Goal: Task Accomplishment & Management: Manage account settings

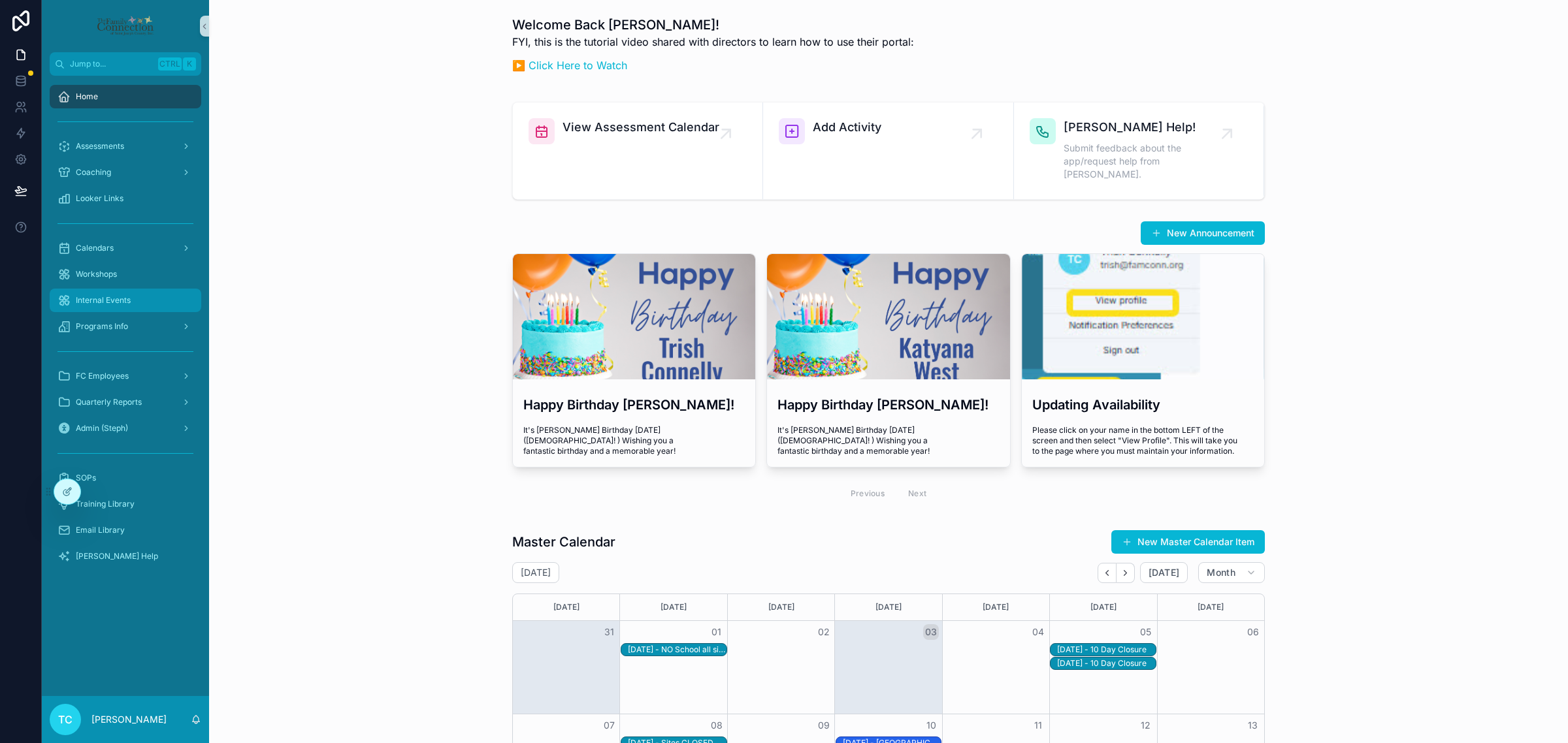
click at [140, 294] on div "Internal Events" at bounding box center [125, 300] width 136 height 21
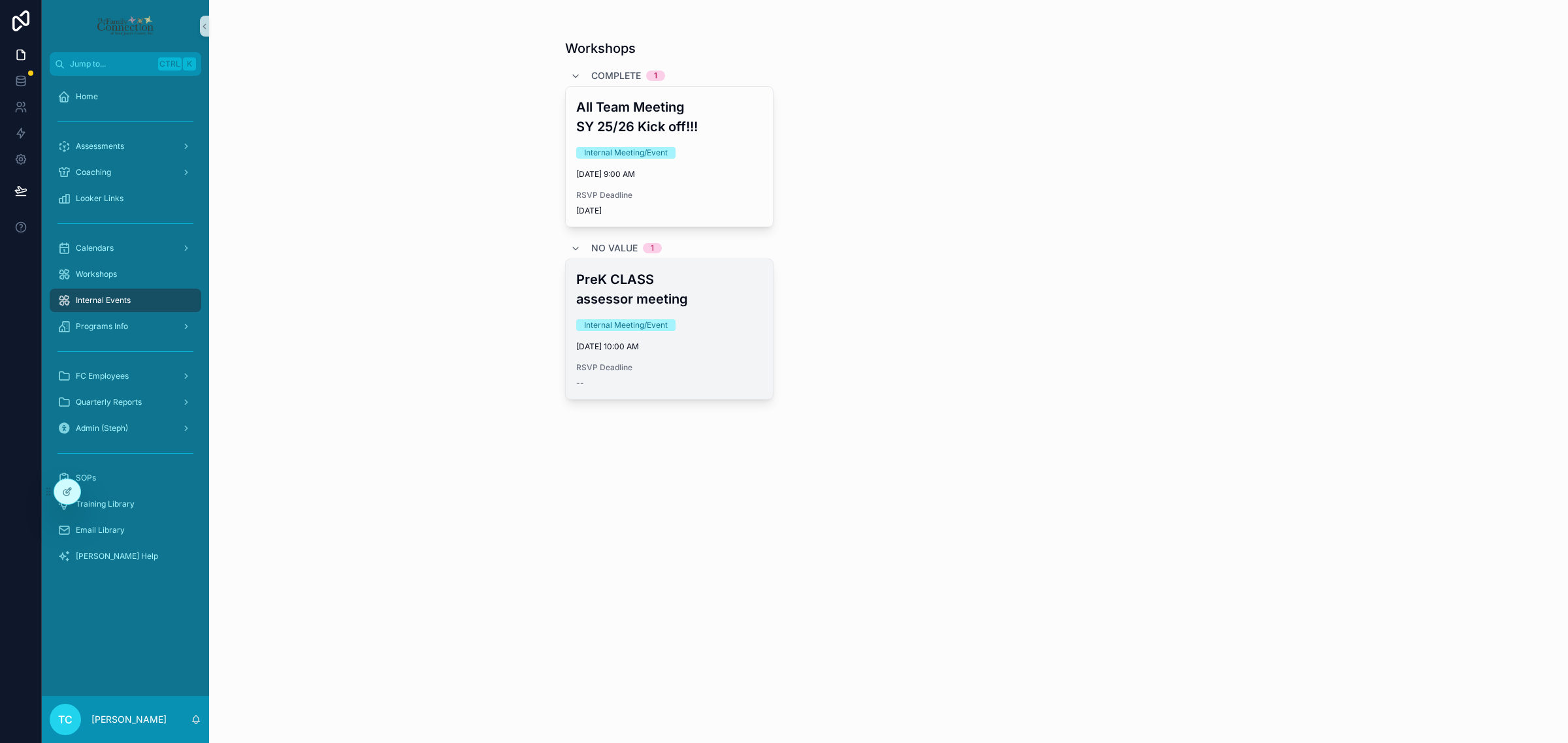
click at [709, 298] on h3 "PreK CLASS assessor meeting" at bounding box center [669, 289] width 187 height 39
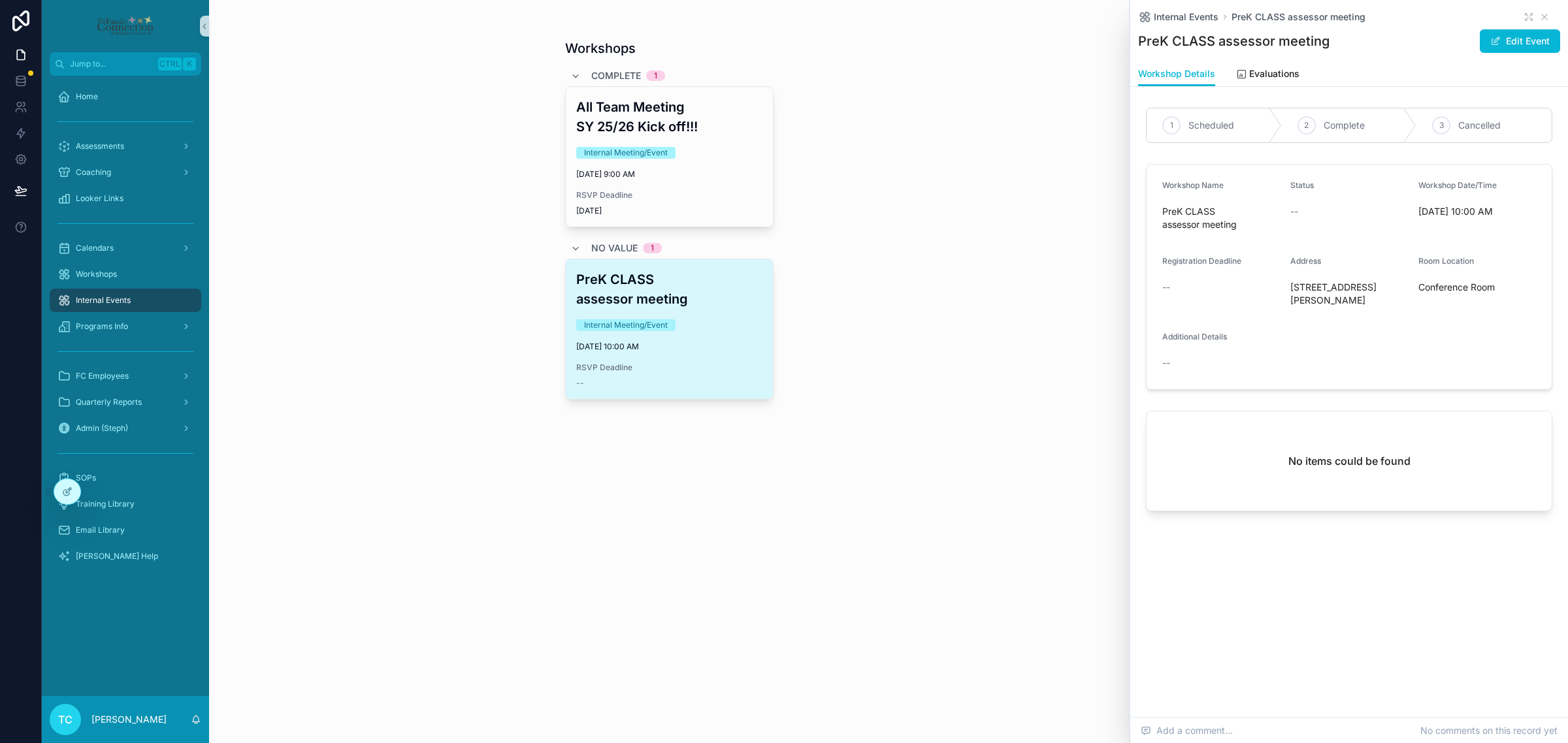
click at [988, 361] on div "PreK CLASS assessor meeting Internal Meeting/Event 9/15/2025 10:00 AM RSVP Dead…" at bounding box center [889, 329] width 647 height 141
drag, startPoint x: 1245, startPoint y: 225, endPoint x: 1160, endPoint y: 211, distance: 86.1
click at [1160, 211] on form "Workshop Name PreK CLASS assessor meeting Status -- Workshop Date/Time 9/15/202…" at bounding box center [1349, 276] width 405 height 225
copy span "PreK CLASS assessor meeting"
drag, startPoint x: 1290, startPoint y: 288, endPoint x: 1389, endPoint y: 314, distance: 102.4
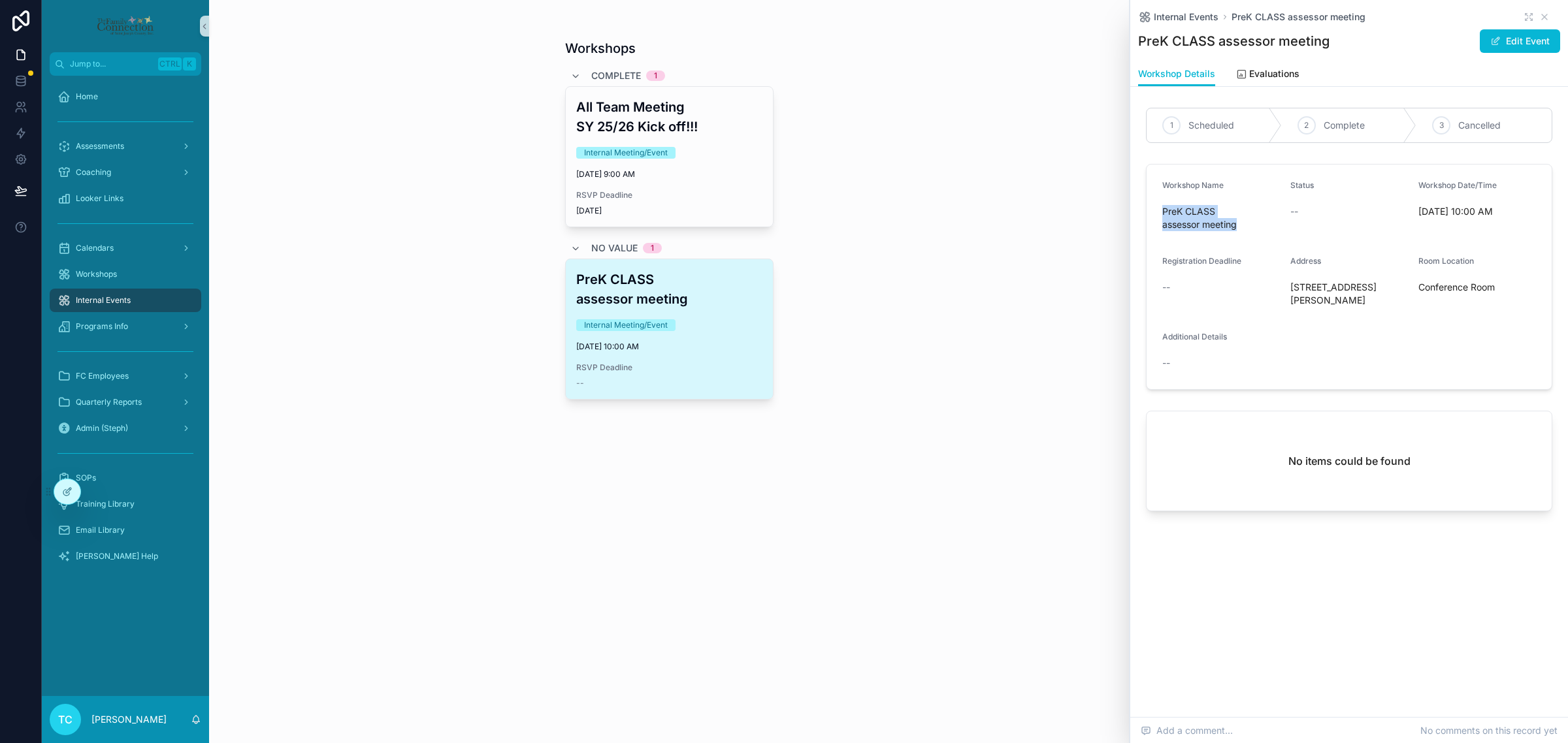
click at [1389, 307] on span "922 East Wayne Street Suite 109 South Bend IN 46617" at bounding box center [1349, 294] width 117 height 26
copy span "922 East Wayne Street Suite 109 South Bend IN 46617"
drag, startPoint x: 1420, startPoint y: 215, endPoint x: 1495, endPoint y: 216, distance: 75.0
click at [1495, 216] on span "9/15/2025 10:00 AM" at bounding box center [1477, 211] width 117 height 13
drag, startPoint x: 1419, startPoint y: 282, endPoint x: 1499, endPoint y: 284, distance: 80.0
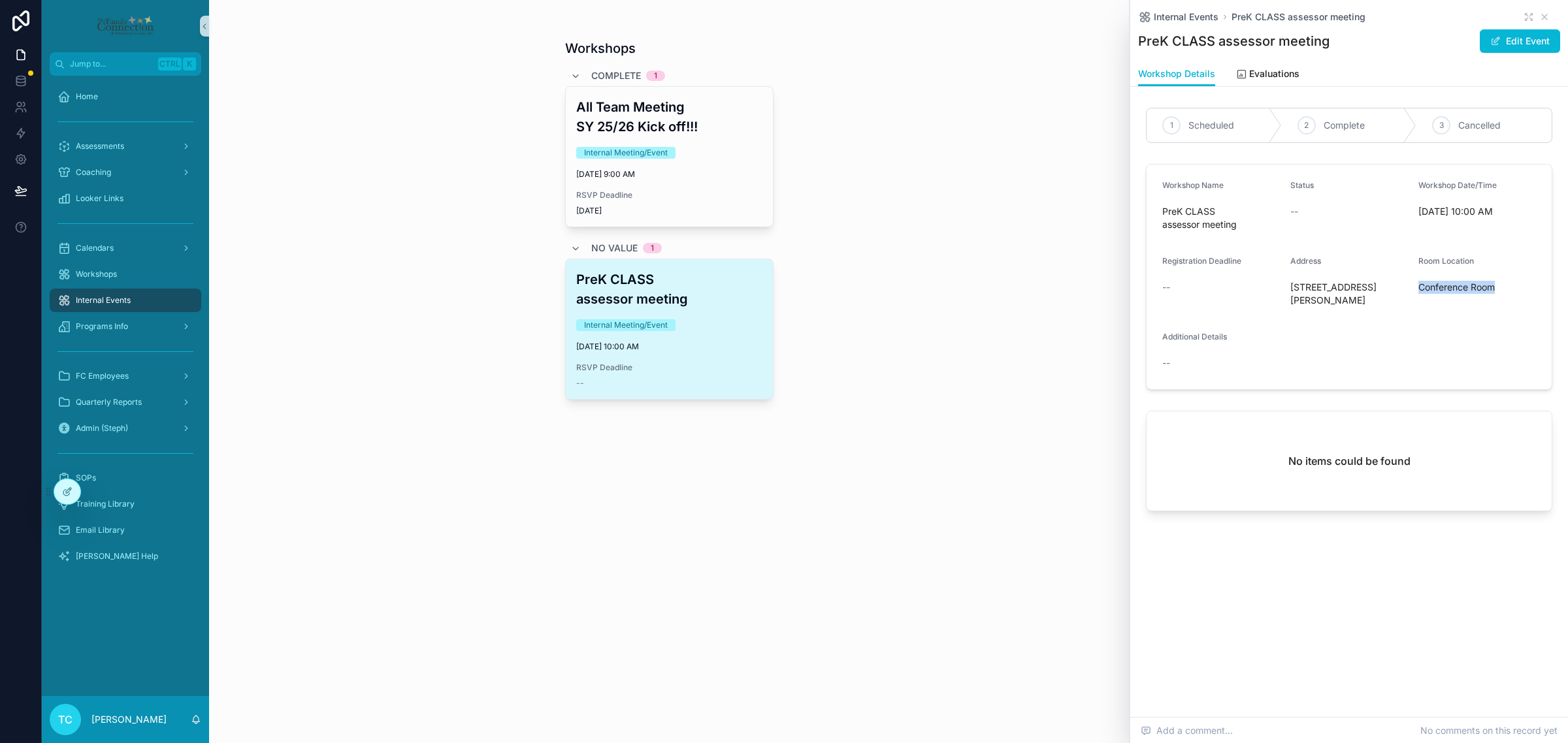
click at [1499, 284] on span "Conference Room" at bounding box center [1477, 287] width 117 height 13
copy span "Conference Room"
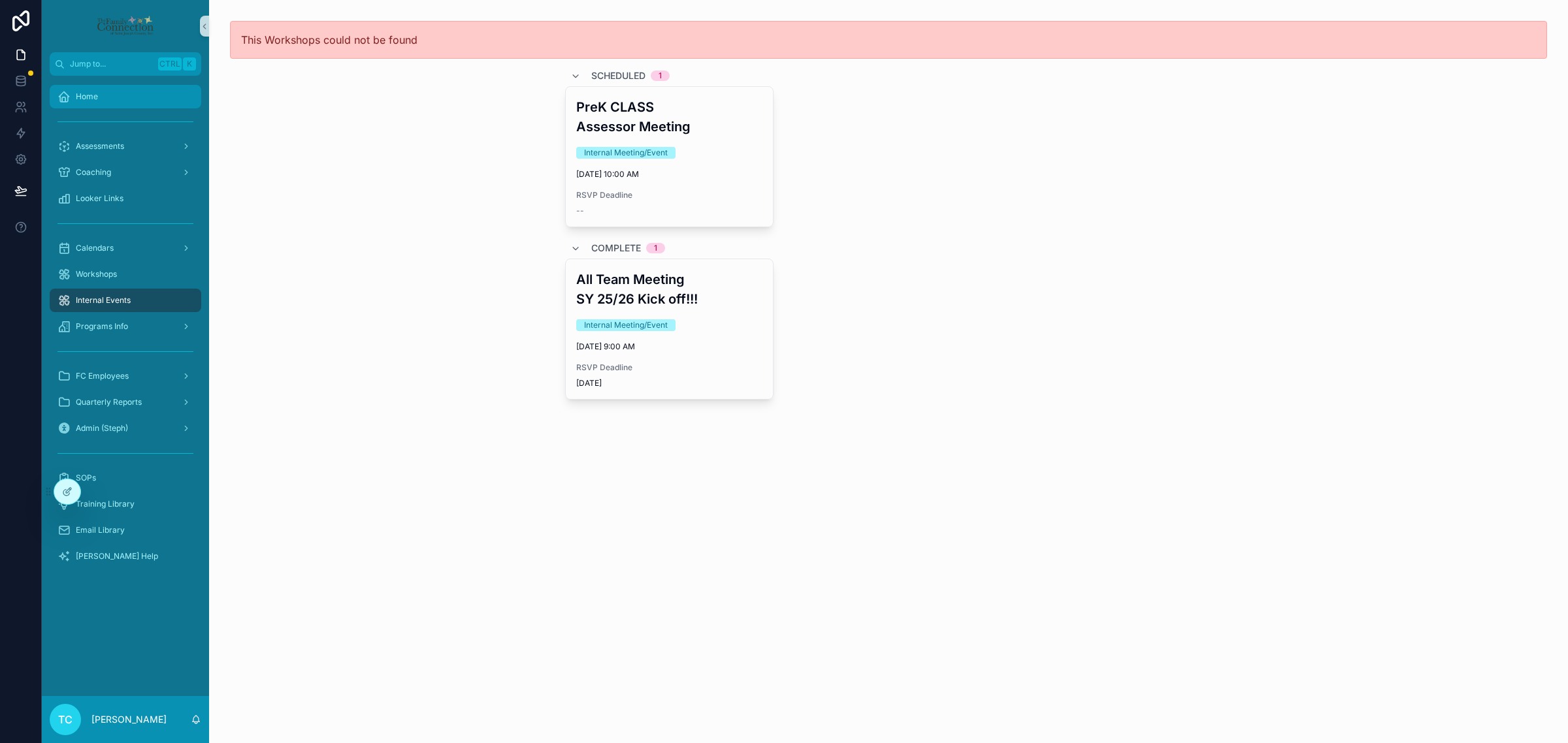
click at [120, 90] on div "Home" at bounding box center [125, 96] width 136 height 21
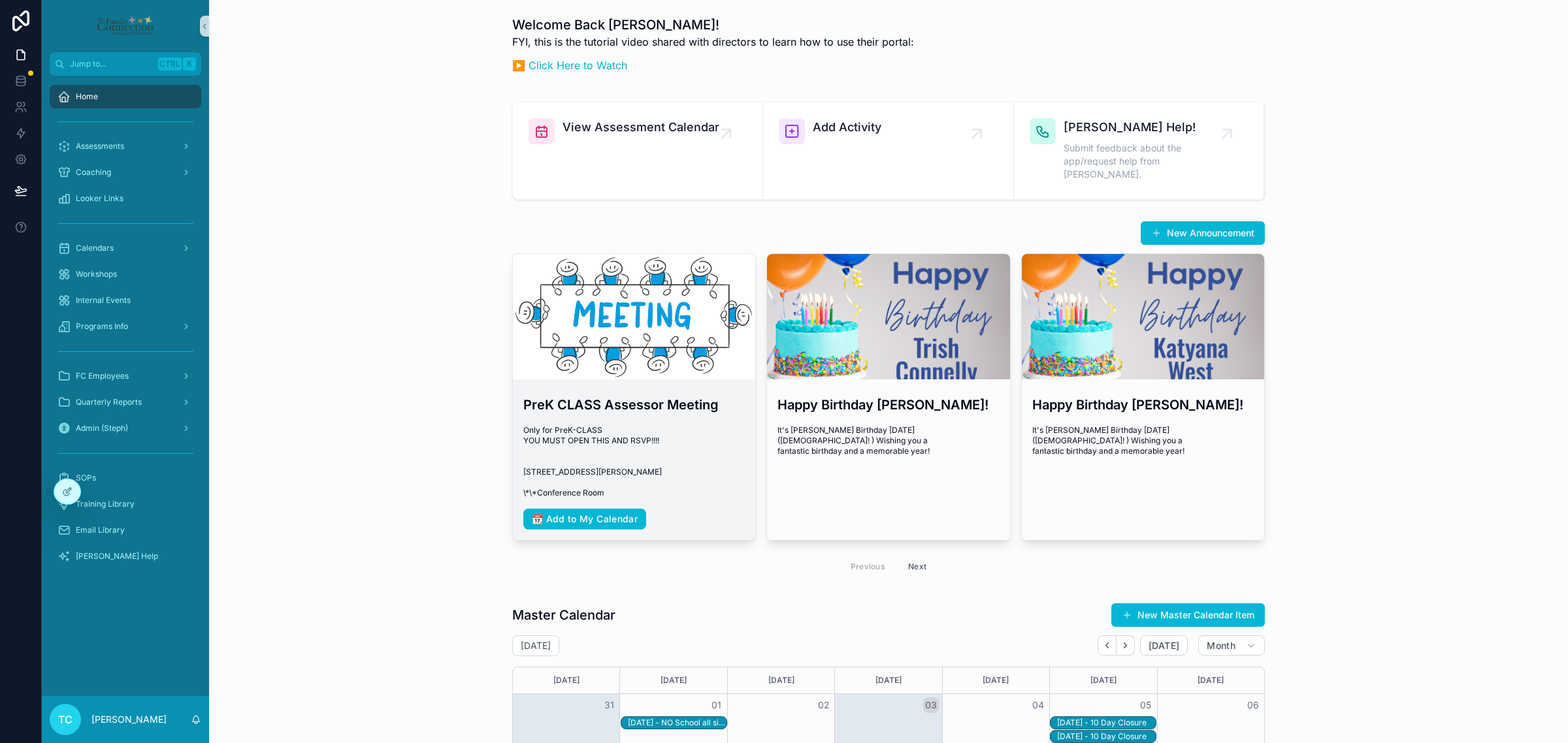
click at [687, 395] on h3 "PreK CLASS Assessor Meeting" at bounding box center [634, 405] width 222 height 20
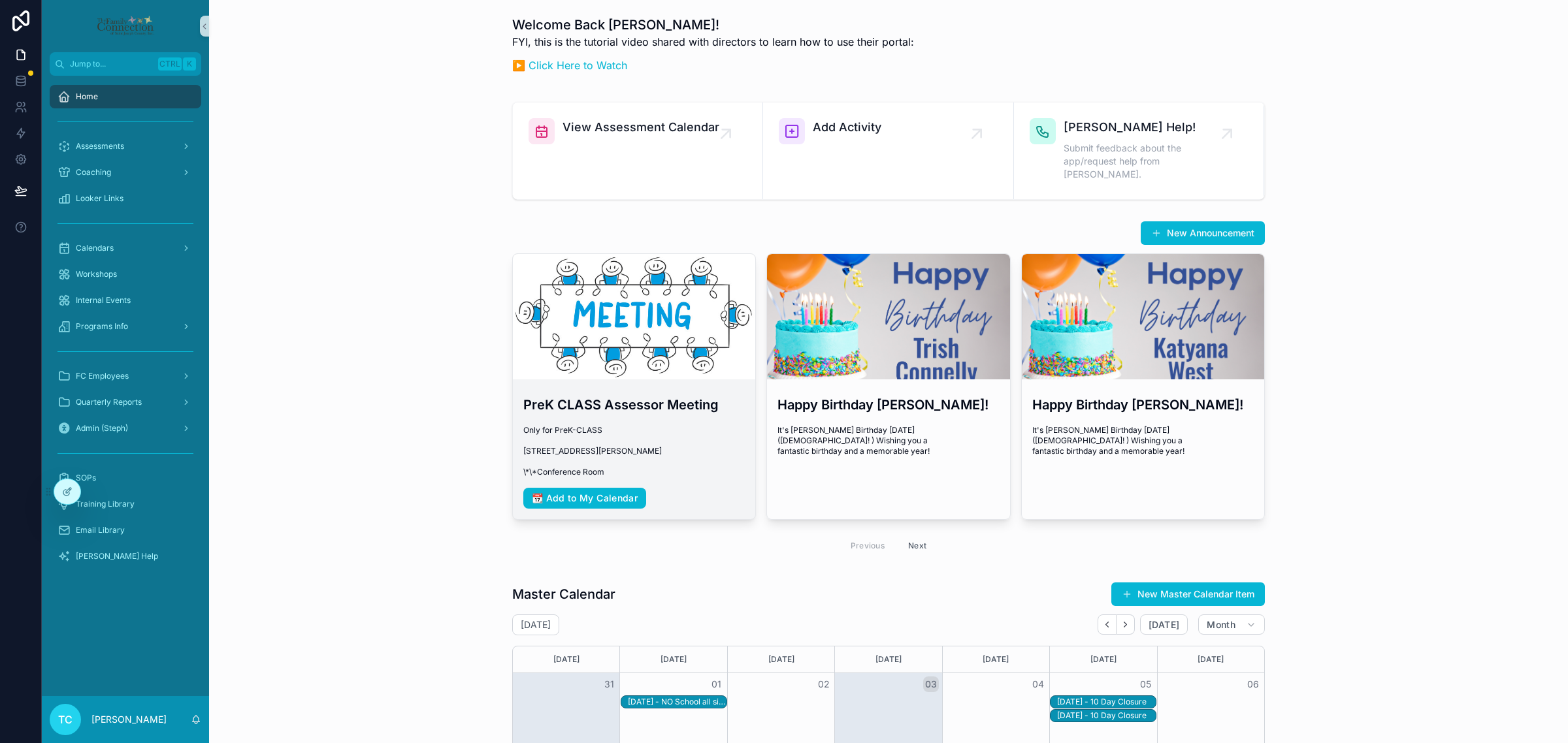
click at [678, 400] on h3 "PreK CLASS Assessor Meeting" at bounding box center [634, 405] width 222 height 20
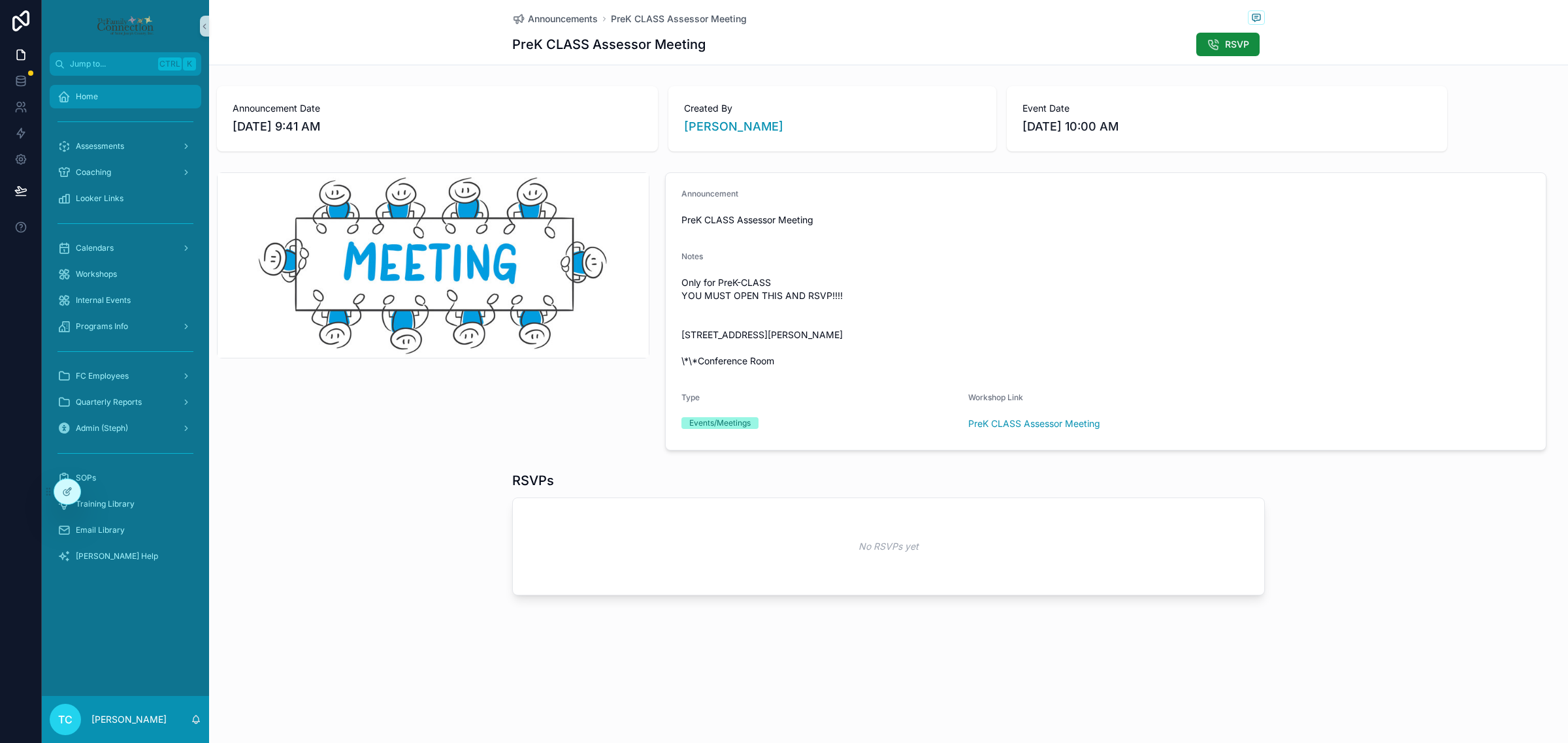
click at [149, 97] on div "Home" at bounding box center [125, 96] width 136 height 21
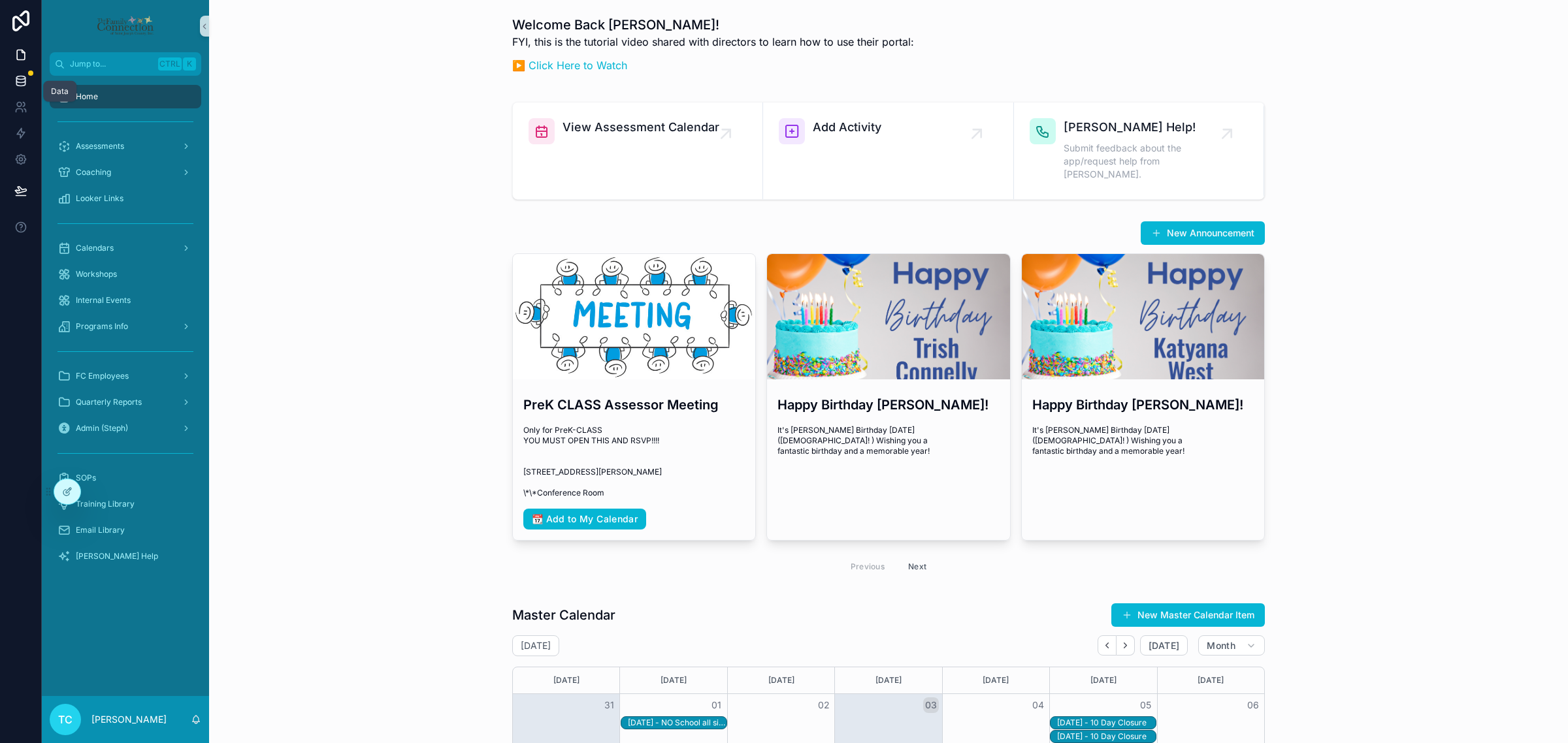
click at [24, 78] on icon at bounding box center [20, 80] width 8 height 5
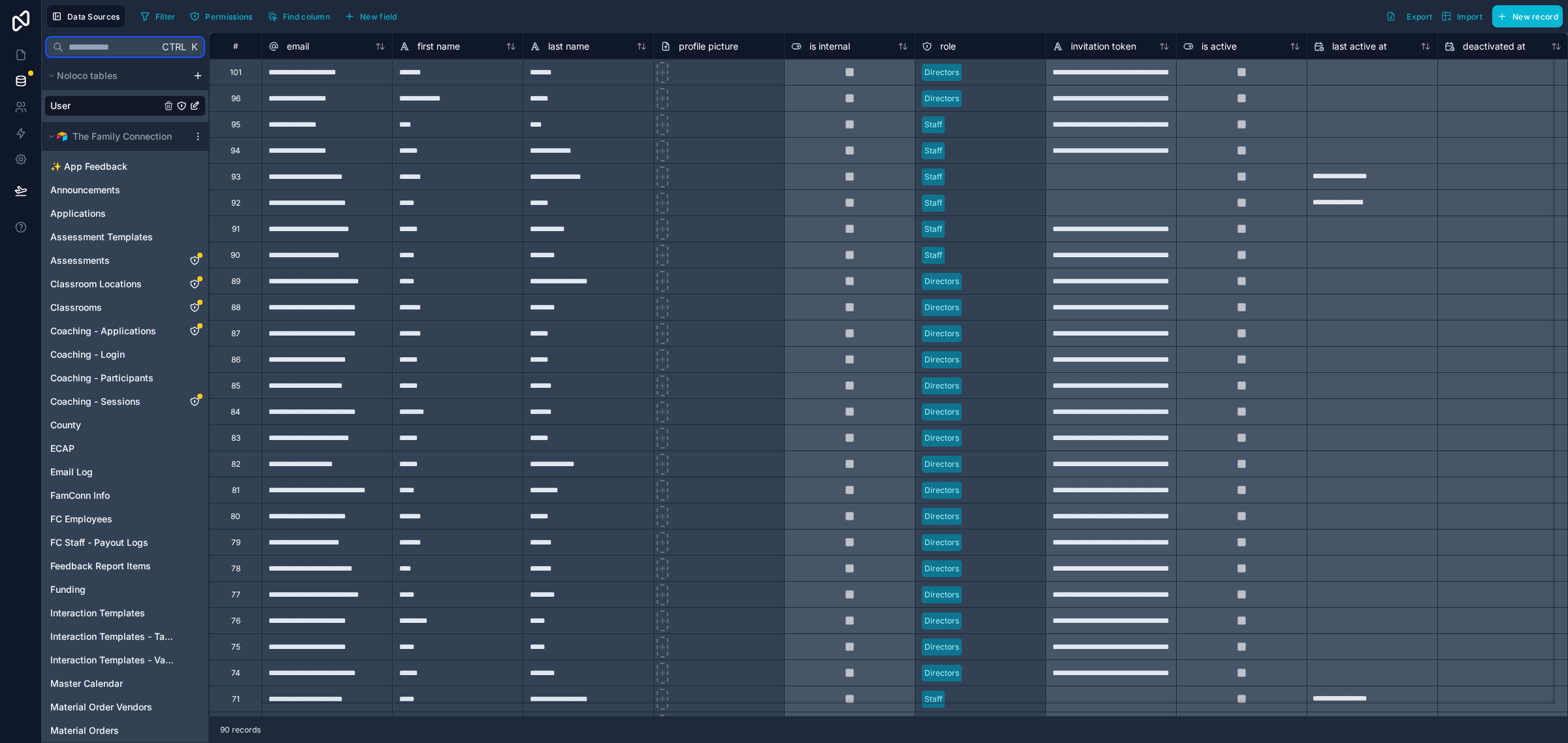
click at [121, 46] on input "text" at bounding box center [110, 46] width 95 height 24
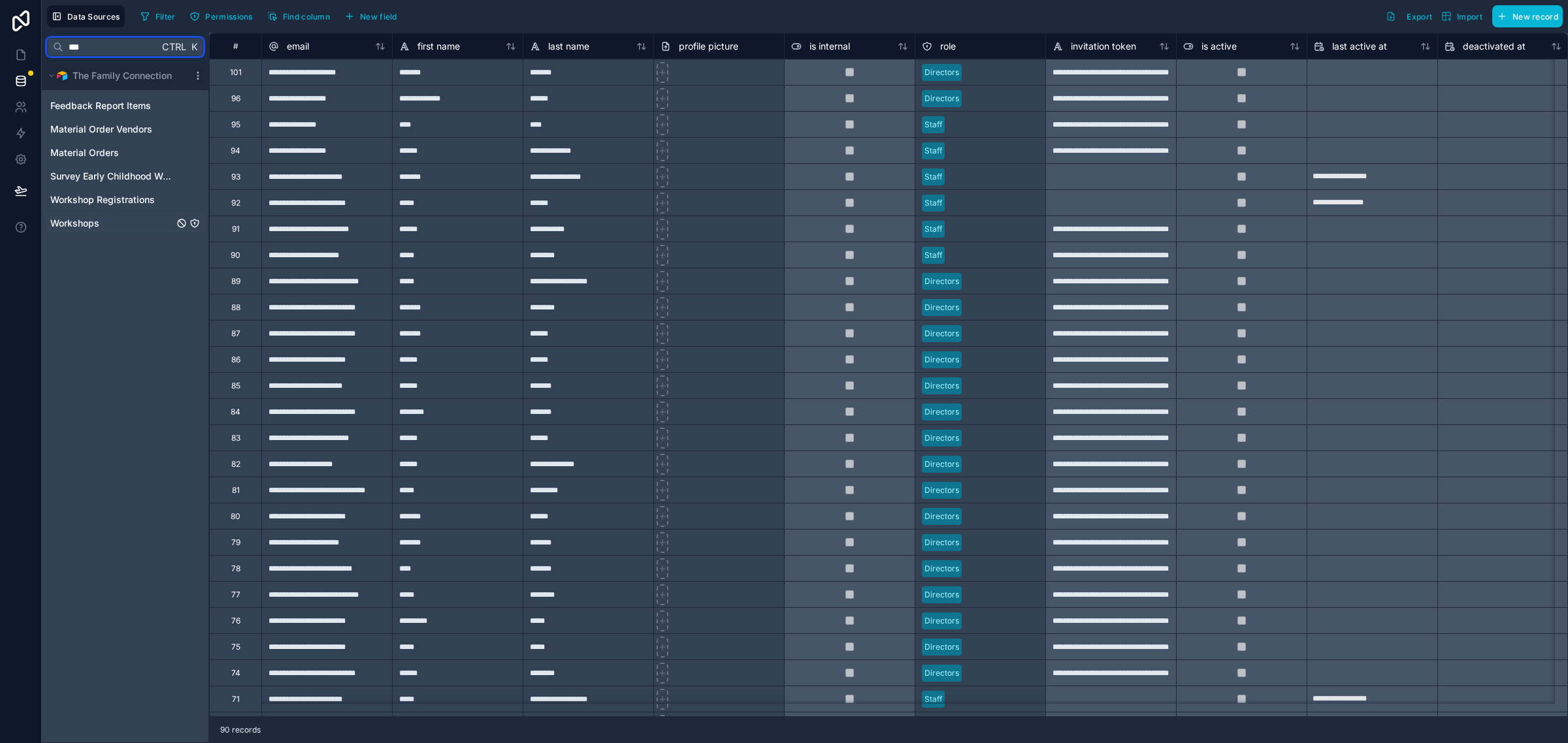
type input "***"
click at [132, 224] on div "Workshops" at bounding box center [125, 223] width 161 height 21
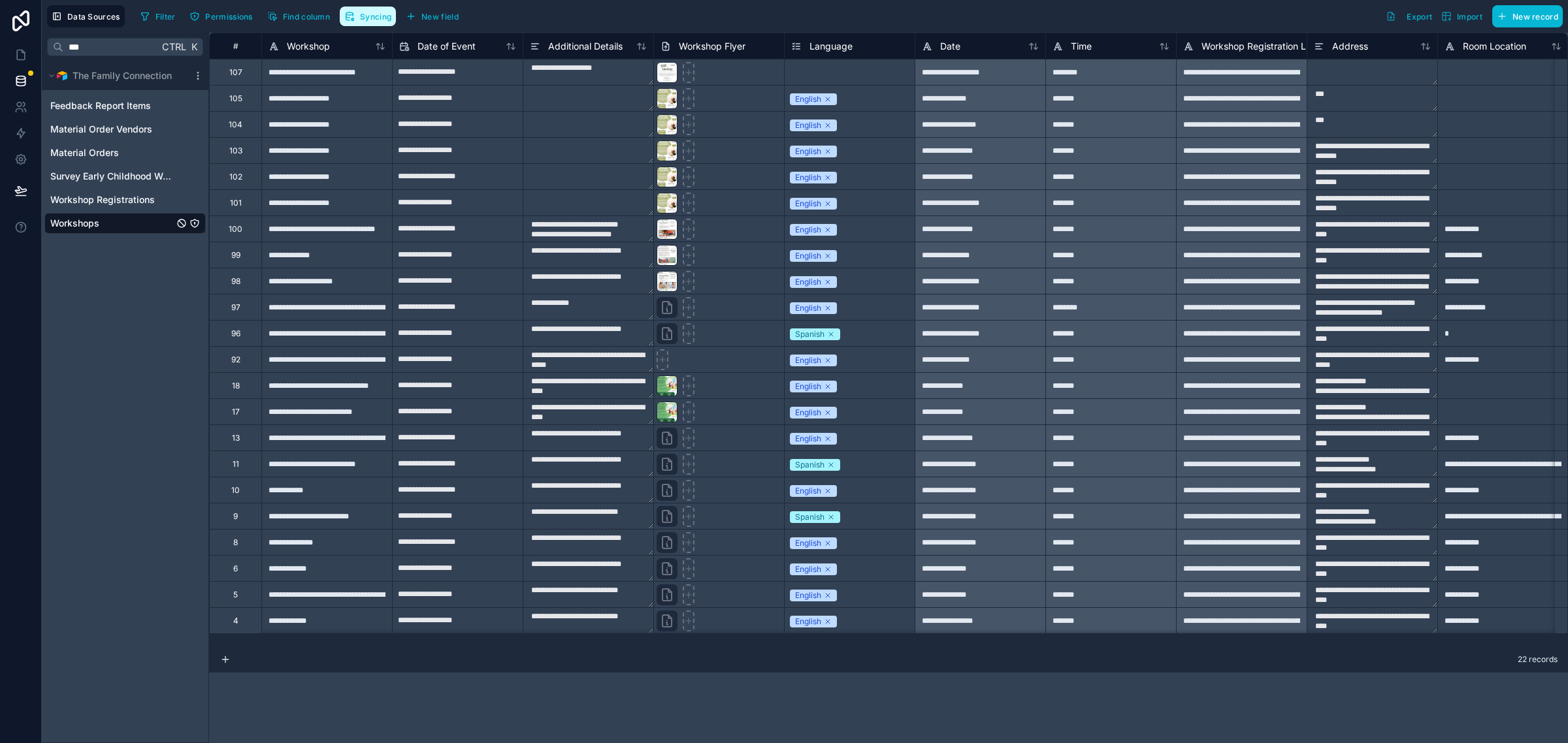
click at [370, 14] on span "Syncing" at bounding box center [375, 16] width 31 height 10
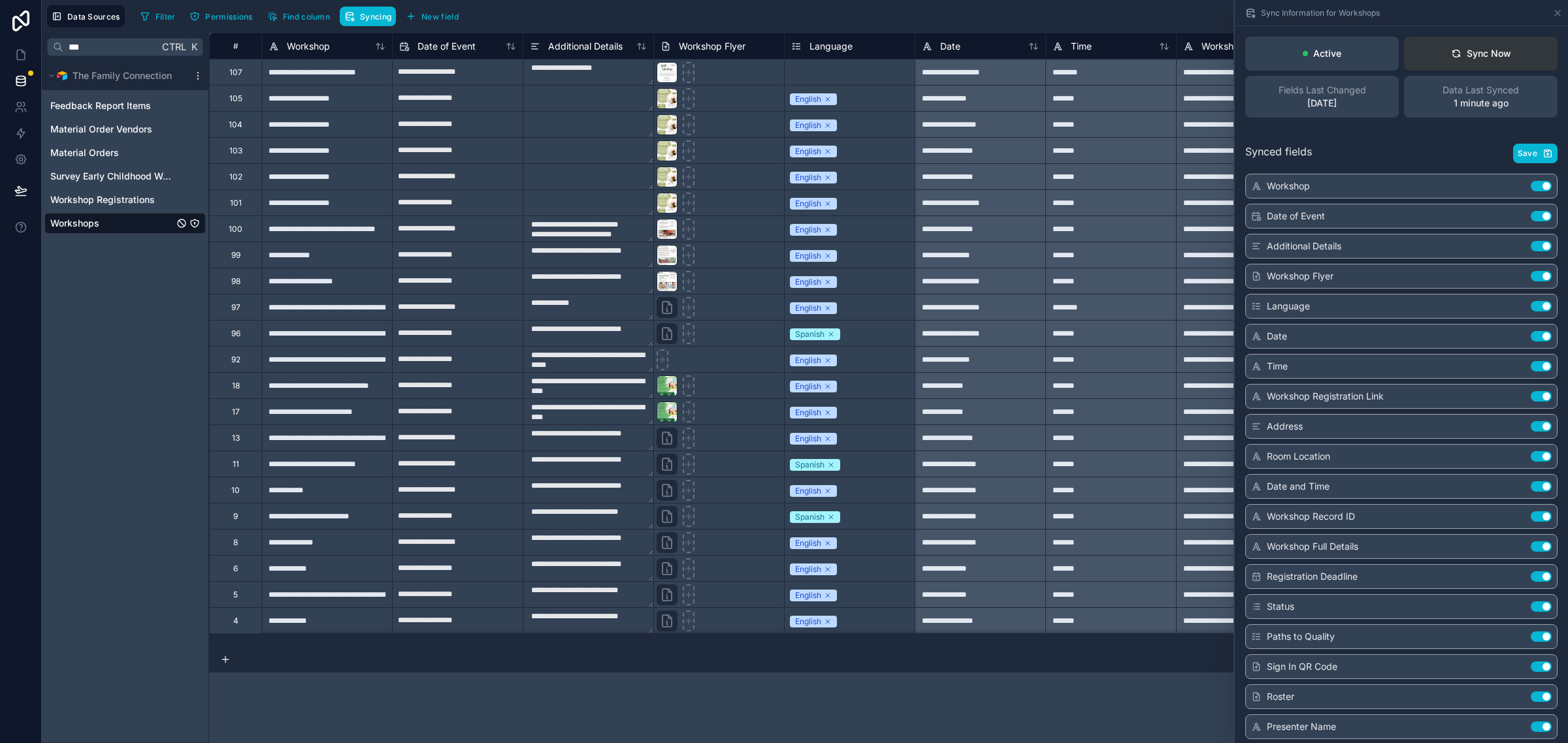
click at [1521, 49] on button "Sync Now" at bounding box center [1481, 53] width 154 height 34
click at [27, 59] on link at bounding box center [21, 55] width 41 height 26
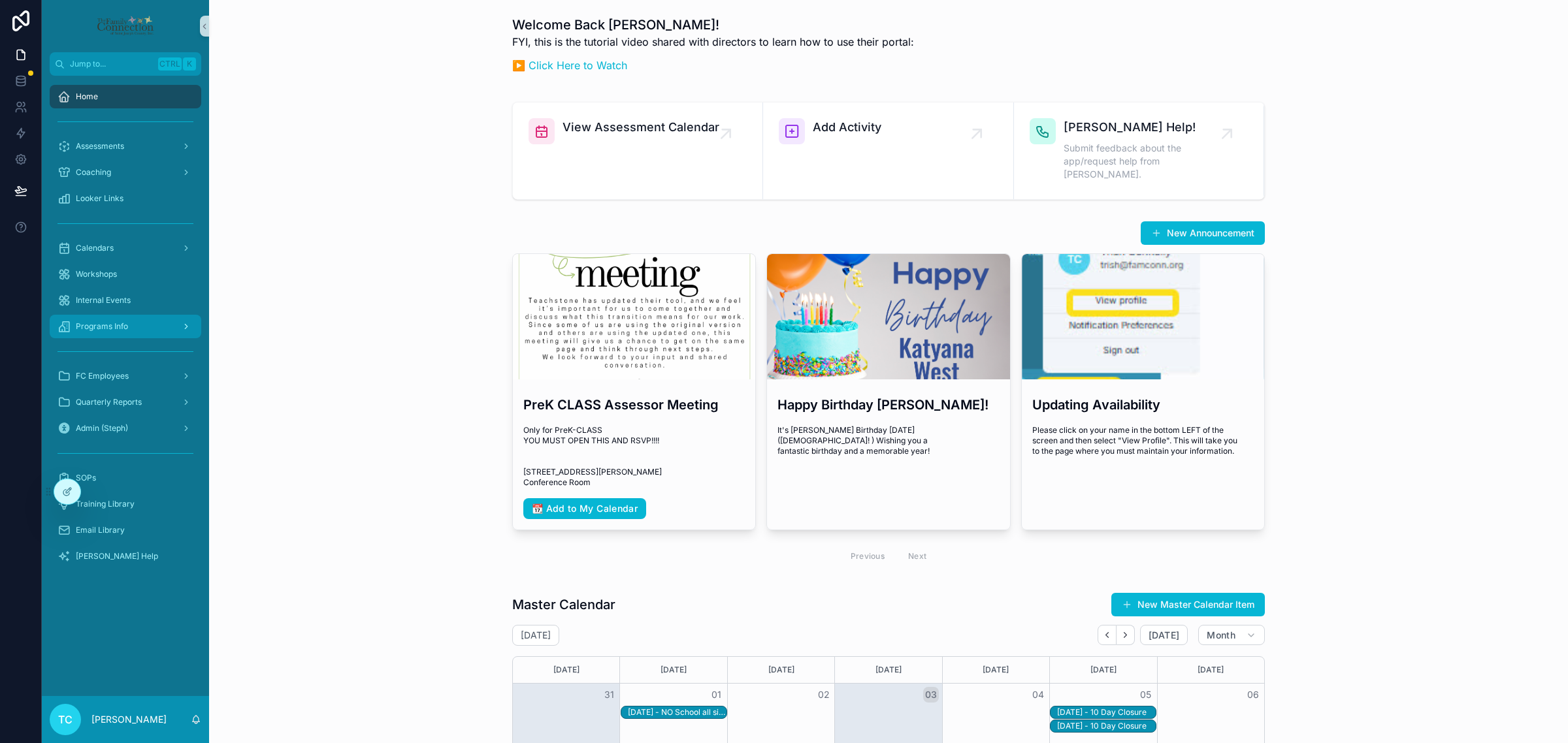
click at [145, 334] on div "Programs Info" at bounding box center [125, 326] width 136 height 21
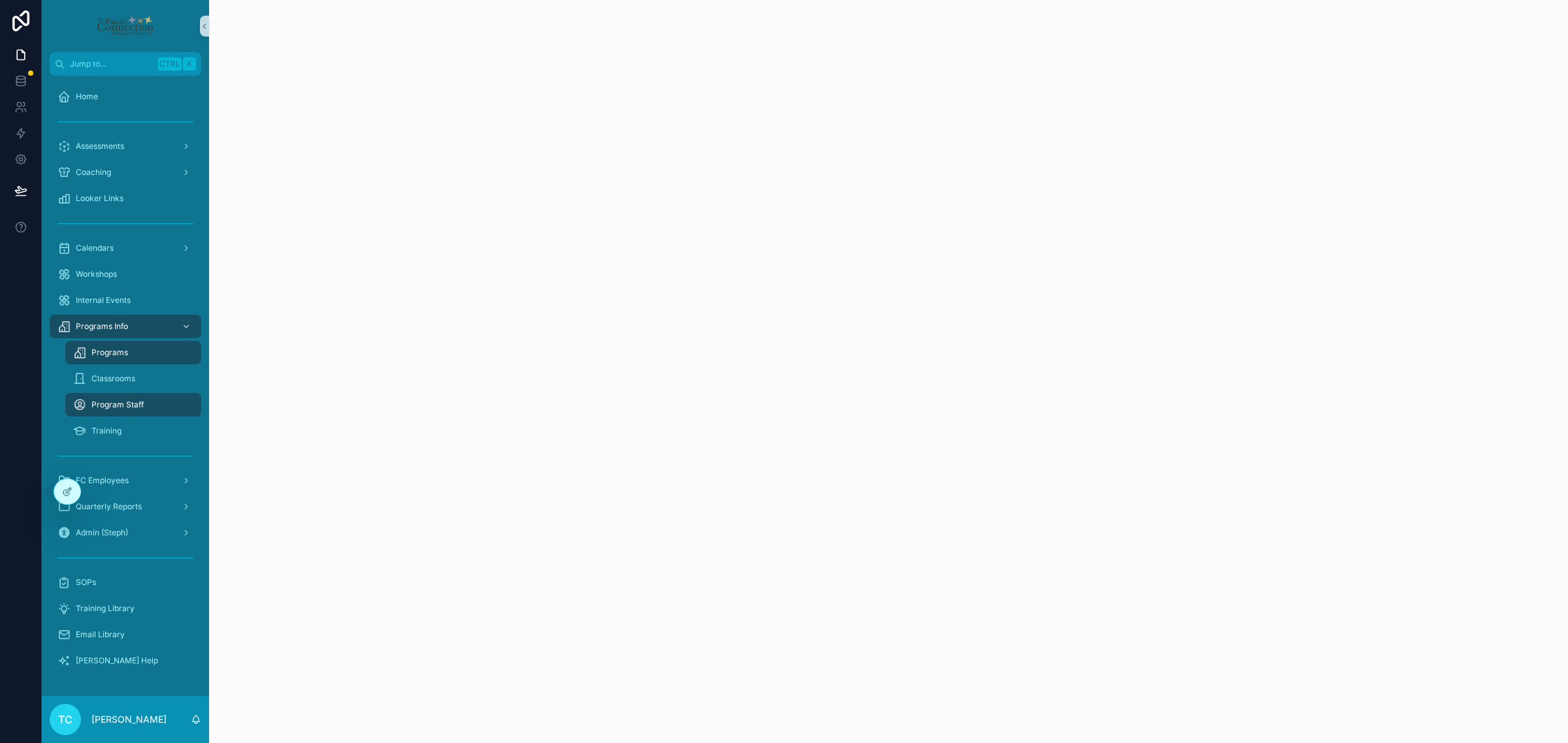
click at [141, 351] on div "Programs" at bounding box center [133, 352] width 120 height 21
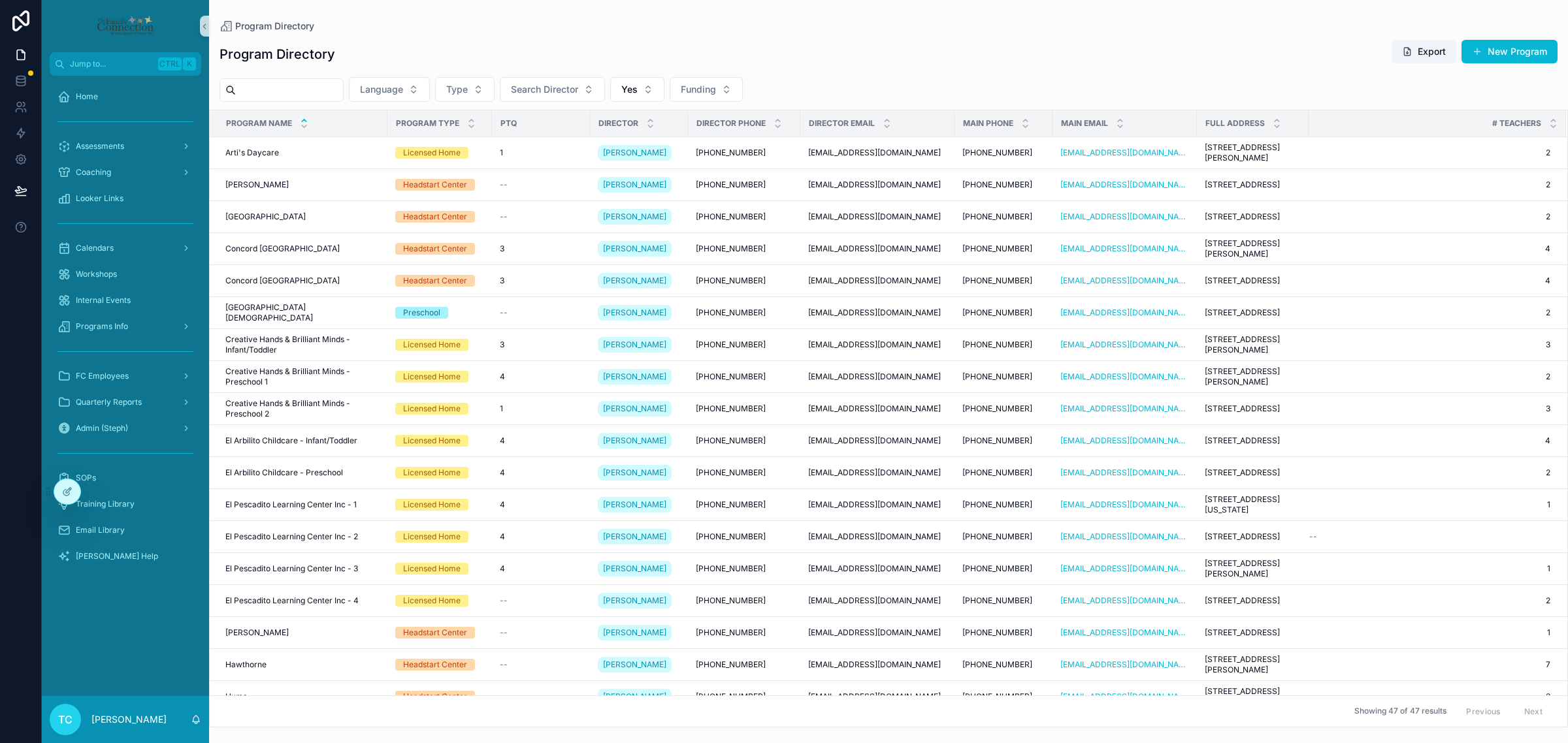
click at [295, 87] on input "scrollable content" at bounding box center [289, 90] width 107 height 18
type input "**"
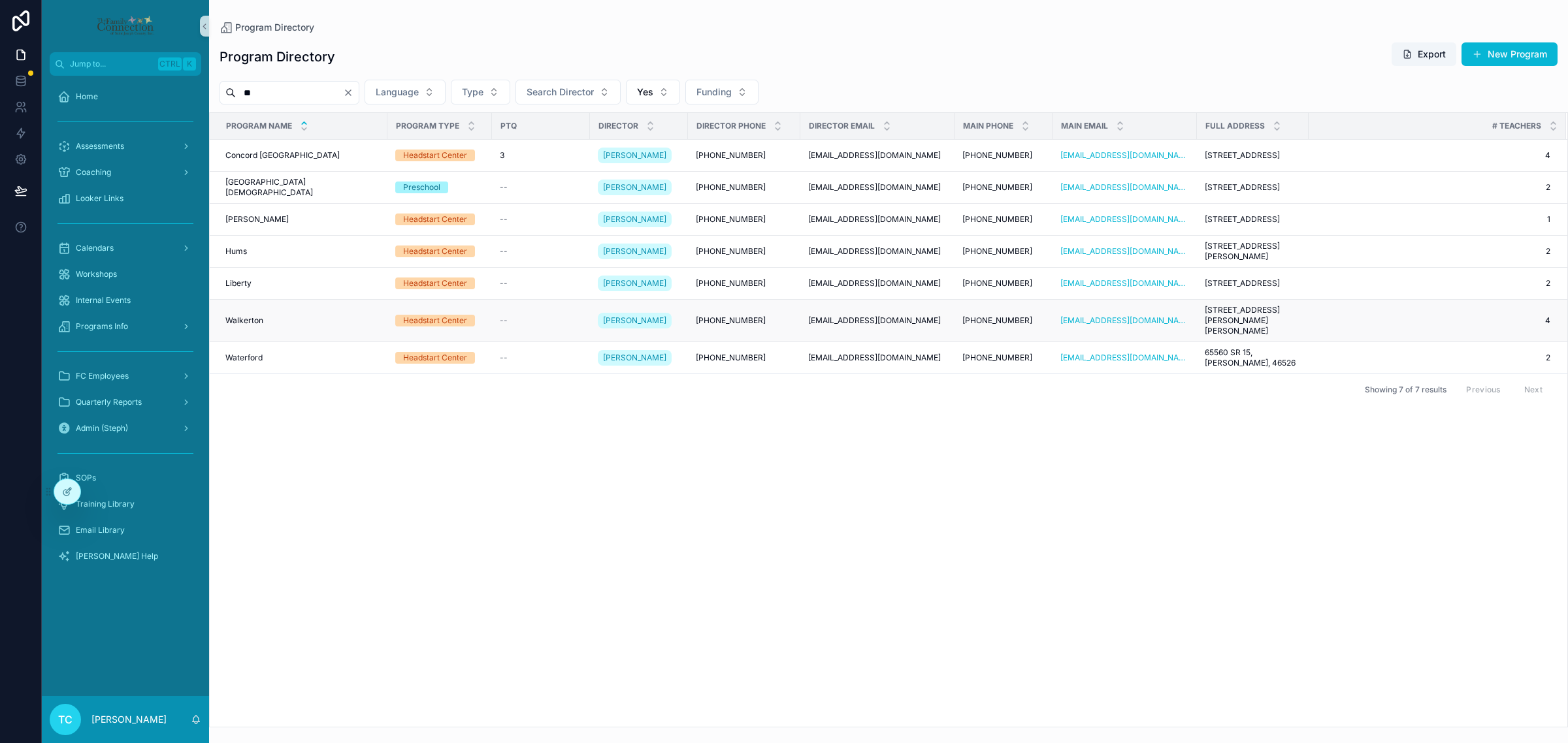
click at [304, 315] on div "Walkerton Walkerton" at bounding box center [302, 320] width 154 height 11
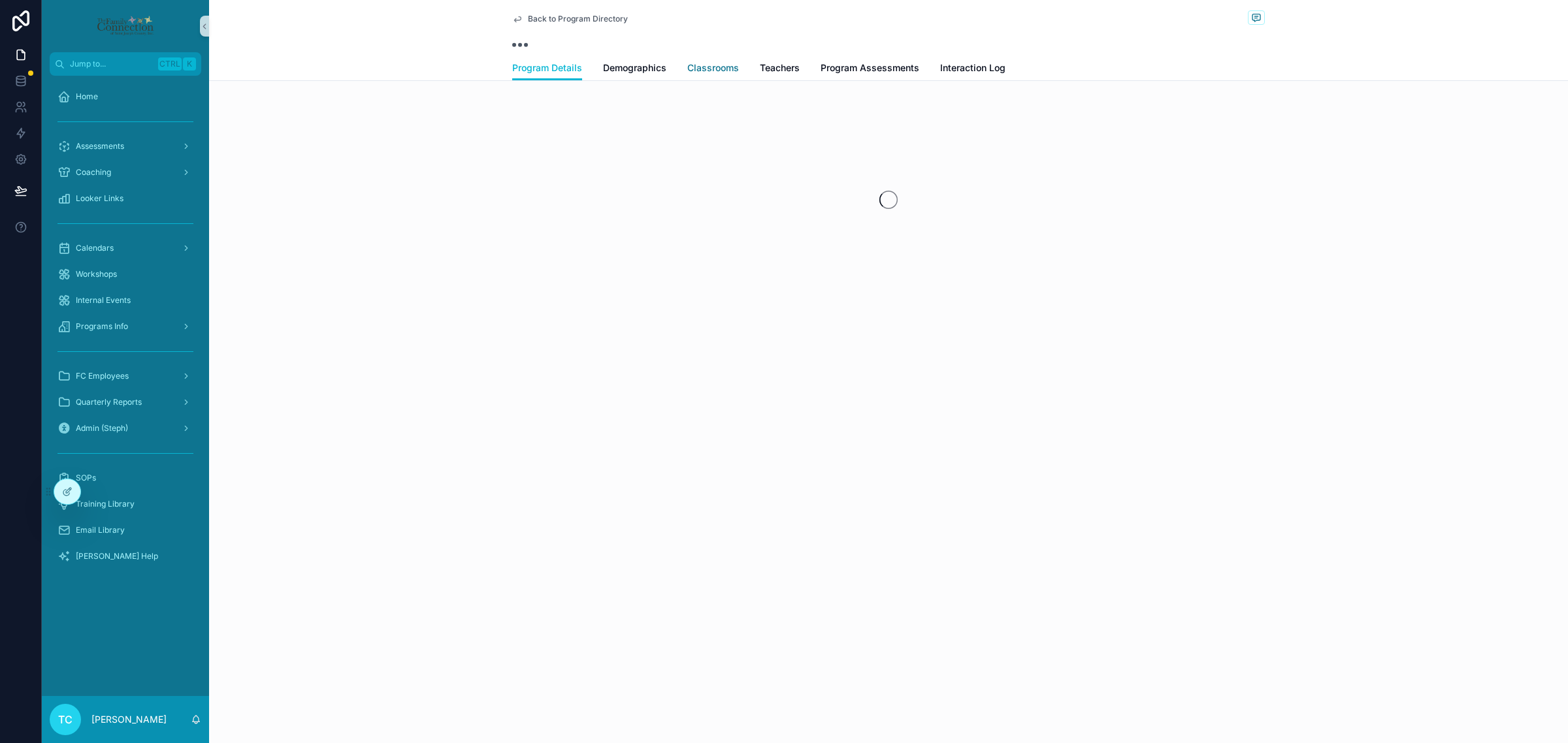
click at [696, 72] on span "Classrooms" at bounding box center [713, 68] width 52 height 13
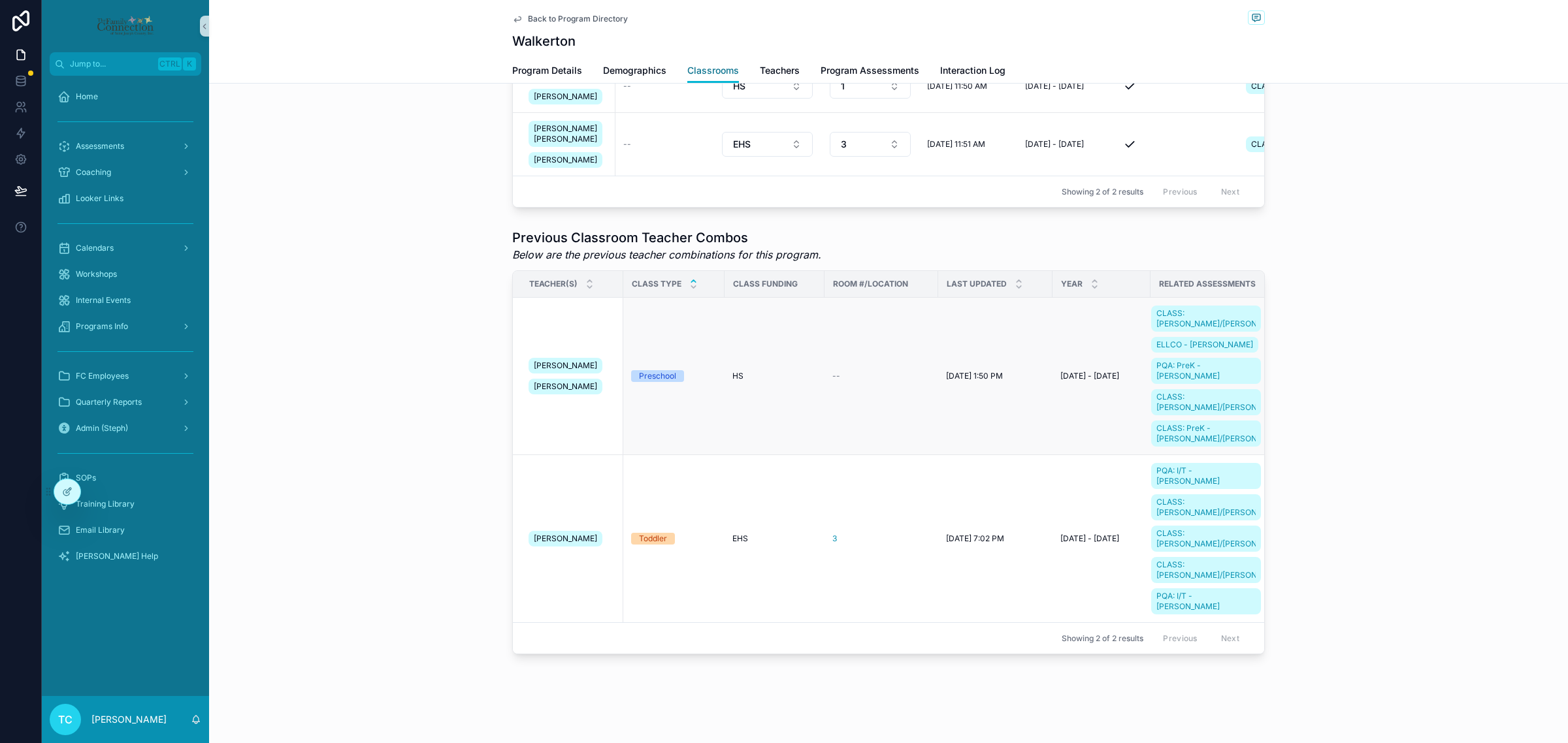
scroll to position [245, 0]
drag, startPoint x: 937, startPoint y: 546, endPoint x: 1014, endPoint y: 549, distance: 77.1
click at [1014, 549] on td "8/14/2024 7:02 PM 8/14/2024 7:02 PM" at bounding box center [995, 539] width 114 height 167
copy span "8/14/2024 7:02 PM"
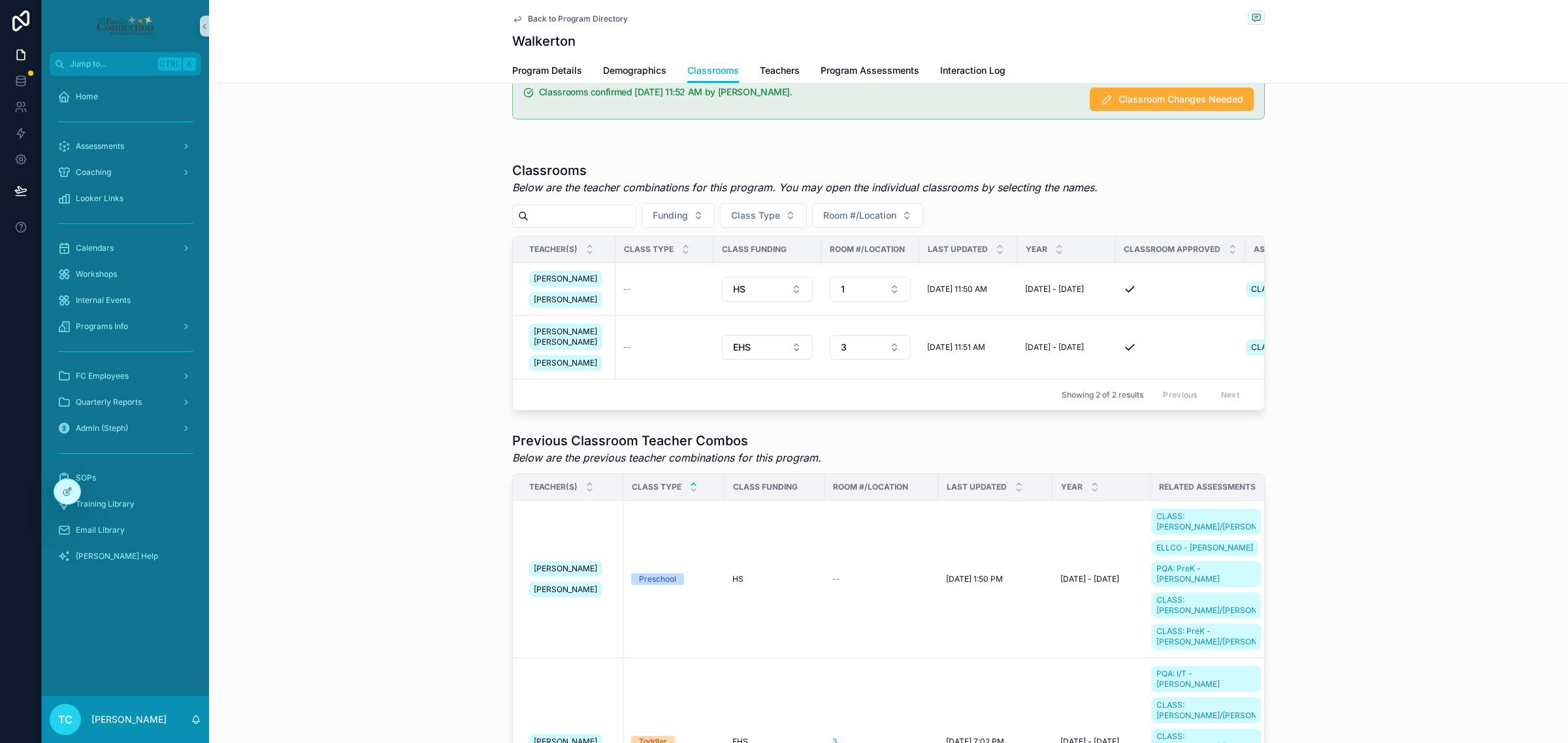
scroll to position [0, 0]
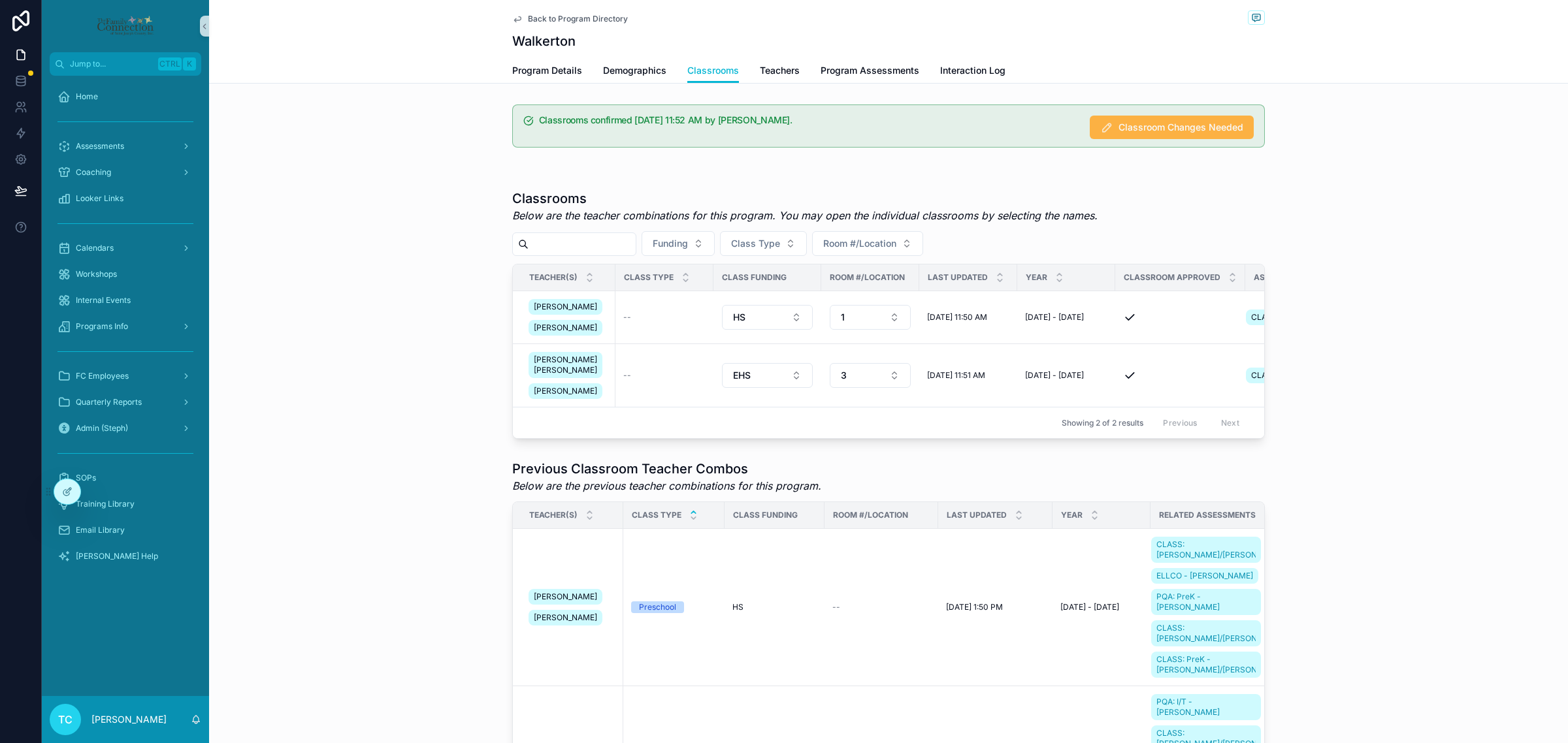
click at [1200, 127] on span "Classroom Changes Needed" at bounding box center [1181, 127] width 125 height 13
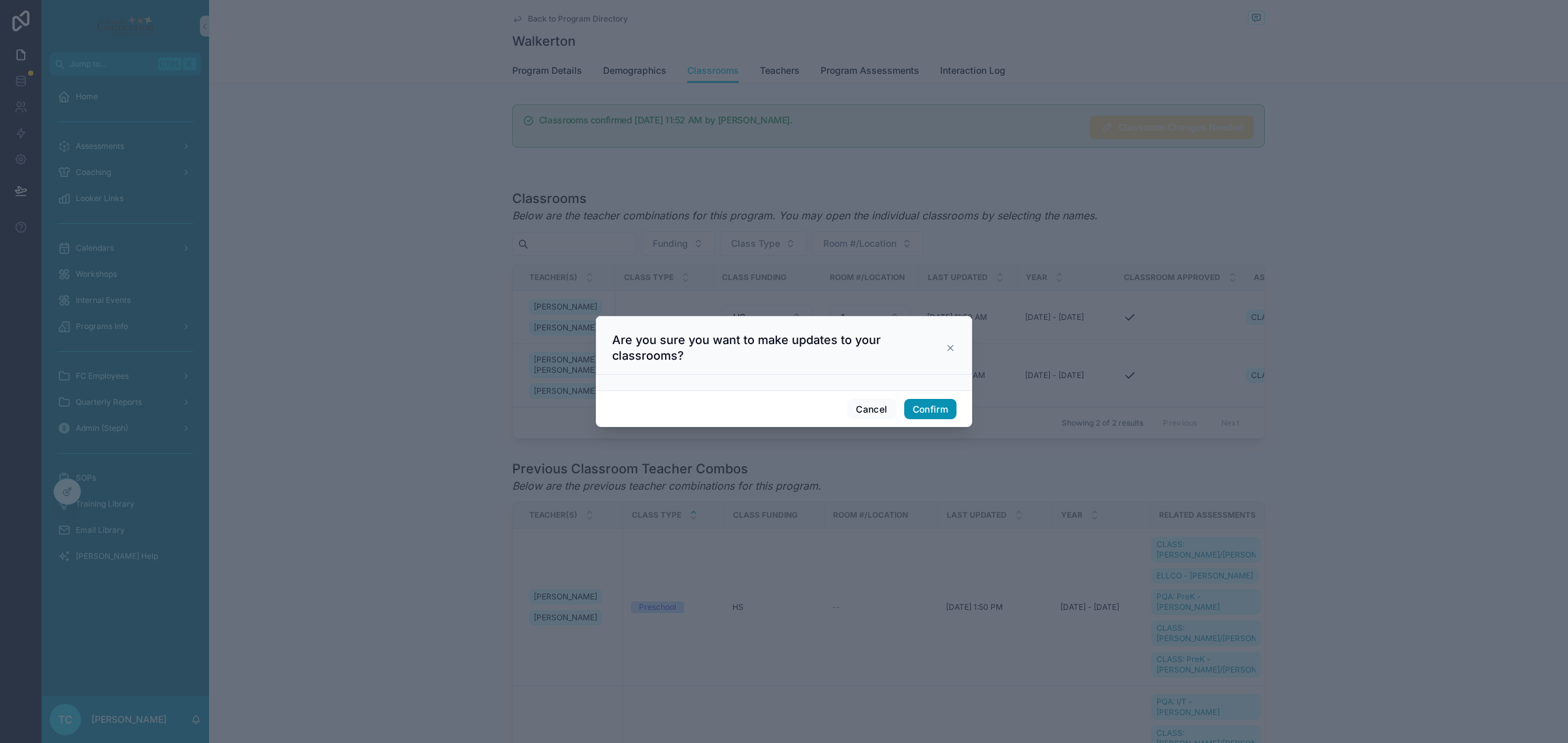
click at [948, 405] on button "Confirm" at bounding box center [930, 409] width 53 height 21
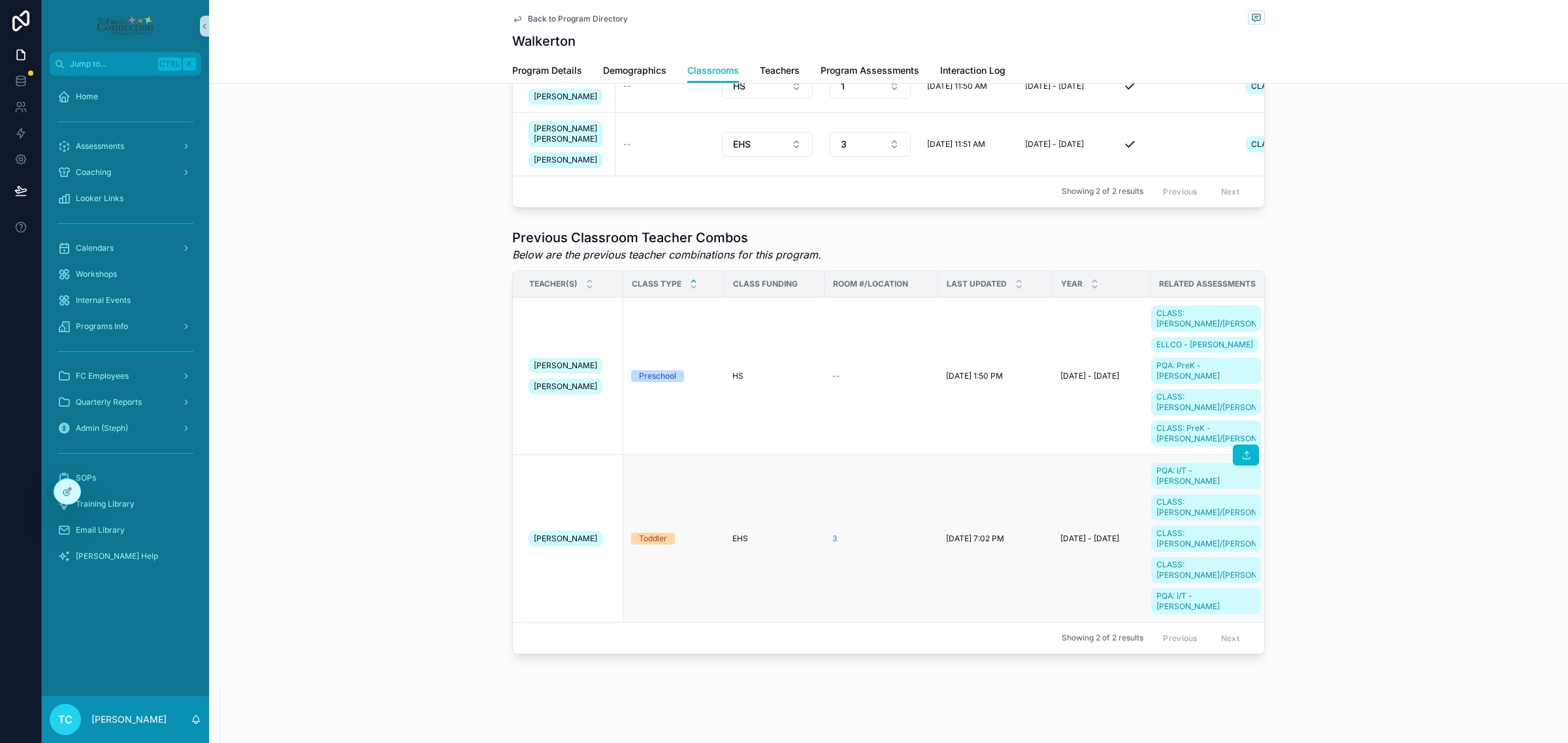
scroll to position [347, 0]
click at [1241, 461] on tbody "Grace Kildow Linda McLaughlin Preschool HS -- 9/24/2024 1:50 PM 9/24/2024 1:50 …" at bounding box center [897, 459] width 770 height 325
click at [1241, 461] on icon "scrollable content" at bounding box center [1246, 455] width 11 height 11
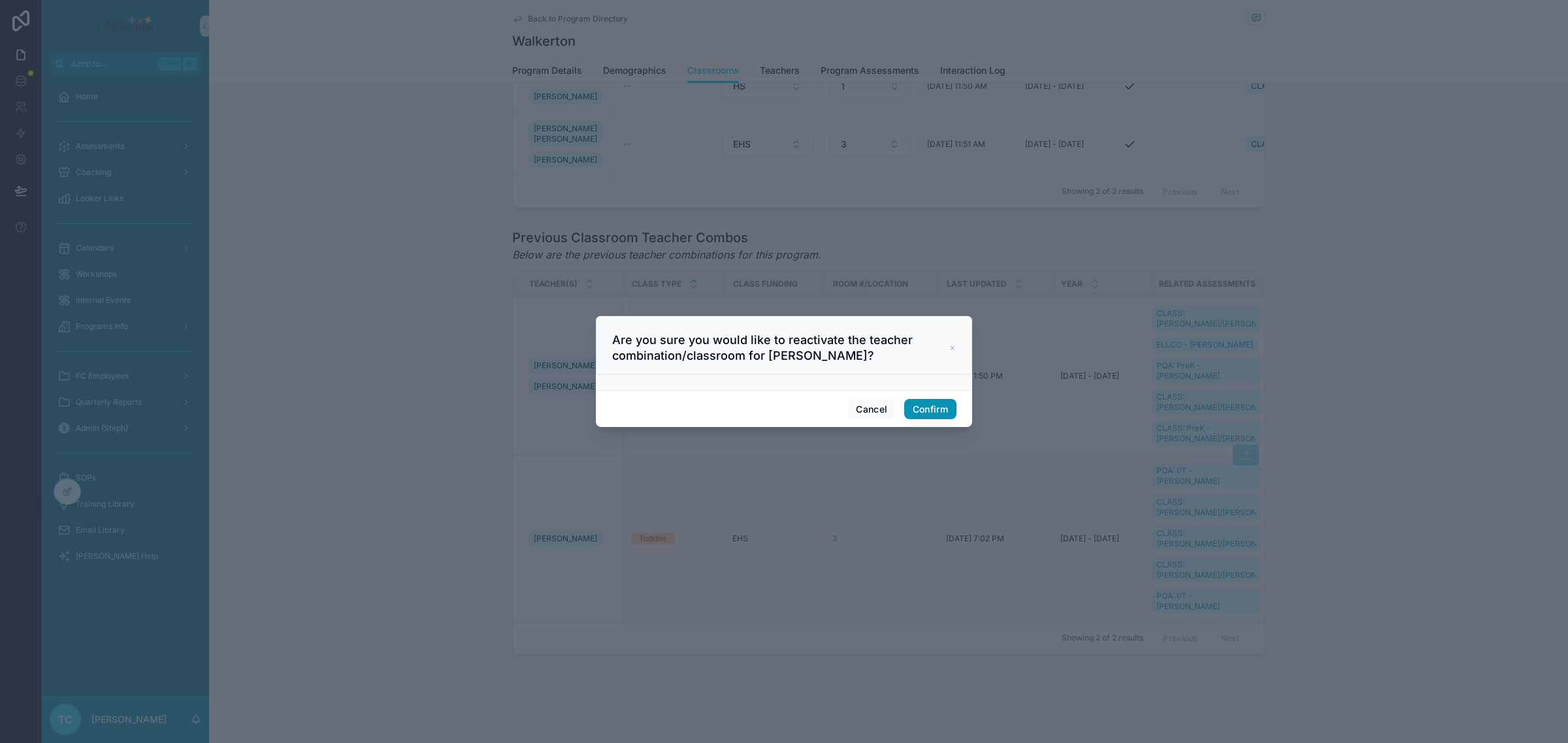
click at [928, 409] on button "Confirm" at bounding box center [930, 409] width 53 height 21
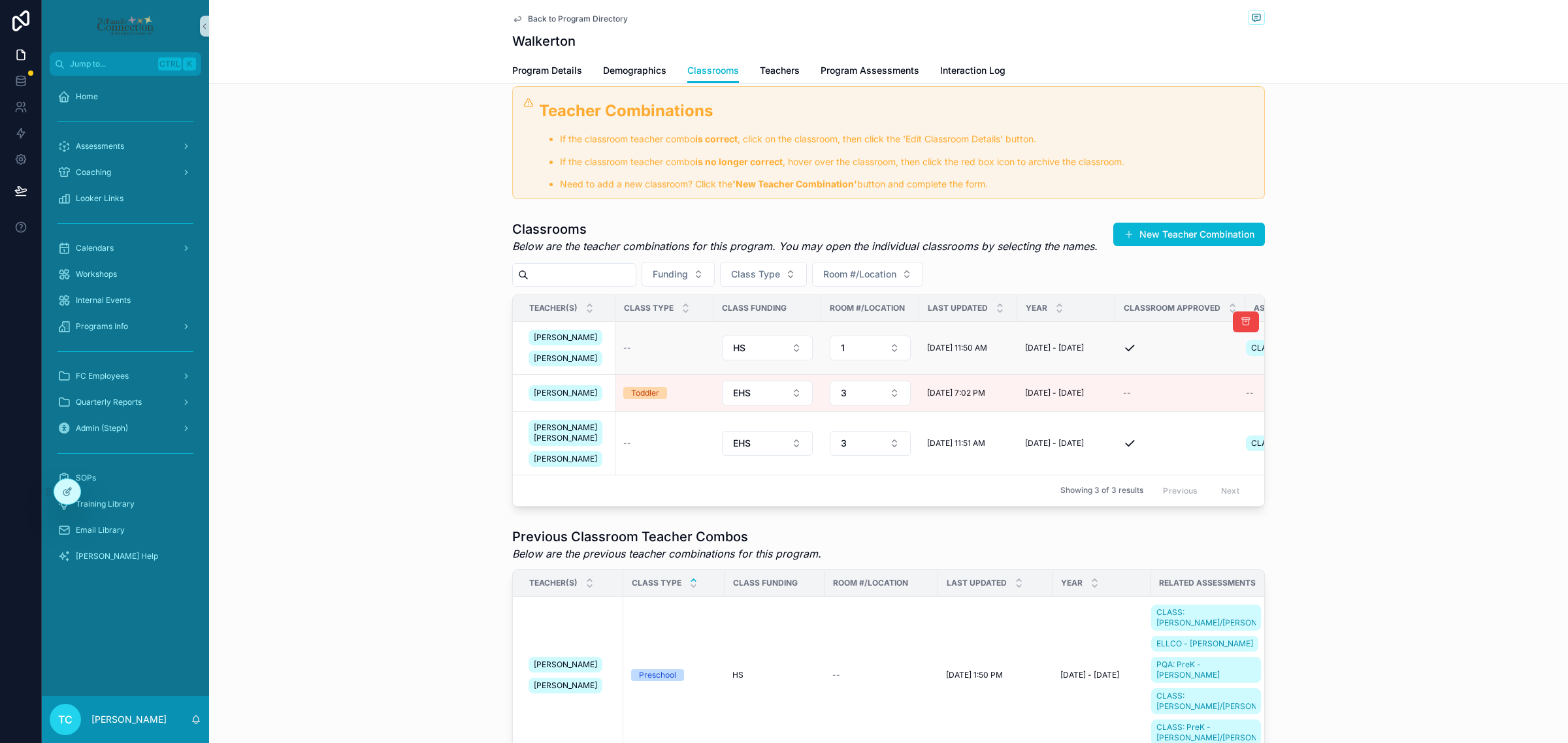
scroll to position [37, 0]
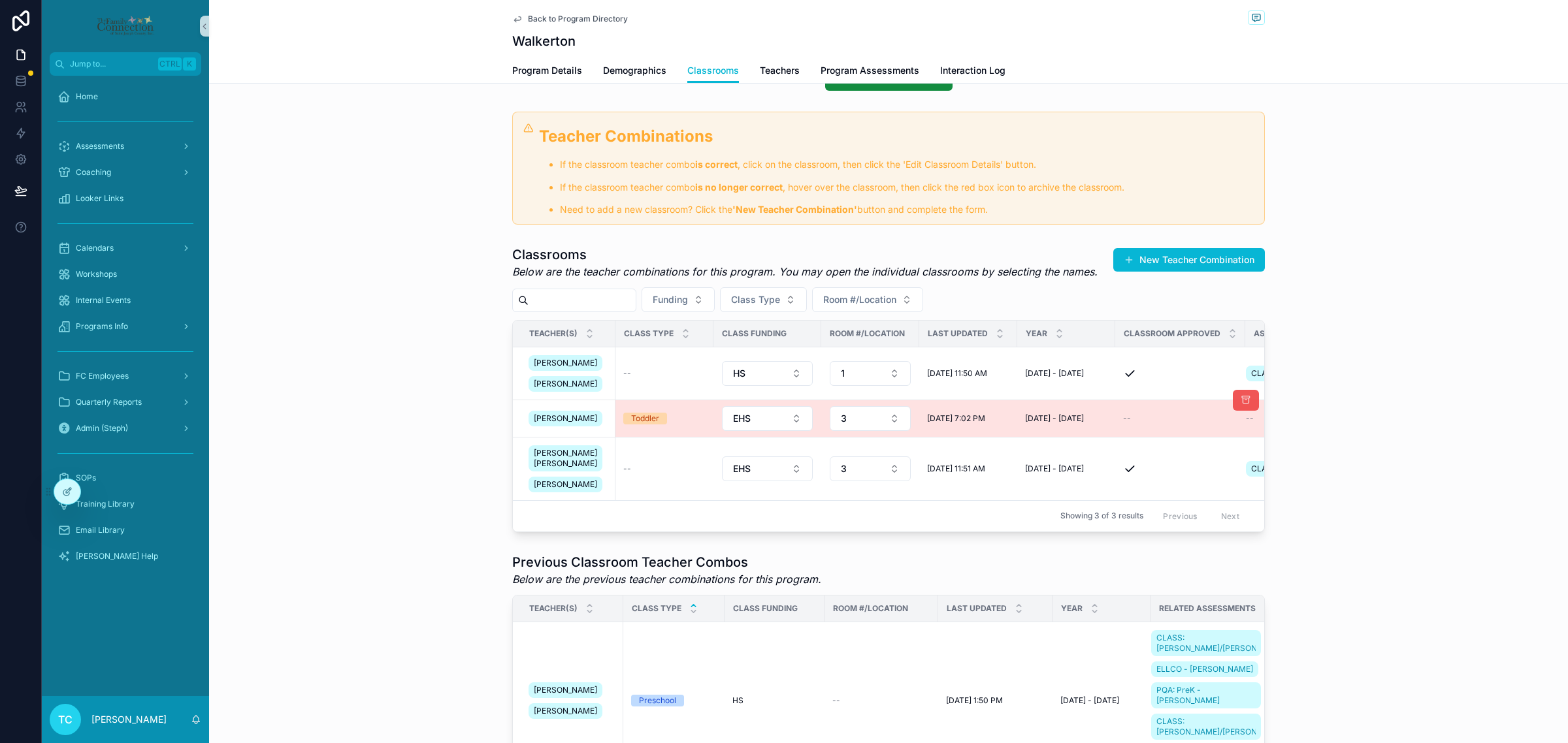
click at [1243, 406] on icon "scrollable content" at bounding box center [1246, 400] width 11 height 11
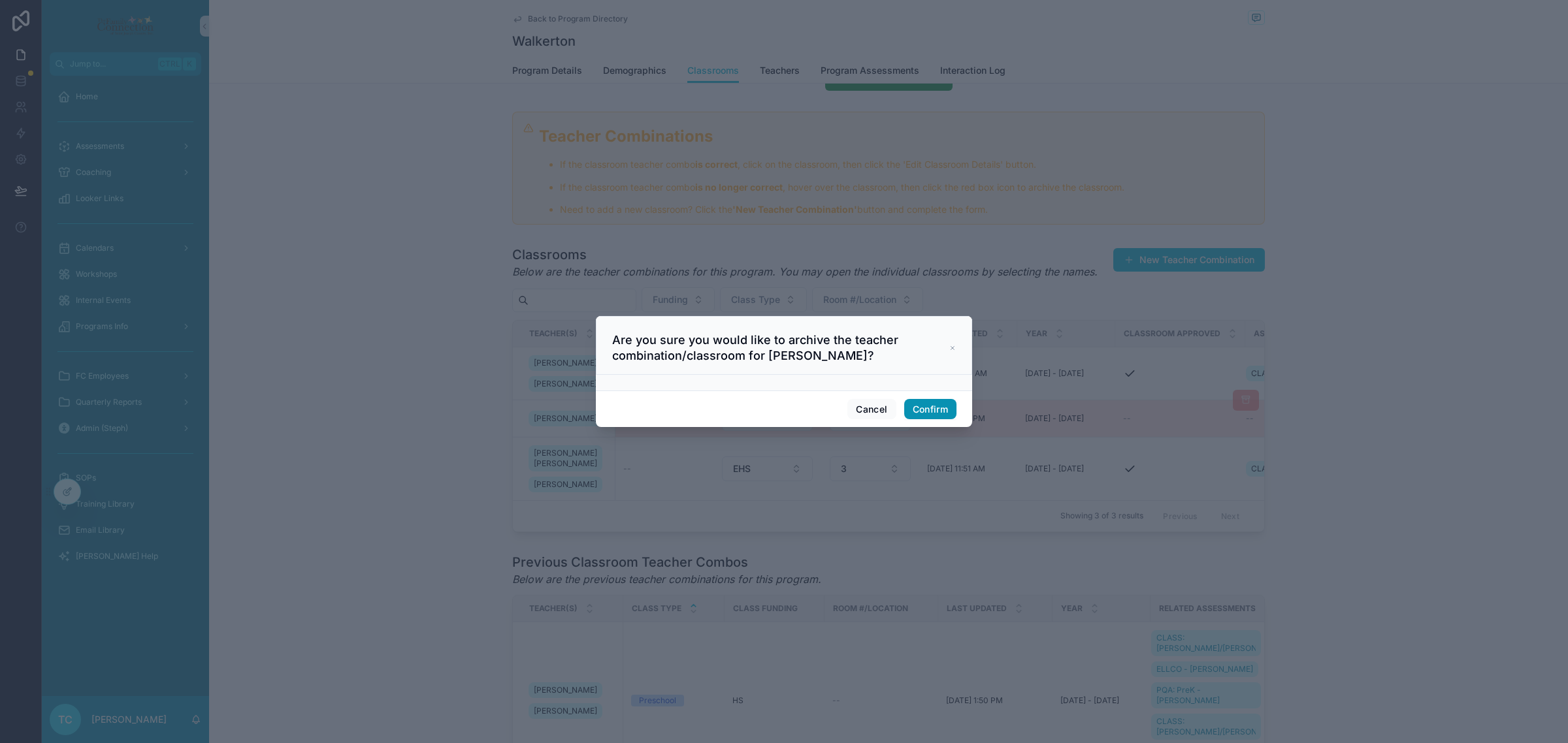
click at [920, 407] on button "Confirm" at bounding box center [930, 409] width 53 height 21
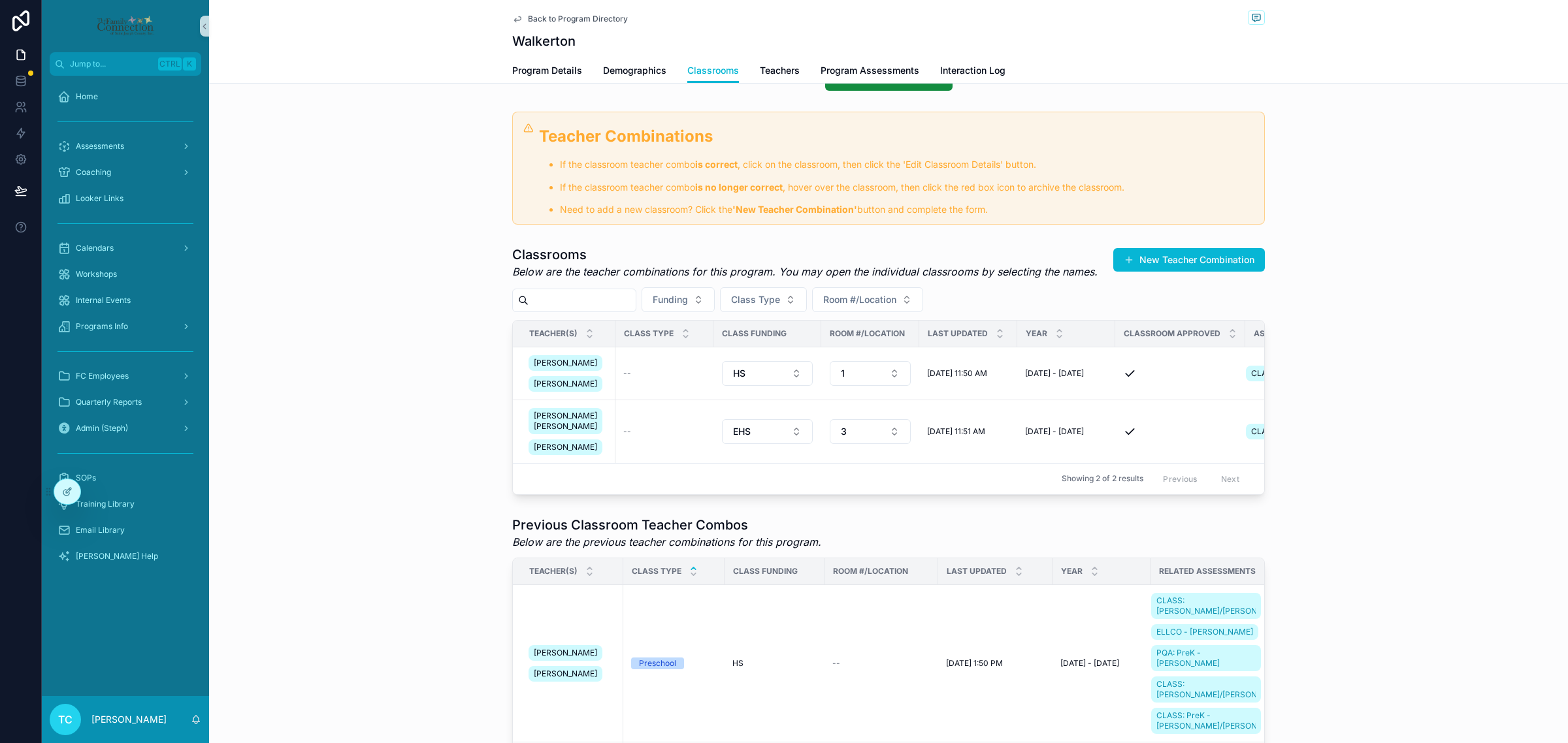
click at [1327, 500] on div "Classrooms Below are the teacher combinations for this program. You may open th…" at bounding box center [889, 370] width 1359 height 260
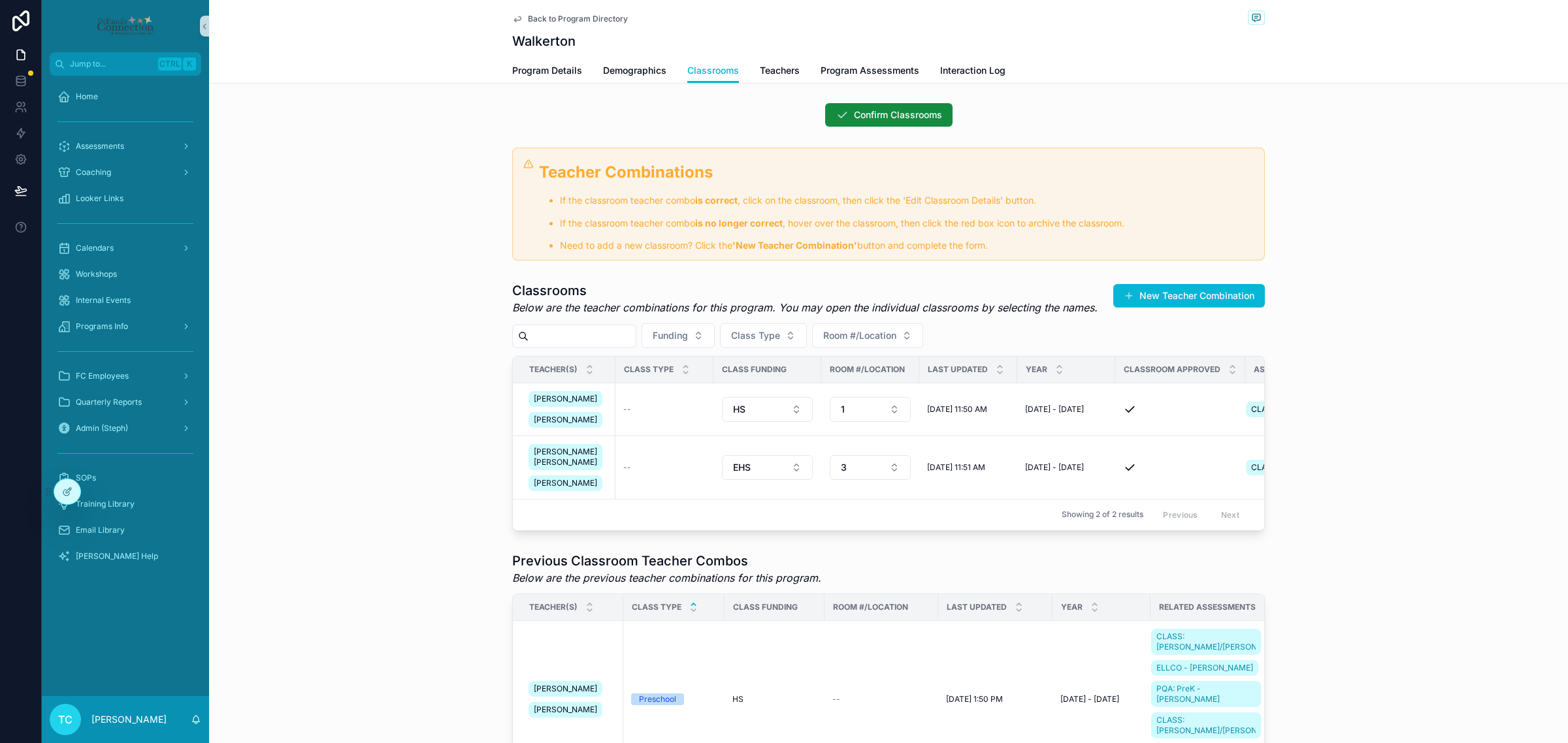
scroll to position [0, 0]
click at [883, 110] on span "Confirm Classrooms" at bounding box center [898, 116] width 88 height 13
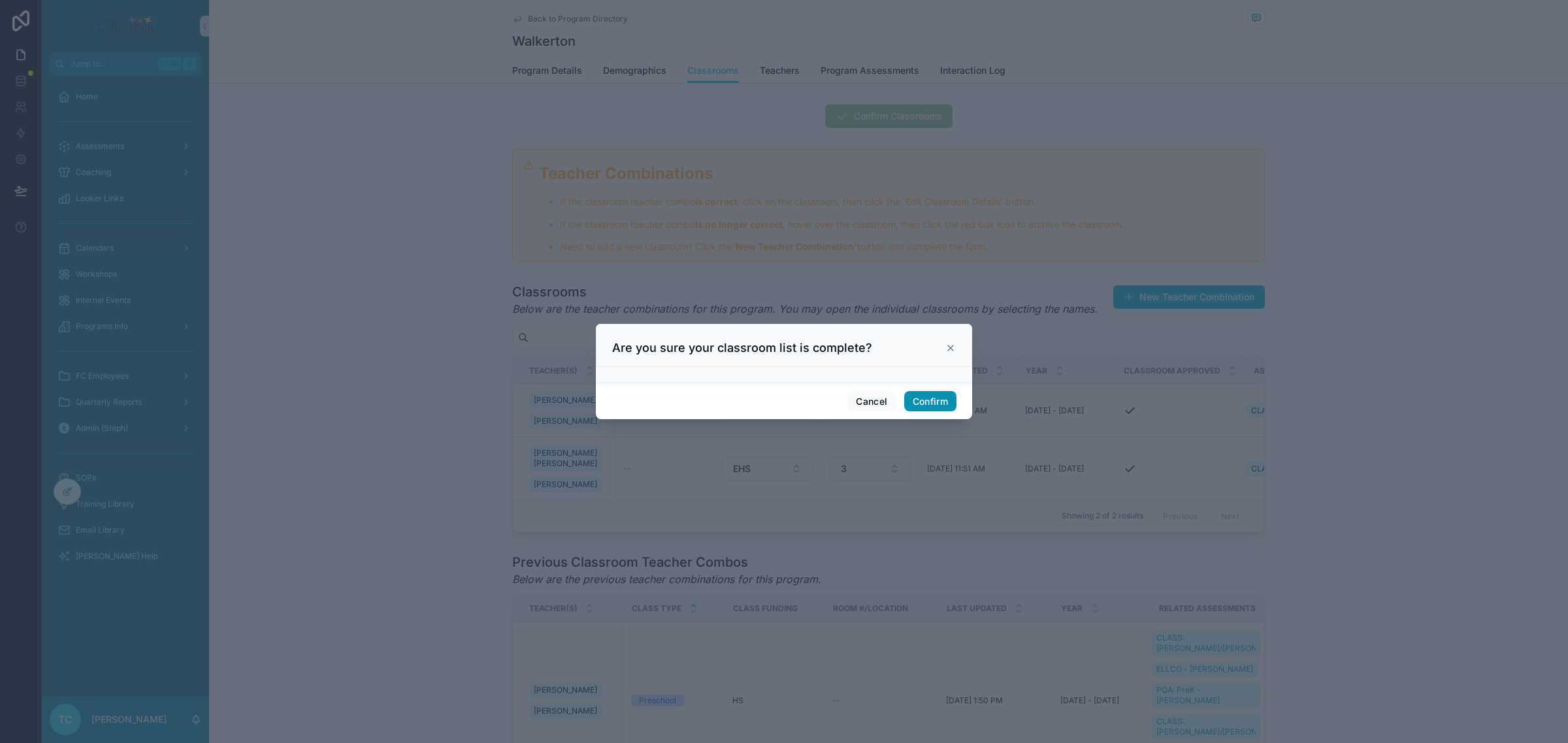
click at [925, 402] on button "Confirm" at bounding box center [930, 401] width 53 height 21
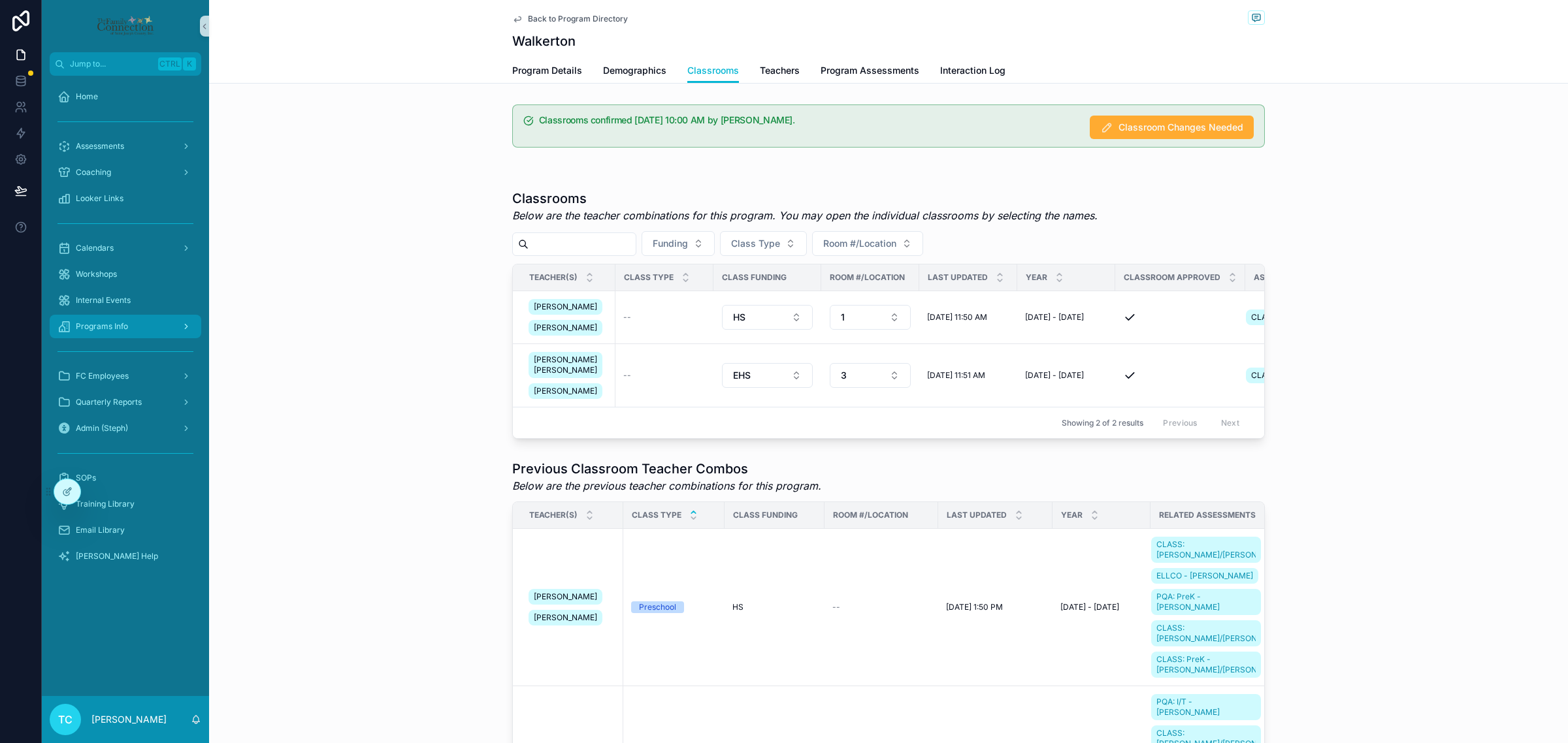
click at [129, 322] on div "Programs Info" at bounding box center [125, 326] width 136 height 21
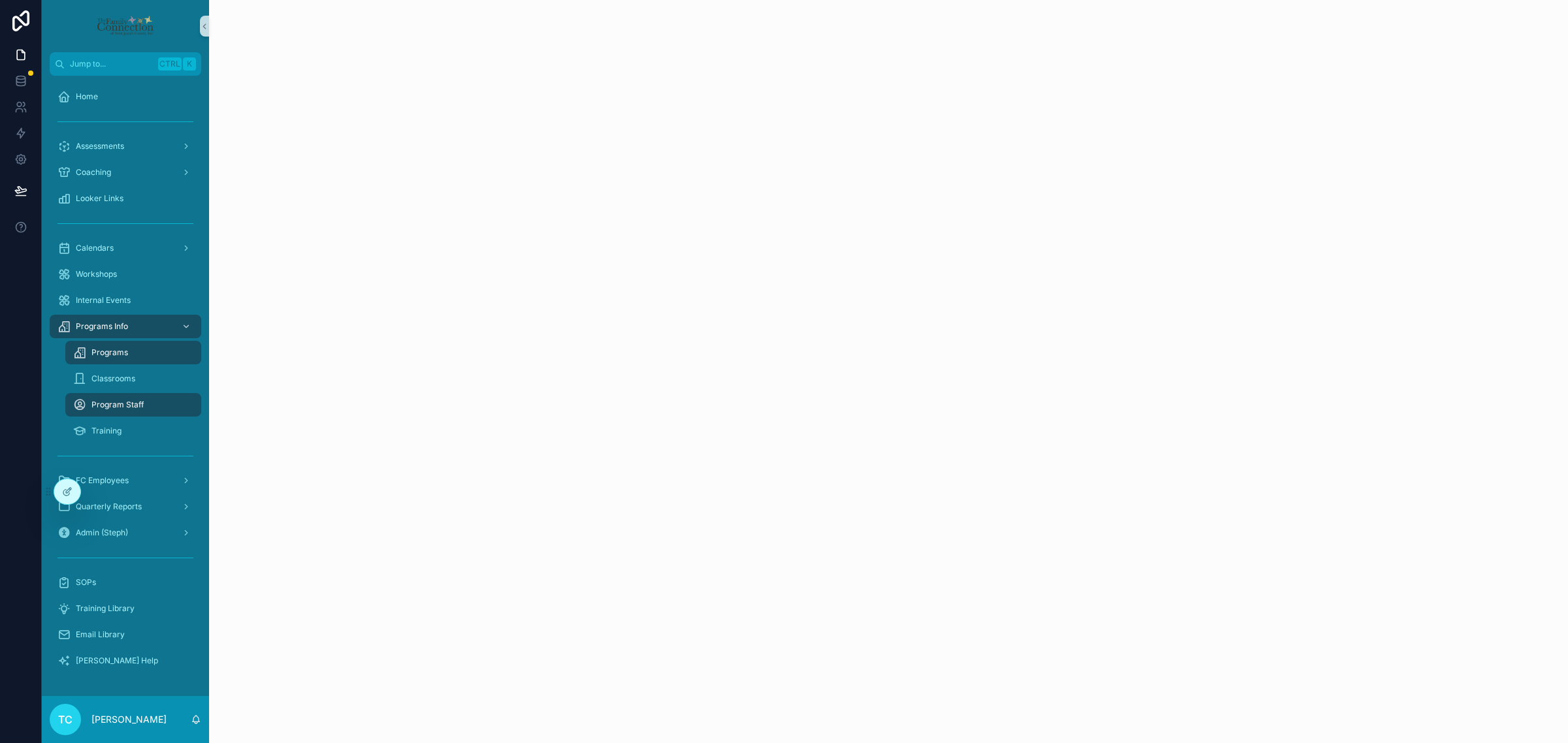
click at [139, 351] on div "Programs" at bounding box center [133, 352] width 120 height 21
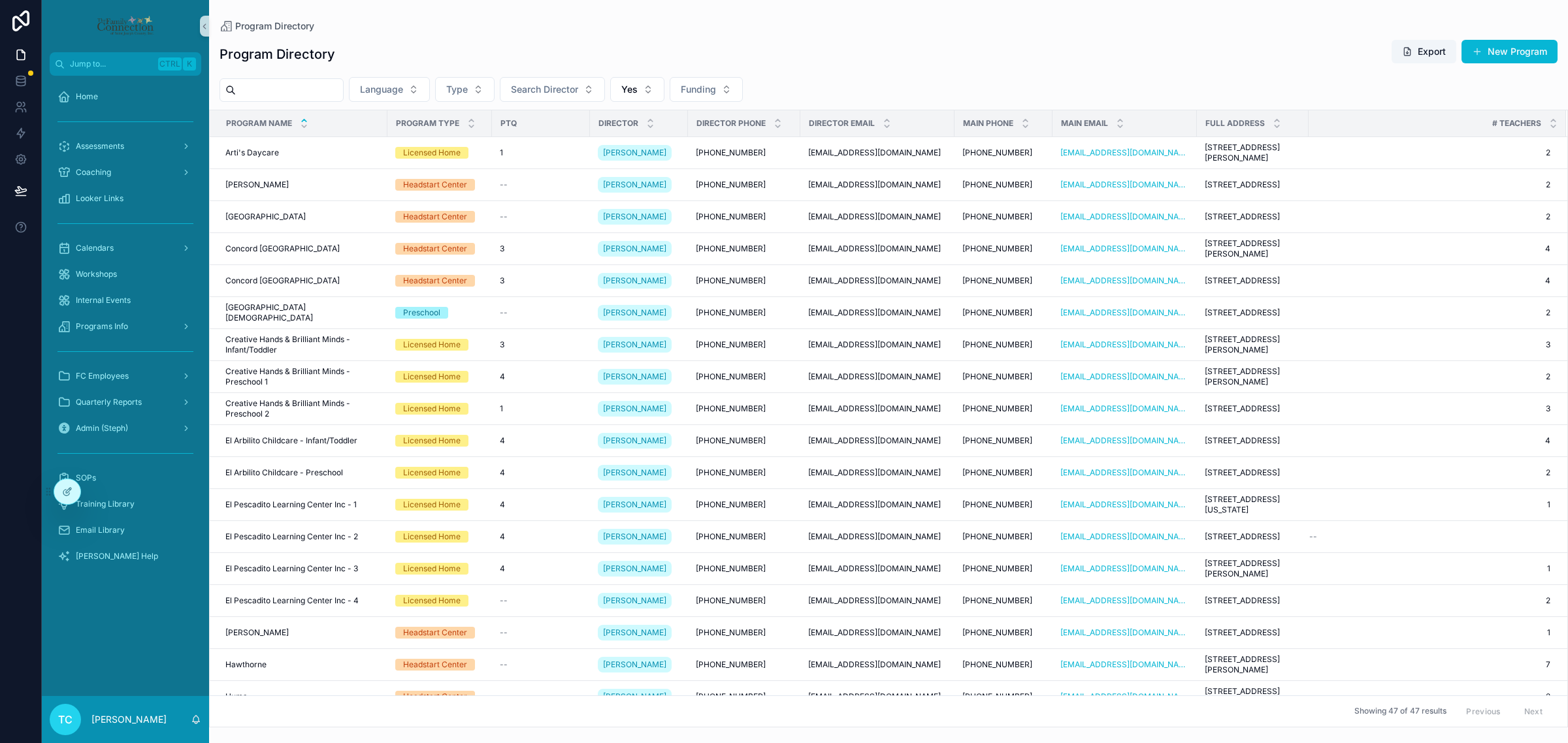
click at [331, 88] on input "scrollable content" at bounding box center [289, 90] width 107 height 18
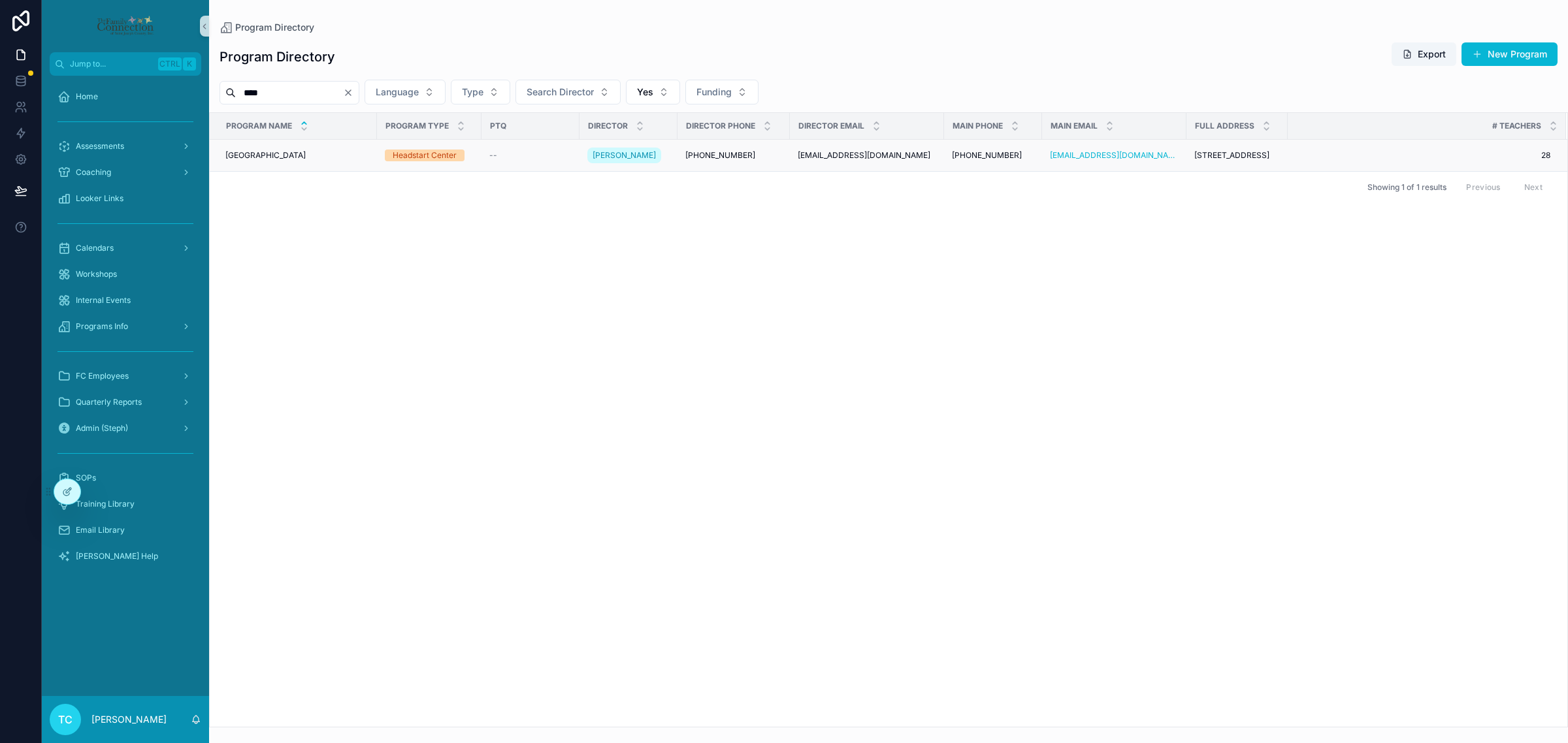
type input "****"
click at [302, 155] on div "Lafayette Lafayette" at bounding box center [297, 155] width 144 height 11
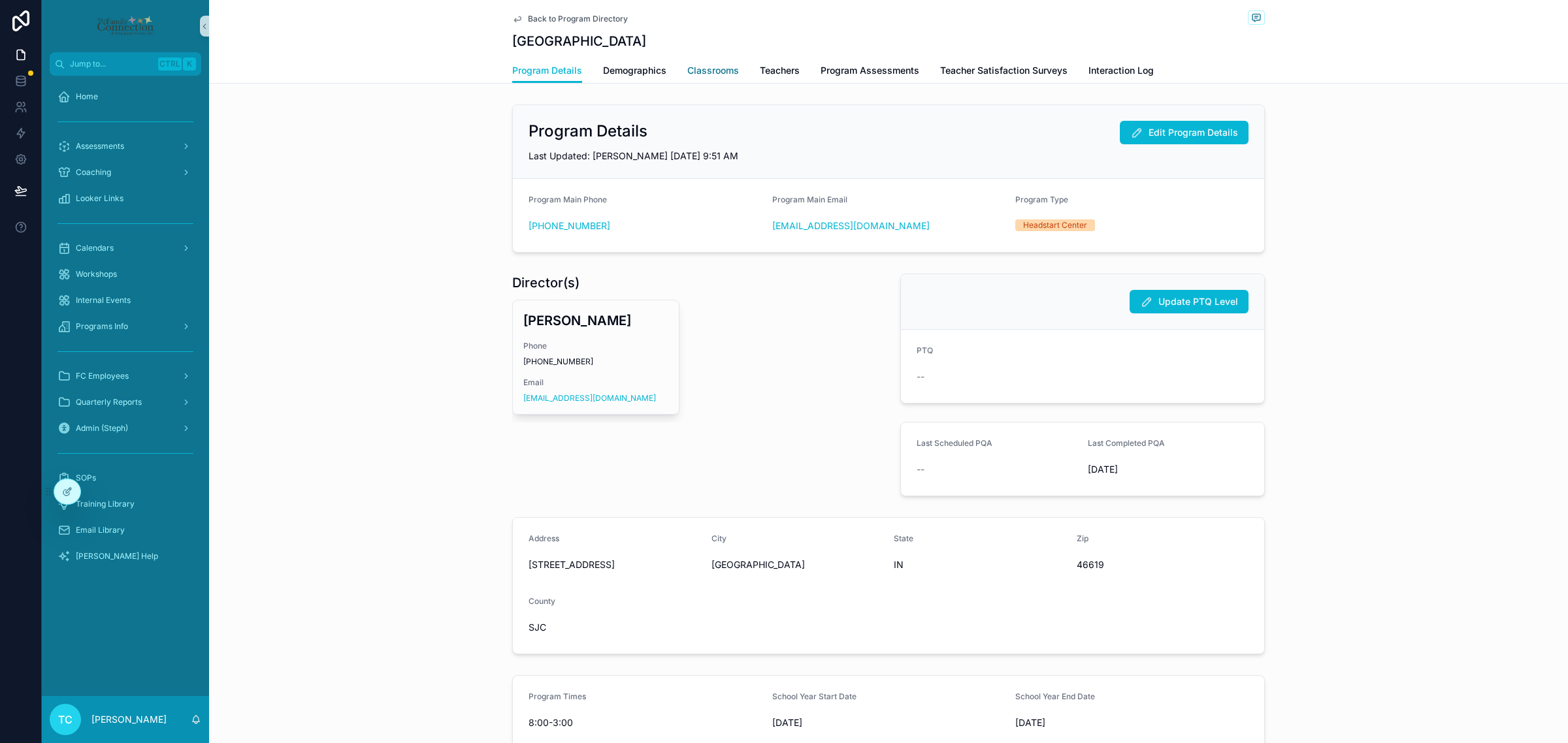
click at [707, 66] on span "Classrooms" at bounding box center [713, 70] width 52 height 13
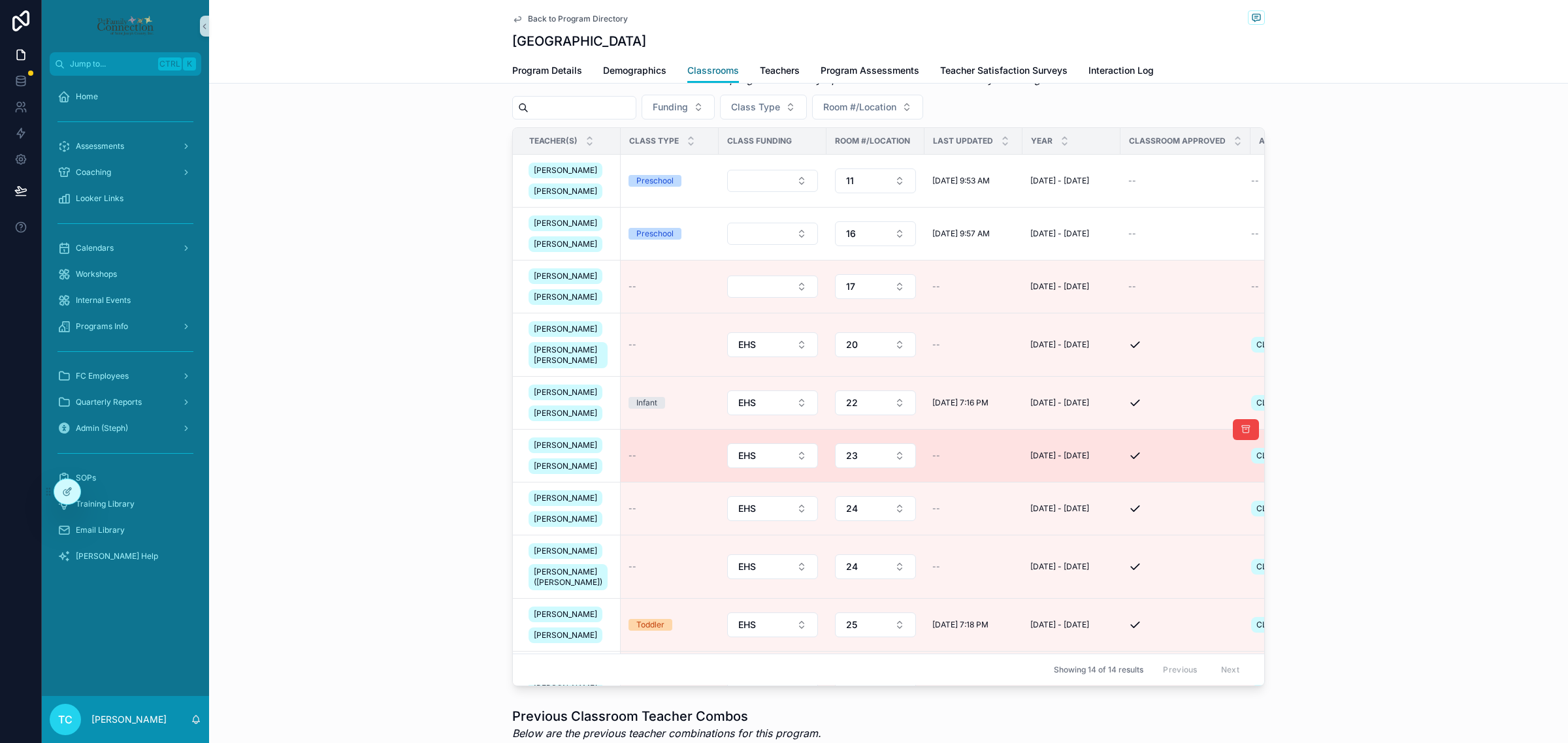
scroll to position [81, 0]
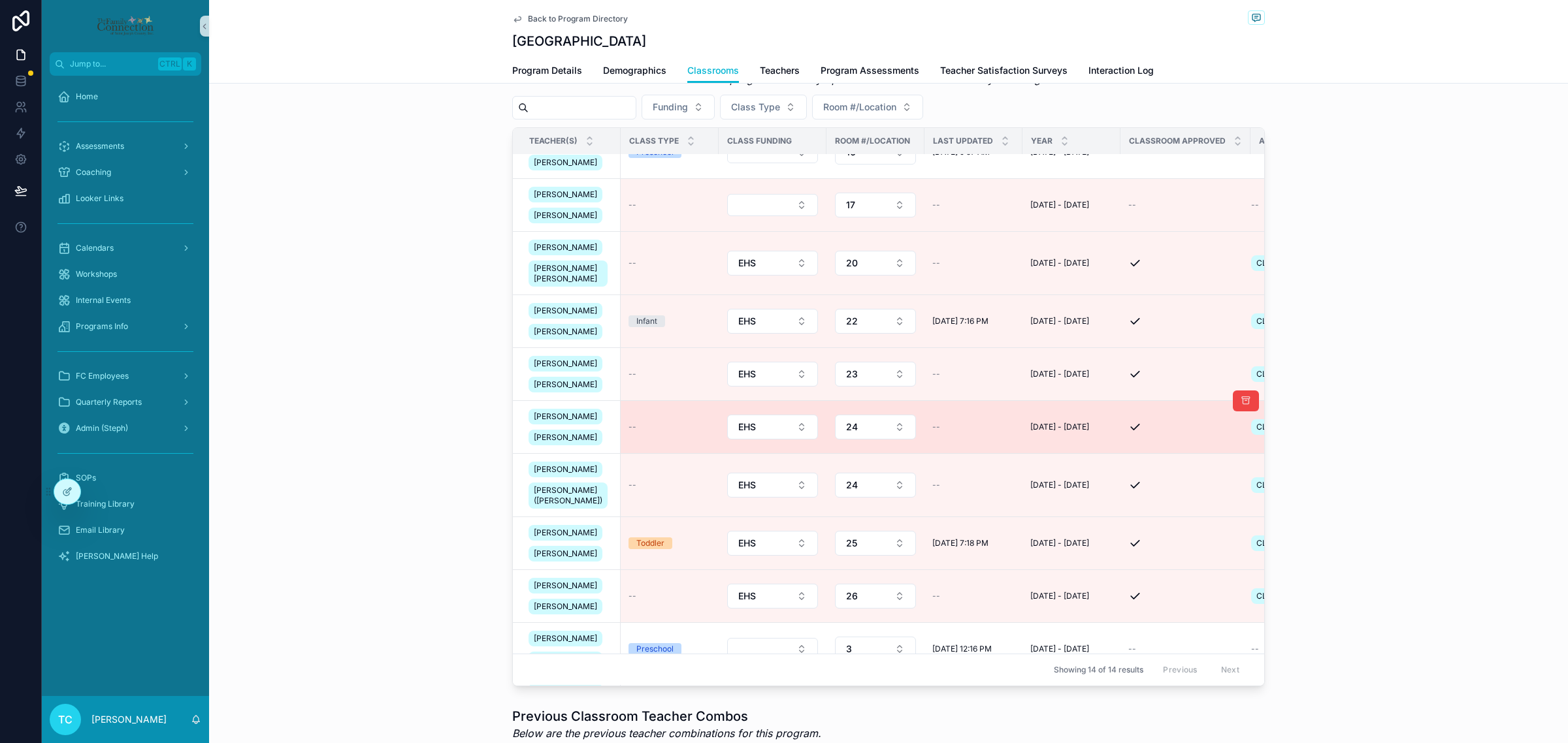
click at [638, 454] on td "--" at bounding box center [669, 427] width 98 height 53
click at [628, 432] on span "--" at bounding box center [632, 427] width 8 height 11
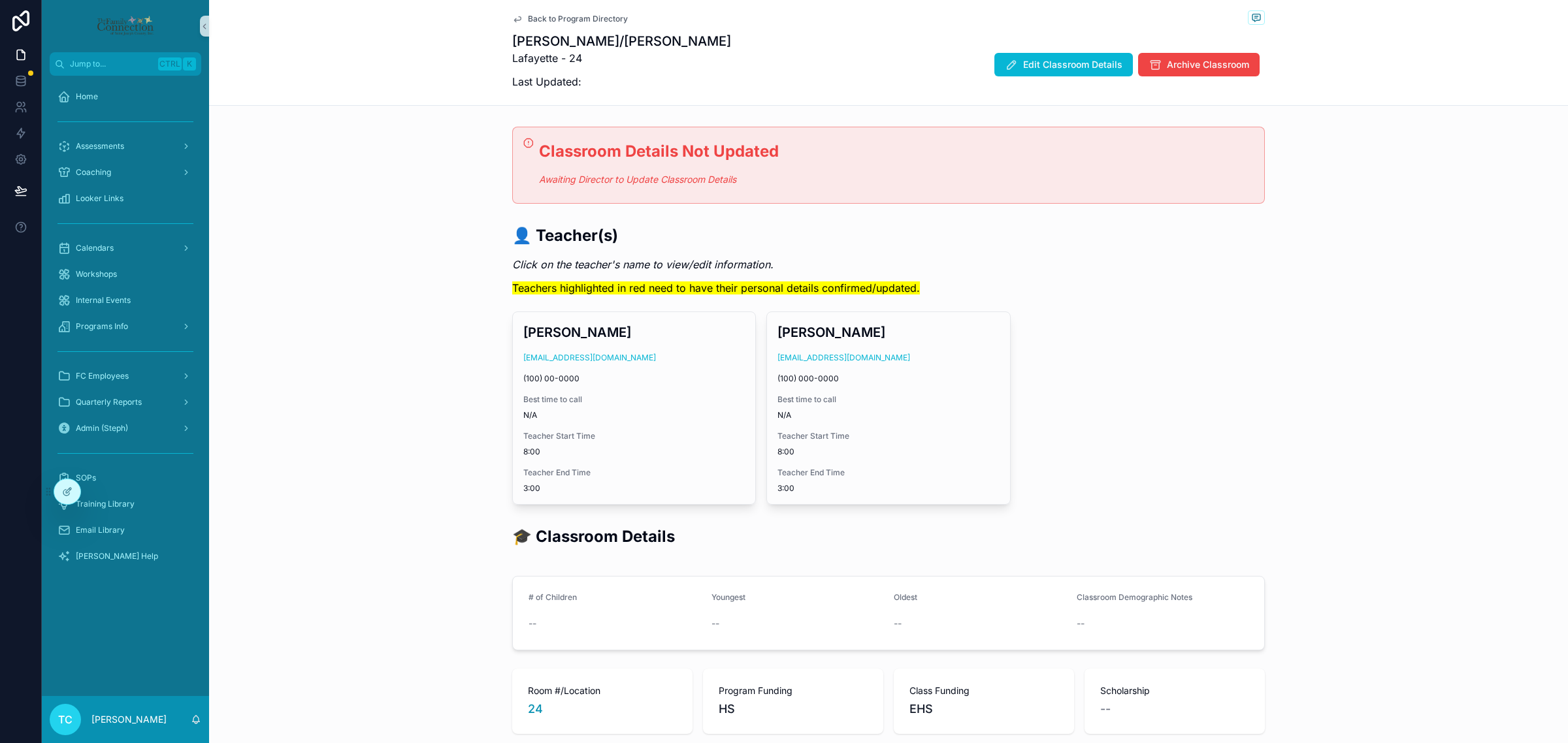
click at [1138, 464] on div "Brenda Chamorro bchamorro@headstartesj.com (100) 00-0000 Best time to call N/A …" at bounding box center [889, 408] width 752 height 193
click at [1065, 53] on button "Edit Classroom Details" at bounding box center [1064, 64] width 139 height 24
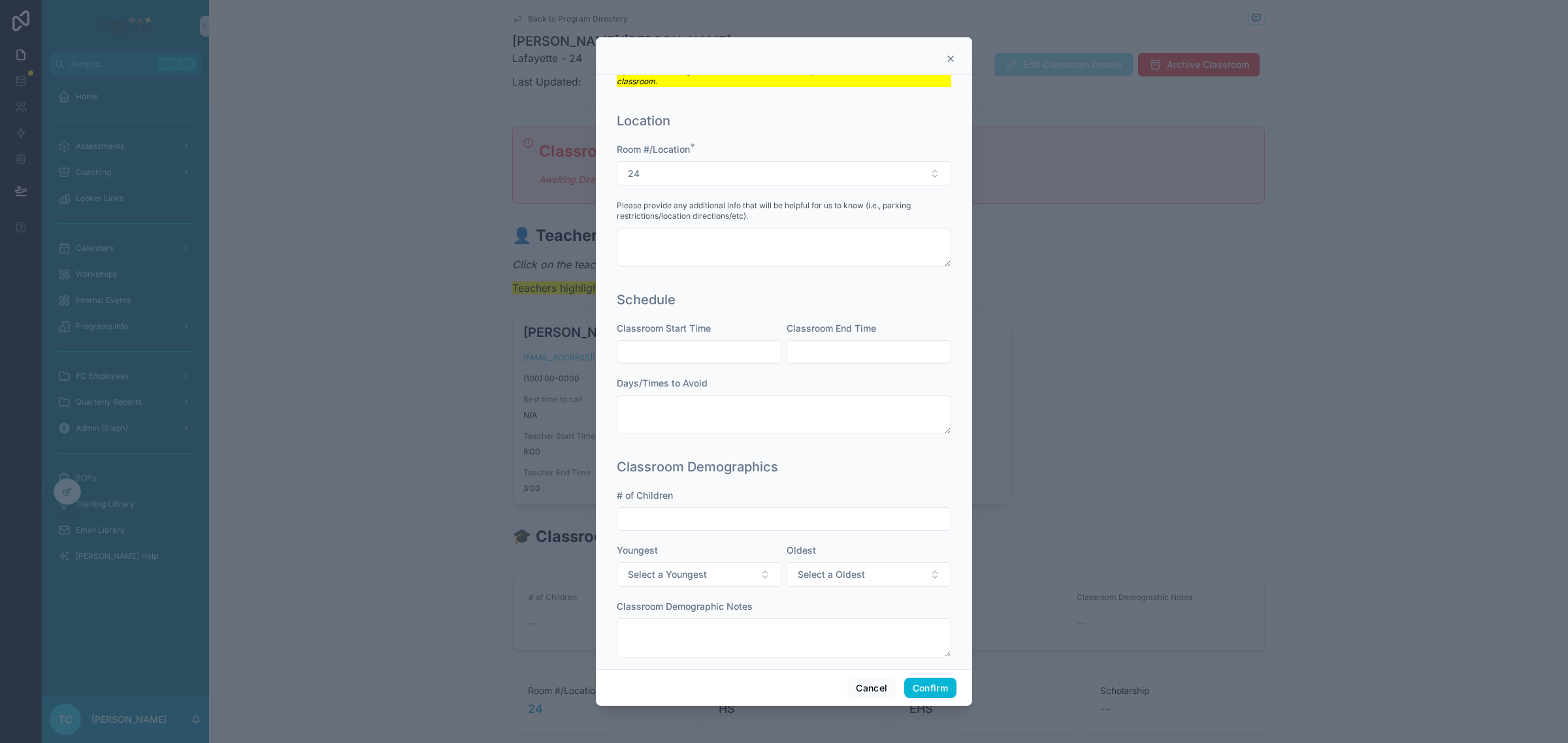
scroll to position [225, 0]
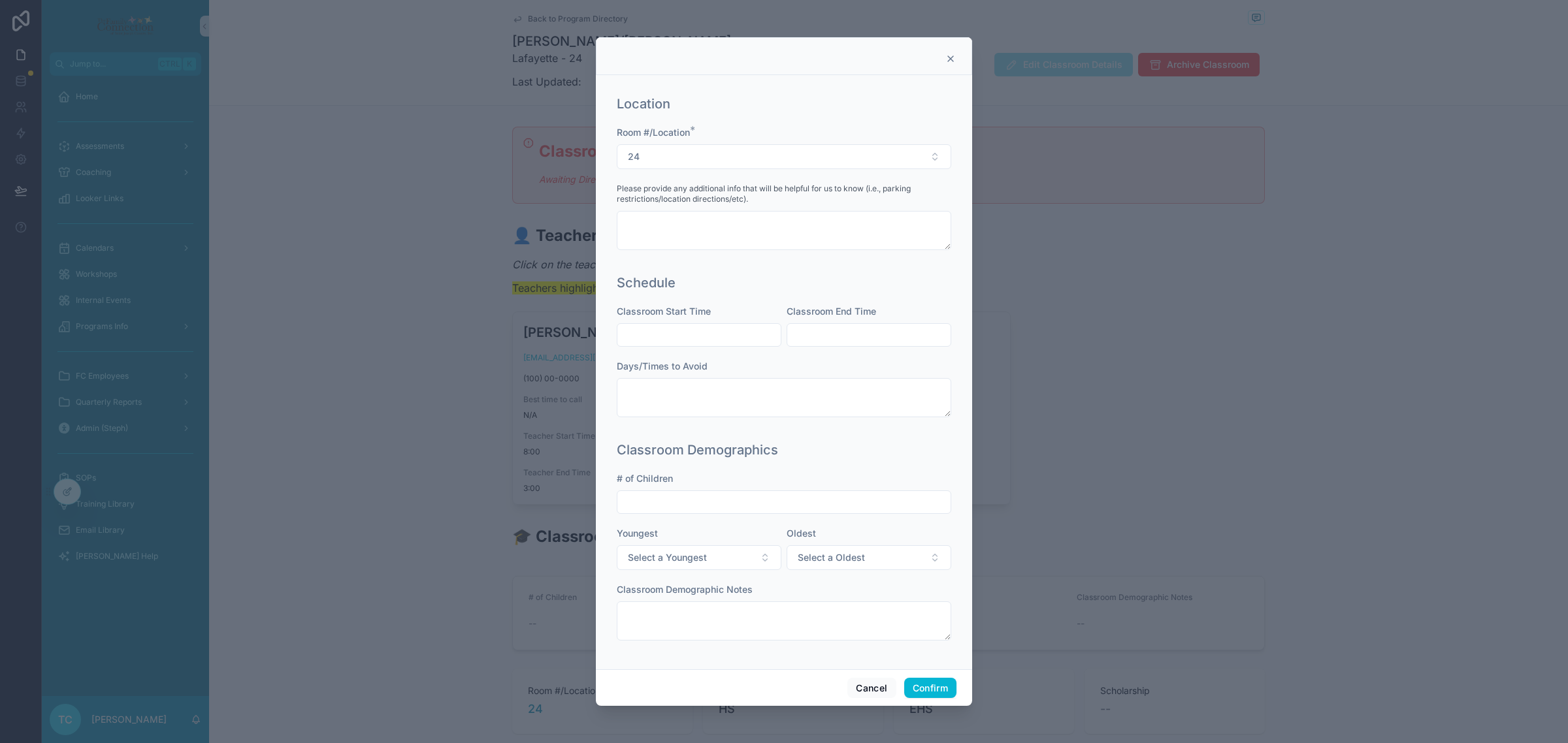
click at [712, 335] on input "text" at bounding box center [699, 335] width 163 height 18
click at [638, 337] on input "****" at bounding box center [699, 335] width 163 height 18
type input "****"
click at [829, 335] on input "text" at bounding box center [869, 335] width 163 height 18
click at [802, 332] on input "****" at bounding box center [869, 335] width 163 height 18
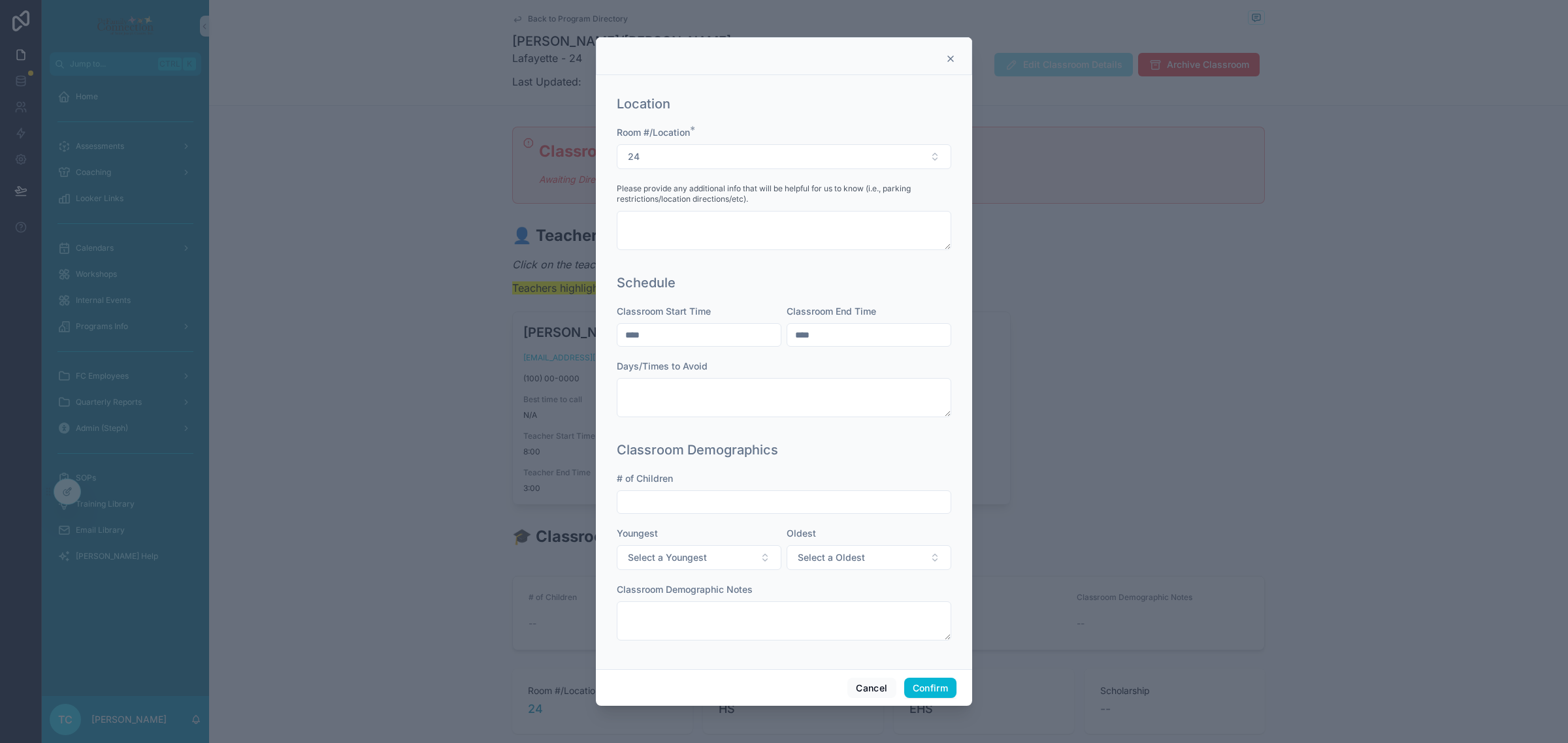
type input "****"
click at [935, 275] on div "Schedule" at bounding box center [784, 282] width 334 height 18
click at [887, 508] on input "text" at bounding box center [784, 502] width 333 height 18
type input "*"
click at [921, 464] on div "Classroom Demographics # of Children * Youngest Select a Youngest Oldest Select…" at bounding box center [784, 547] width 345 height 223
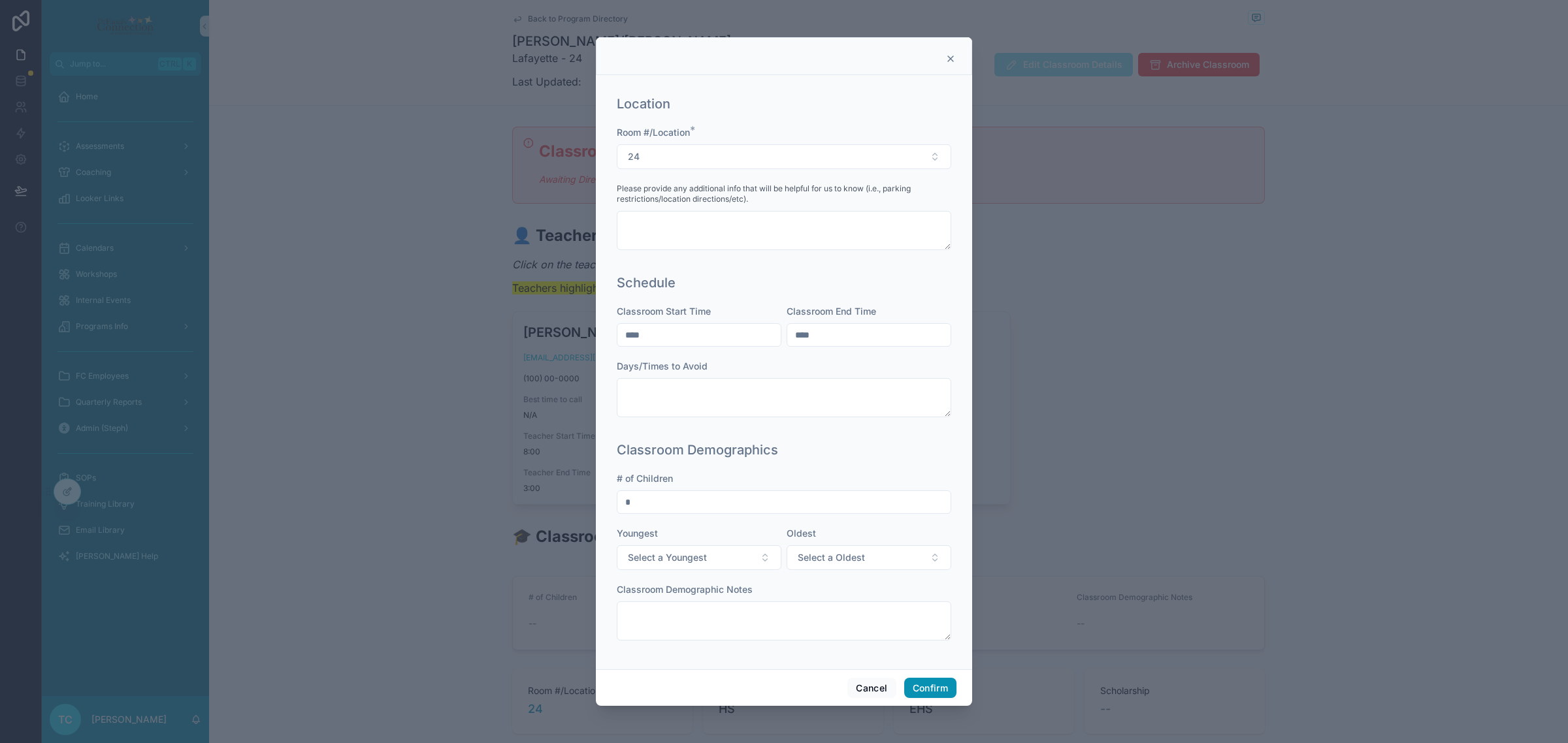
click at [939, 683] on button "Confirm" at bounding box center [930, 687] width 53 height 21
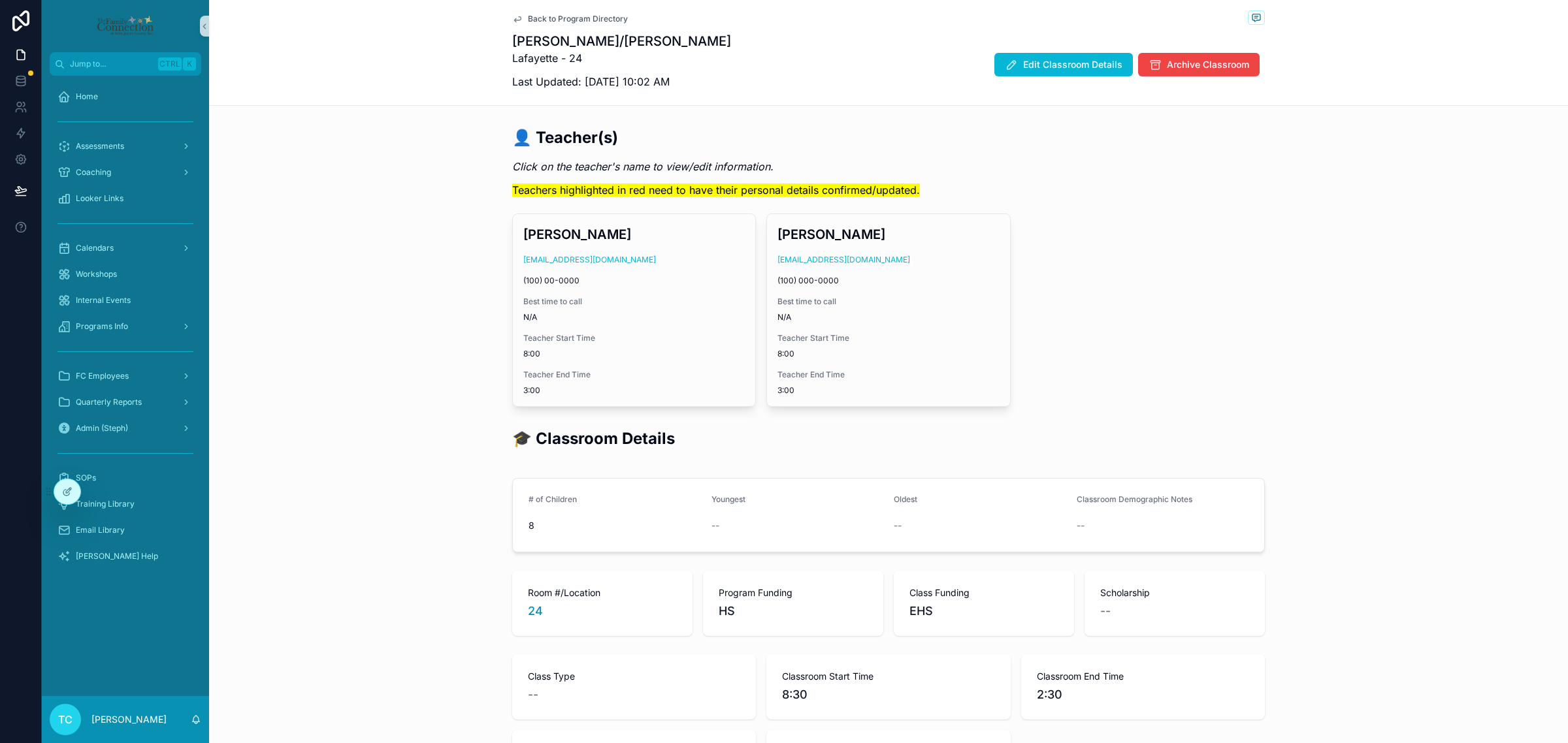
click at [575, 15] on span "Back to Program Directory" at bounding box center [577, 19] width 100 height 11
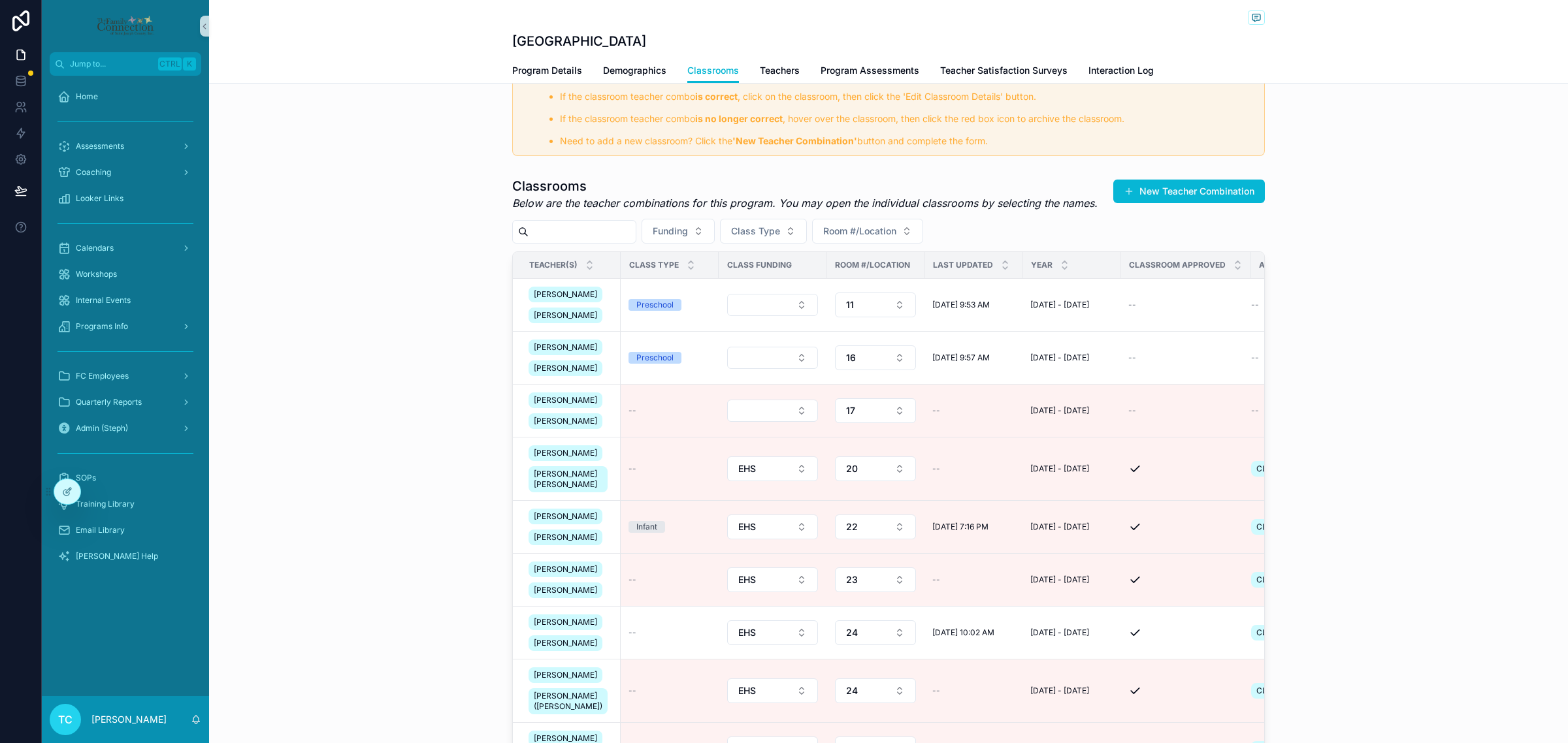
scroll to position [245, 0]
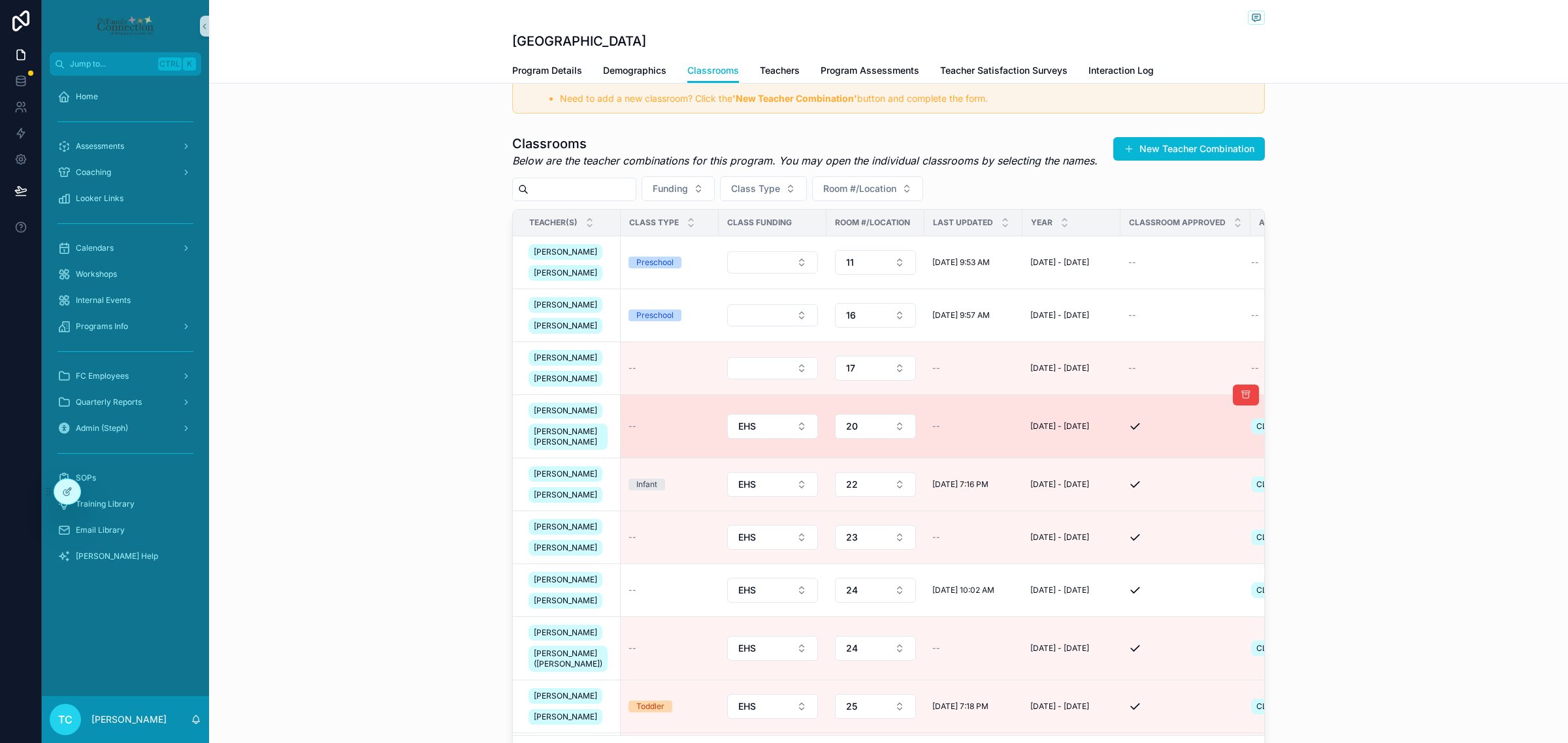
click at [641, 432] on div "--" at bounding box center [669, 426] width 82 height 11
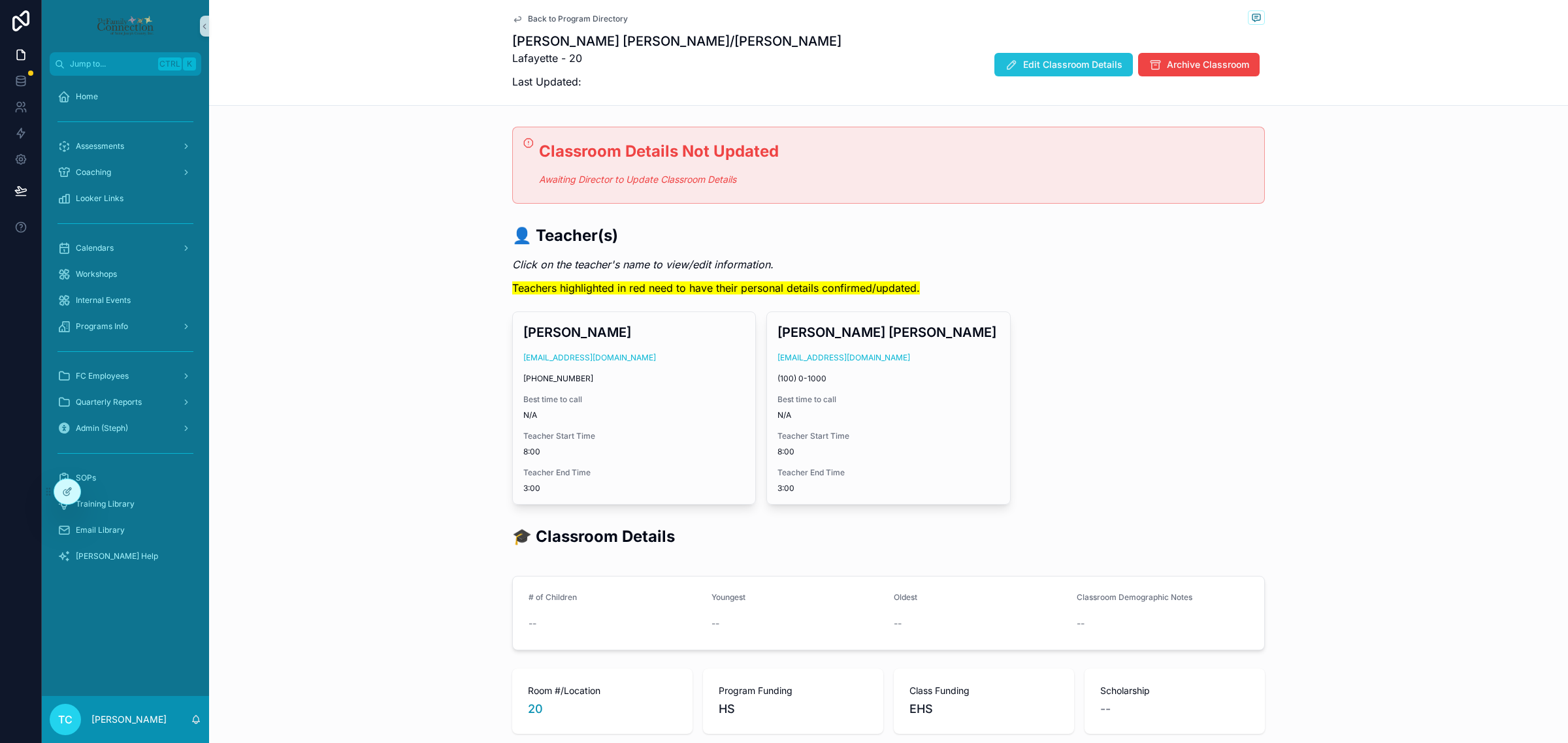
click at [1055, 61] on span "Edit Classroom Details" at bounding box center [1072, 64] width 99 height 13
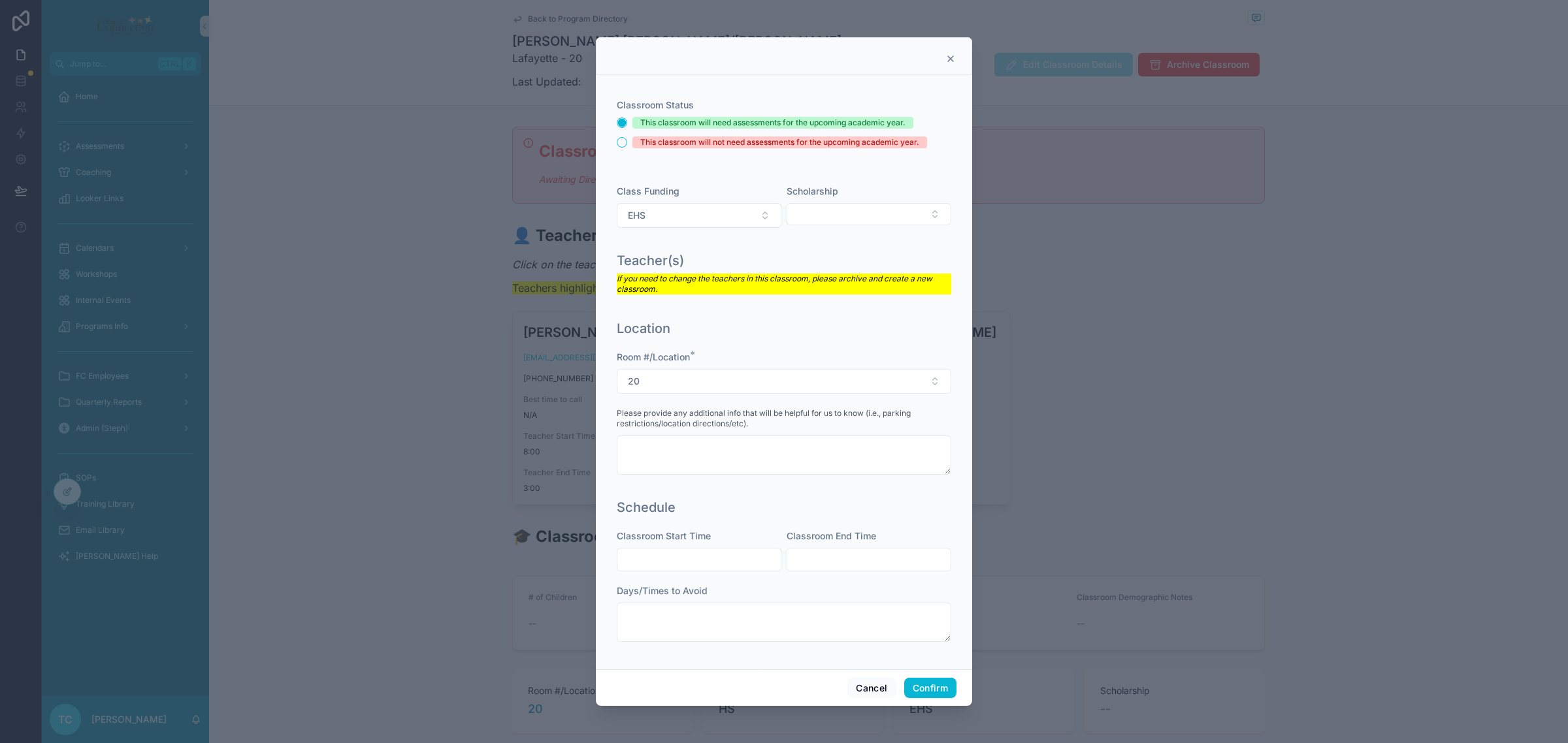
click at [737, 556] on input "text" at bounding box center [699, 560] width 163 height 18
click at [637, 563] on input "****" at bounding box center [699, 560] width 163 height 18
type input "****"
click at [843, 556] on input "text" at bounding box center [869, 560] width 163 height 18
type input "****"
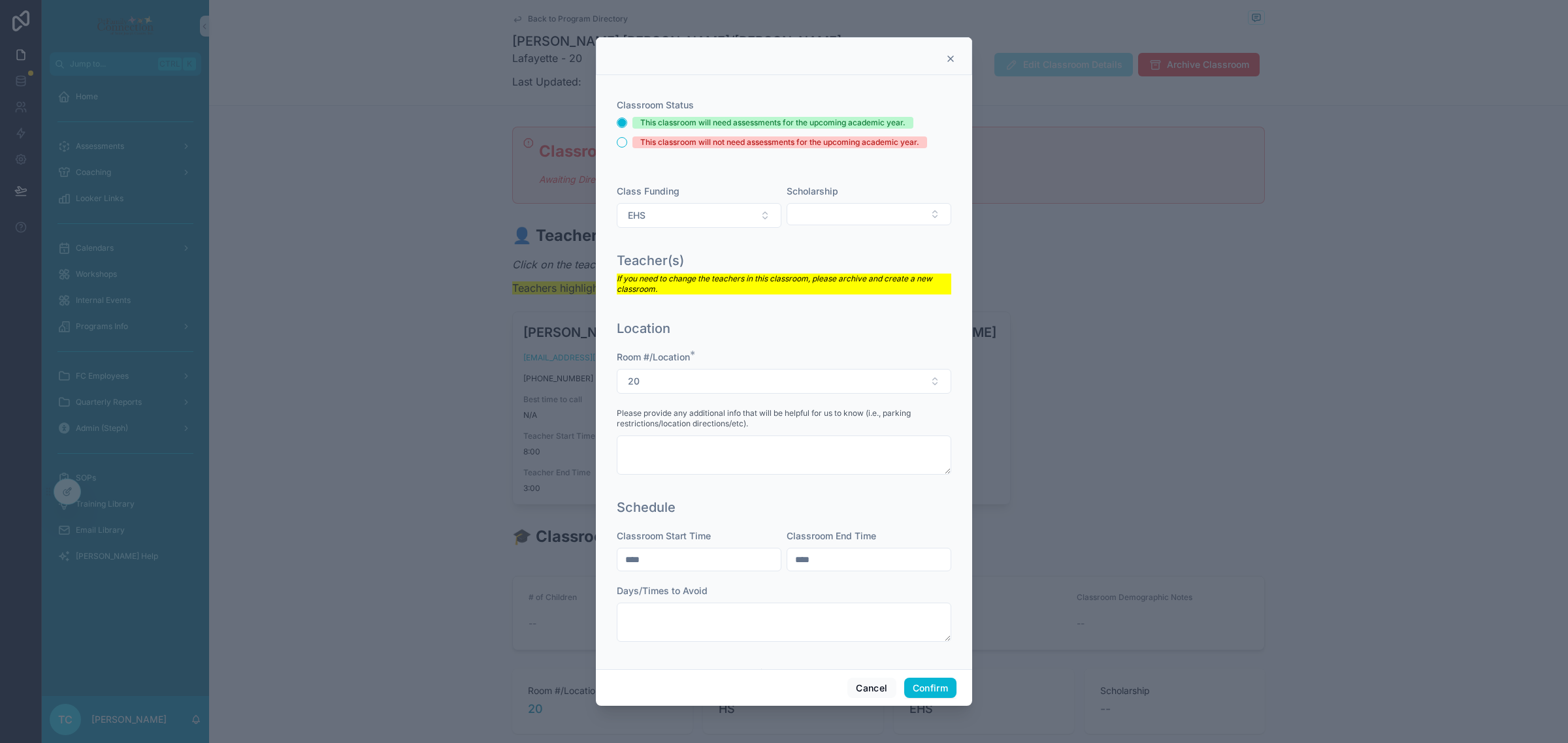
click at [943, 585] on div "Schedule Classroom Start Time **** Classroom End Time **** Days/Times to Avoid" at bounding box center [784, 577] width 345 height 167
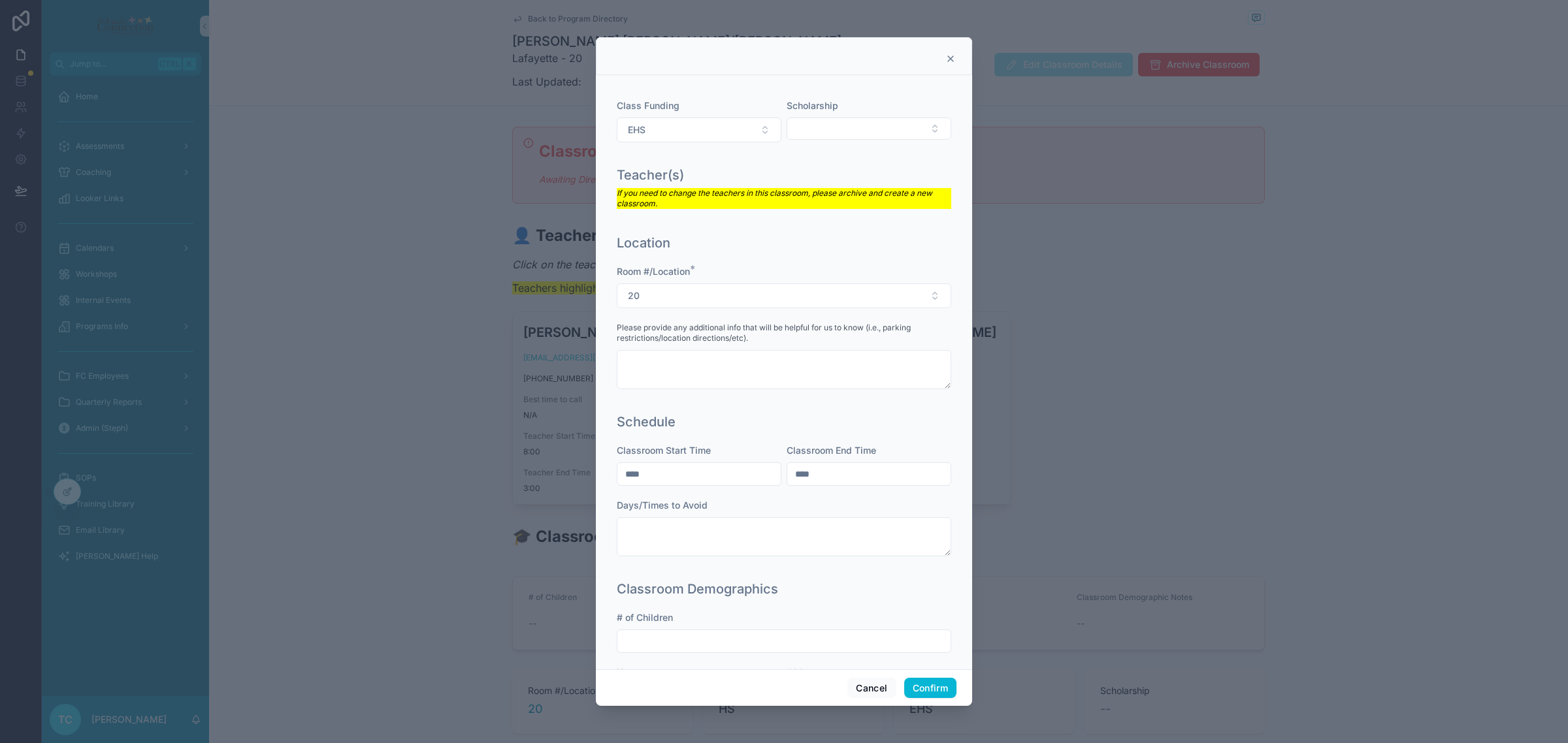
scroll to position [225, 0]
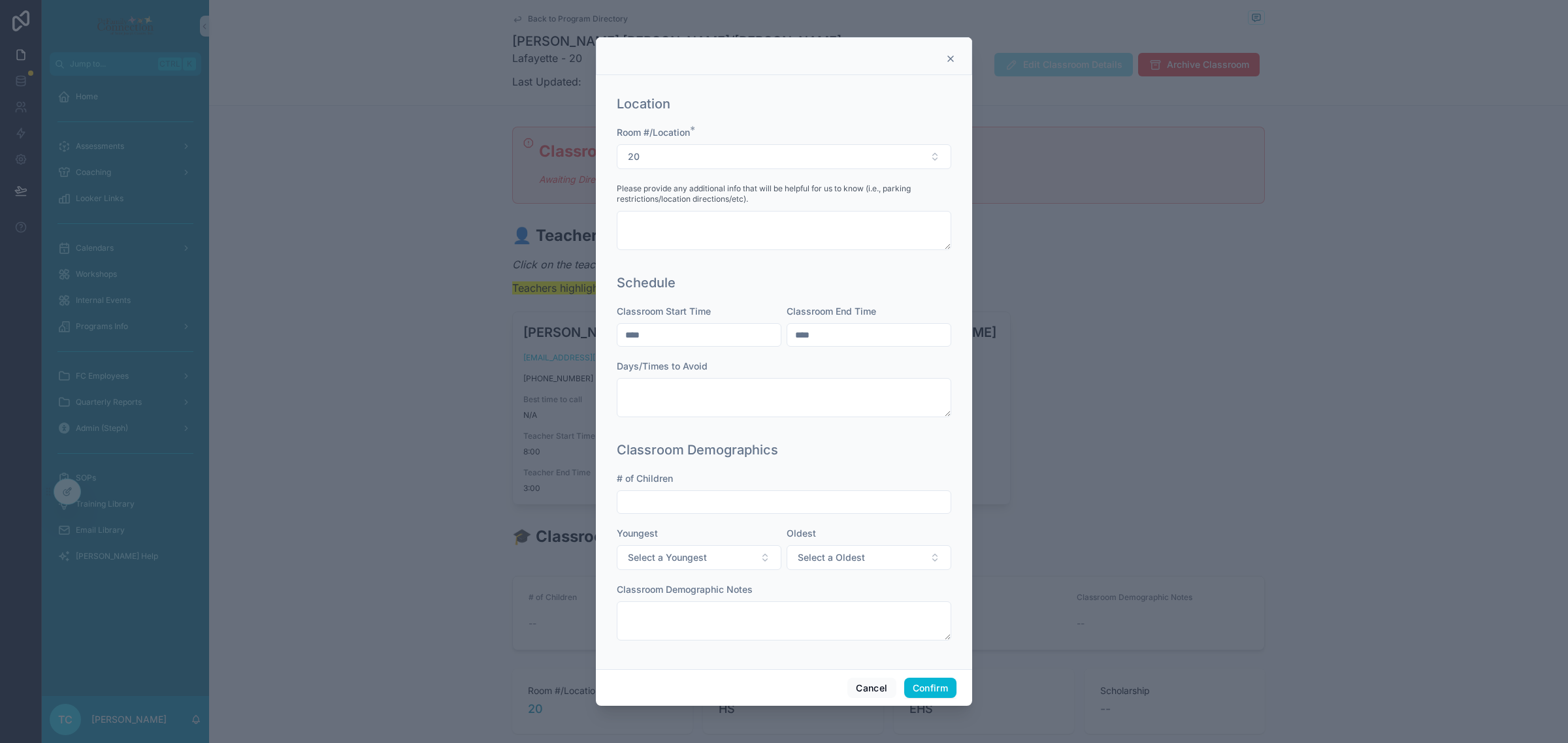
click at [867, 503] on input "text" at bounding box center [784, 502] width 333 height 18
type input "*"
click at [950, 526] on div "Classroom Status This classroom will need assessments for the upcoming academic…" at bounding box center [784, 372] width 376 height 595
click at [931, 691] on button "Confirm" at bounding box center [930, 687] width 53 height 21
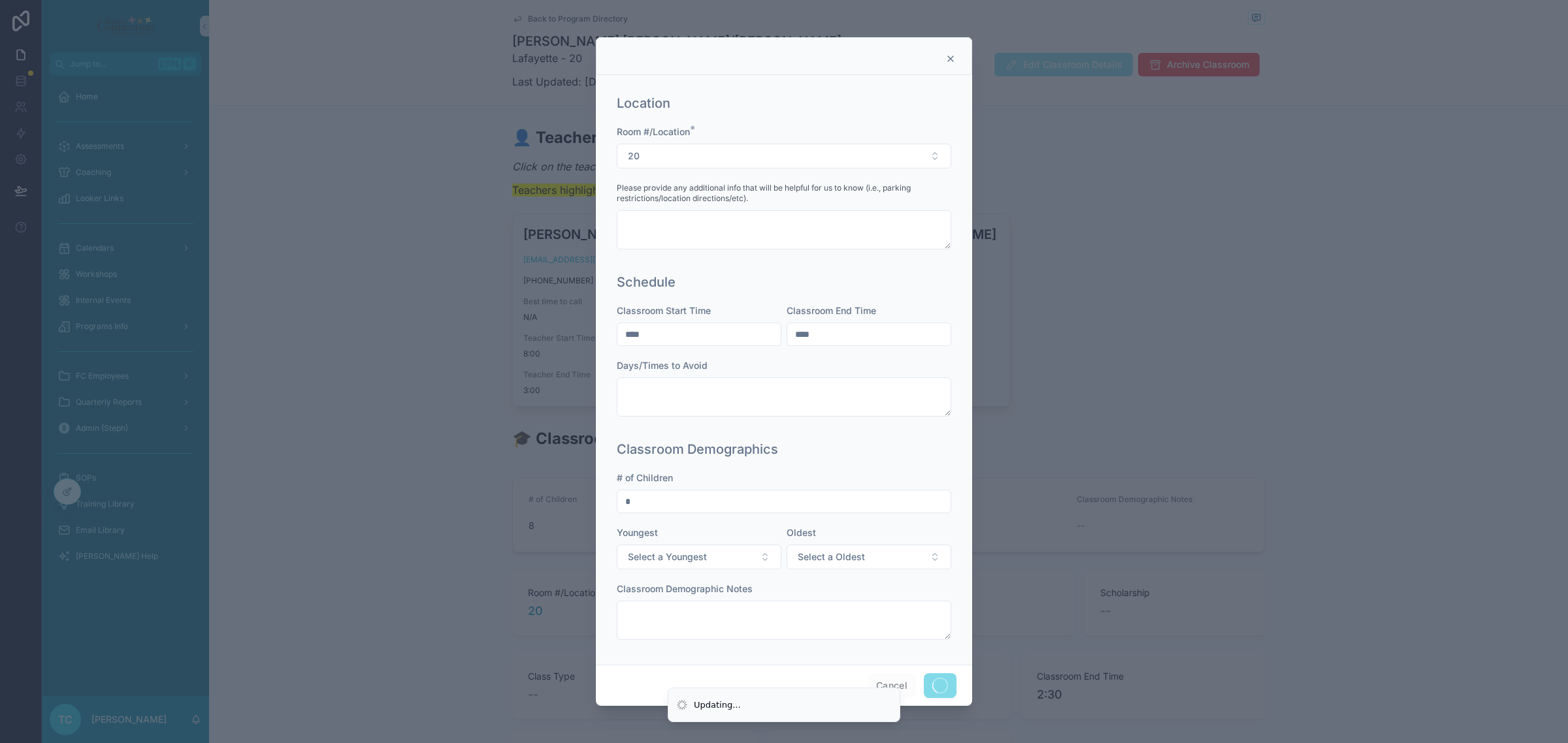
click at [951, 56] on icon at bounding box center [950, 59] width 11 height 11
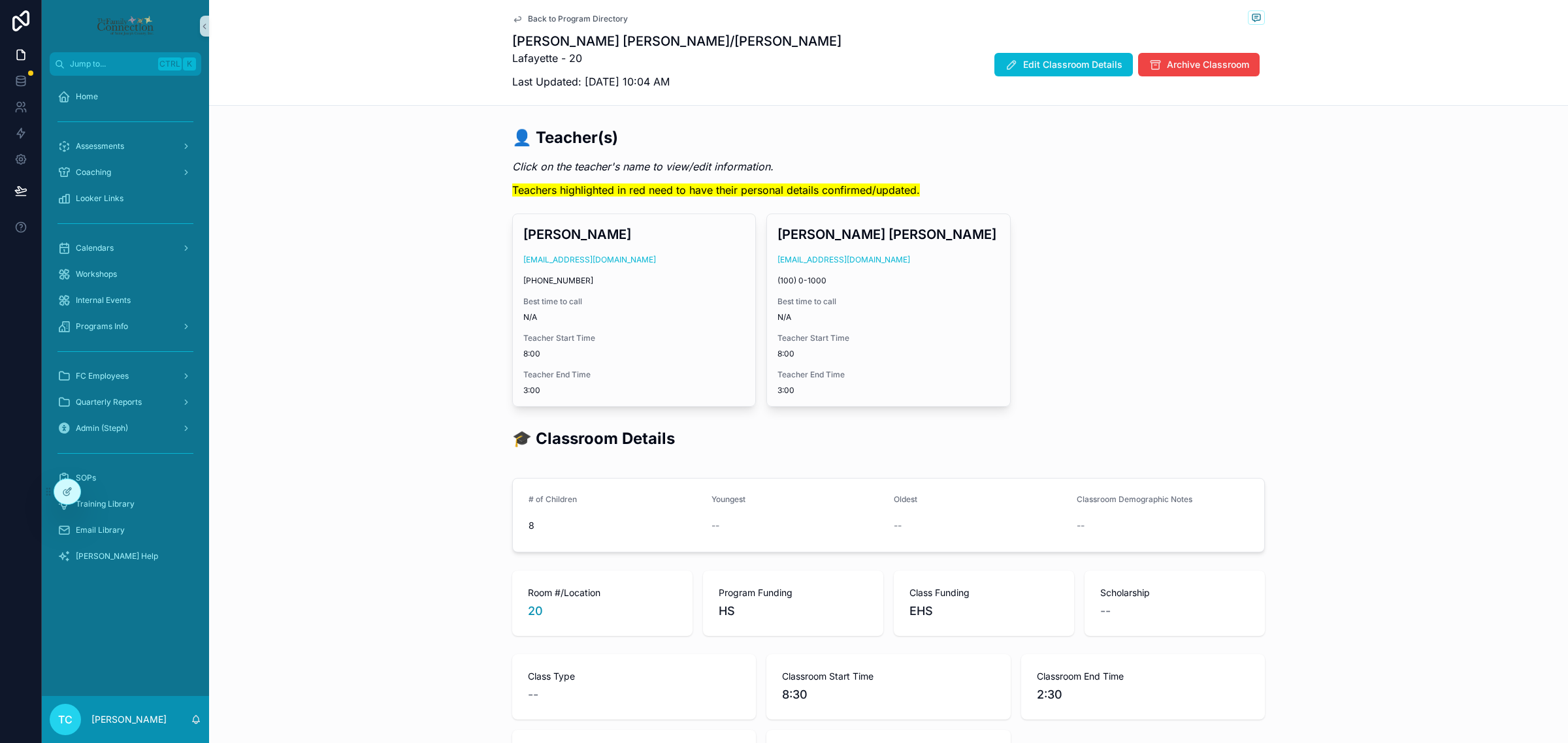
click at [586, 20] on span "Back to Program Directory" at bounding box center [577, 19] width 100 height 11
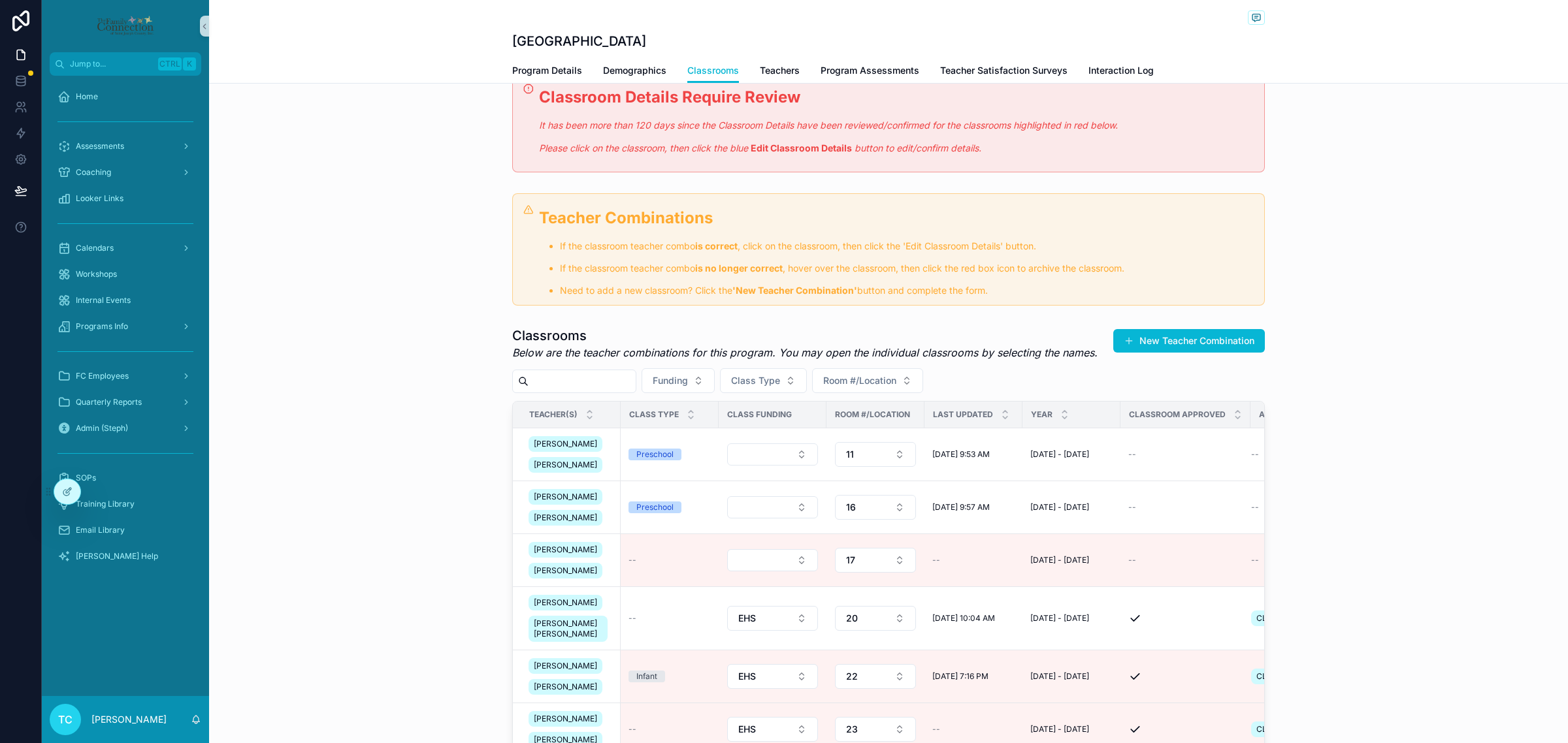
scroll to position [245, 0]
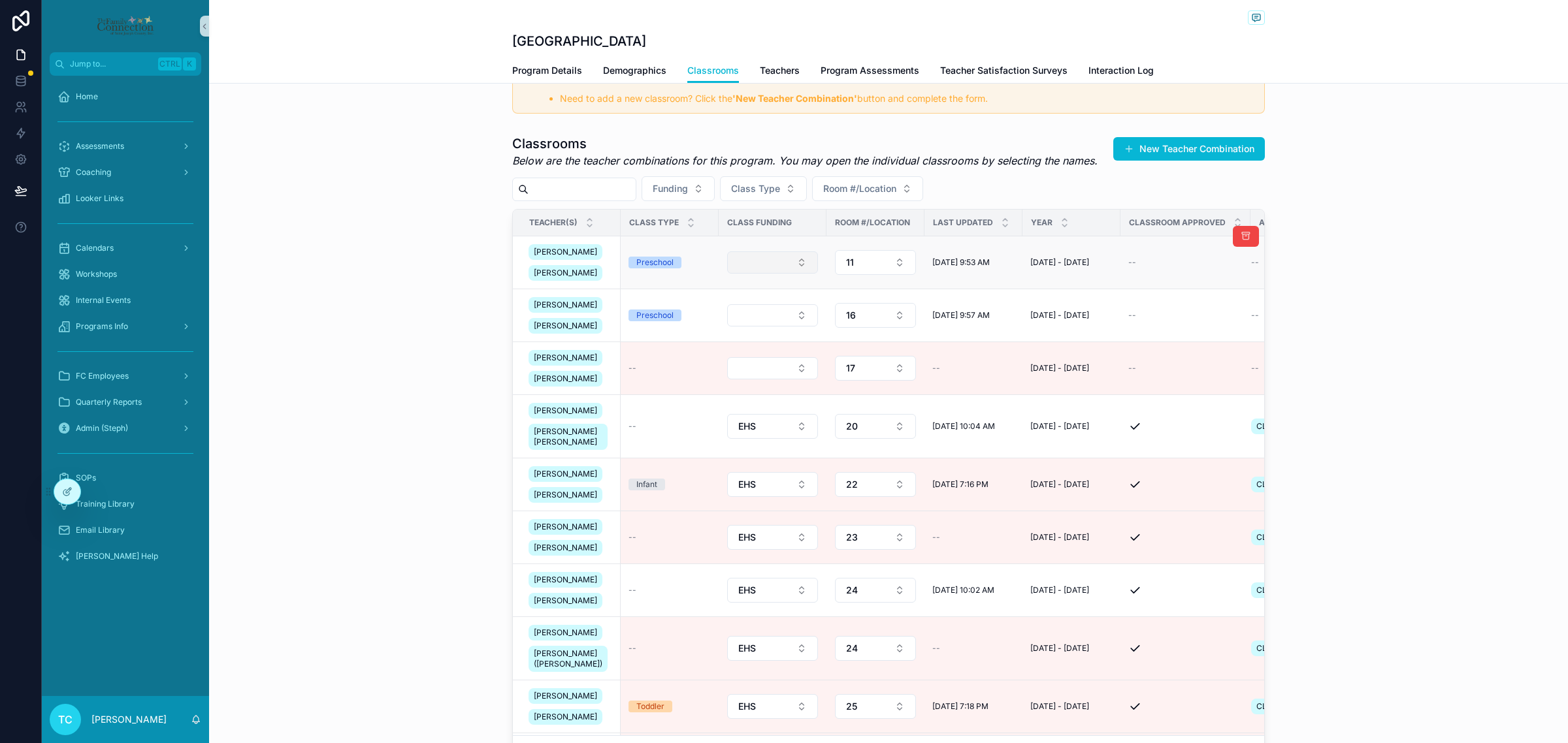
click at [761, 266] on button "Select Button" at bounding box center [772, 262] width 91 height 22
click at [771, 374] on div "HS" at bounding box center [757, 378] width 157 height 21
click at [762, 320] on button "Select Button" at bounding box center [772, 315] width 91 height 22
click at [770, 442] on div "HS" at bounding box center [757, 442] width 157 height 21
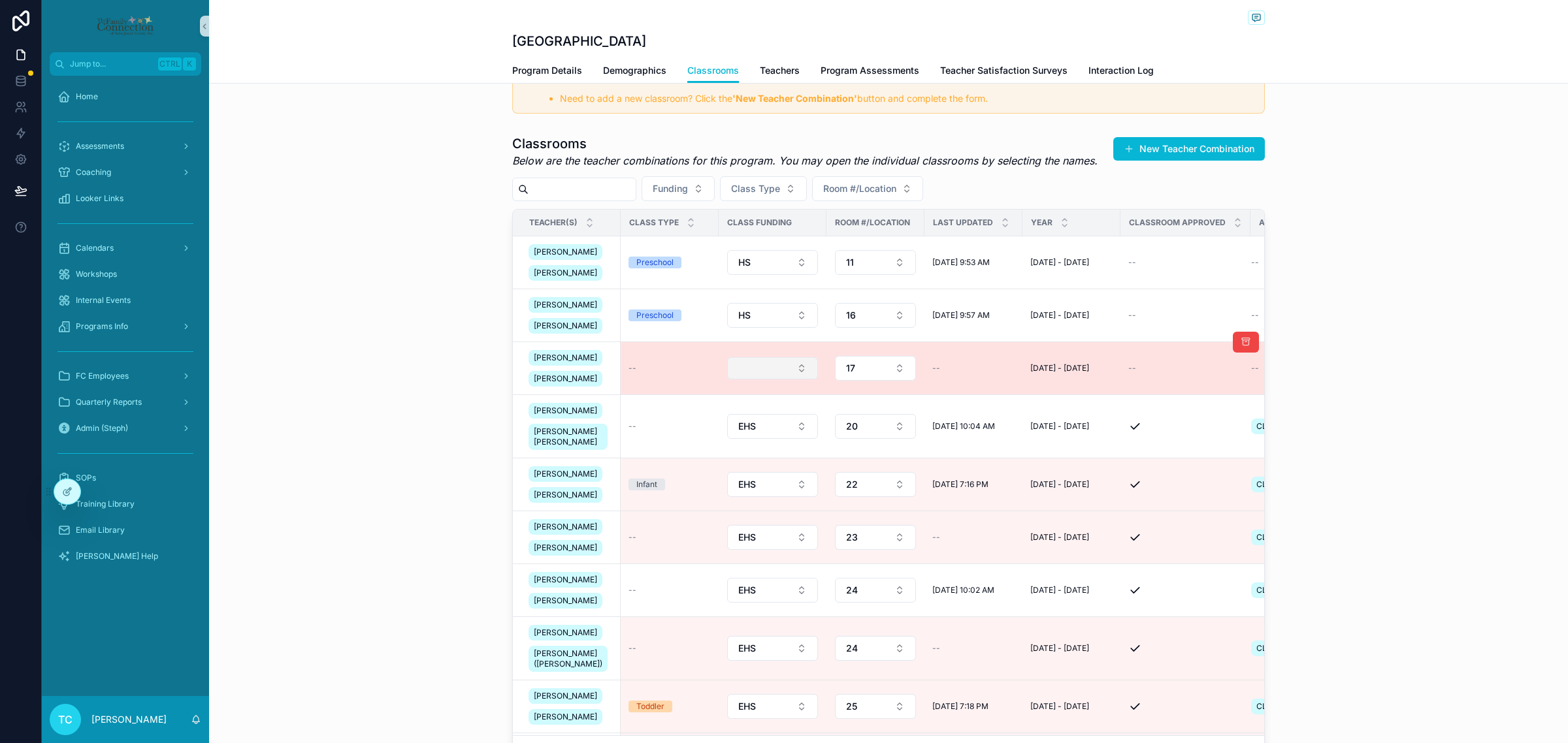
click at [781, 379] on button "Select Button" at bounding box center [772, 368] width 91 height 22
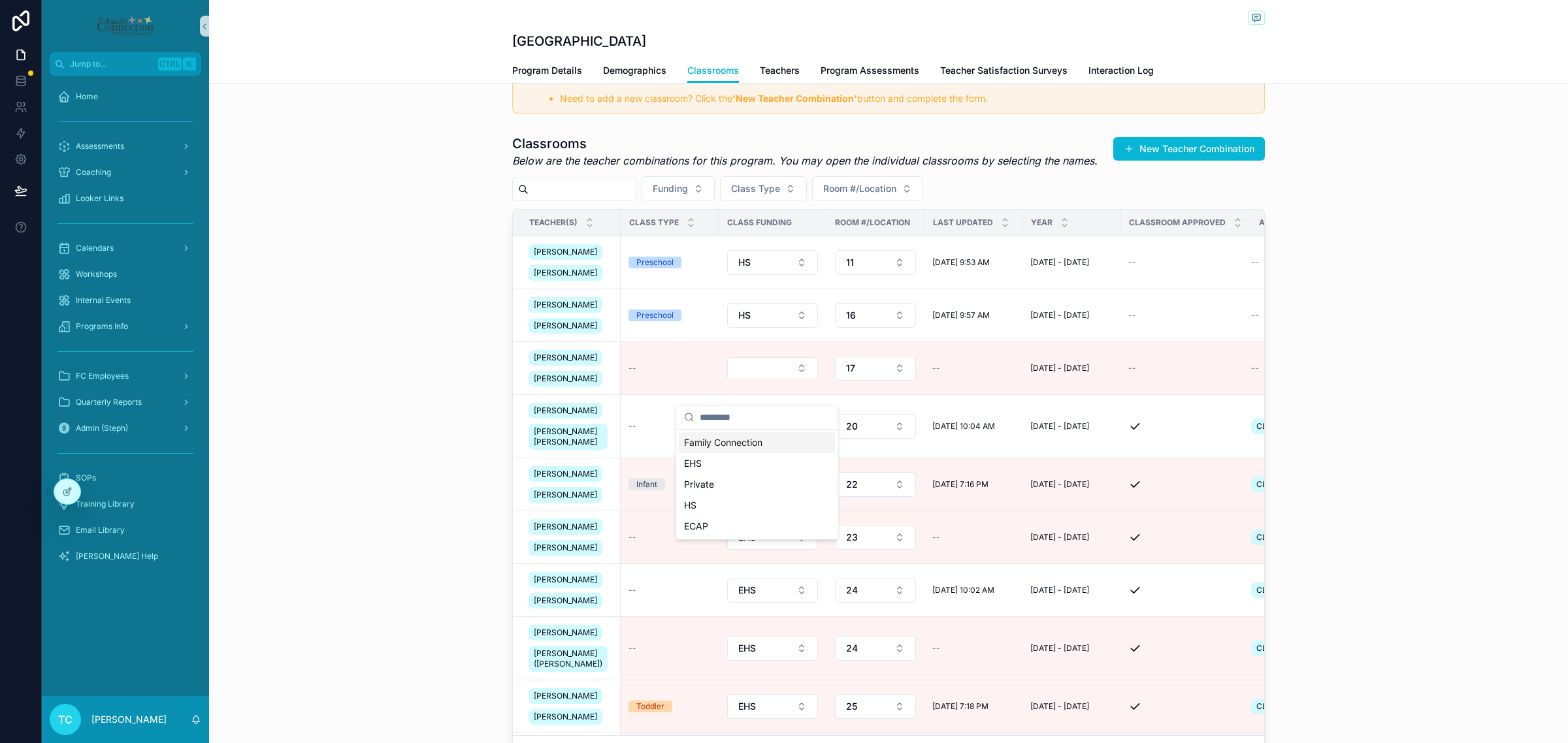
click at [1376, 413] on div "Classrooms Below are the teacher combinations for this program. You may open th…" at bounding box center [889, 451] width 1359 height 644
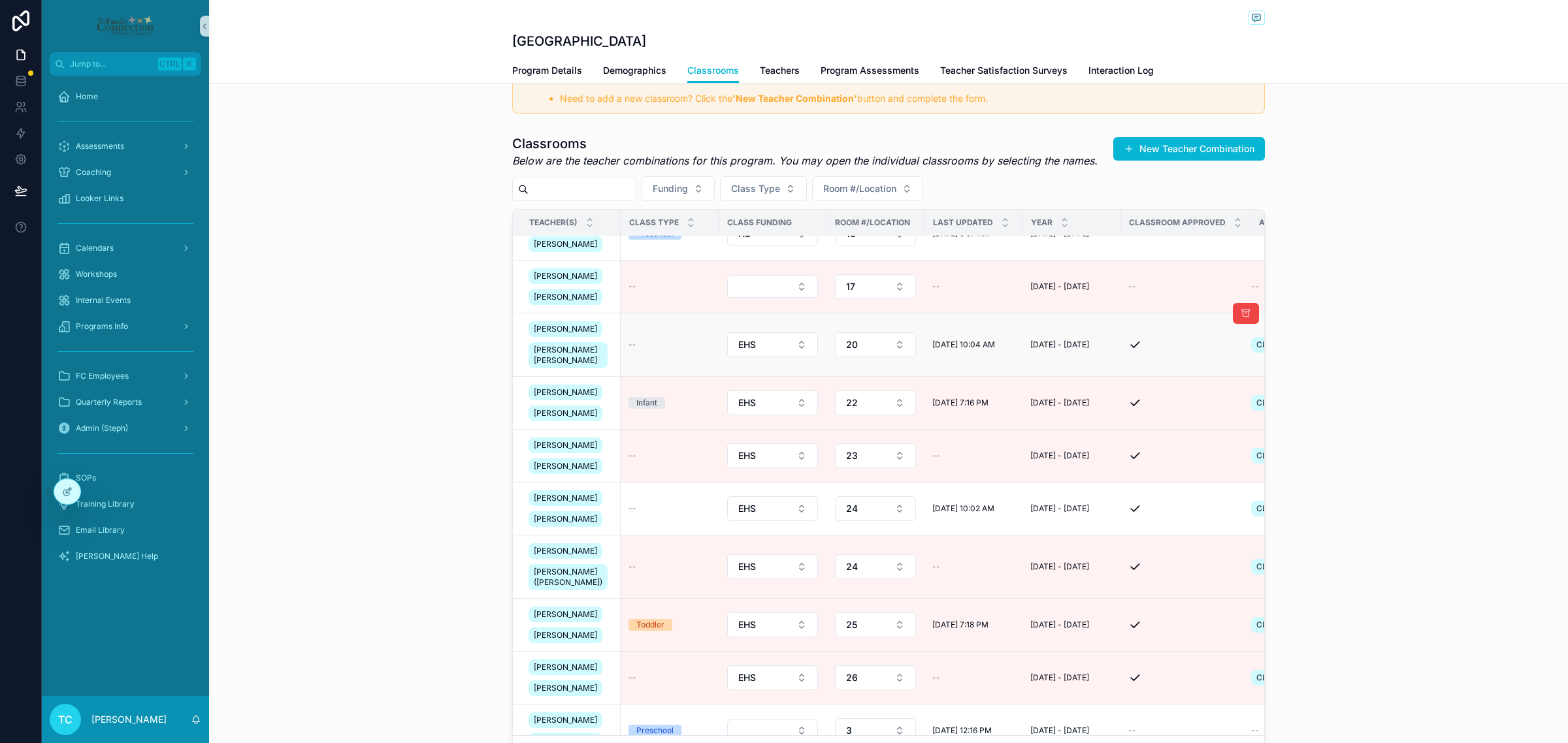
scroll to position [163, 0]
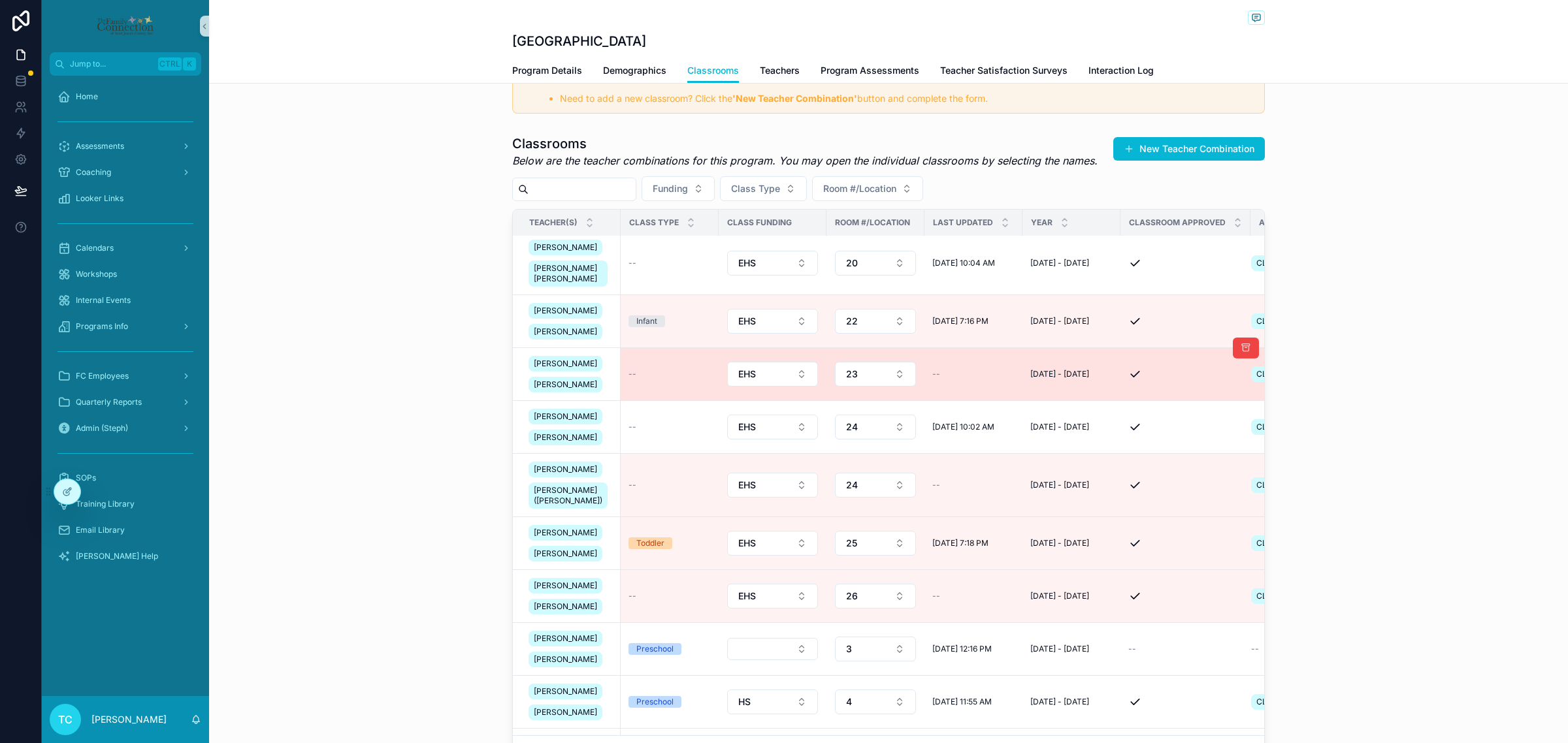
click at [649, 401] on td "--" at bounding box center [669, 374] width 98 height 53
click at [629, 379] on div "--" at bounding box center [669, 375] width 82 height 11
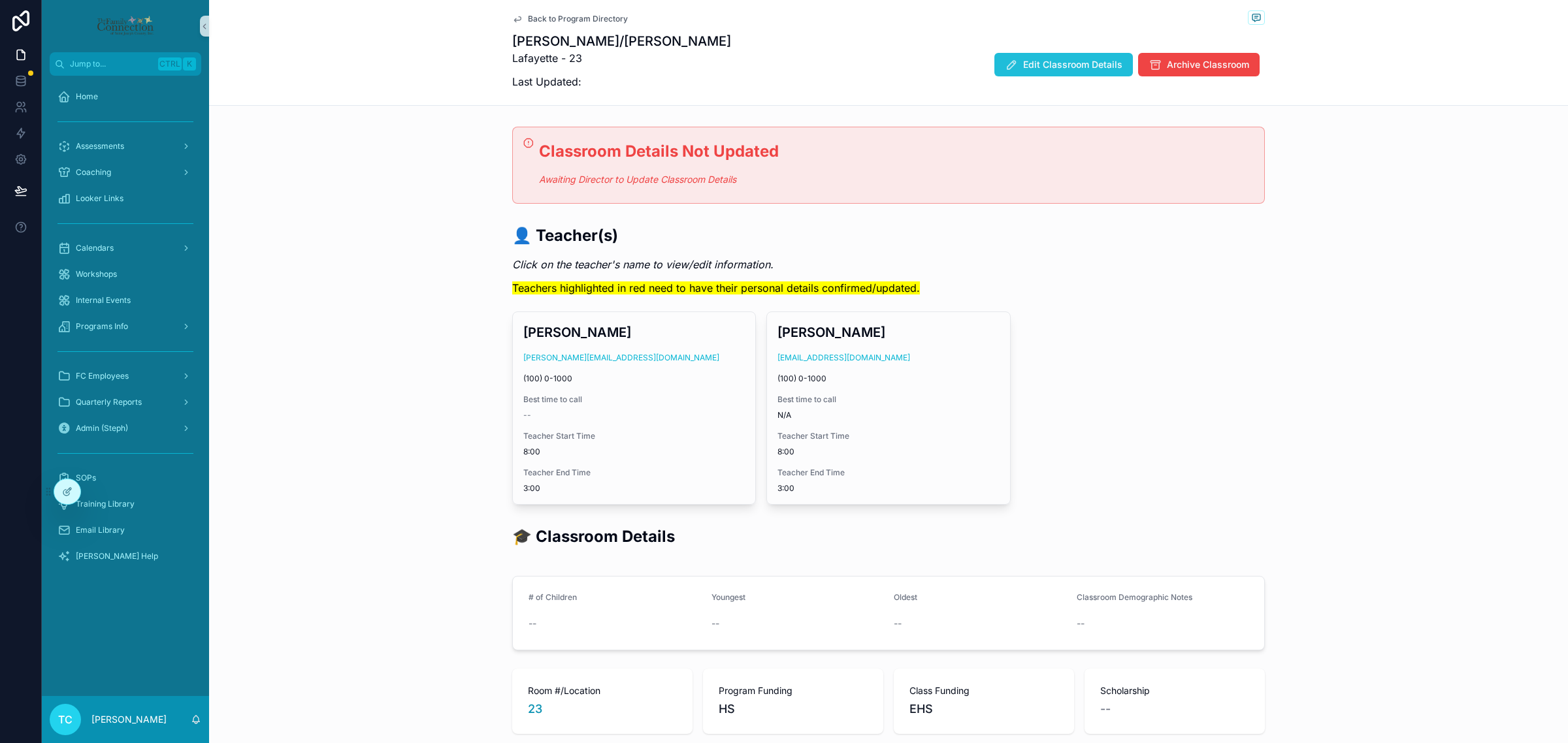
click at [1083, 62] on span "Edit Classroom Details" at bounding box center [1072, 64] width 99 height 13
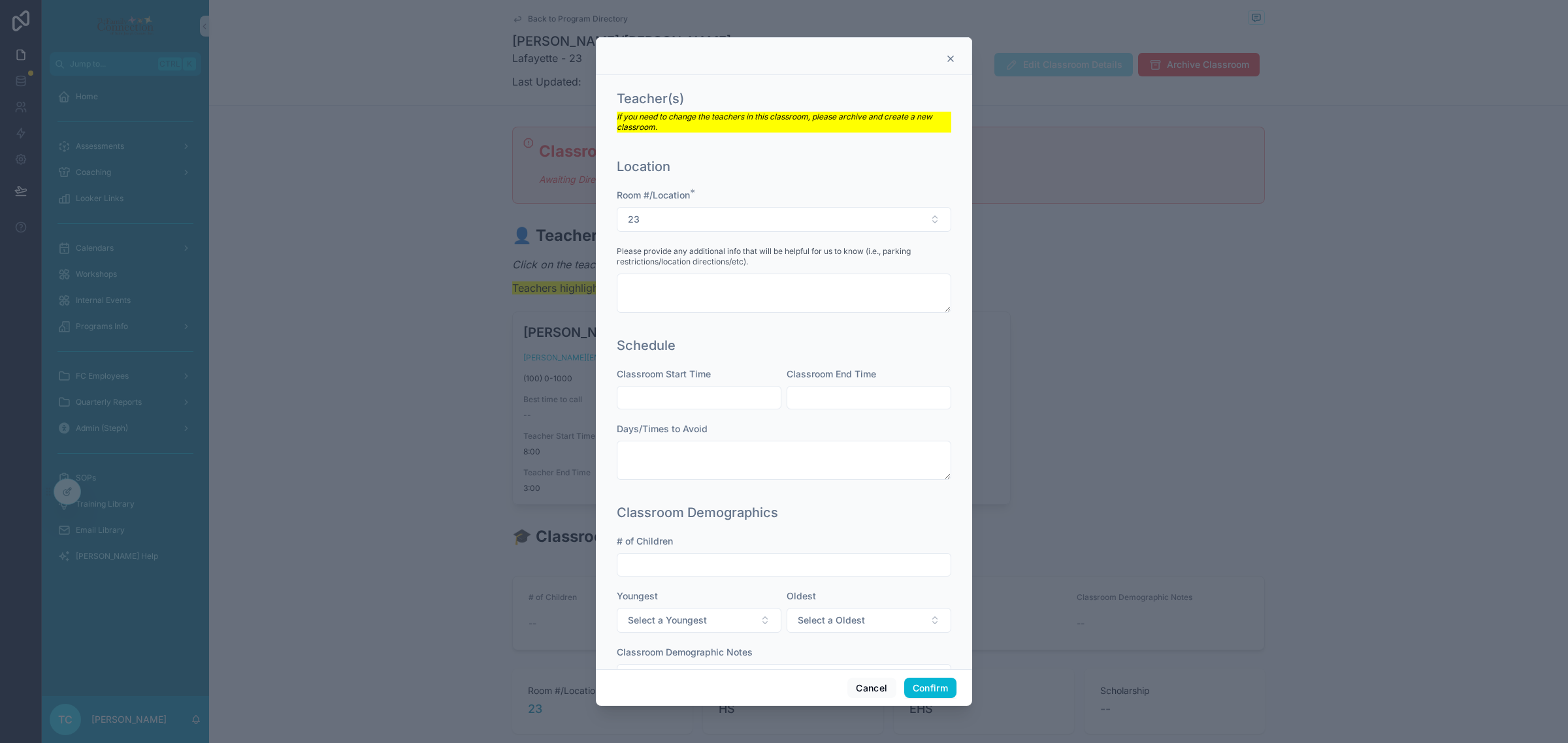
scroll to position [163, 0]
click at [733, 398] on input "text" at bounding box center [699, 397] width 163 height 18
type input "****"
click at [806, 395] on input "text" at bounding box center [869, 397] width 163 height 18
type input "****"
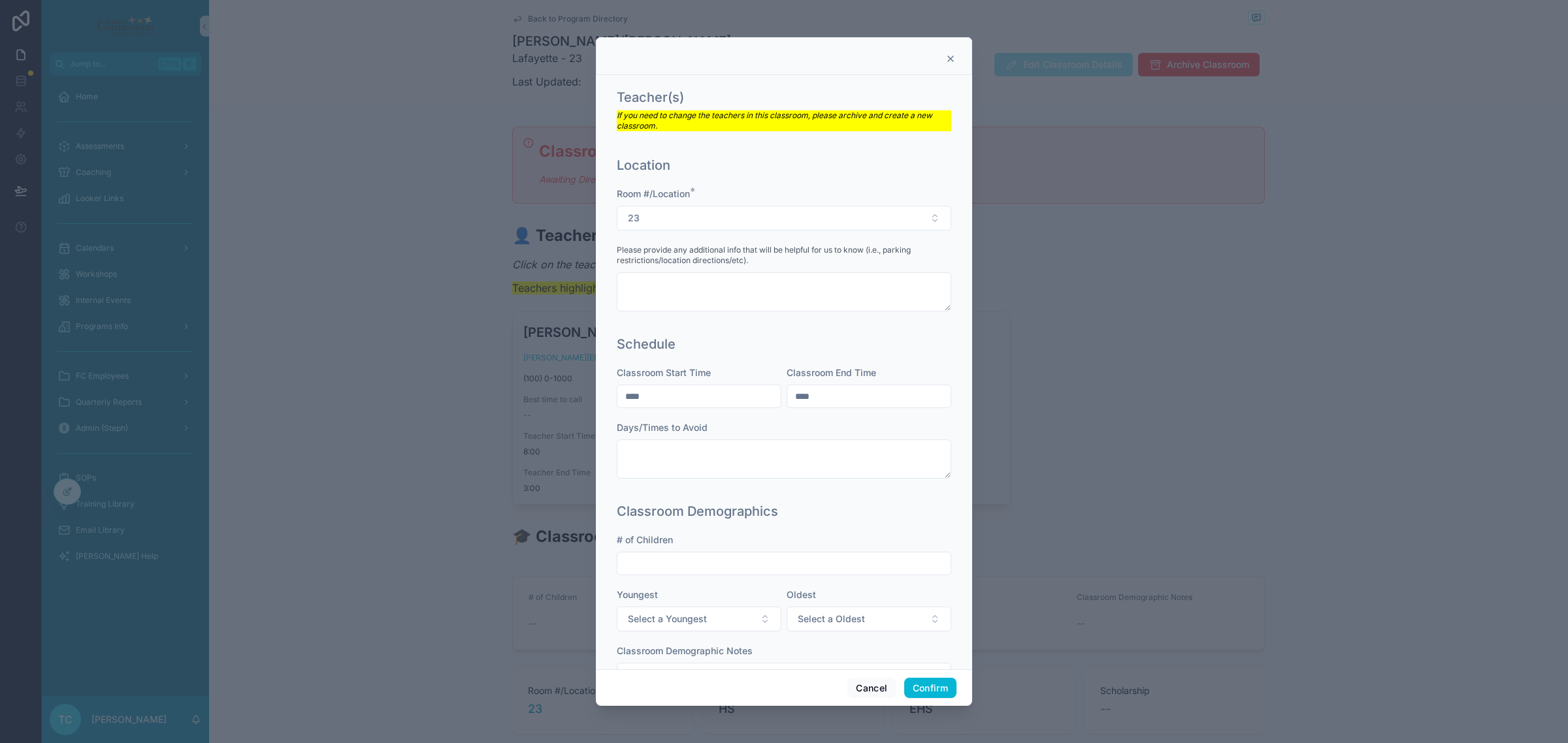
click at [944, 457] on div "Classroom Status This classroom will need assessments for the upcoming academic…" at bounding box center [784, 372] width 376 height 595
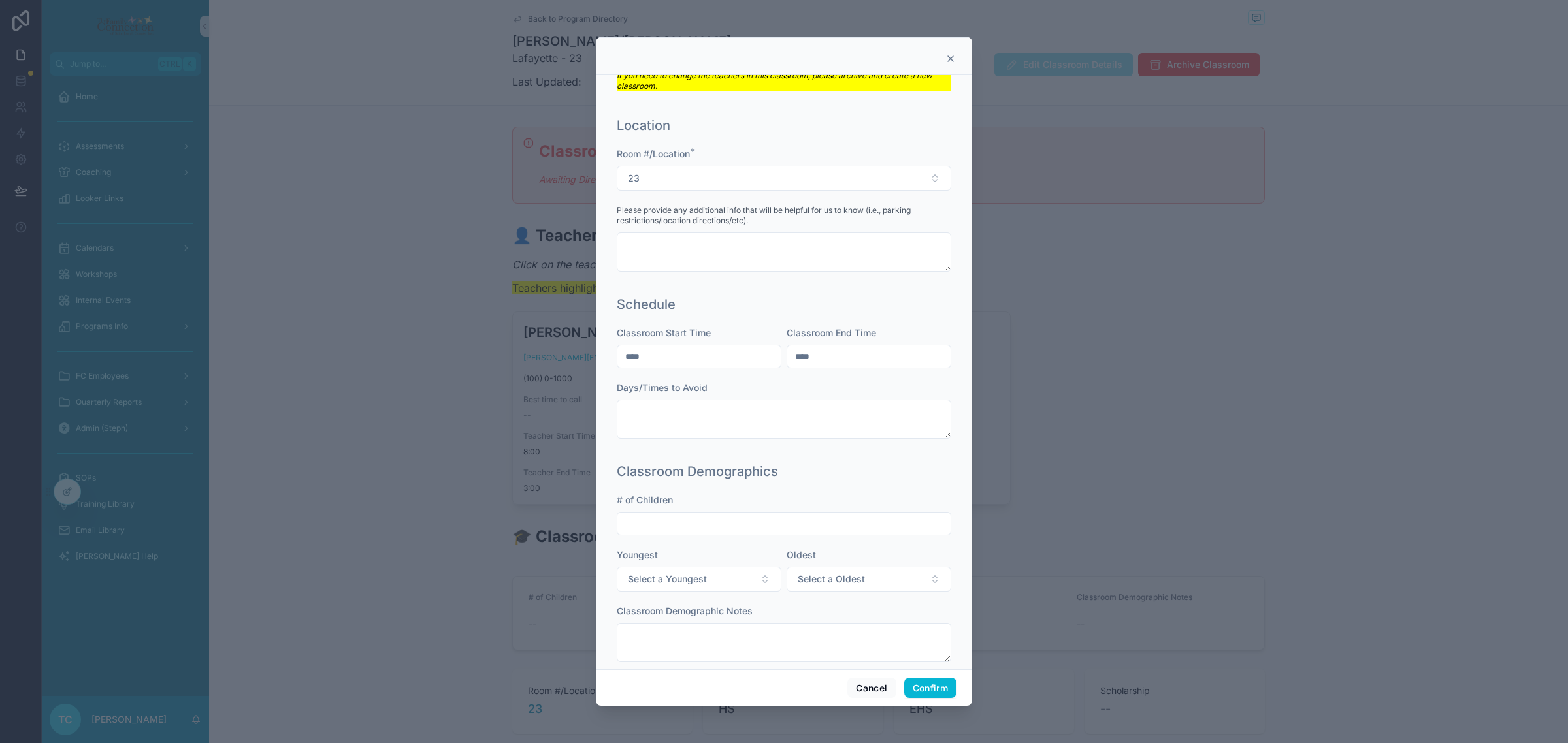
scroll to position [225, 0]
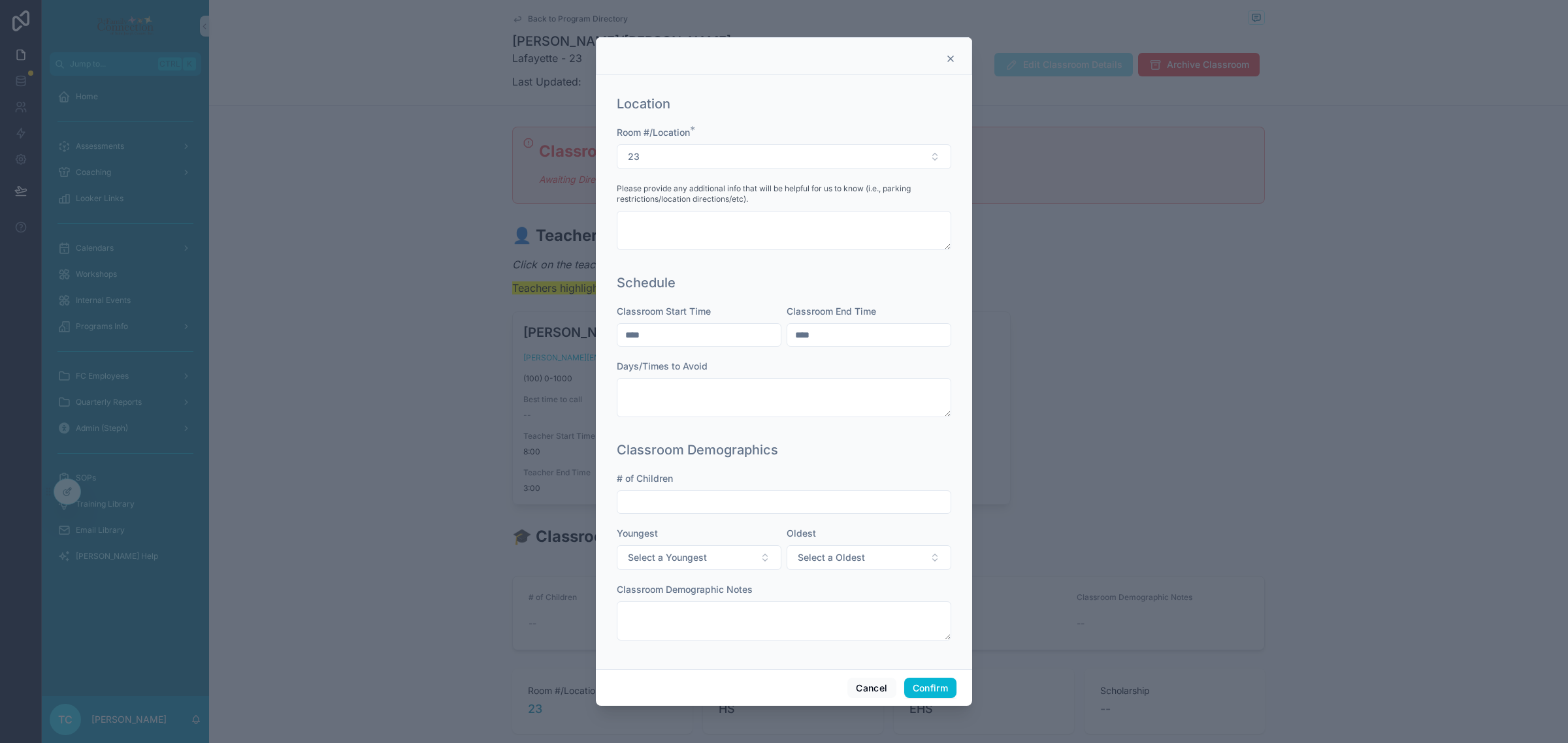
click at [900, 508] on input "text" at bounding box center [784, 502] width 333 height 18
type input "*"
click at [946, 535] on div "Classroom Status This classroom will need assessments for the upcoming academic…" at bounding box center [784, 372] width 376 height 595
click at [931, 693] on button "Confirm" at bounding box center [930, 687] width 53 height 21
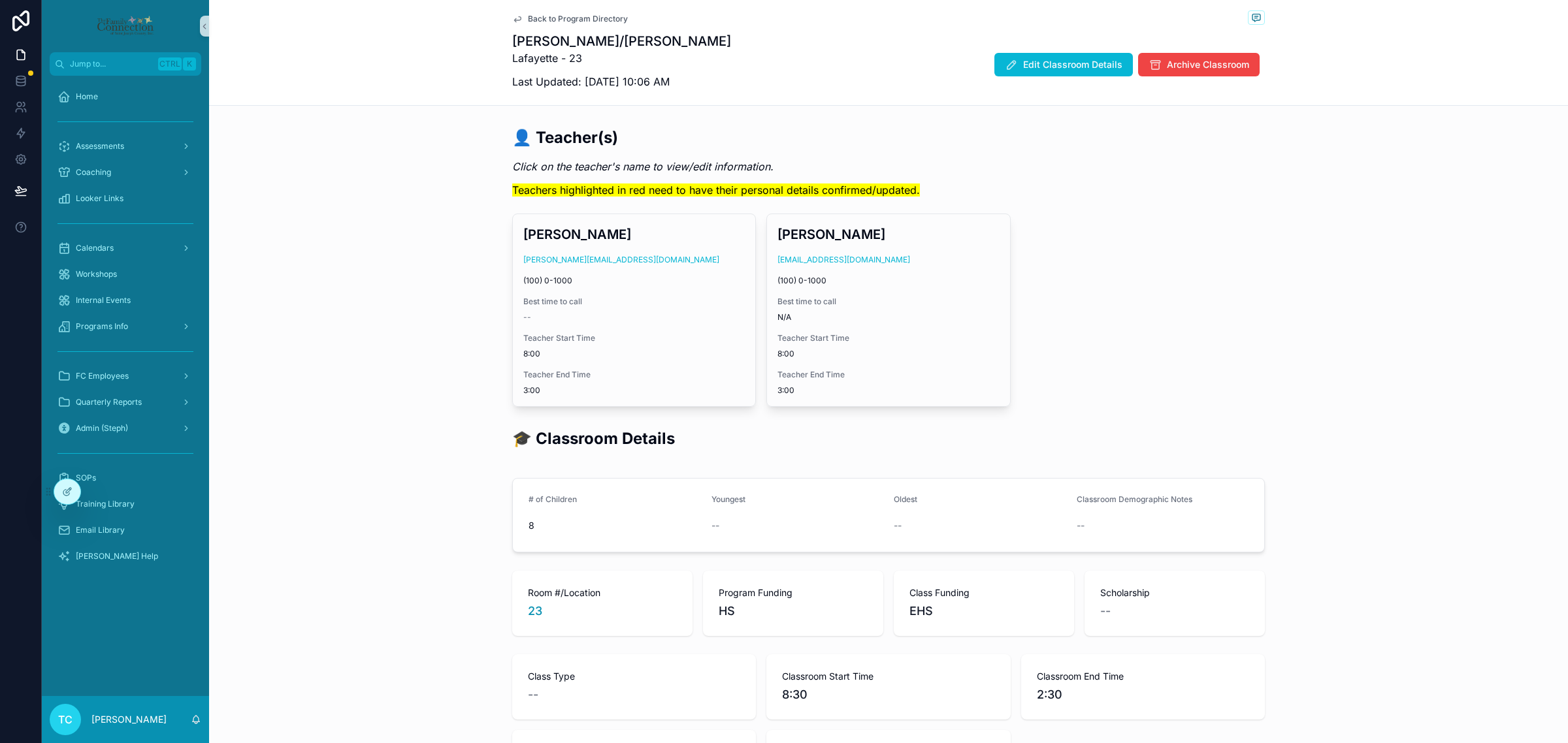
click at [586, 20] on span "Back to Program Directory" at bounding box center [577, 19] width 100 height 11
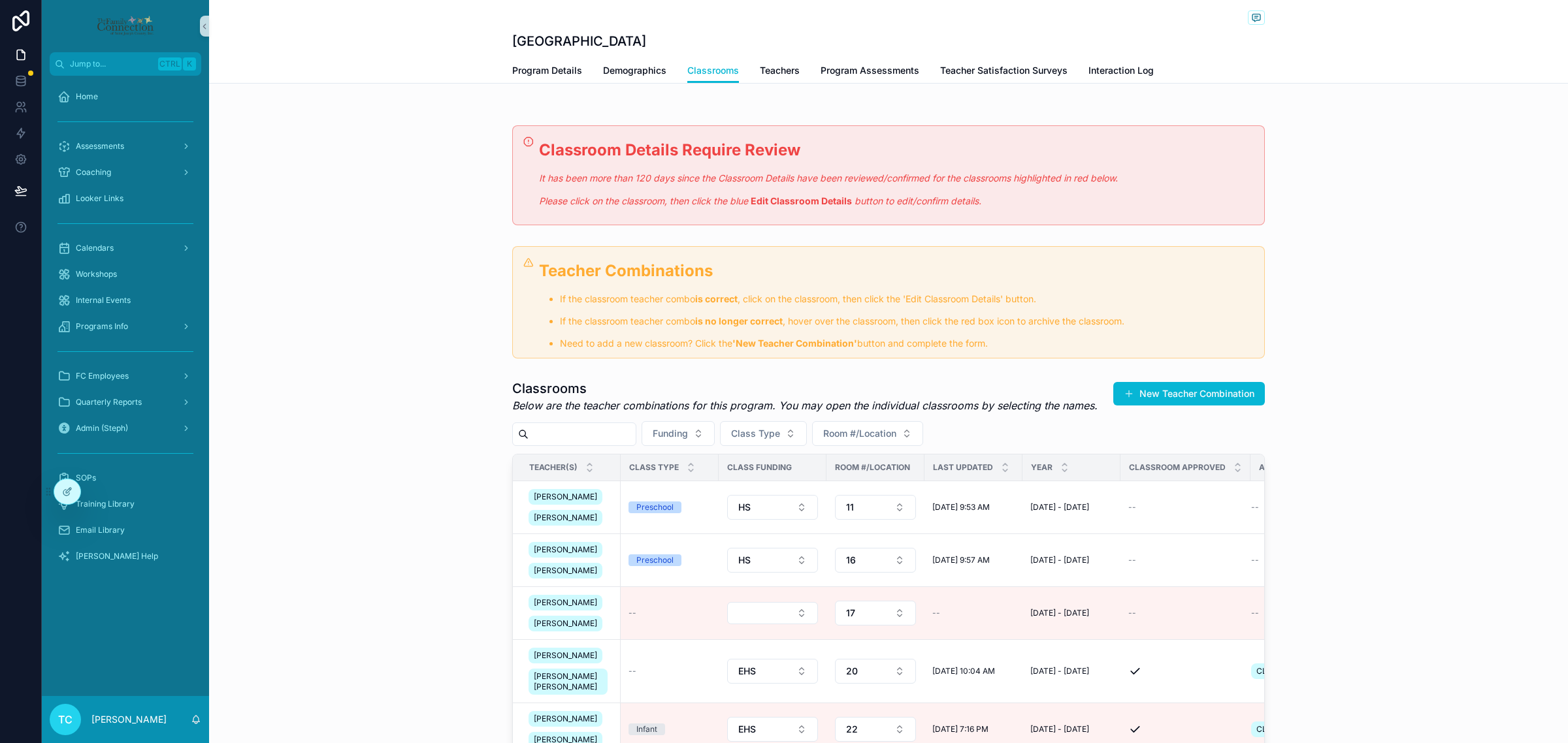
click at [379, 550] on div "Classrooms Below are the teacher combinations for this program. You may open th…" at bounding box center [889, 697] width 1359 height 644
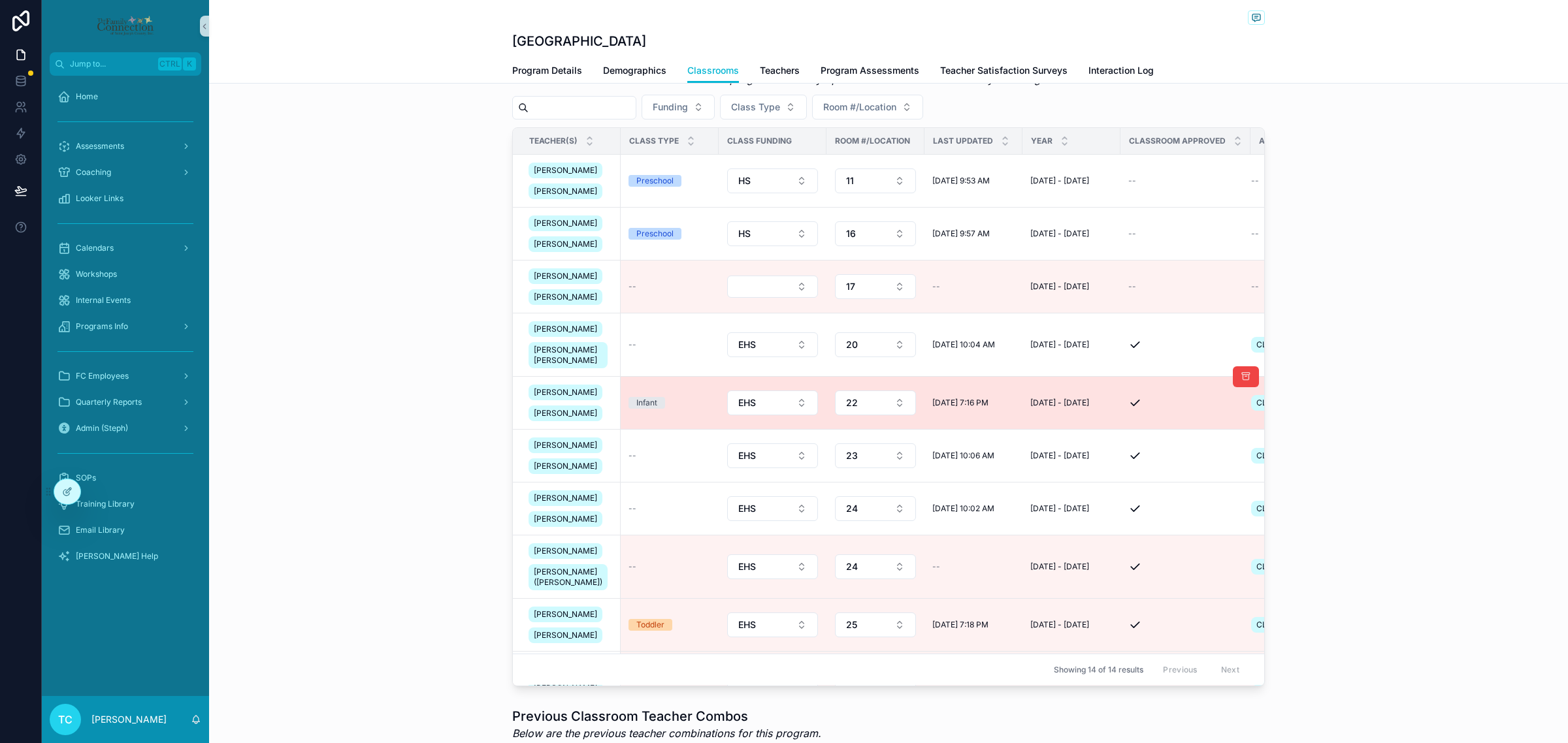
click at [662, 429] on td "Infant" at bounding box center [669, 403] width 98 height 53
click at [664, 409] on div "Infant" at bounding box center [669, 403] width 82 height 11
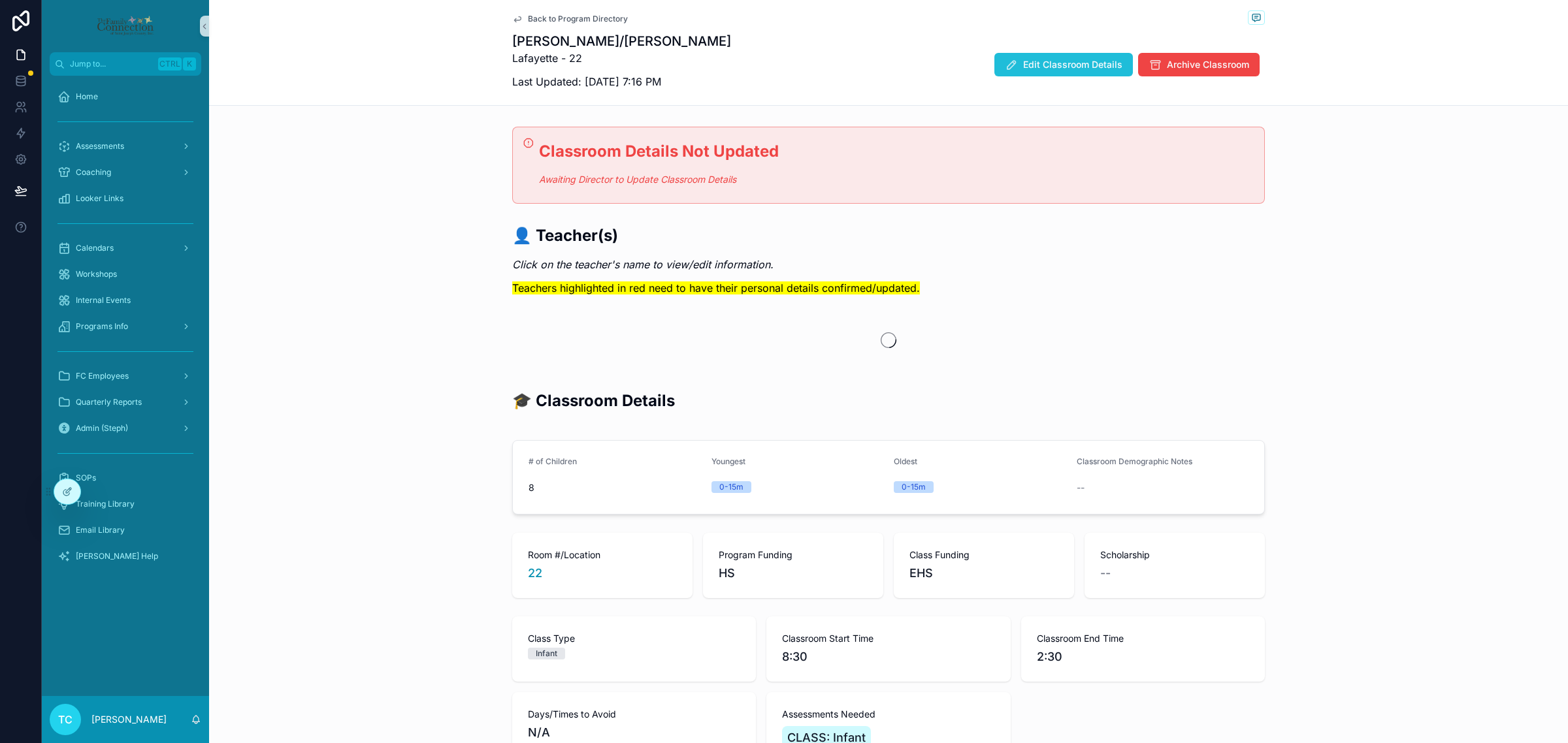
click at [1054, 59] on span "Edit Classroom Details" at bounding box center [1072, 64] width 99 height 13
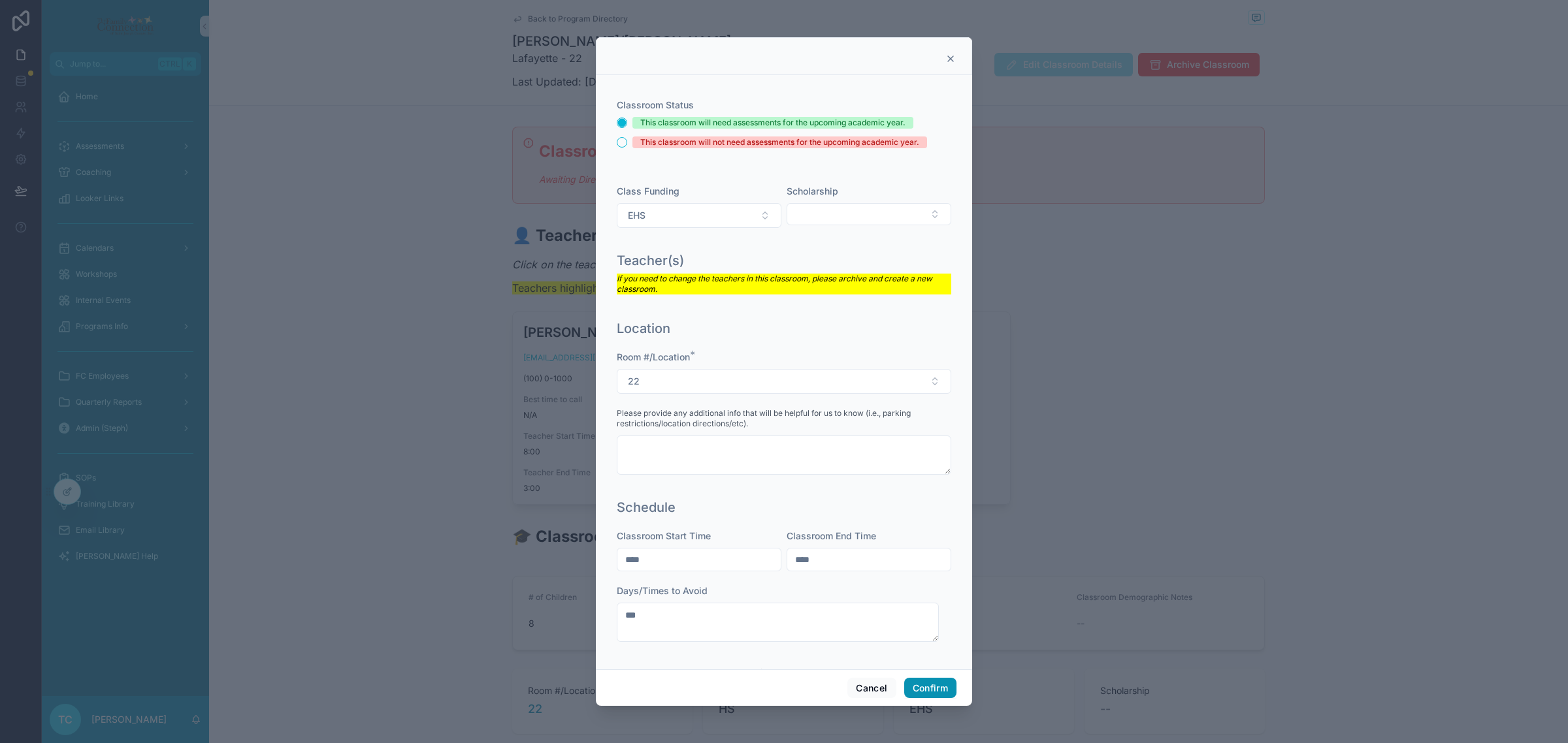
click at [931, 690] on button "Confirm" at bounding box center [930, 687] width 53 height 21
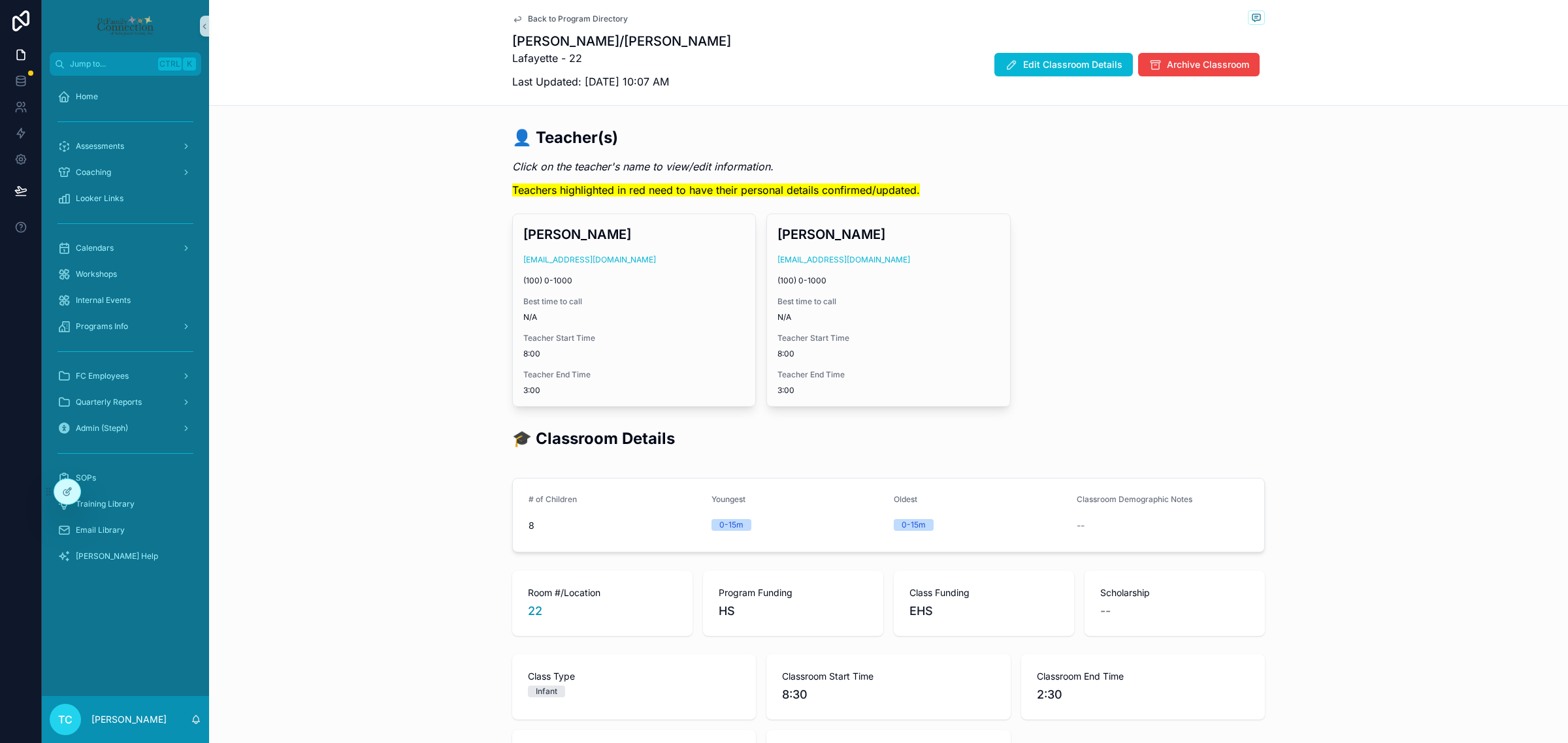
click at [608, 17] on span "Back to Program Directory" at bounding box center [577, 19] width 100 height 11
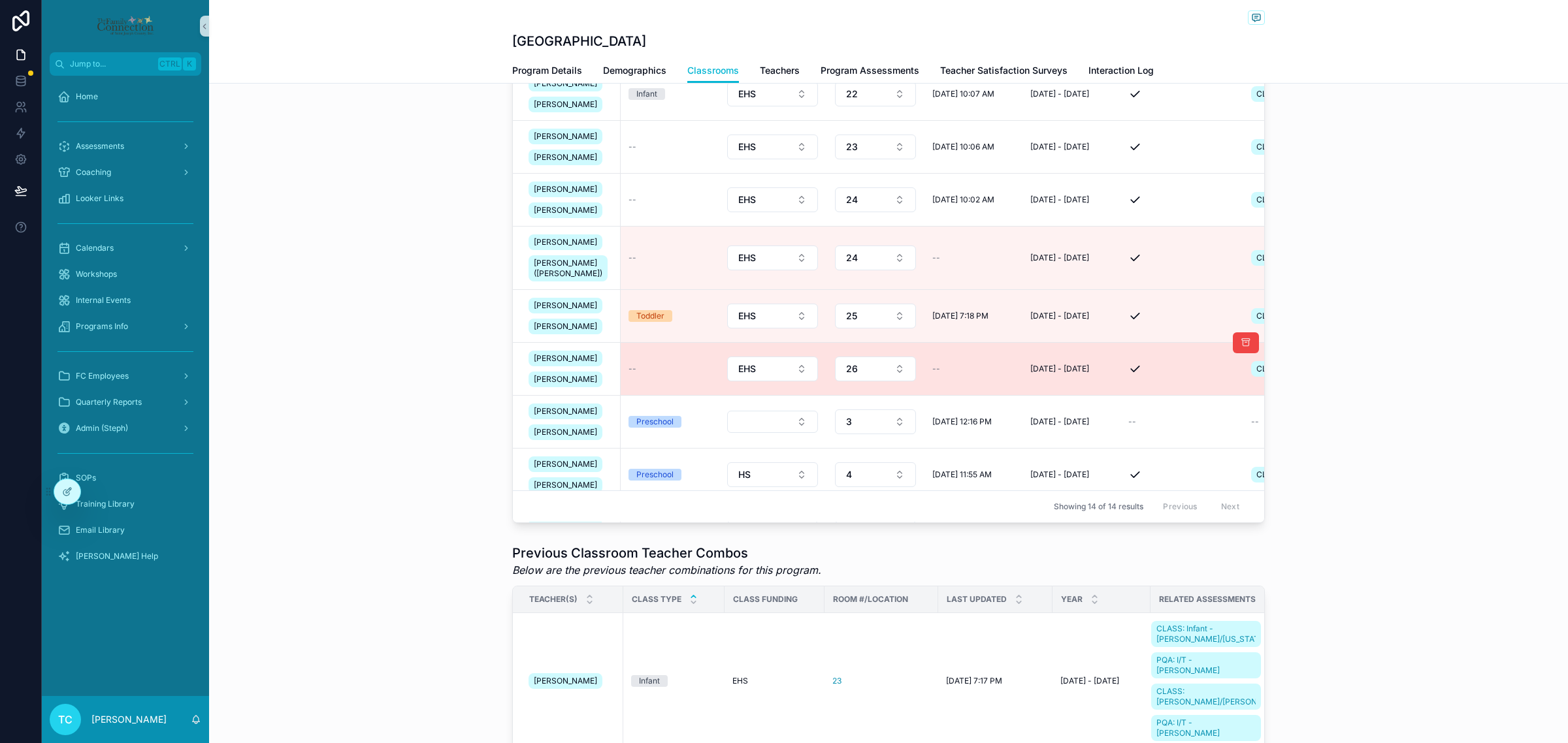
scroll to position [163, 0]
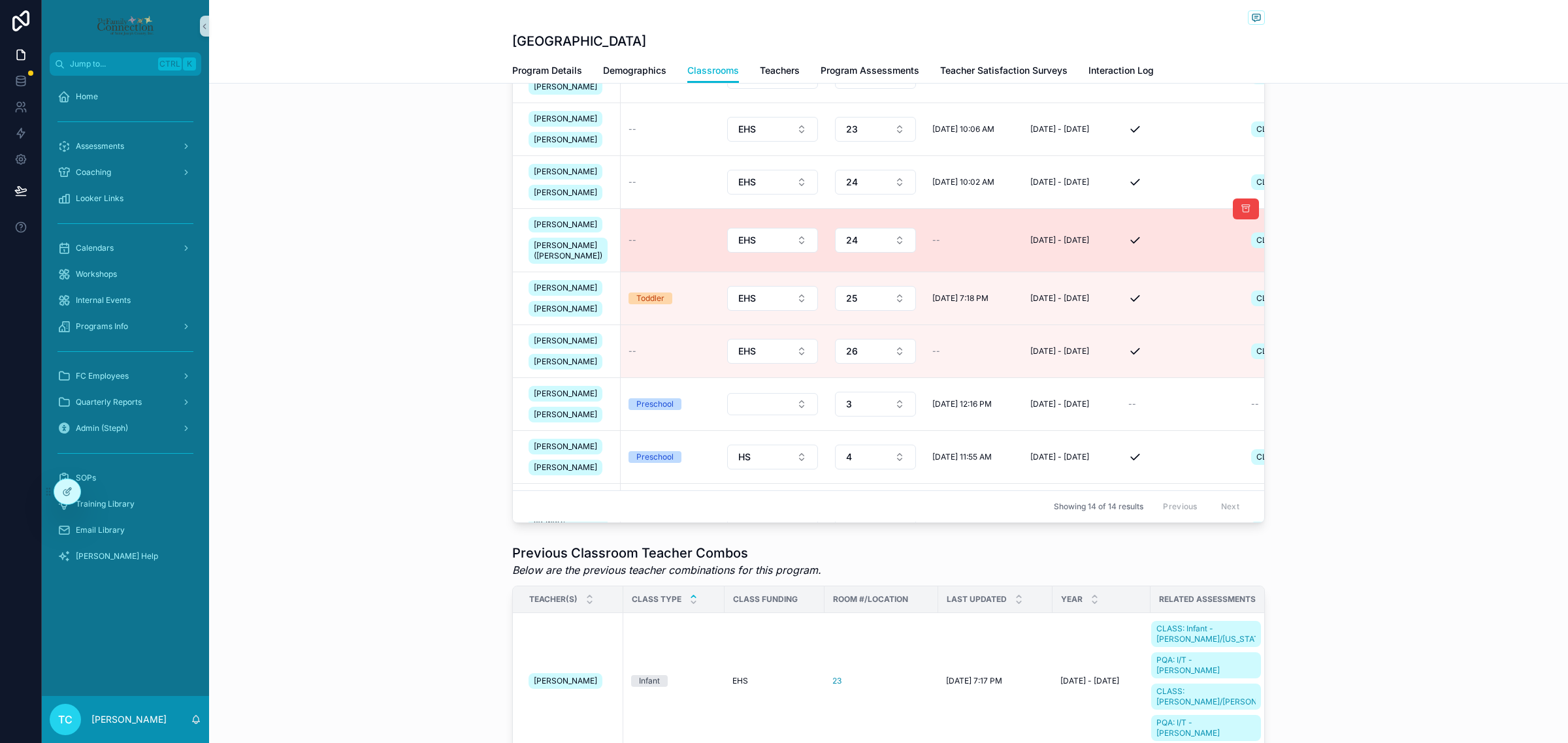
click at [658, 246] on div "--" at bounding box center [669, 241] width 82 height 11
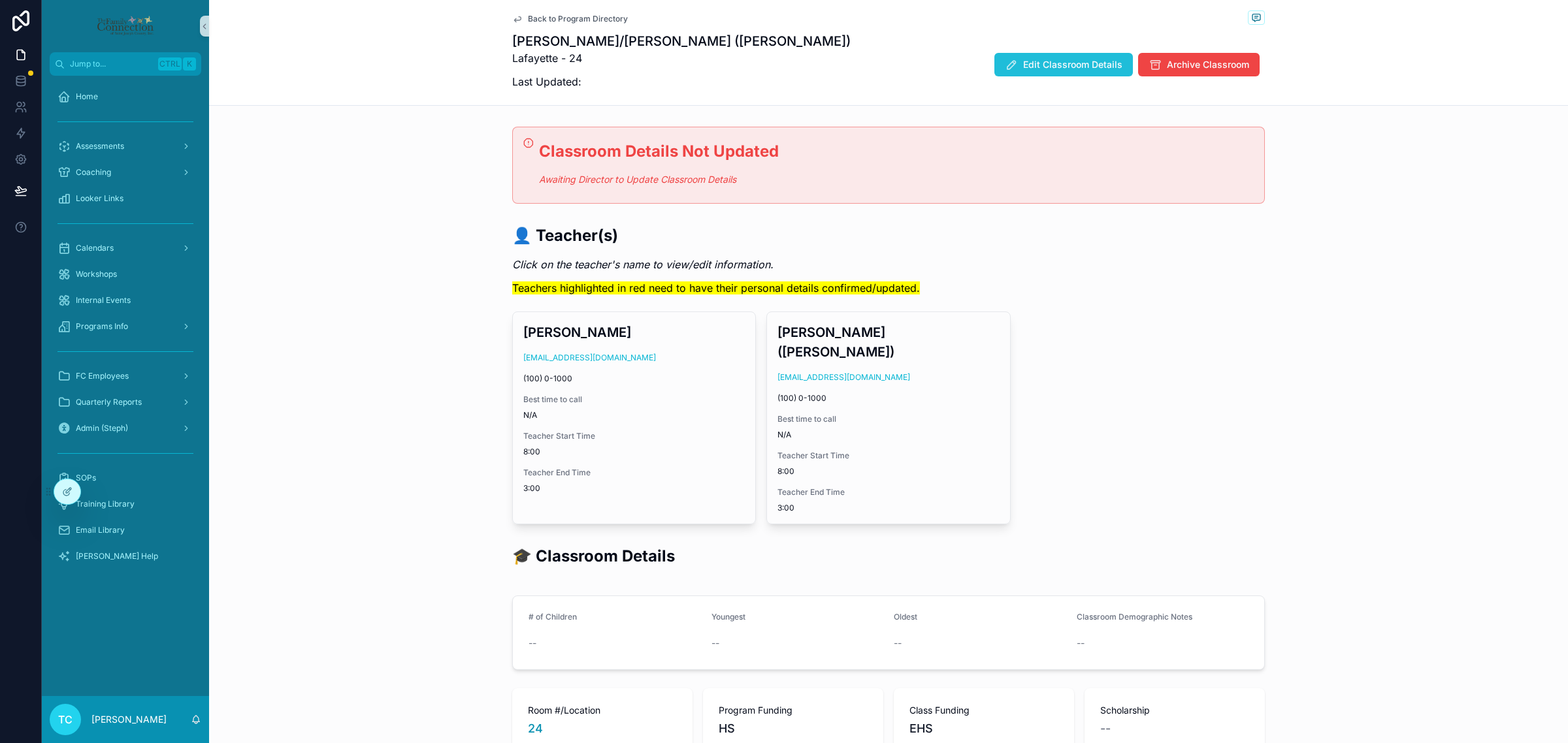
click at [1036, 63] on span "Edit Classroom Details" at bounding box center [1072, 64] width 99 height 13
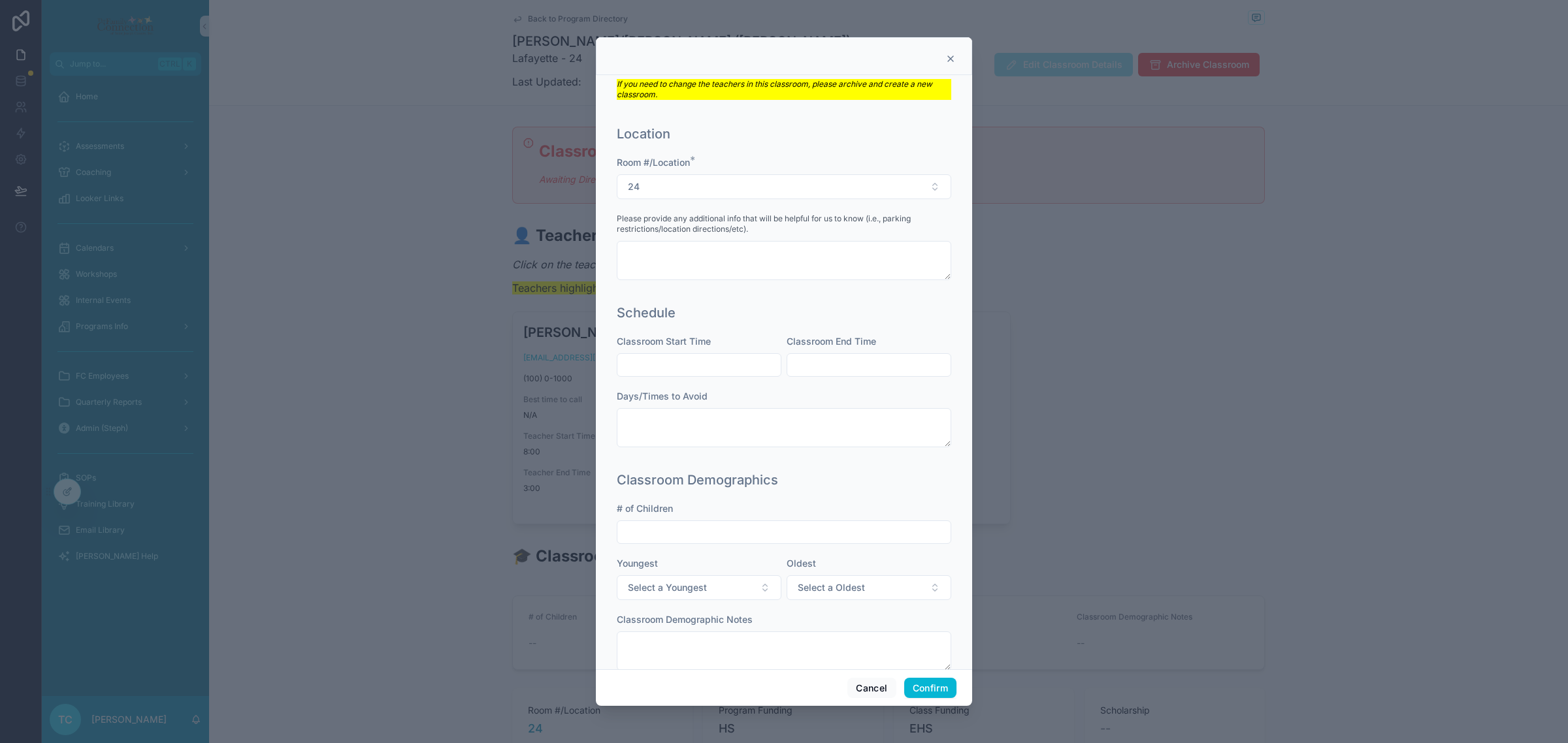
scroll to position [225, 0]
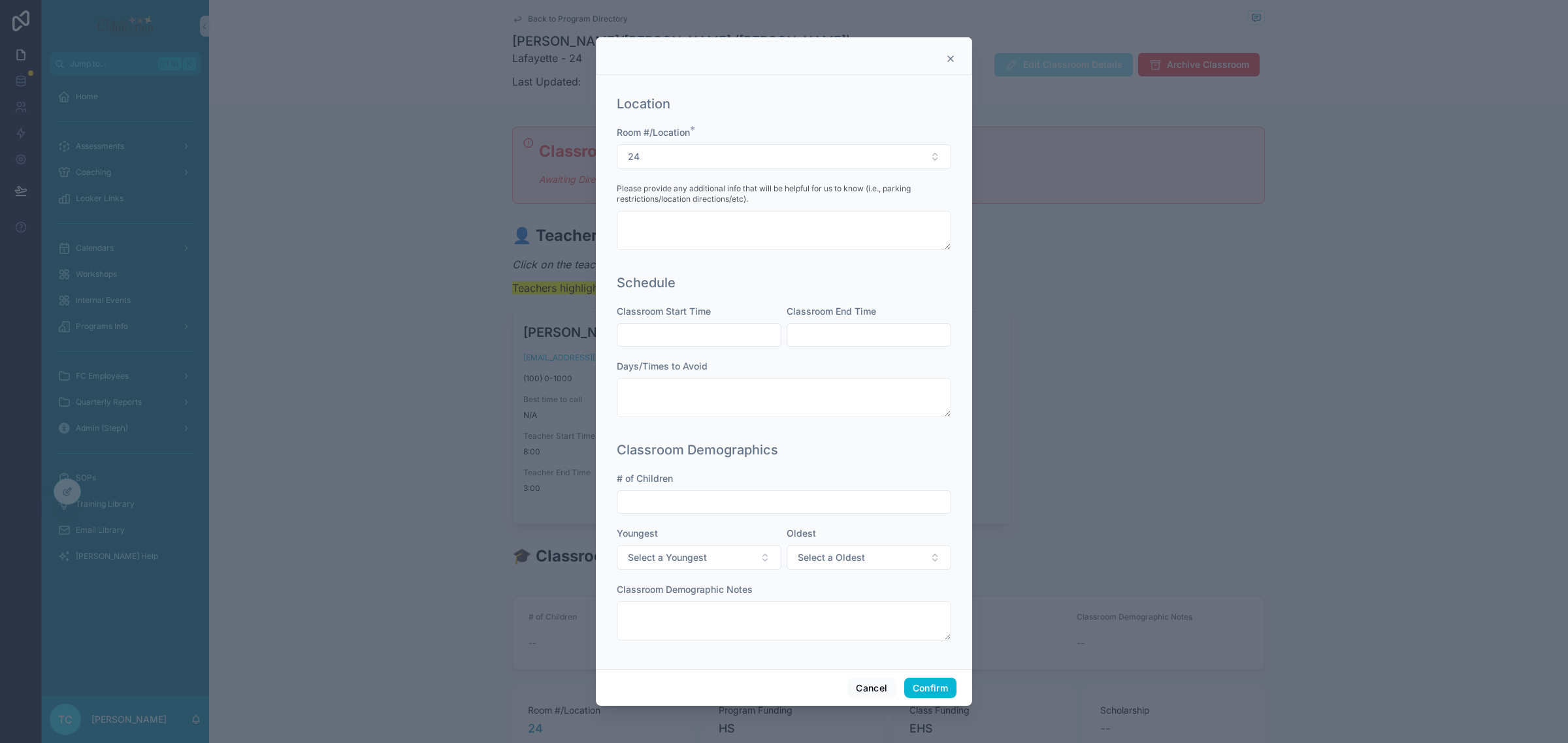
click at [719, 338] on input "text" at bounding box center [699, 335] width 163 height 18
type input "****"
click at [811, 335] on input "text" at bounding box center [869, 335] width 163 height 18
type input "****"
click at [876, 508] on input "text" at bounding box center [784, 502] width 333 height 18
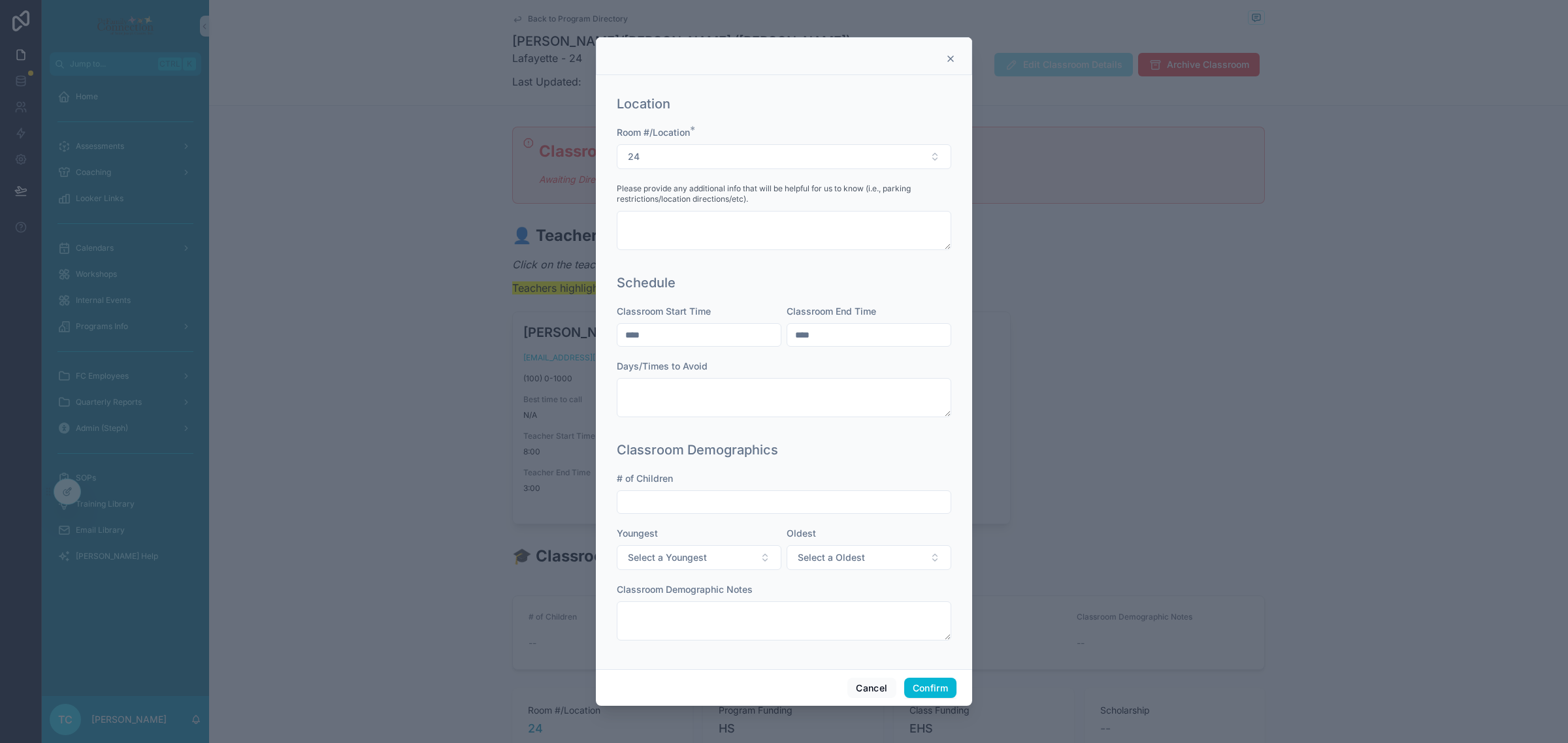
type input "*"
click at [936, 691] on button "Confirm" at bounding box center [930, 687] width 53 height 21
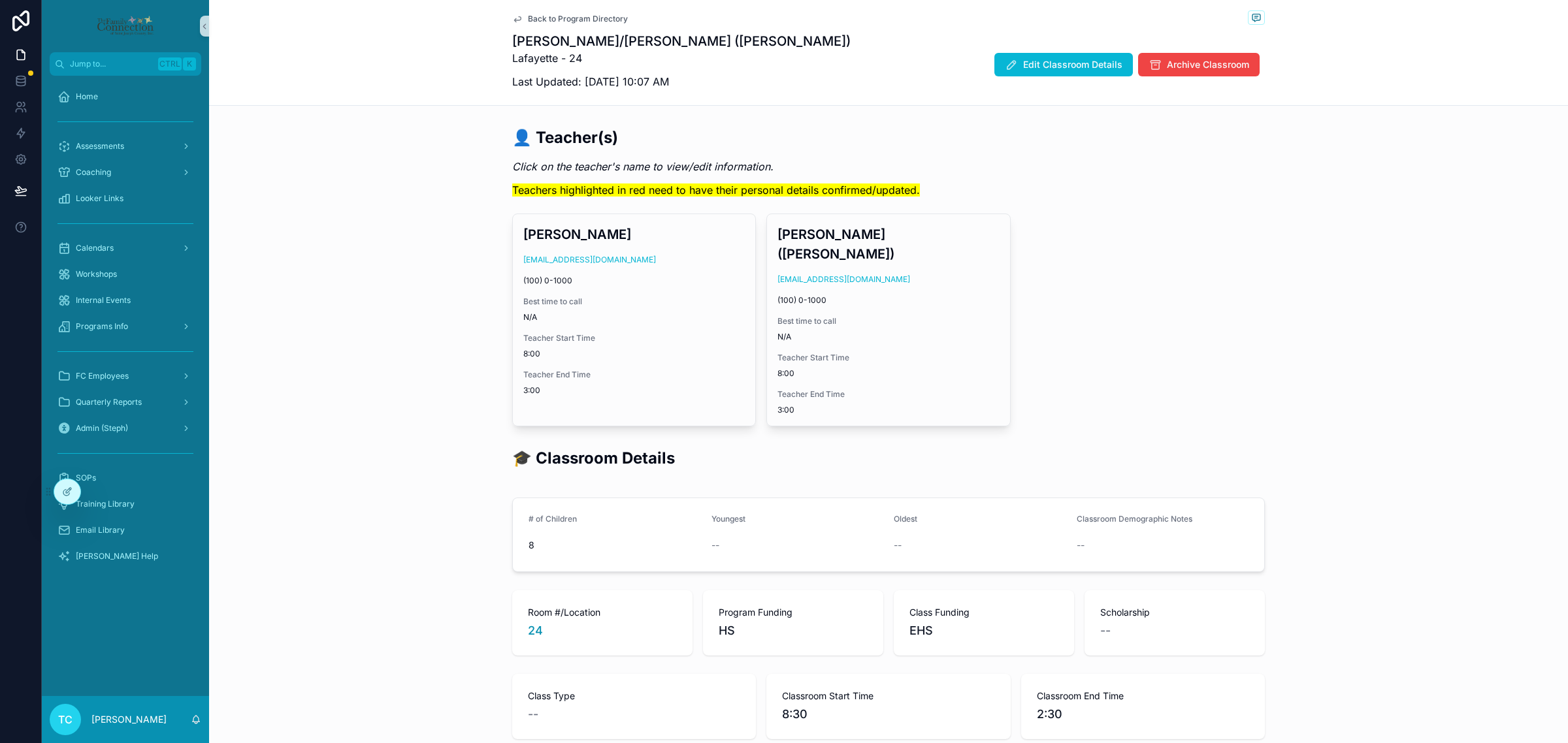
click at [599, 18] on span "Back to Program Directory" at bounding box center [577, 19] width 100 height 11
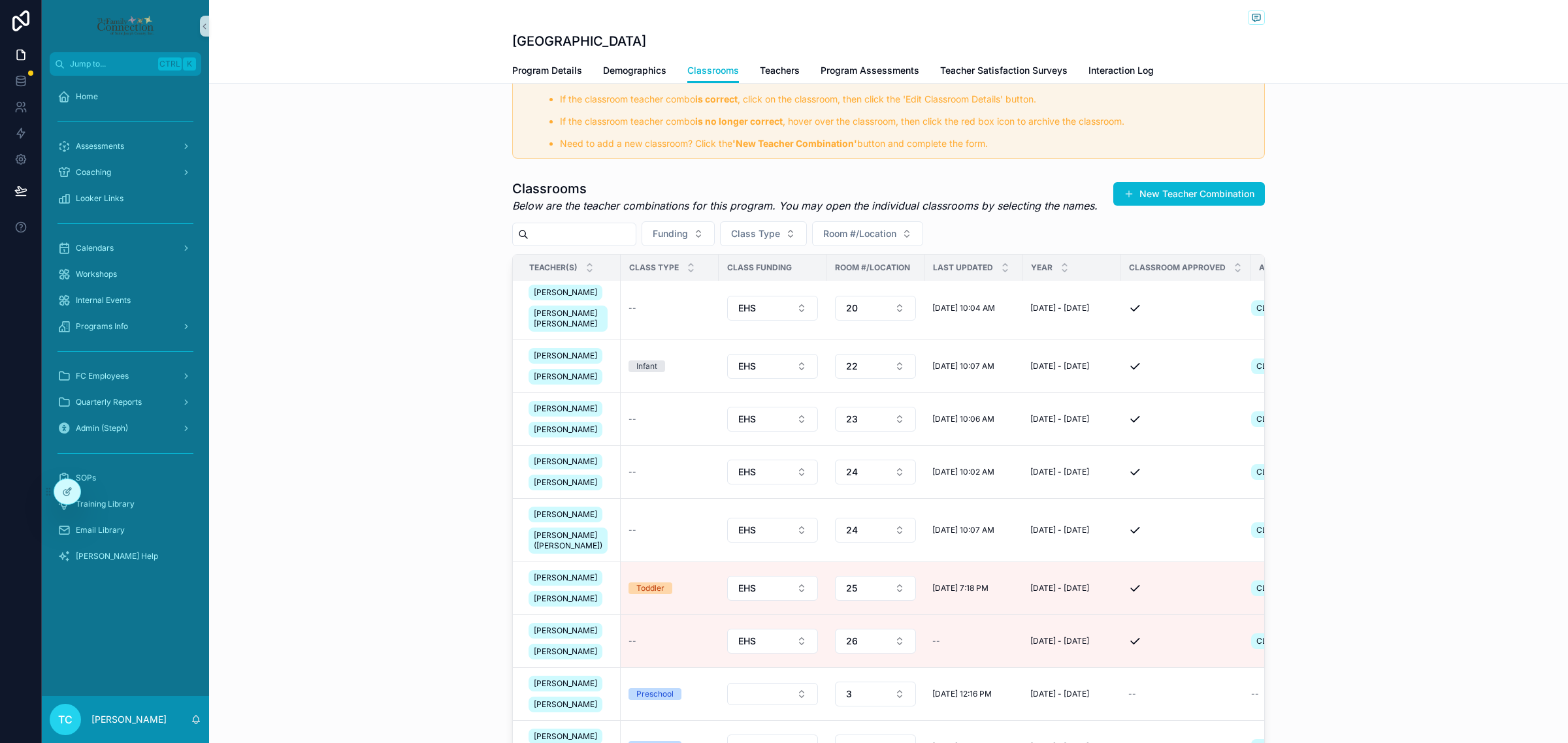
scroll to position [163, 0]
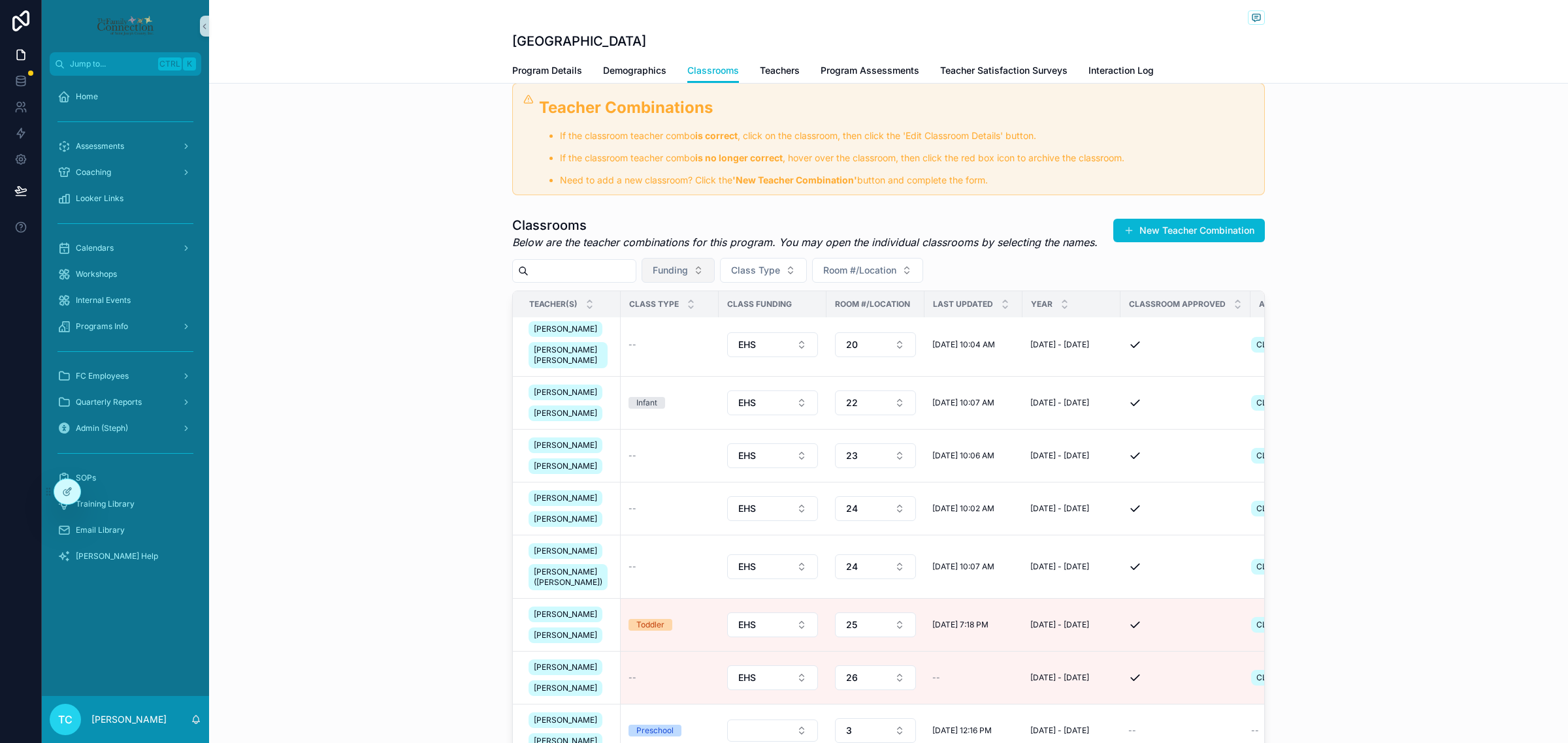
click at [688, 271] on span "Funding" at bounding box center [670, 270] width 35 height 13
click at [701, 340] on div "EHS" at bounding box center [701, 345] width 157 height 21
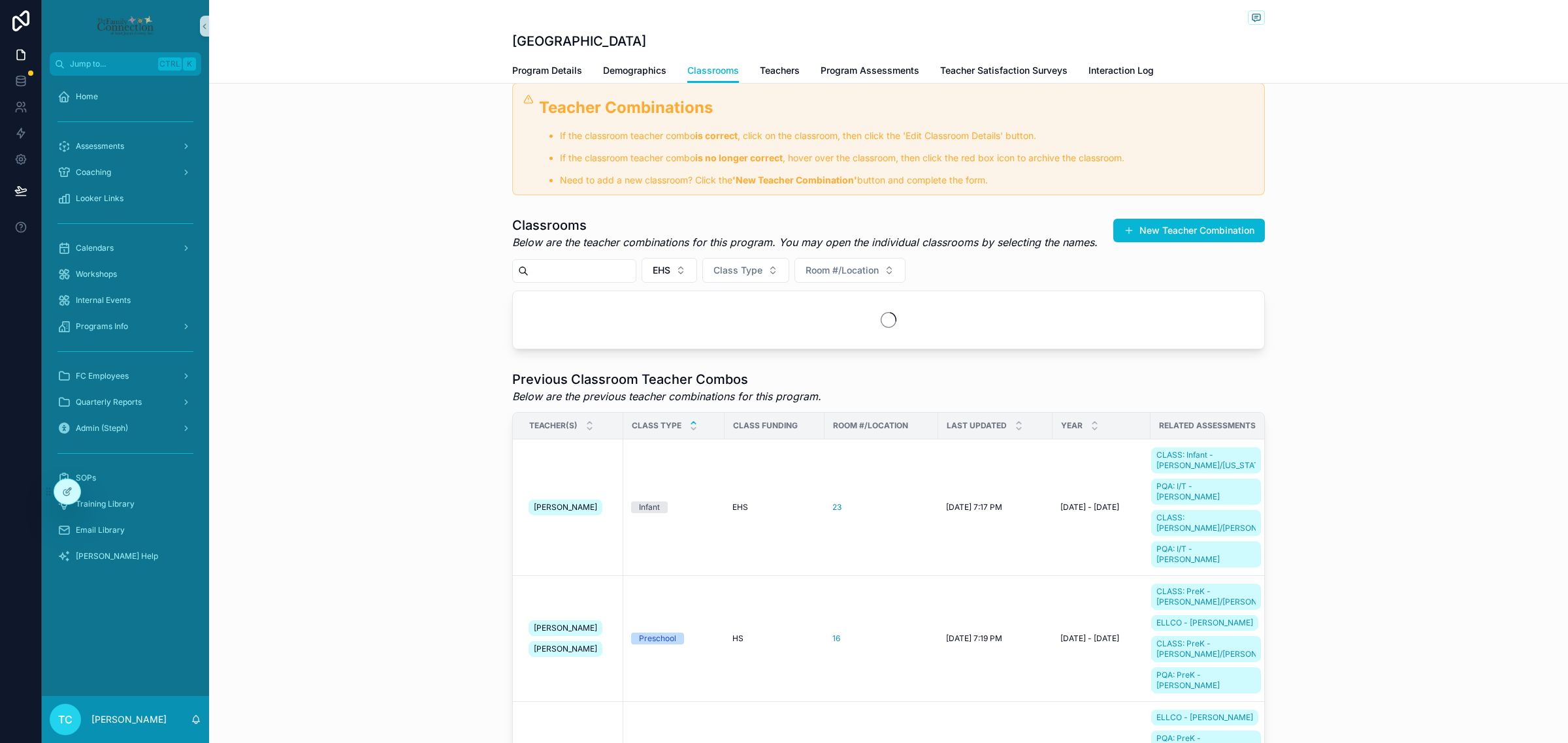
click at [1298, 508] on div "Classroom Details Require Review It has been more than 120 days since the Class…" at bounding box center [889, 456] width 1359 height 1041
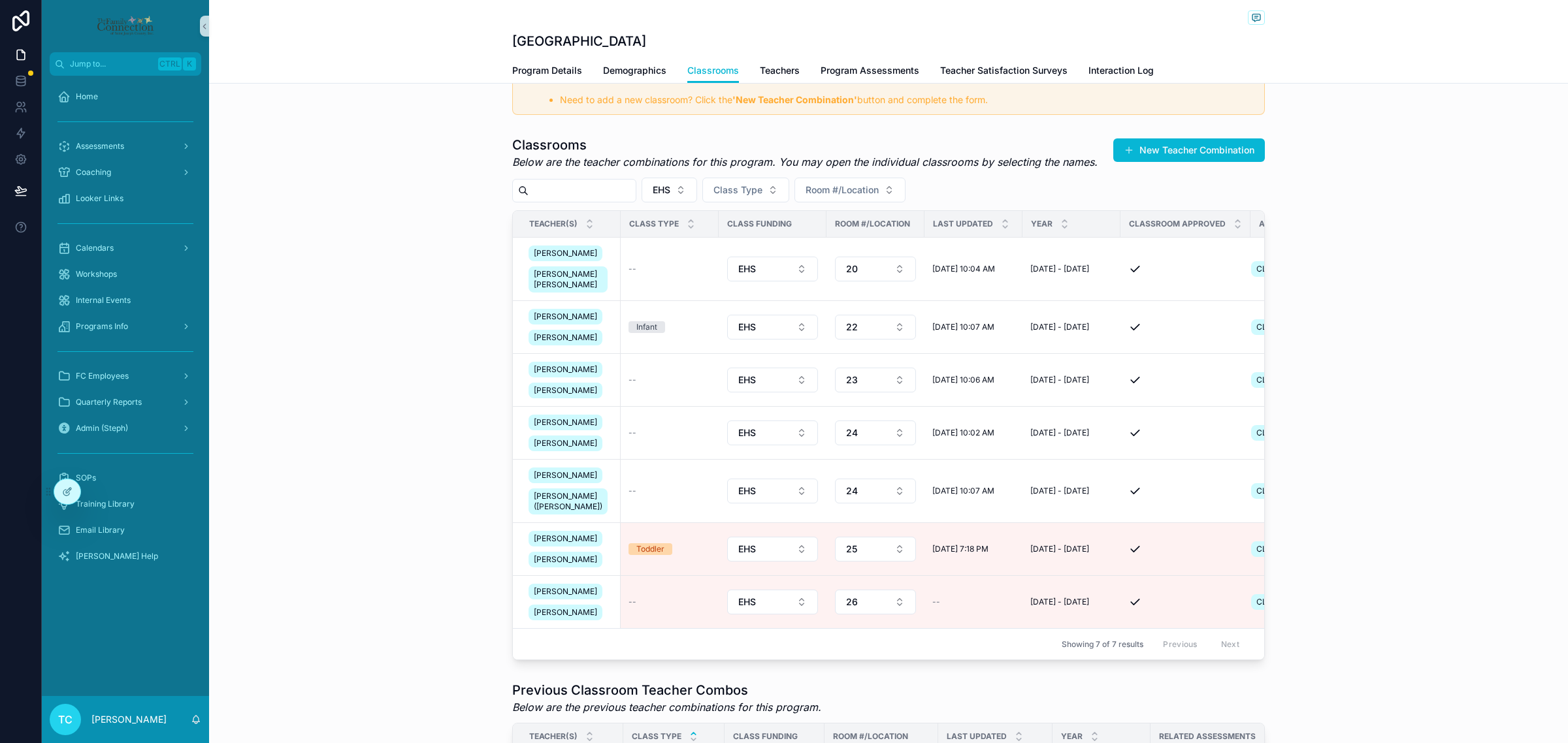
scroll to position [245, 0]
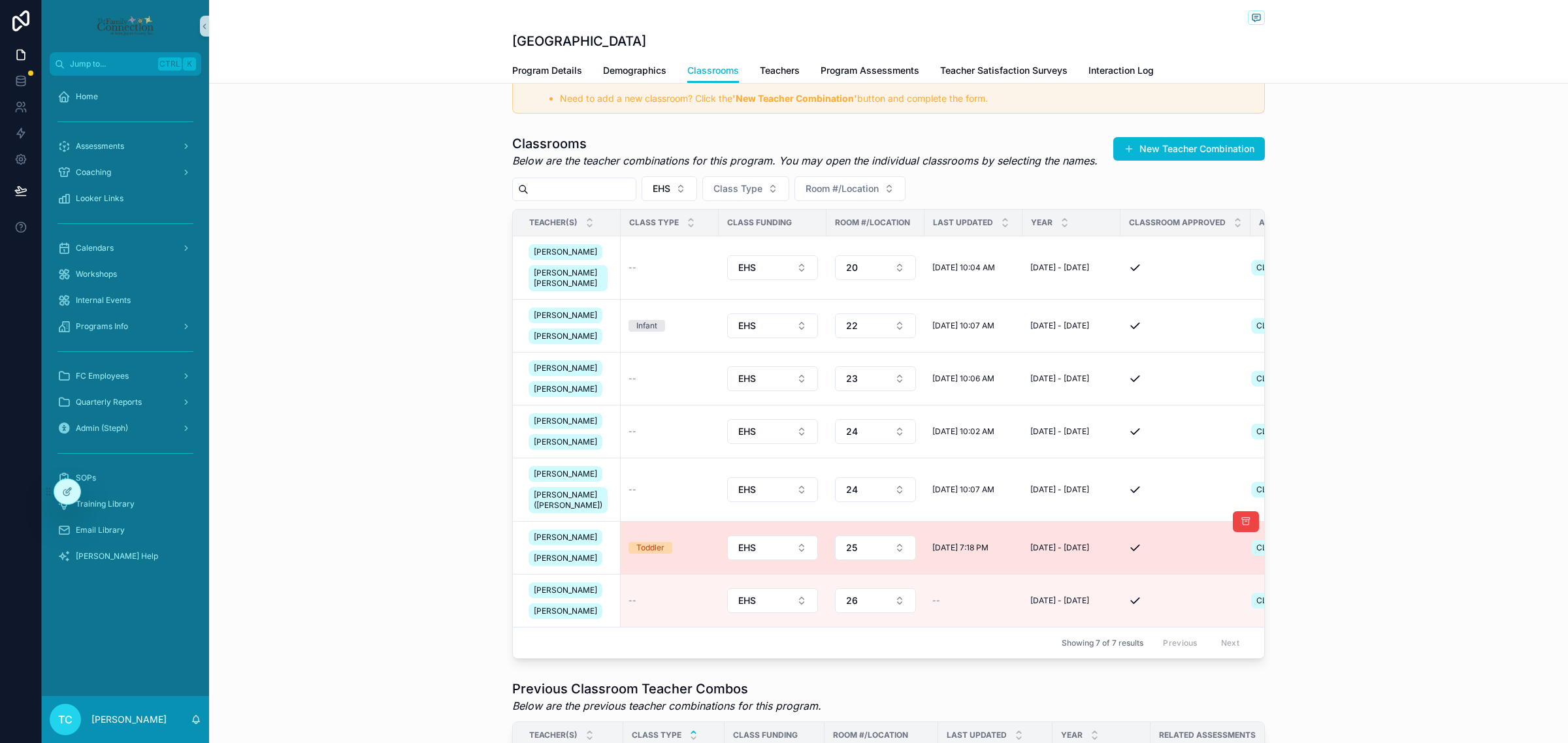
click at [681, 553] on div "Toddler" at bounding box center [669, 547] width 82 height 11
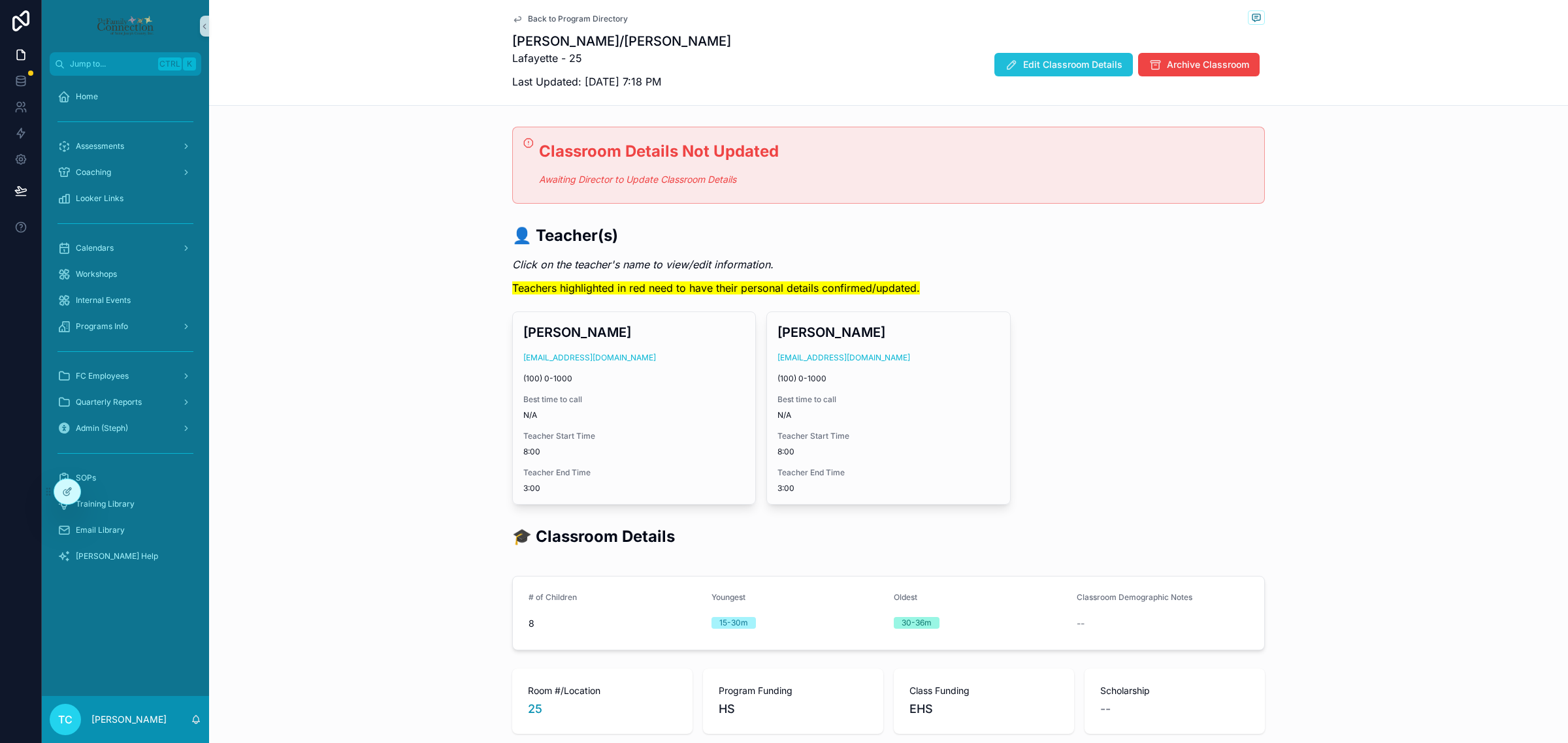
click at [1073, 64] on span "Edit Classroom Details" at bounding box center [1072, 64] width 99 height 13
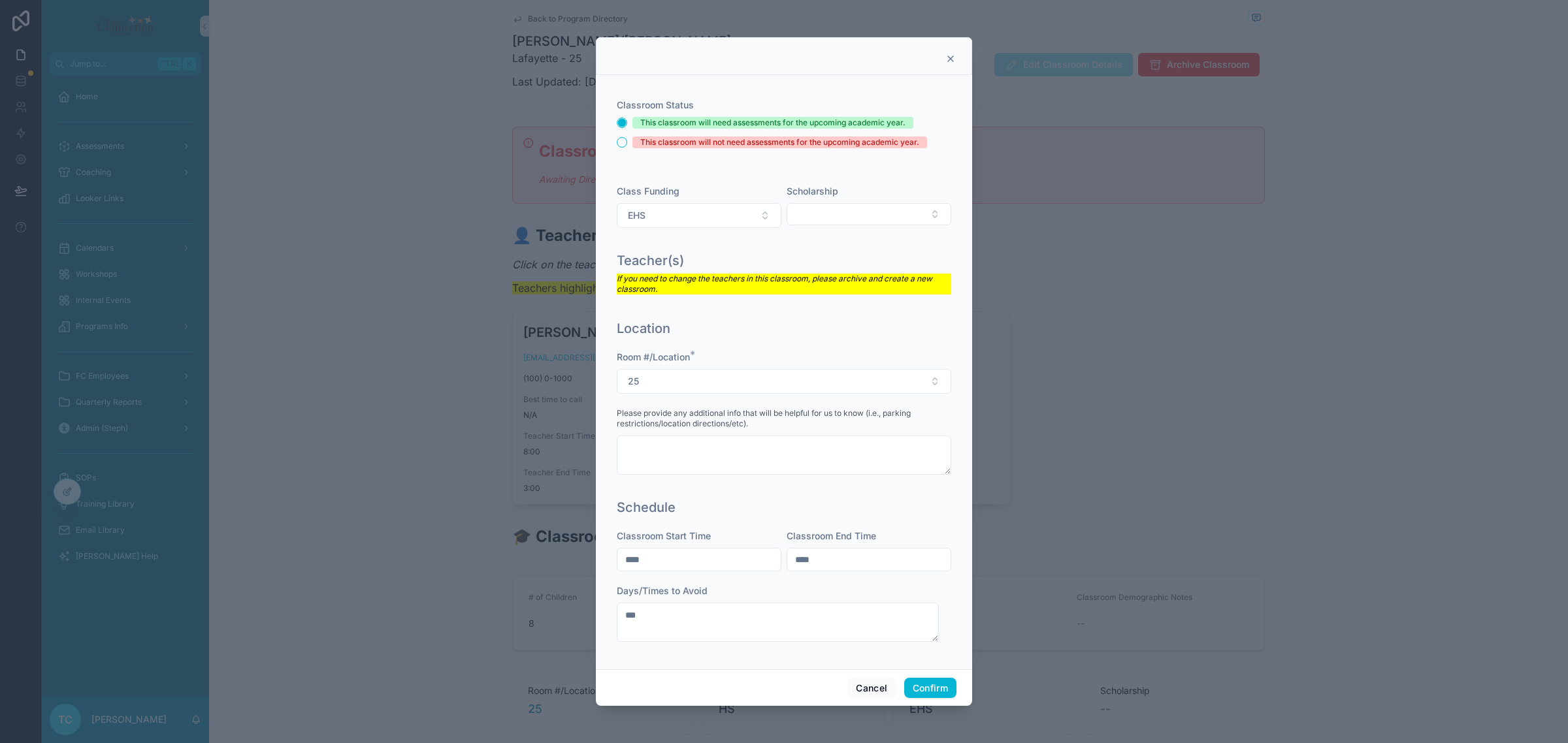
click at [948, 582] on div "Classroom Status This classroom will need assessments for the upcoming academic…" at bounding box center [784, 372] width 376 height 595
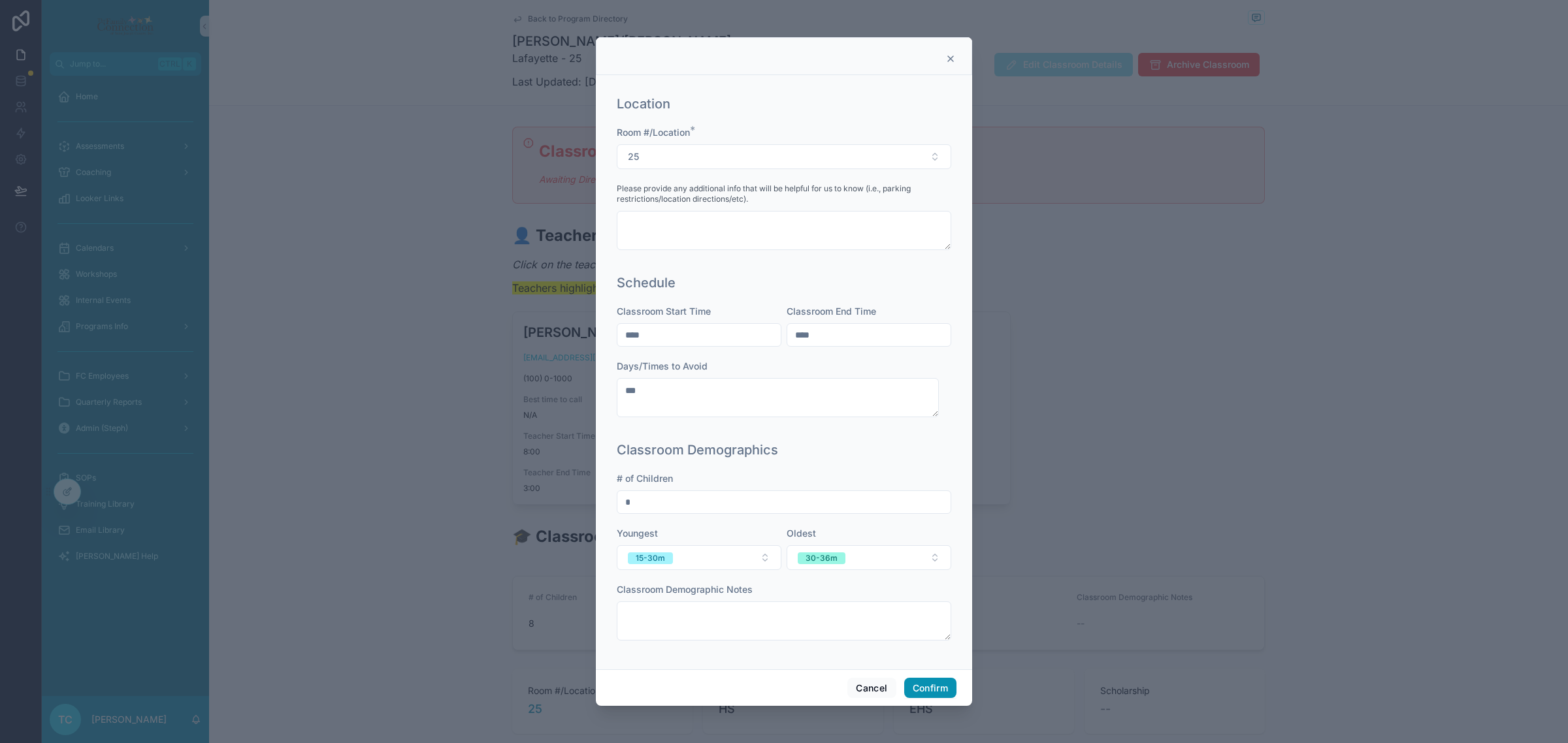
click at [938, 687] on button "Confirm" at bounding box center [930, 687] width 53 height 21
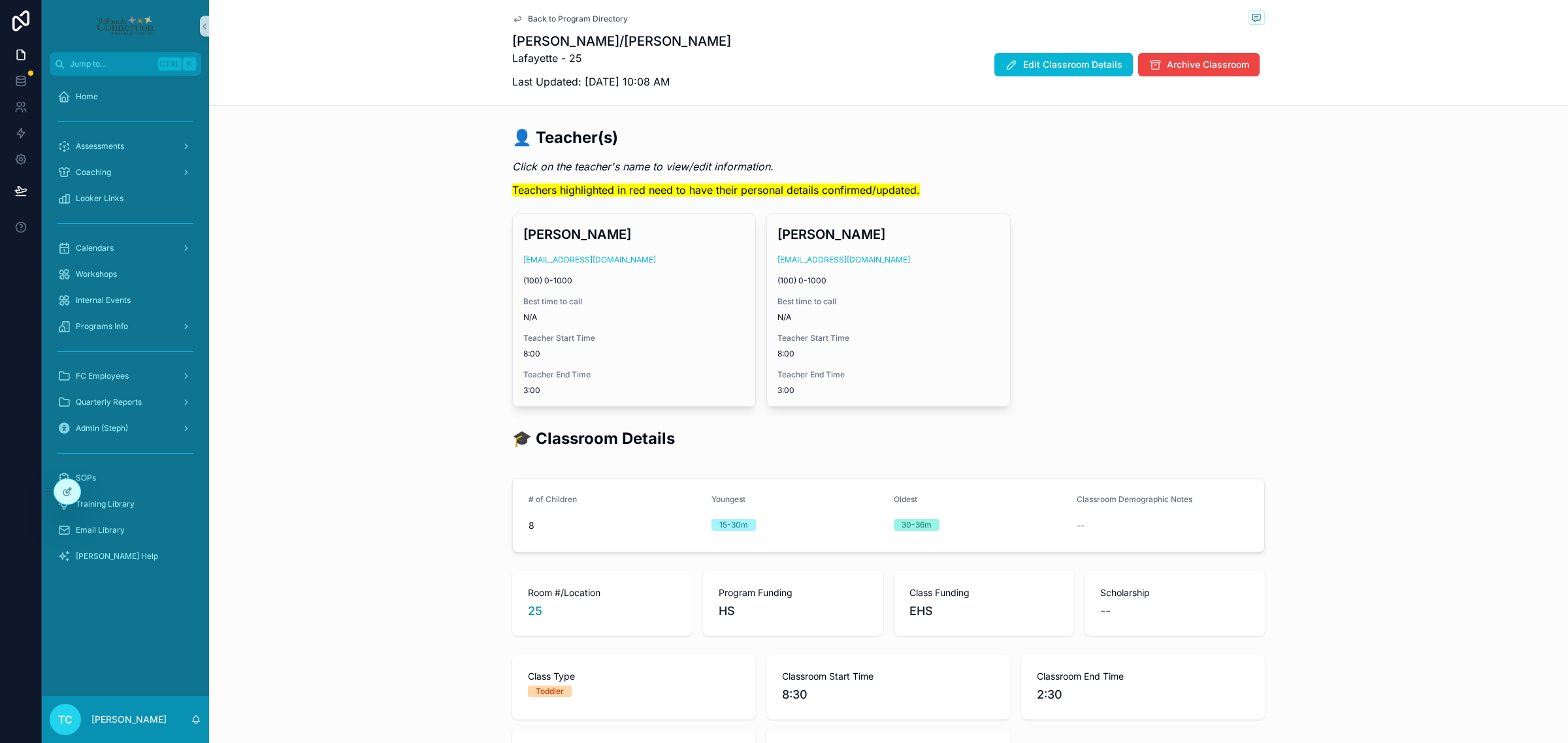
click at [593, 18] on span "Back to Program Directory" at bounding box center [577, 19] width 100 height 11
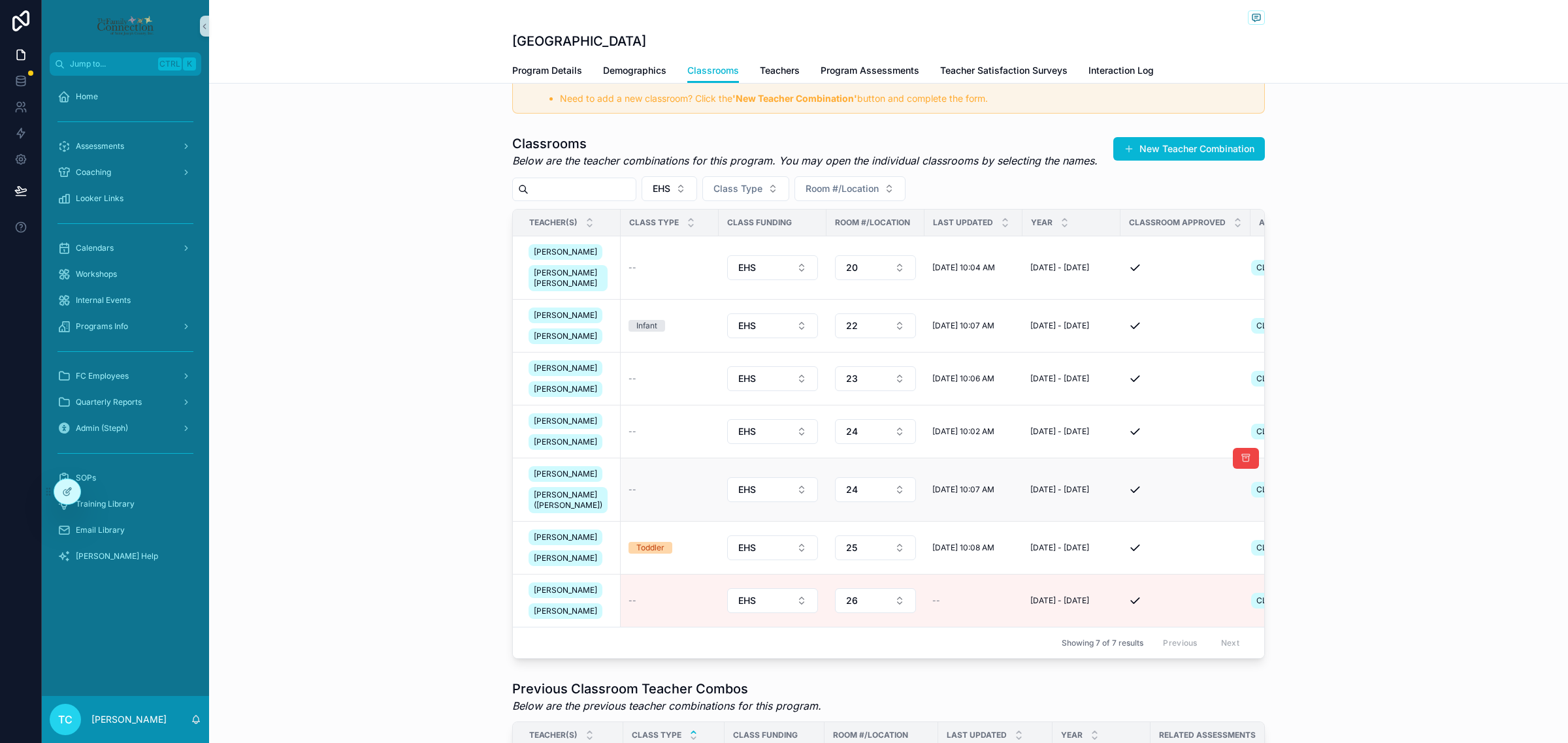
scroll to position [327, 0]
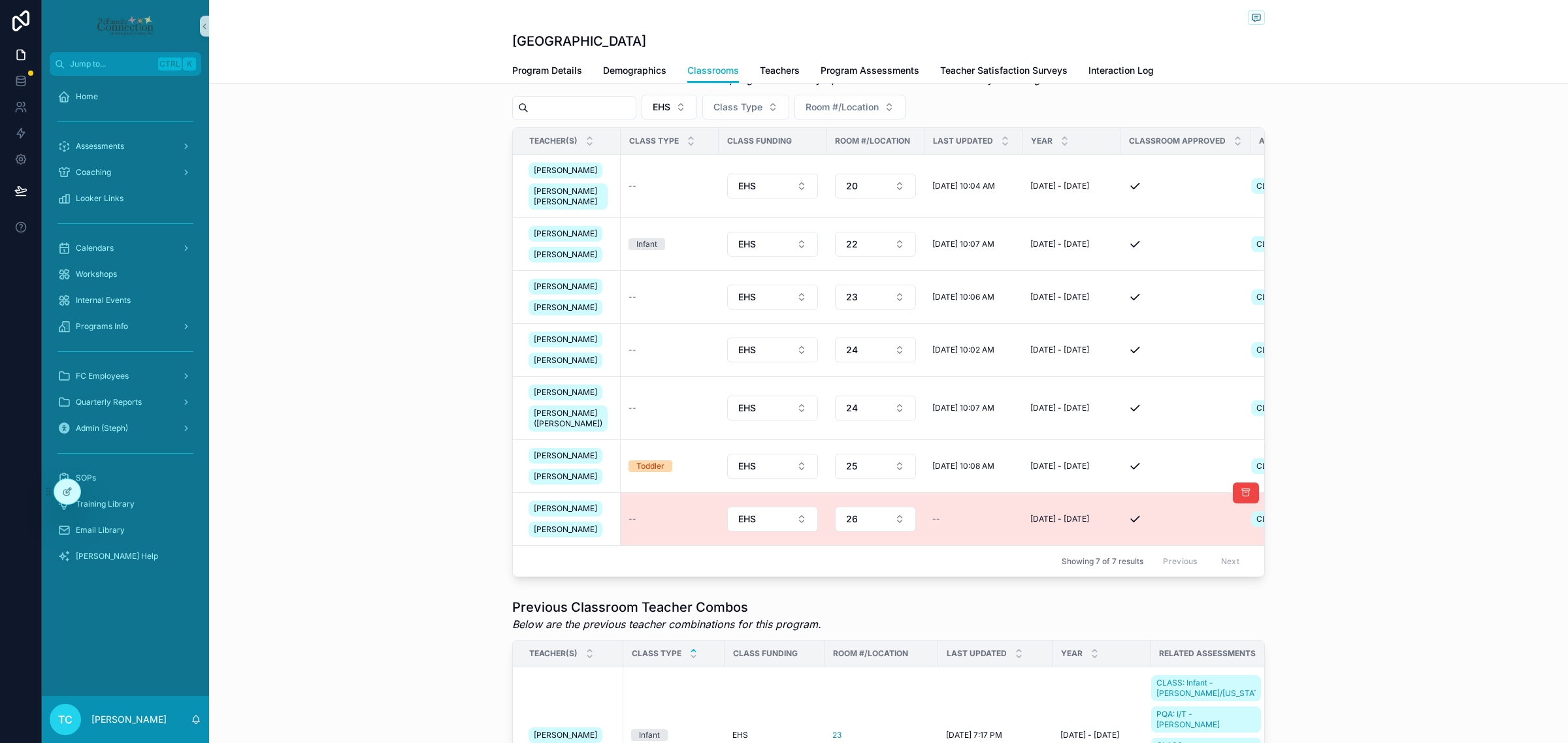
click at [649, 525] on div "--" at bounding box center [669, 519] width 82 height 11
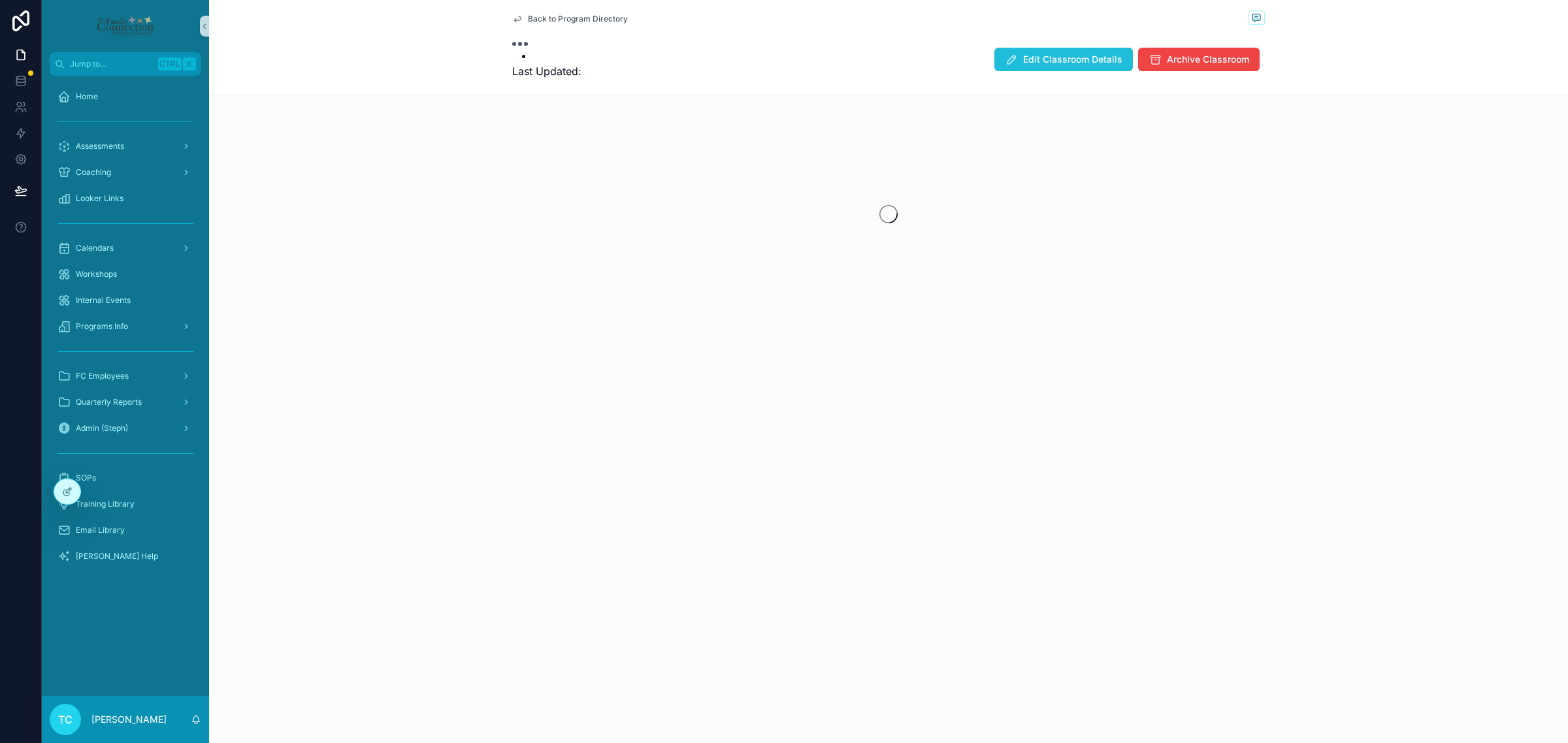
click at [1077, 60] on span "Edit Classroom Details" at bounding box center [1072, 59] width 99 height 13
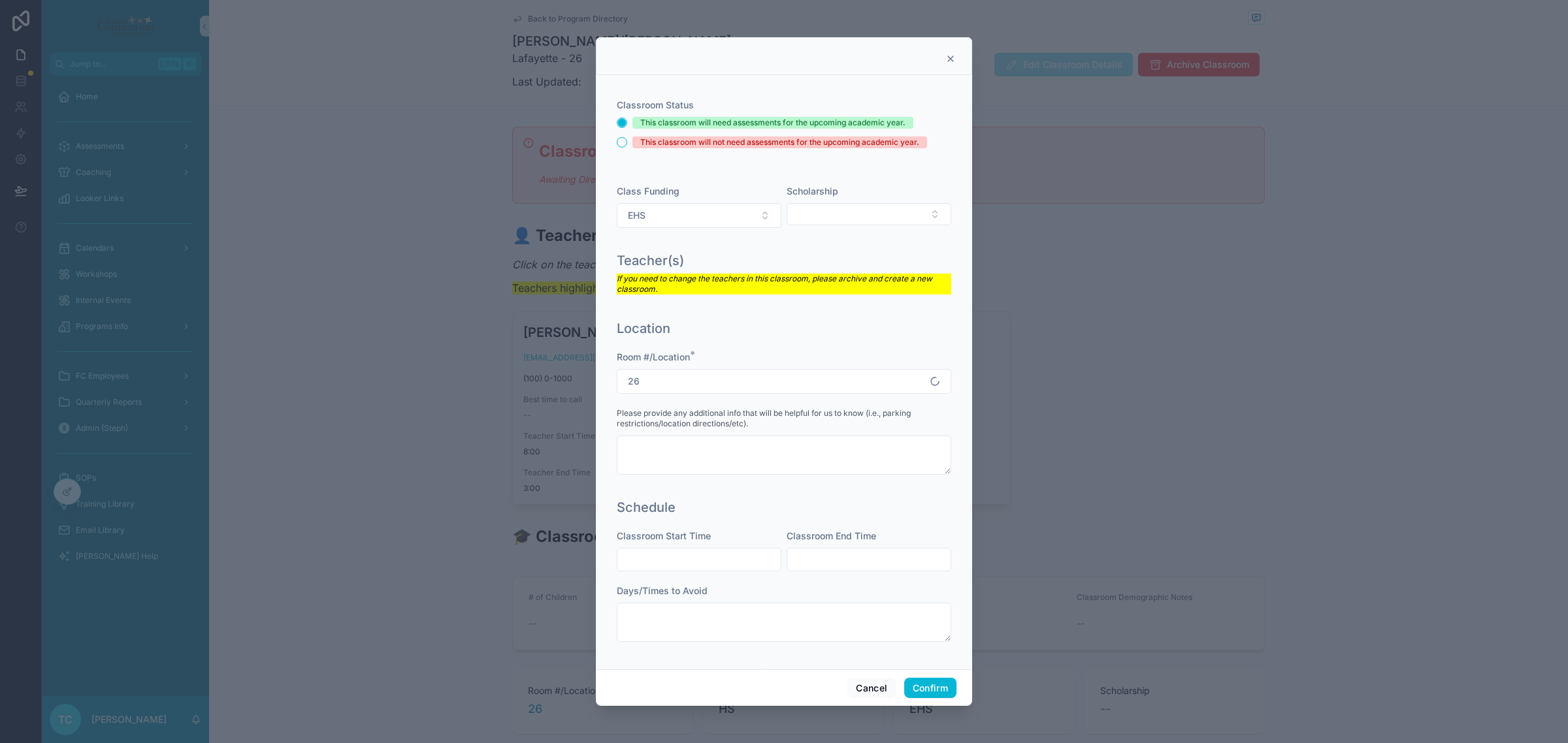
scroll to position [81, 0]
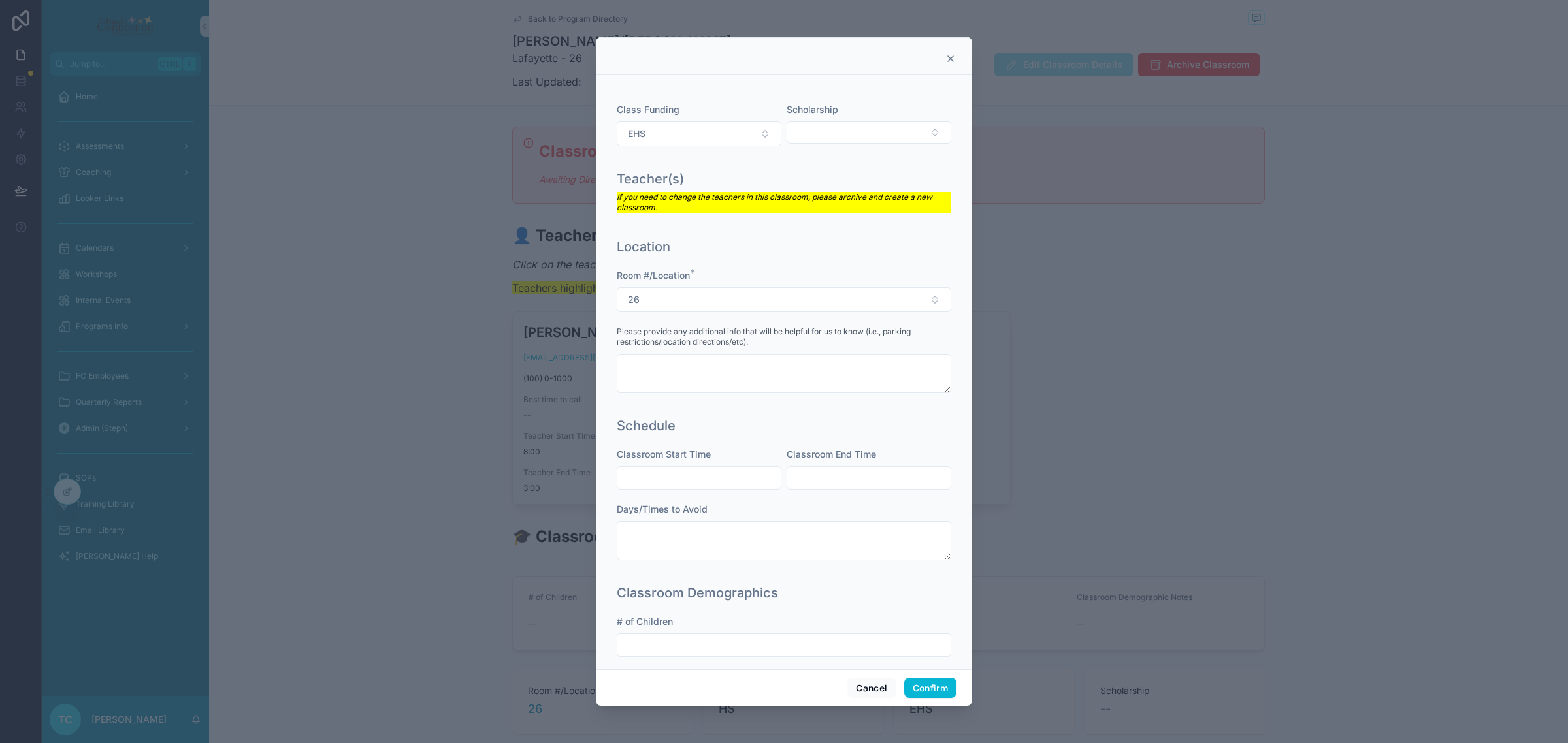
click at [719, 462] on div "Classroom Start Time" at bounding box center [699, 468] width 164 height 42
drag, startPoint x: 719, startPoint y: 478, endPoint x: 720, endPoint y: 485, distance: 7.1
click at [719, 478] on input "text" at bounding box center [699, 478] width 163 height 18
type input "****"
click at [816, 474] on input "text" at bounding box center [869, 478] width 163 height 18
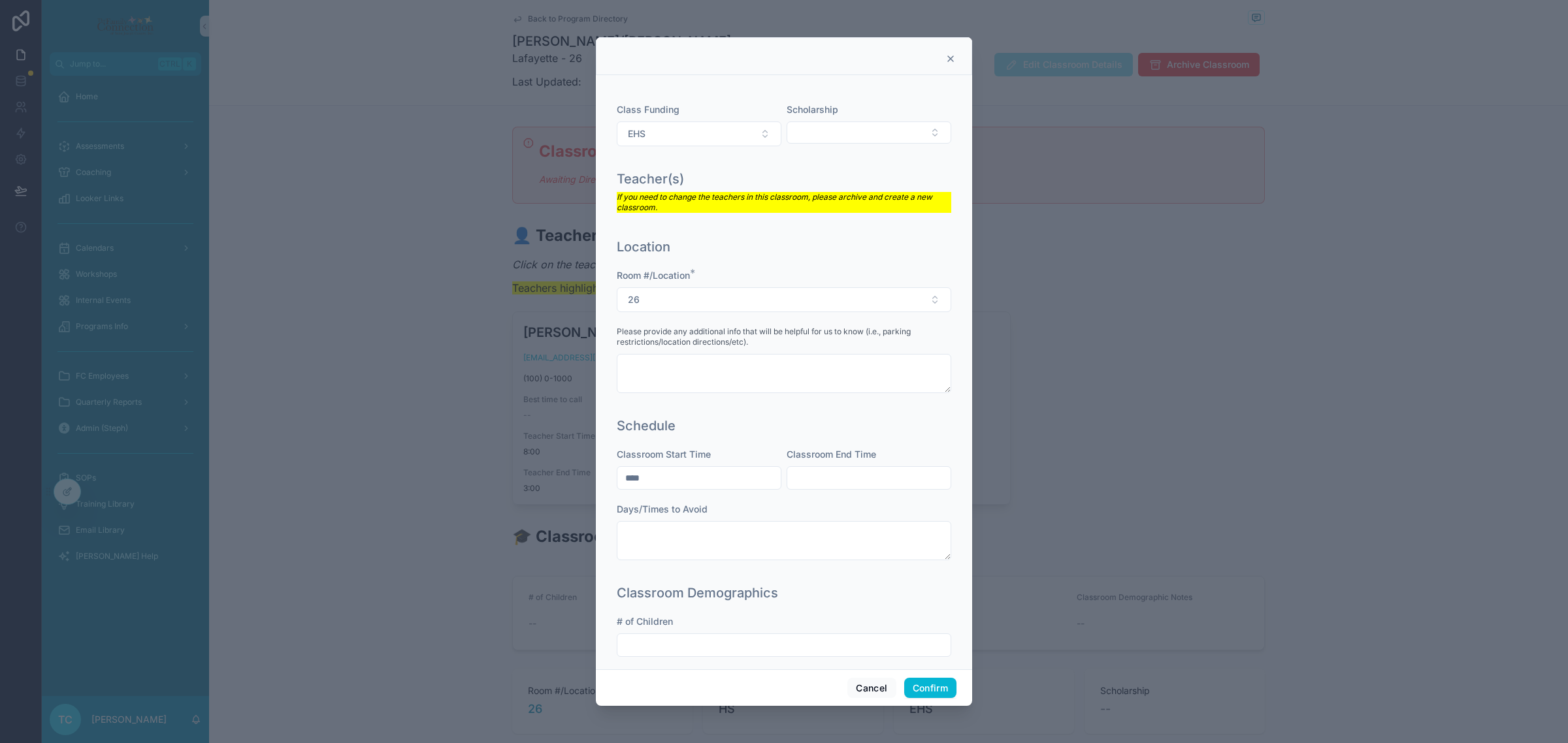
type input "****"
click at [733, 643] on input "text" at bounding box center [784, 646] width 333 height 18
type input "*"
click at [928, 690] on button "Confirm" at bounding box center [930, 687] width 53 height 21
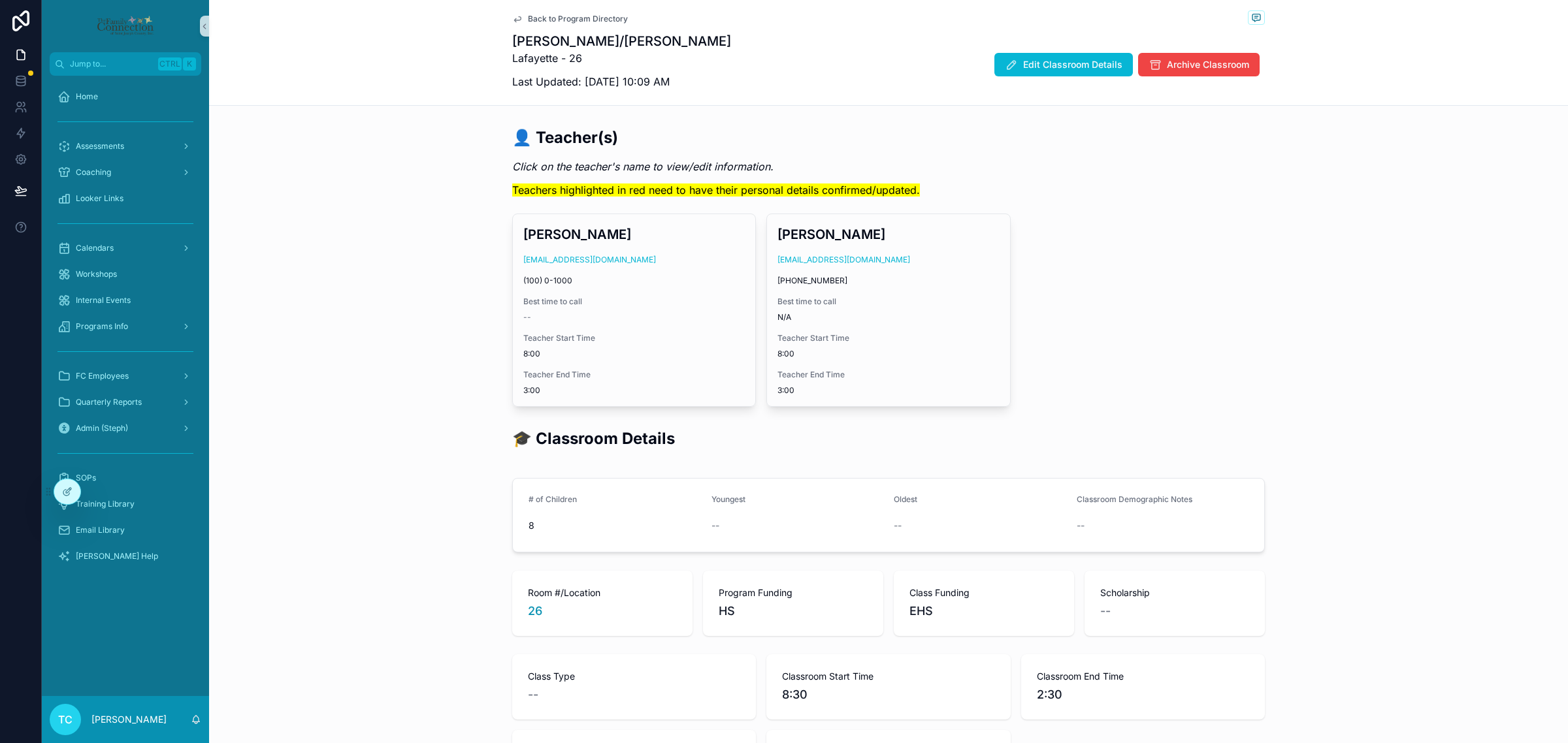
click at [585, 21] on span "Back to Program Directory" at bounding box center [577, 19] width 100 height 11
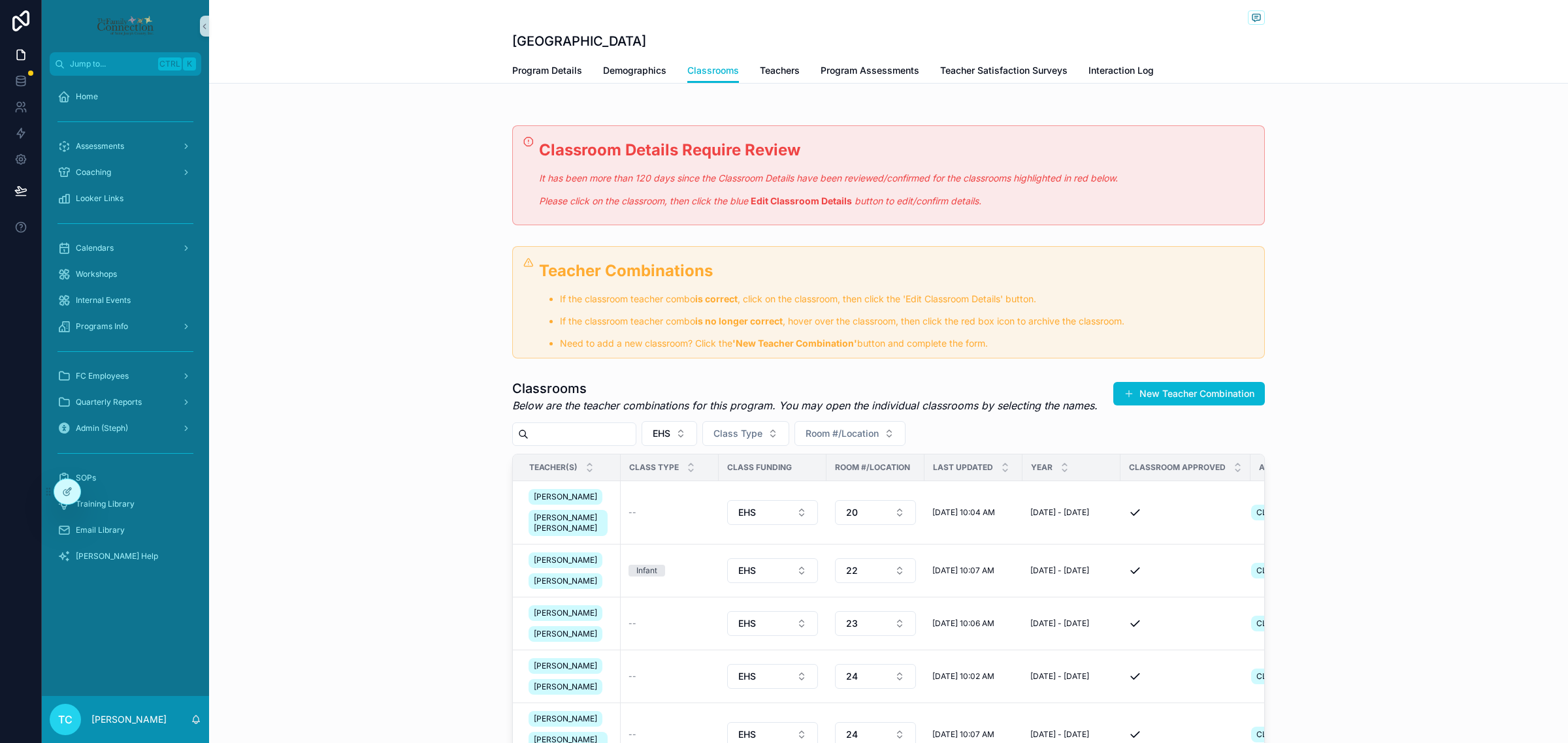
click at [358, 458] on div "Classrooms Below are the teacher combinations for this program. You may open th…" at bounding box center [889, 642] width 1359 height 535
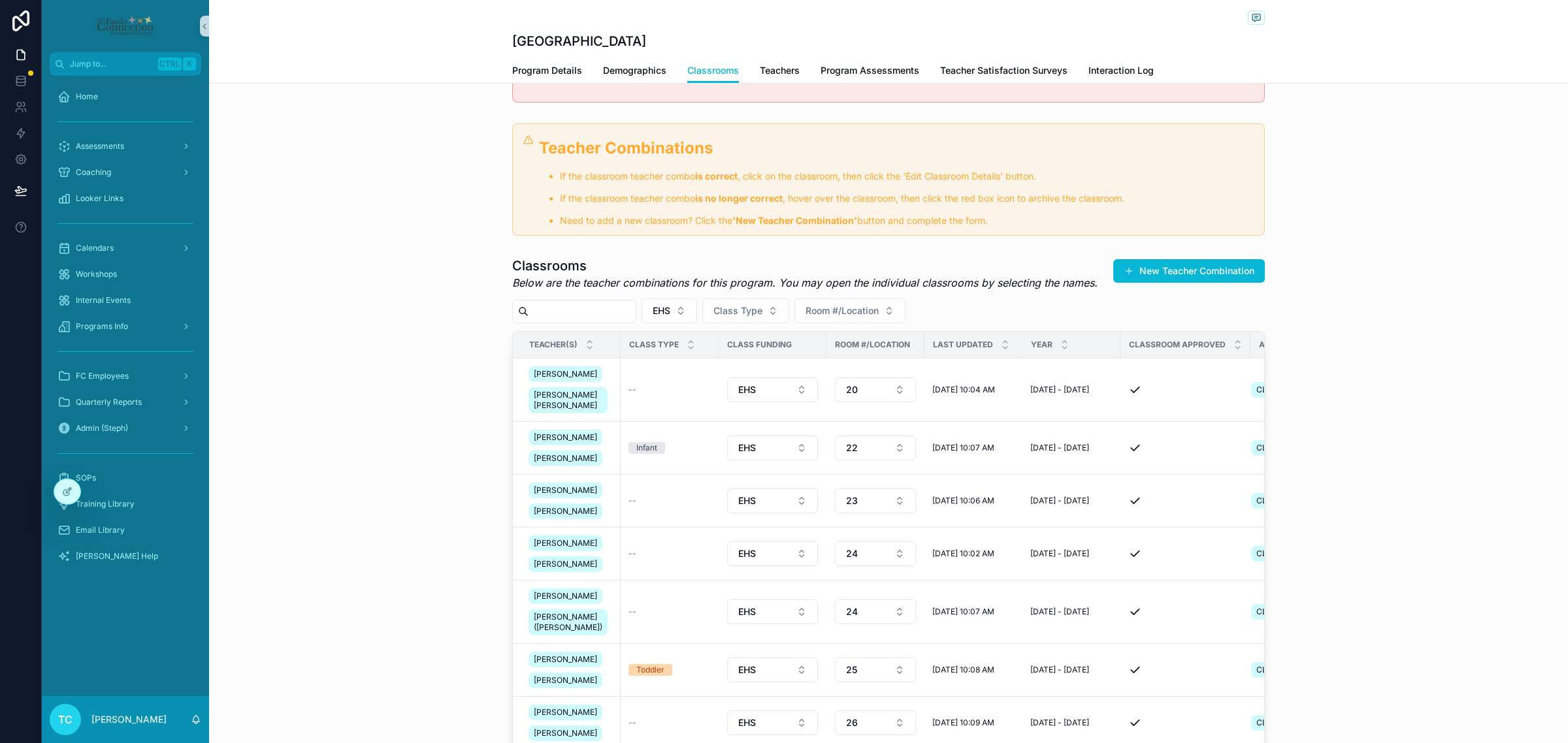
scroll to position [163, 0]
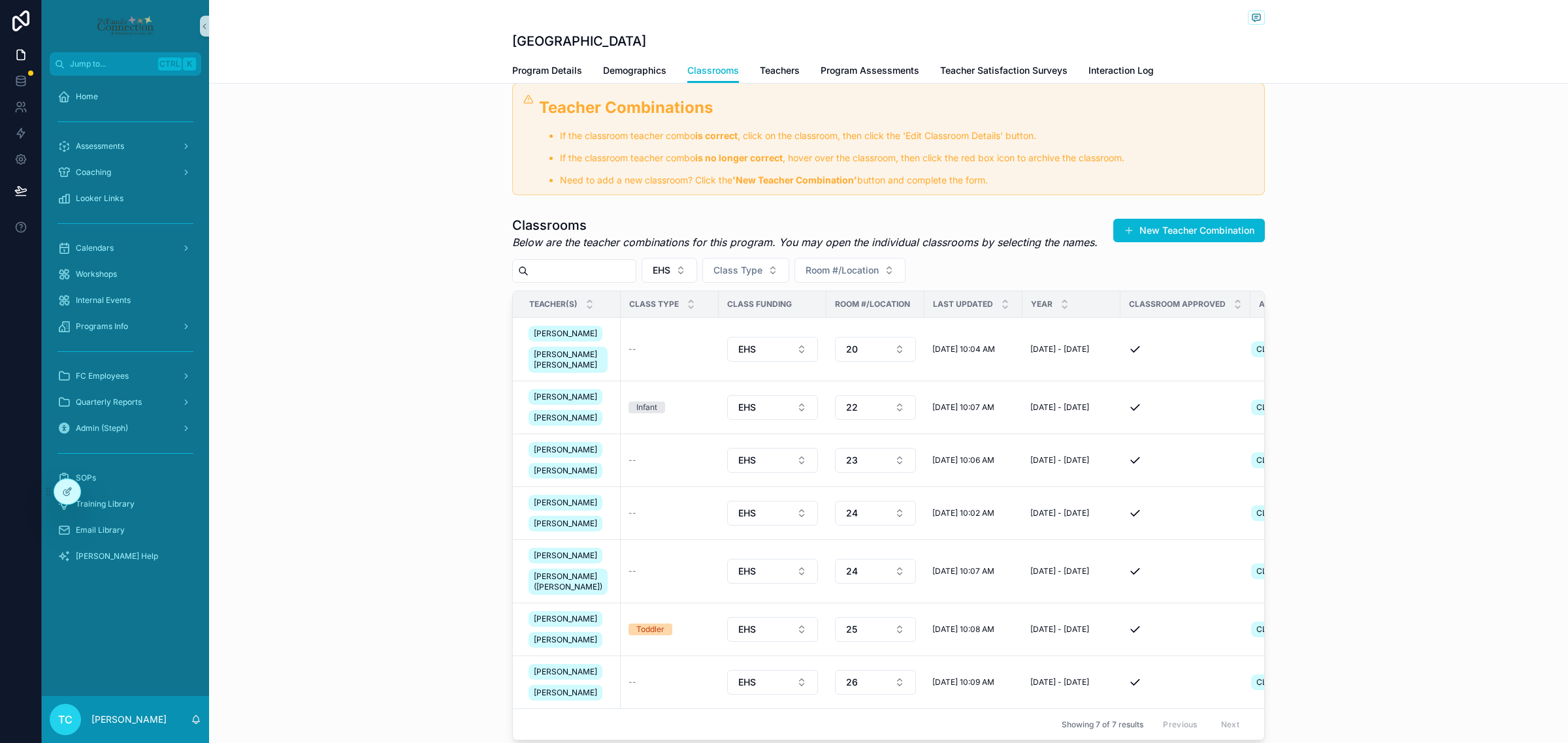
click at [396, 476] on div "Classrooms Below are the teacher combinations for this program. You may open th…" at bounding box center [889, 478] width 1359 height 535
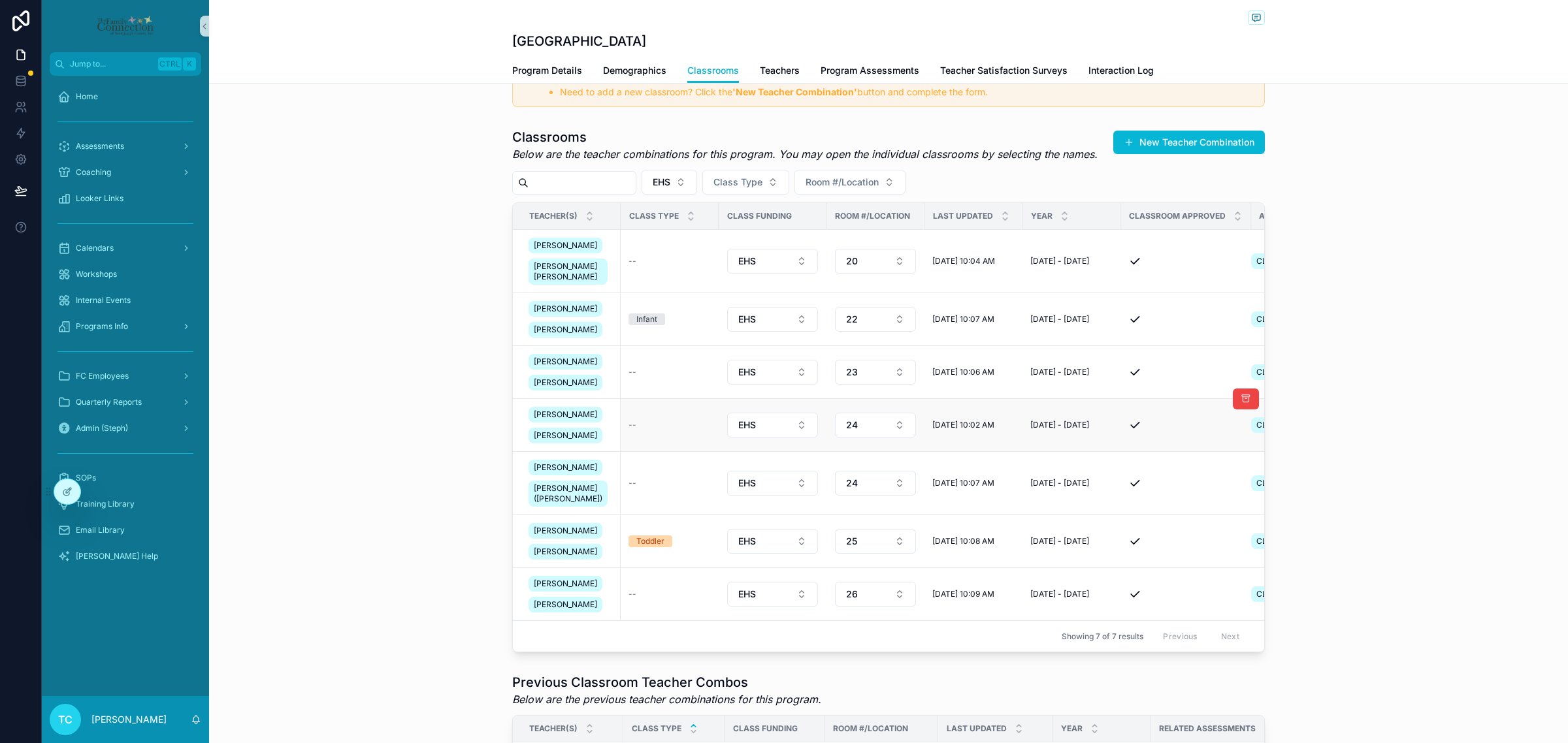
scroll to position [81, 0]
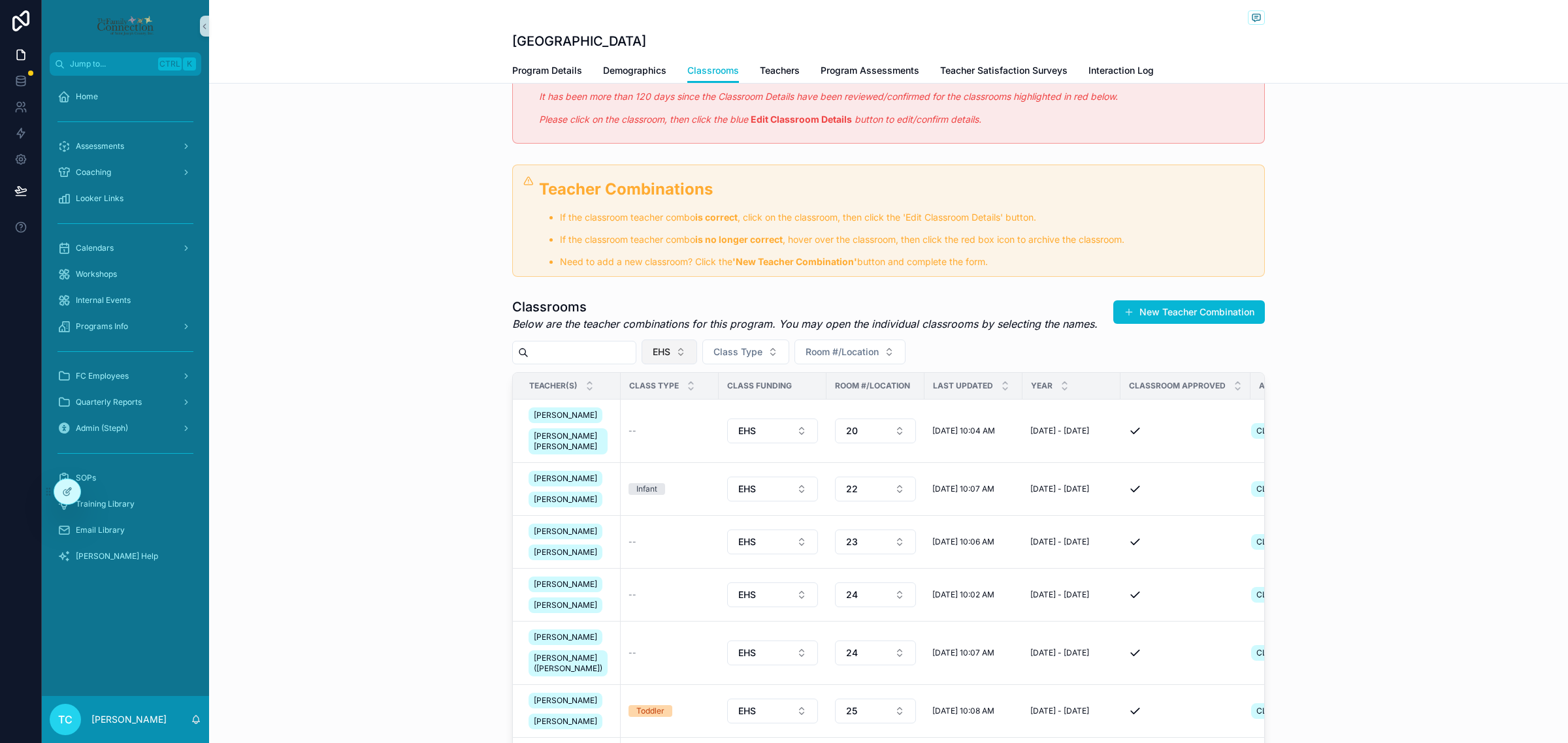
click at [697, 347] on button "EHS" at bounding box center [669, 352] width 56 height 25
click at [691, 494] on div "HS" at bounding box center [693, 489] width 157 height 21
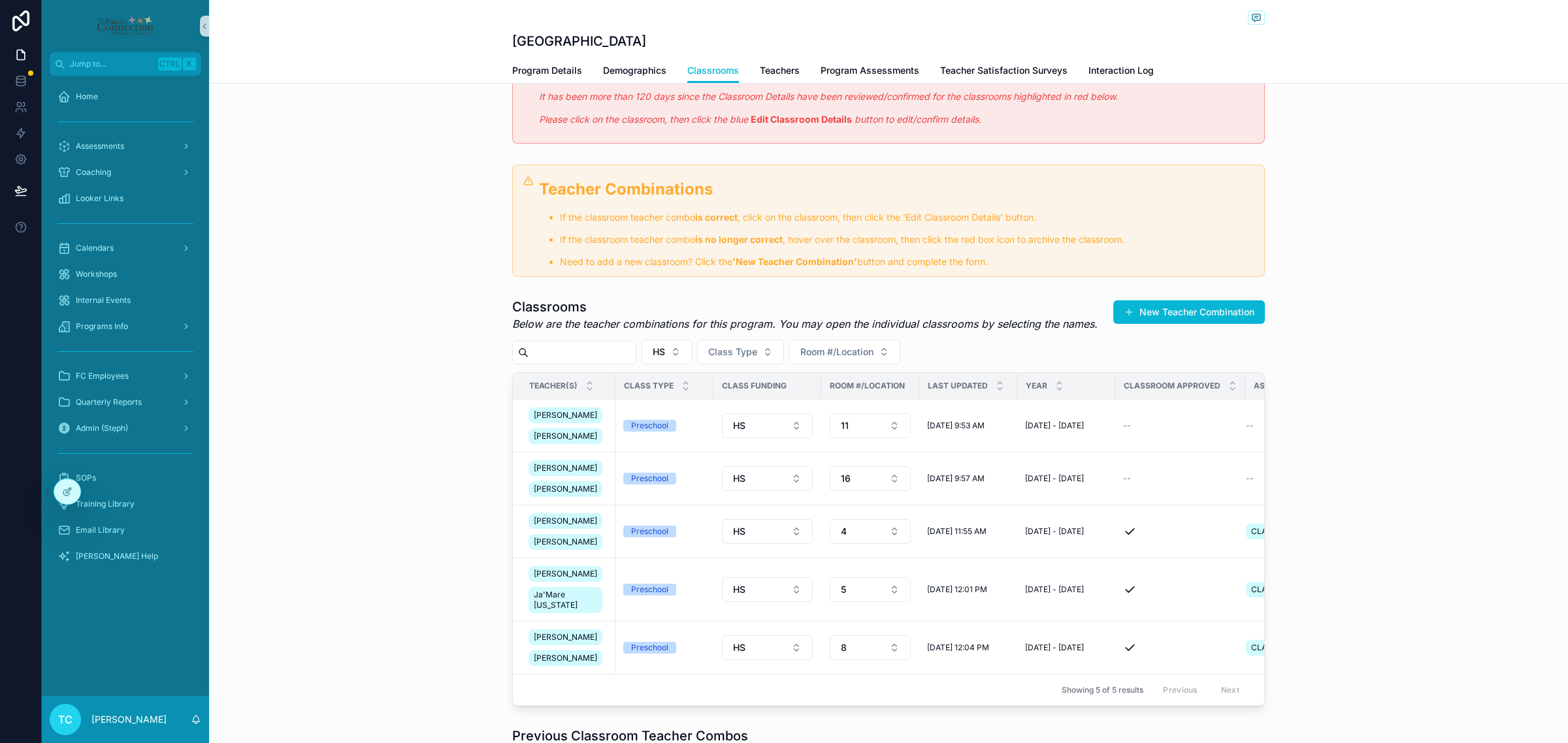
click at [408, 448] on div "Classrooms Below are the teacher combinations for this program. You may open th…" at bounding box center [889, 502] width 1359 height 419
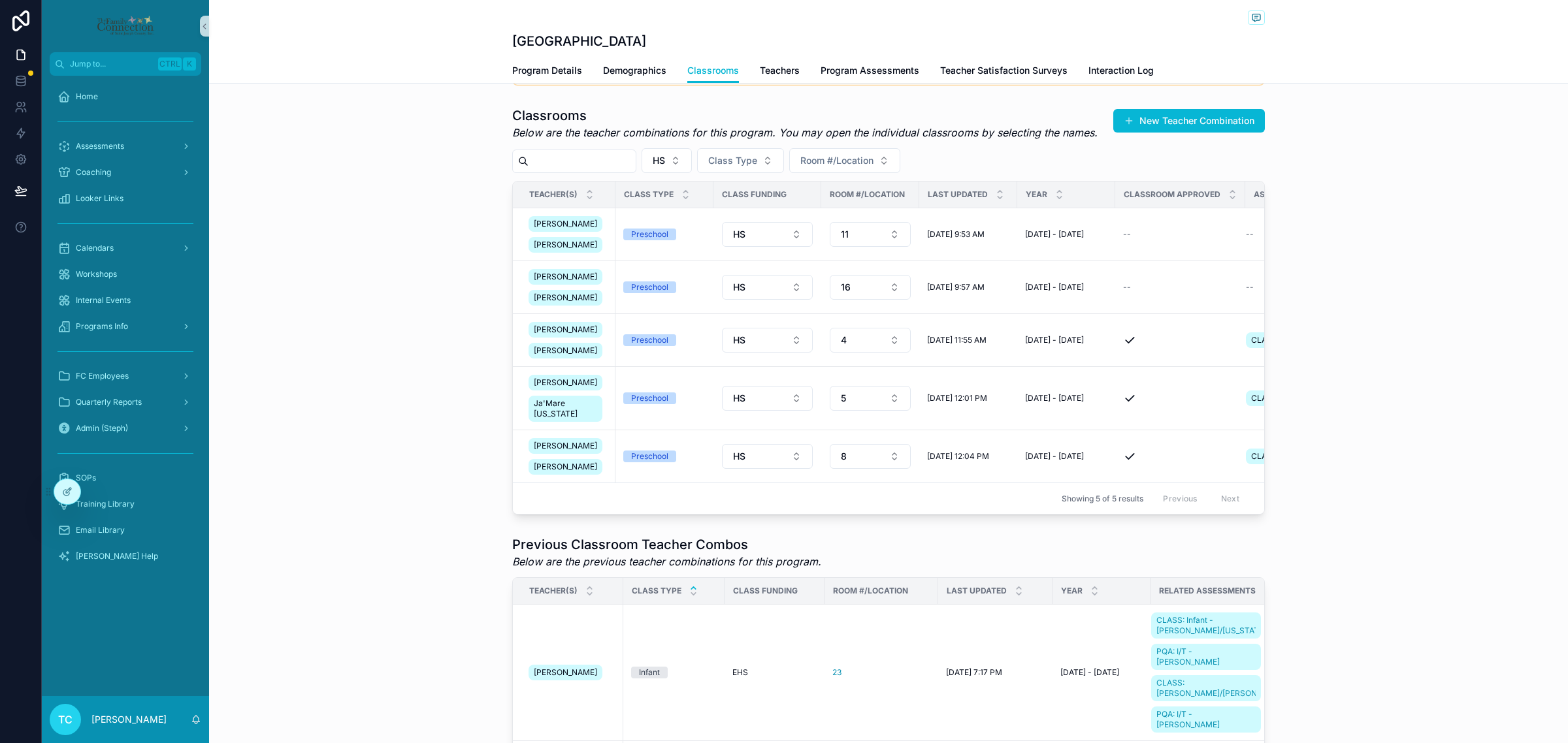
scroll to position [245, 0]
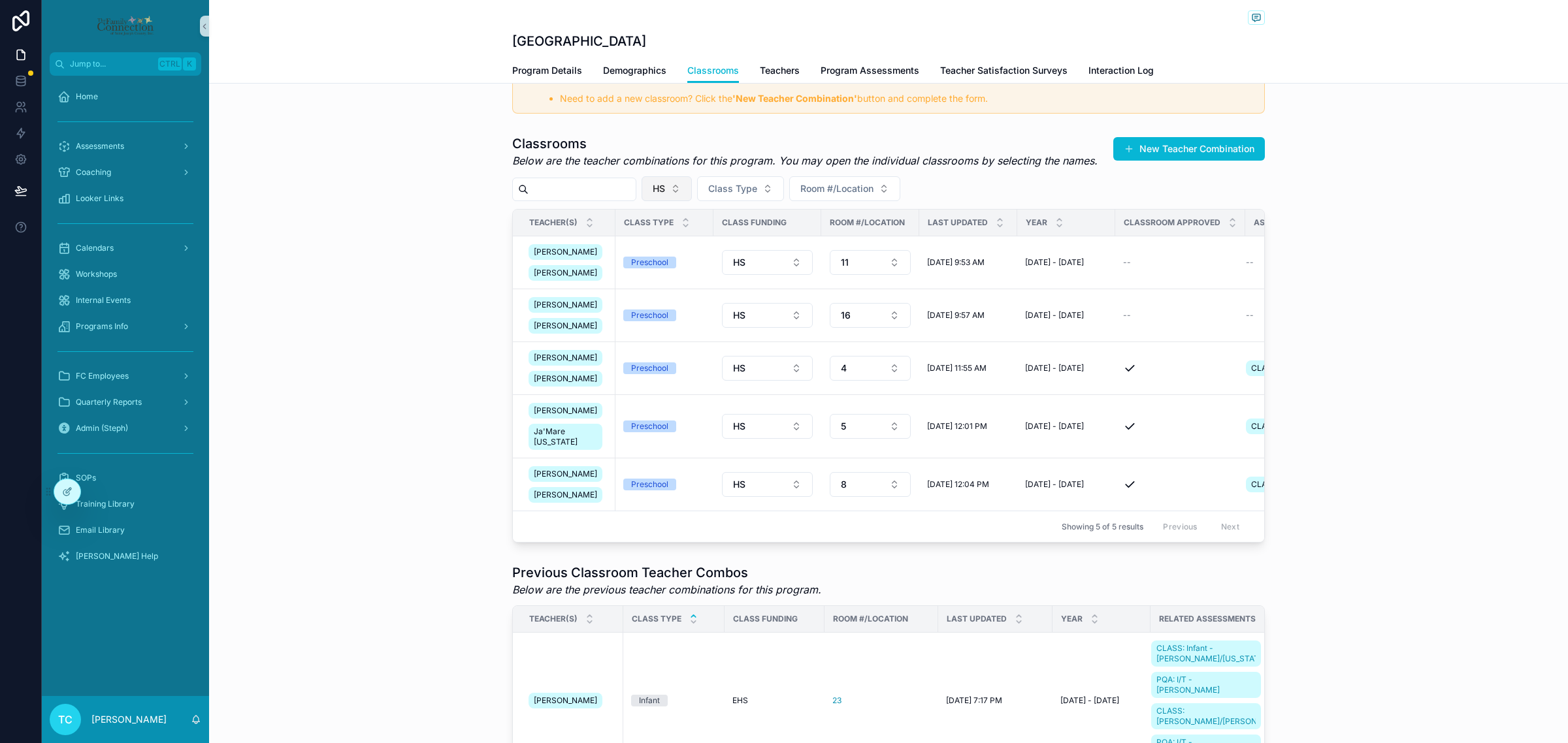
click at [691, 188] on button "HS" at bounding box center [666, 189] width 50 height 25
click at [694, 237] on div "None" at bounding box center [691, 242] width 157 height 21
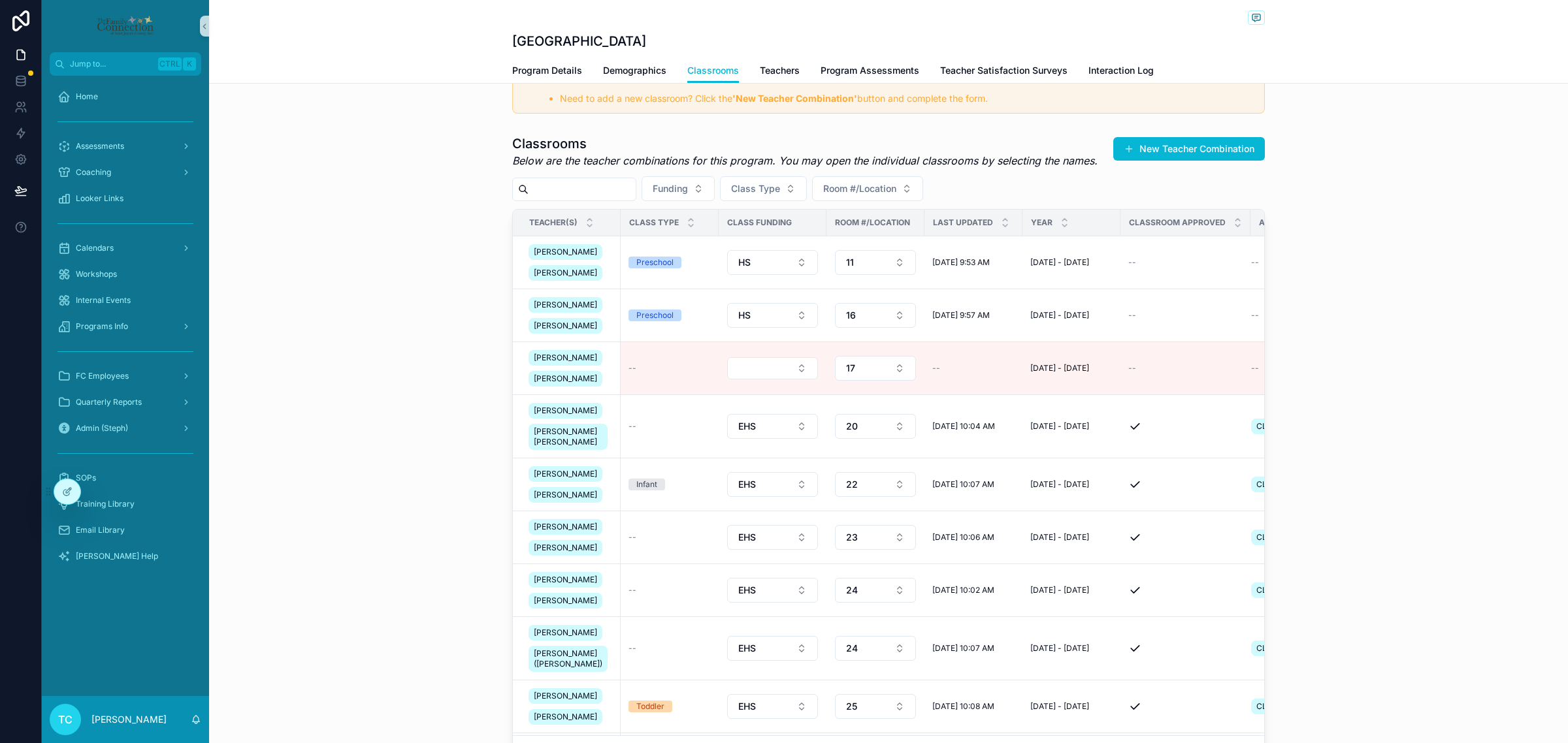
click at [438, 438] on div "Classrooms Below are the teacher combinations for this program. You may open th…" at bounding box center [889, 451] width 1359 height 644
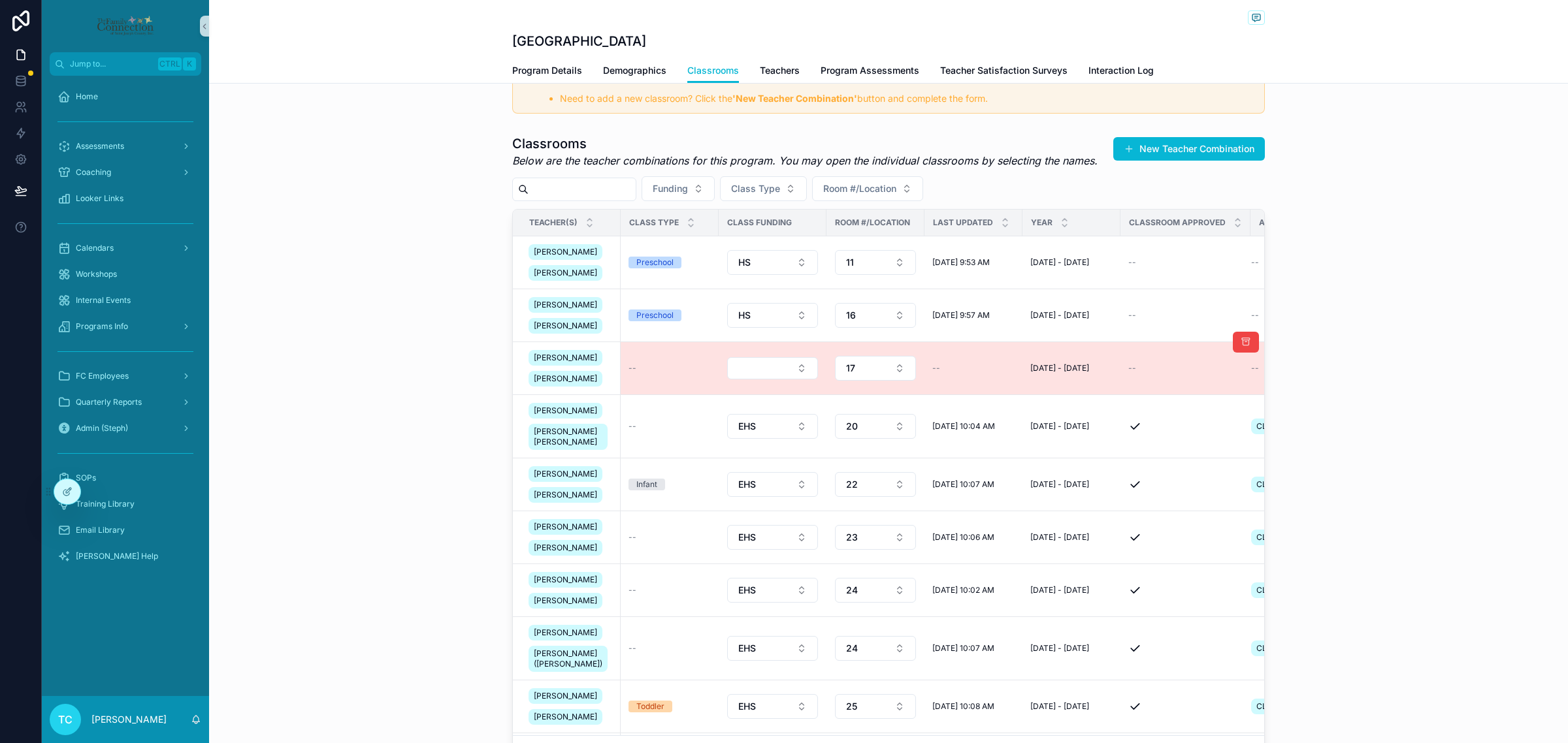
click at [659, 375] on td "--" at bounding box center [669, 368] width 98 height 53
click at [628, 374] on div "--" at bounding box center [669, 368] width 82 height 11
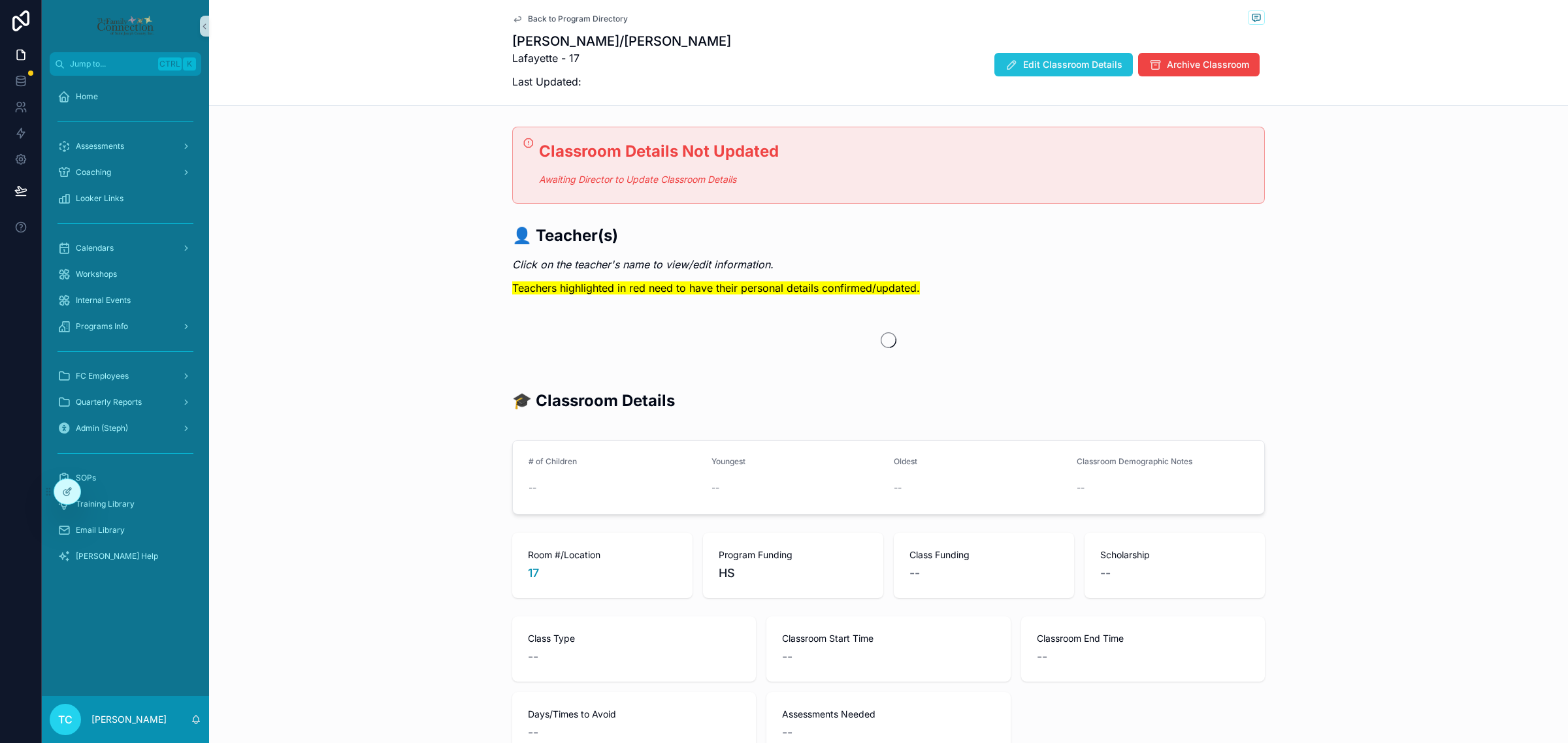
click at [1037, 66] on span "Edit Classroom Details" at bounding box center [1072, 64] width 99 height 13
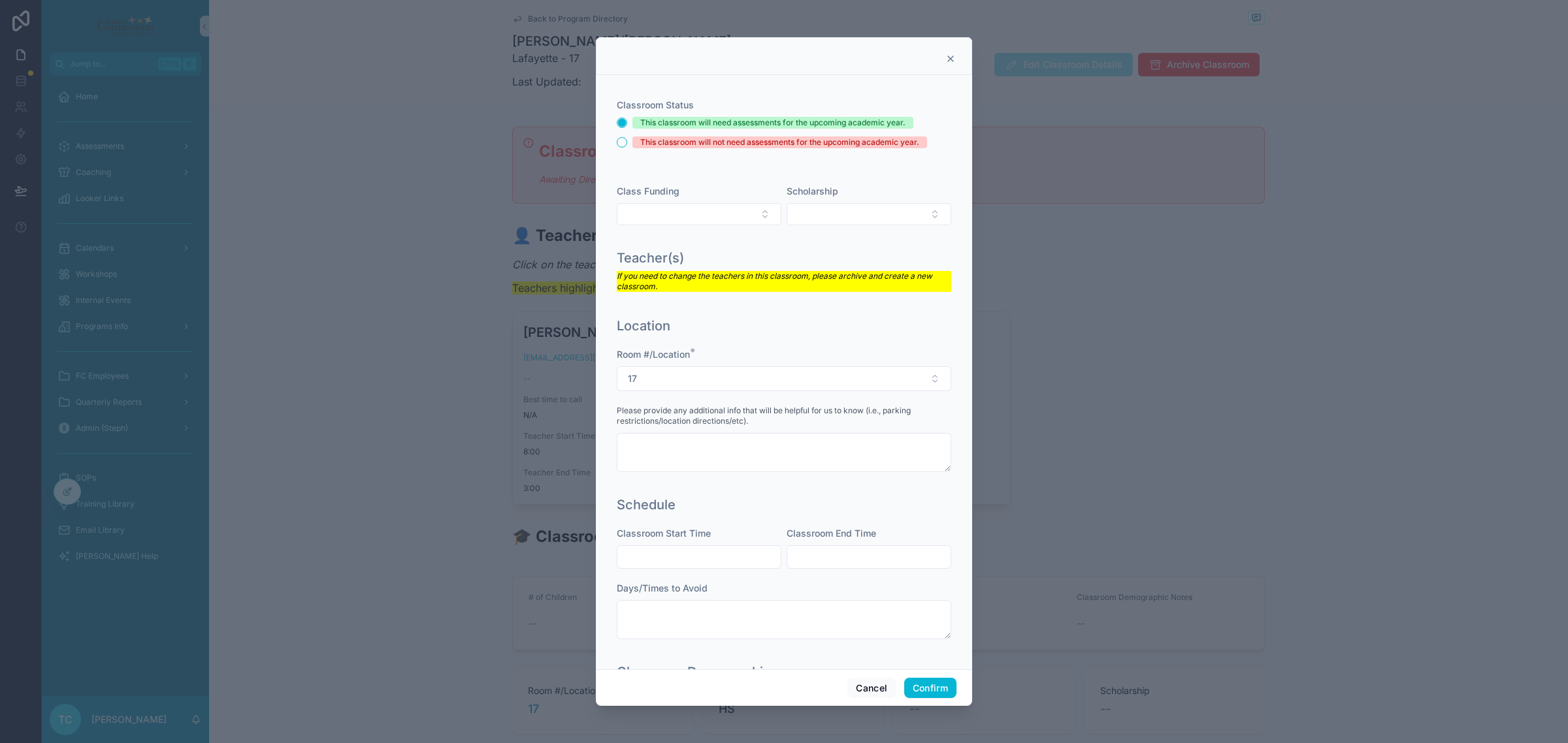
click at [796, 246] on div "Teacher(s) If you need to change the teachers in this classroom, please archive…" at bounding box center [784, 277] width 345 height 68
click at [940, 690] on button "Confirm" at bounding box center [930, 687] width 53 height 21
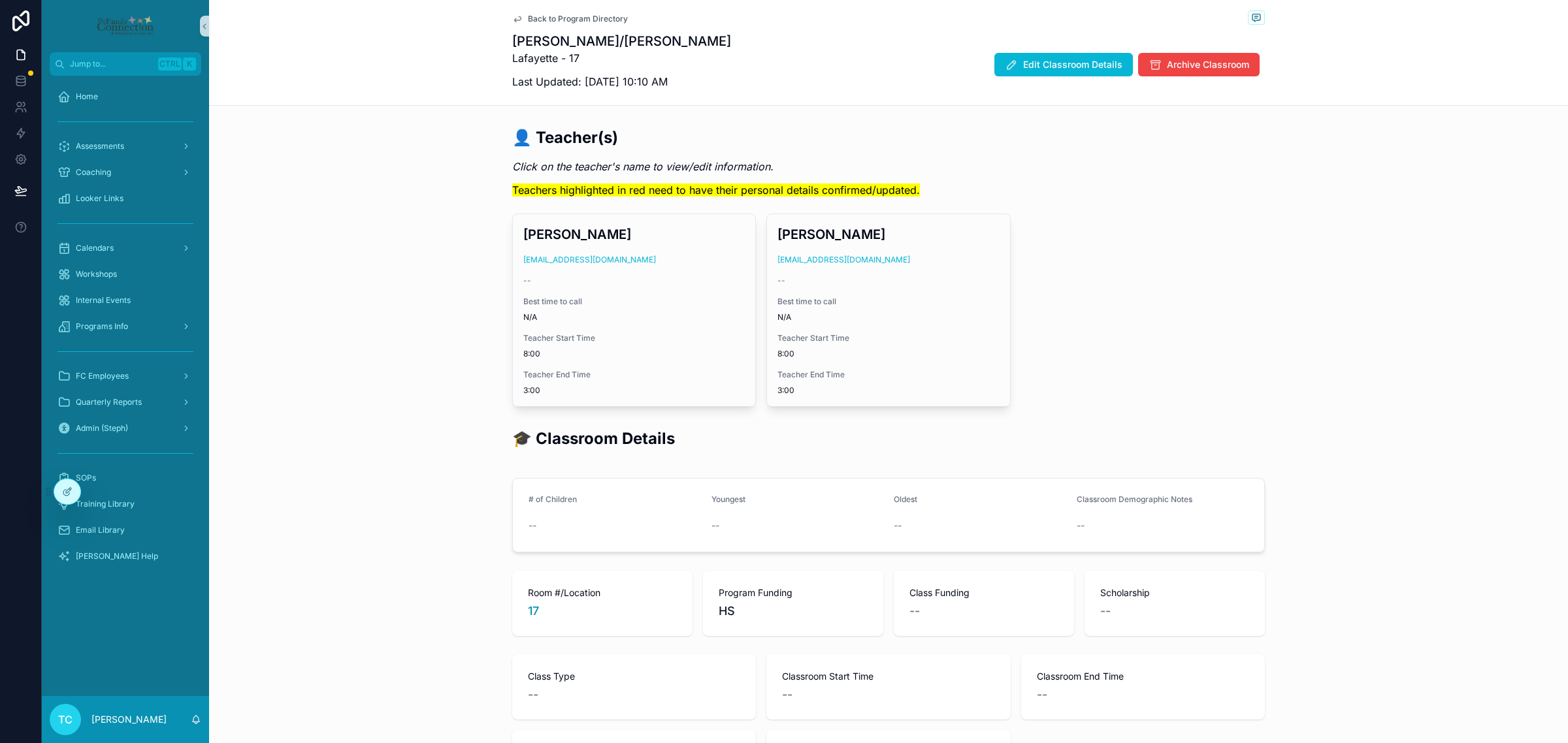
click at [586, 14] on span "Back to Program Directory" at bounding box center [577, 19] width 100 height 11
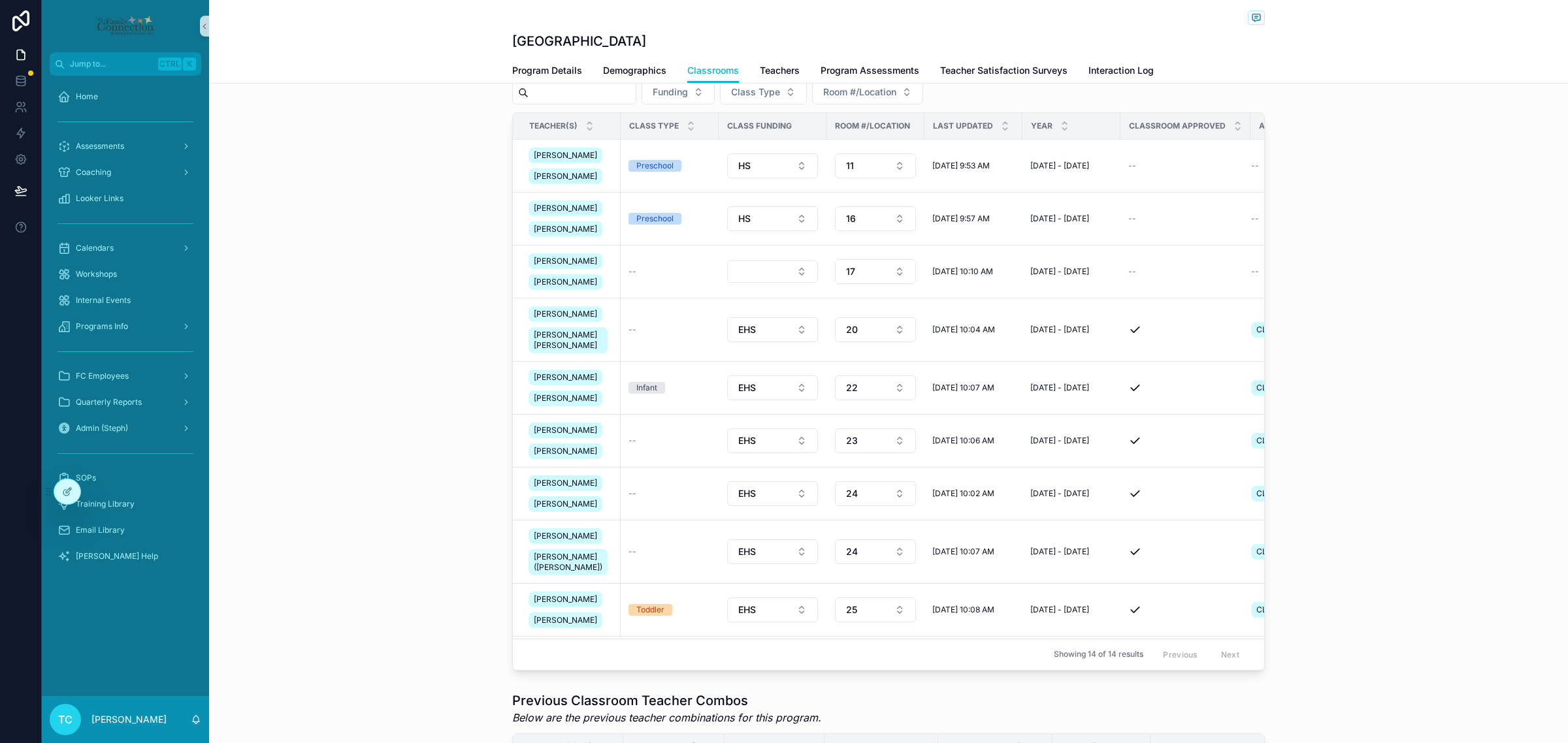
scroll to position [163, 0]
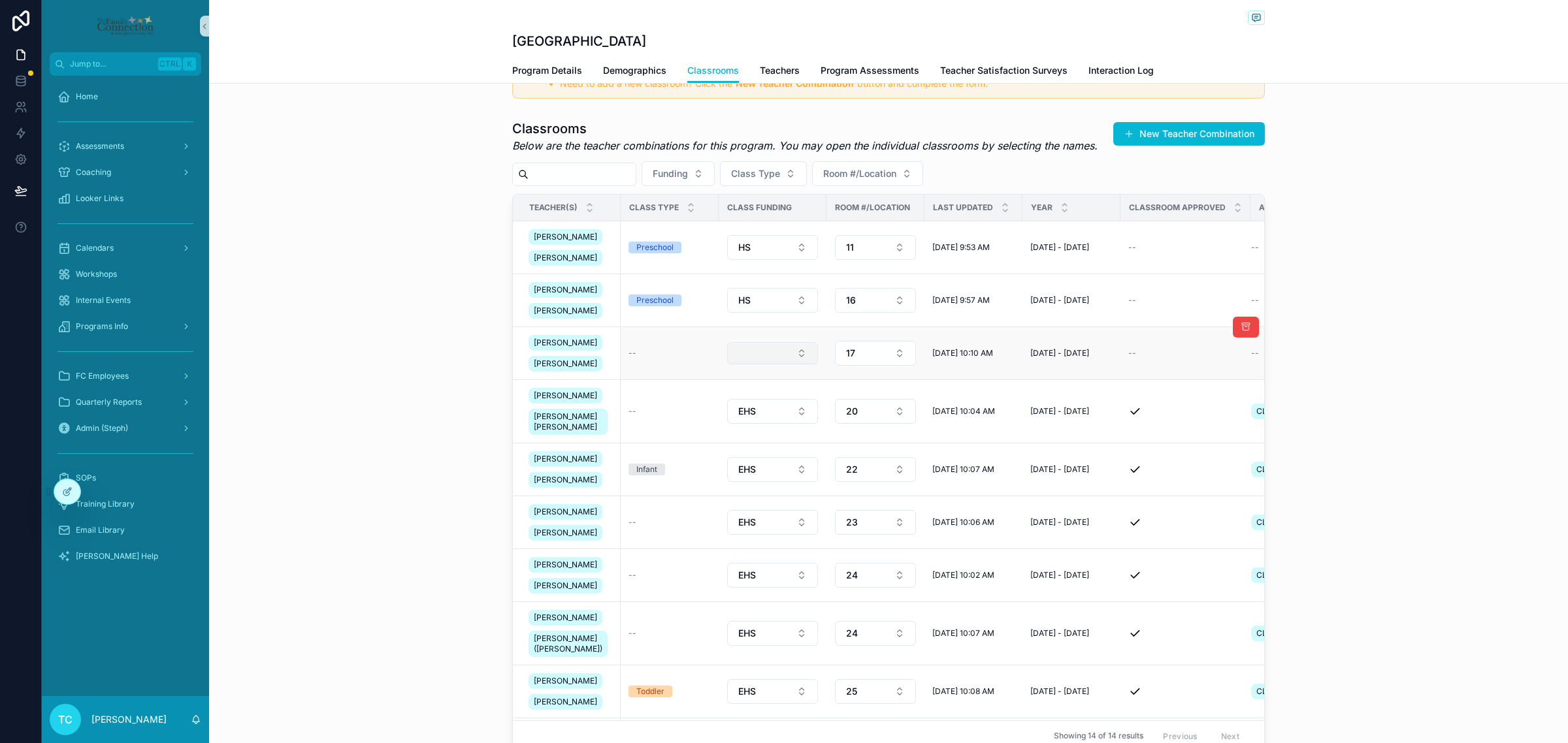
click at [776, 365] on button "Select Button" at bounding box center [772, 353] width 91 height 22
click at [772, 485] on div "HS" at bounding box center [757, 489] width 157 height 21
click at [714, 175] on button "Funding" at bounding box center [678, 174] width 73 height 25
click at [723, 286] on div "HS" at bounding box center [701, 289] width 157 height 21
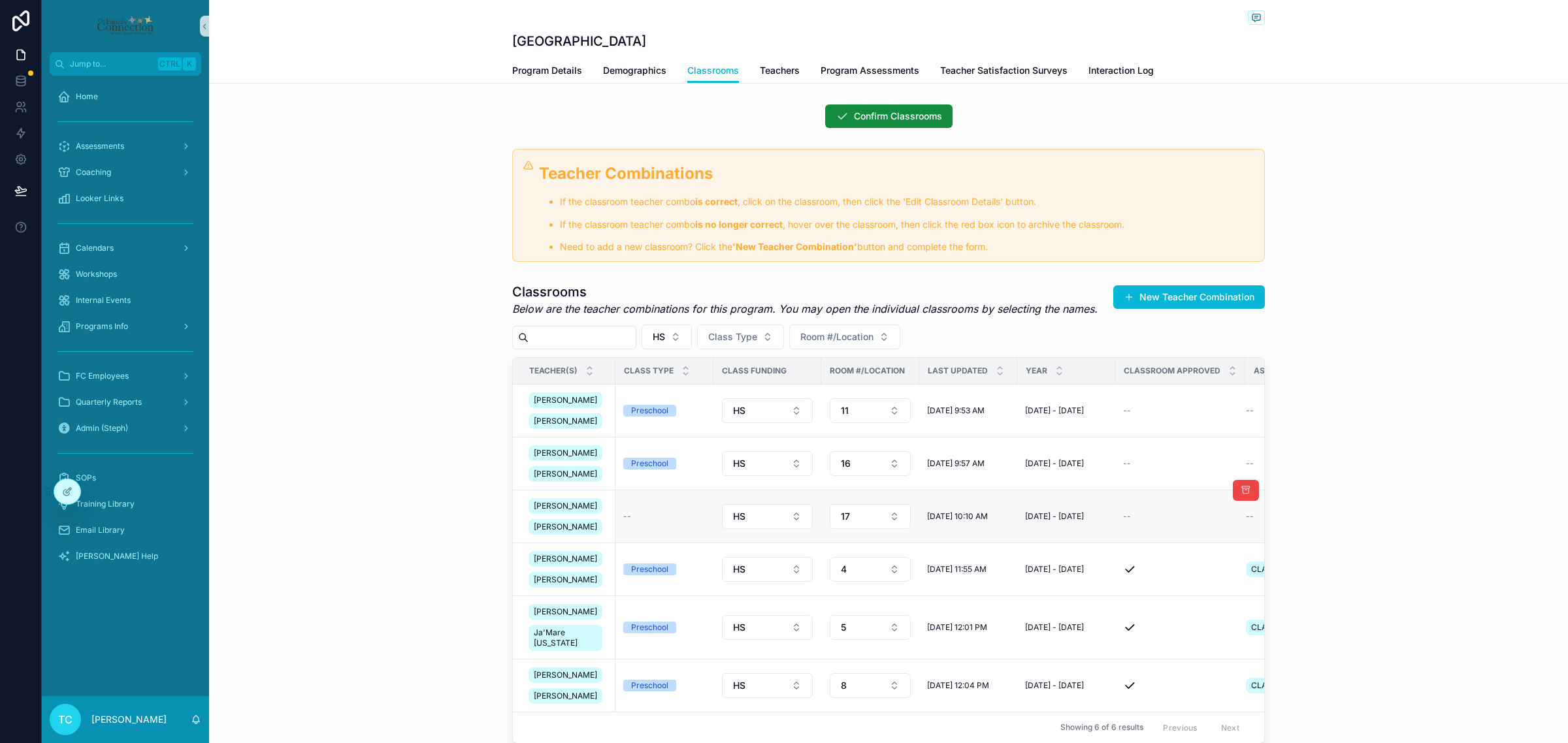
click at [649, 543] on td "--" at bounding box center [664, 515] width 98 height 53
click at [628, 531] on td "--" at bounding box center [664, 515] width 98 height 53
click at [623, 521] on div "--" at bounding box center [664, 517] width 82 height 11
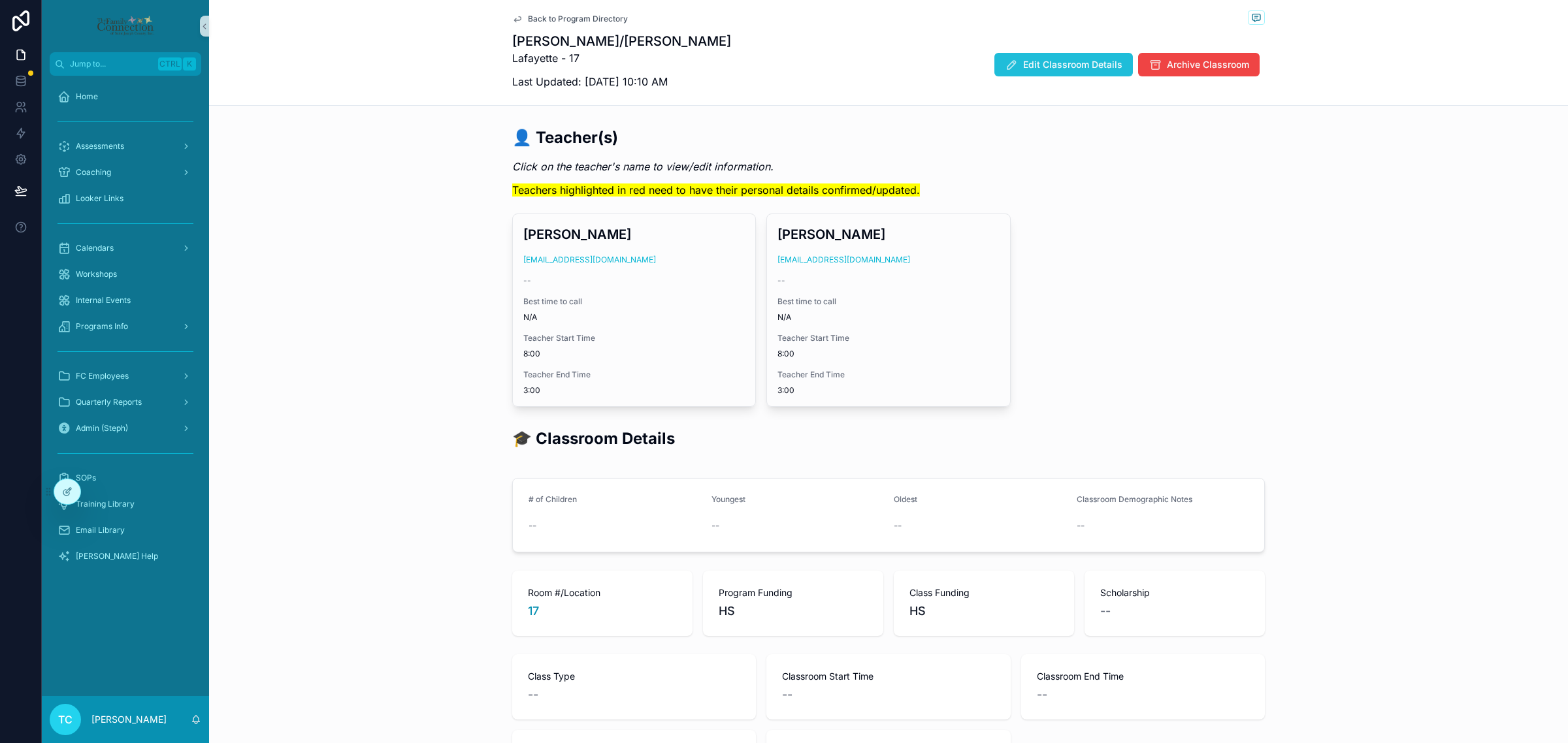
click at [1042, 70] on span "Edit Classroom Details" at bounding box center [1072, 64] width 99 height 13
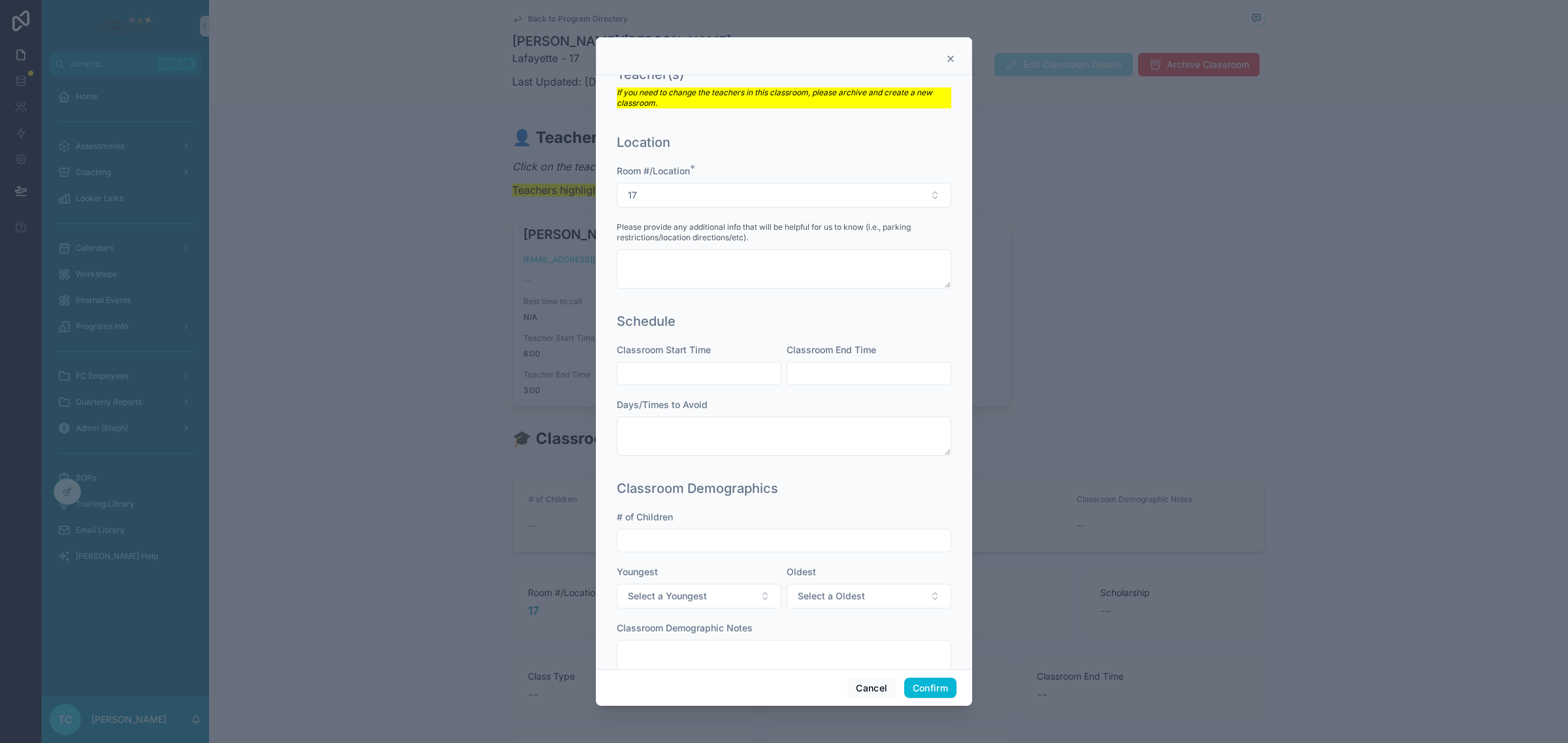
scroll to position [225, 0]
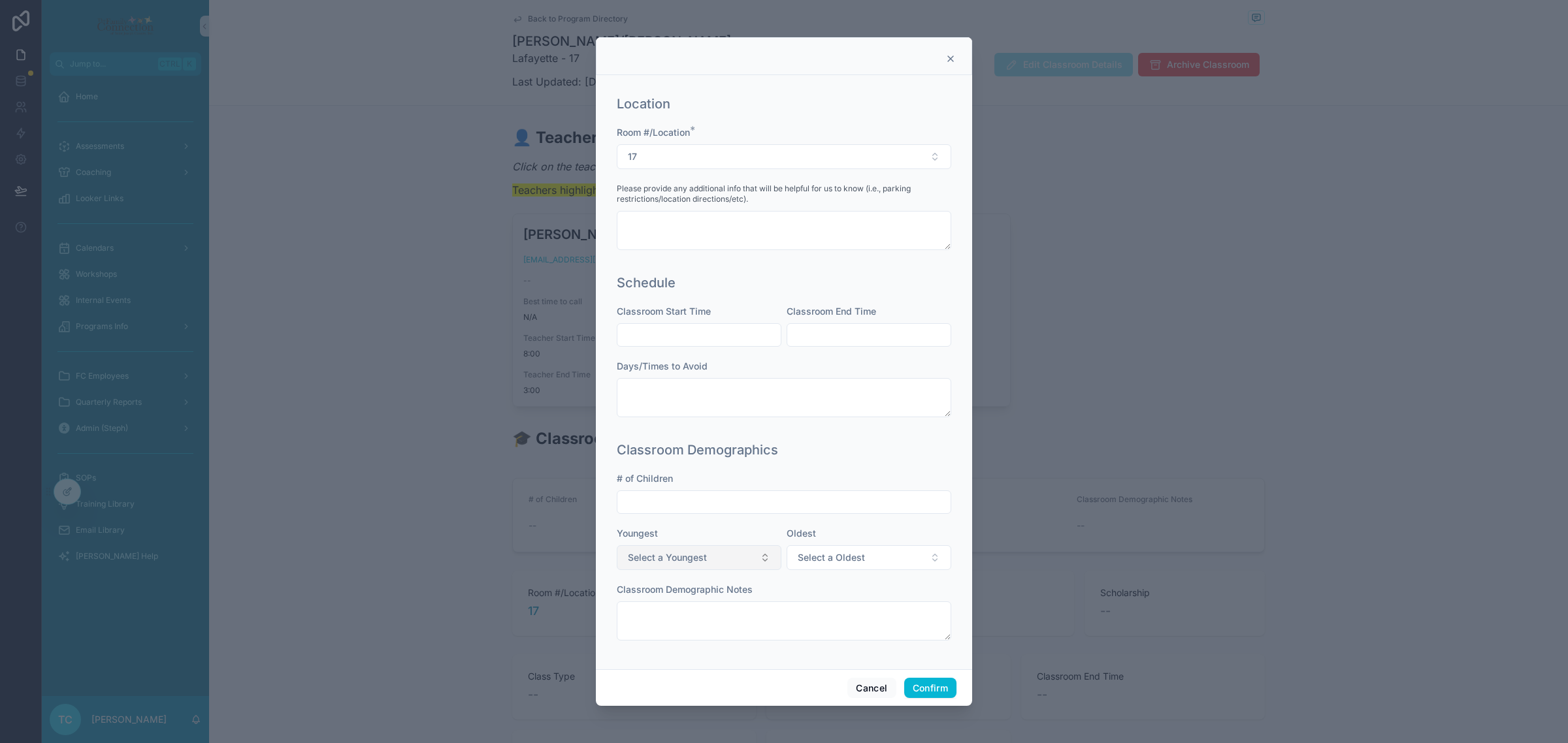
click at [749, 550] on button "Select a Youngest" at bounding box center [699, 557] width 164 height 25
click at [698, 656] on div "30-36m" at bounding box center [696, 650] width 157 height 20
click at [743, 556] on button "30-36m" at bounding box center [699, 557] width 164 height 25
click at [682, 687] on div "36m(+)" at bounding box center [696, 689] width 157 height 20
click at [833, 556] on span "Select a Oldest" at bounding box center [831, 557] width 67 height 13
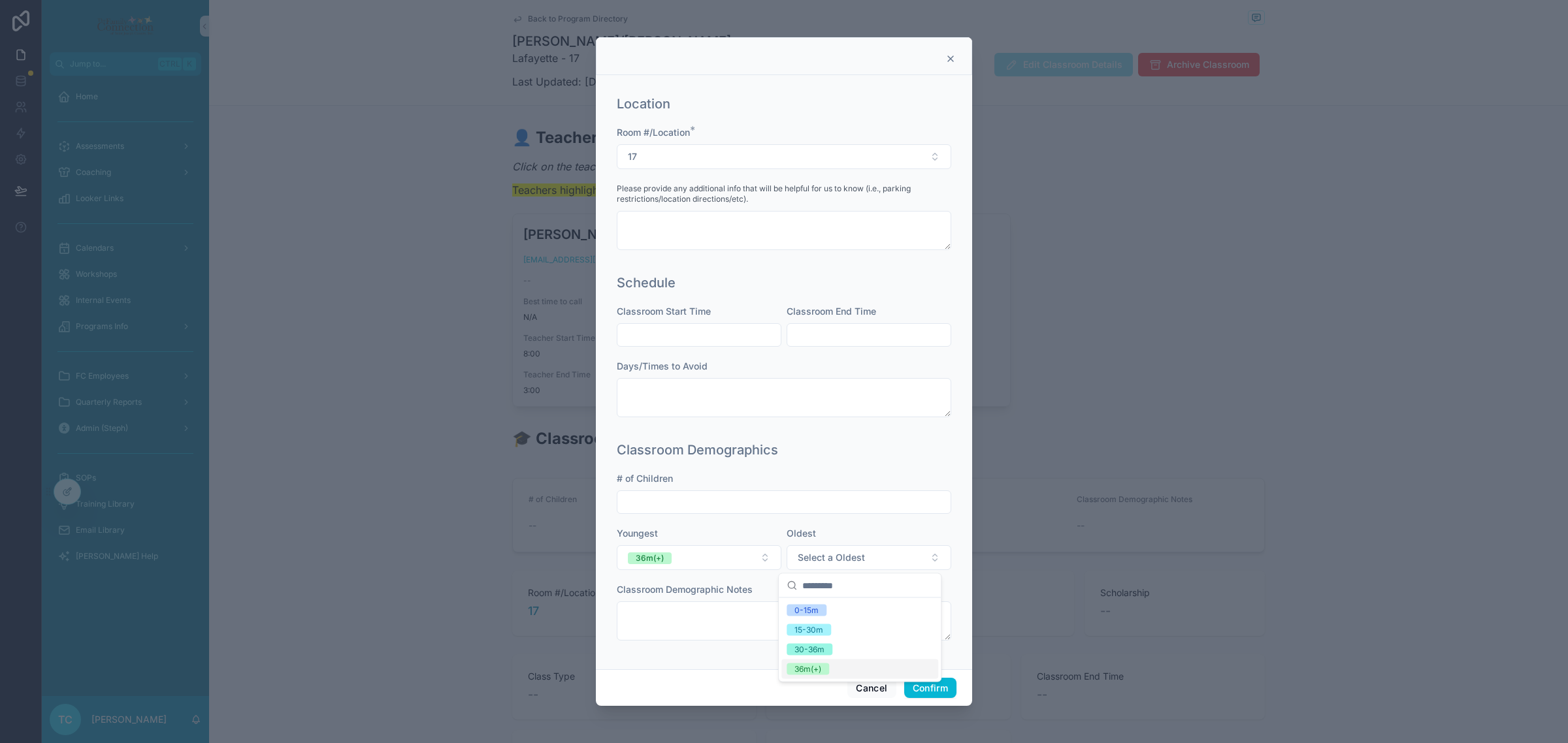
click at [831, 664] on div "36m(+)" at bounding box center [860, 669] width 157 height 20
click at [941, 684] on button "Confirm" at bounding box center [930, 687] width 53 height 21
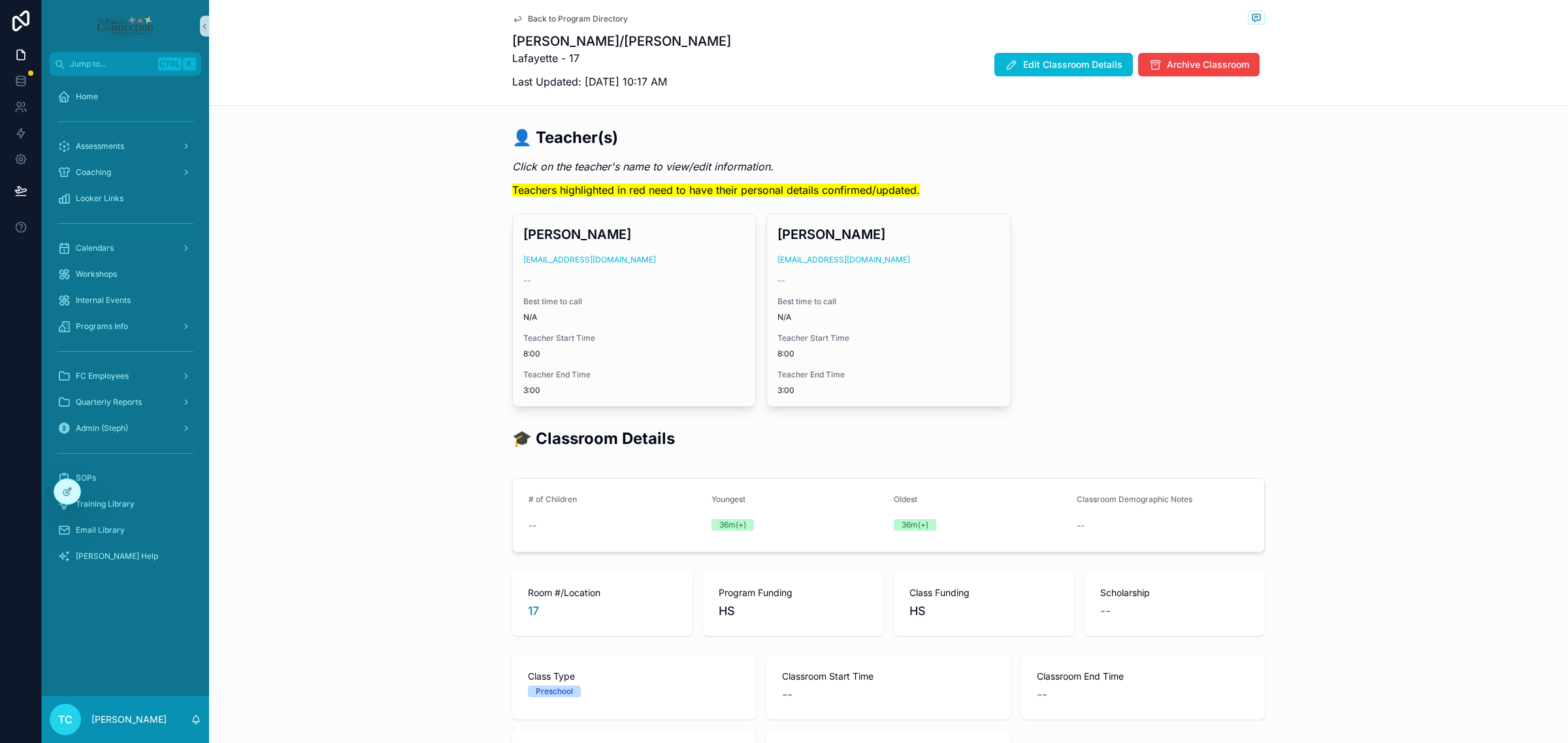
click at [569, 21] on span "Back to Program Directory" at bounding box center [577, 19] width 100 height 11
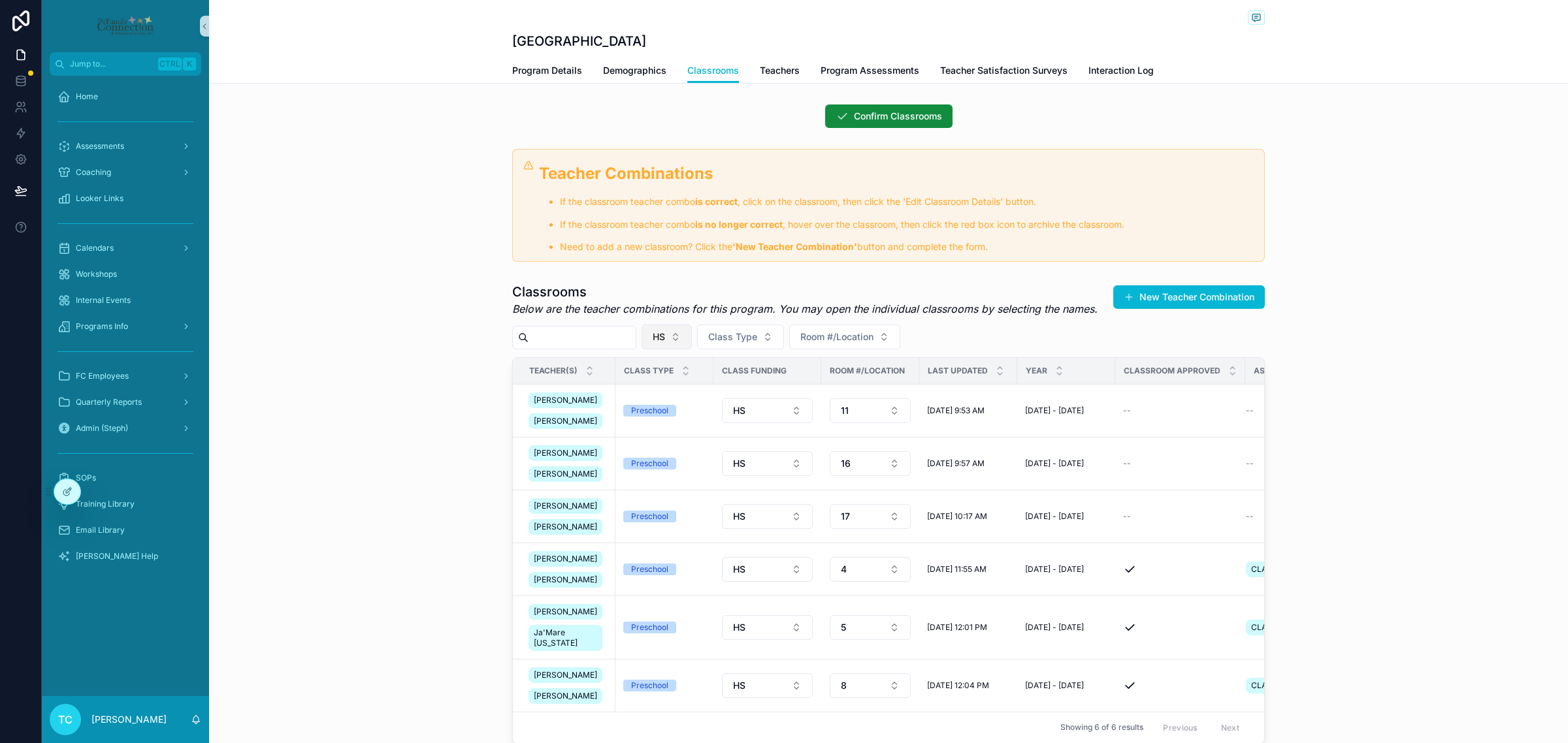
click at [665, 340] on span "HS" at bounding box center [659, 336] width 12 height 13
click at [705, 436] on div "EHS" at bounding box center [691, 432] width 157 height 21
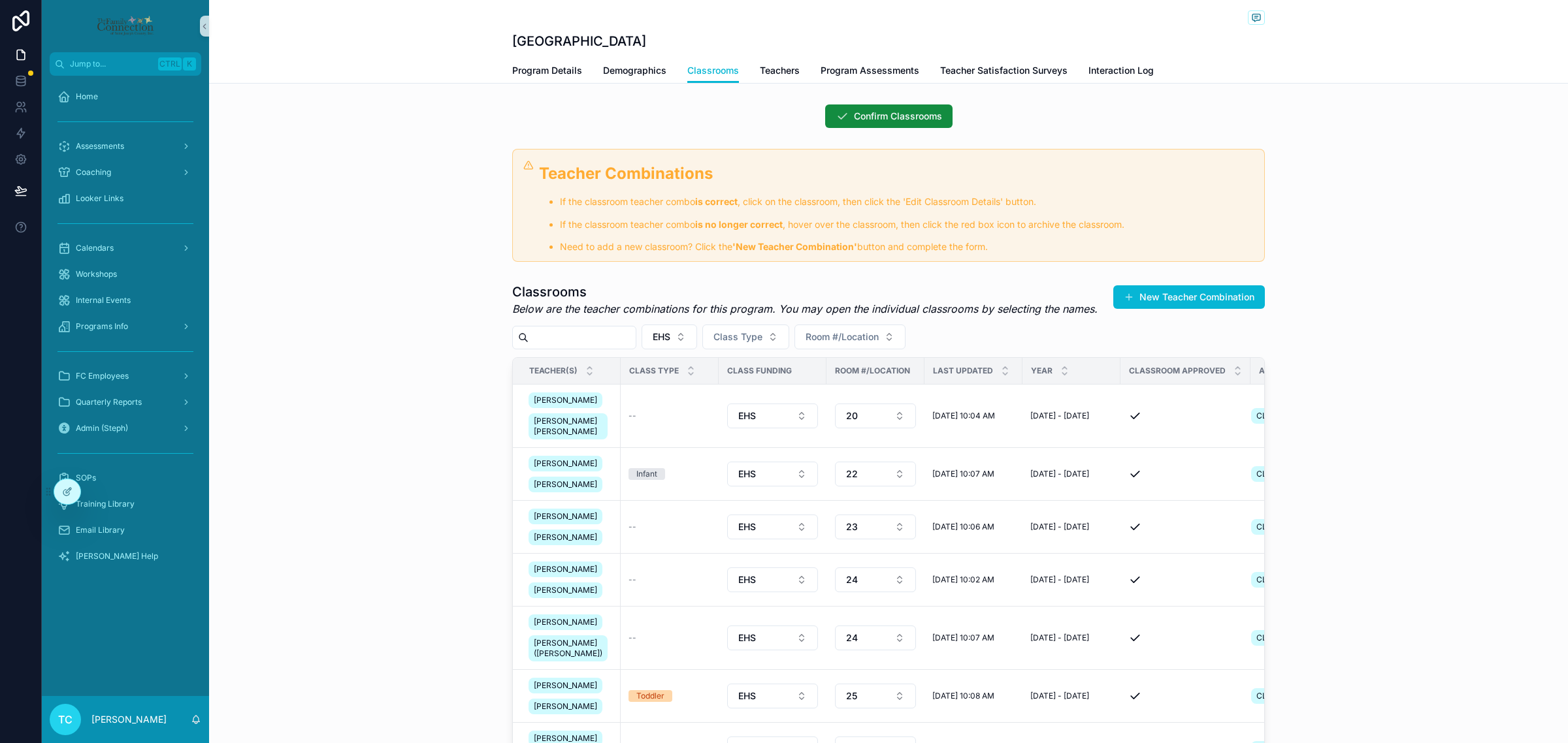
click at [409, 445] on div "Classrooms Below are the teacher combinations for this program. You may open th…" at bounding box center [889, 545] width 1359 height 535
click at [905, 116] on span "Confirm Classrooms" at bounding box center [898, 116] width 88 height 13
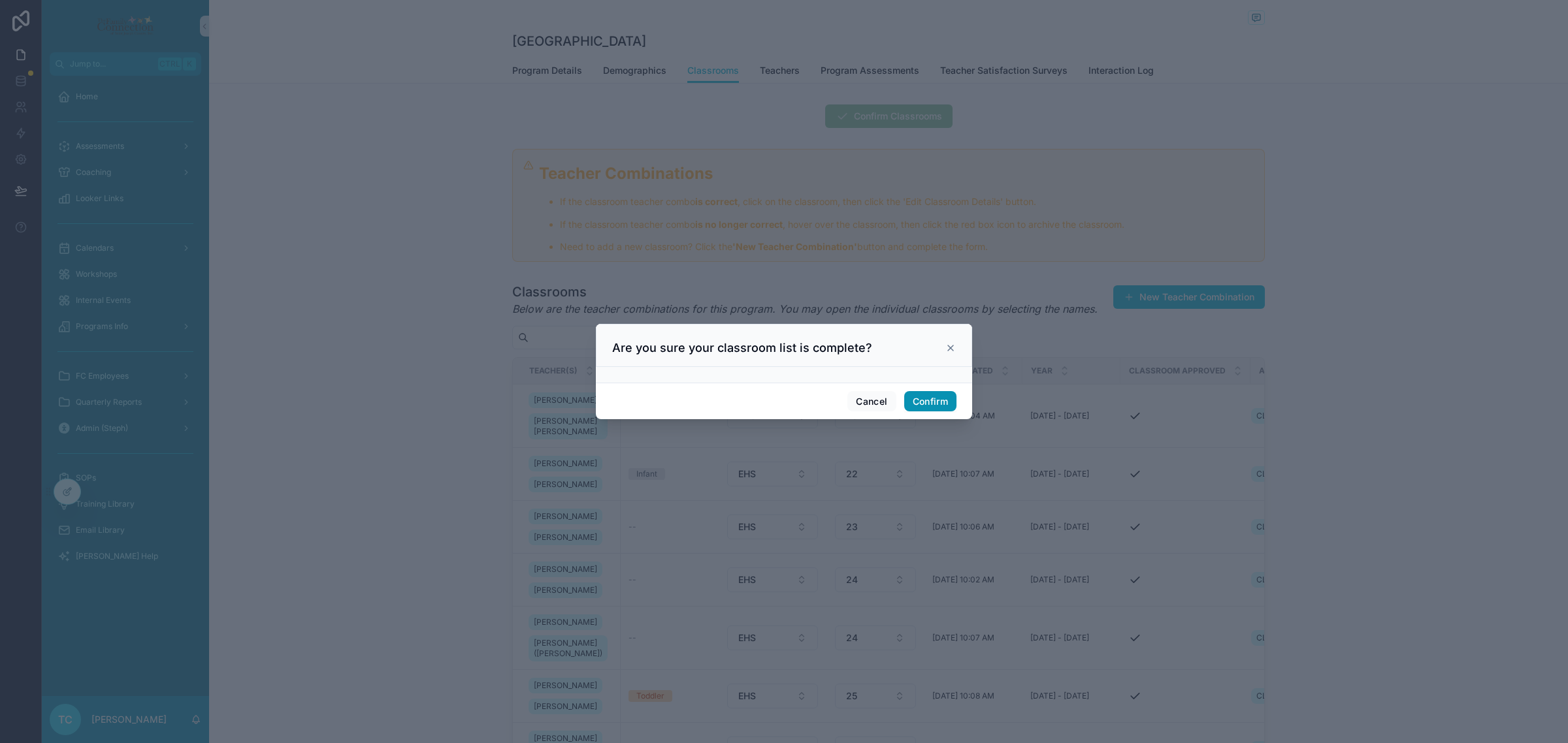
click at [943, 406] on button "Confirm" at bounding box center [930, 401] width 53 height 21
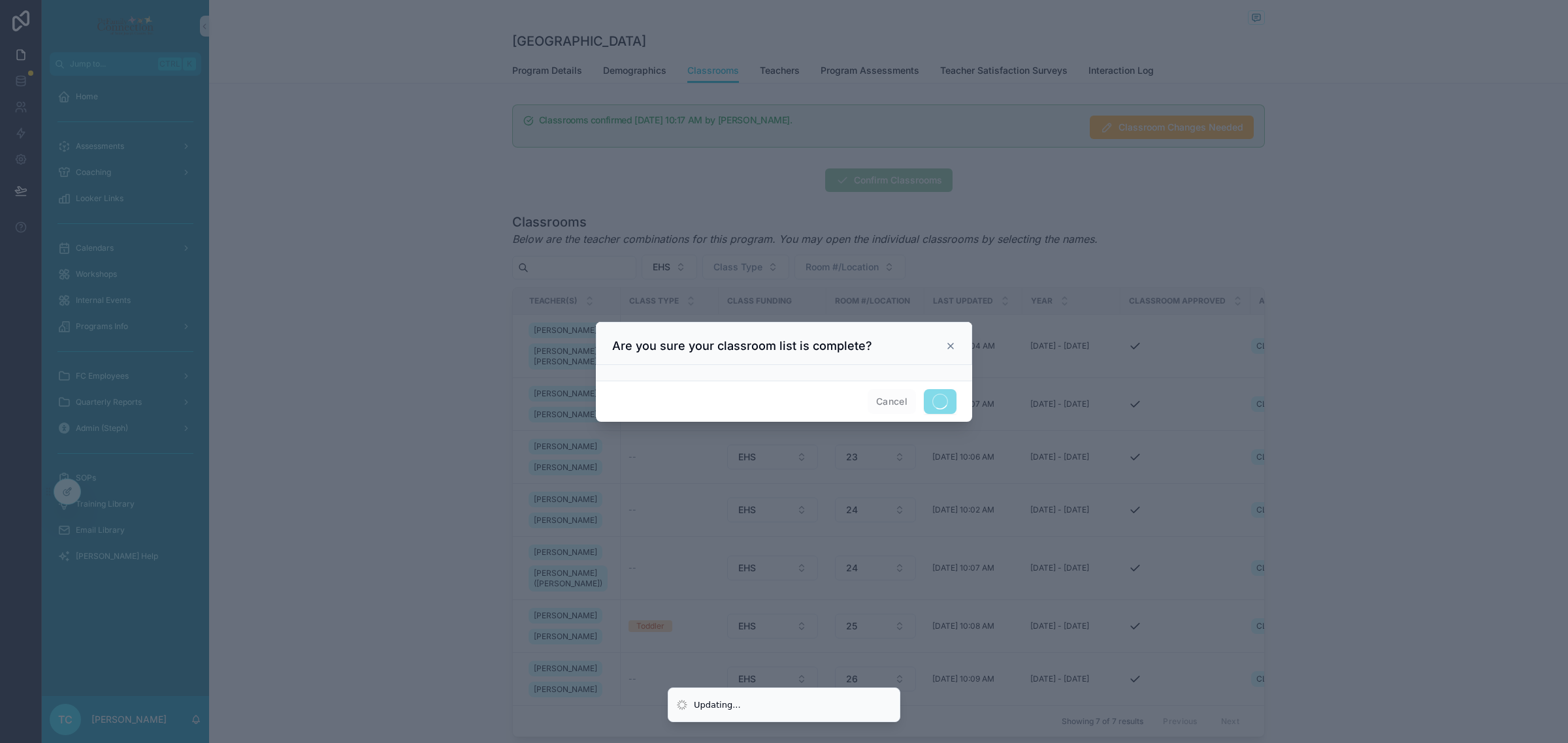
click at [345, 298] on div at bounding box center [784, 372] width 1568 height 743
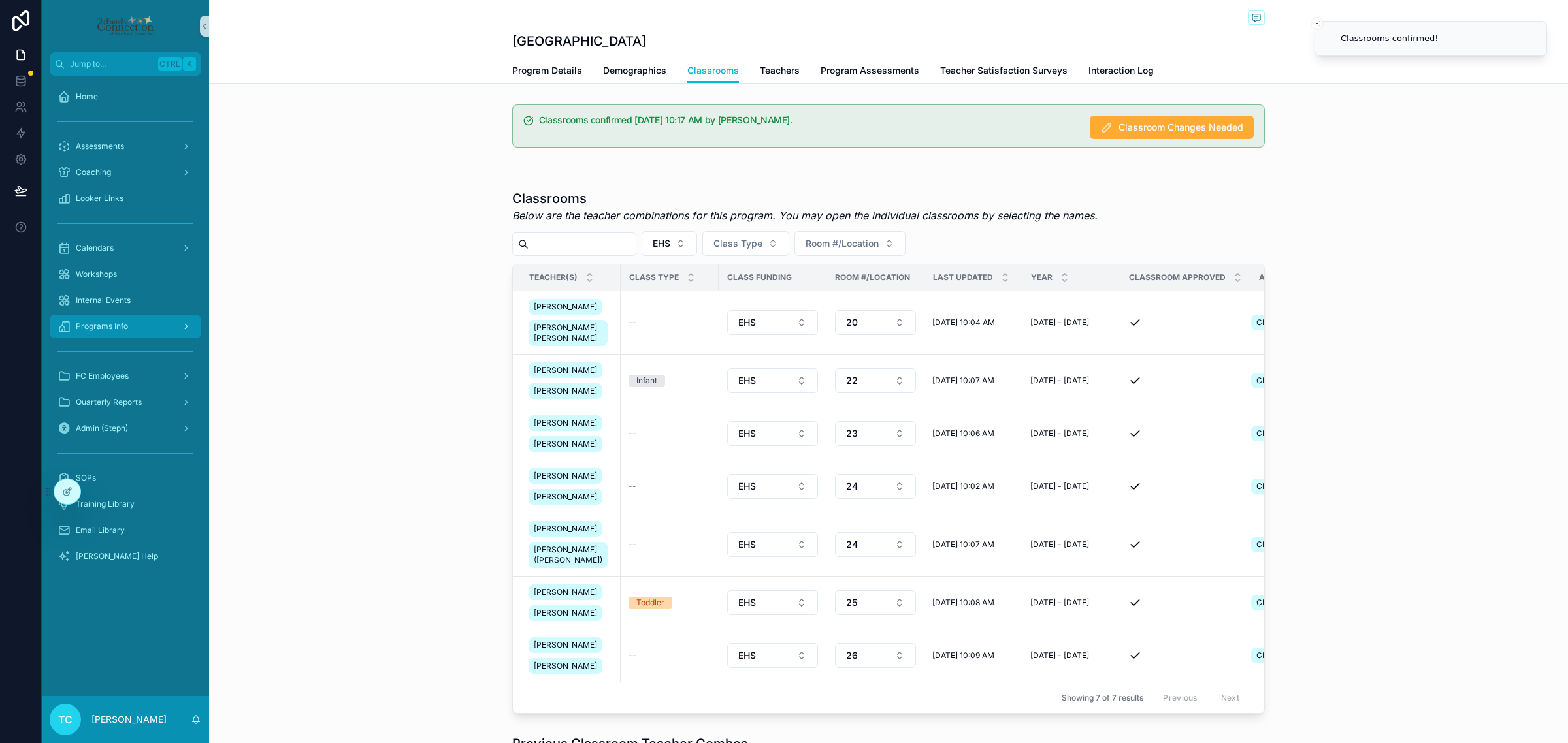
click at [131, 320] on div "Programs Info" at bounding box center [125, 326] width 136 height 21
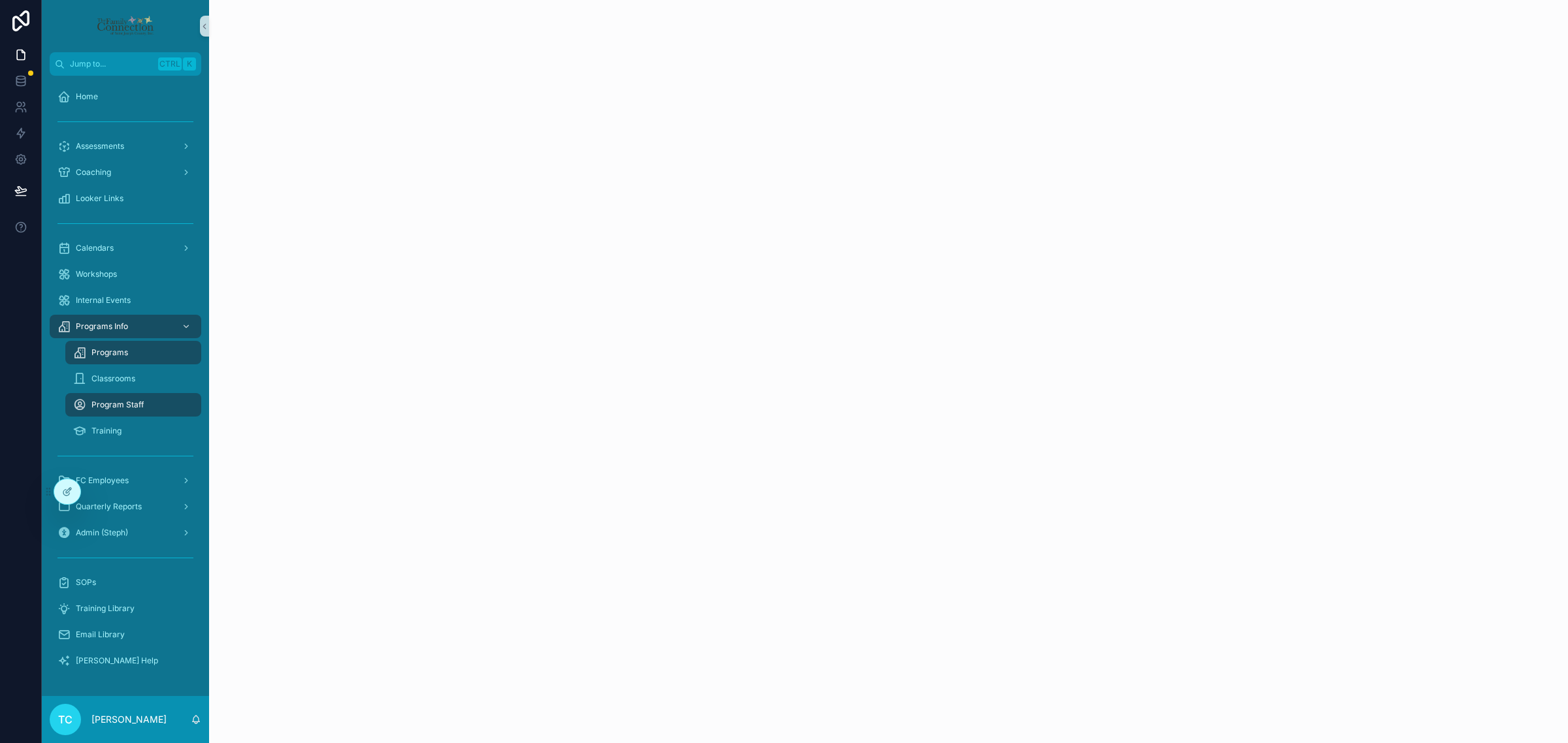
click at [137, 352] on div "Programs" at bounding box center [133, 352] width 120 height 21
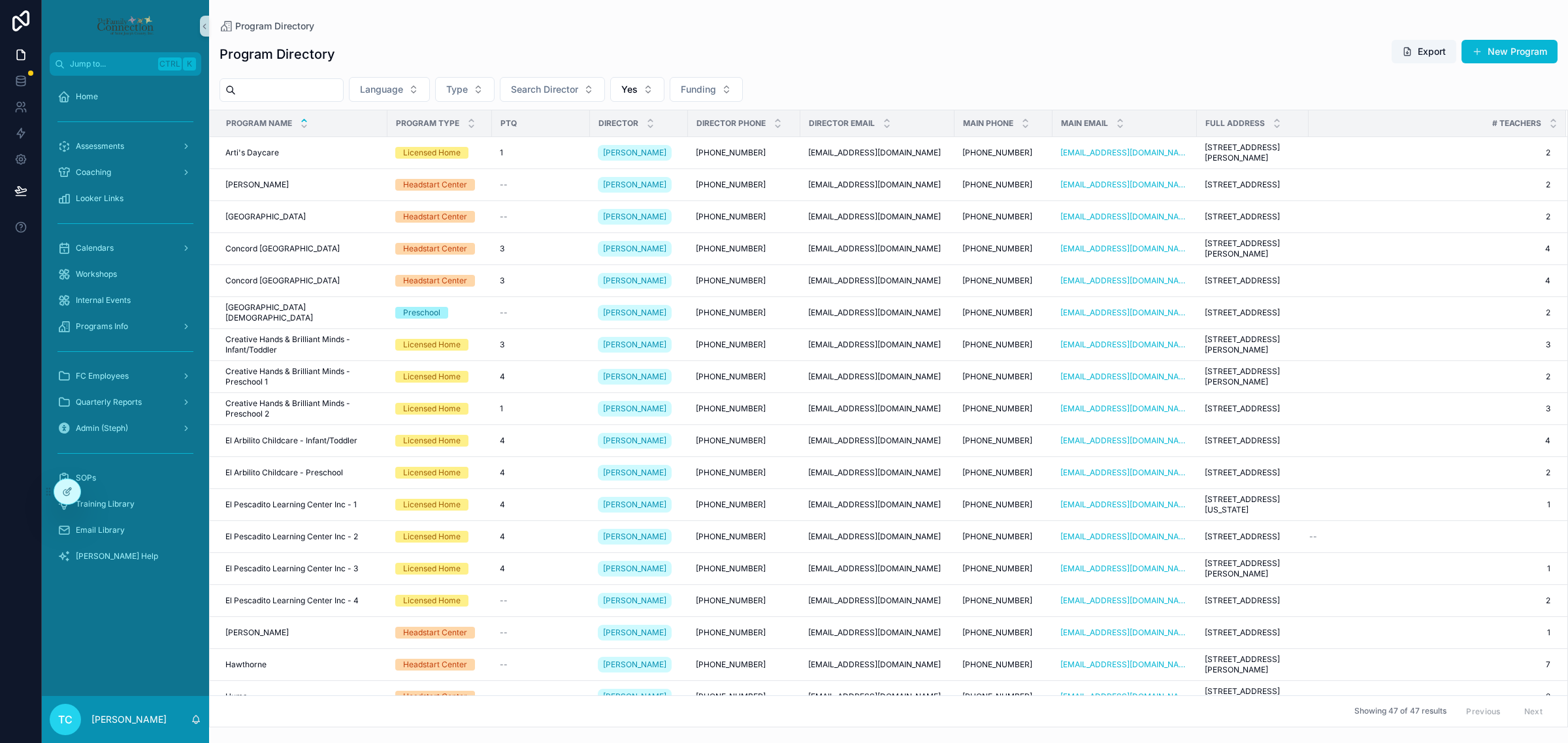
click at [343, 90] on input "scrollable content" at bounding box center [289, 90] width 107 height 18
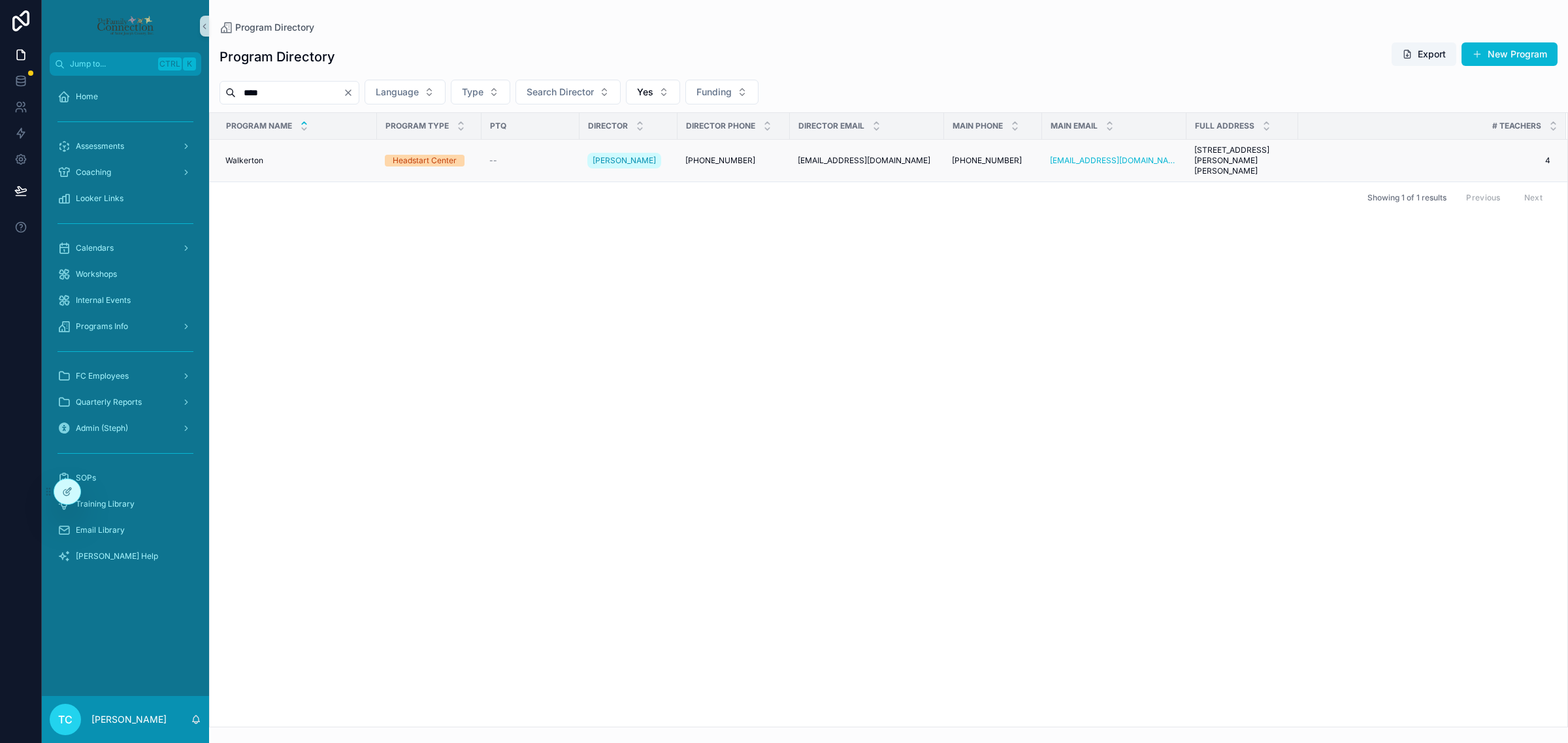
type input "****"
click at [302, 157] on div "Walkerton Walkerton" at bounding box center [297, 161] width 144 height 11
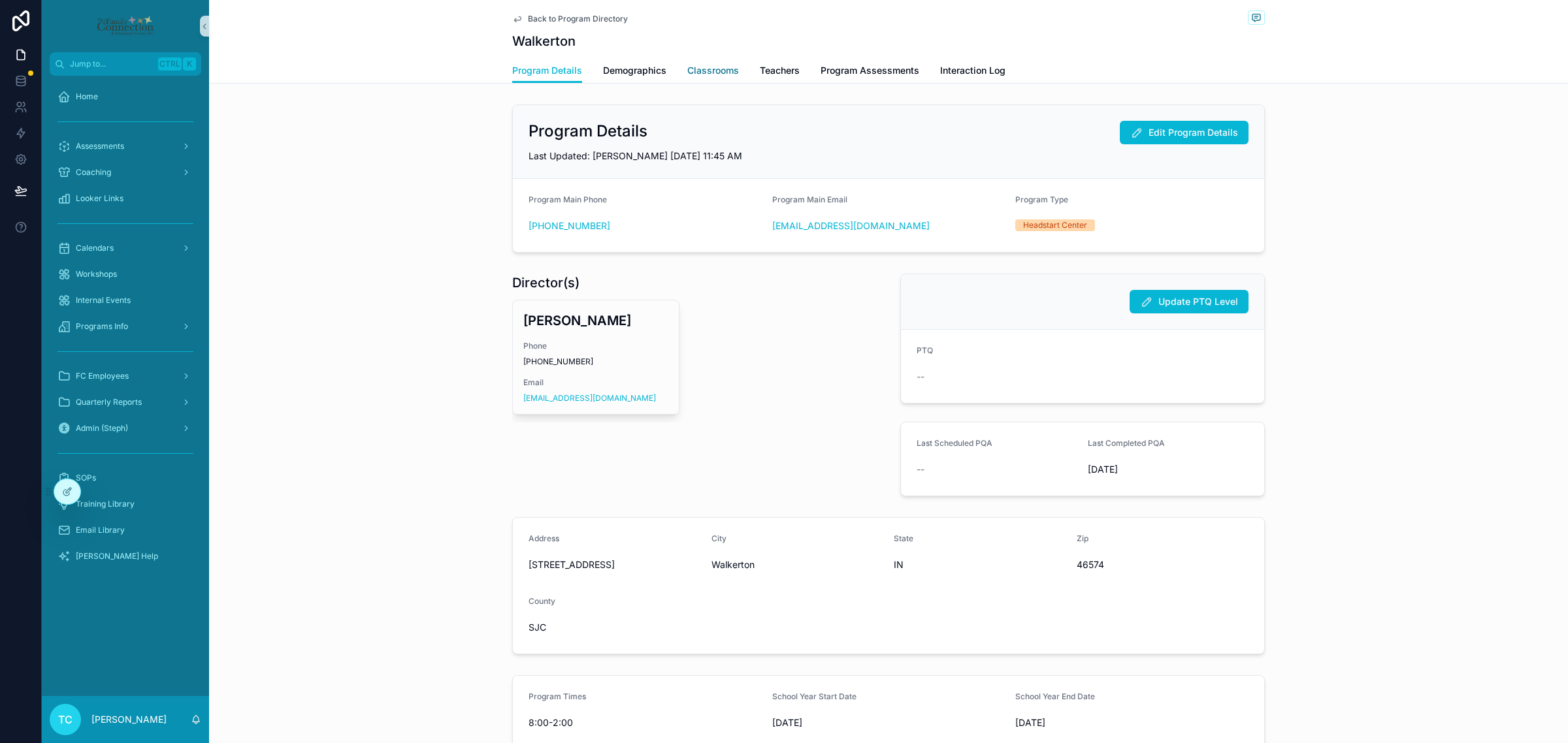
click at [703, 62] on link "Classrooms" at bounding box center [713, 72] width 52 height 26
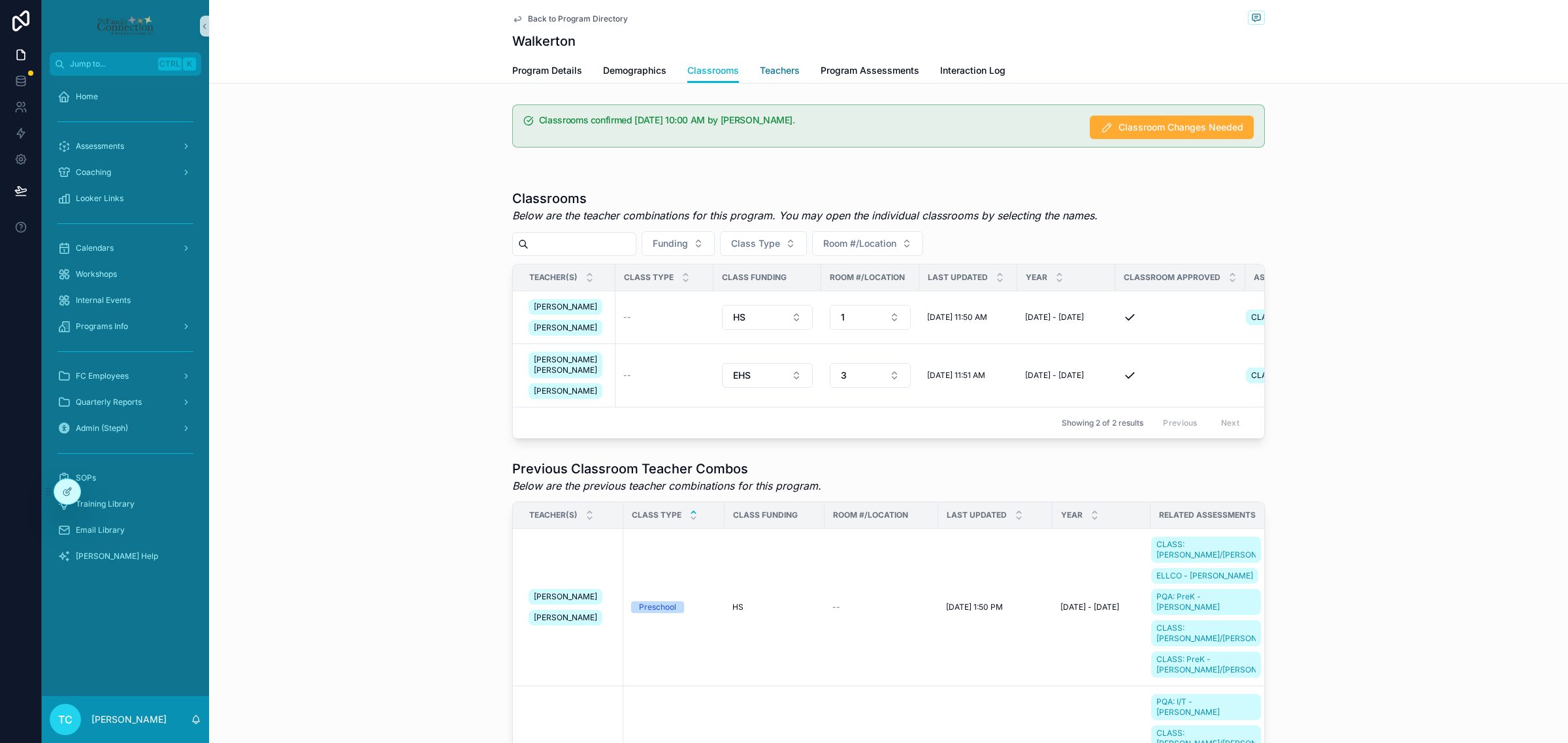
click at [784, 75] on span "Teachers" at bounding box center [780, 70] width 40 height 13
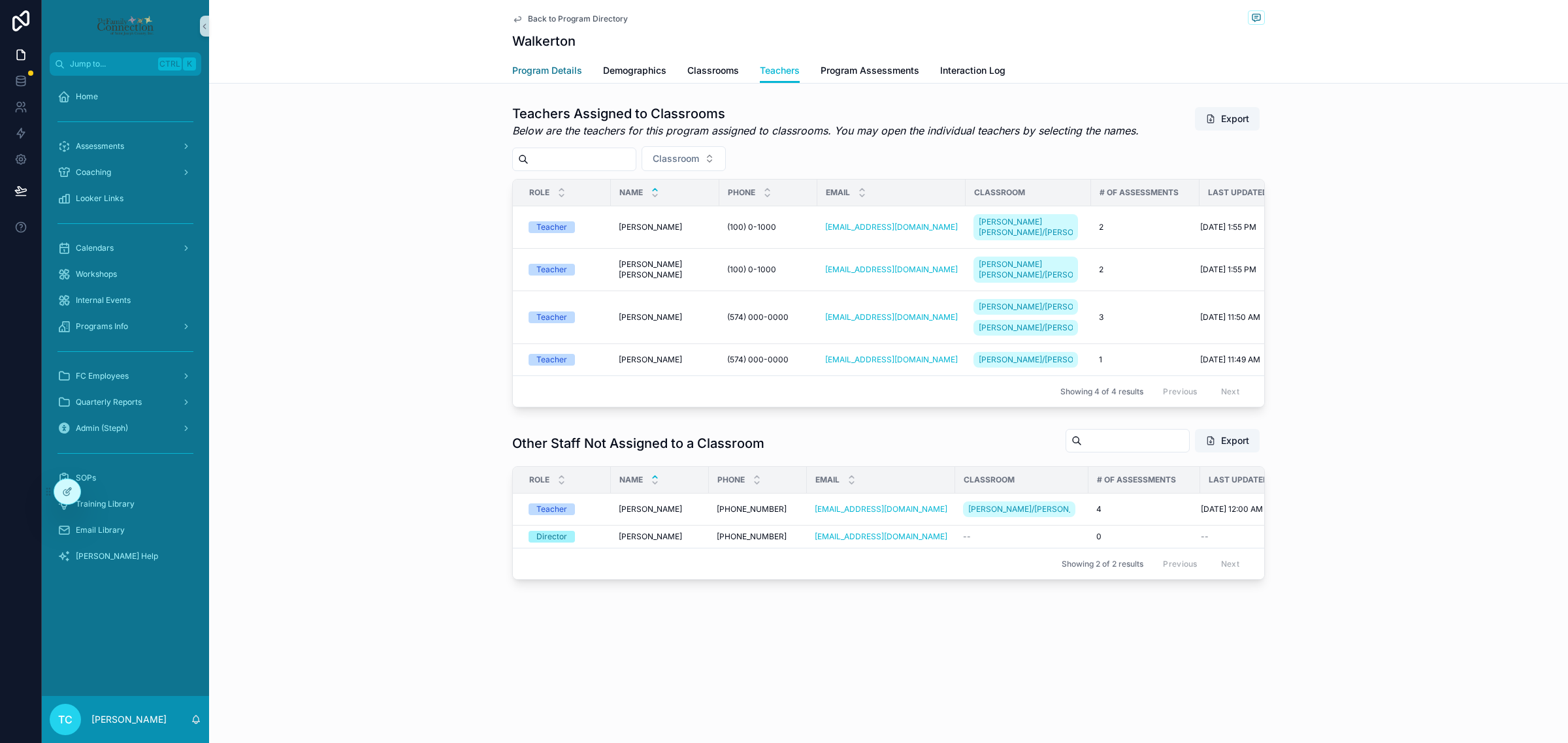
click at [532, 72] on span "Program Details" at bounding box center [548, 70] width 70 height 13
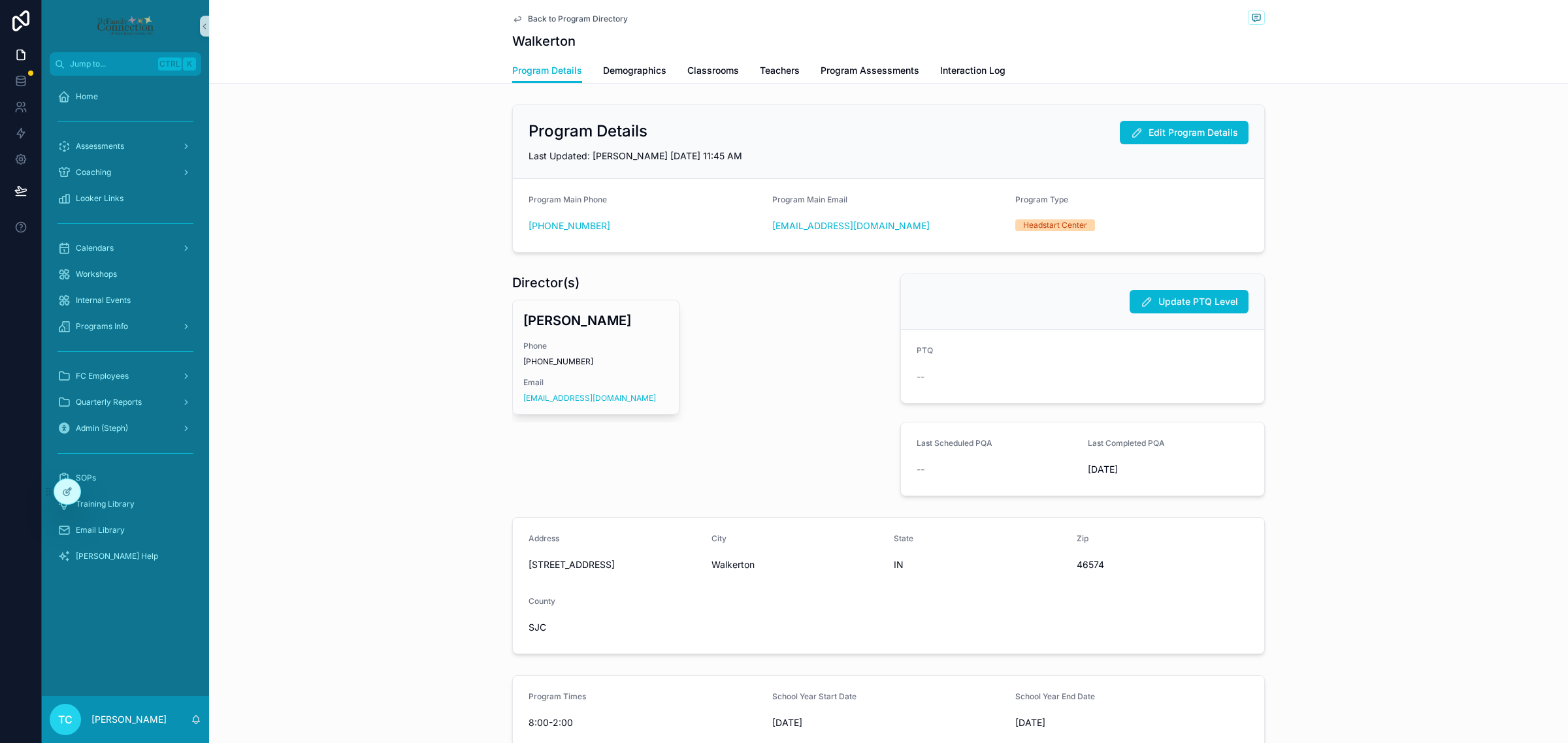
click at [544, 18] on span "Back to Program Directory" at bounding box center [577, 19] width 100 height 11
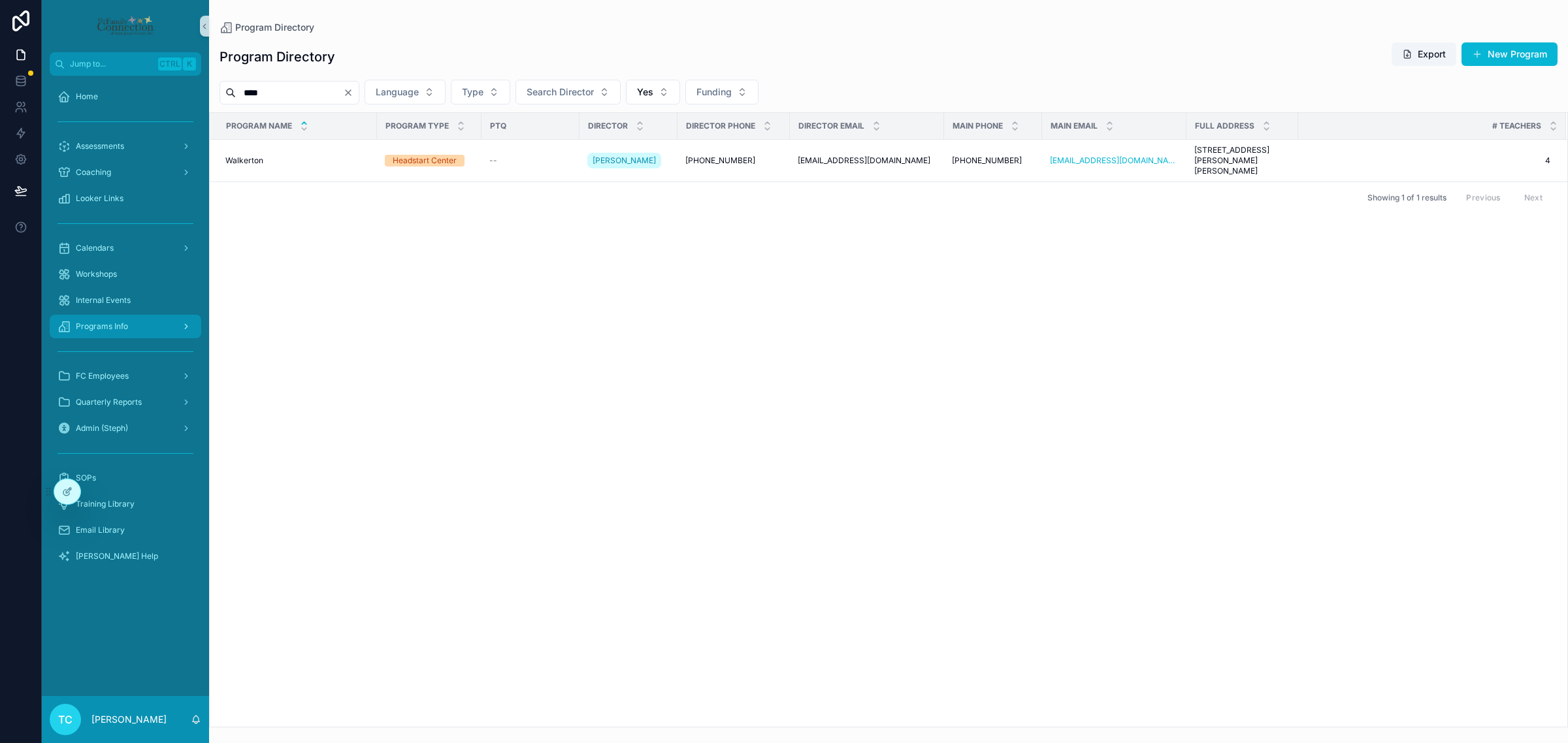
click at [122, 325] on span "Programs Info" at bounding box center [102, 327] width 53 height 11
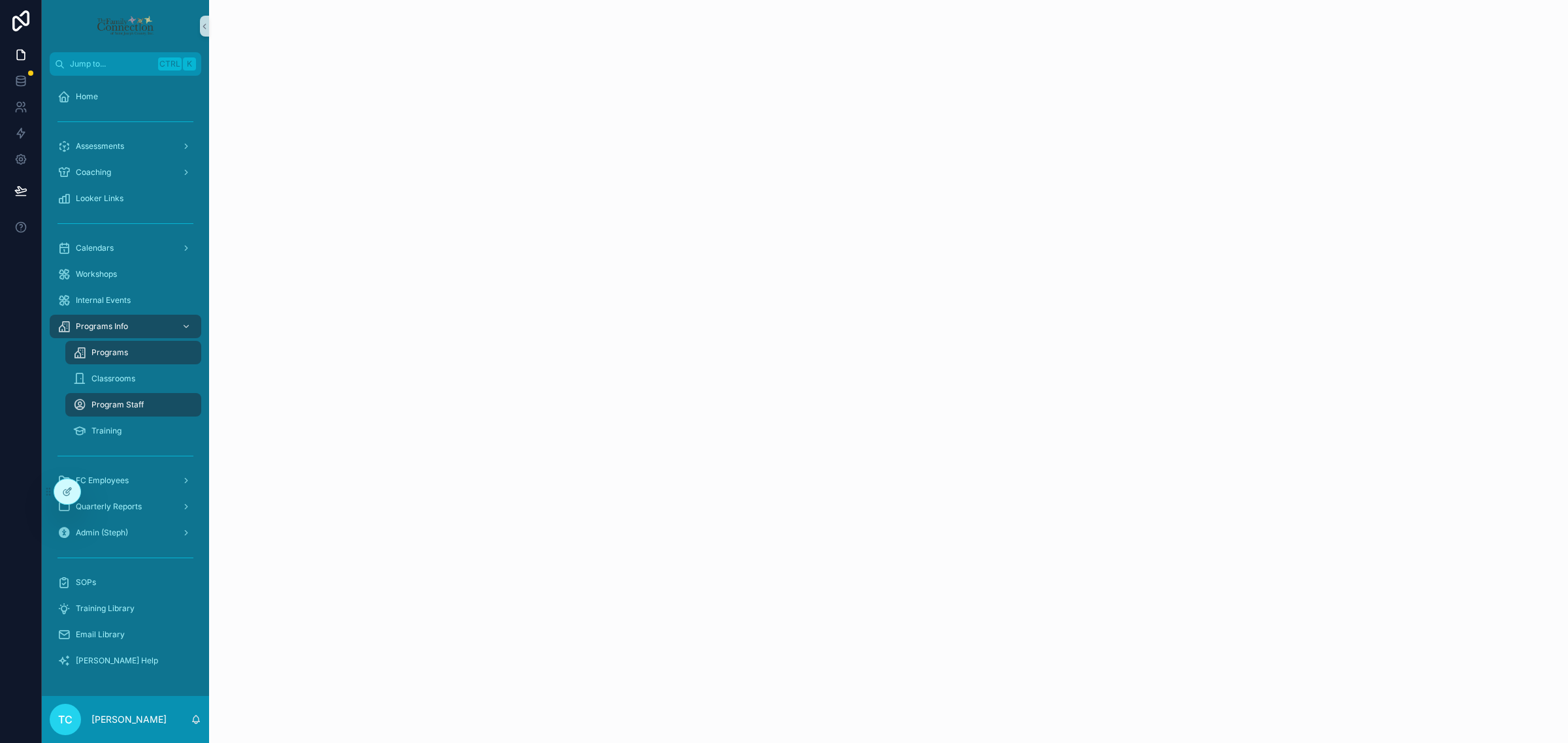
click at [133, 349] on div "Programs" at bounding box center [133, 352] width 120 height 21
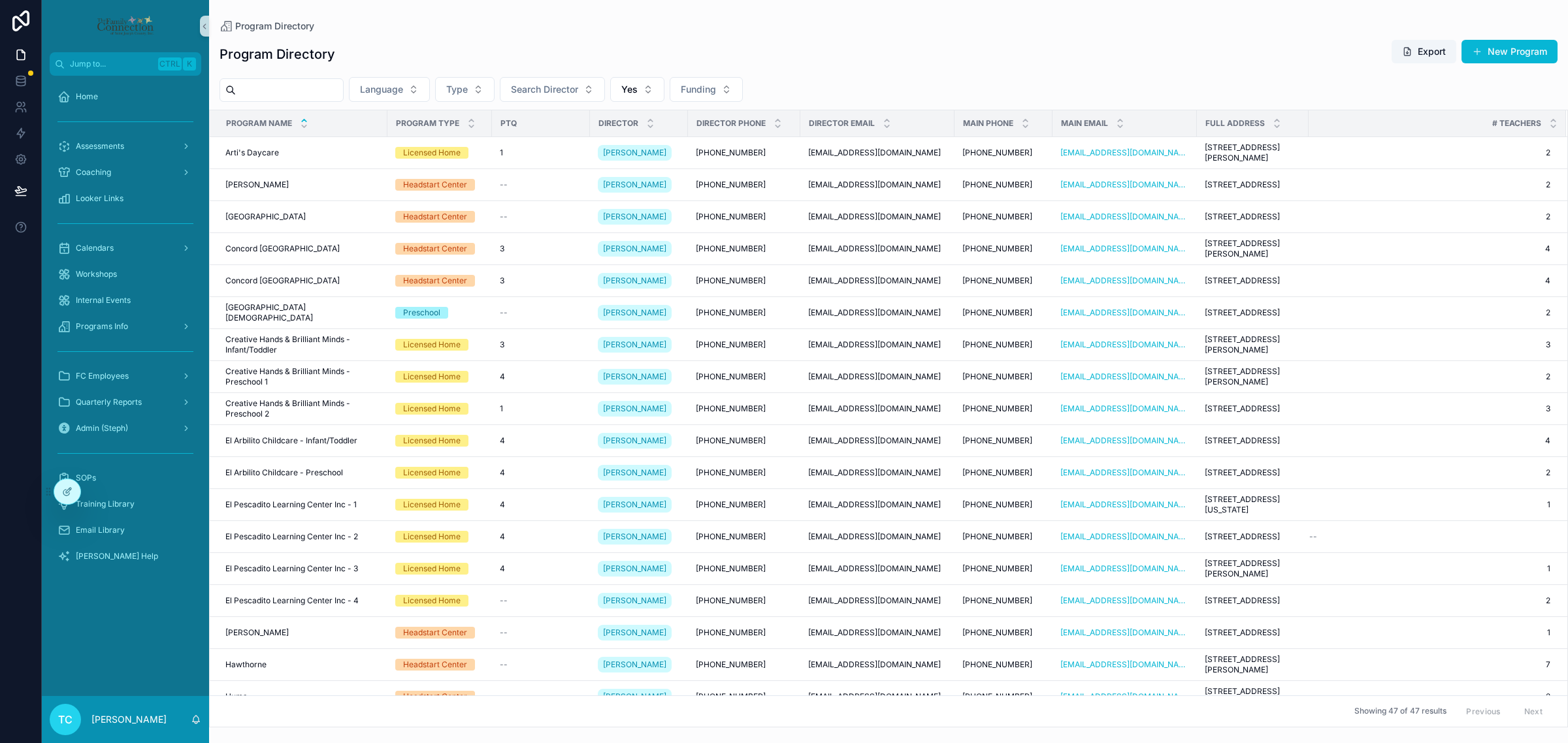
click at [332, 87] on input "scrollable content" at bounding box center [289, 90] width 107 height 18
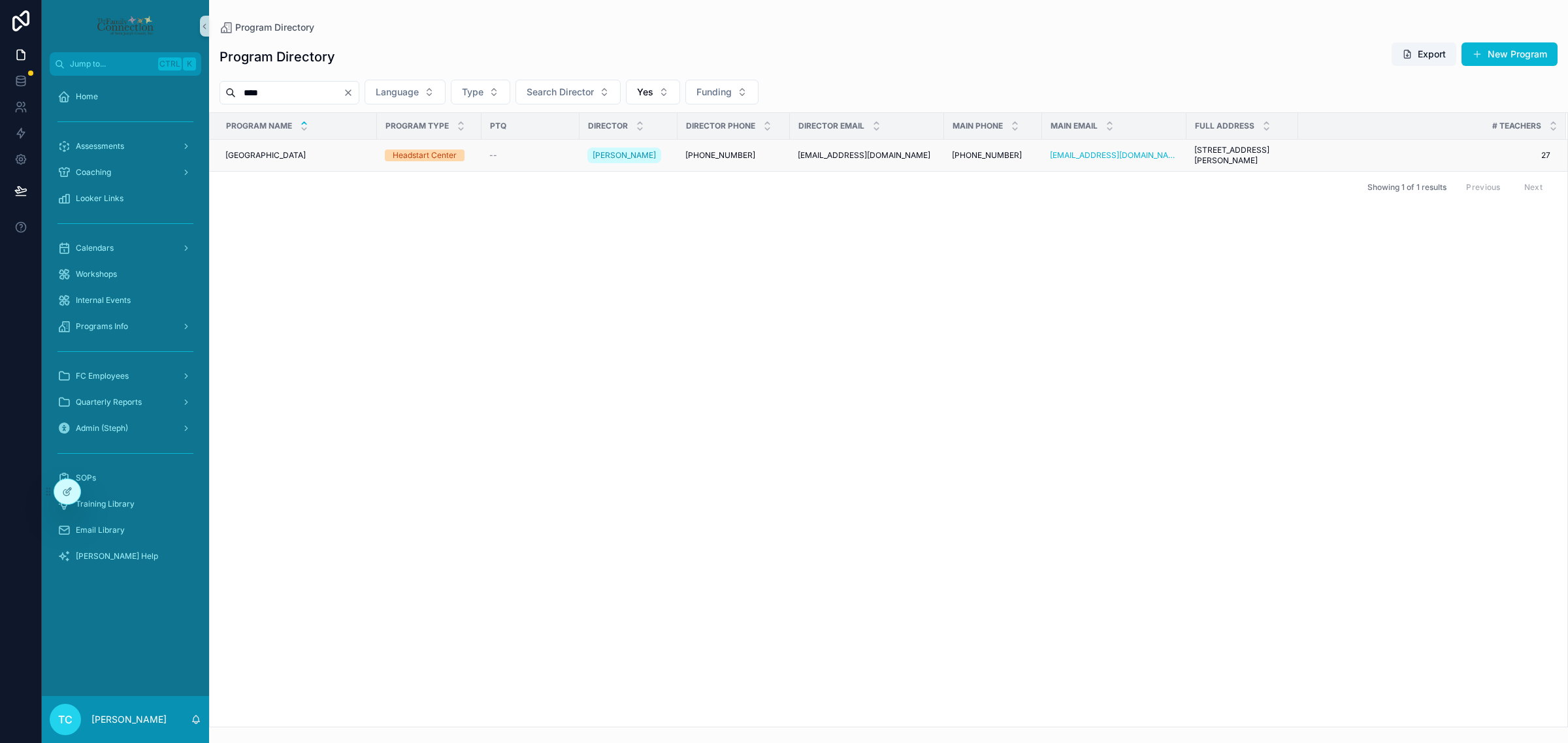
type input "****"
click at [274, 157] on div "Jimtown Jimtown" at bounding box center [297, 155] width 144 height 11
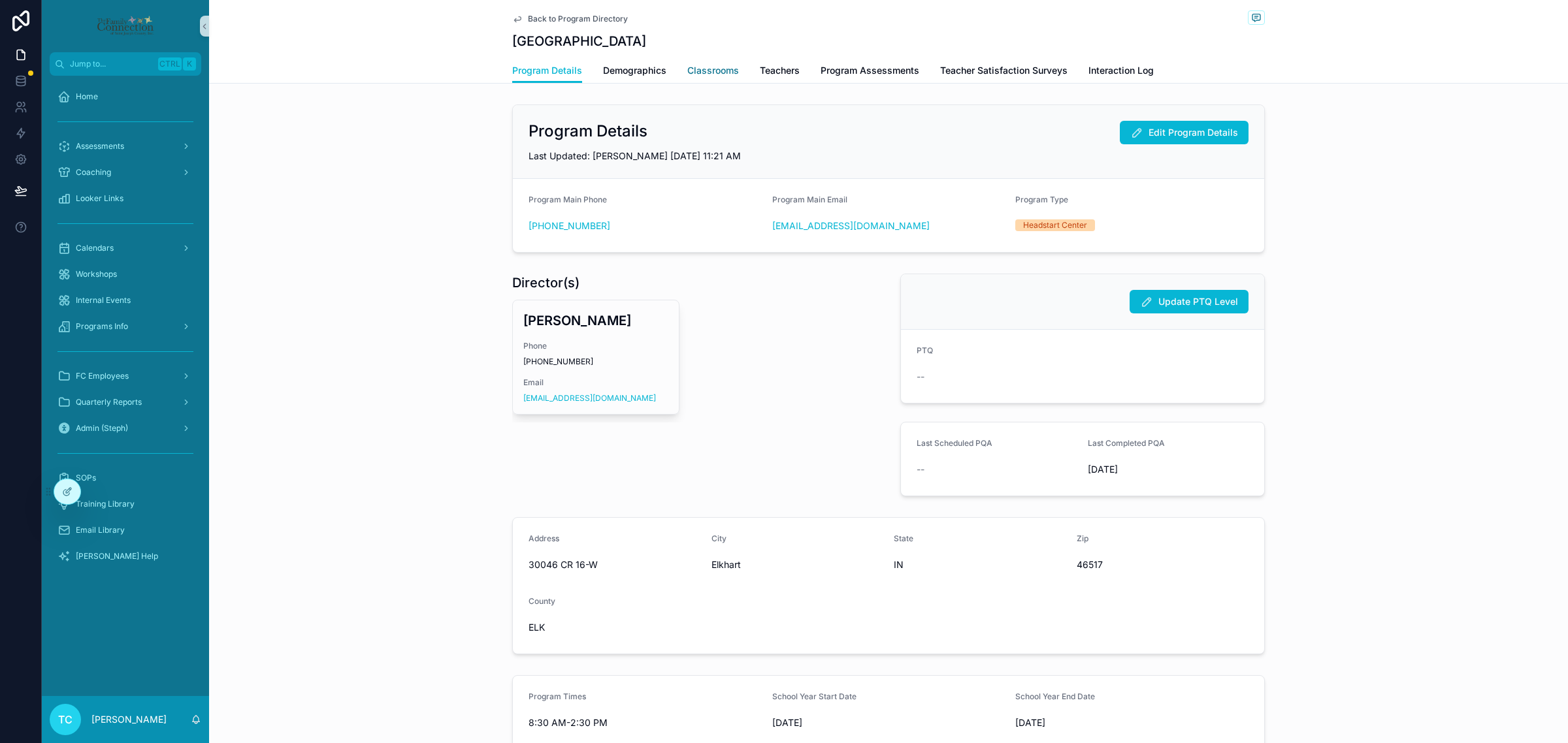
click at [732, 67] on span "Classrooms" at bounding box center [713, 70] width 52 height 13
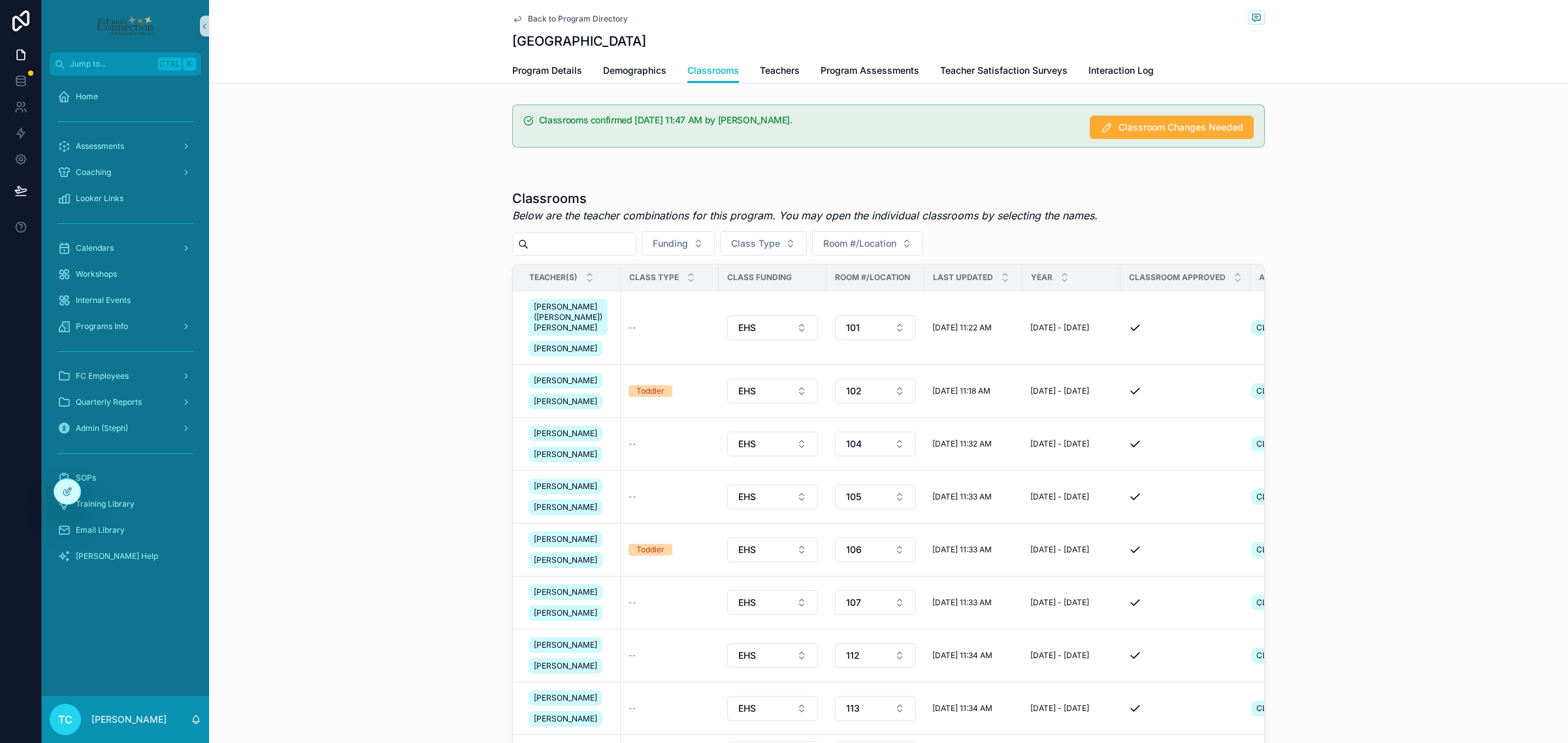
click at [546, 15] on span "Back to Program Directory" at bounding box center [577, 19] width 100 height 11
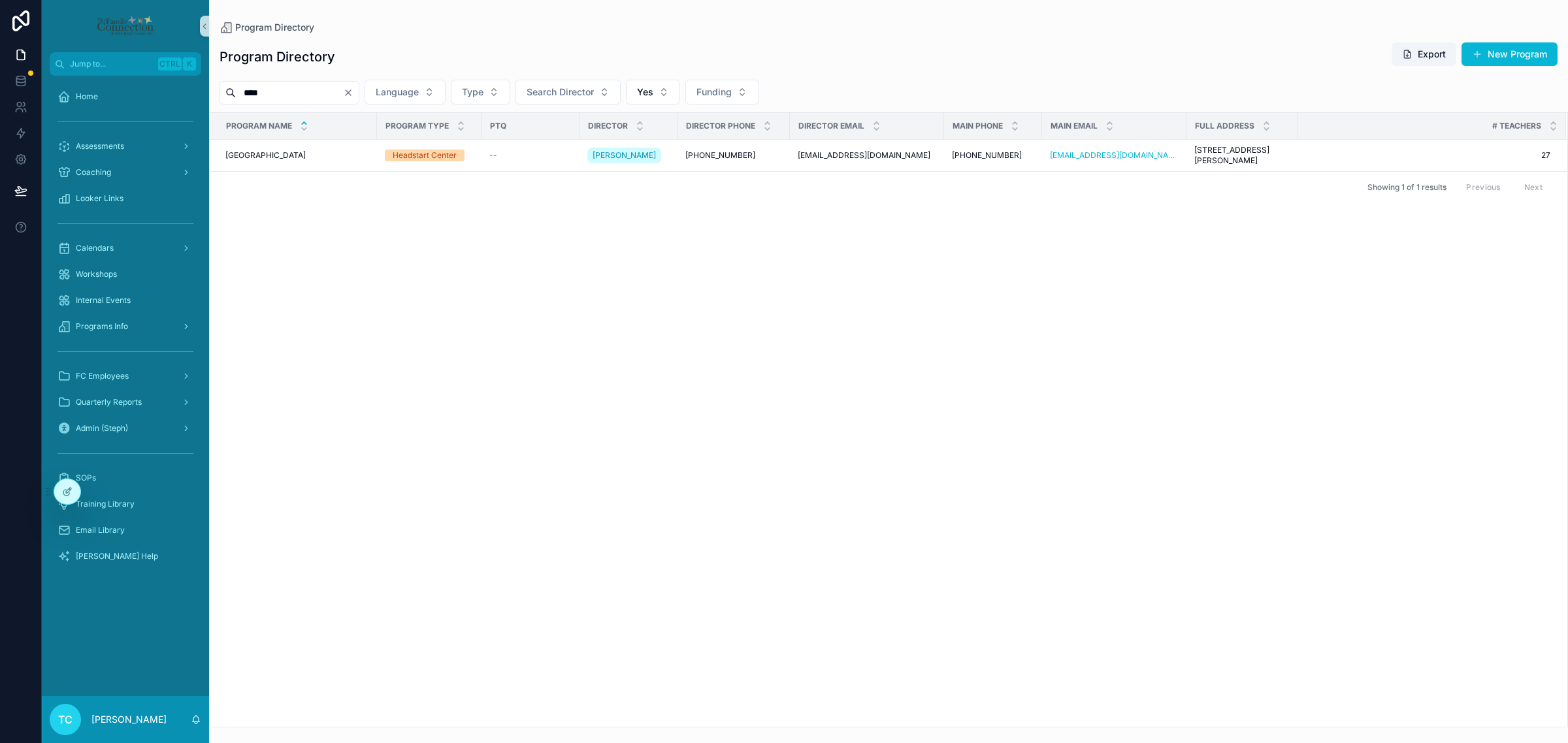
click at [334, 92] on input "****" at bounding box center [289, 93] width 107 height 18
type input "***"
click at [273, 154] on div "Lafayette Lafayette" at bounding box center [297, 155] width 144 height 11
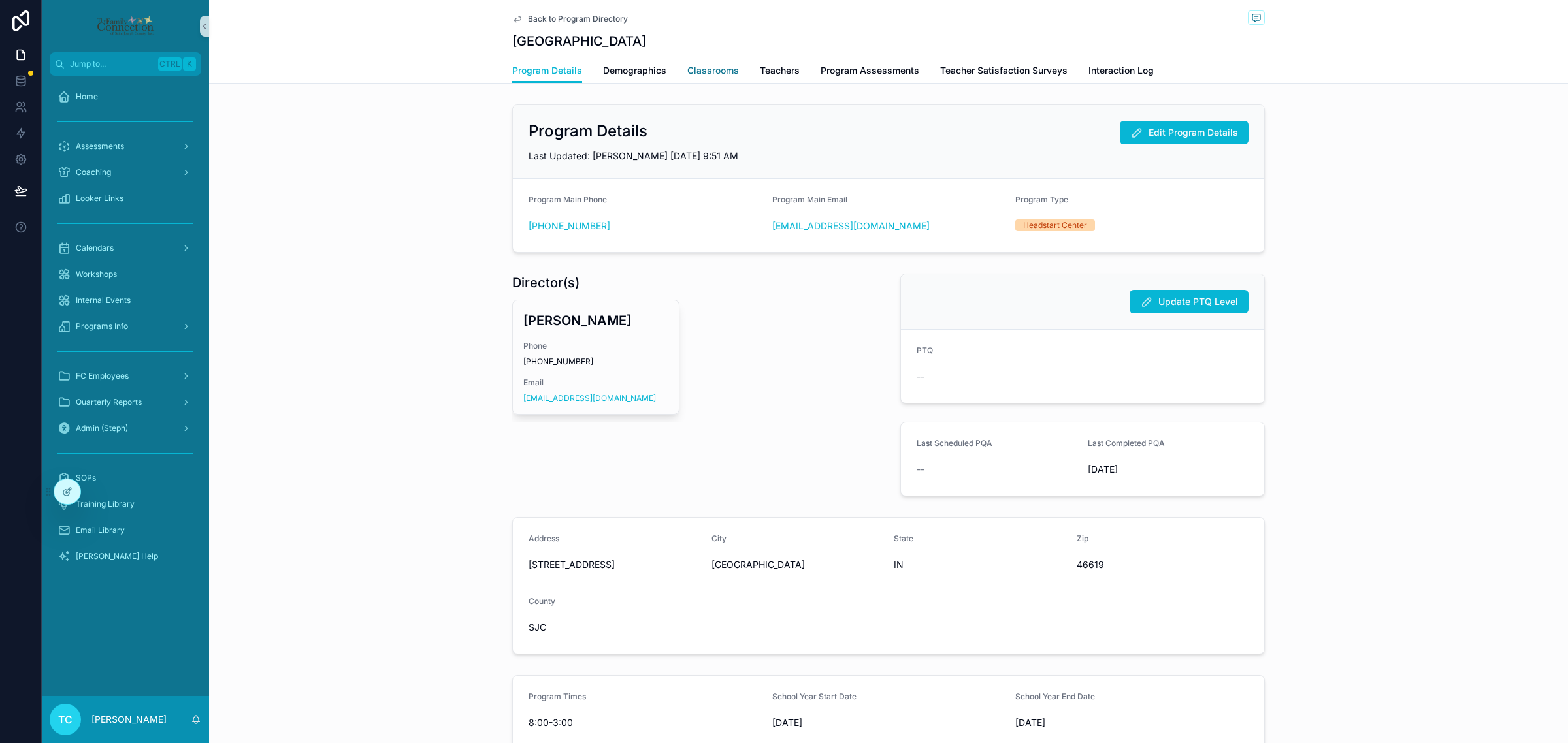
click at [730, 69] on span "Classrooms" at bounding box center [713, 70] width 52 height 13
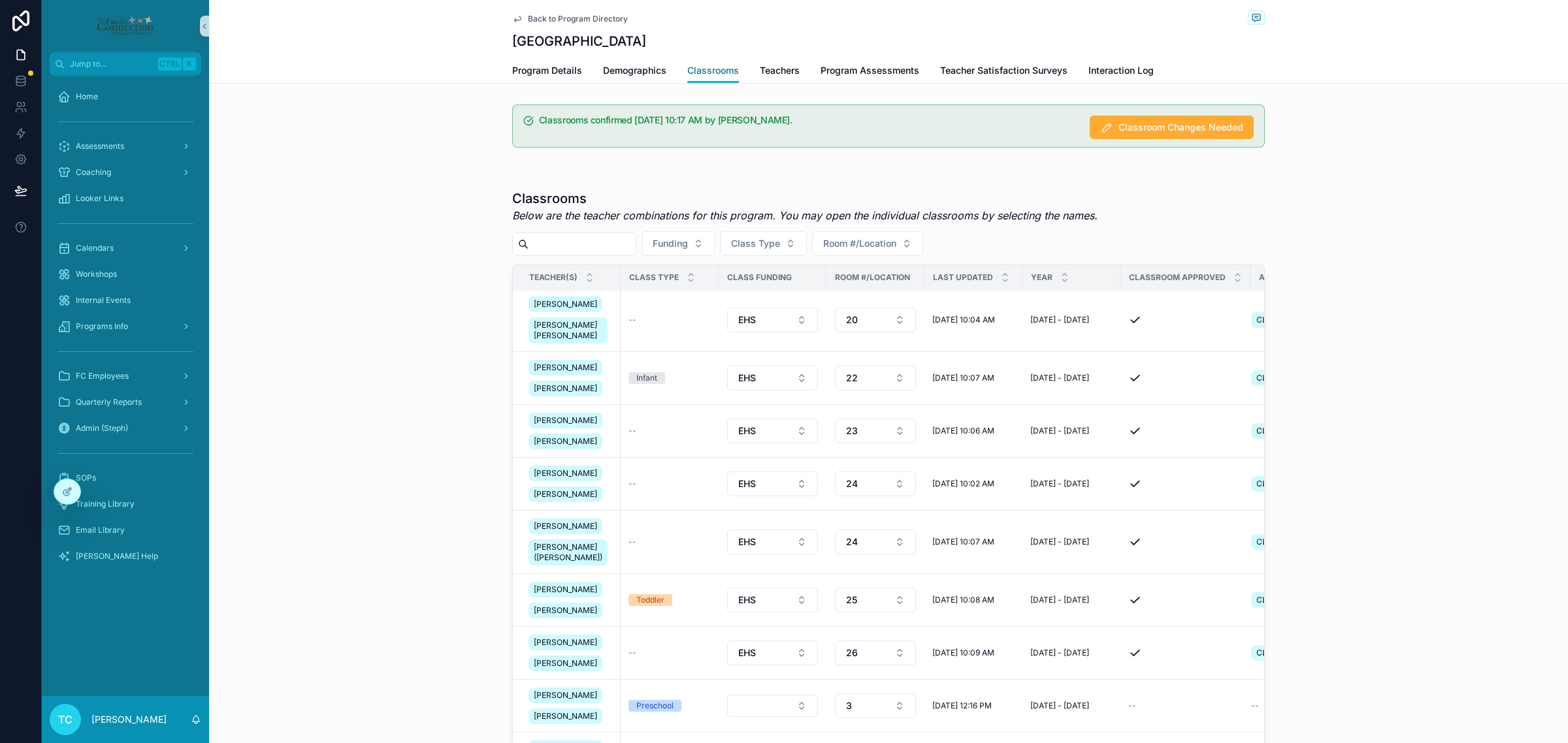
scroll to position [163, 0]
click at [555, 18] on span "Back to Program Directory" at bounding box center [577, 19] width 100 height 11
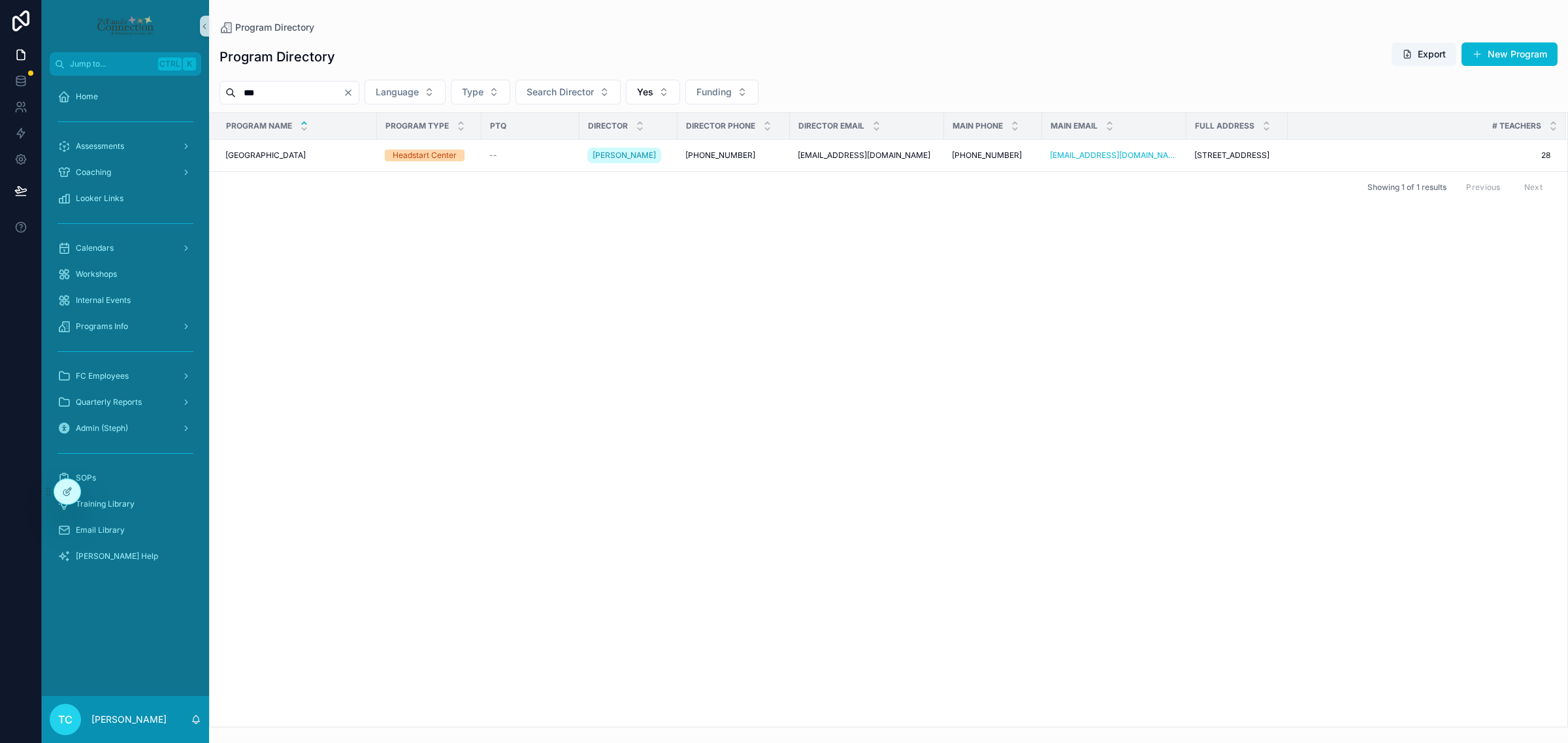
click at [312, 98] on input "***" at bounding box center [289, 93] width 107 height 18
type input "***"
click at [301, 147] on td "Merit Merit" at bounding box center [293, 156] width 168 height 32
click at [236, 158] on span "Merit" at bounding box center [235, 155] width 20 height 11
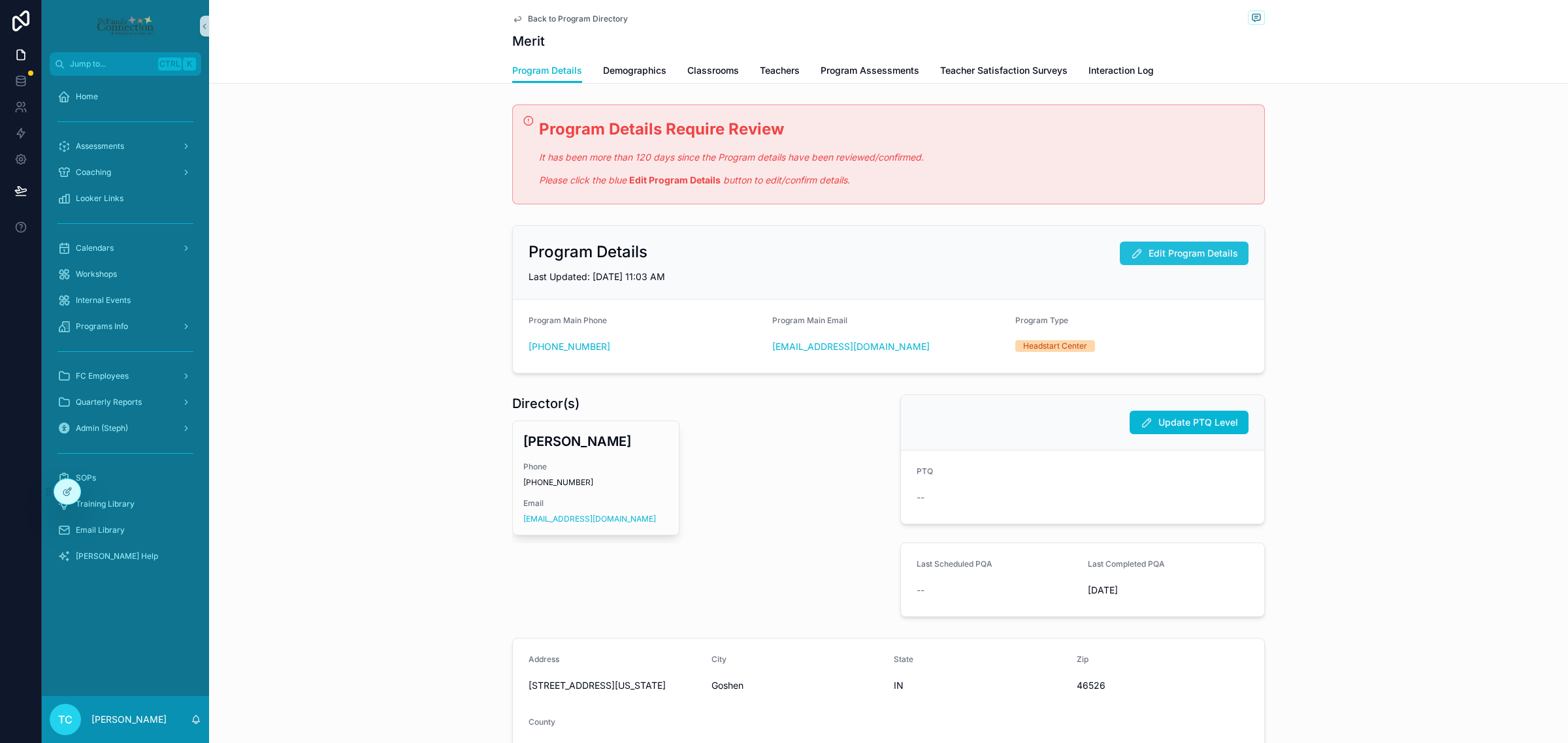
click at [1206, 255] on span "Edit Program Details" at bounding box center [1193, 253] width 90 height 13
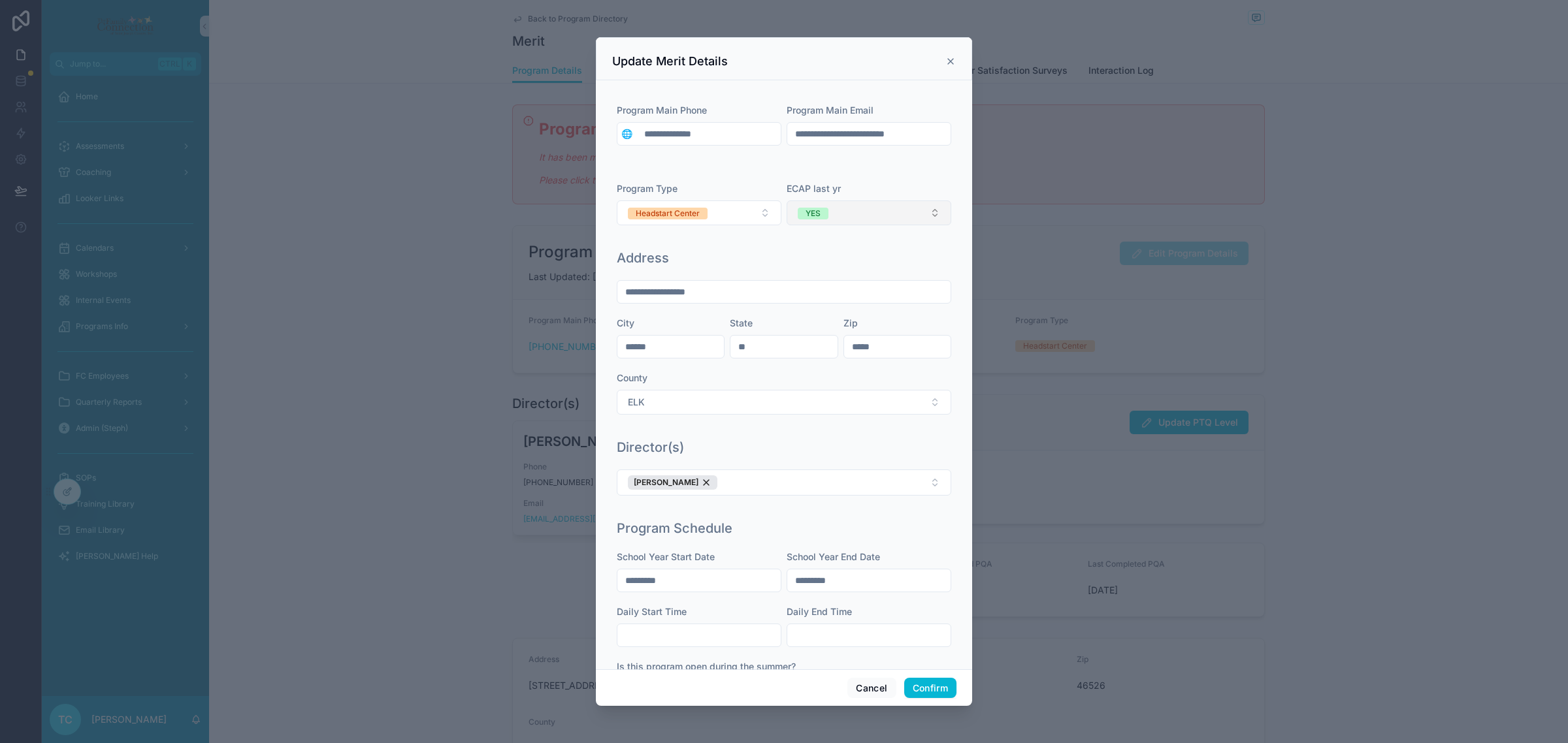
click at [895, 214] on button "YES" at bounding box center [869, 212] width 164 height 25
click at [912, 285] on div "NO" at bounding box center [860, 285] width 157 height 20
click at [948, 247] on div "**********" at bounding box center [784, 375] width 376 height 589
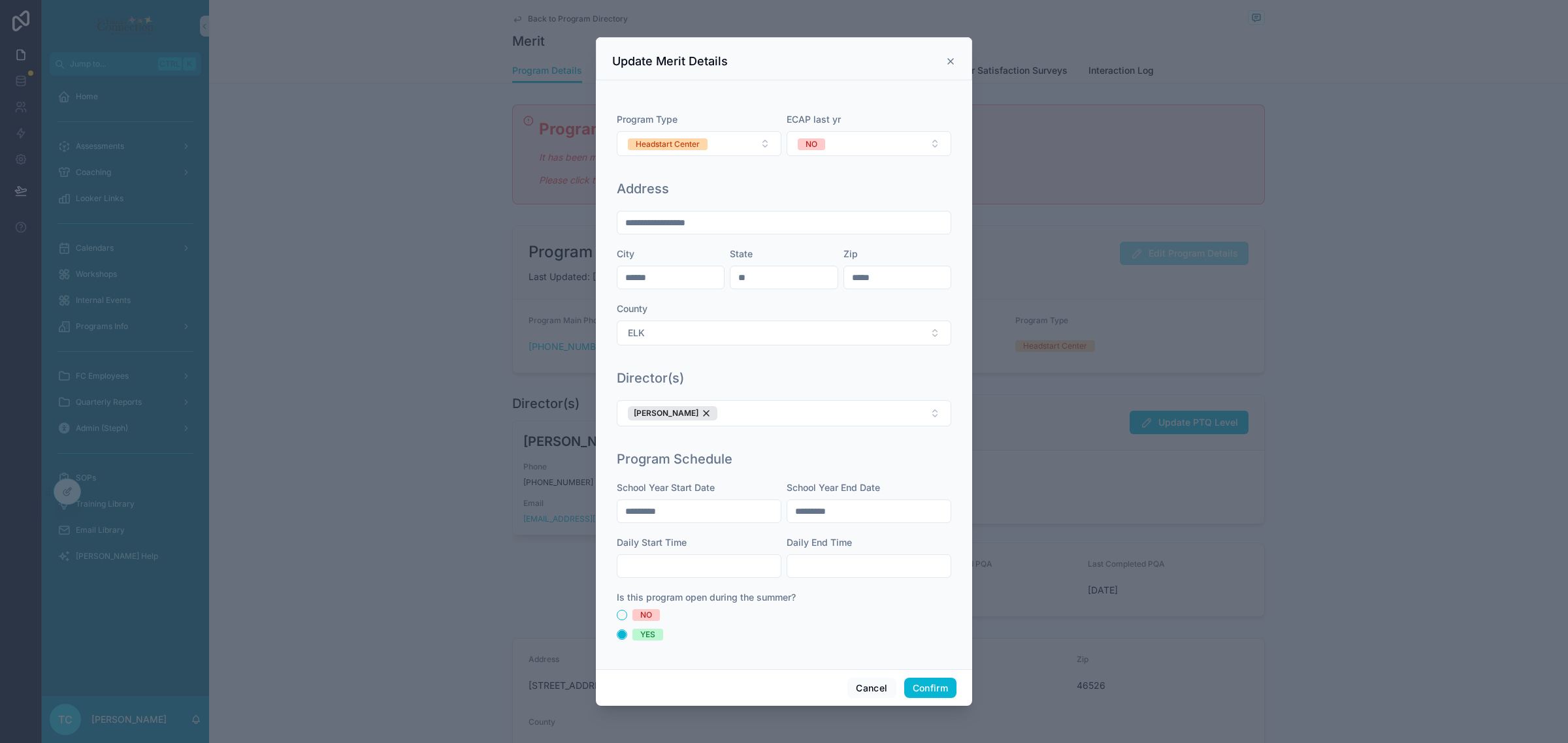
click at [645, 614] on div "NO" at bounding box center [646, 614] width 11 height 11
click at [628, 614] on button "NO" at bounding box center [622, 615] width 11 height 11
click at [941, 689] on button "Confirm" at bounding box center [930, 687] width 53 height 21
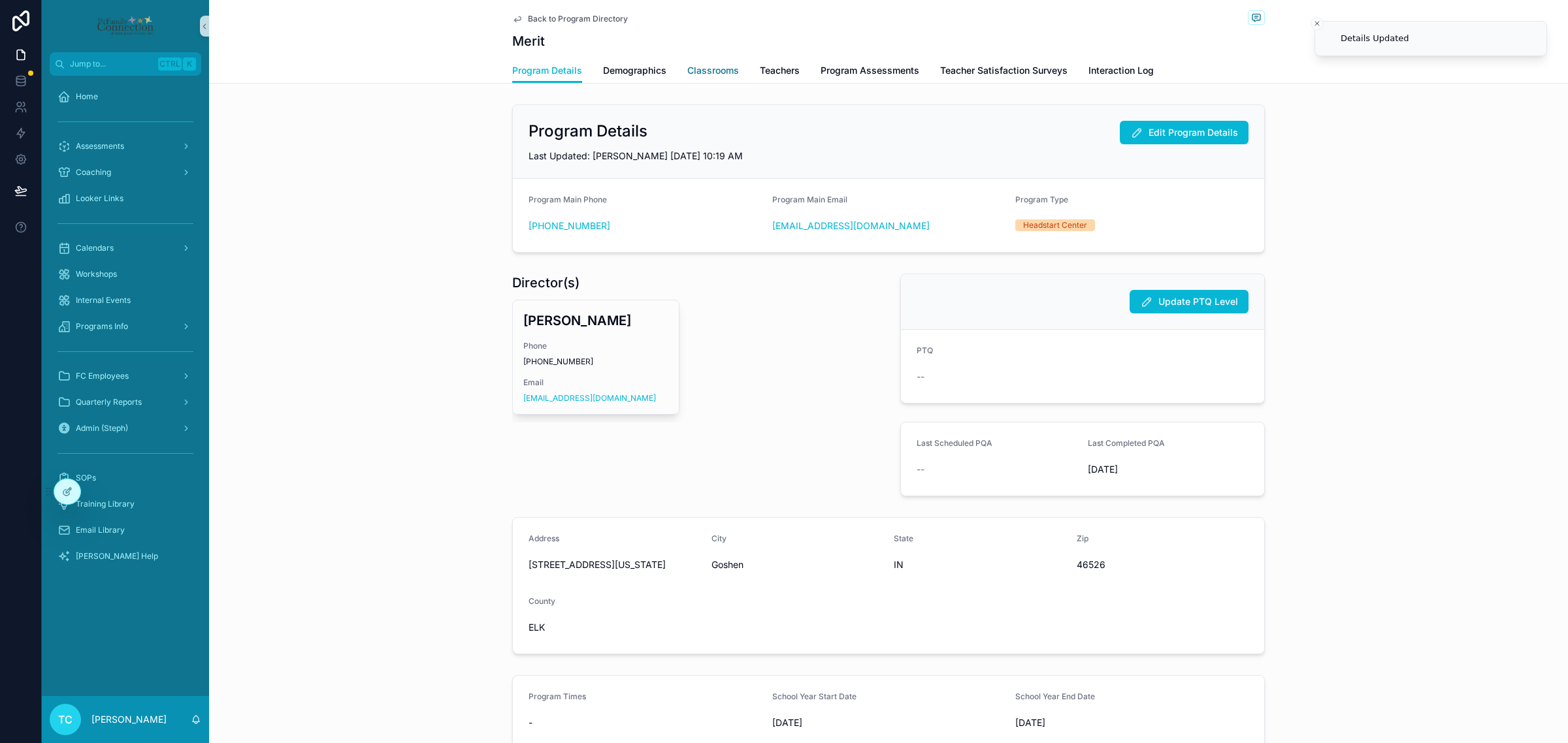
click at [703, 67] on span "Classrooms" at bounding box center [713, 70] width 52 height 13
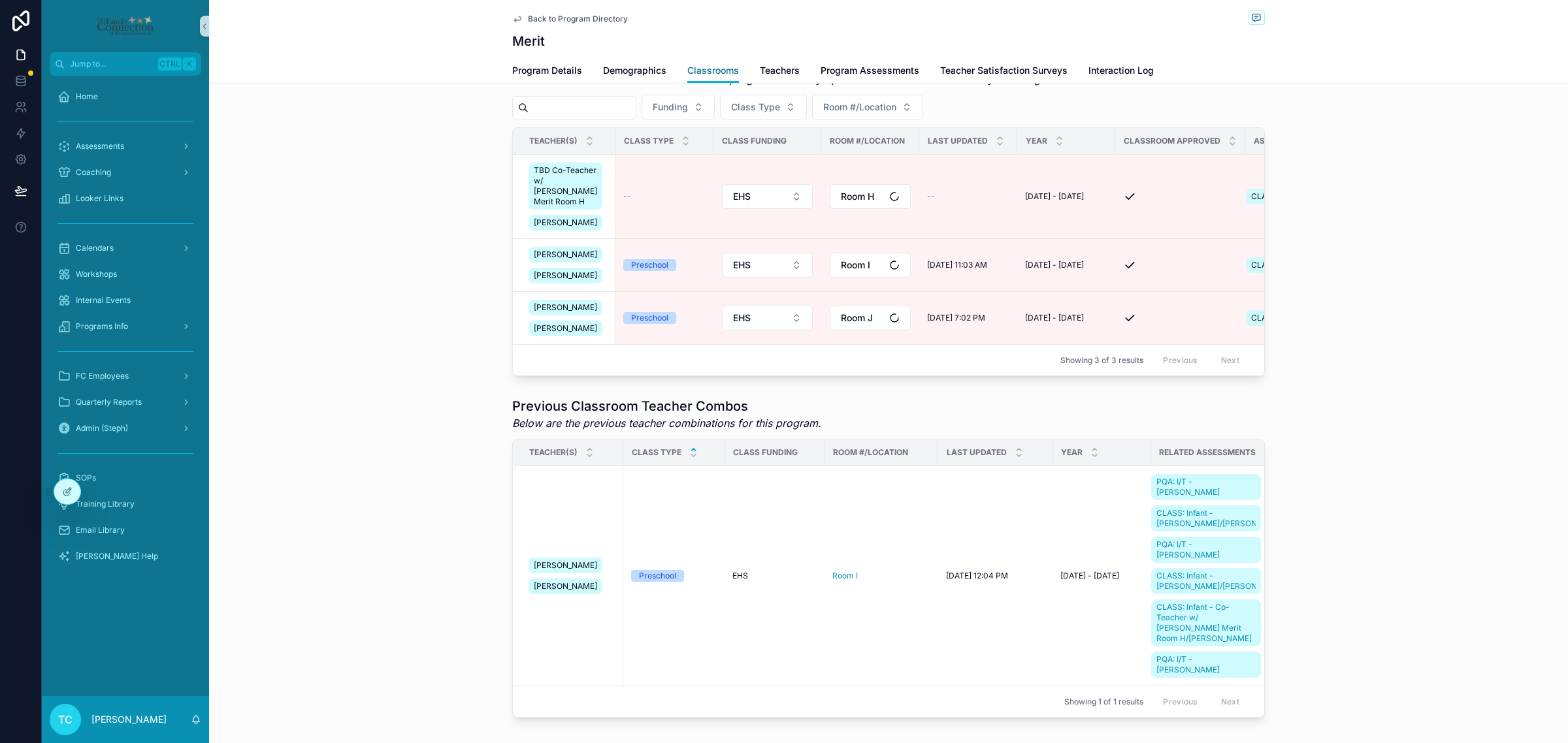
scroll to position [245, 0]
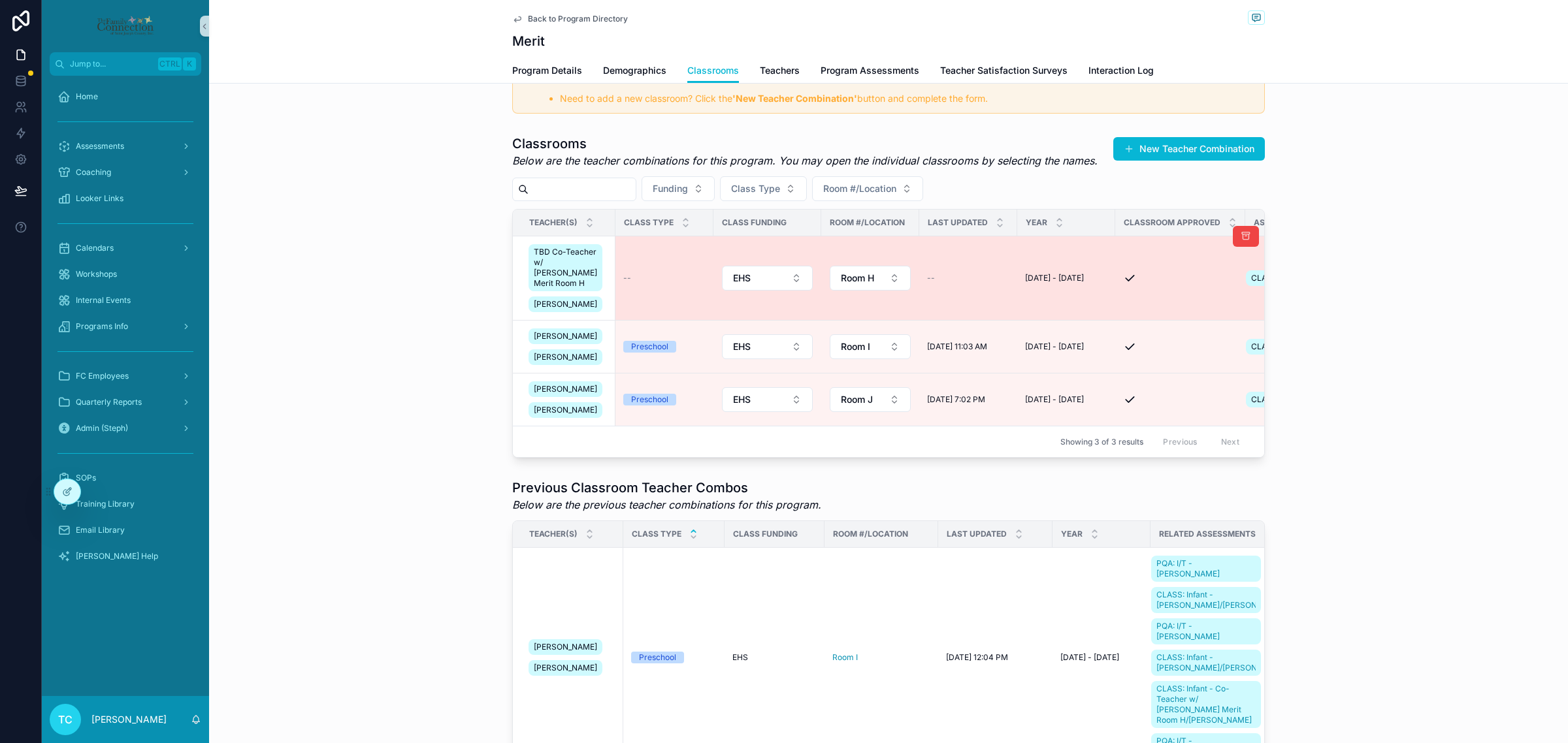
click at [632, 282] on div "--" at bounding box center [664, 279] width 82 height 11
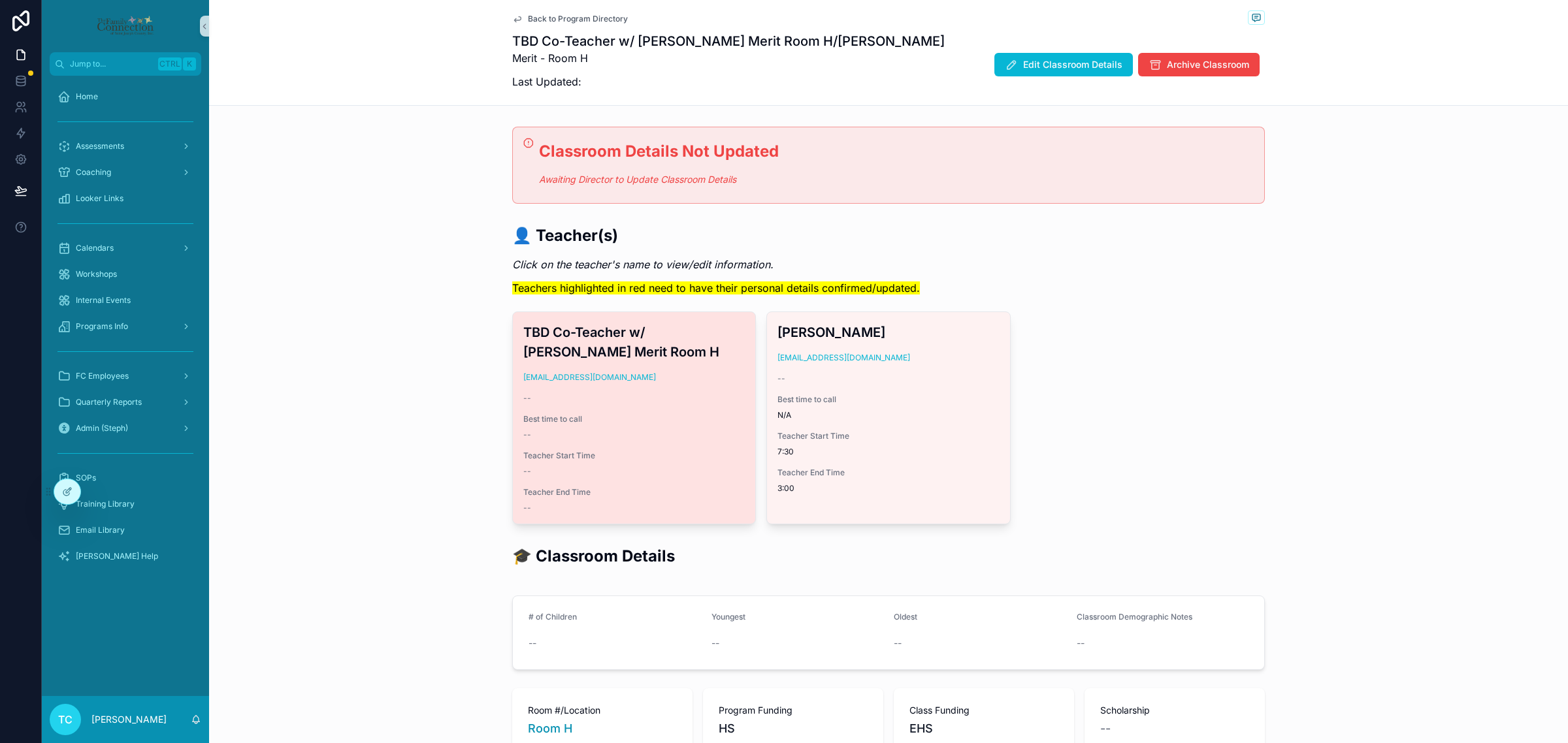
click at [646, 452] on span "Teacher Start Time" at bounding box center [634, 456] width 222 height 11
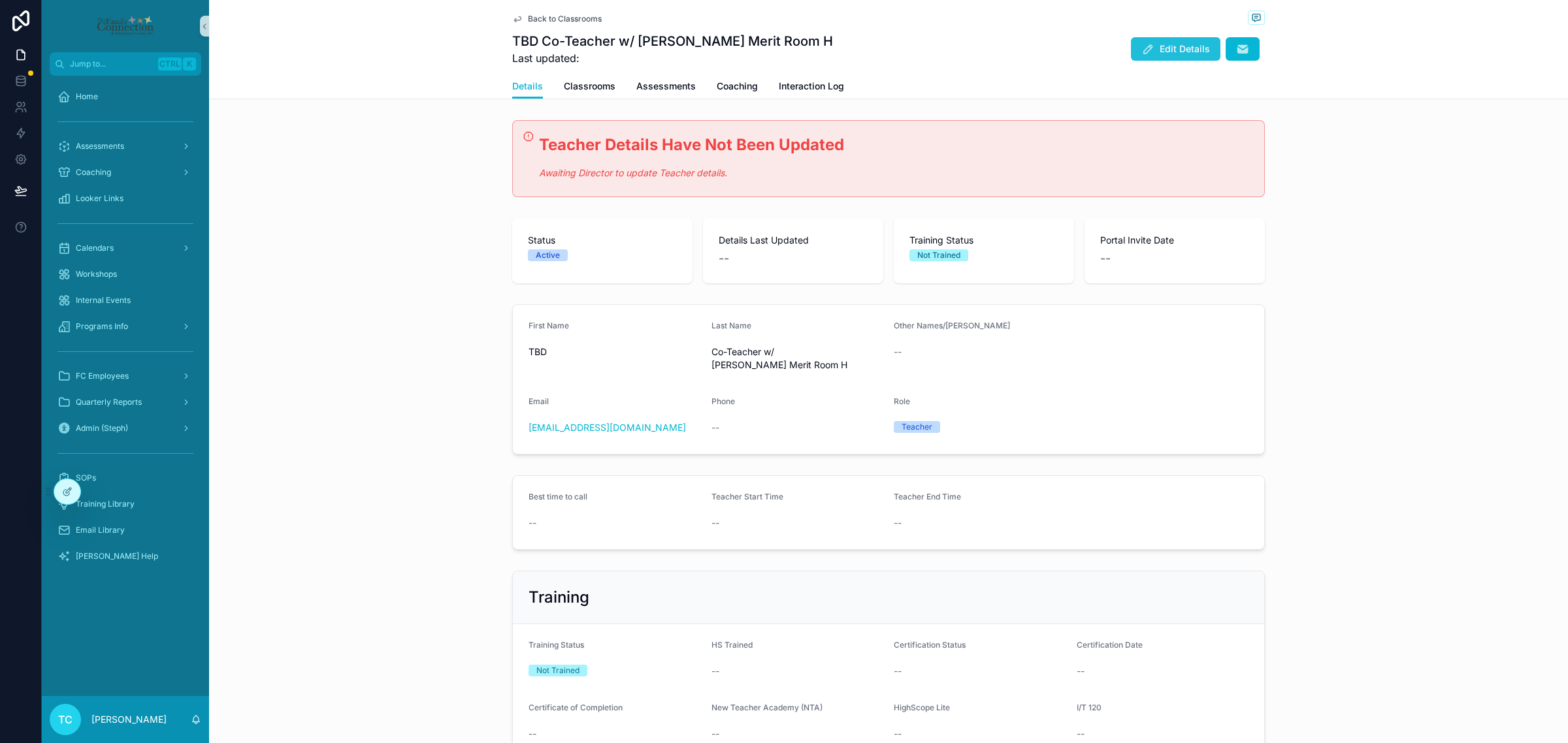
click at [1186, 51] on span "Edit Details" at bounding box center [1185, 49] width 50 height 13
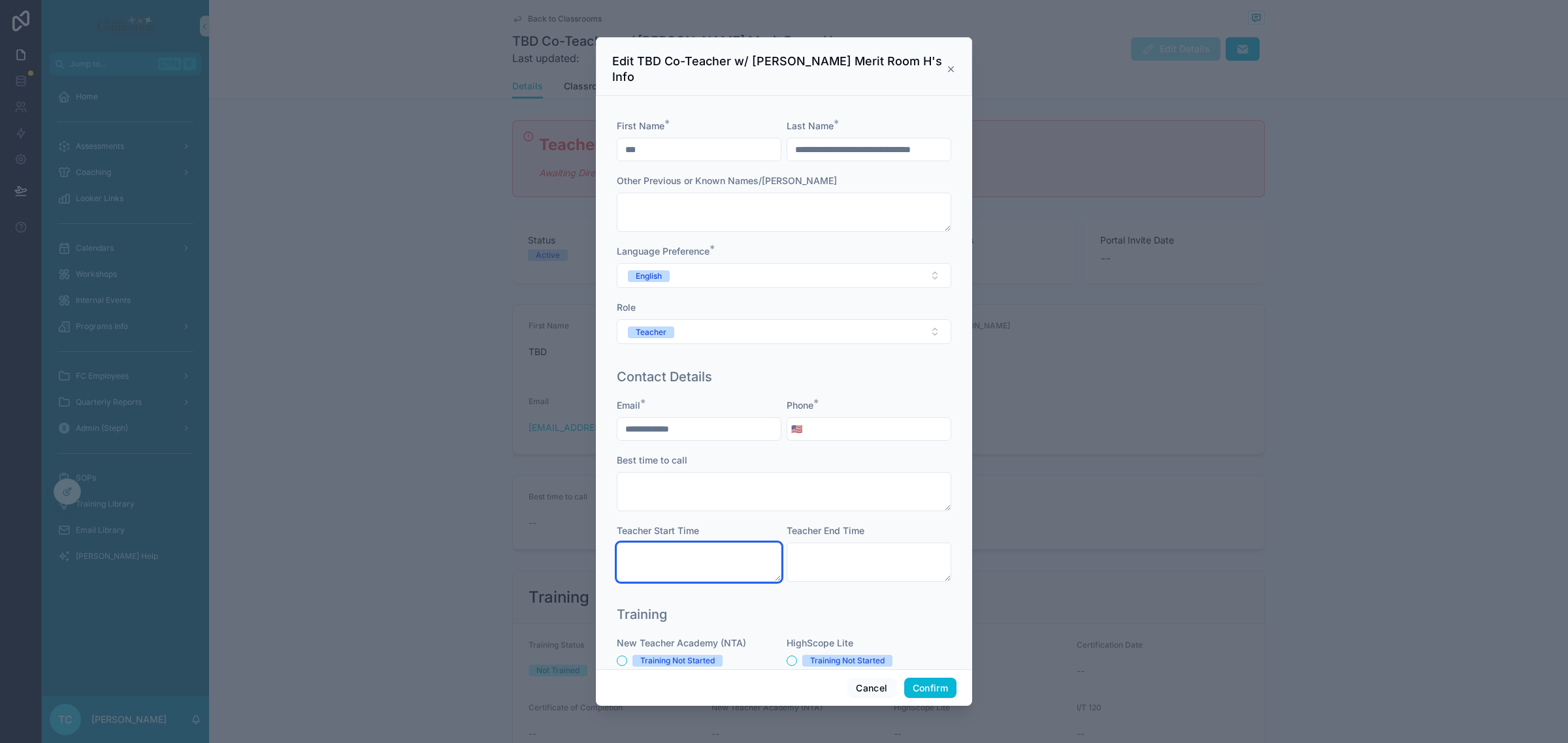
click at [696, 559] on textarea at bounding box center [699, 562] width 164 height 39
type textarea "****"
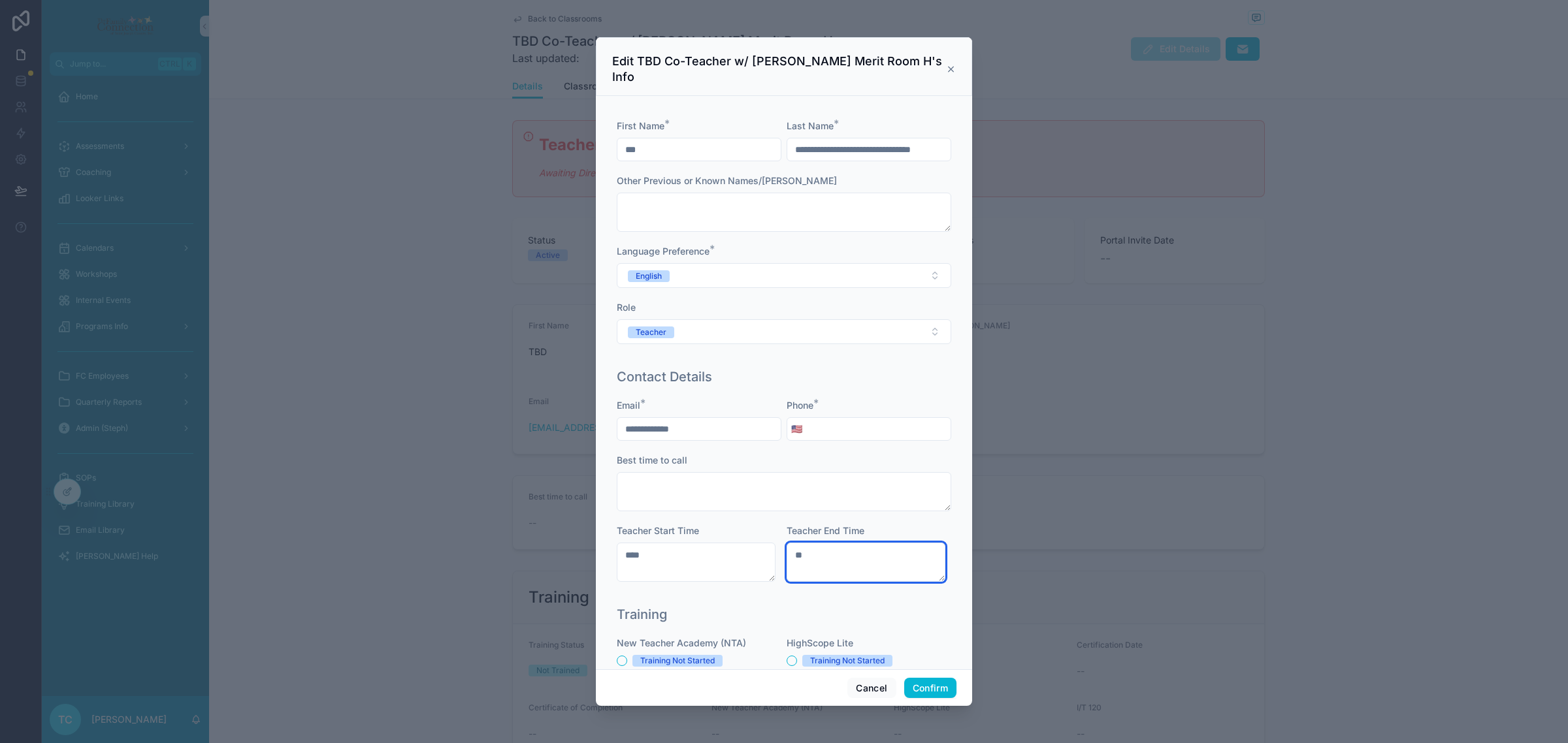
type textarea "*"
type textarea "****"
click at [821, 420] on input "tel" at bounding box center [879, 429] width 145 height 18
type input "**********"
click at [931, 684] on button "Confirm" at bounding box center [930, 687] width 53 height 21
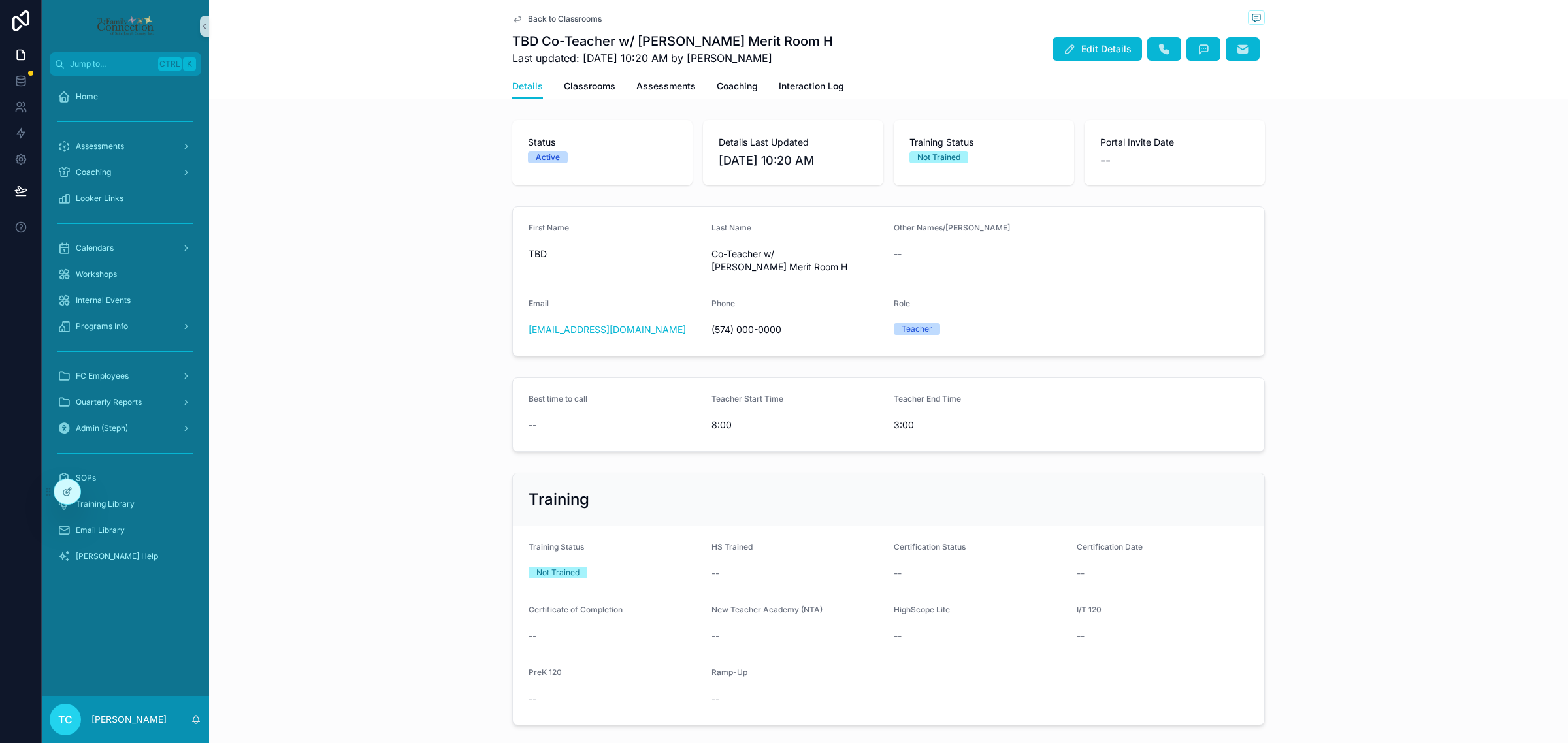
click at [576, 14] on span "Back to Classrooms" at bounding box center [564, 19] width 74 height 11
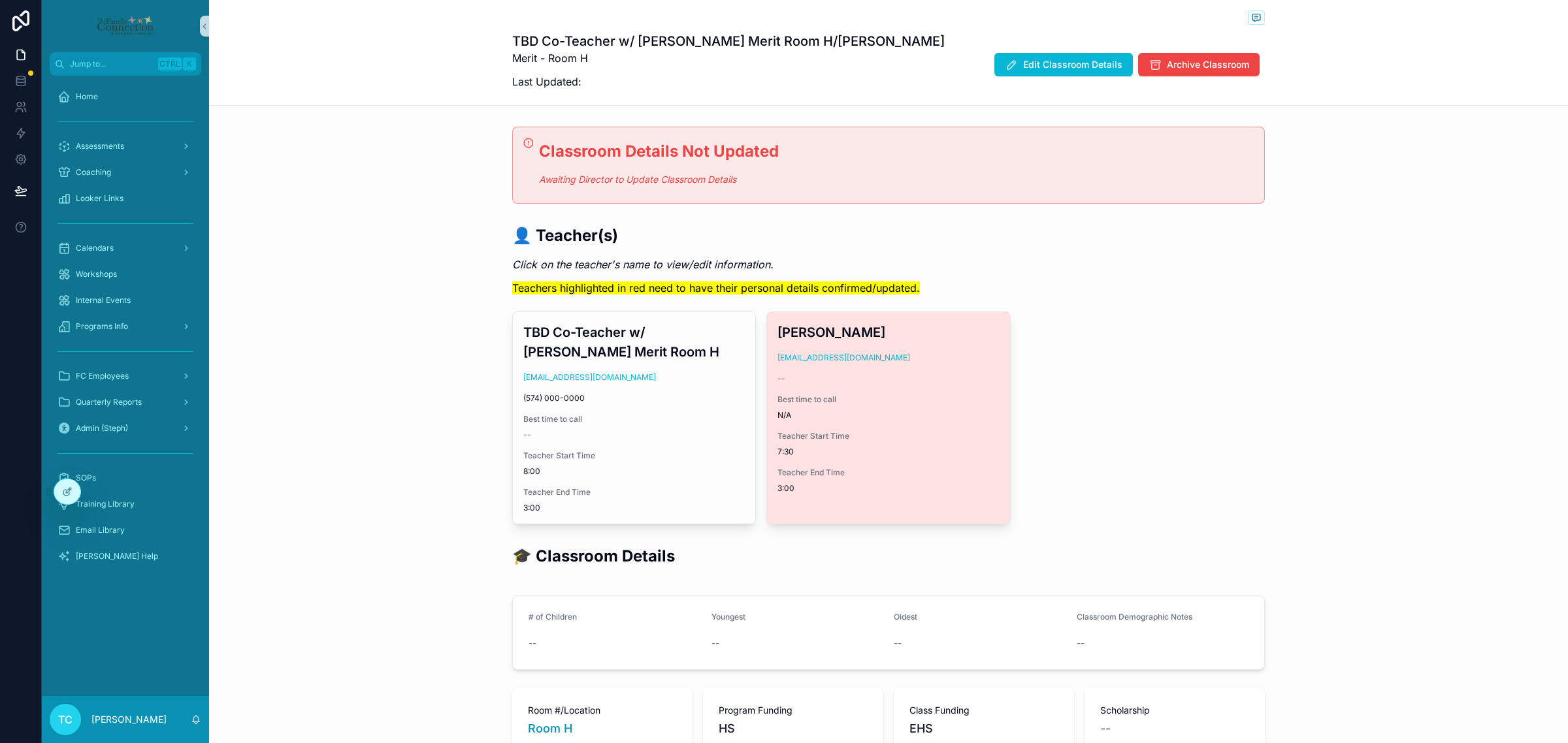
click at [843, 443] on div "Teacher Start Time 7:30" at bounding box center [888, 444] width 222 height 26
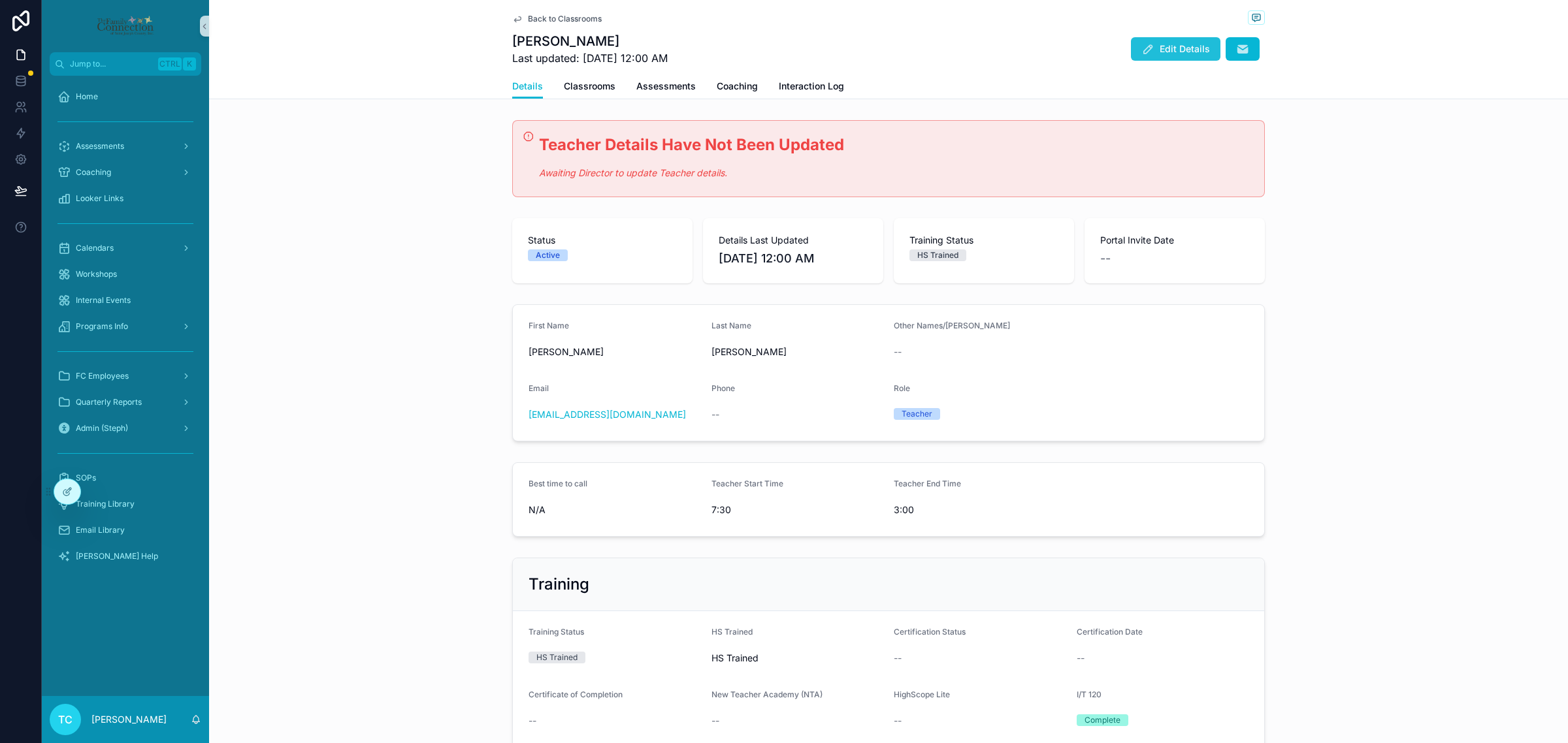
click at [1173, 50] on span "Edit Details" at bounding box center [1185, 49] width 50 height 13
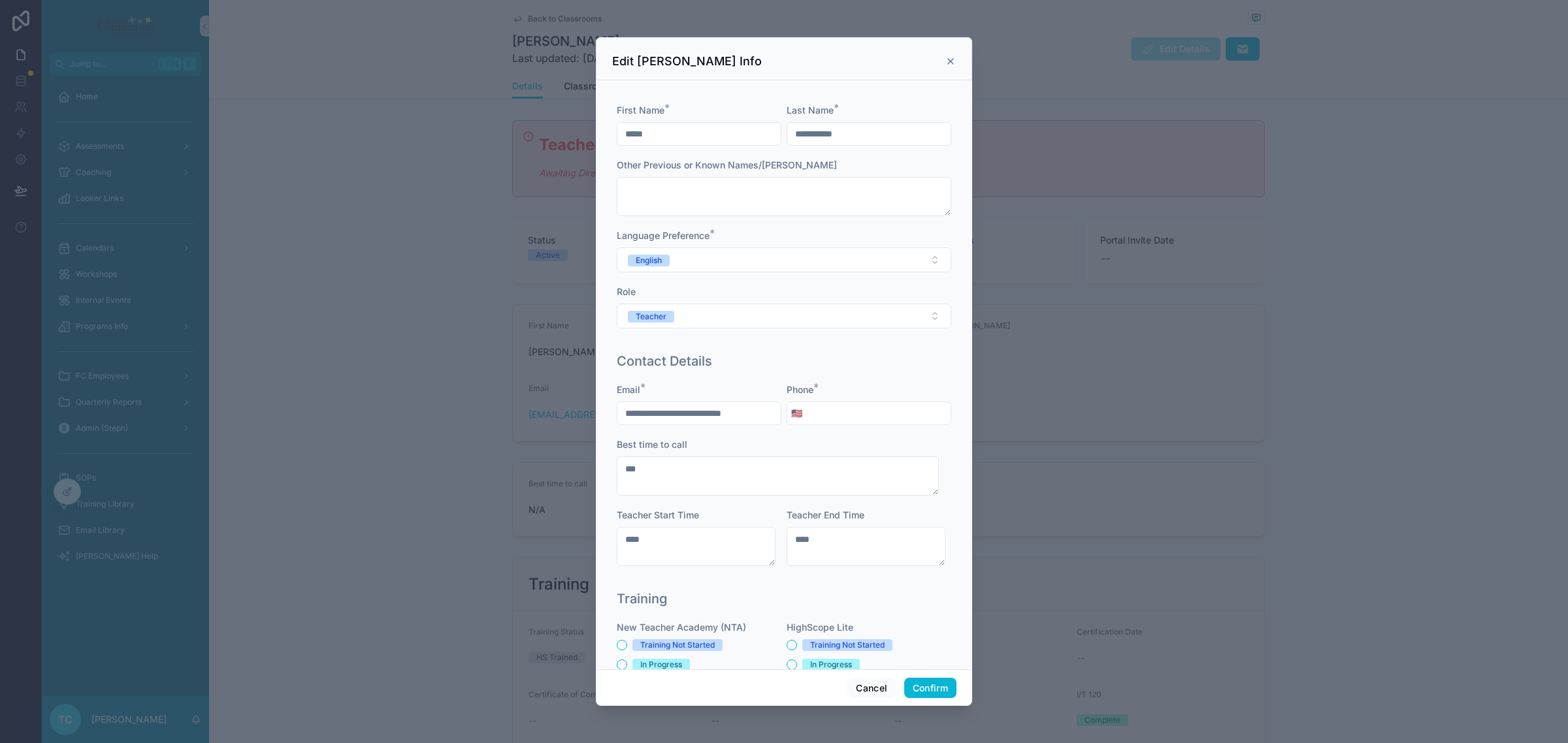
click at [849, 416] on input "tel" at bounding box center [879, 413] width 145 height 18
type input "**********"
click at [900, 360] on div "Contact Details" at bounding box center [784, 361] width 334 height 18
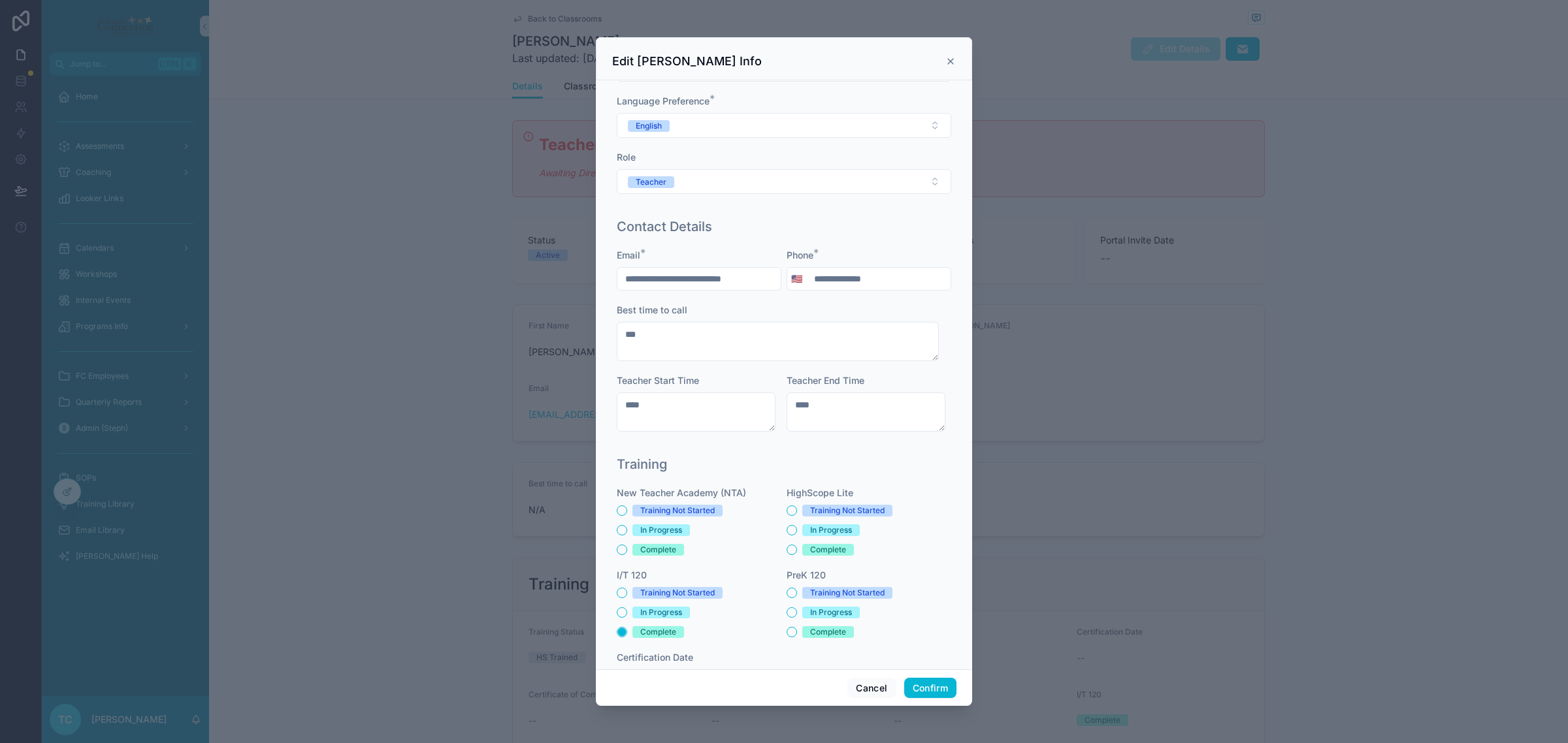
scroll to position [163, 0]
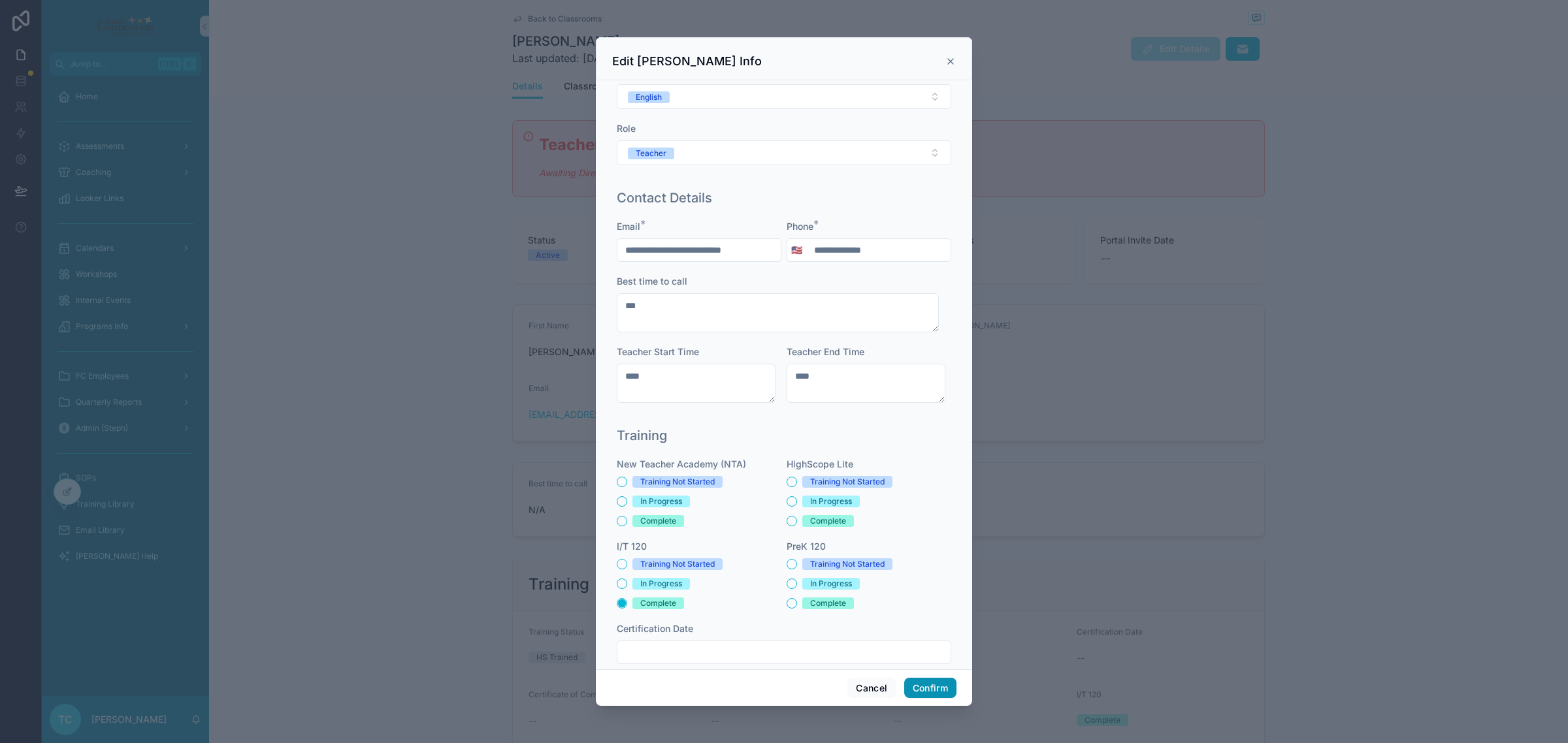
click at [934, 691] on button "Confirm" at bounding box center [930, 687] width 53 height 21
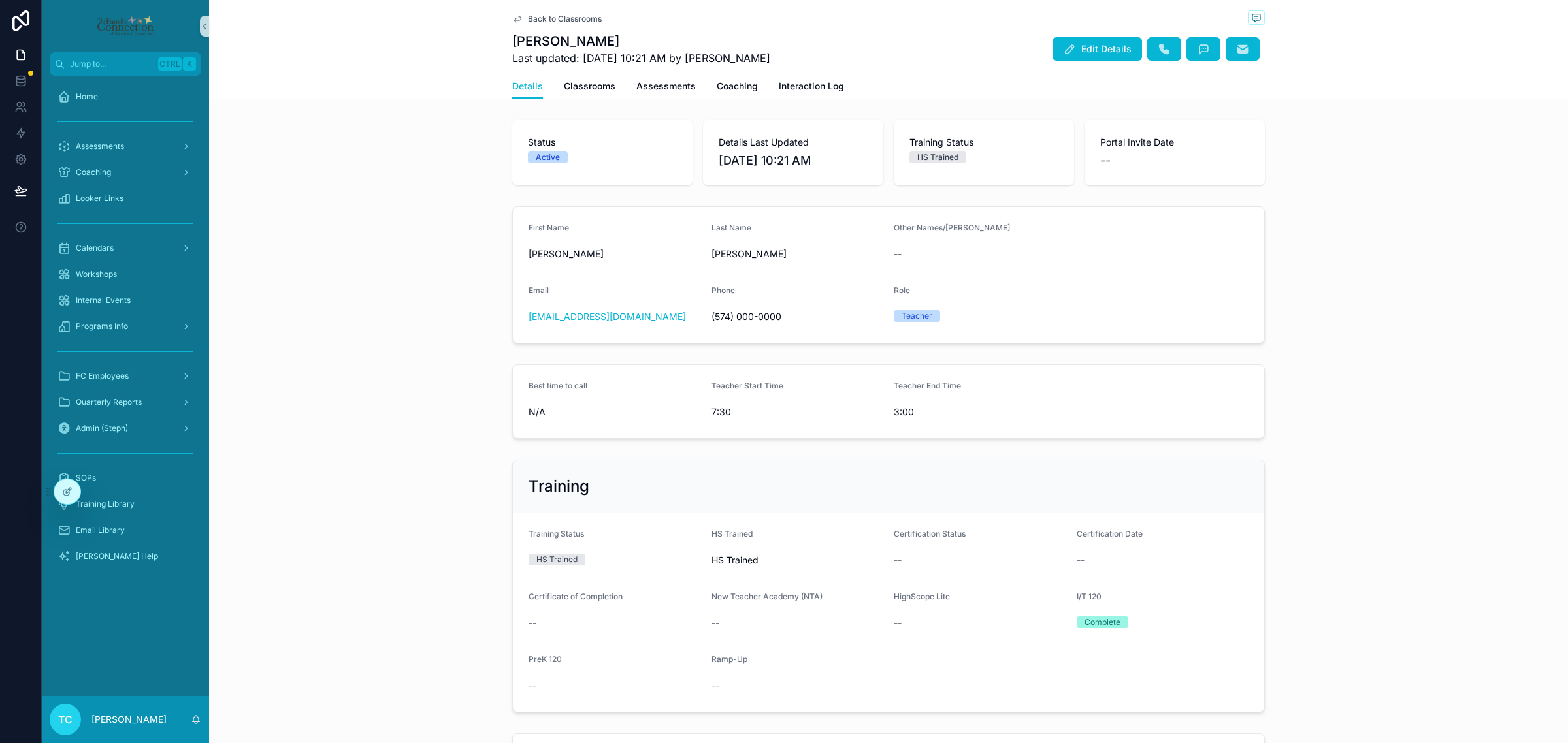
click at [572, 15] on span "Back to Classrooms" at bounding box center [564, 19] width 74 height 11
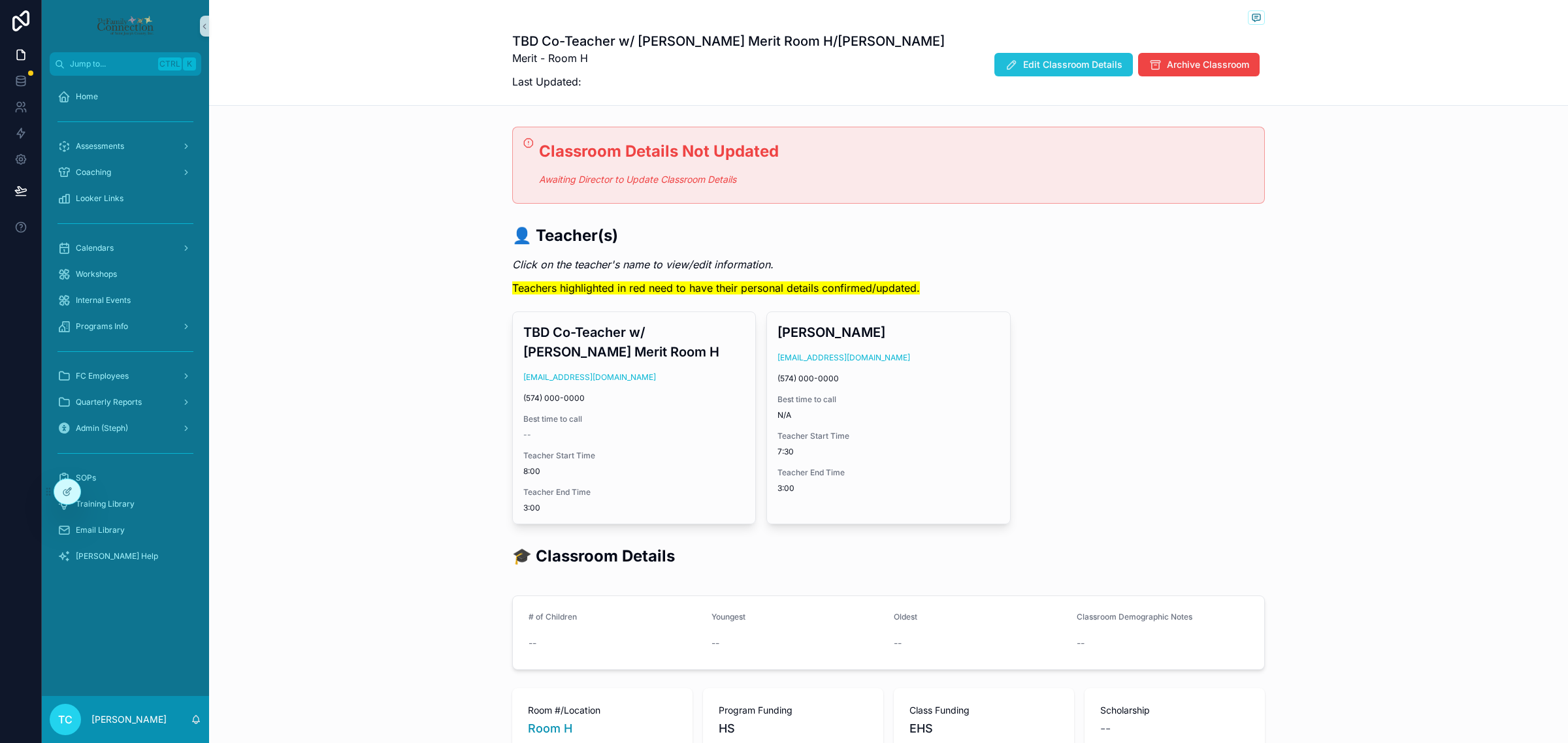
click at [1054, 64] on span "Edit Classroom Details" at bounding box center [1072, 64] width 99 height 13
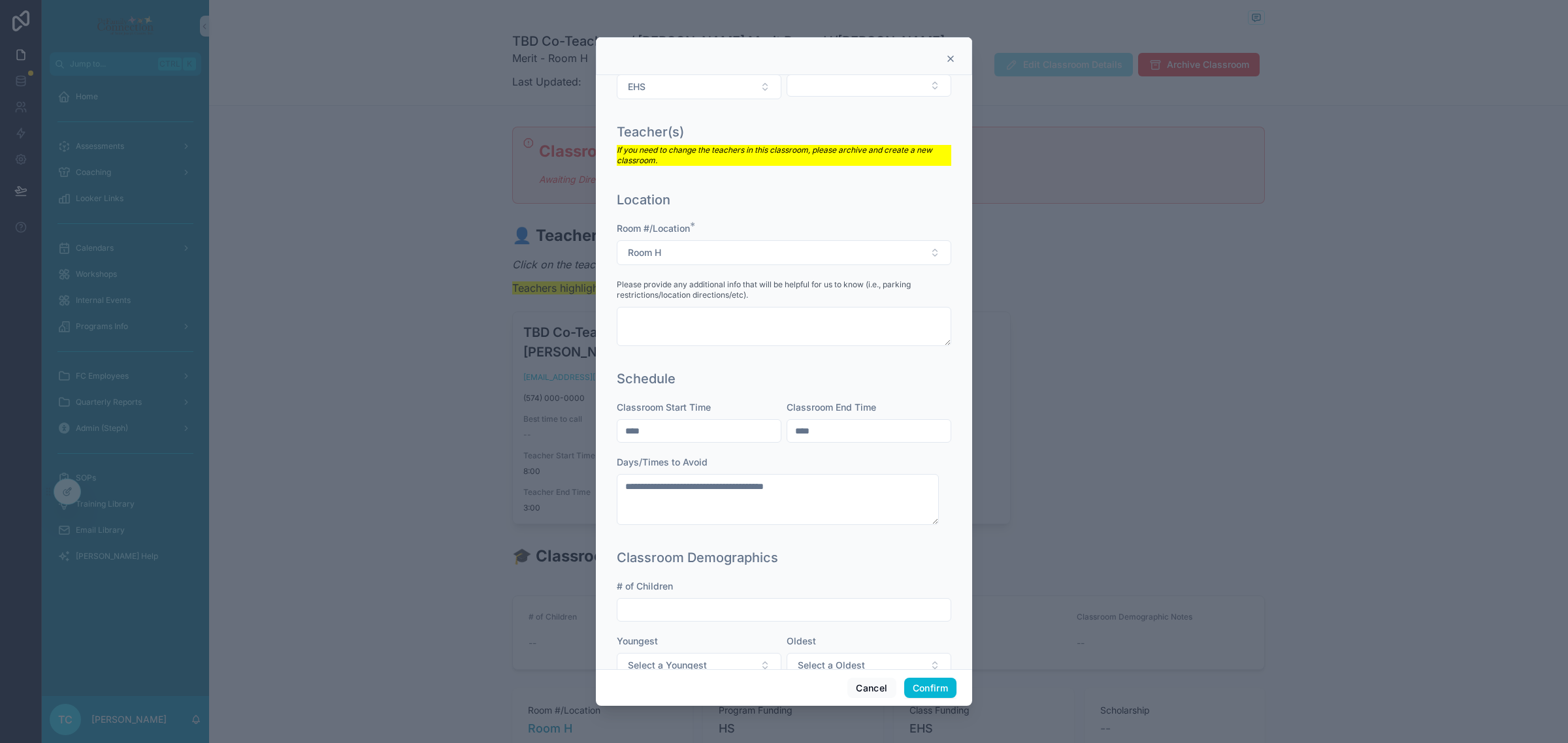
scroll to position [237, 0]
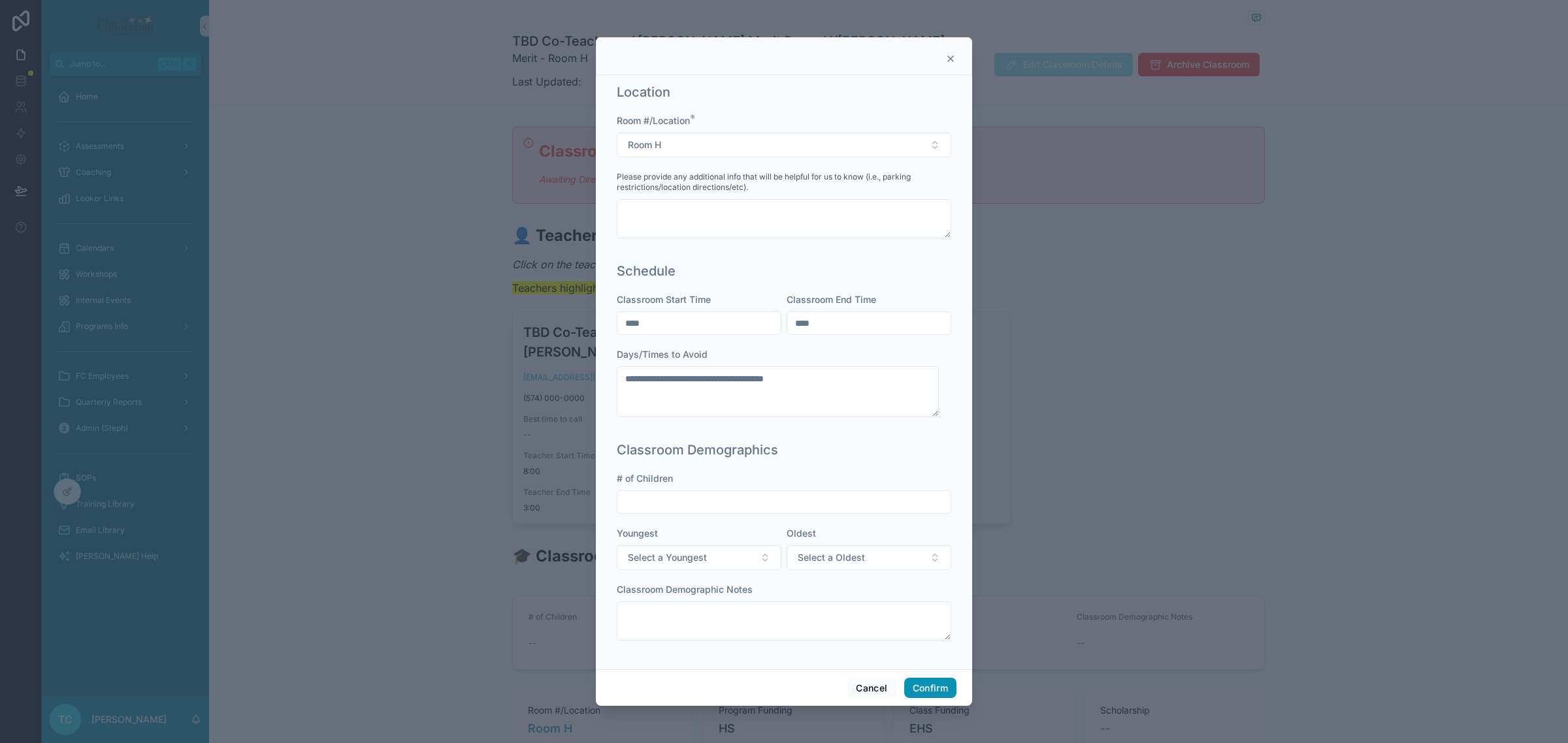
click at [940, 691] on button "Confirm" at bounding box center [930, 687] width 53 height 21
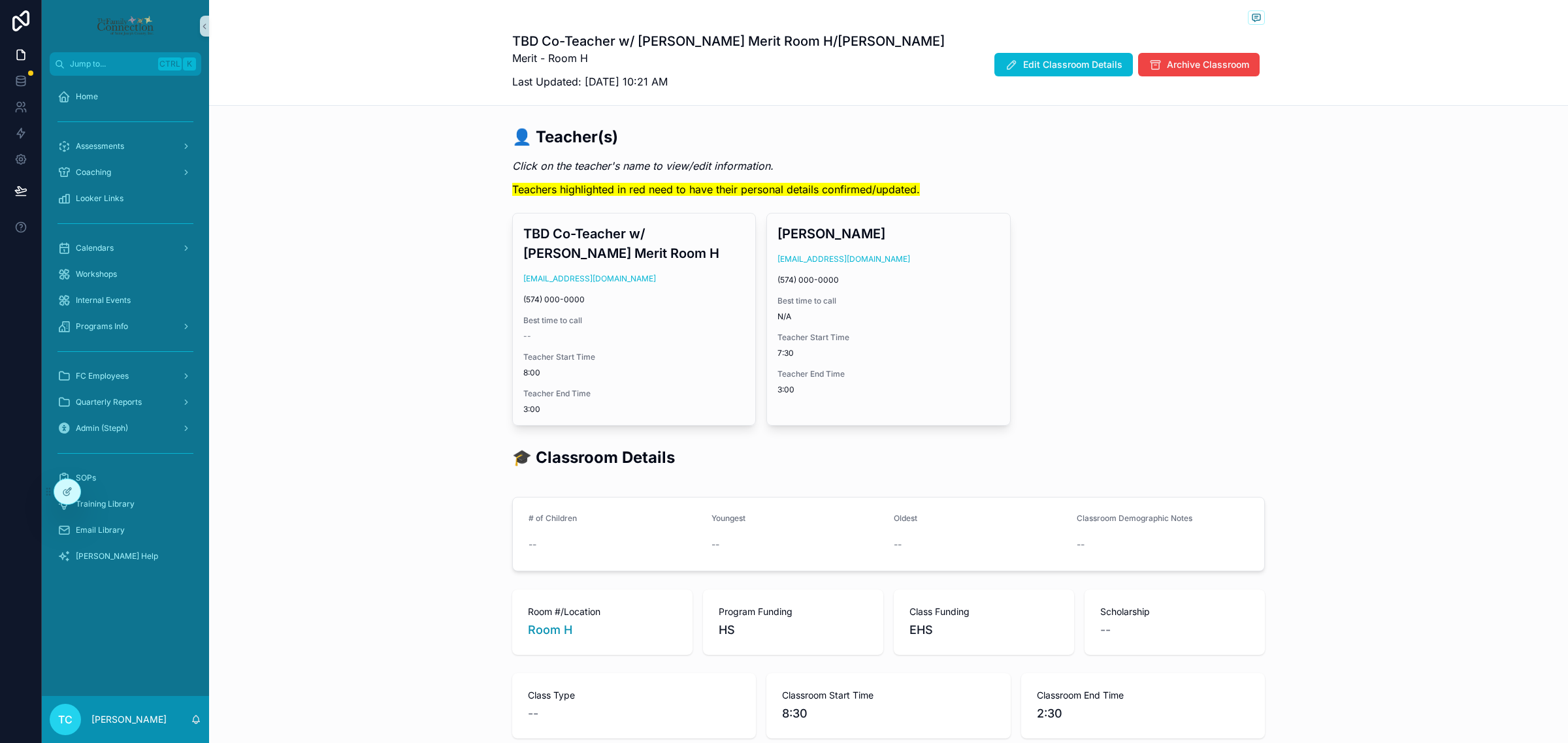
scroll to position [0, 0]
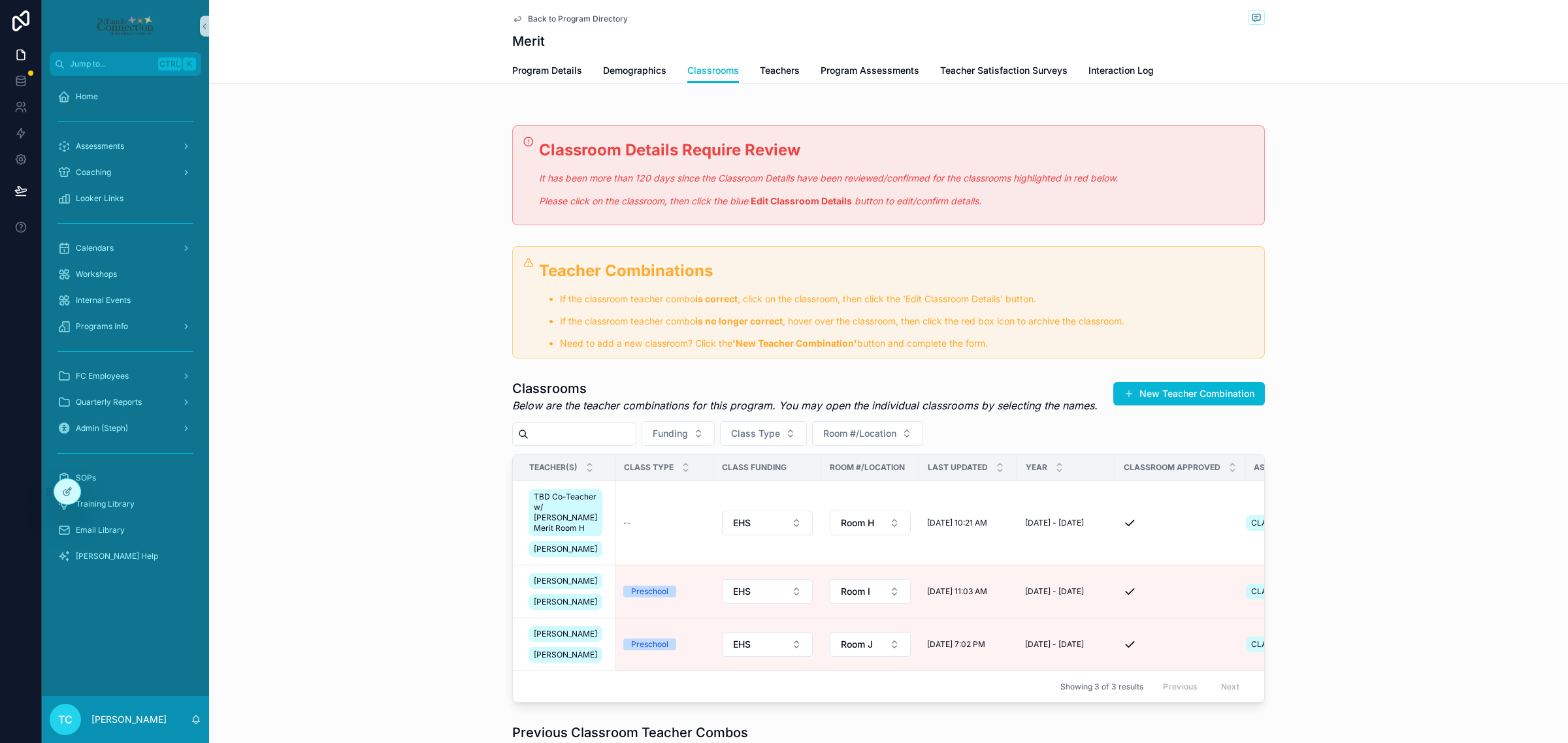
click at [399, 403] on div "Classrooms Below are the teacher combinations for this program. You may open th…" at bounding box center [889, 541] width 1359 height 333
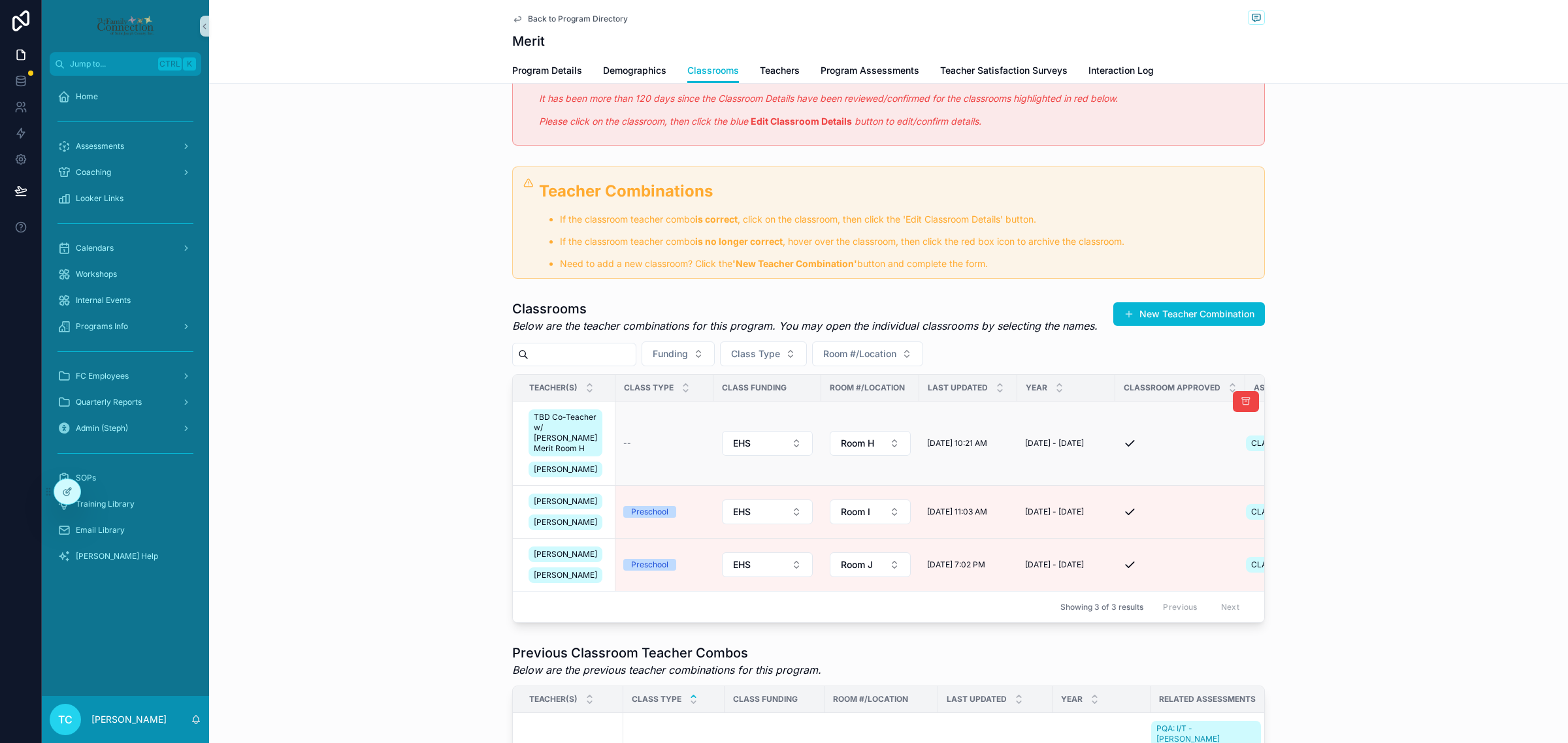
scroll to position [81, 0]
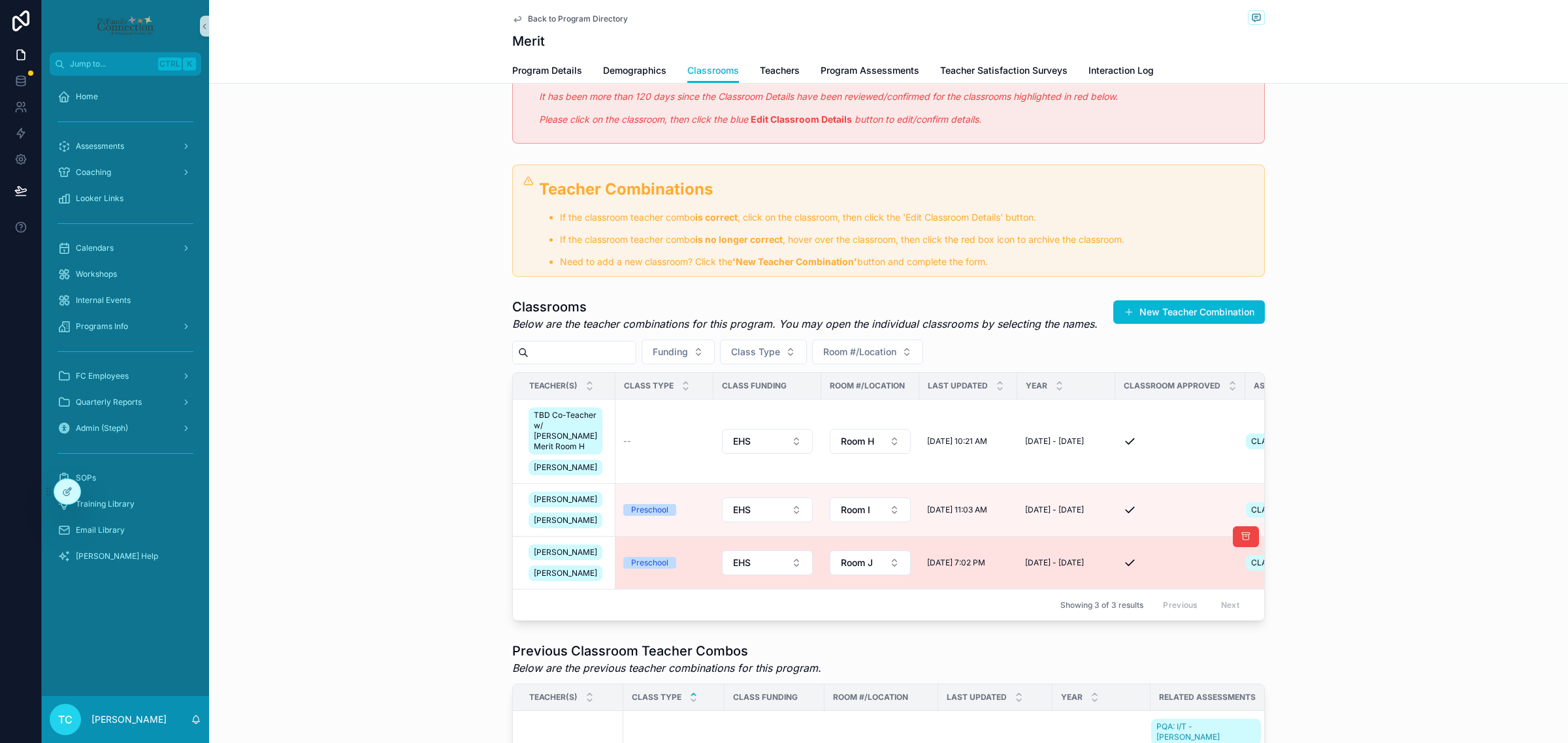
click at [673, 590] on td "Preschool" at bounding box center [664, 563] width 98 height 53
click at [666, 590] on td "Preschool" at bounding box center [664, 563] width 98 height 53
click at [634, 569] on div "Preschool" at bounding box center [650, 563] width 37 height 11
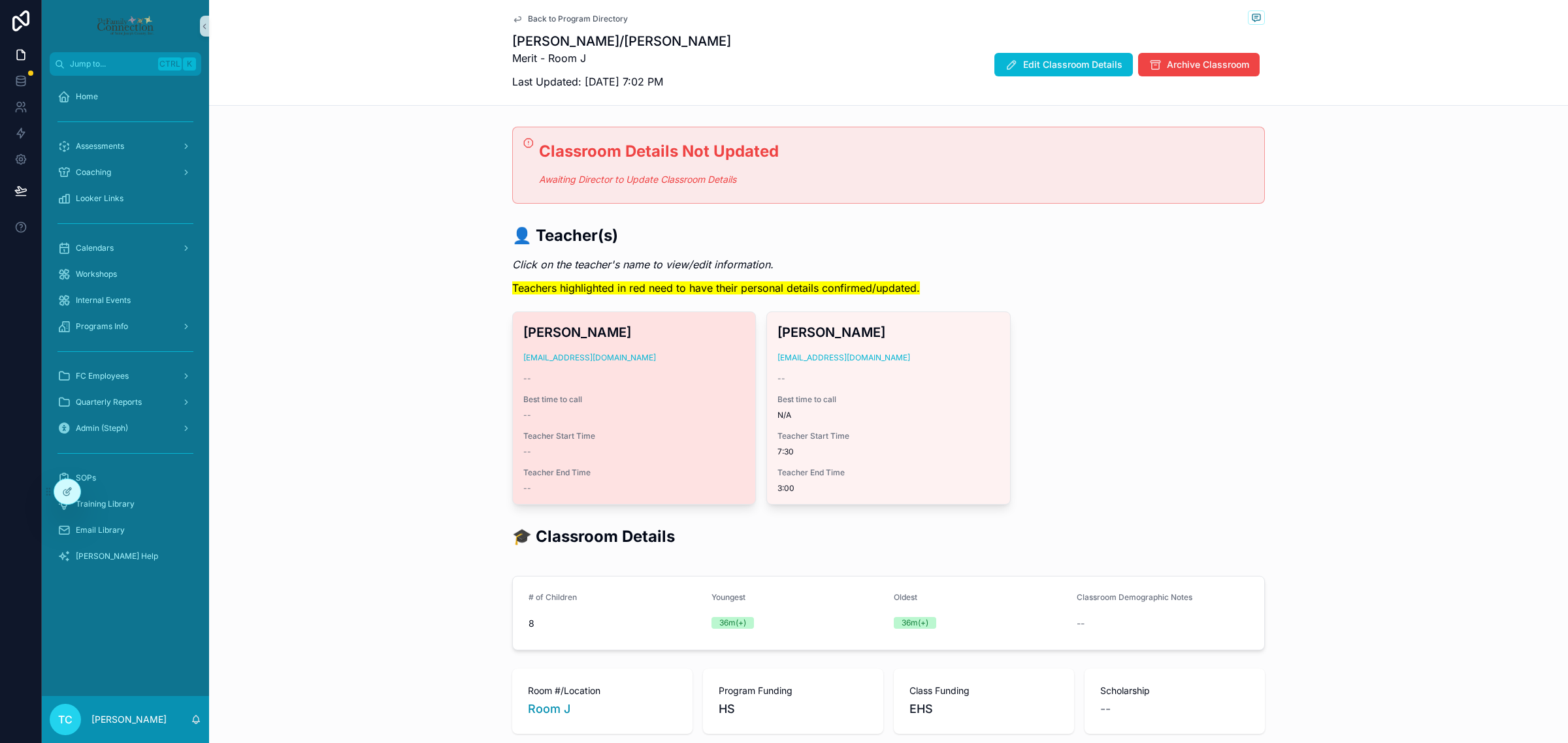
click at [645, 406] on div "Best time to call --" at bounding box center [634, 407] width 222 height 26
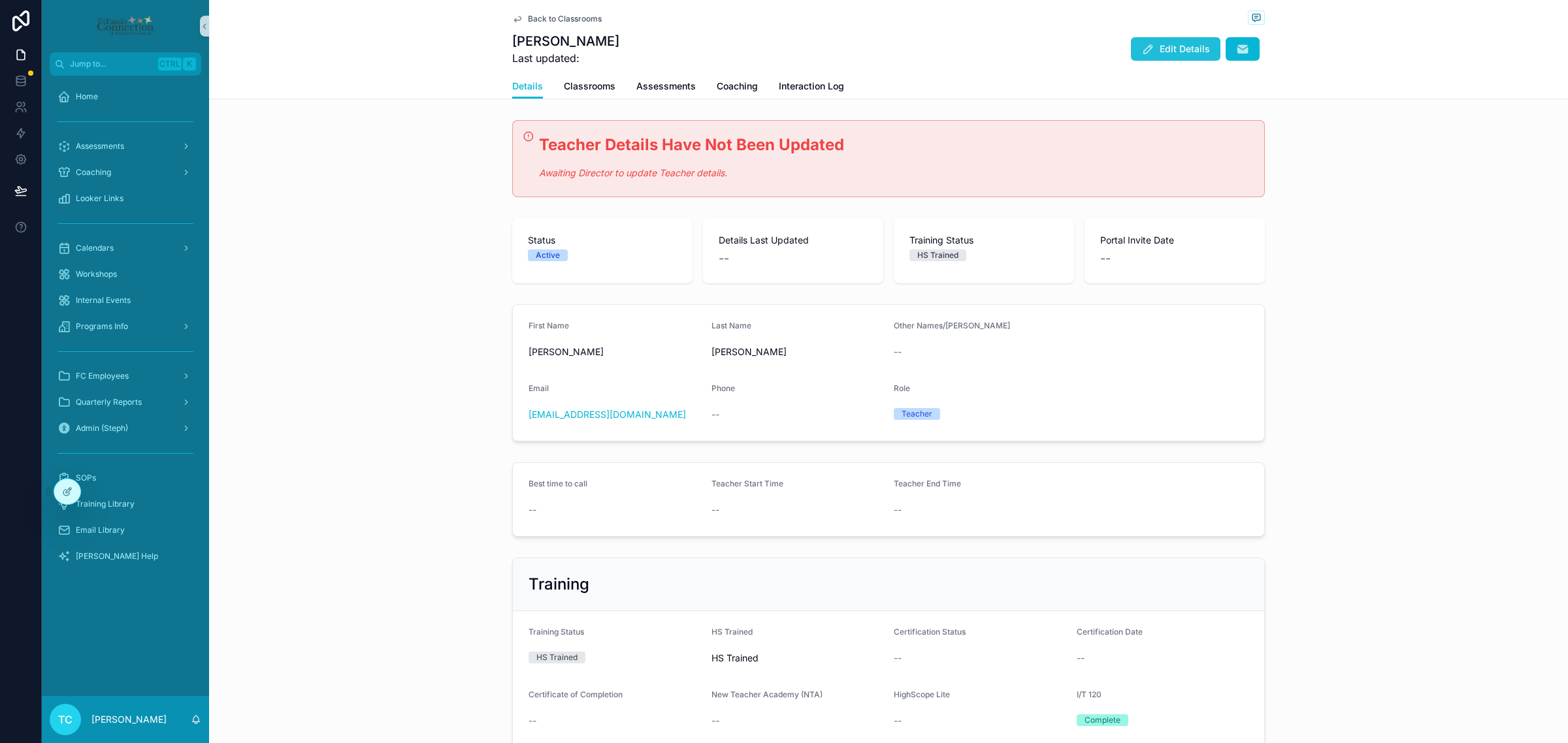
click at [1160, 48] on span "Edit Details" at bounding box center [1185, 49] width 50 height 13
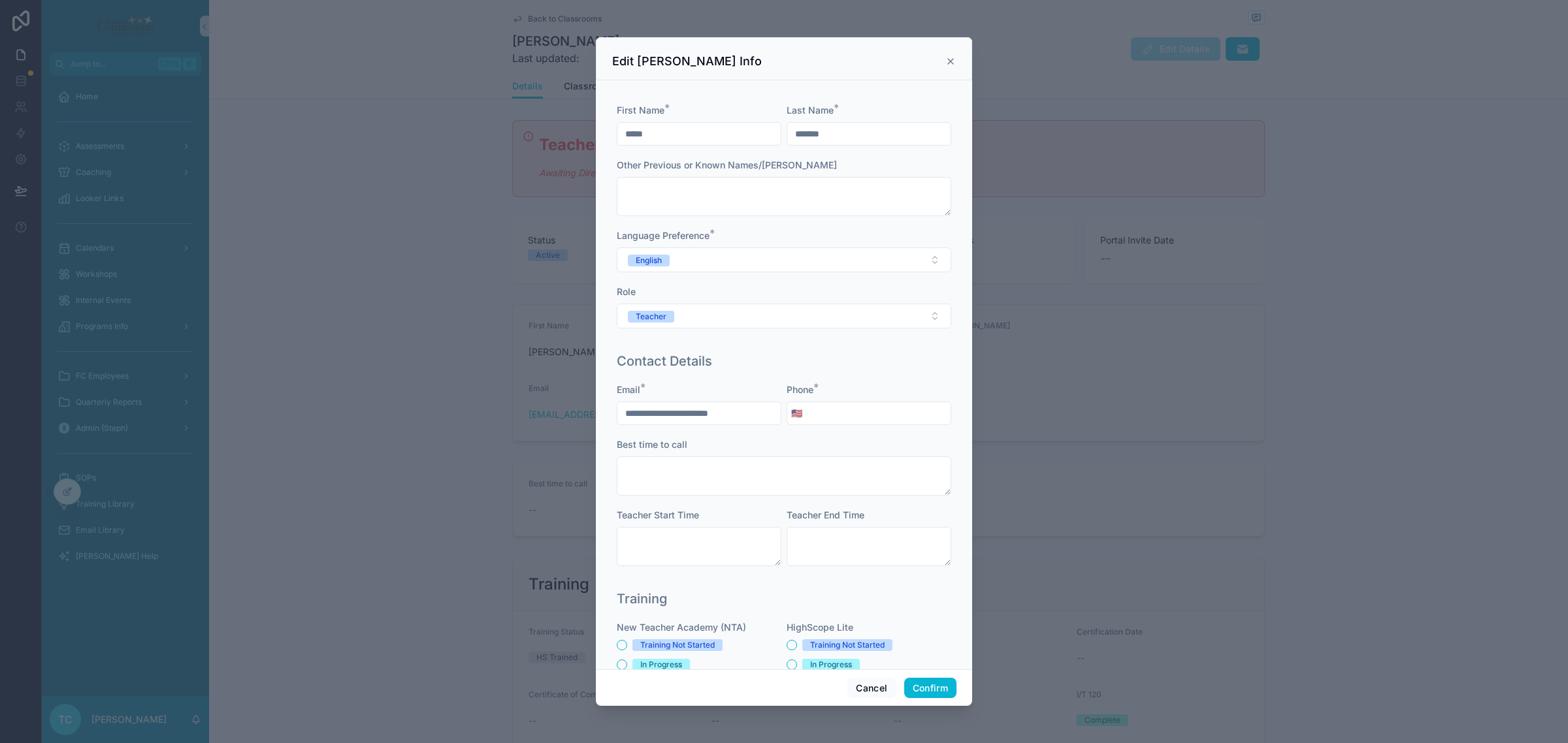
click at [886, 415] on input "tel" at bounding box center [879, 413] width 145 height 18
type input "**********"
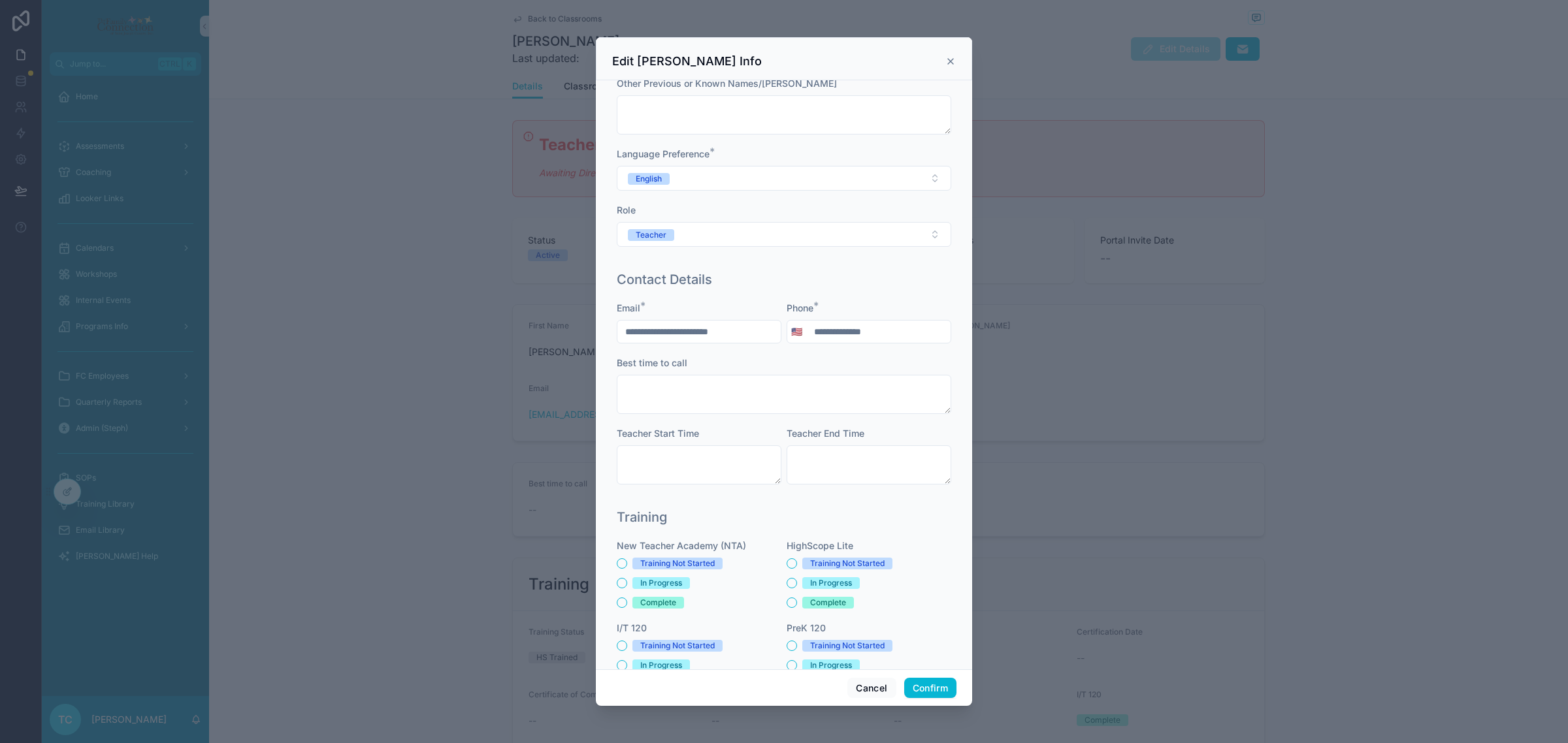
scroll to position [163, 0]
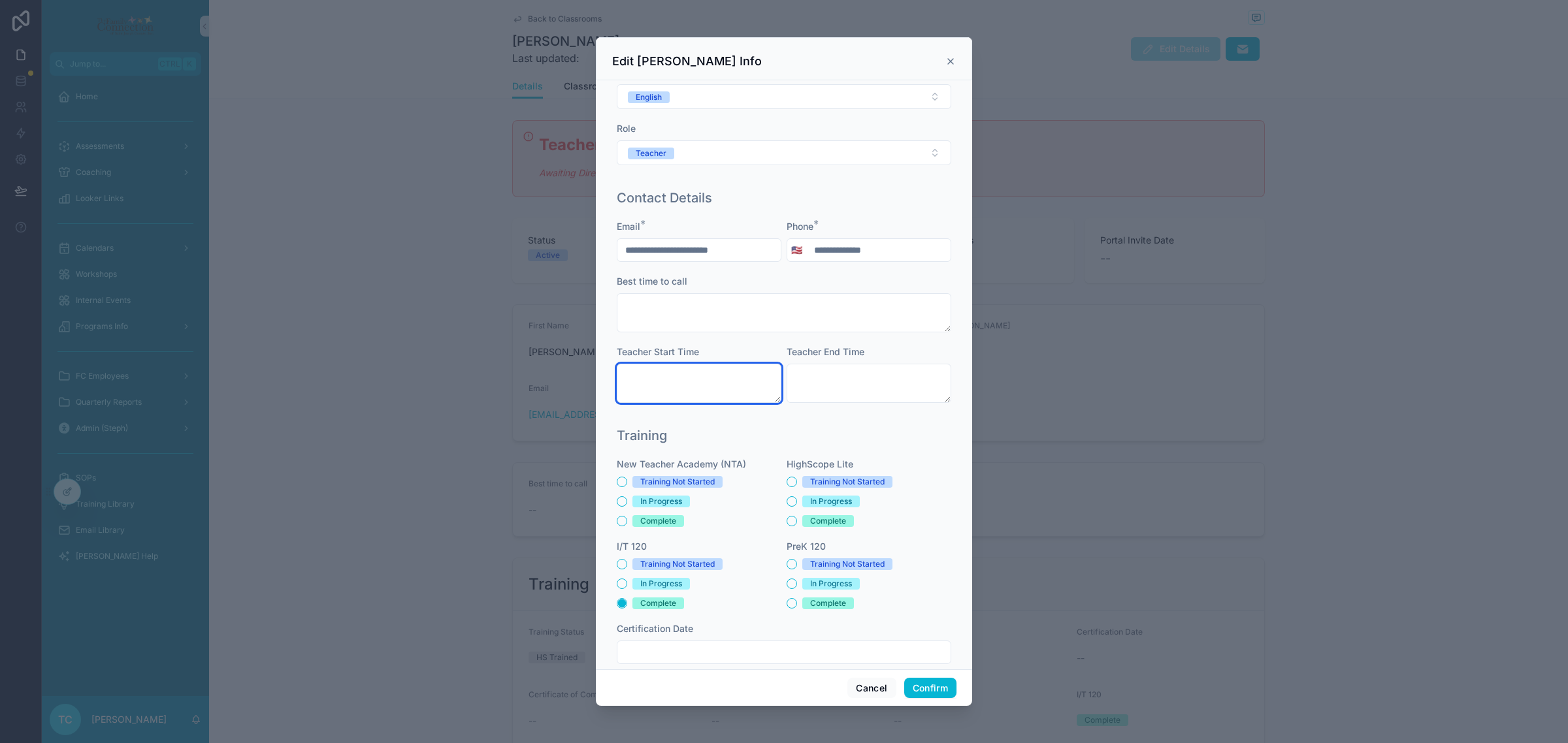
click at [701, 375] on textarea at bounding box center [699, 383] width 164 height 39
type textarea "****"
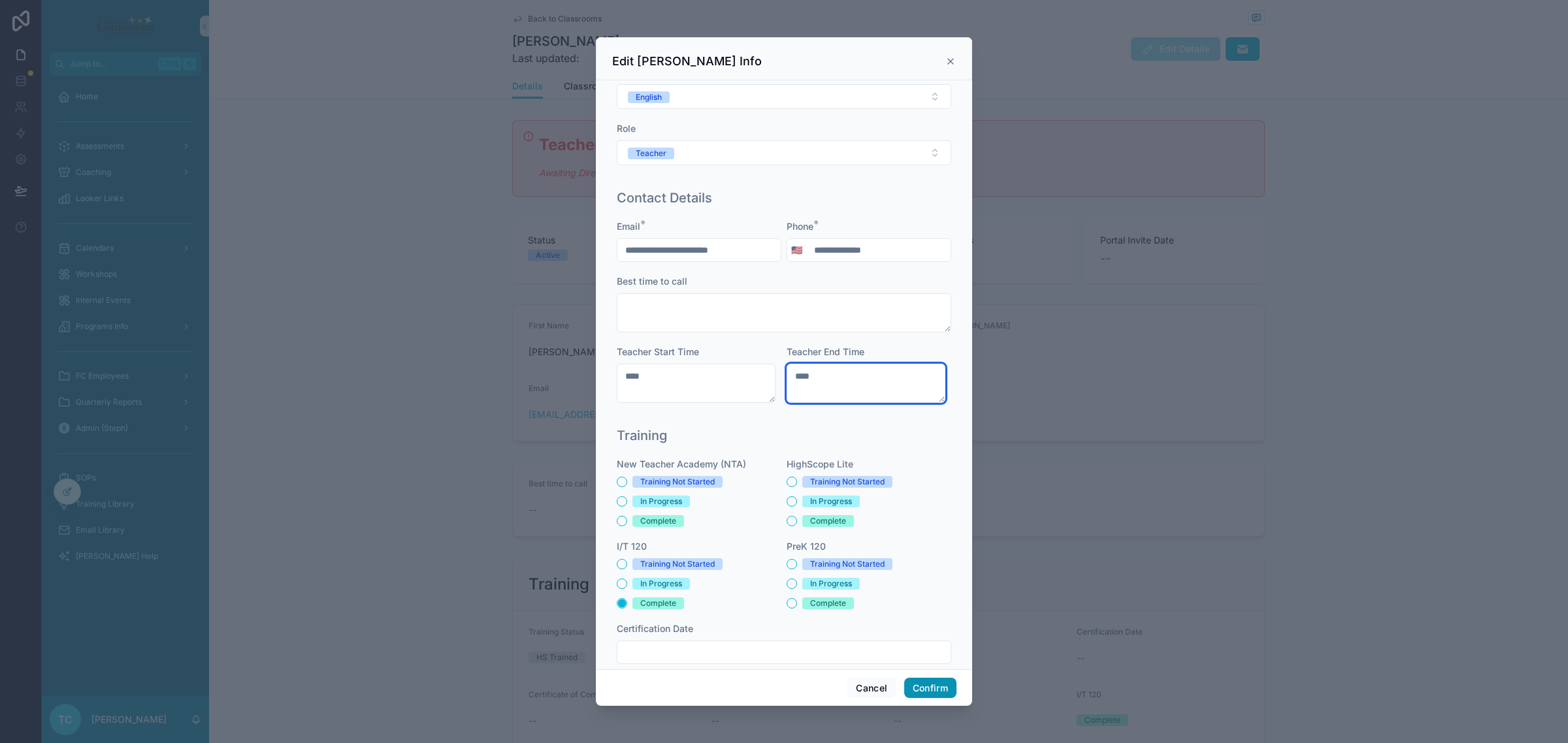
type textarea "****"
click at [933, 689] on button "Confirm" at bounding box center [930, 687] width 53 height 21
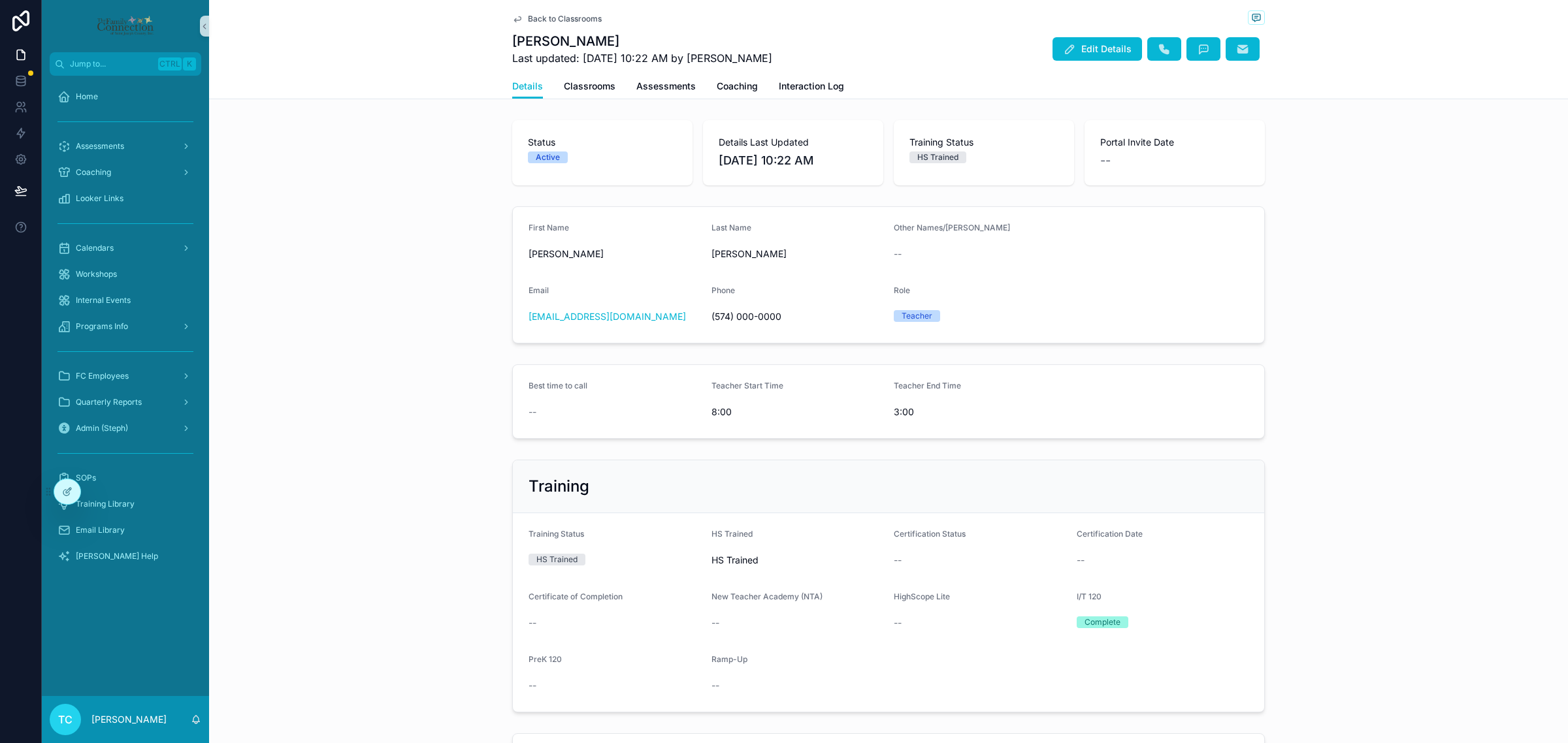
click at [549, 17] on span "Back to Classrooms" at bounding box center [564, 19] width 74 height 11
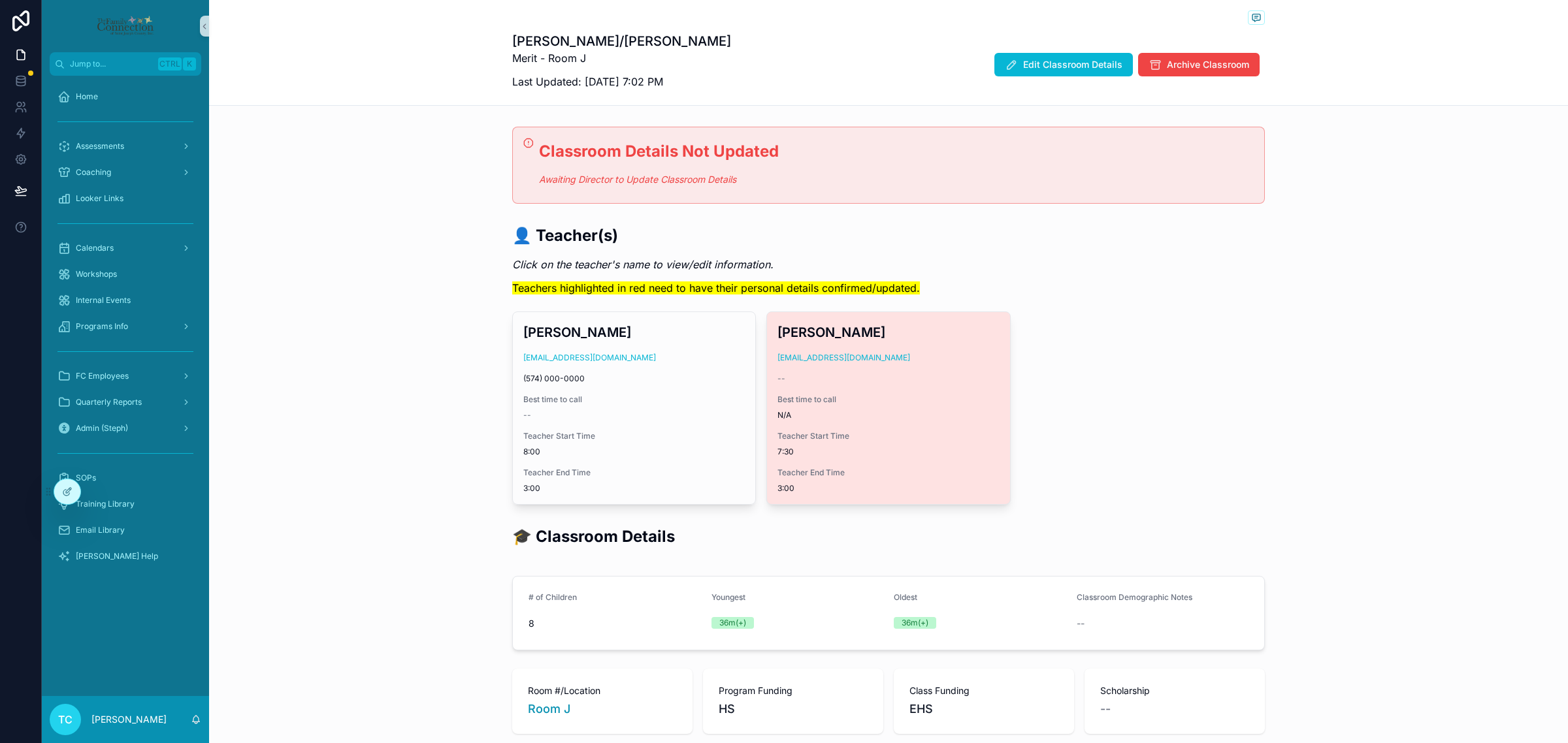
click at [883, 406] on div "Best time to call N/A" at bounding box center [888, 407] width 222 height 26
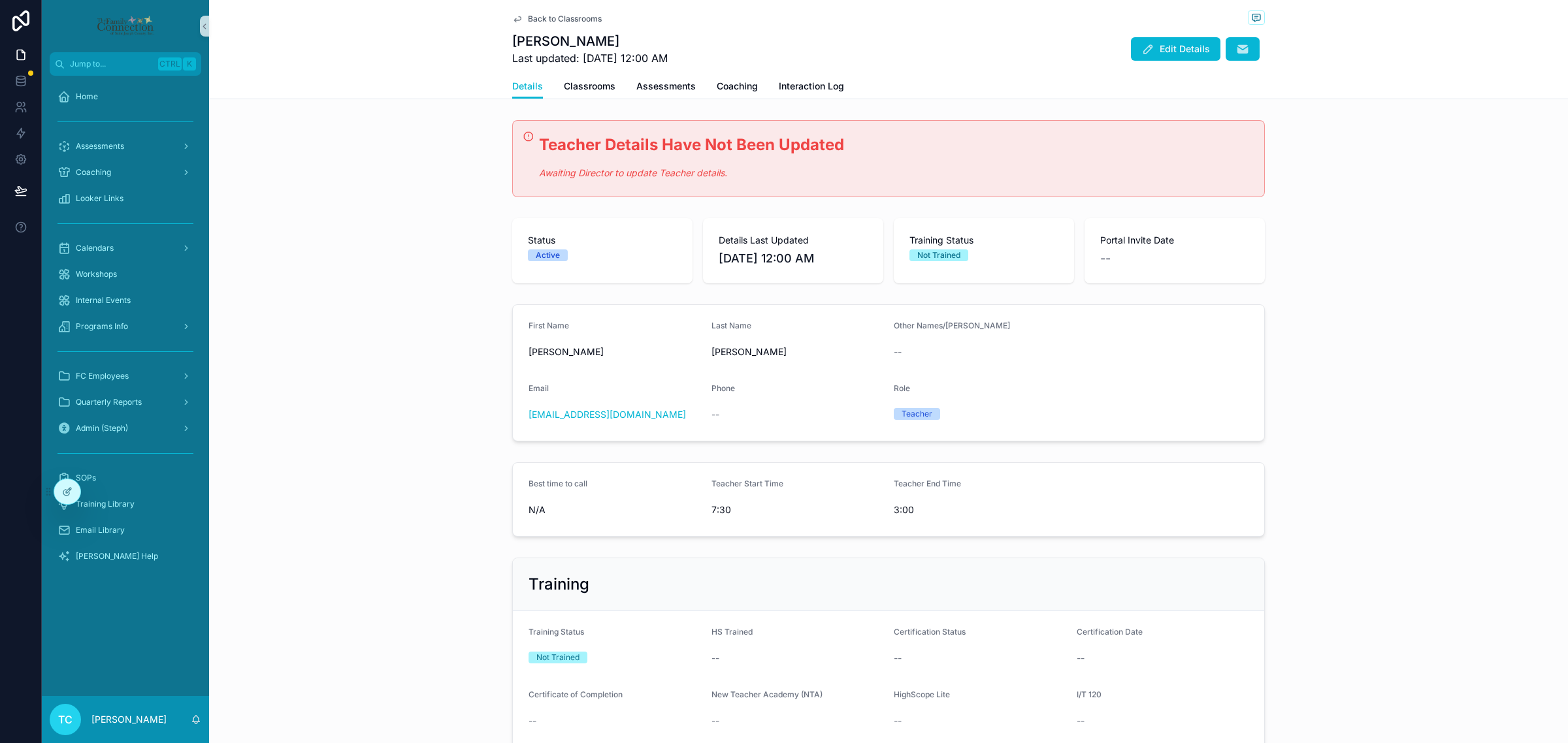
click at [1196, 48] on span "Edit Details" at bounding box center [1185, 49] width 50 height 13
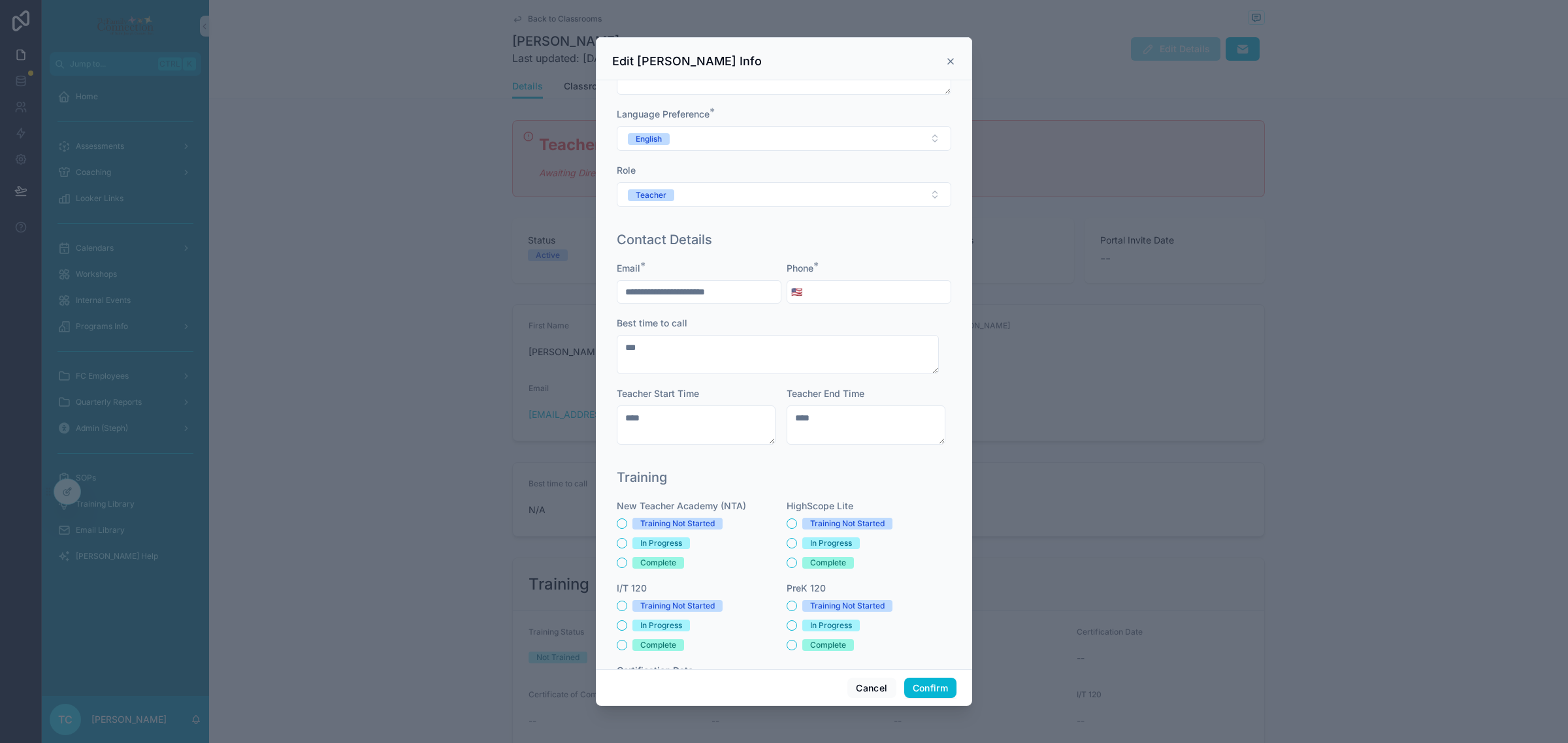
scroll to position [163, 0]
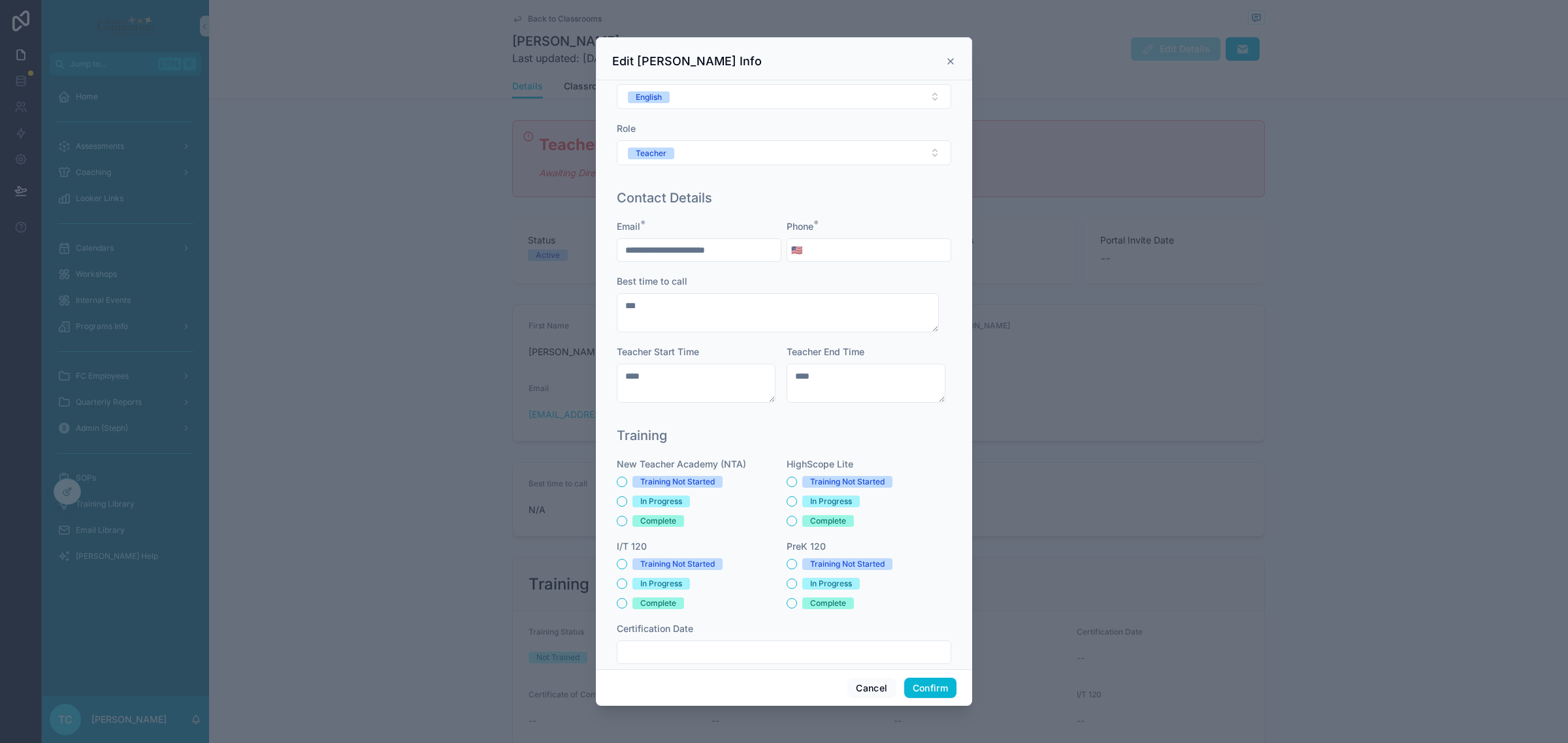
click at [861, 243] on input "tel" at bounding box center [879, 250] width 145 height 18
type input "**********"
click at [949, 689] on button "Confirm" at bounding box center [930, 687] width 53 height 21
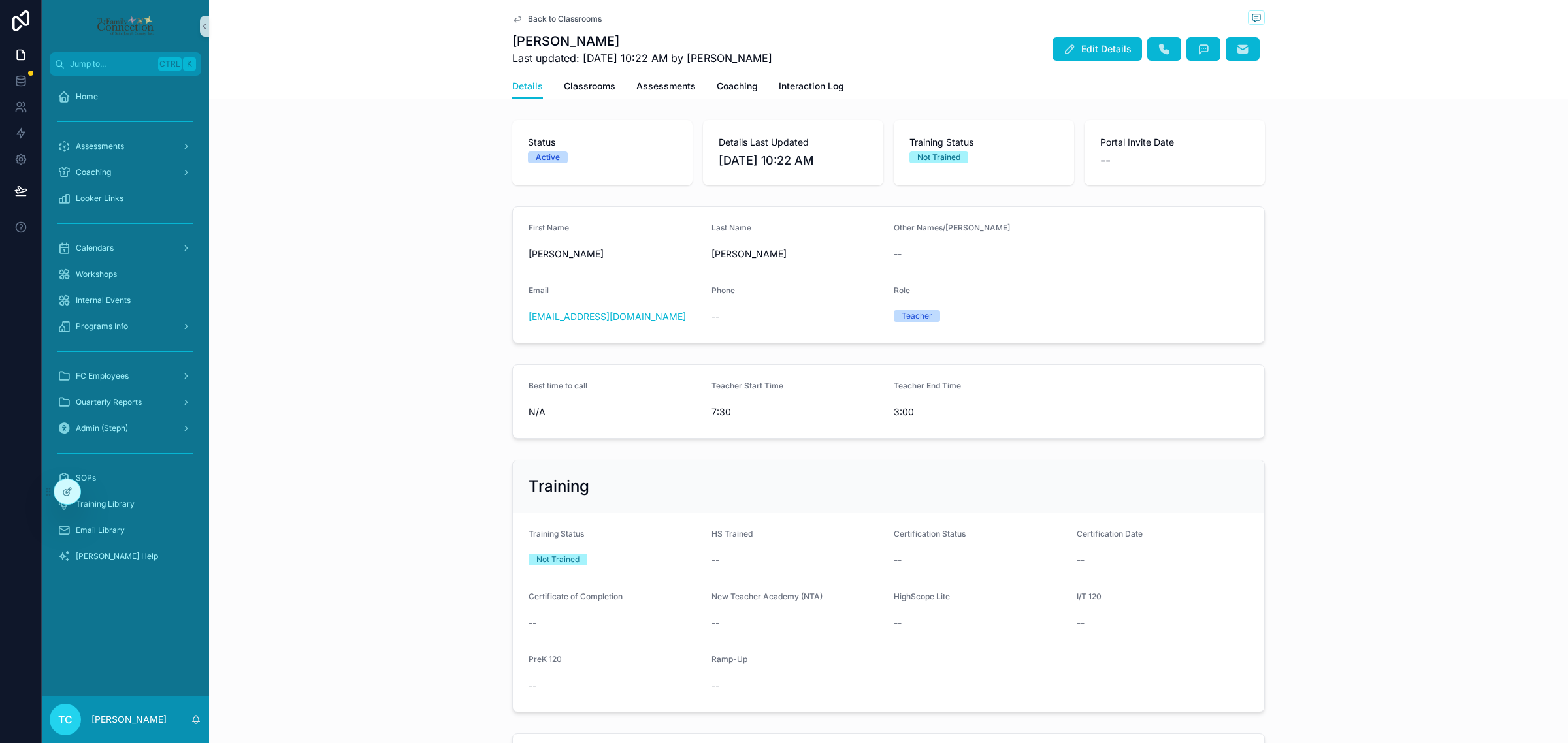
click at [570, 17] on span "Back to Classrooms" at bounding box center [564, 19] width 74 height 11
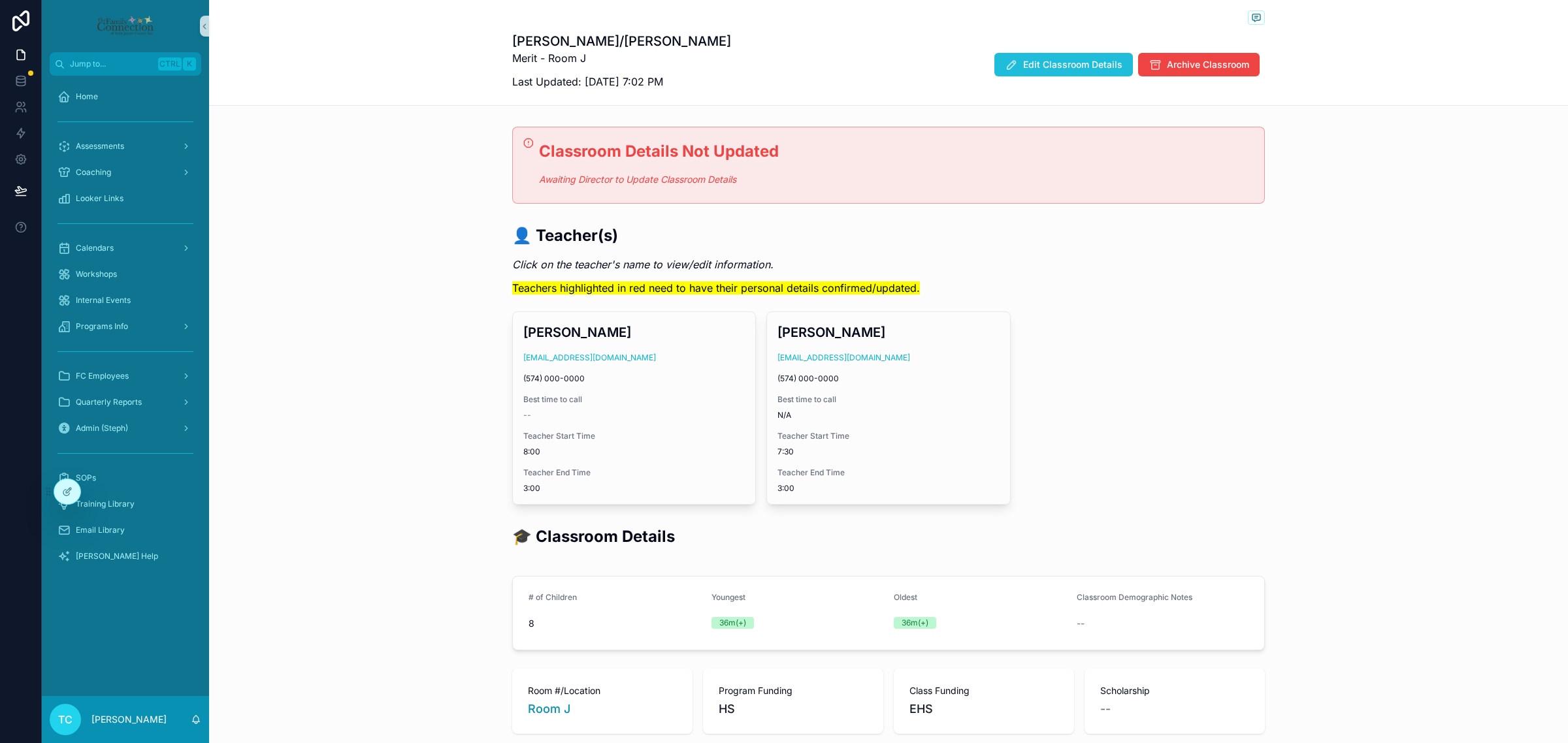
click at [1046, 65] on span "Edit Classroom Details" at bounding box center [1072, 64] width 99 height 13
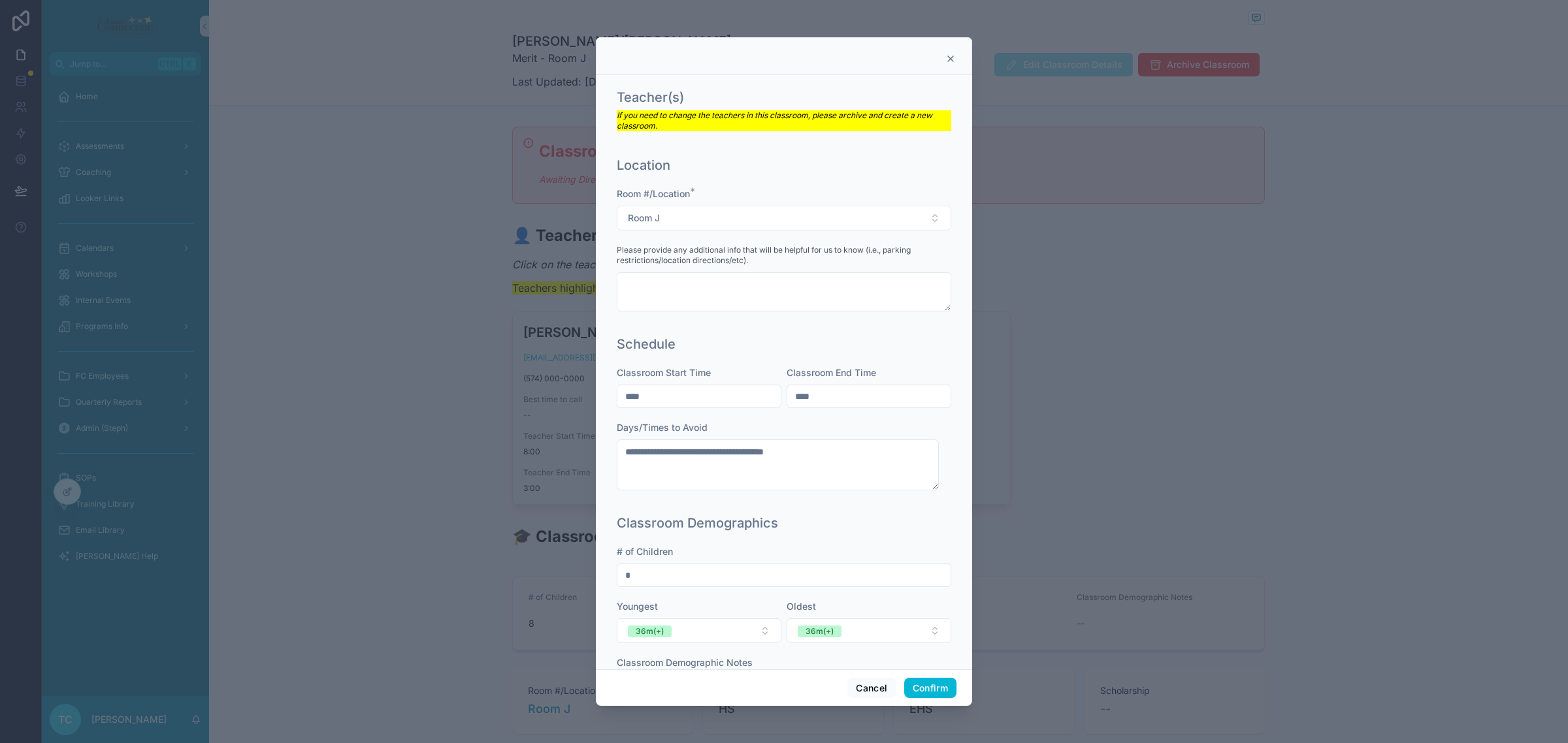
scroll to position [238, 0]
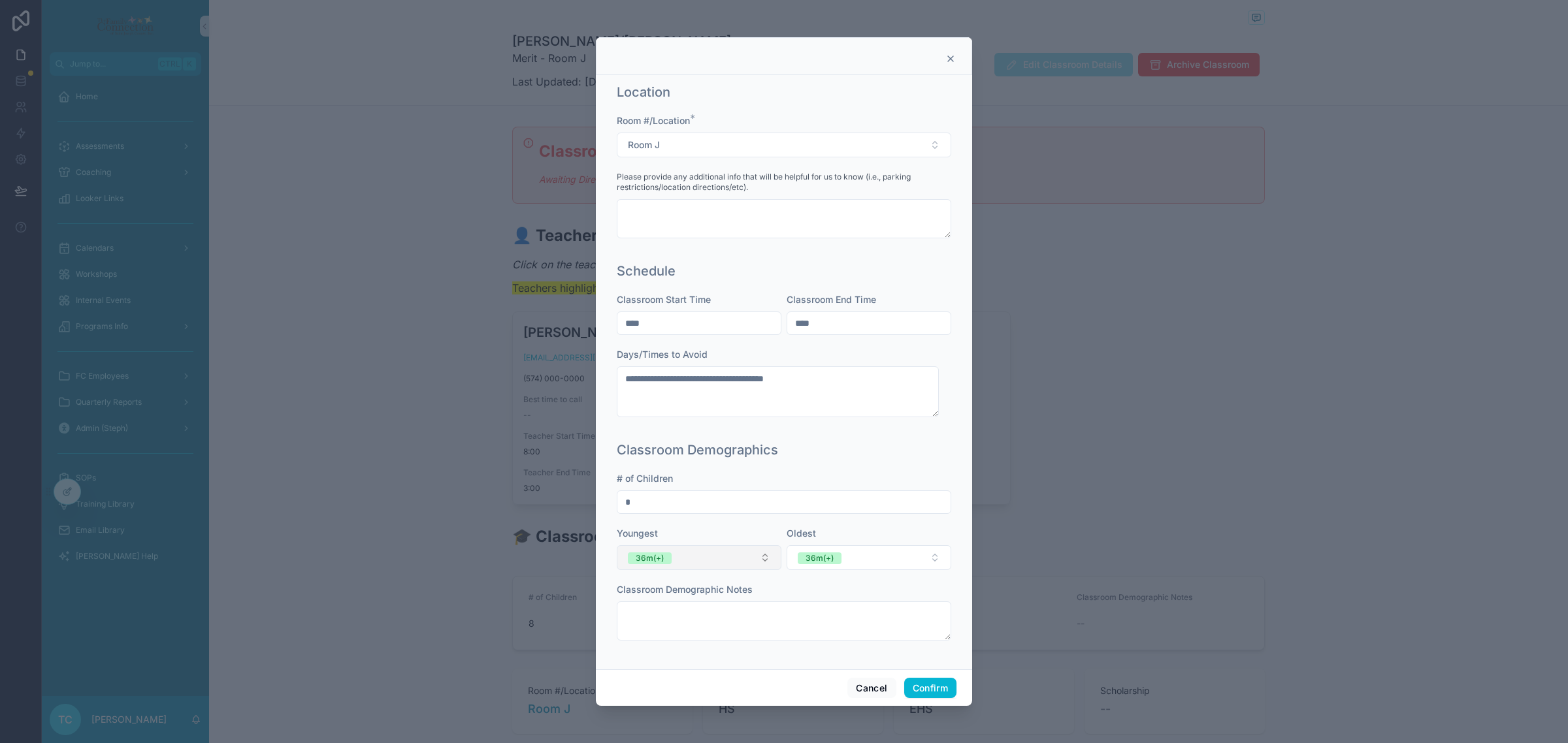
click at [766, 556] on button "36m(+)" at bounding box center [699, 557] width 164 height 25
click at [727, 611] on div "None" at bounding box center [696, 609] width 157 height 20
click at [860, 550] on button "36m(+)" at bounding box center [869, 557] width 164 height 25
click at [841, 606] on div "None" at bounding box center [860, 609] width 157 height 20
click at [946, 539] on div "**********" at bounding box center [784, 372] width 376 height 595
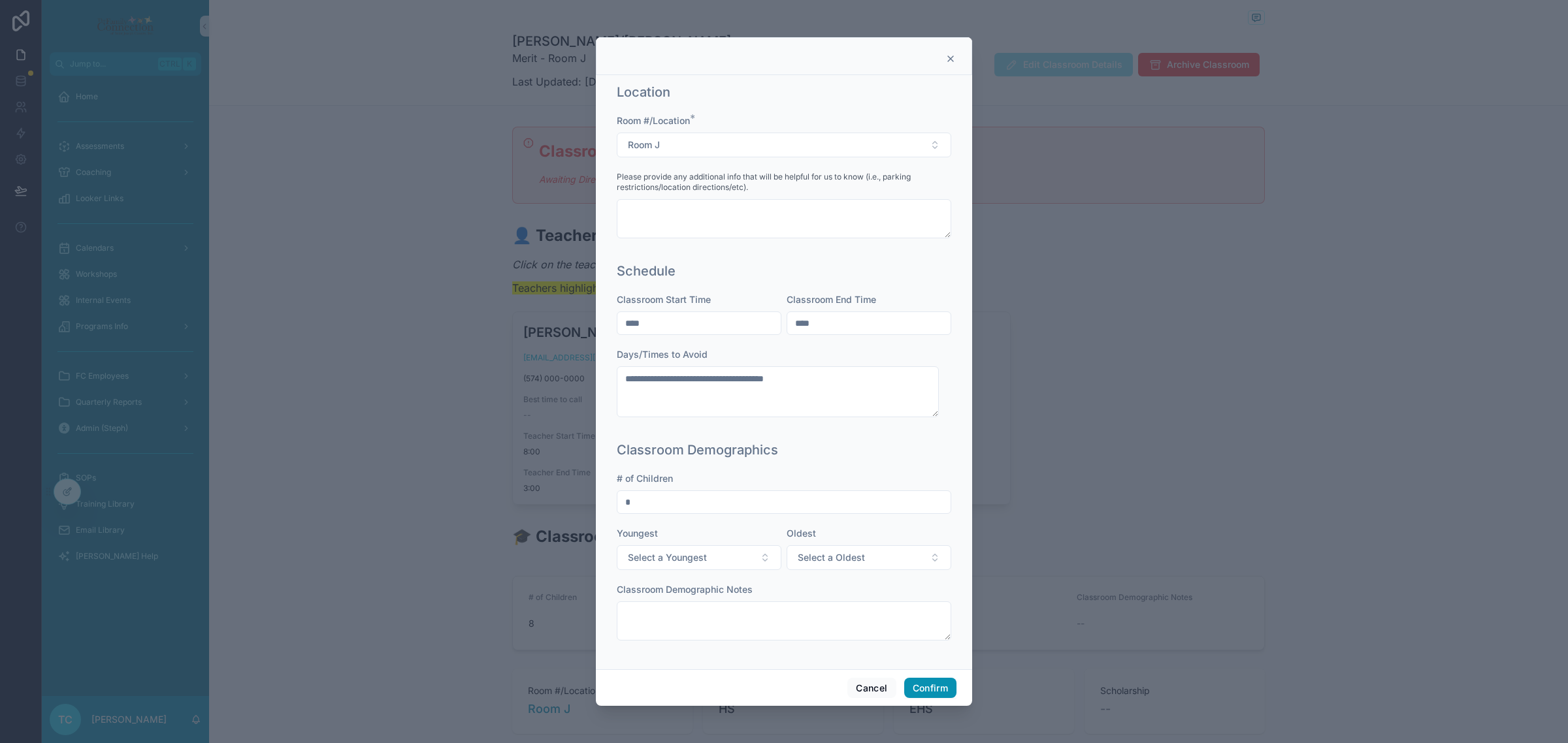
click at [934, 687] on button "Confirm" at bounding box center [930, 687] width 53 height 21
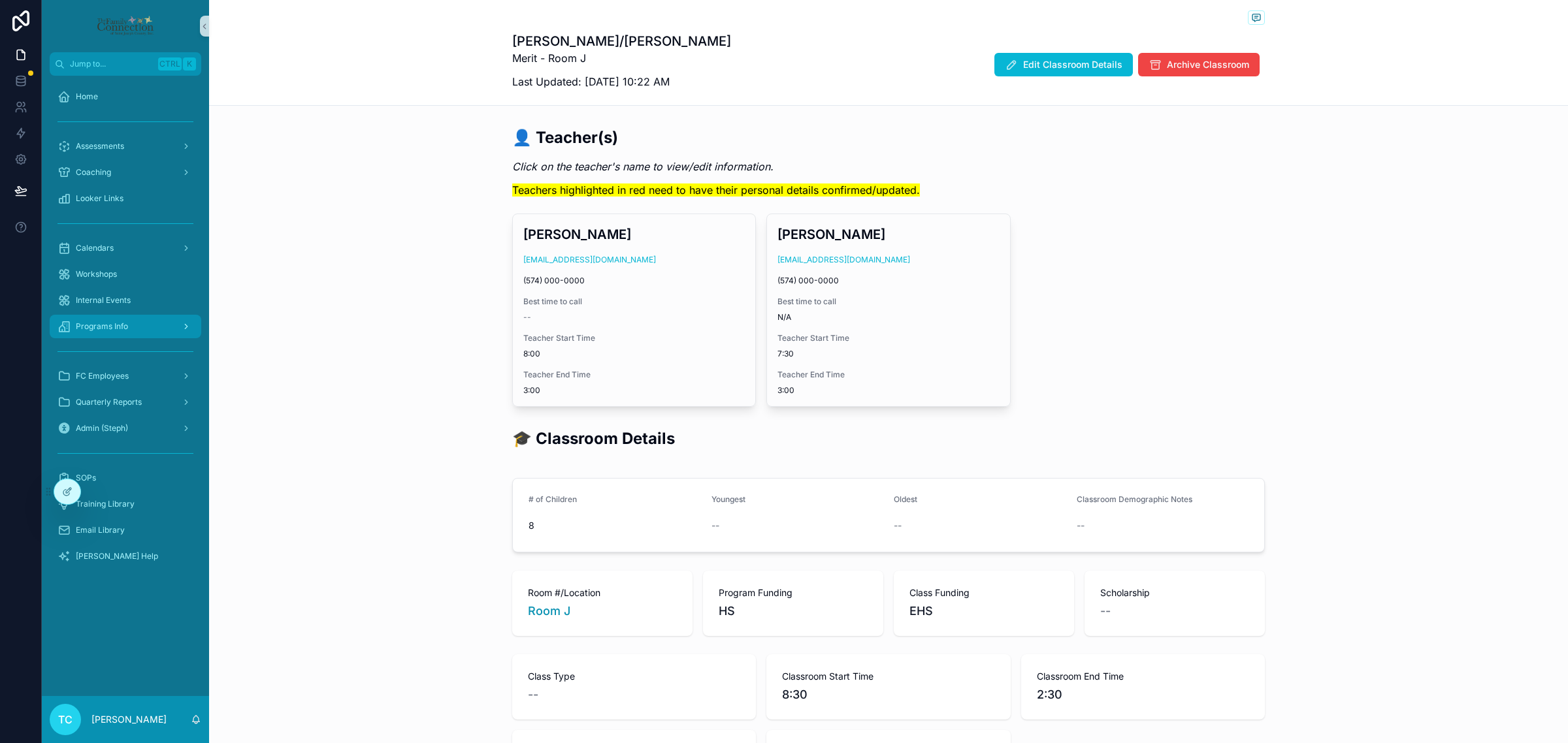
click at [155, 319] on div "Programs Info" at bounding box center [125, 326] width 136 height 21
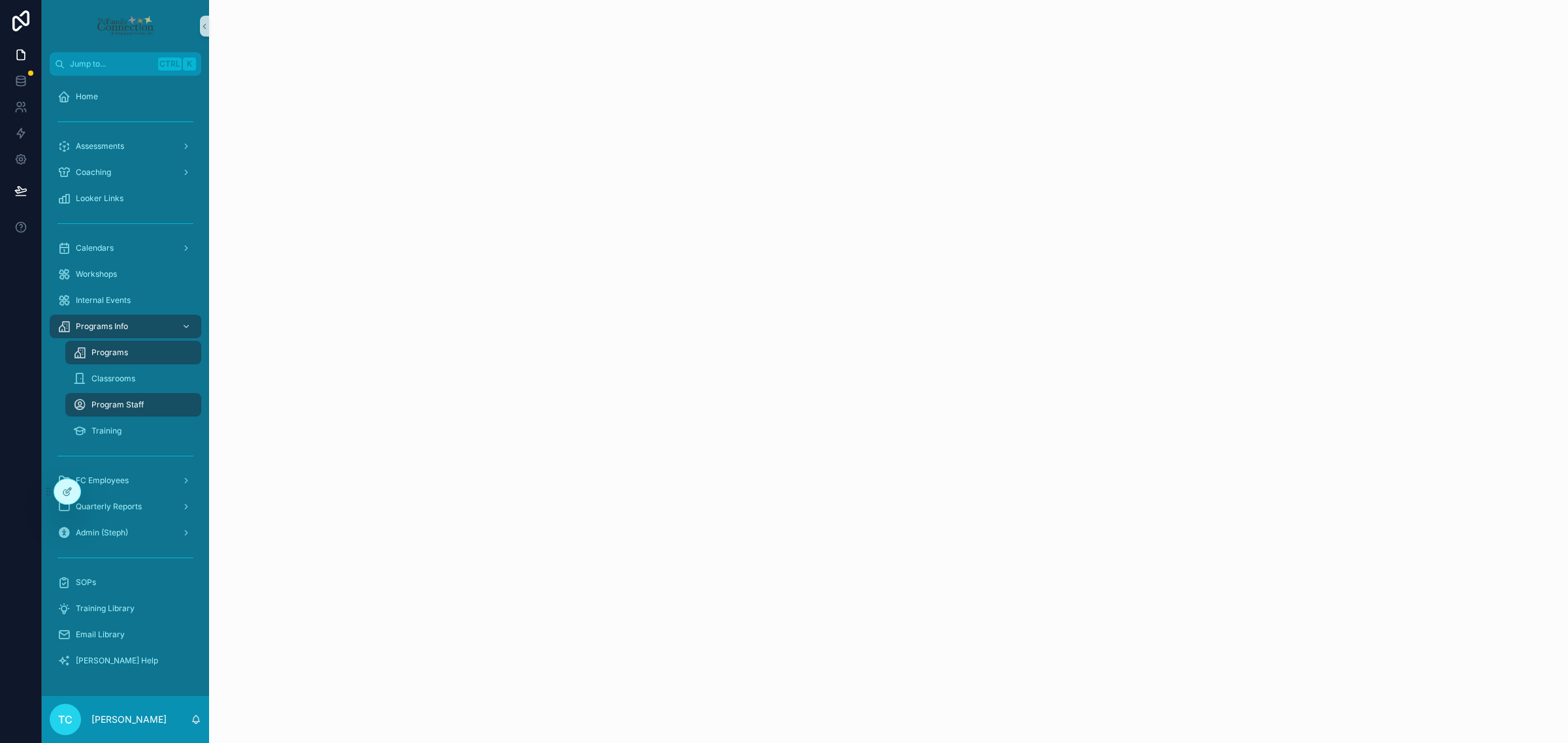
click at [158, 352] on div "Programs" at bounding box center [133, 352] width 120 height 21
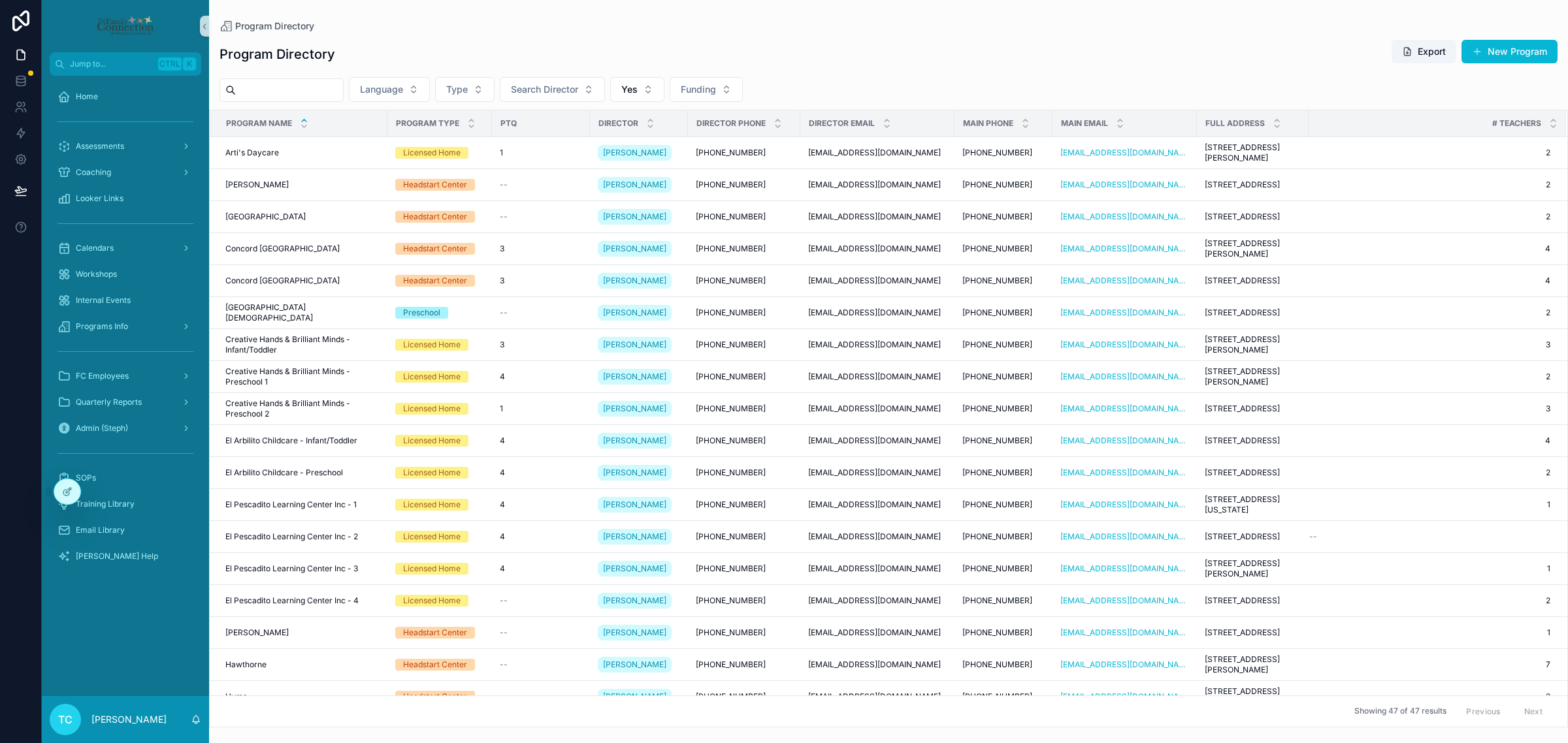
click at [331, 97] on input "scrollable content" at bounding box center [289, 90] width 107 height 18
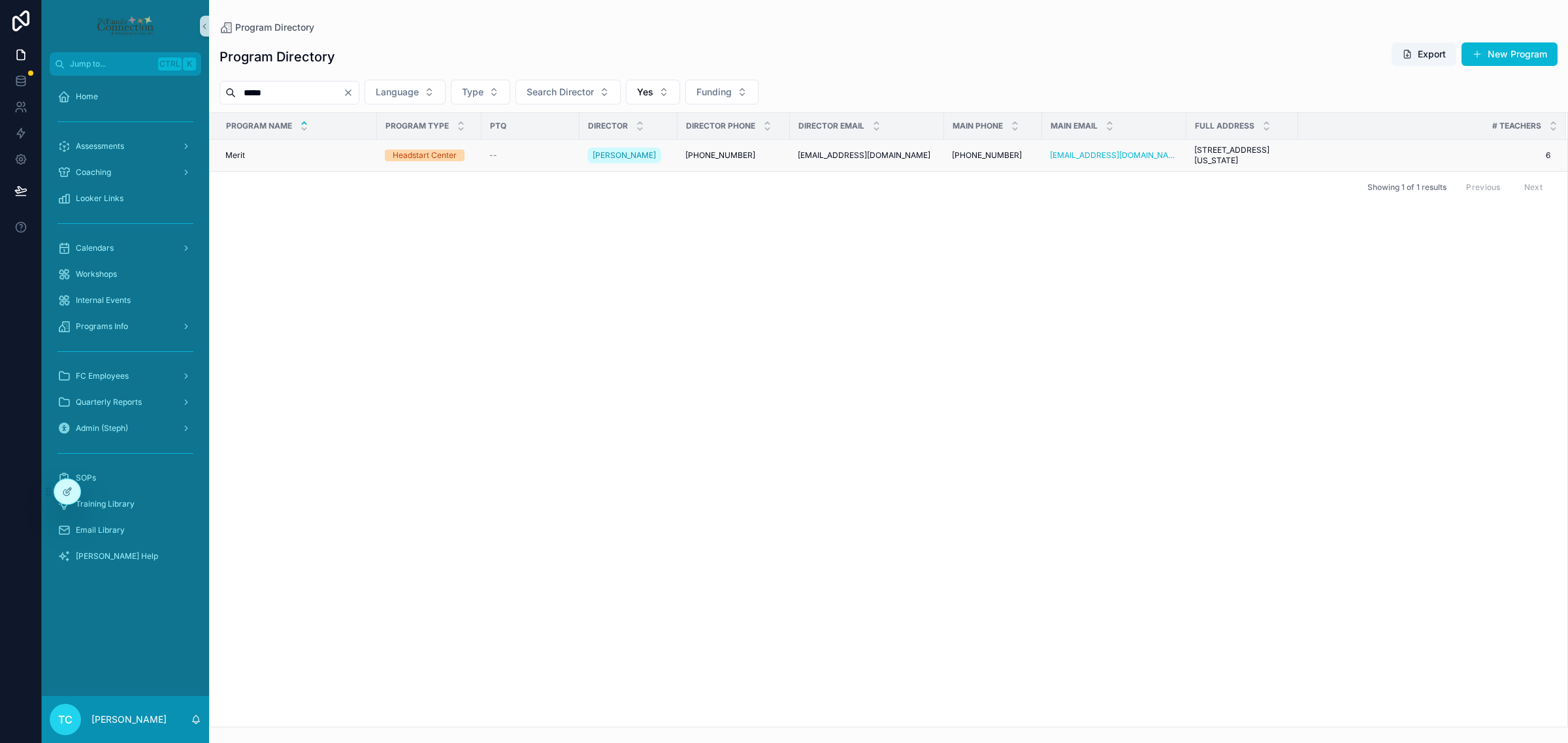
type input "*****"
click at [265, 161] on div "Merit Merit" at bounding box center [297, 155] width 144 height 11
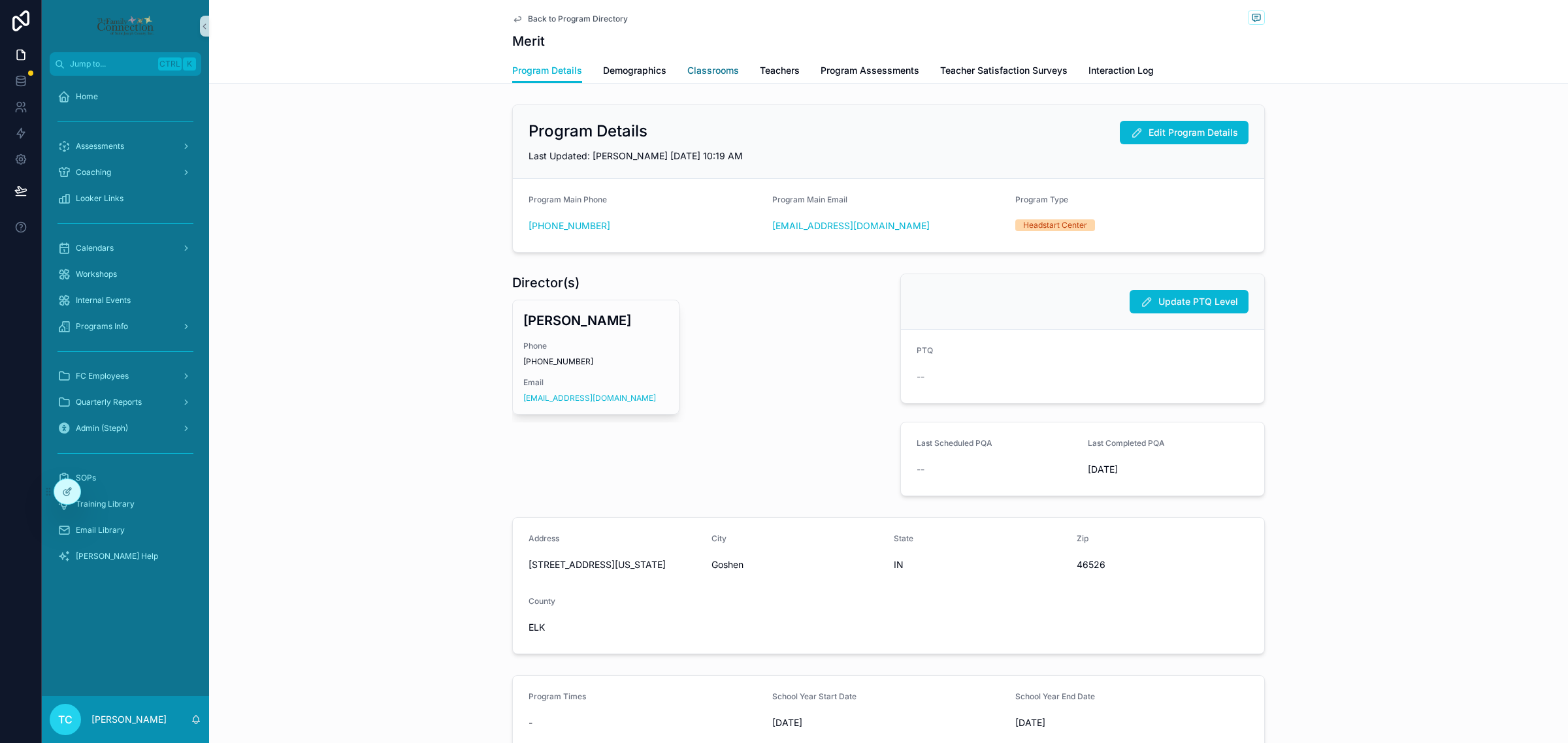
click at [690, 70] on span "Classrooms" at bounding box center [713, 70] width 52 height 13
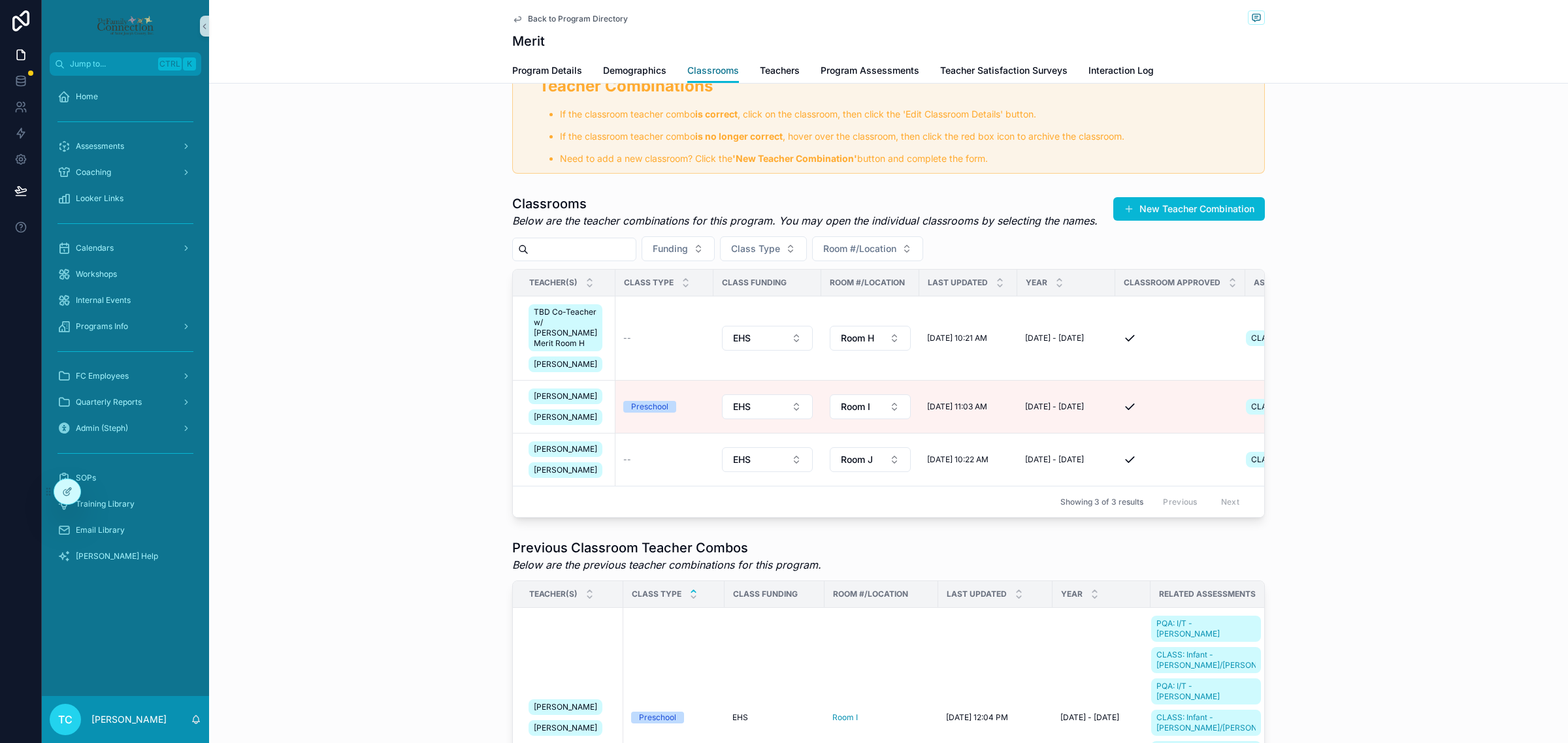
scroll to position [245, 0]
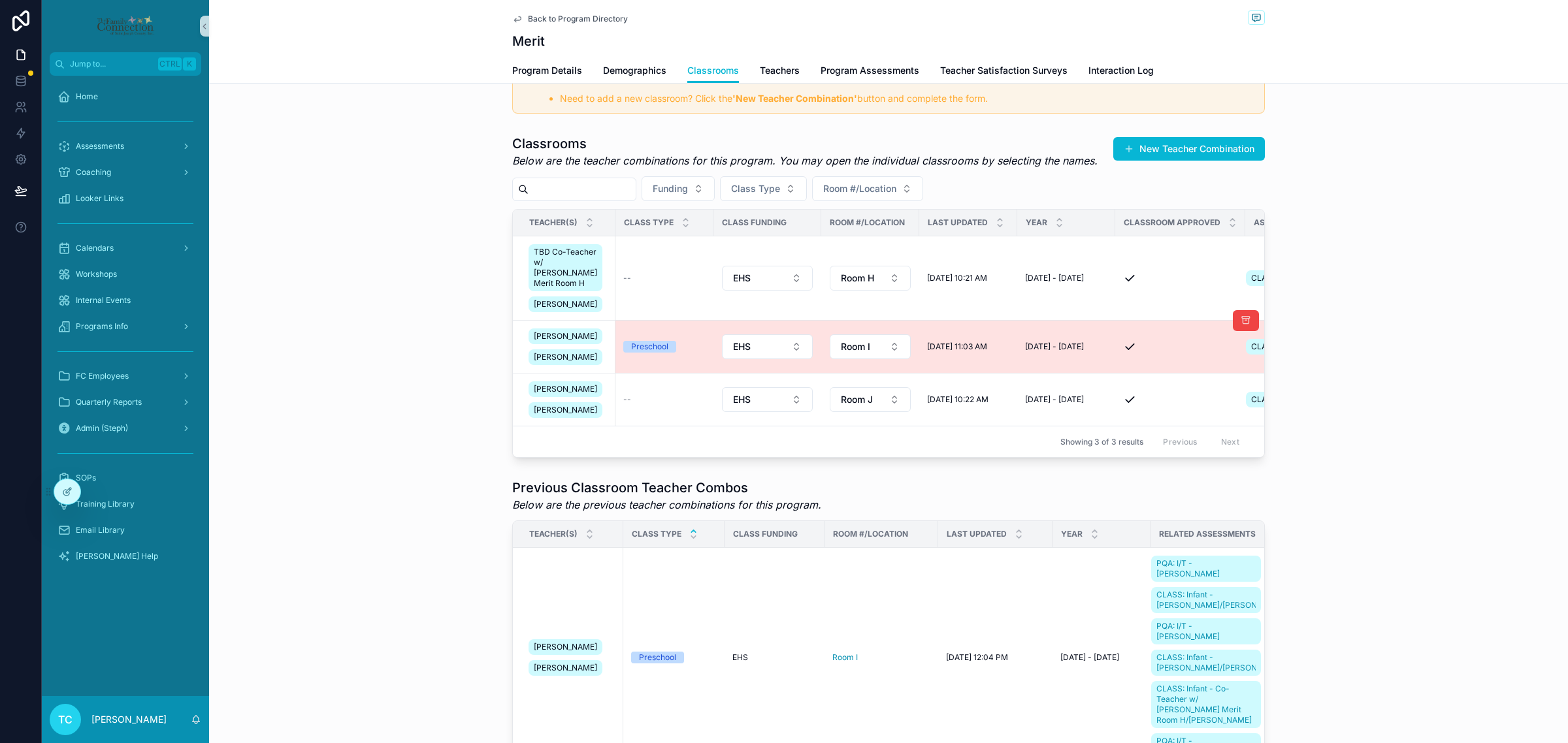
click at [665, 374] on td "Preschool" at bounding box center [664, 346] width 98 height 53
click at [663, 374] on td "Preschool" at bounding box center [664, 346] width 98 height 53
click at [675, 361] on td "Preschool" at bounding box center [664, 346] width 98 height 53
click at [654, 352] on div "Preschool" at bounding box center [650, 346] width 37 height 11
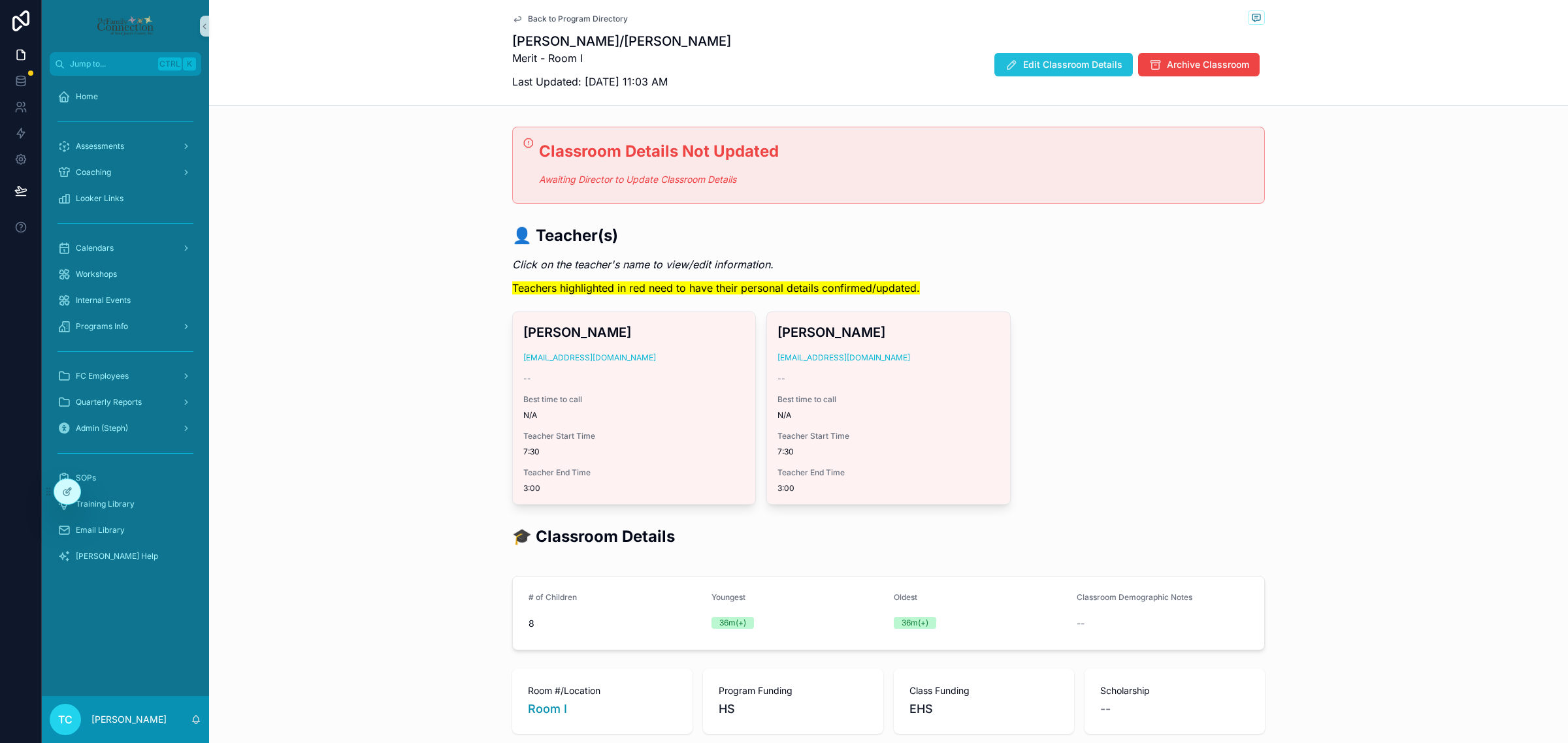
click at [1039, 66] on span "Edit Classroom Details" at bounding box center [1072, 64] width 99 height 13
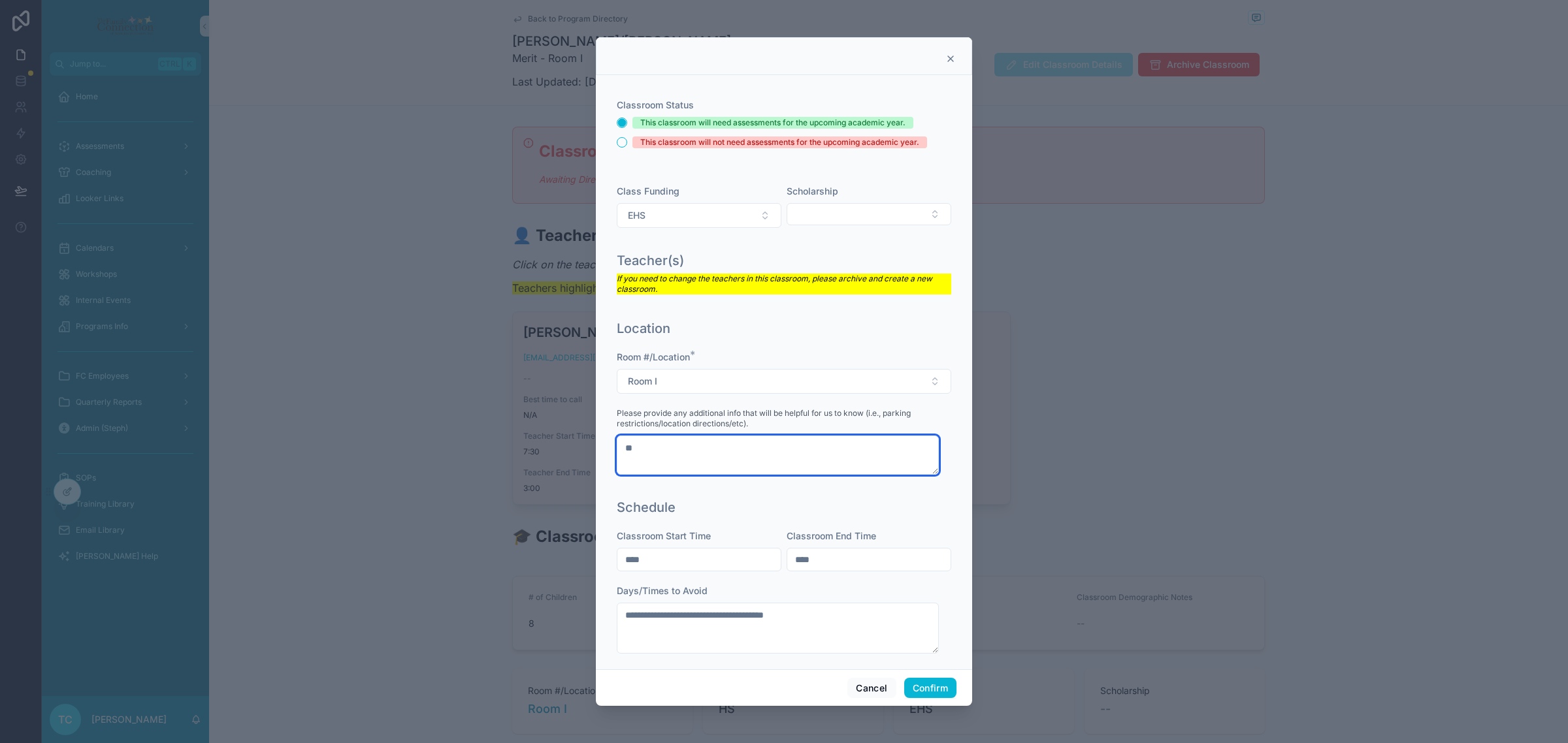
drag, startPoint x: 758, startPoint y: 454, endPoint x: 570, endPoint y: 448, distance: 188.1
click at [570, 448] on div "**********" at bounding box center [784, 372] width 1568 height 743
paste textarea "**********"
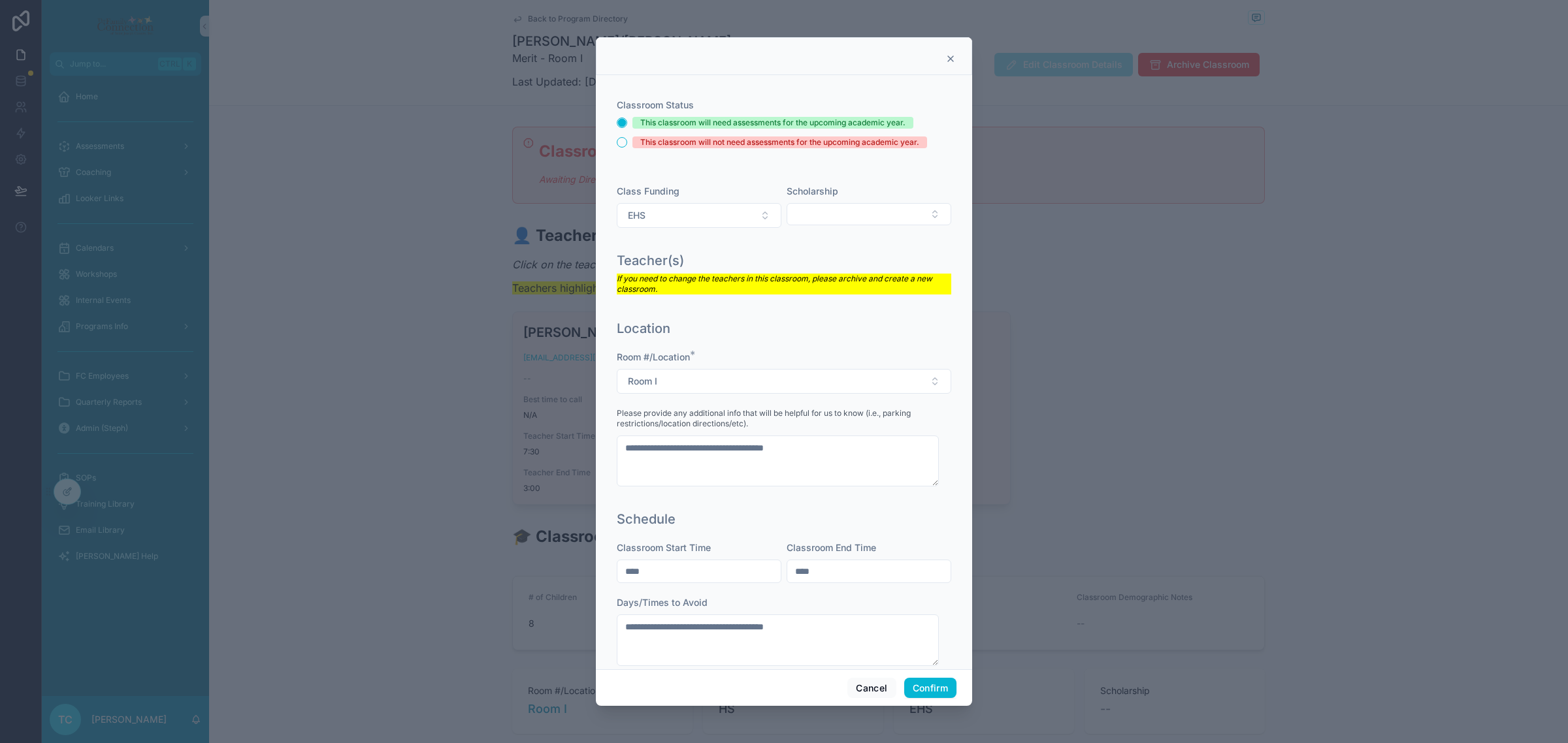
click at [948, 503] on div "**********" at bounding box center [784, 372] width 376 height 595
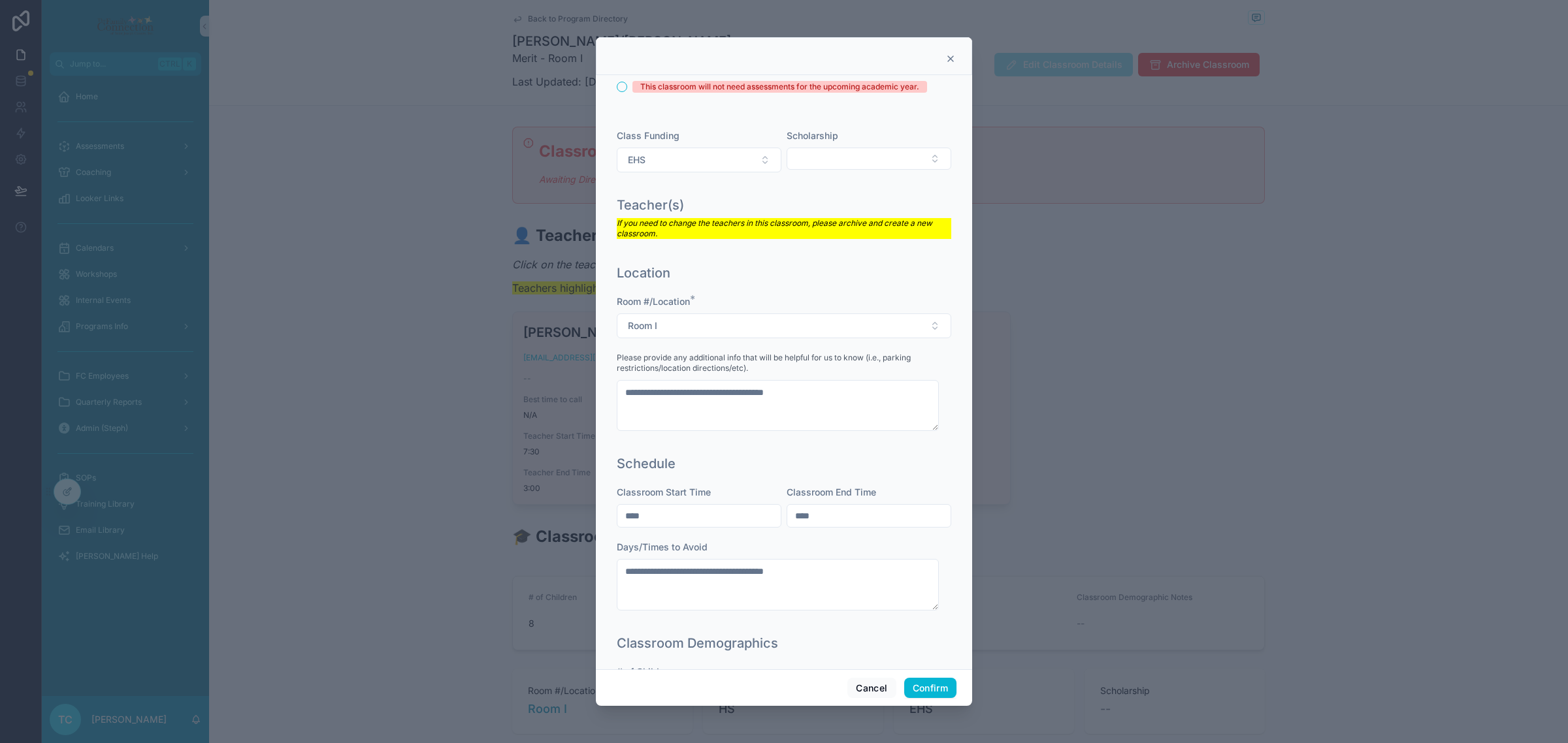
scroll to position [81, 0]
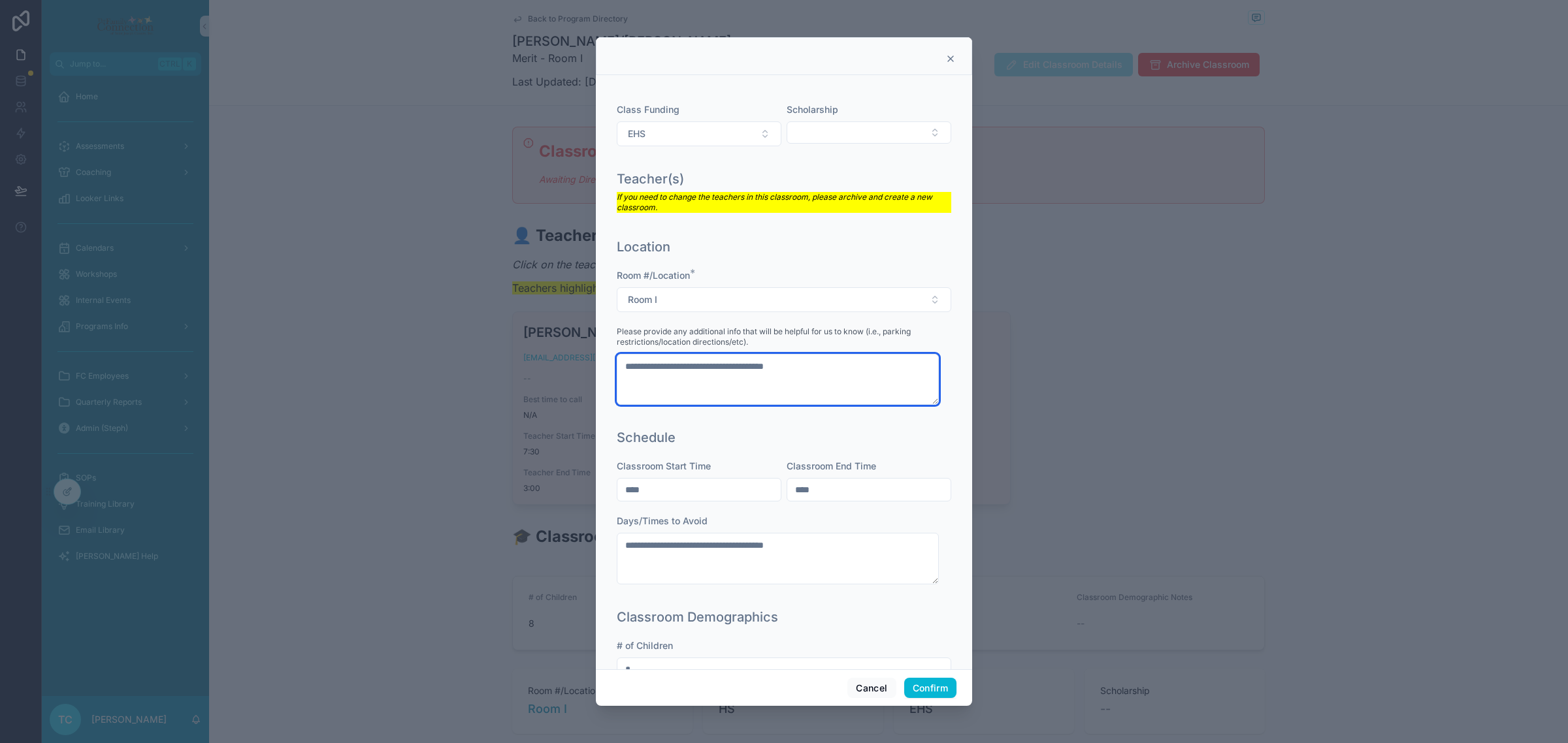
drag, startPoint x: 880, startPoint y: 372, endPoint x: 573, endPoint y: 356, distance: 307.4
click at [573, 356] on div "**********" at bounding box center [784, 372] width 1568 height 743
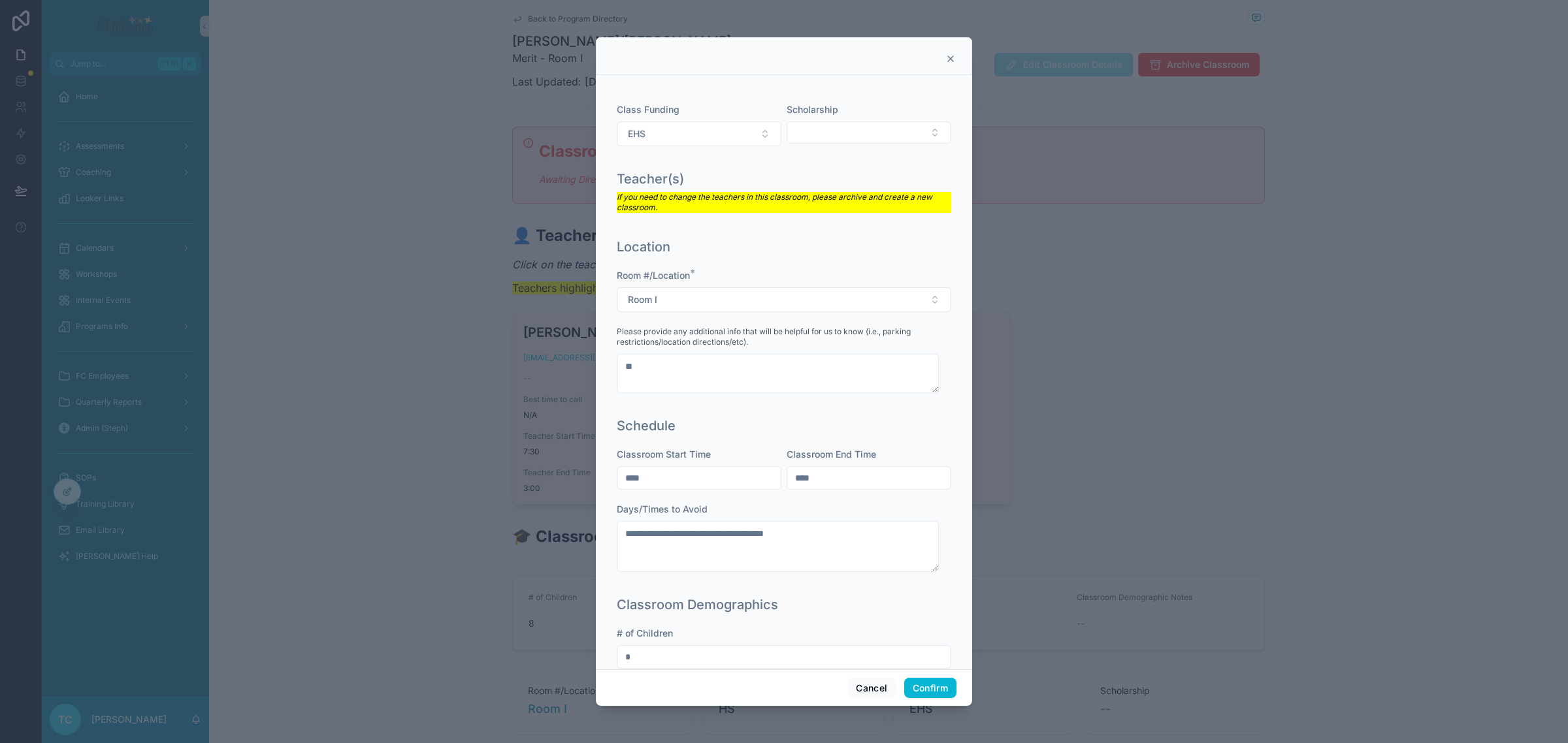
click at [930, 429] on div "Schedule" at bounding box center [784, 426] width 334 height 18
click at [886, 376] on textarea "**" at bounding box center [778, 373] width 322 height 39
type textarea "**"
click at [940, 415] on div "**********" at bounding box center [784, 500] width 345 height 179
drag, startPoint x: 806, startPoint y: 375, endPoint x: 586, endPoint y: 367, distance: 220.1
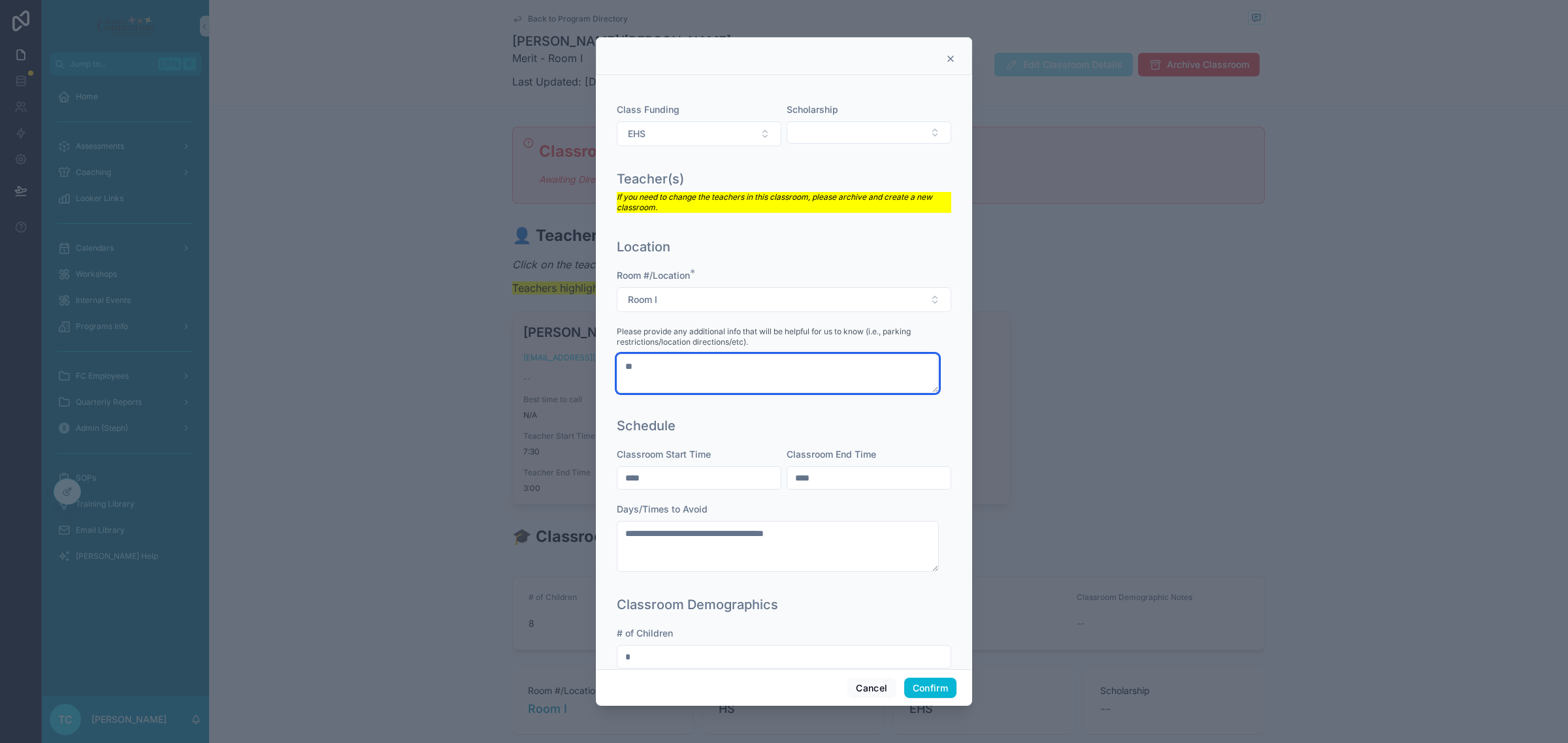
click at [586, 367] on div "**********" at bounding box center [784, 372] width 1568 height 743
click at [946, 441] on div "**********" at bounding box center [784, 372] width 376 height 595
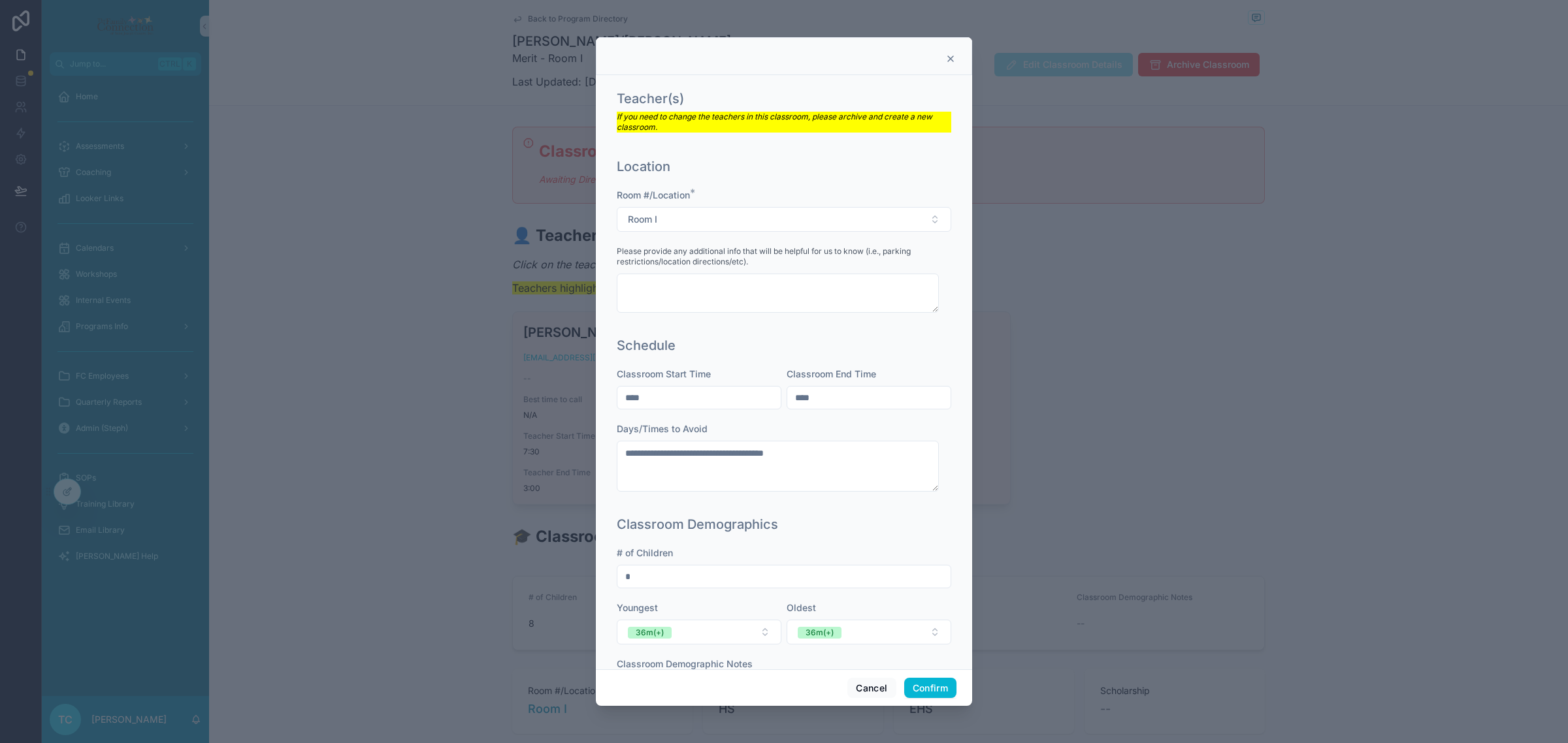
scroll to position [238, 0]
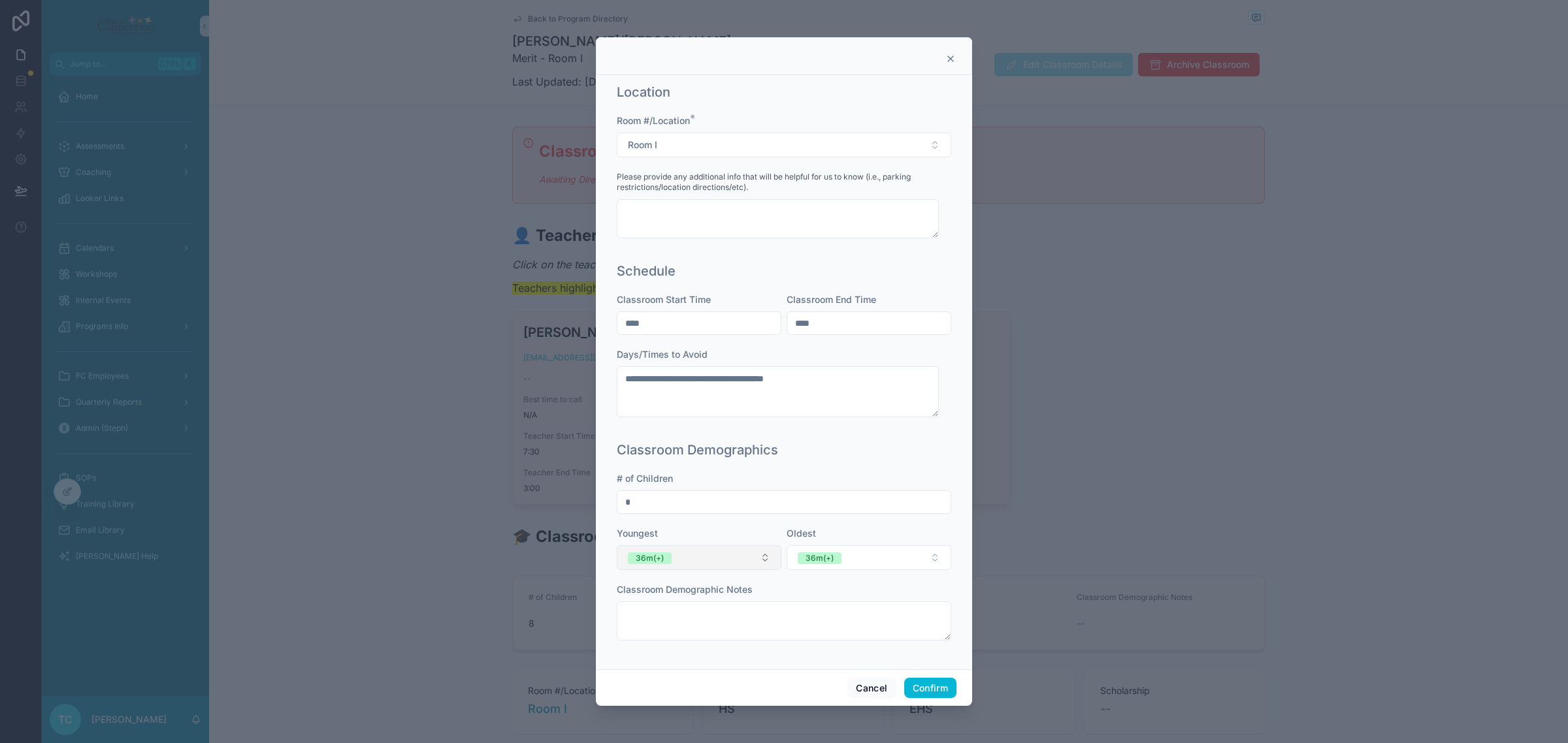
click at [687, 566] on button "36m(+)" at bounding box center [699, 557] width 164 height 25
click at [691, 604] on div "None" at bounding box center [696, 609] width 157 height 20
click at [859, 563] on button "36m(+)" at bounding box center [869, 557] width 164 height 25
click at [853, 609] on div "None" at bounding box center [860, 609] width 157 height 20
click at [949, 598] on div "**********" at bounding box center [784, 372] width 376 height 595
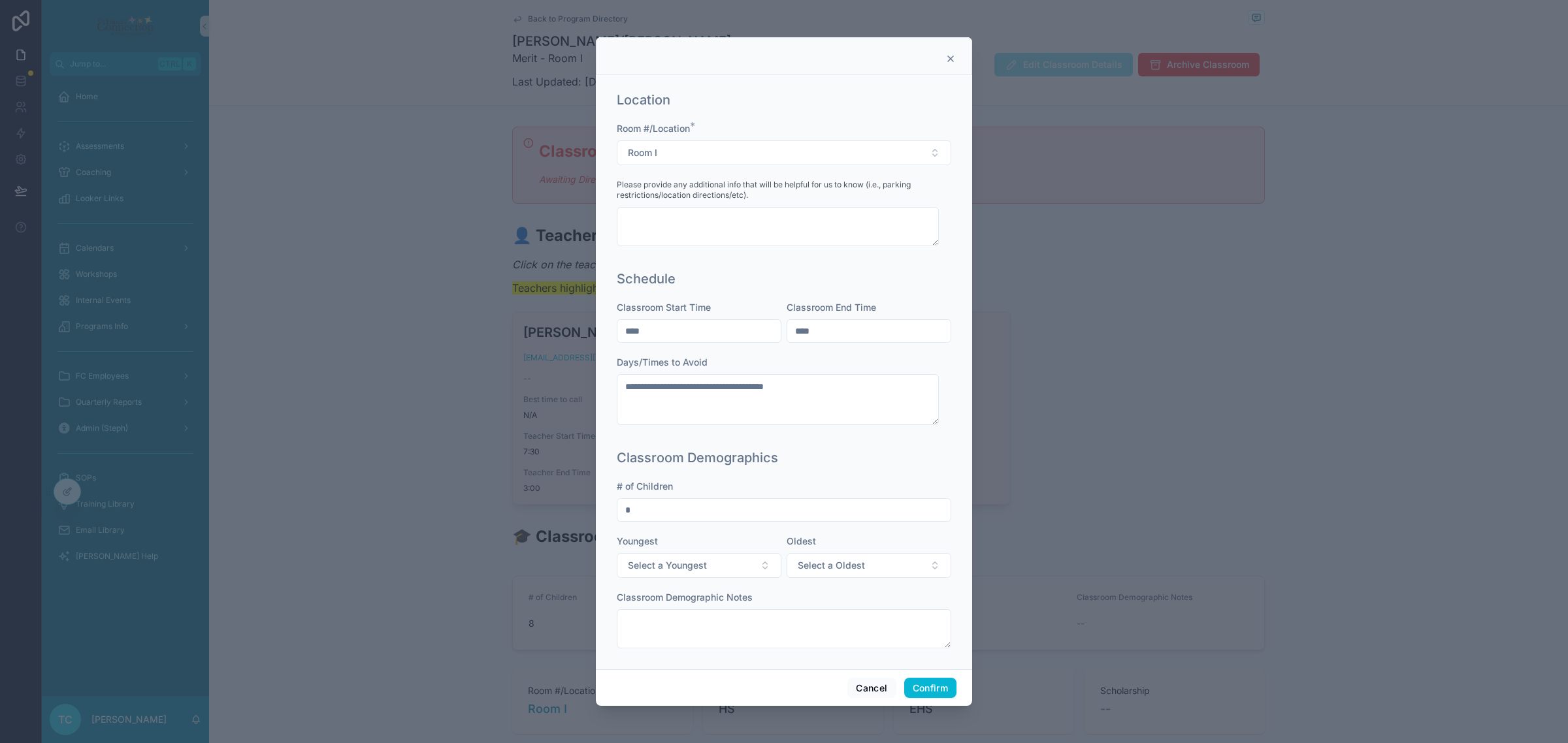
scroll to position [237, 0]
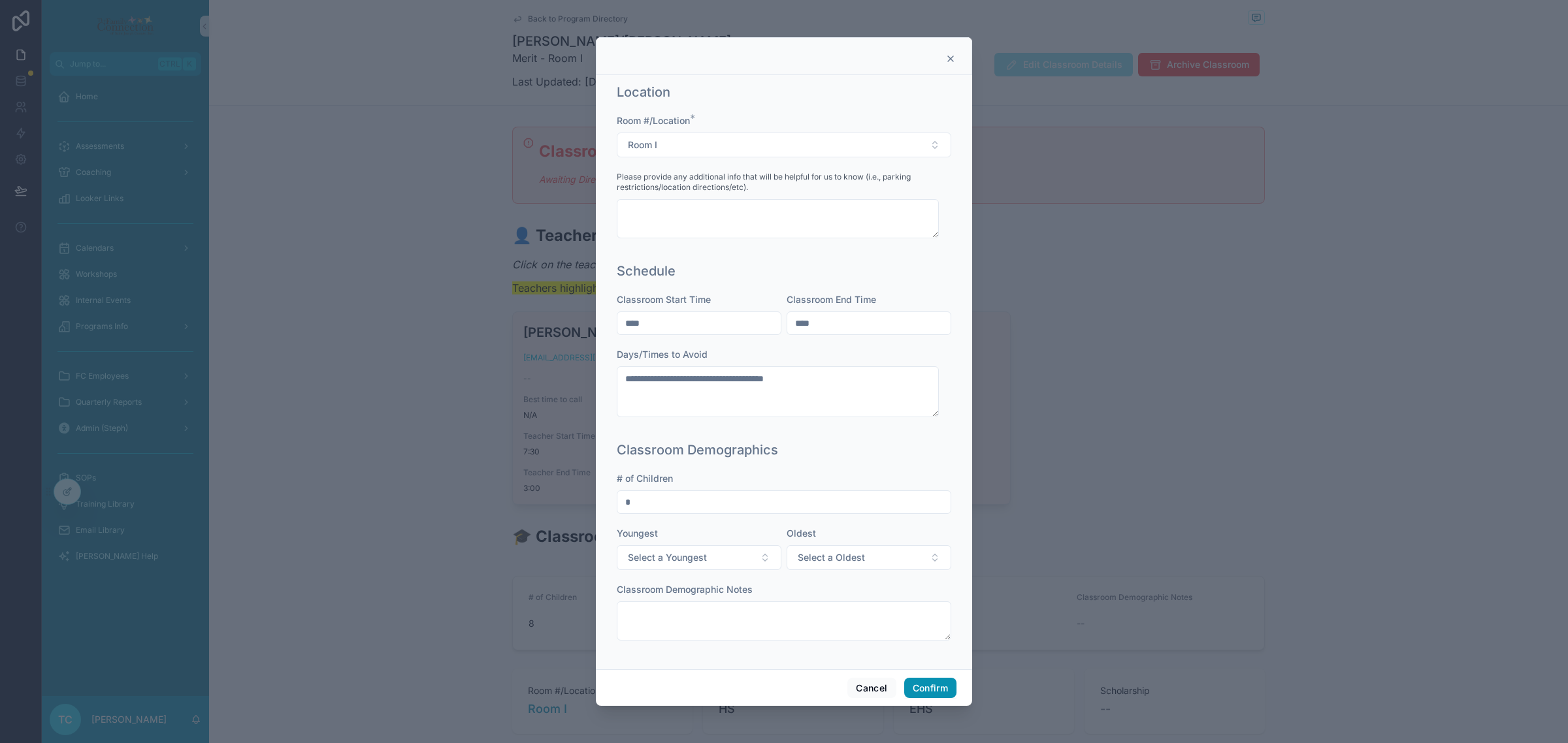
click at [940, 690] on button "Confirm" at bounding box center [930, 687] width 53 height 21
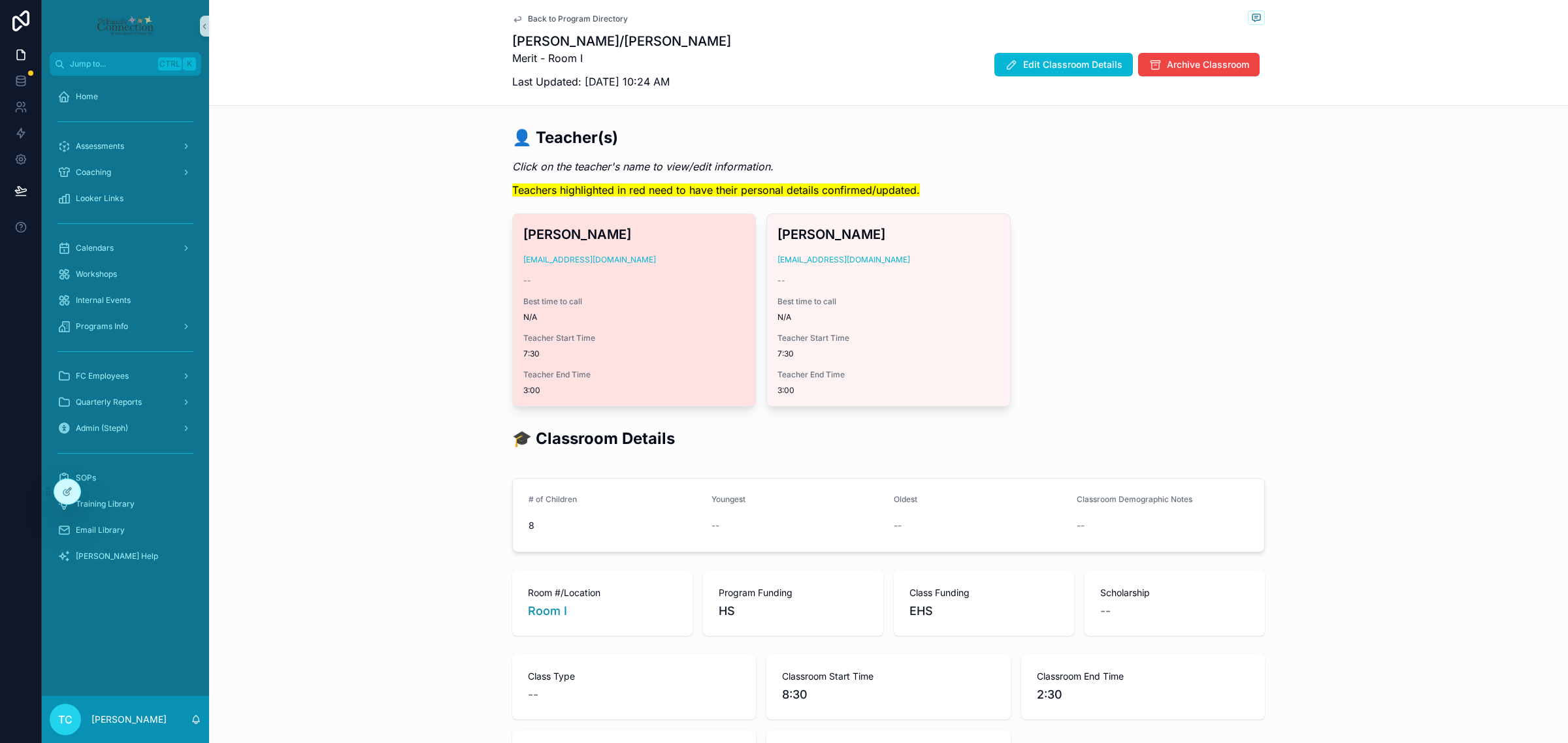
click at [681, 338] on span "Teacher Start Time" at bounding box center [634, 338] width 222 height 11
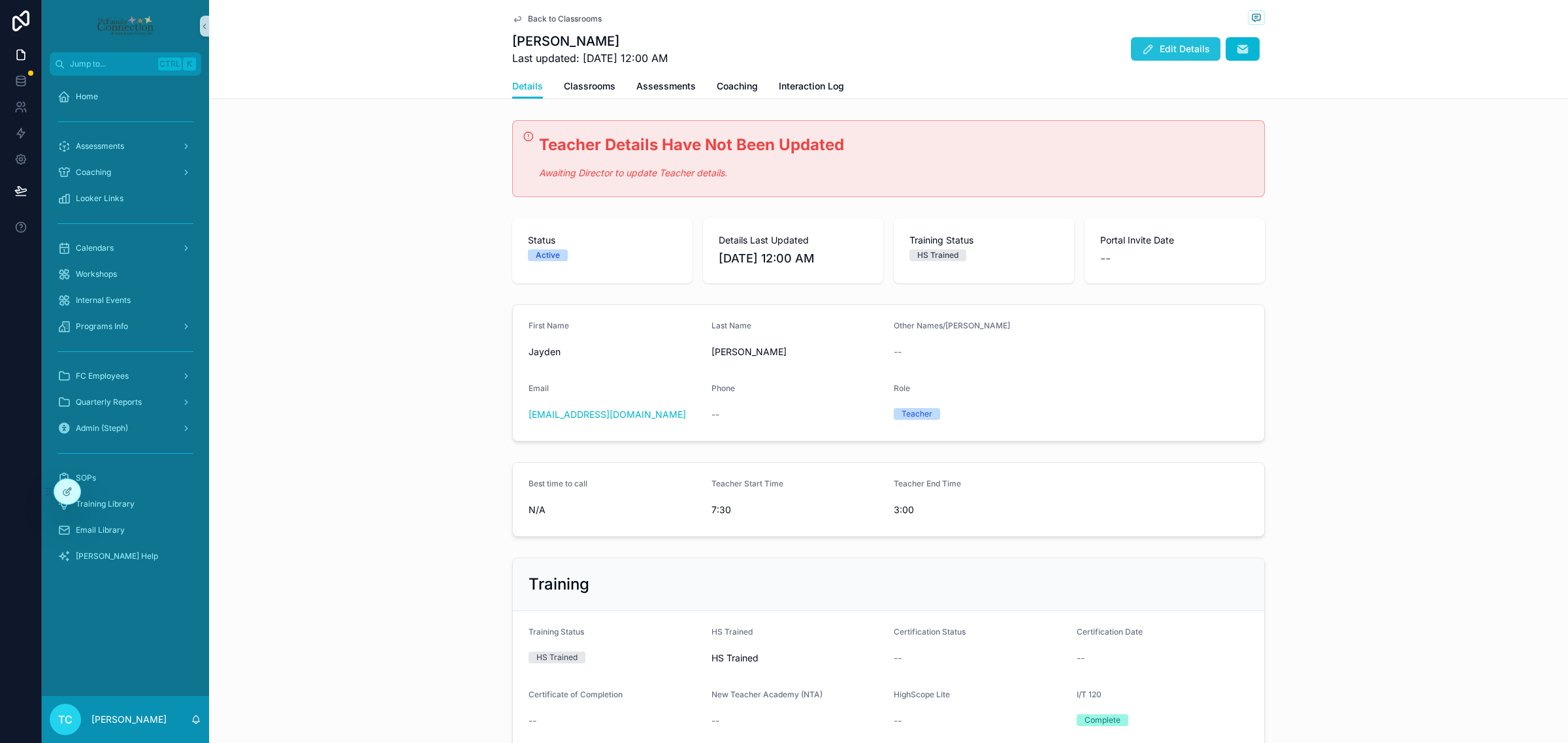
click at [1151, 51] on button "Edit Details" at bounding box center [1176, 49] width 90 height 24
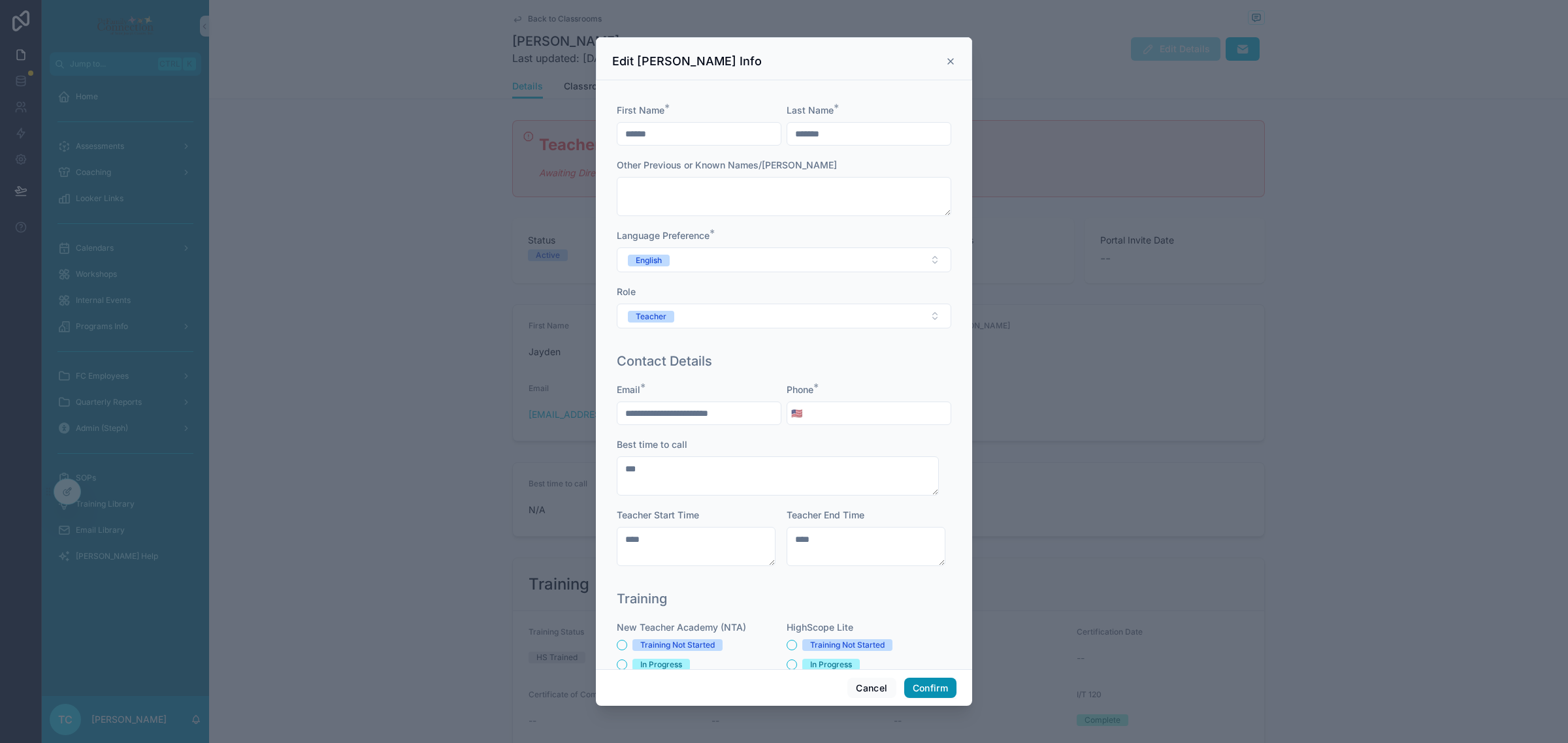
click at [940, 687] on button "Confirm" at bounding box center [930, 687] width 53 height 21
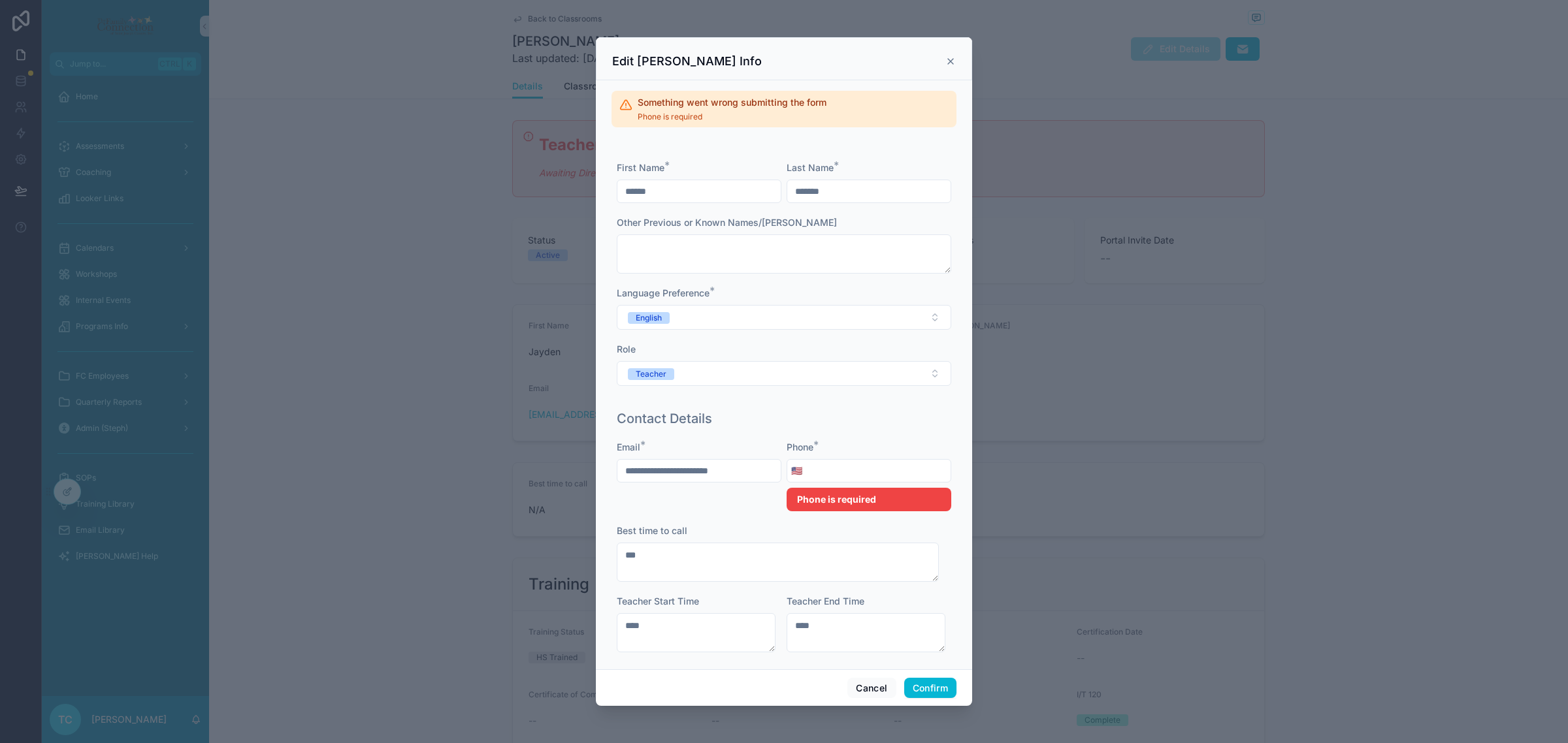
click at [852, 467] on input "tel" at bounding box center [879, 470] width 145 height 18
type input "**********"
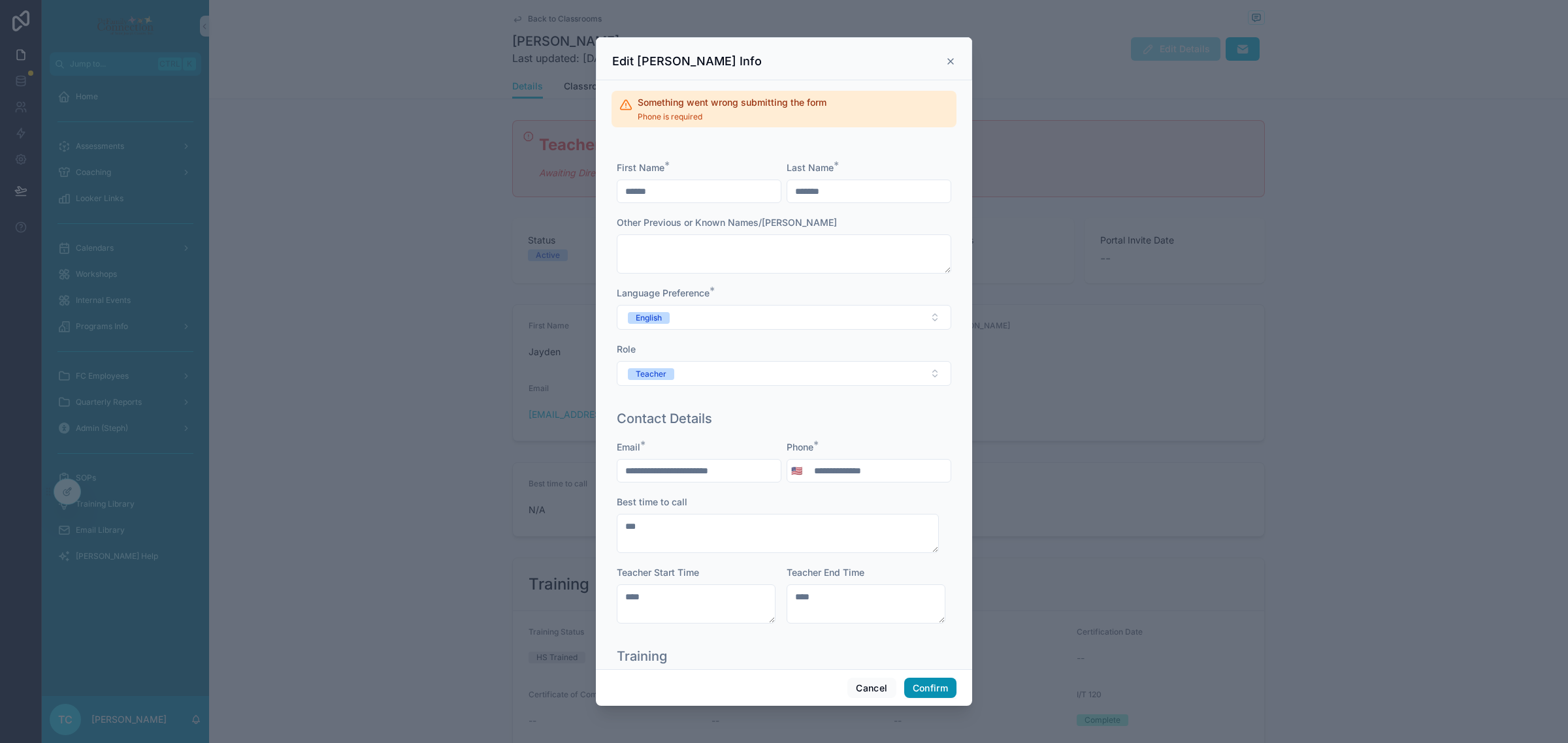
click at [938, 687] on button "Confirm" at bounding box center [930, 687] width 53 height 21
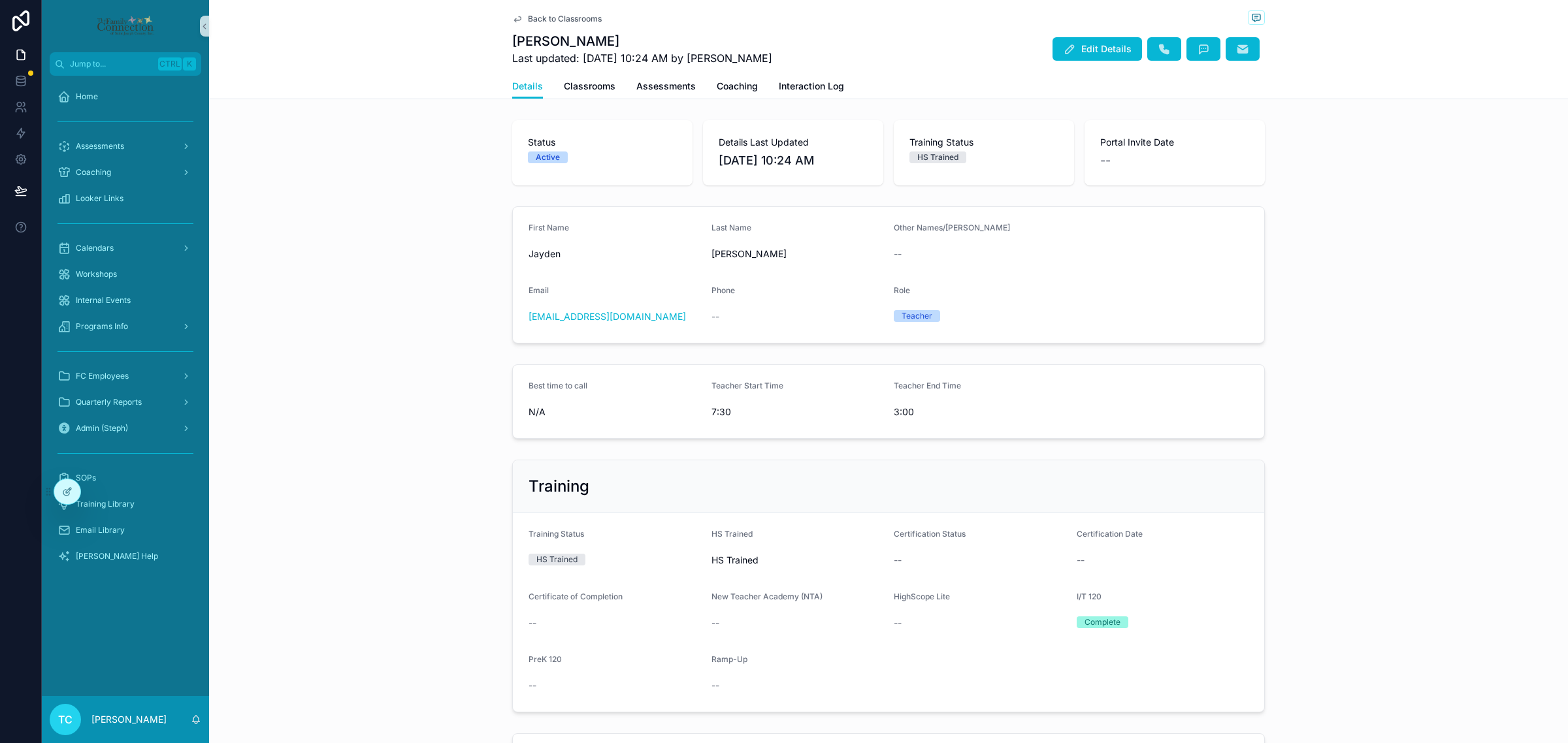
click at [549, 18] on span "Back to Classrooms" at bounding box center [564, 19] width 74 height 11
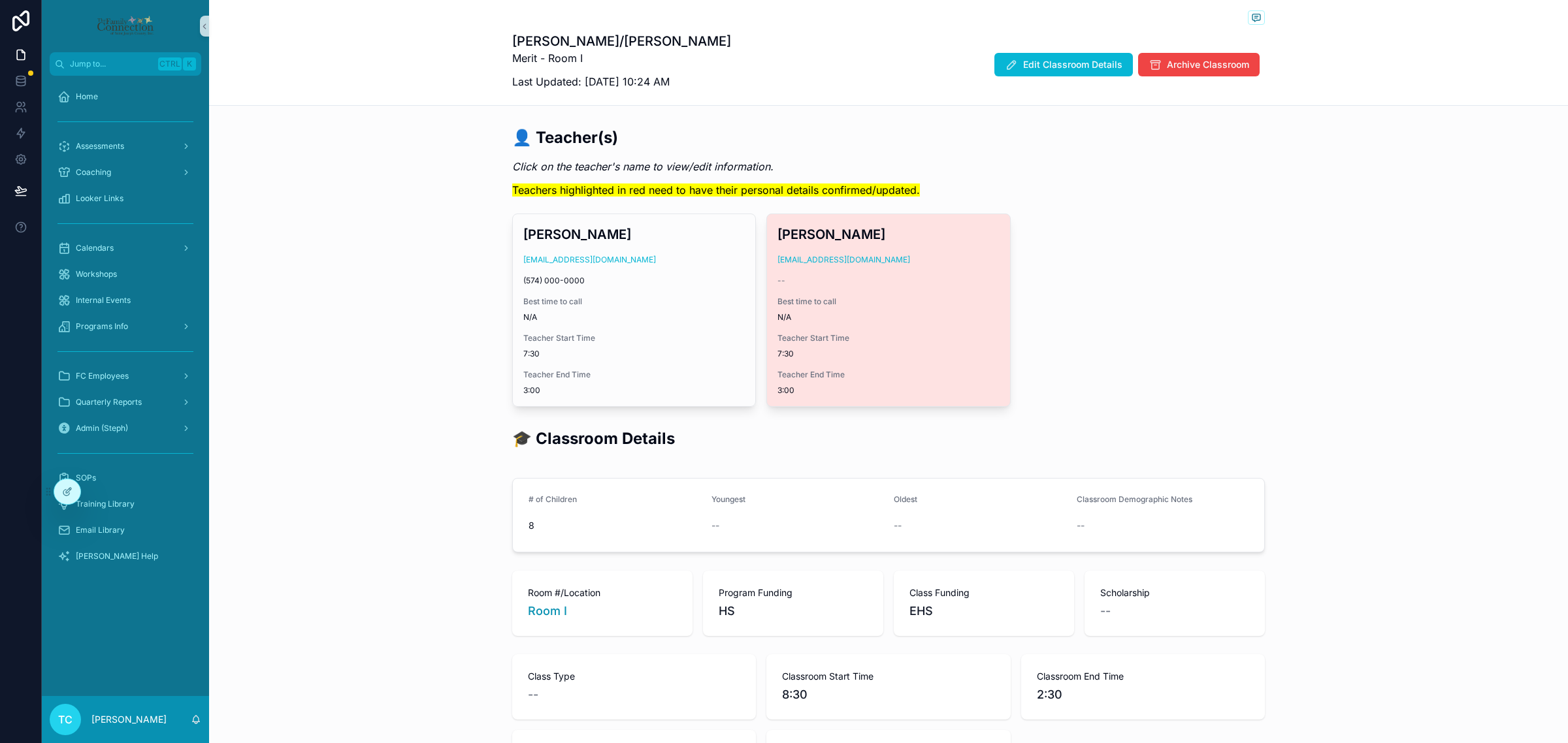
click at [902, 276] on div "--" at bounding box center [888, 281] width 222 height 11
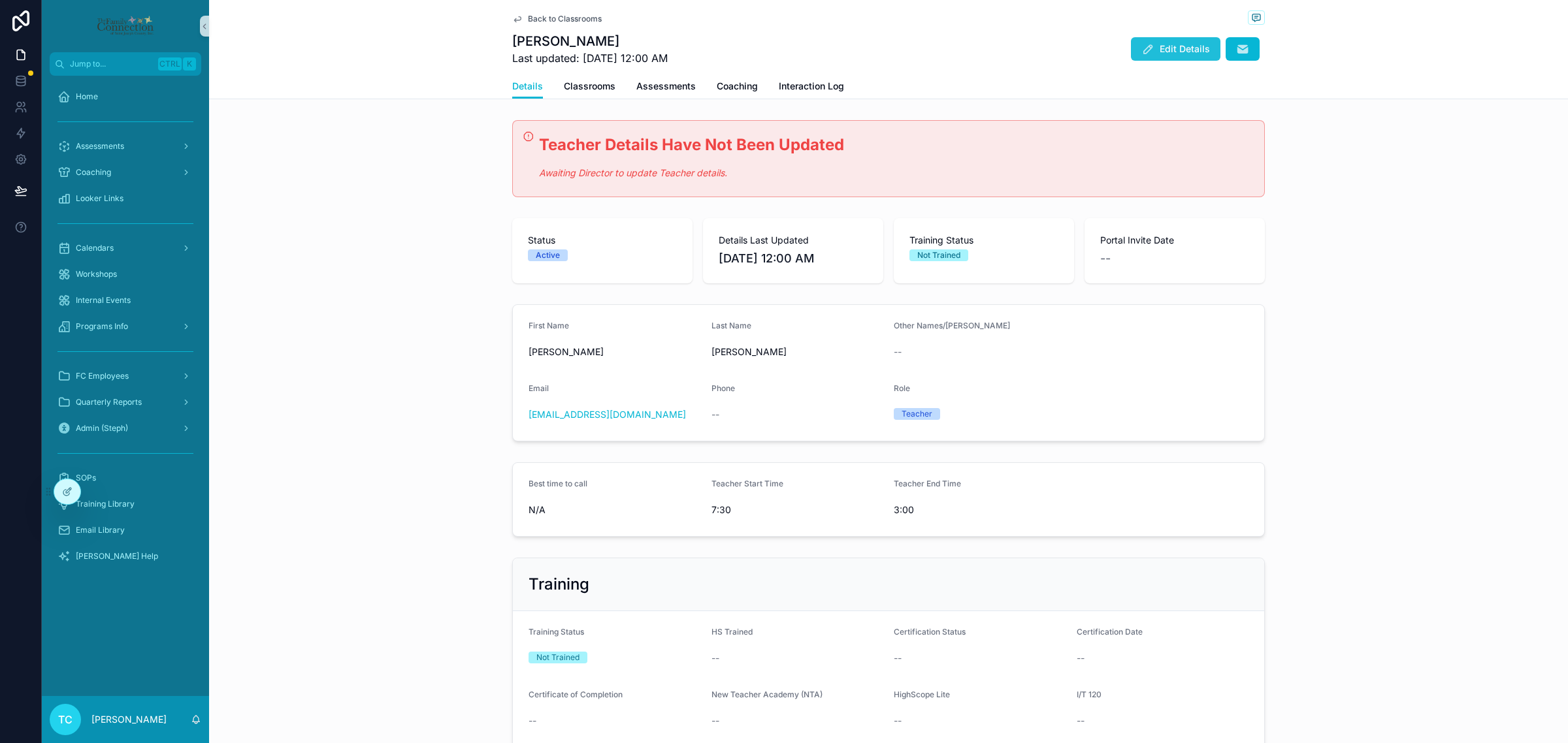
click at [1174, 46] on span "Edit Details" at bounding box center [1185, 49] width 50 height 13
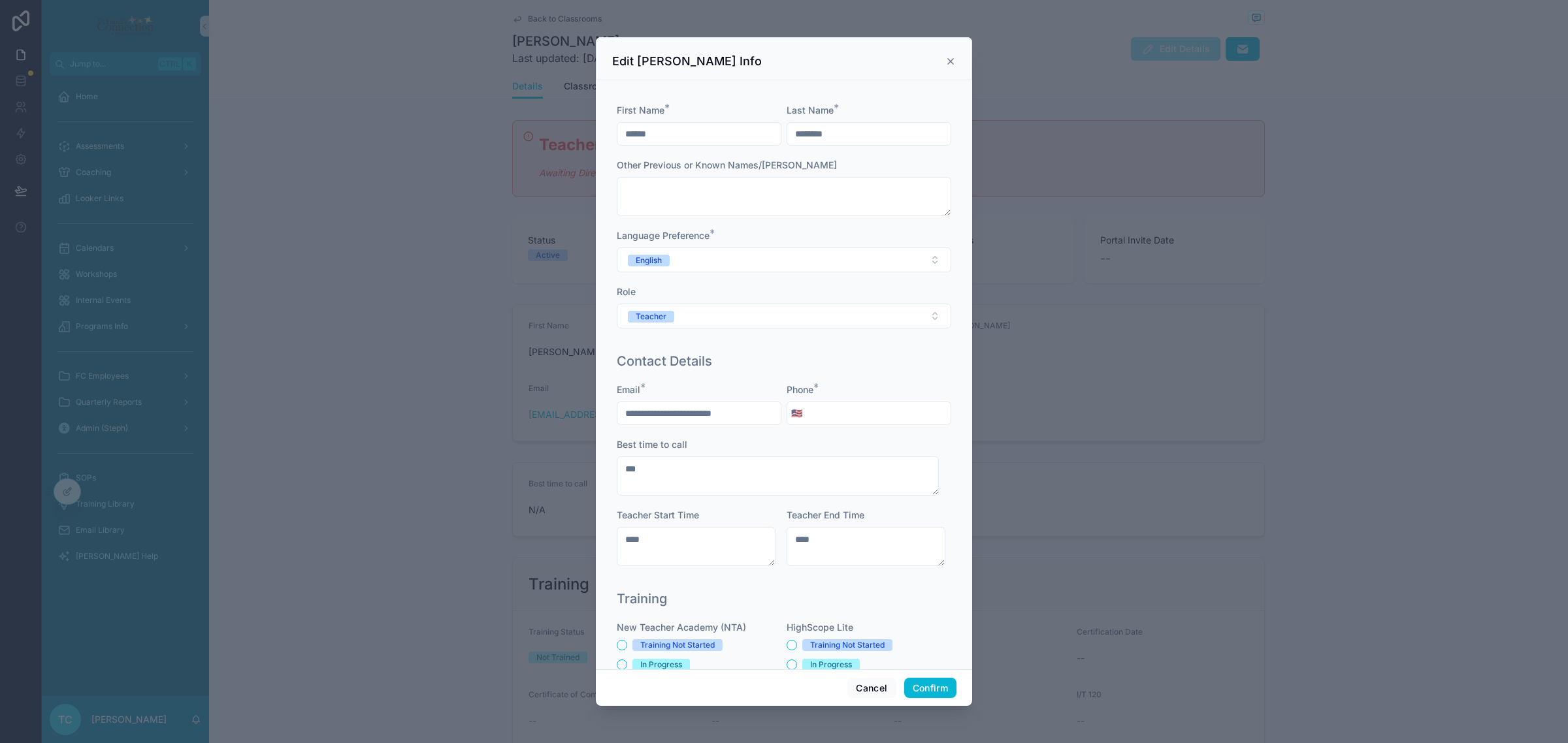
click at [918, 393] on div "Phone *" at bounding box center [869, 390] width 164 height 13
click at [909, 413] on input "tel" at bounding box center [879, 413] width 145 height 18
type input "**********"
click at [925, 683] on button "Confirm" at bounding box center [930, 687] width 53 height 21
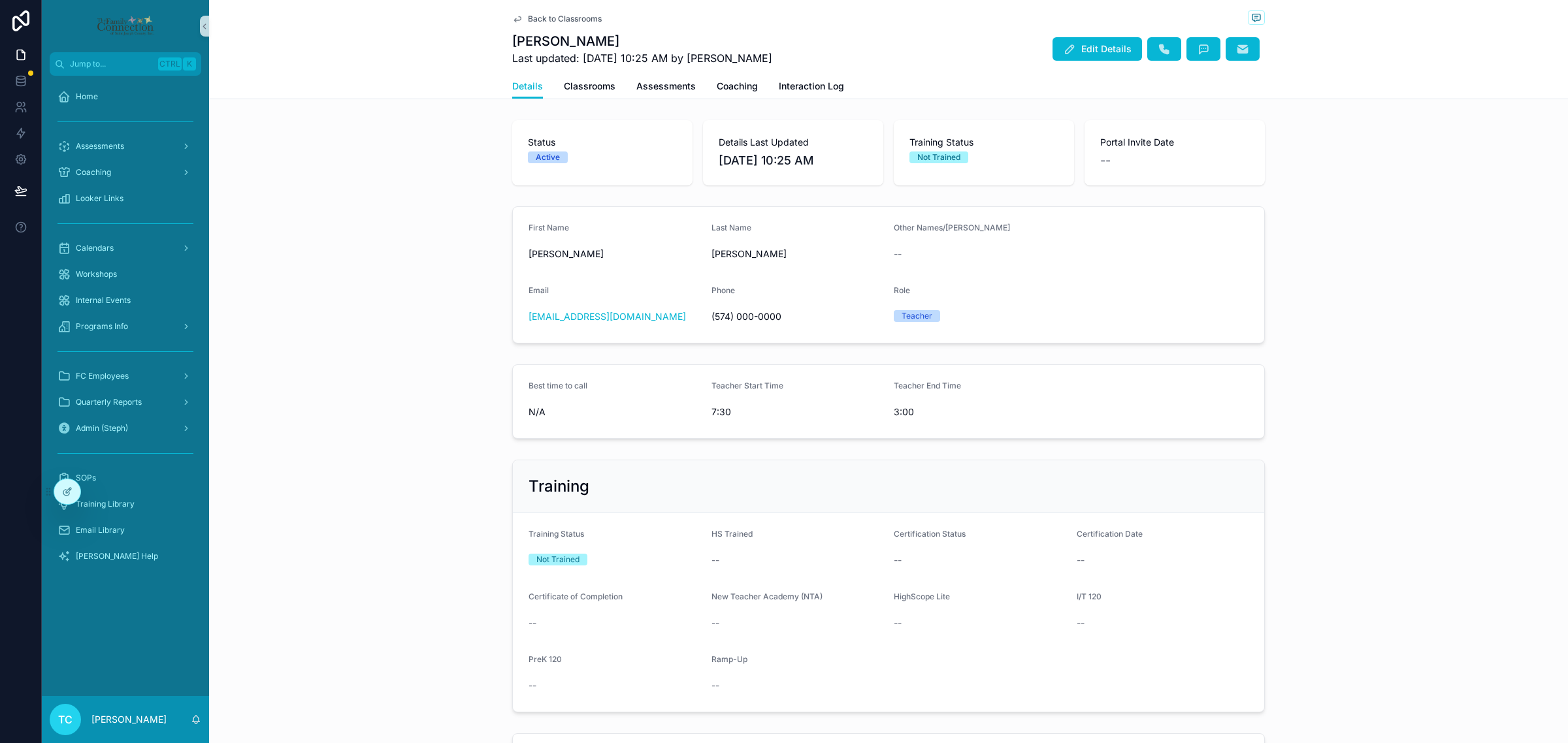
click at [544, 17] on span "Back to Classrooms" at bounding box center [564, 19] width 74 height 11
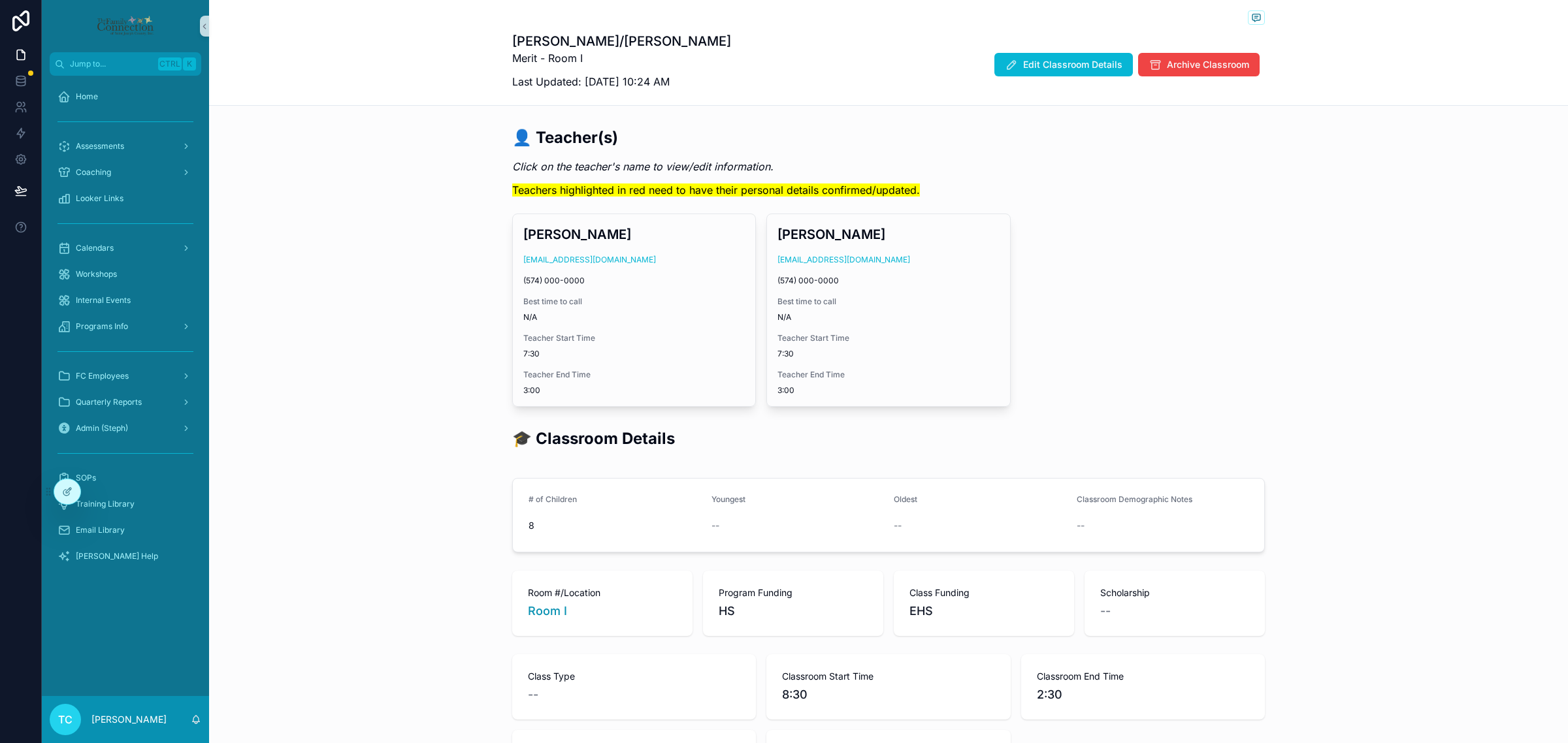
click at [430, 203] on div "👤 Teacher(s) Click on the teacher's name to view/edit information. Teachers hig…" at bounding box center [889, 267] width 1359 height 291
click at [145, 320] on div "Programs Info" at bounding box center [125, 326] width 136 height 21
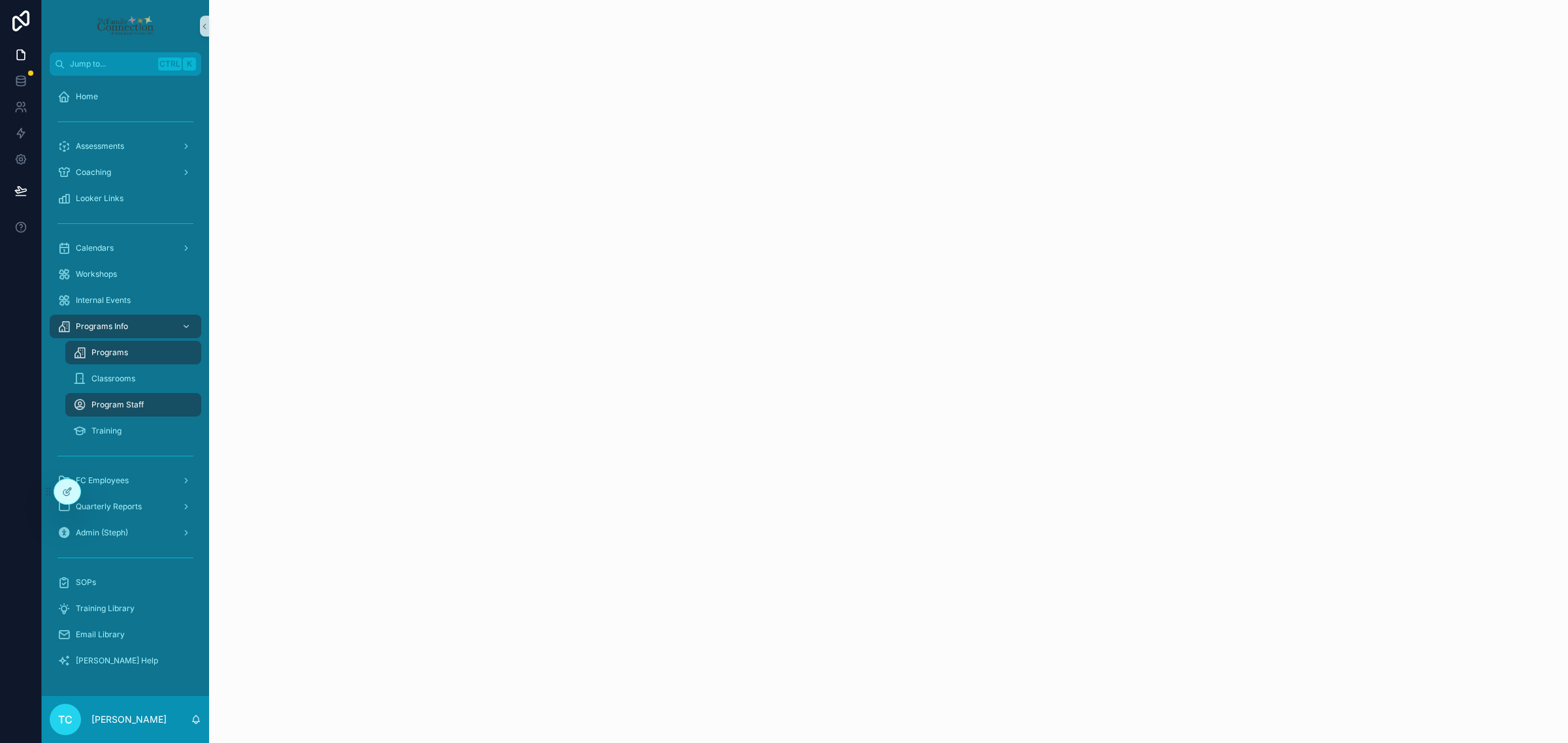
click at [145, 351] on div "Programs" at bounding box center [133, 352] width 120 height 21
click at [148, 352] on div "Programs" at bounding box center [133, 352] width 120 height 21
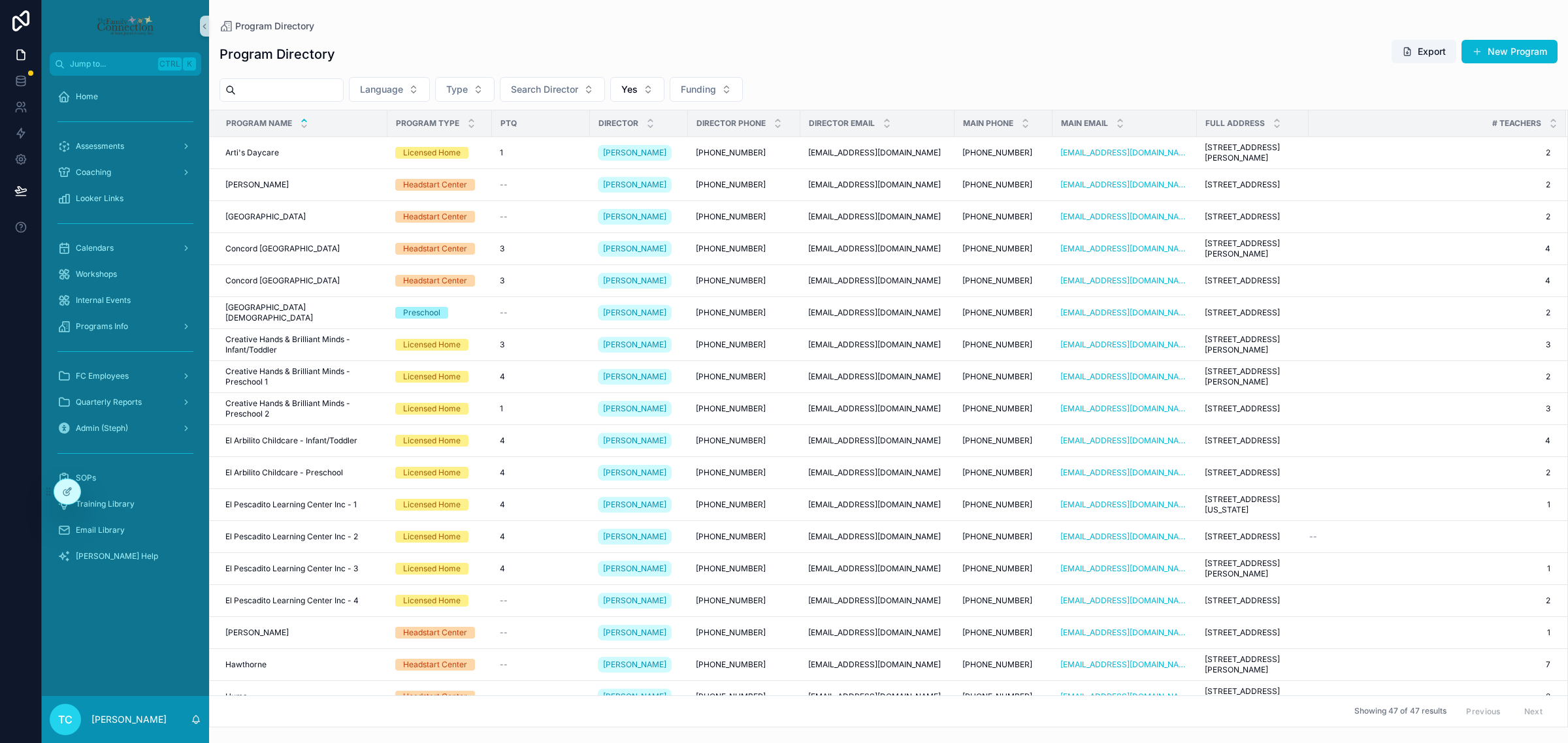
click at [305, 90] on input "scrollable content" at bounding box center [289, 90] width 107 height 18
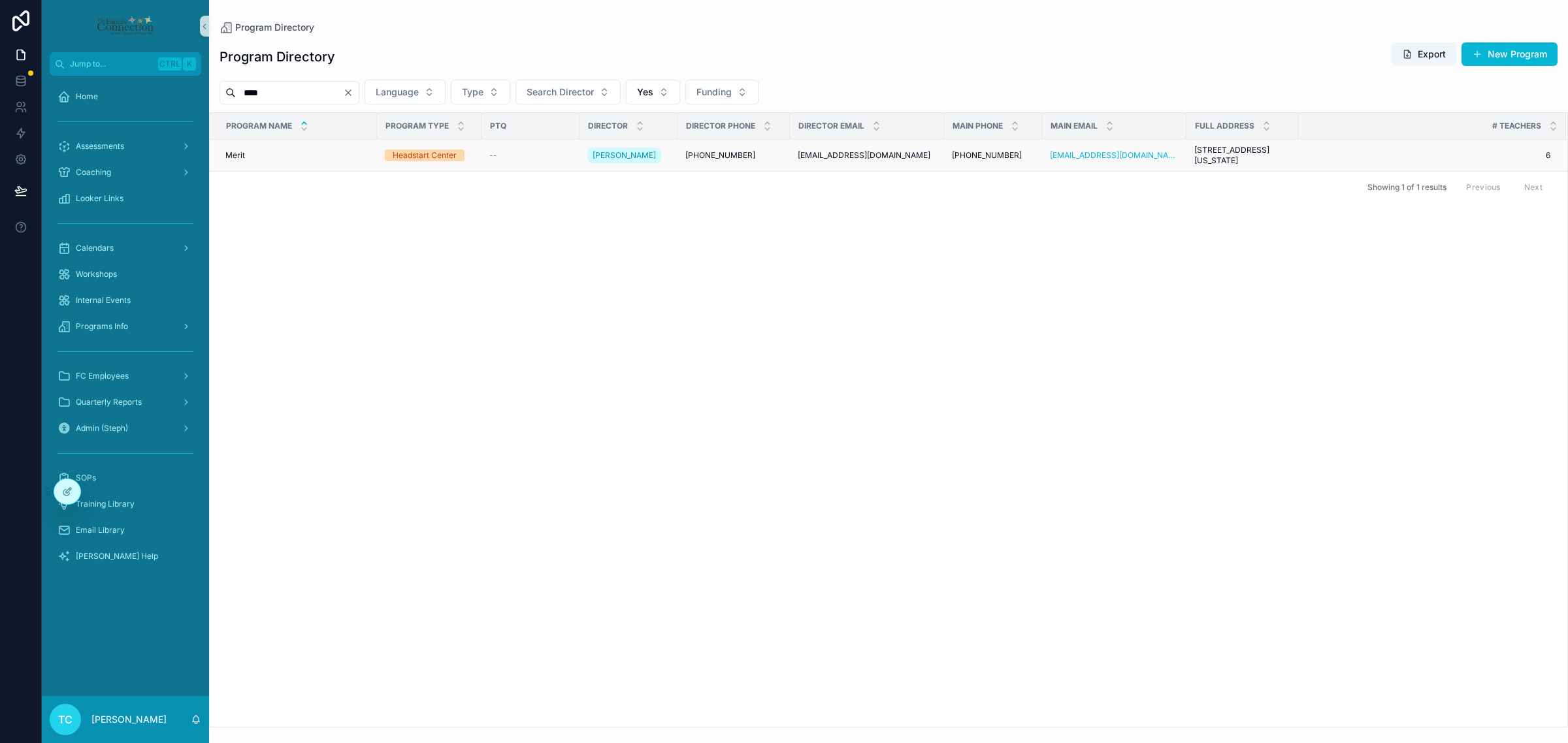
type input "****"
click at [332, 161] on div "Merit Merit" at bounding box center [297, 155] width 144 height 11
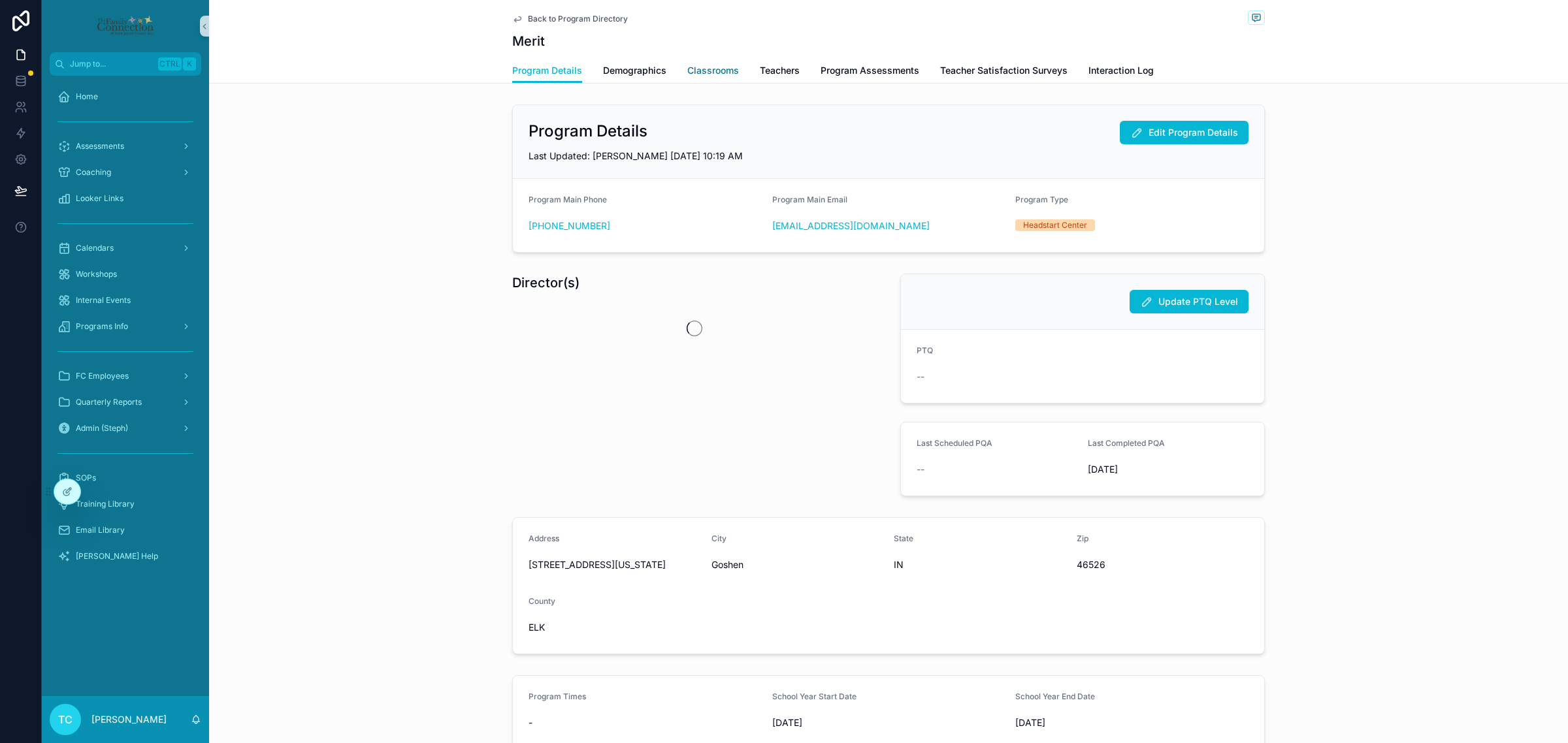
click at [710, 71] on span "Classrooms" at bounding box center [713, 70] width 52 height 13
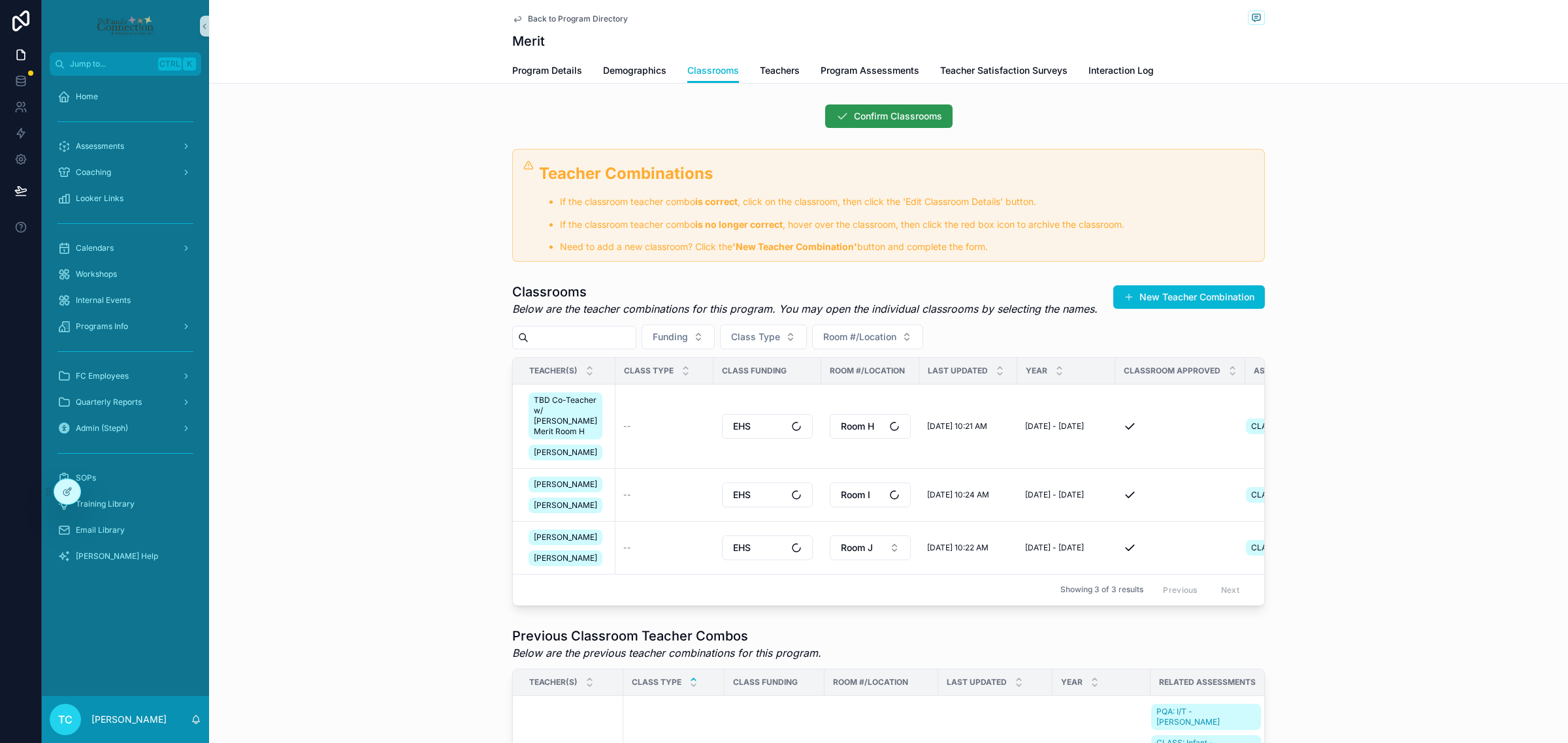
click at [899, 117] on span "Confirm Classrooms" at bounding box center [898, 116] width 88 height 13
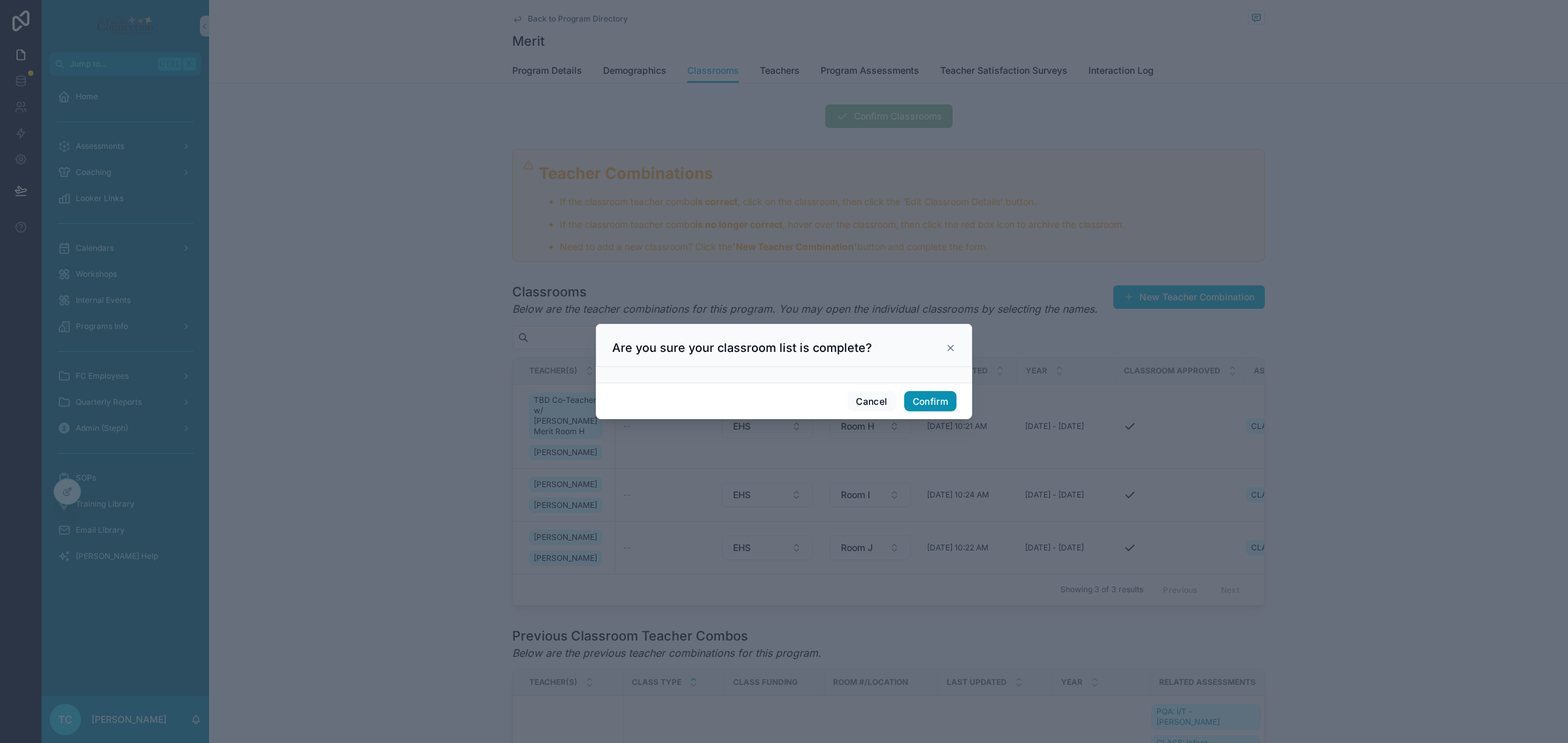
click at [946, 396] on button "Confirm" at bounding box center [930, 401] width 53 height 21
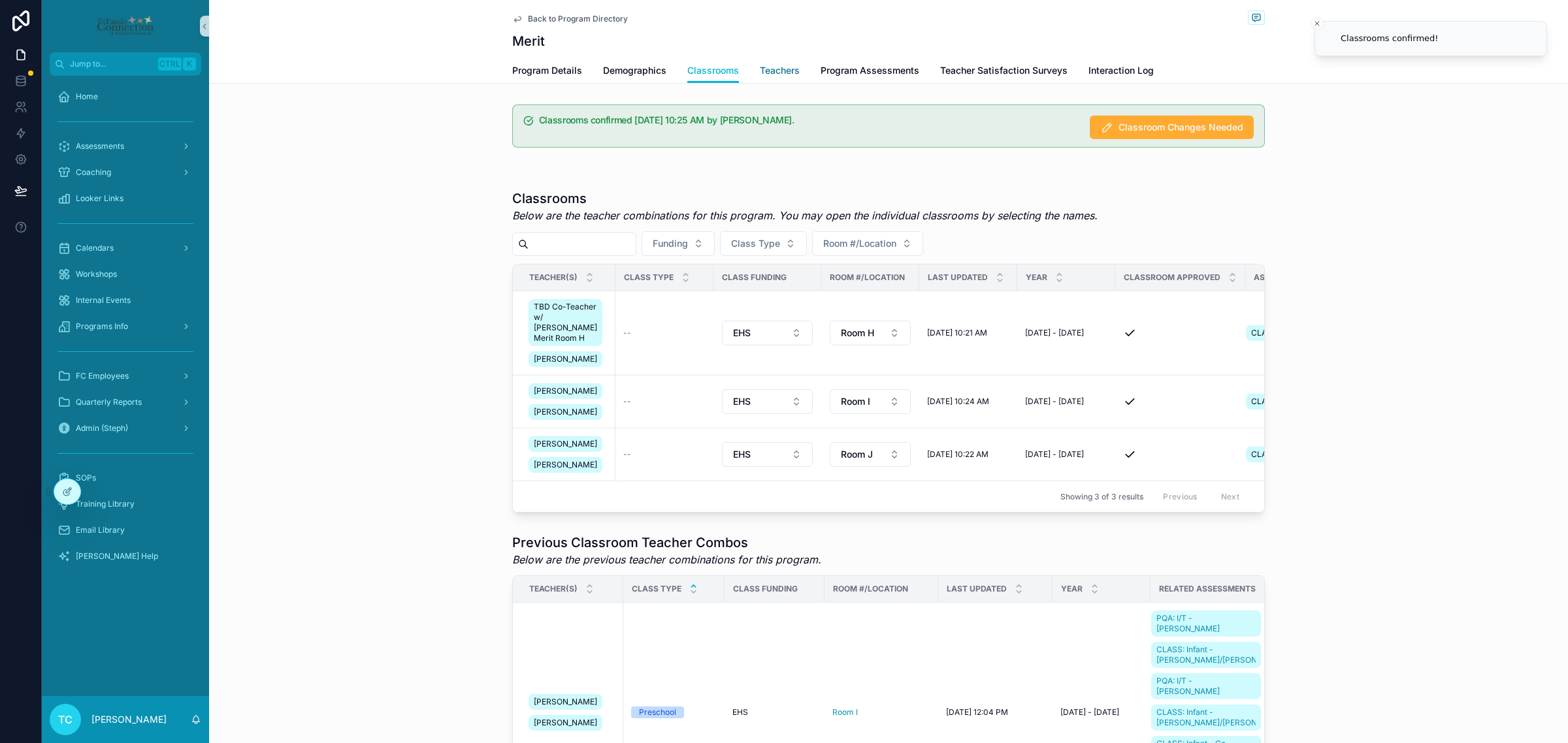
click at [781, 73] on span "Teachers" at bounding box center [780, 70] width 40 height 13
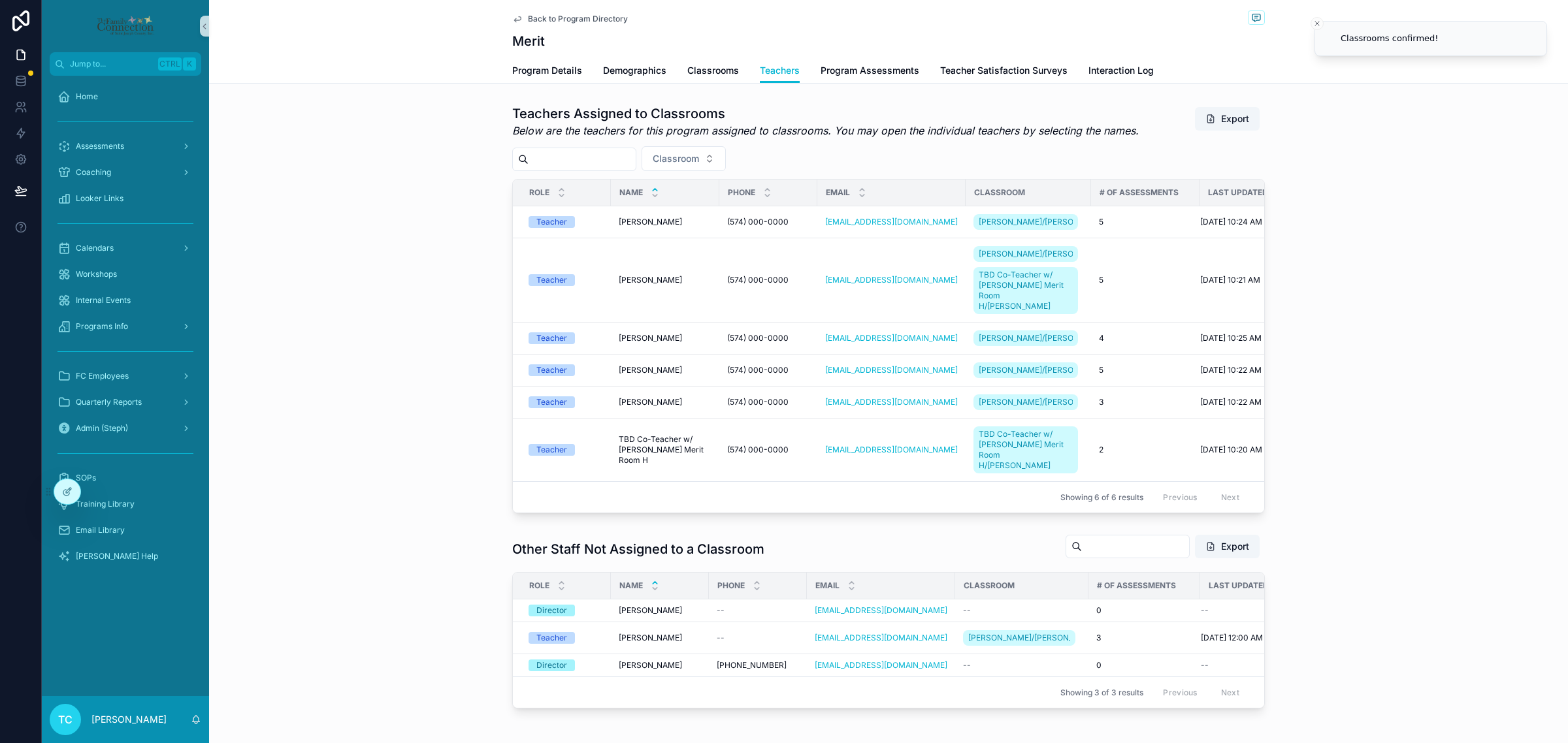
click at [1324, 21] on li "Classrooms confirmed!" at bounding box center [1430, 38] width 232 height 35
click at [141, 330] on div "Programs Info" at bounding box center [125, 326] width 136 height 21
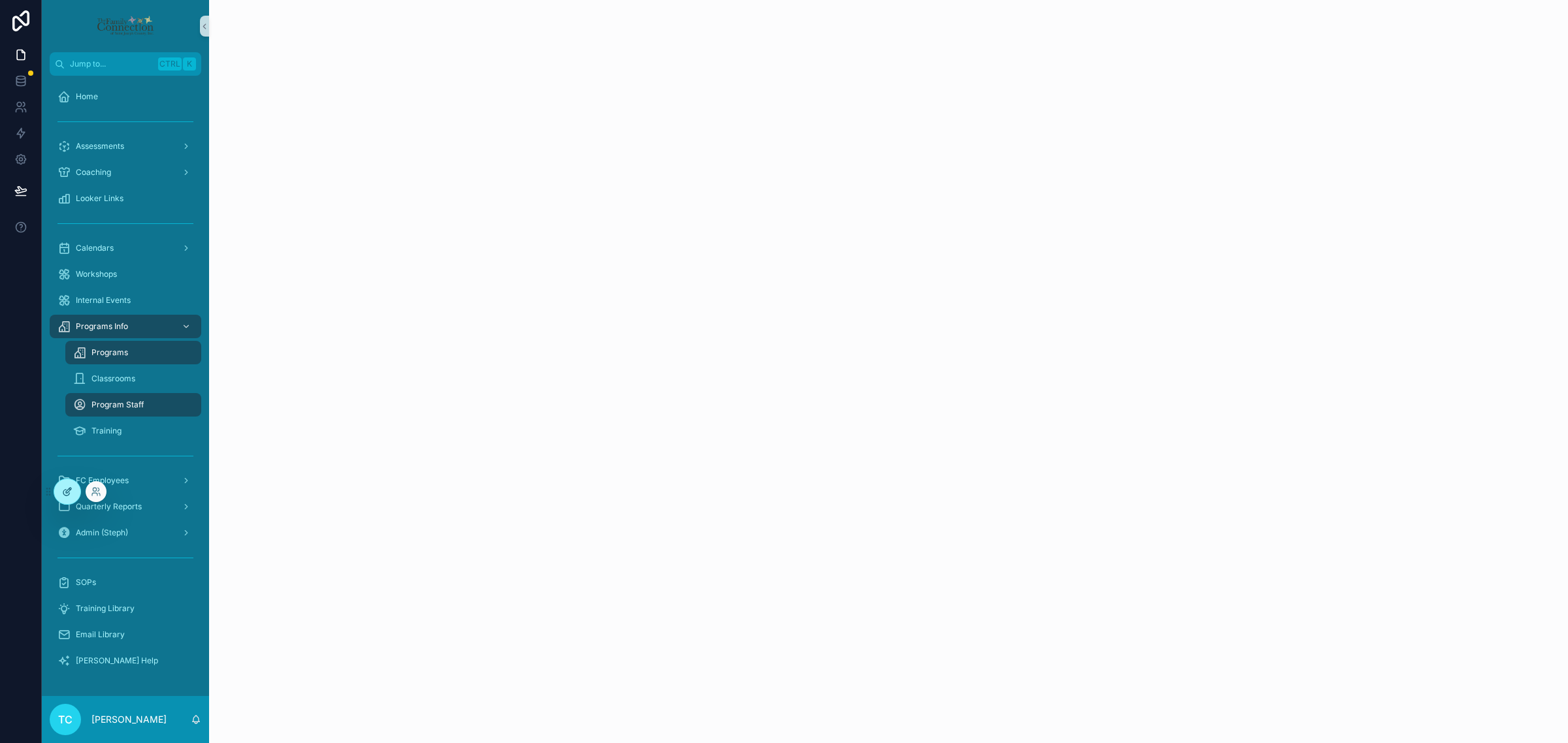
click at [70, 491] on icon at bounding box center [67, 492] width 11 height 11
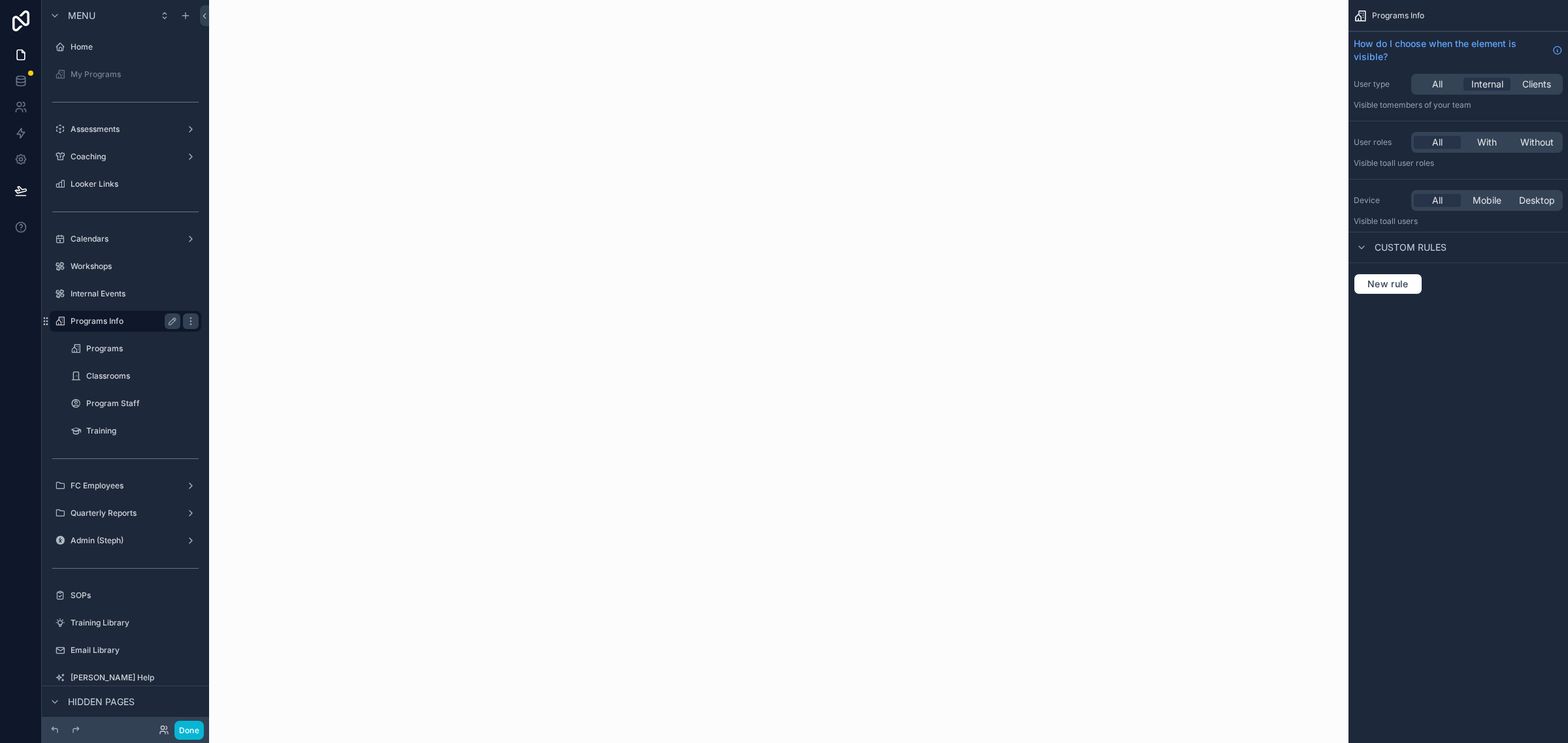
click at [119, 321] on label "Programs Info" at bounding box center [123, 321] width 104 height 11
click at [194, 317] on icon "scrollable content" at bounding box center [191, 321] width 11 height 11
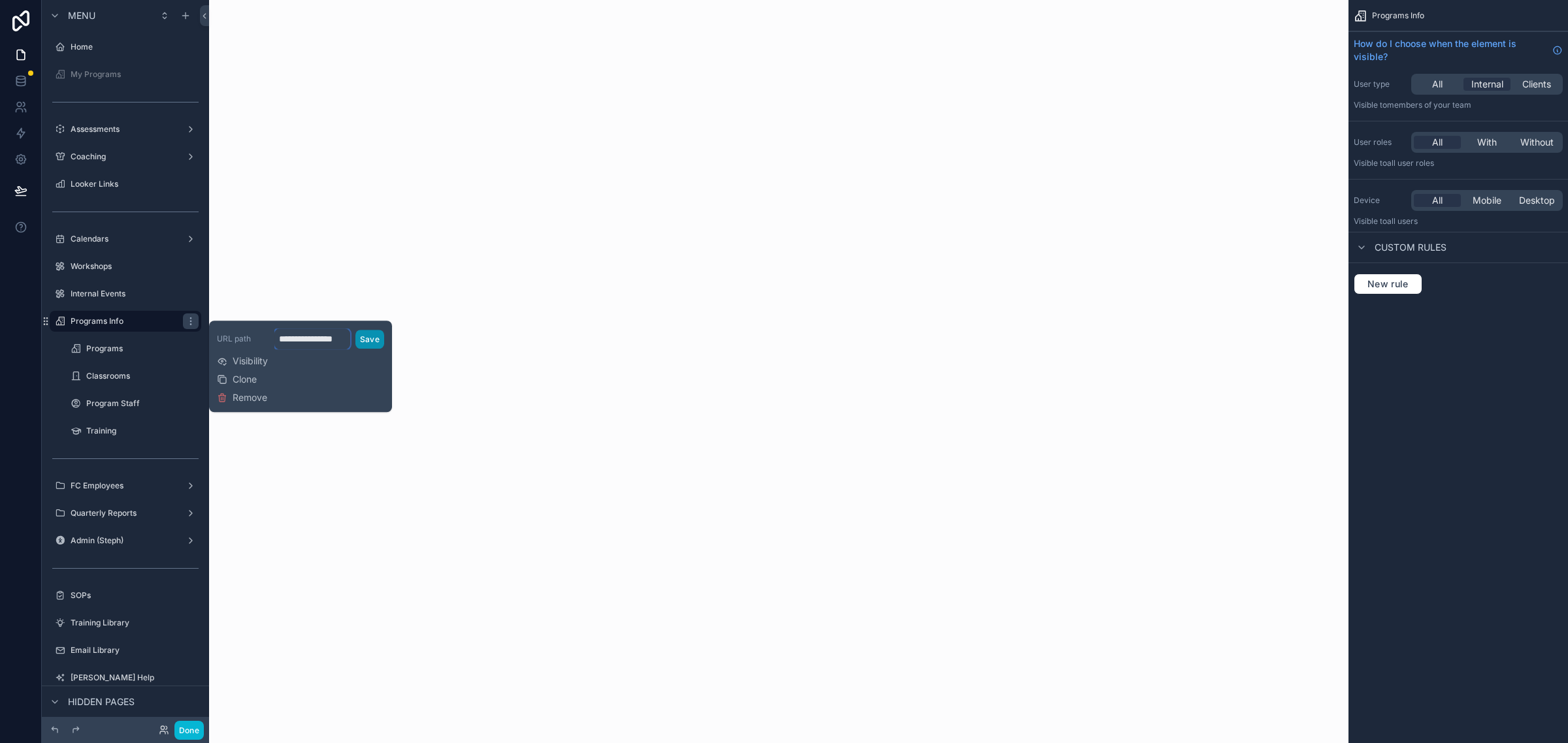
scroll to position [0, 5]
drag, startPoint x: 295, startPoint y: 334, endPoint x: 374, endPoint y: 340, distance: 79.2
click at [374, 340] on div "**********" at bounding box center [329, 338] width 110 height 21
click at [136, 318] on label "Programs Info" at bounding box center [123, 321] width 104 height 11
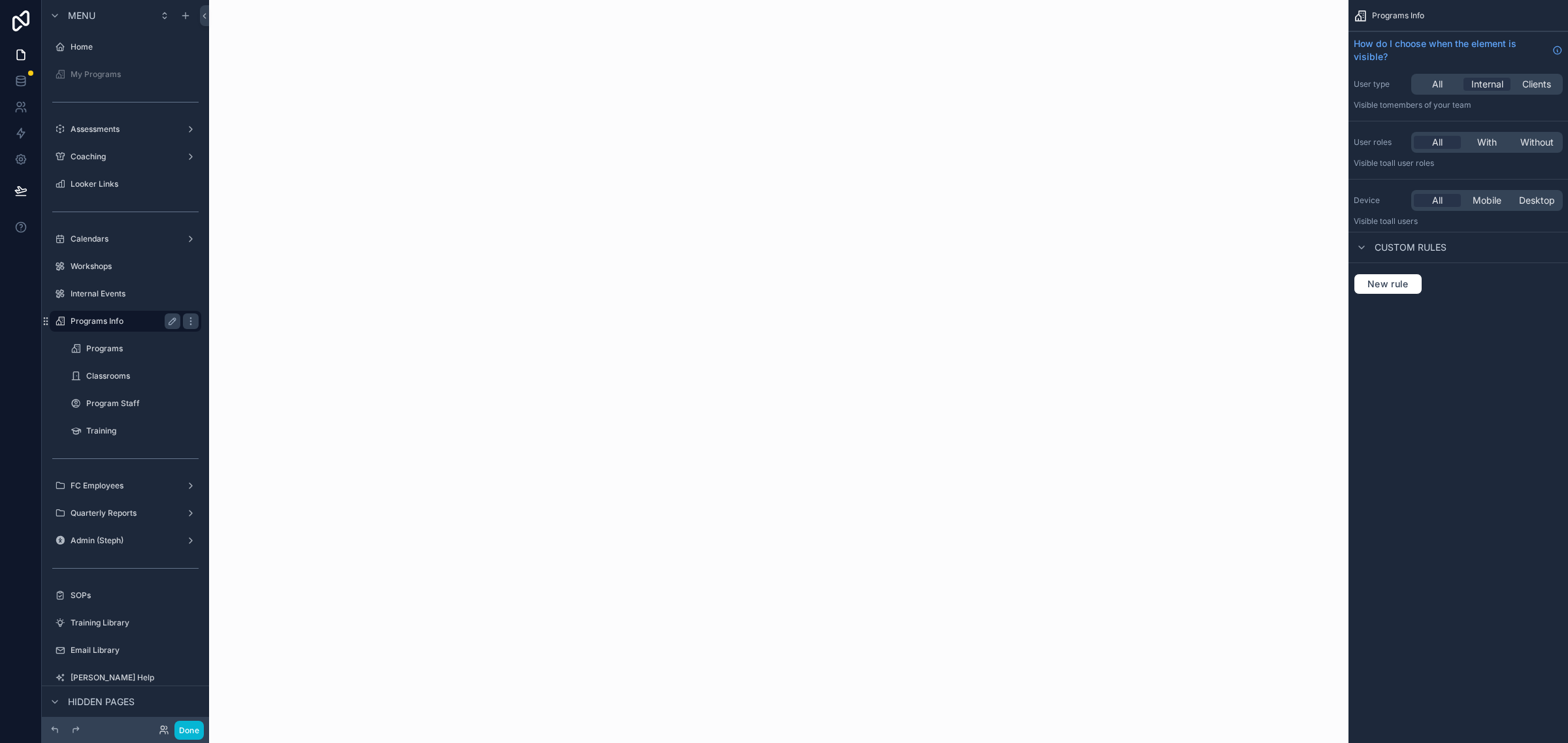
drag, startPoint x: 136, startPoint y: 318, endPoint x: 126, endPoint y: 319, distance: 10.0
click at [126, 319] on label "Programs Info" at bounding box center [123, 321] width 104 height 11
click at [128, 350] on label "Programs" at bounding box center [130, 349] width 89 height 11
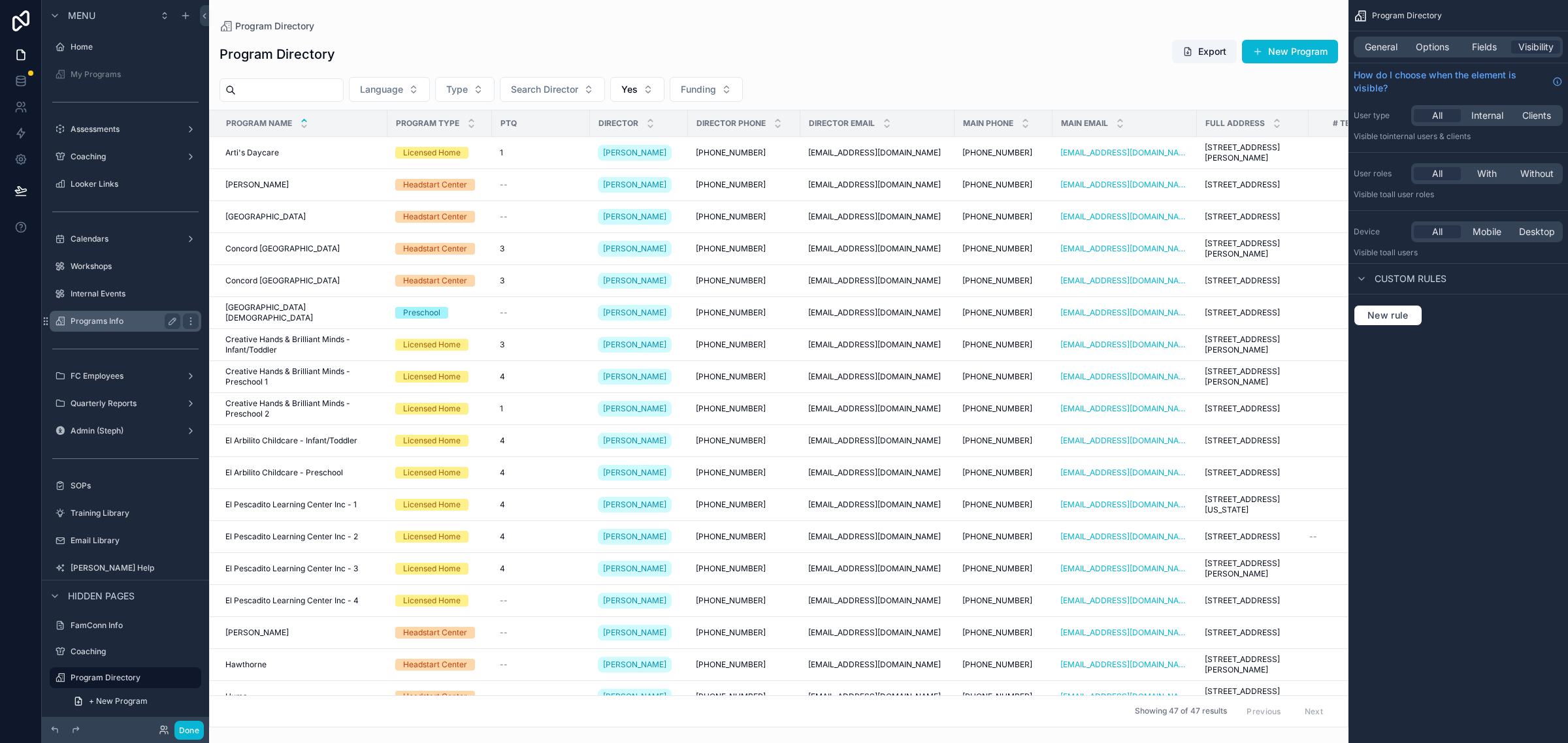
click at [120, 321] on label "Programs Info" at bounding box center [123, 321] width 104 height 11
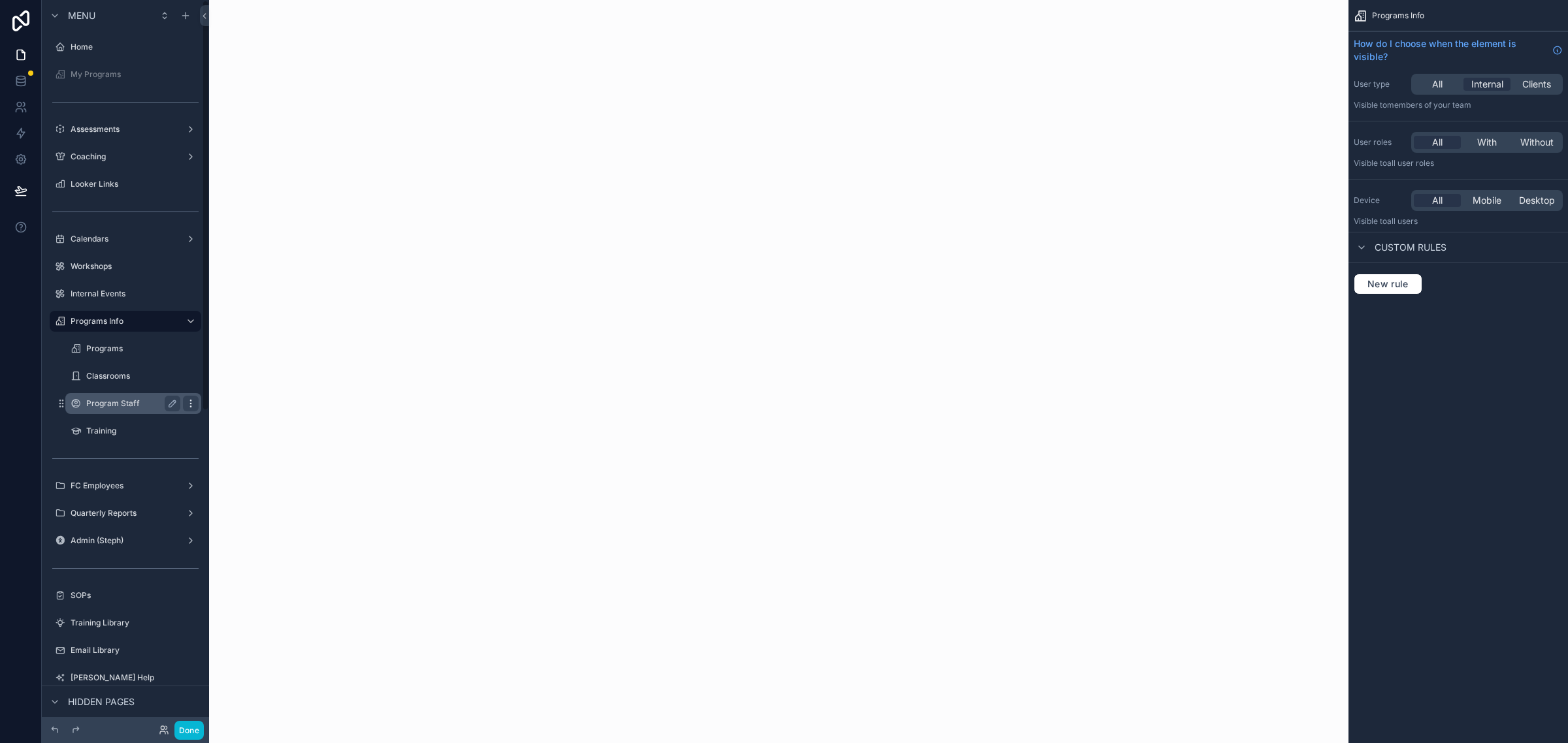
click at [190, 402] on icon "scrollable content" at bounding box center [191, 403] width 11 height 11
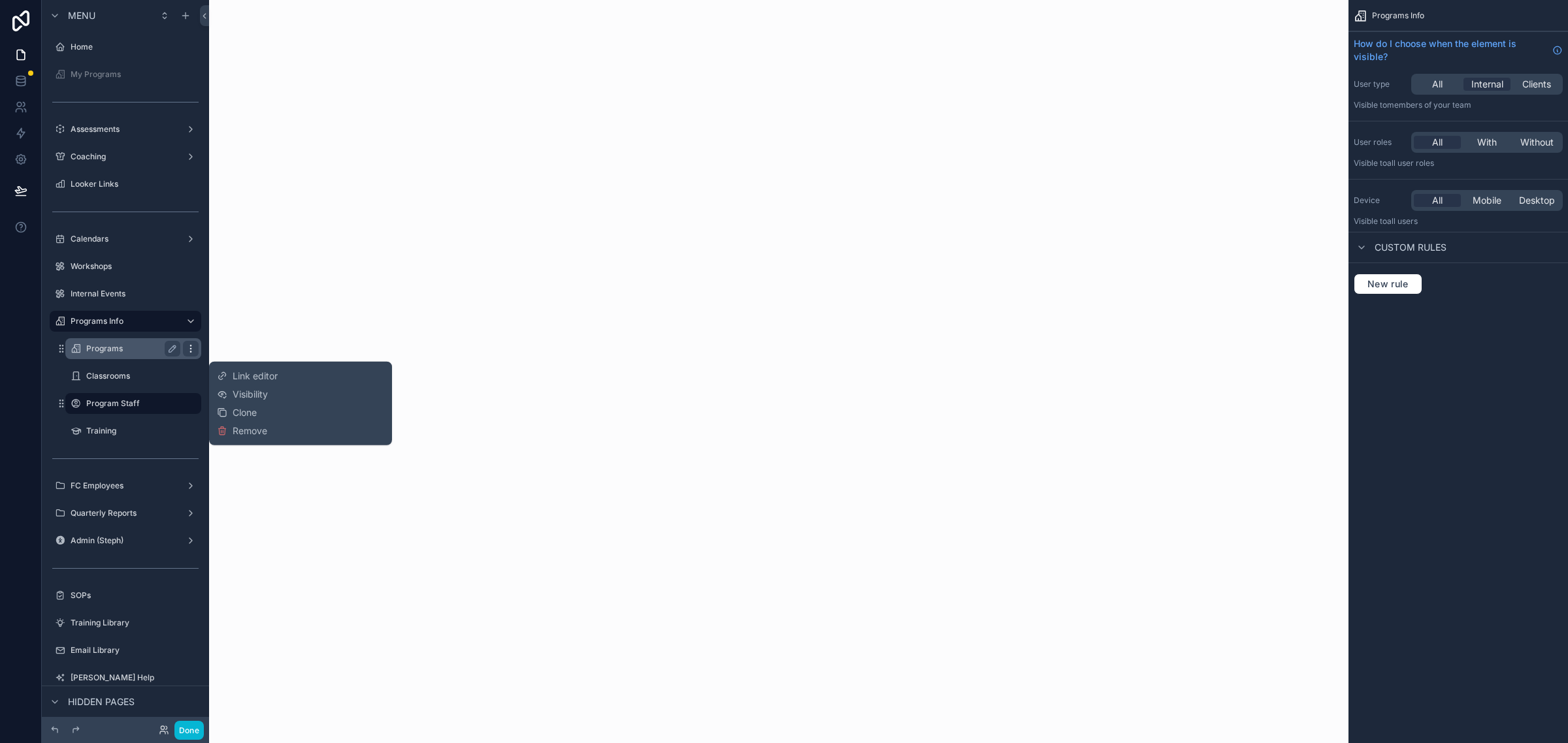
click at [194, 346] on icon "scrollable content" at bounding box center [191, 349] width 11 height 11
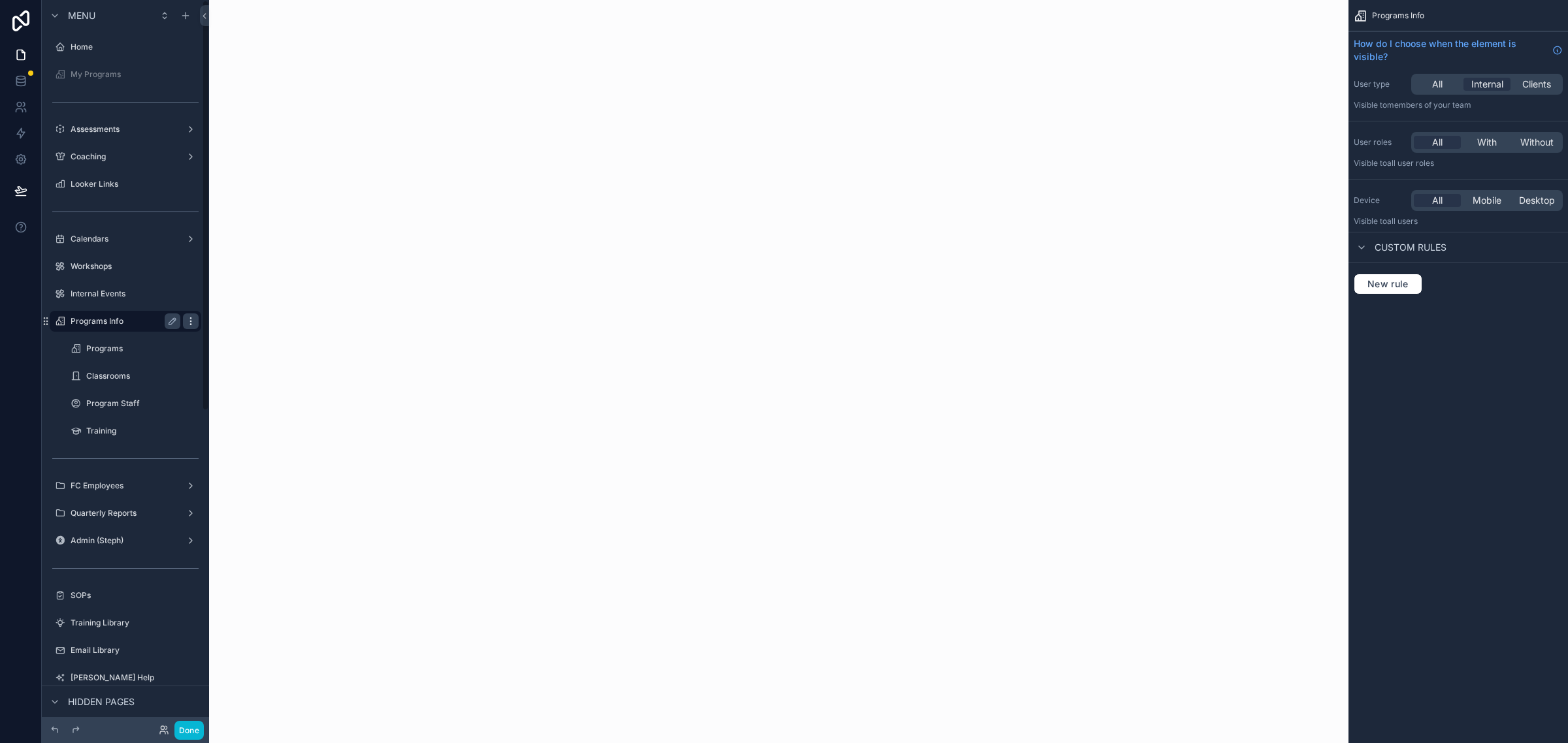
click at [195, 320] on icon "scrollable content" at bounding box center [191, 321] width 11 height 11
click at [129, 347] on label "Programs" at bounding box center [130, 349] width 89 height 11
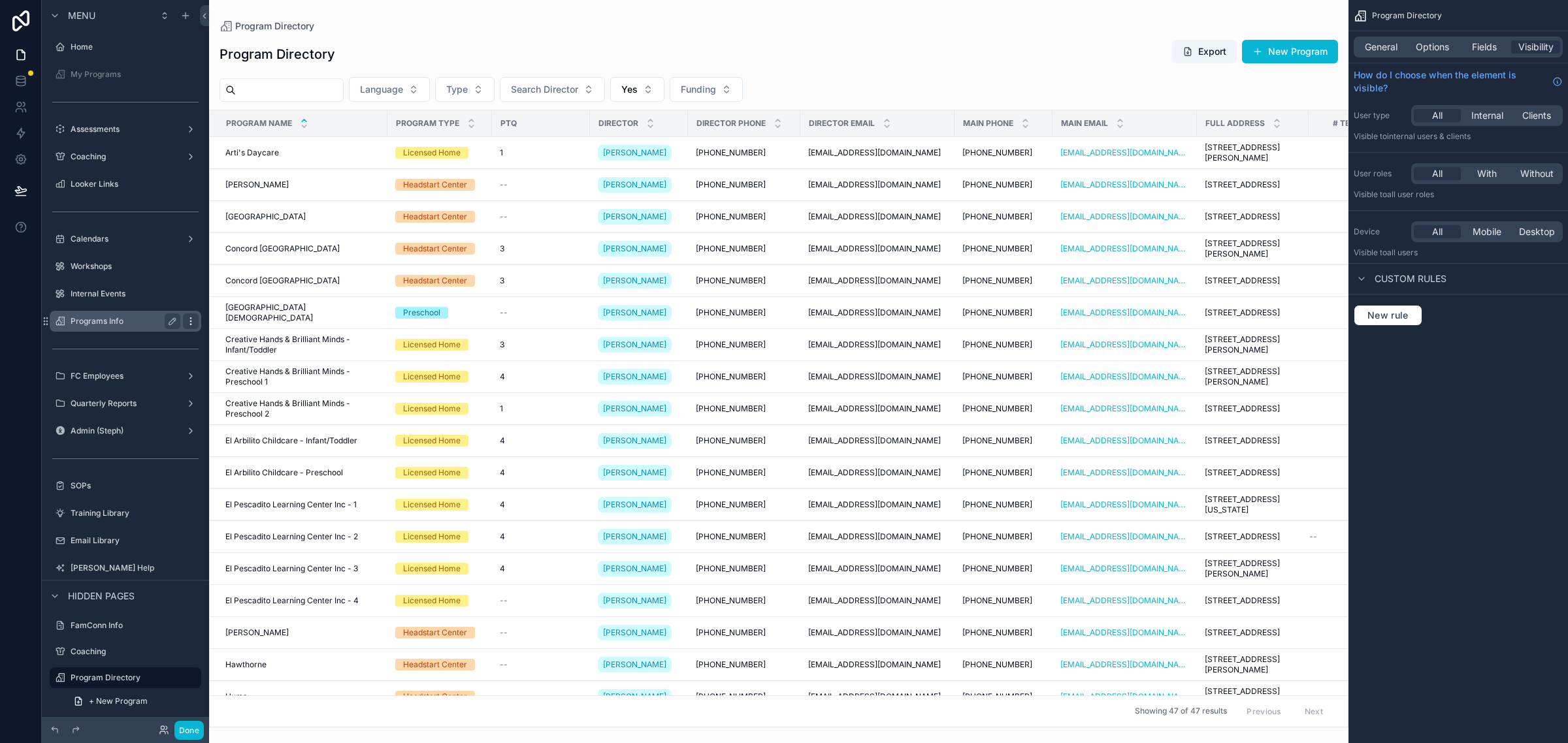
click at [196, 325] on icon "scrollable content" at bounding box center [191, 321] width 11 height 11
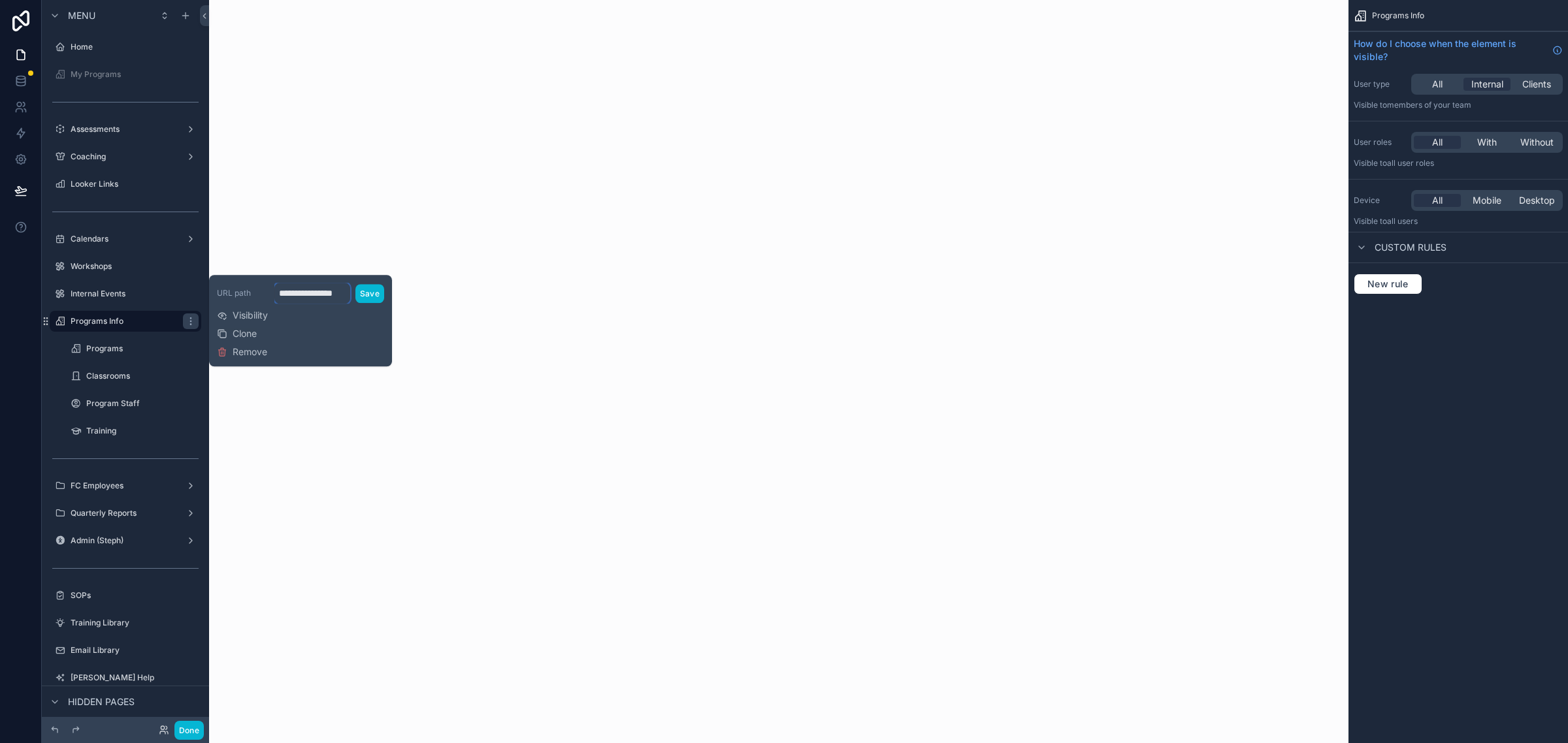
click at [318, 295] on input "**********" at bounding box center [312, 292] width 76 height 21
drag, startPoint x: 281, startPoint y: 289, endPoint x: 383, endPoint y: 305, distance: 103.2
click at [383, 305] on div "**********" at bounding box center [301, 320] width 168 height 81
drag, startPoint x: 297, startPoint y: 294, endPoint x: 258, endPoint y: 294, distance: 39.0
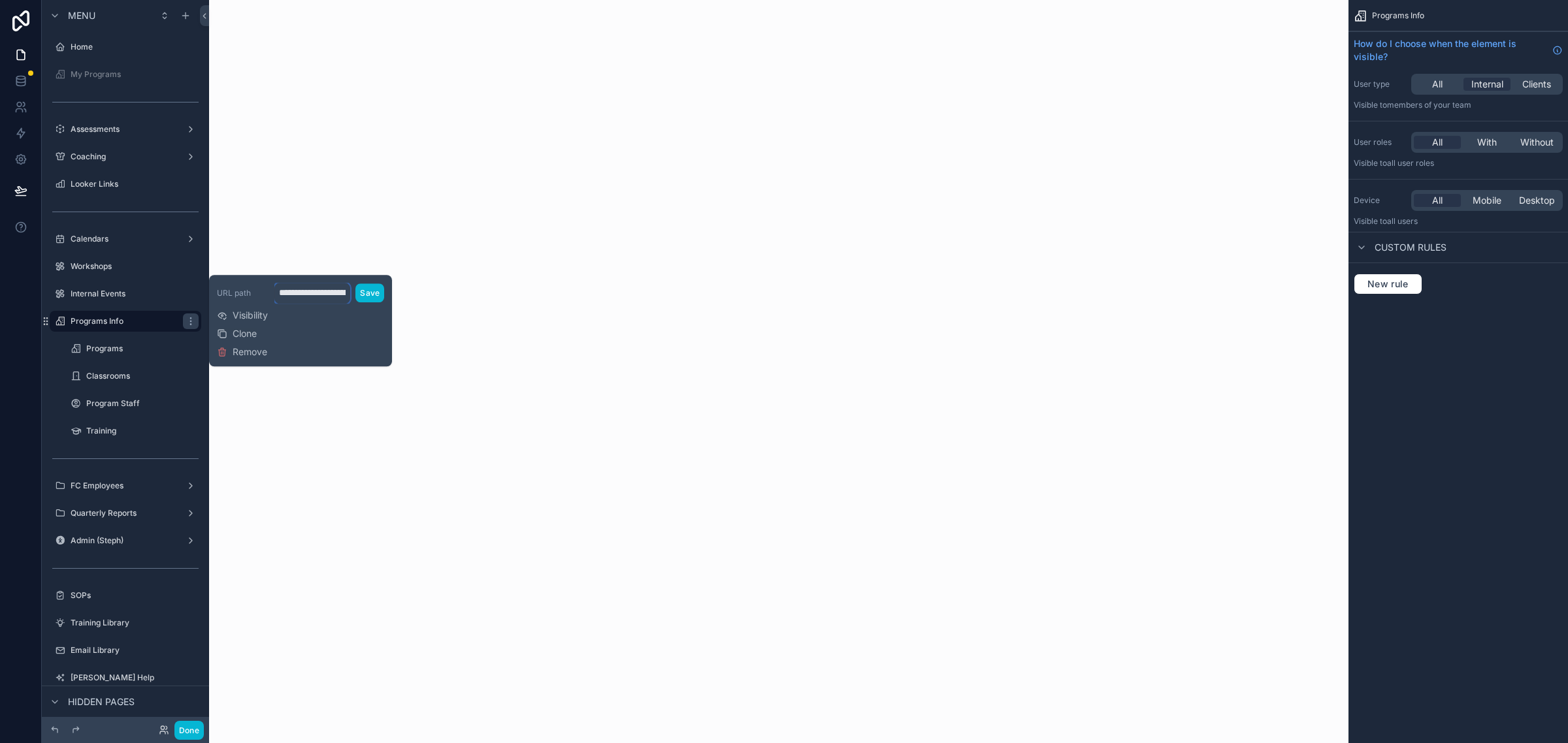
click at [258, 294] on div "**********" at bounding box center [301, 292] width 168 height 21
click at [321, 292] on input "**********" at bounding box center [312, 292] width 76 height 21
type input "**********"
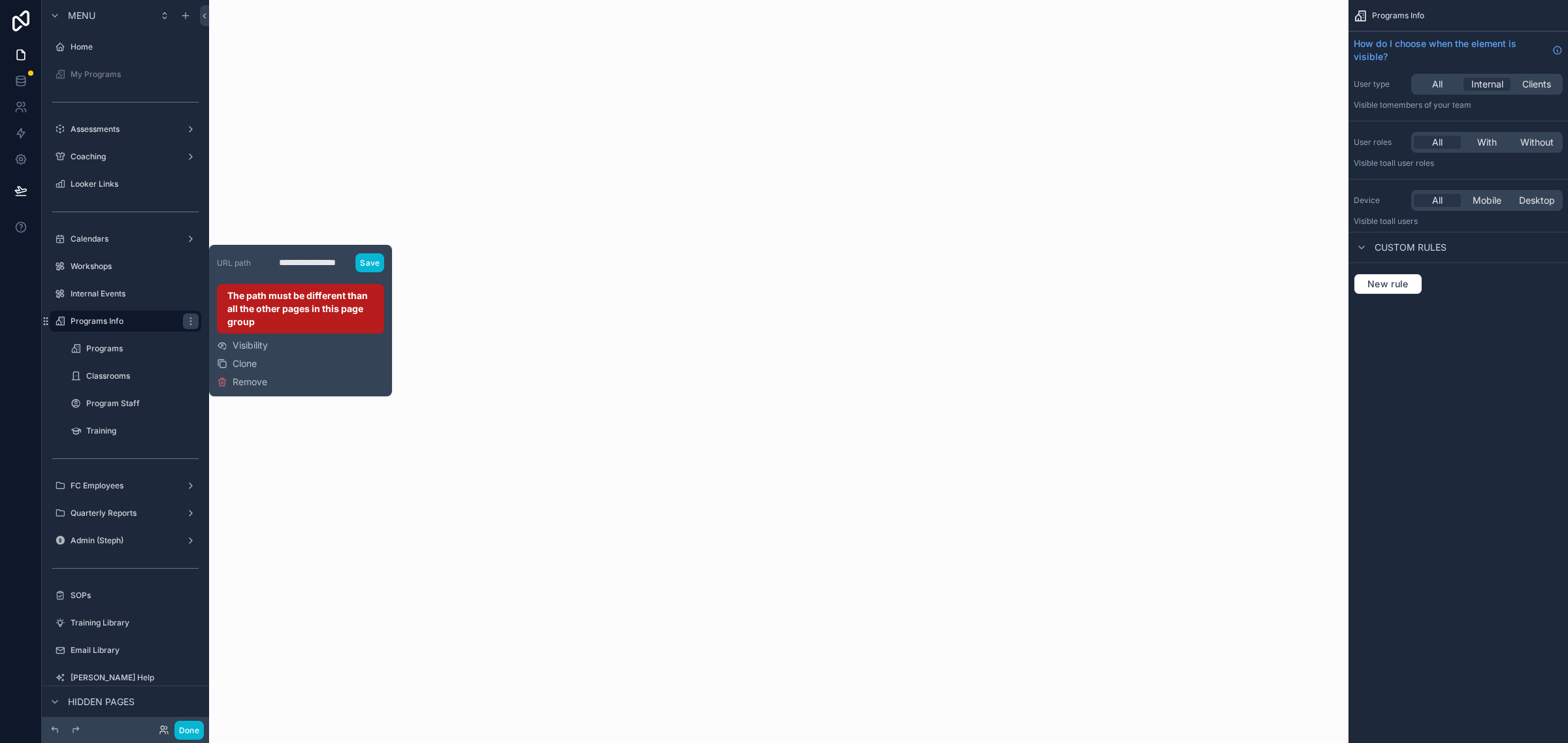
click at [356, 572] on div "scrollable content" at bounding box center [779, 372] width 1139 height 743
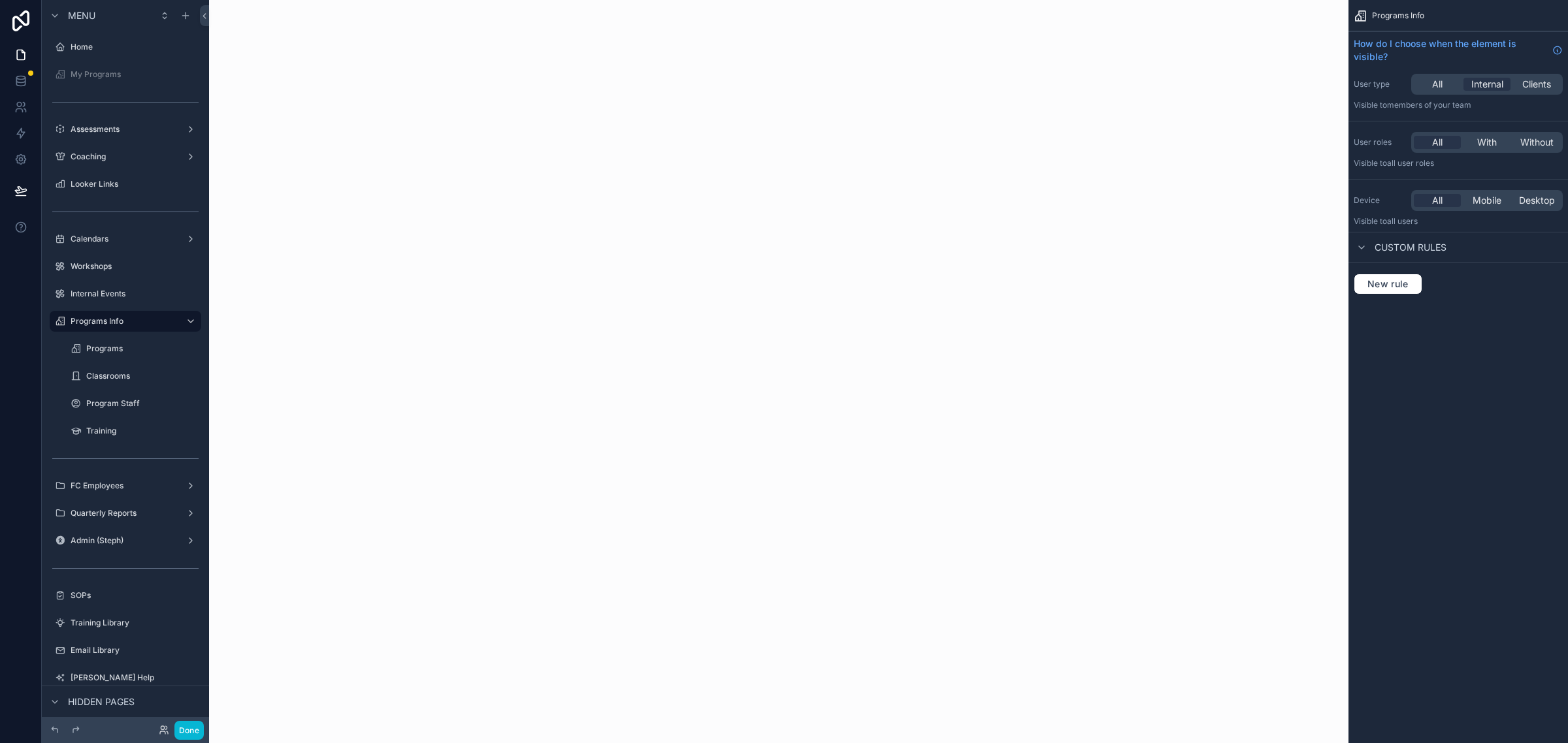
click at [331, 568] on div "scrollable content" at bounding box center [779, 372] width 1139 height 743
click at [187, 319] on icon "scrollable content" at bounding box center [191, 321] width 11 height 11
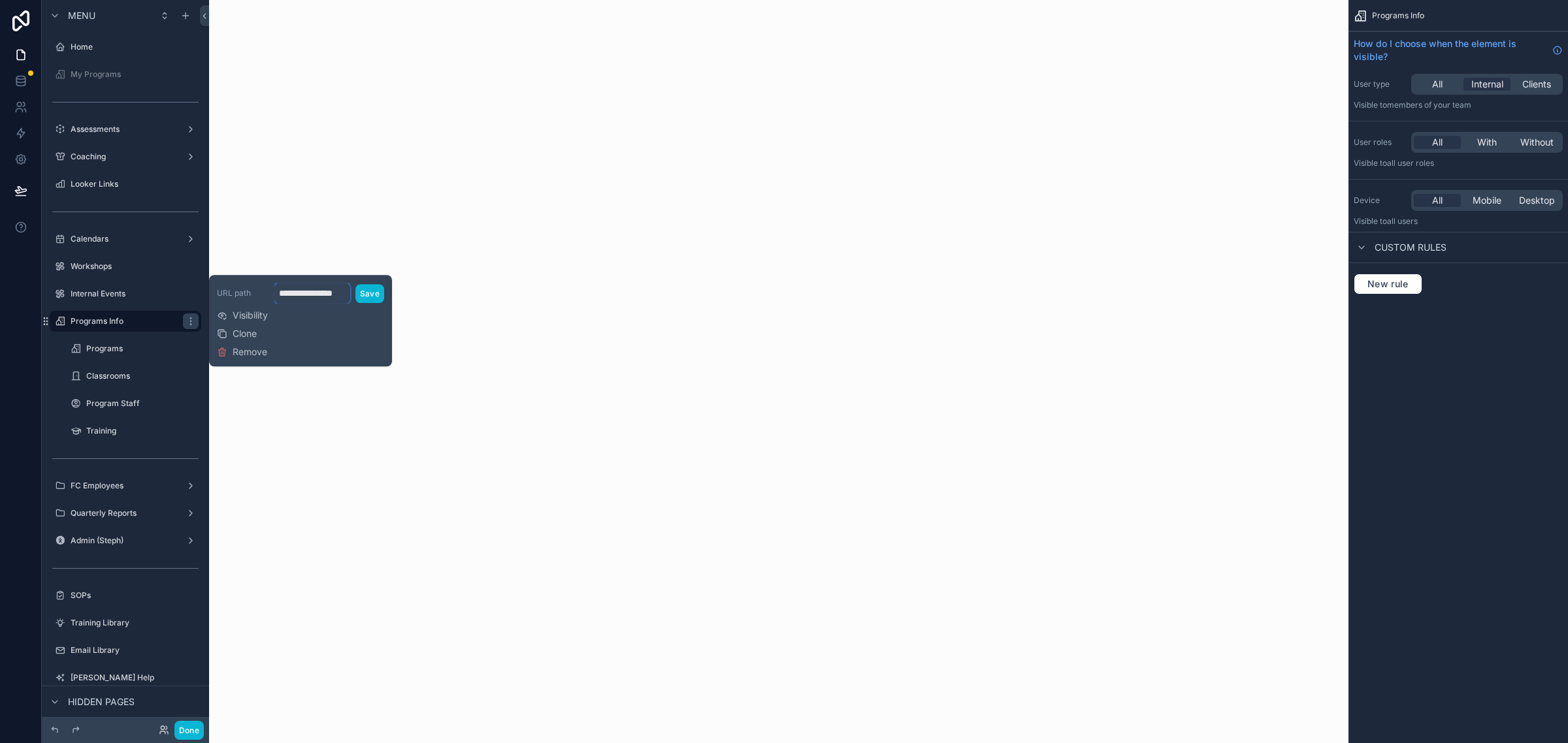
scroll to position [0, 5]
drag, startPoint x: 309, startPoint y: 292, endPoint x: 387, endPoint y: 294, distance: 78.0
click at [387, 294] on div "**********" at bounding box center [301, 320] width 183 height 91
click at [497, 492] on div "scrollable content" at bounding box center [779, 372] width 1139 height 743
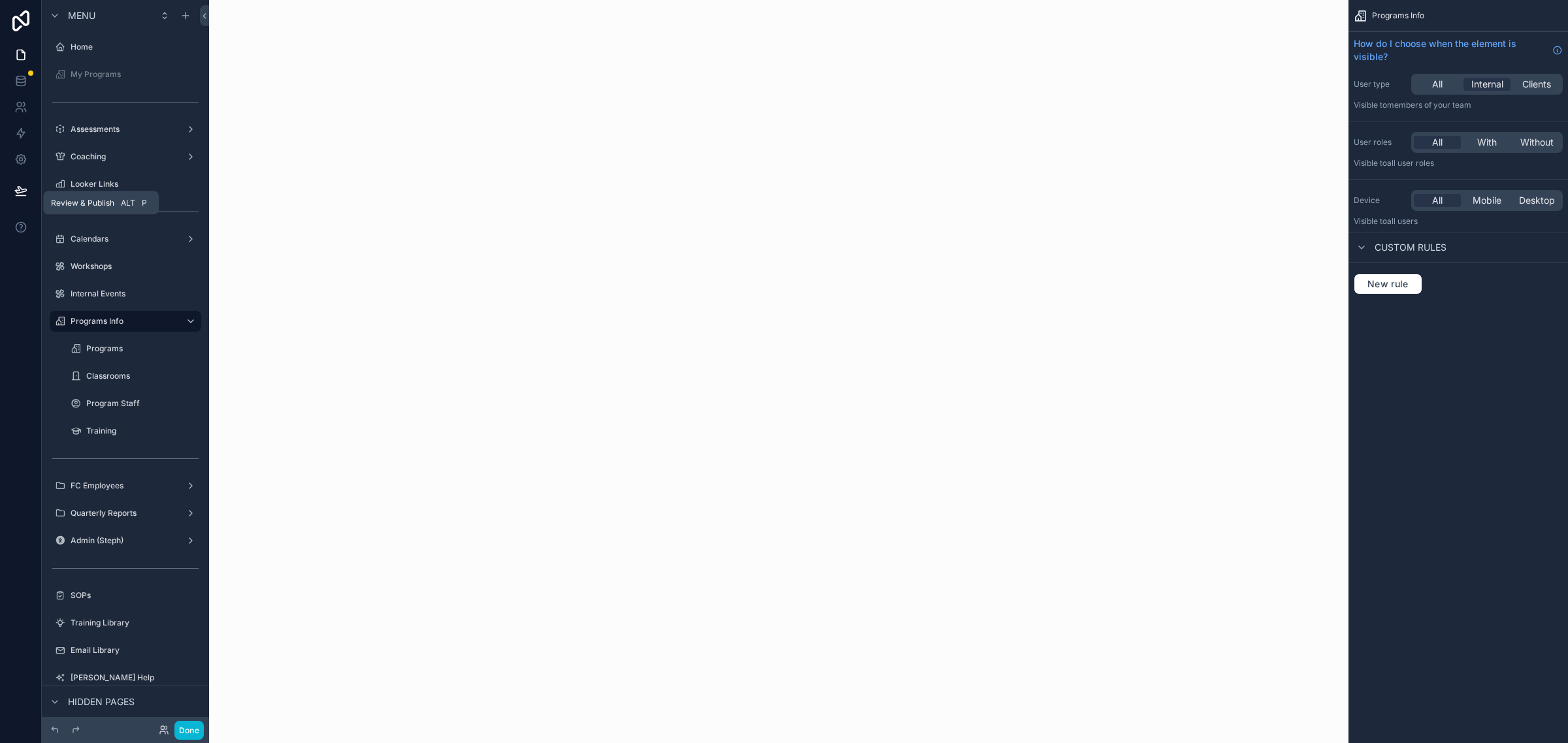
click at [14, 191] on icon at bounding box center [21, 190] width 13 height 13
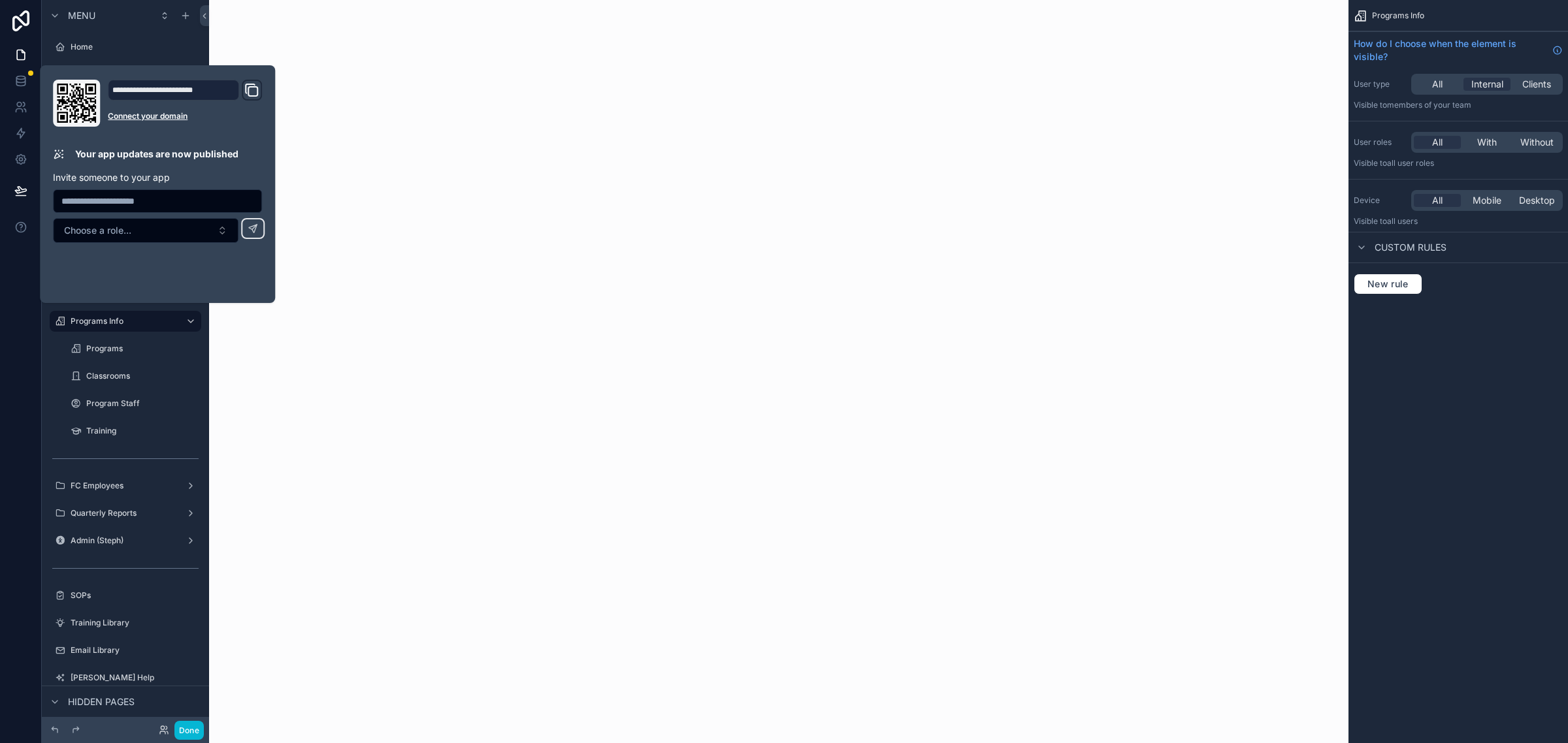
click at [445, 274] on div "scrollable content" at bounding box center [779, 372] width 1139 height 743
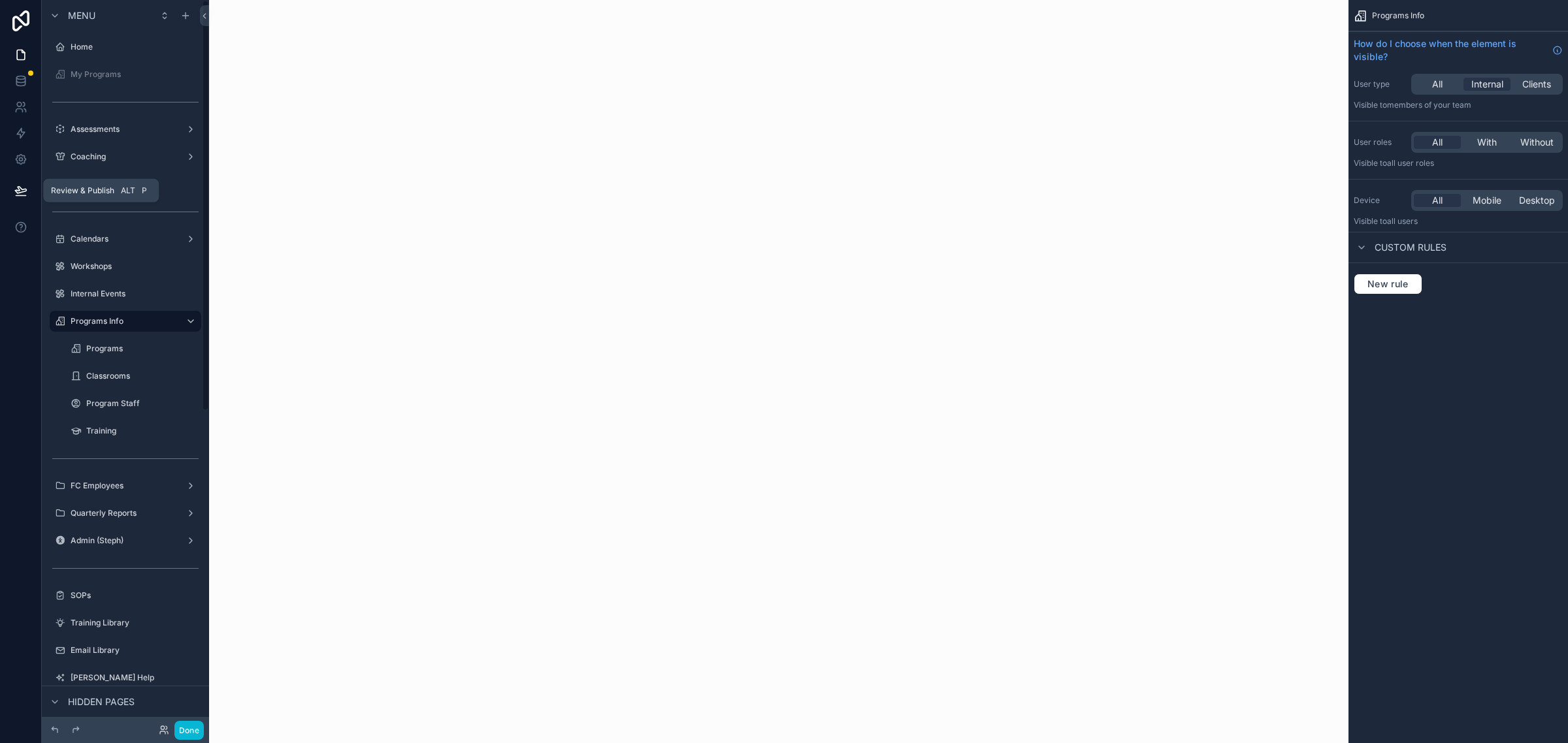
click at [14, 190] on icon at bounding box center [21, 190] width 13 height 13
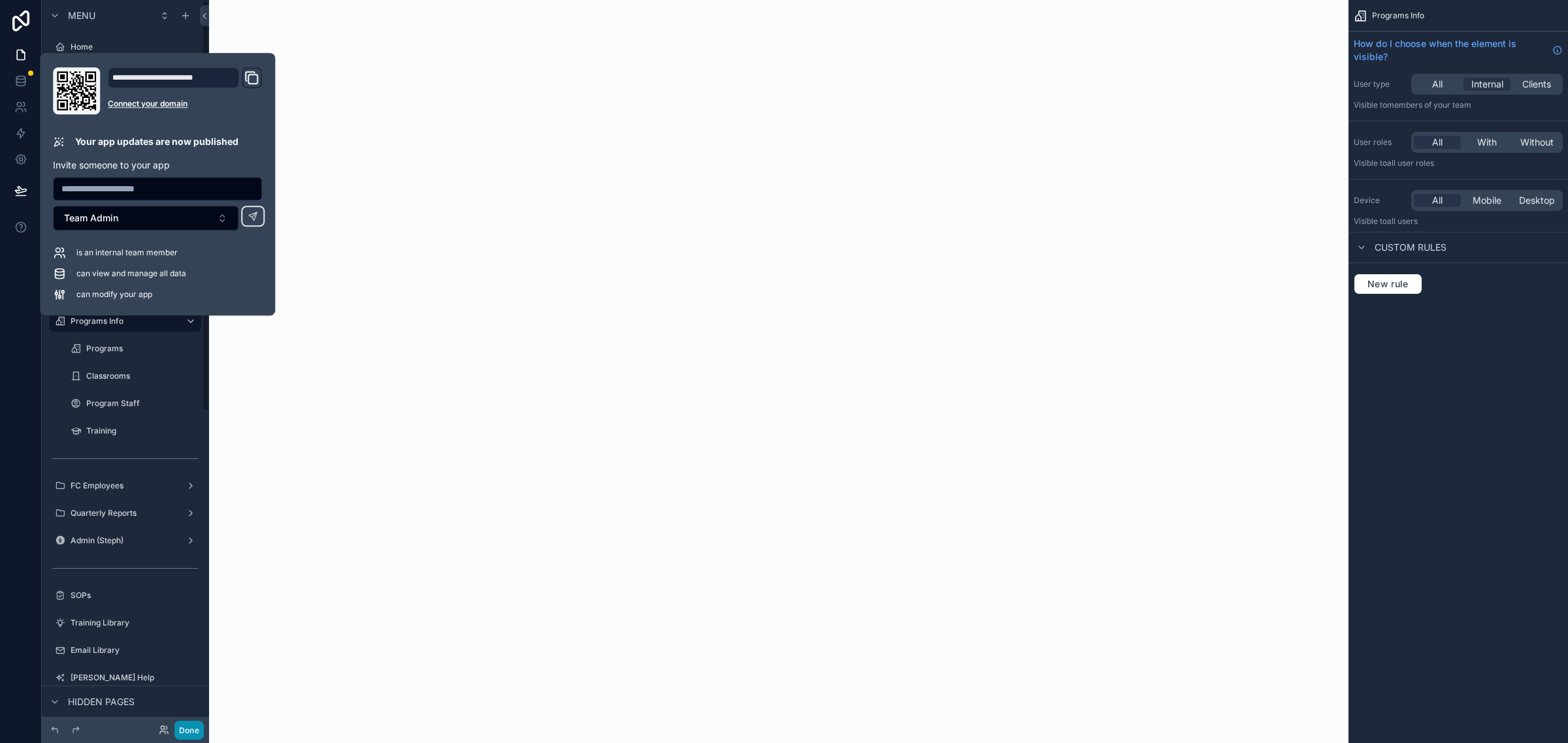
click at [187, 736] on button "Done" at bounding box center [189, 730] width 30 height 19
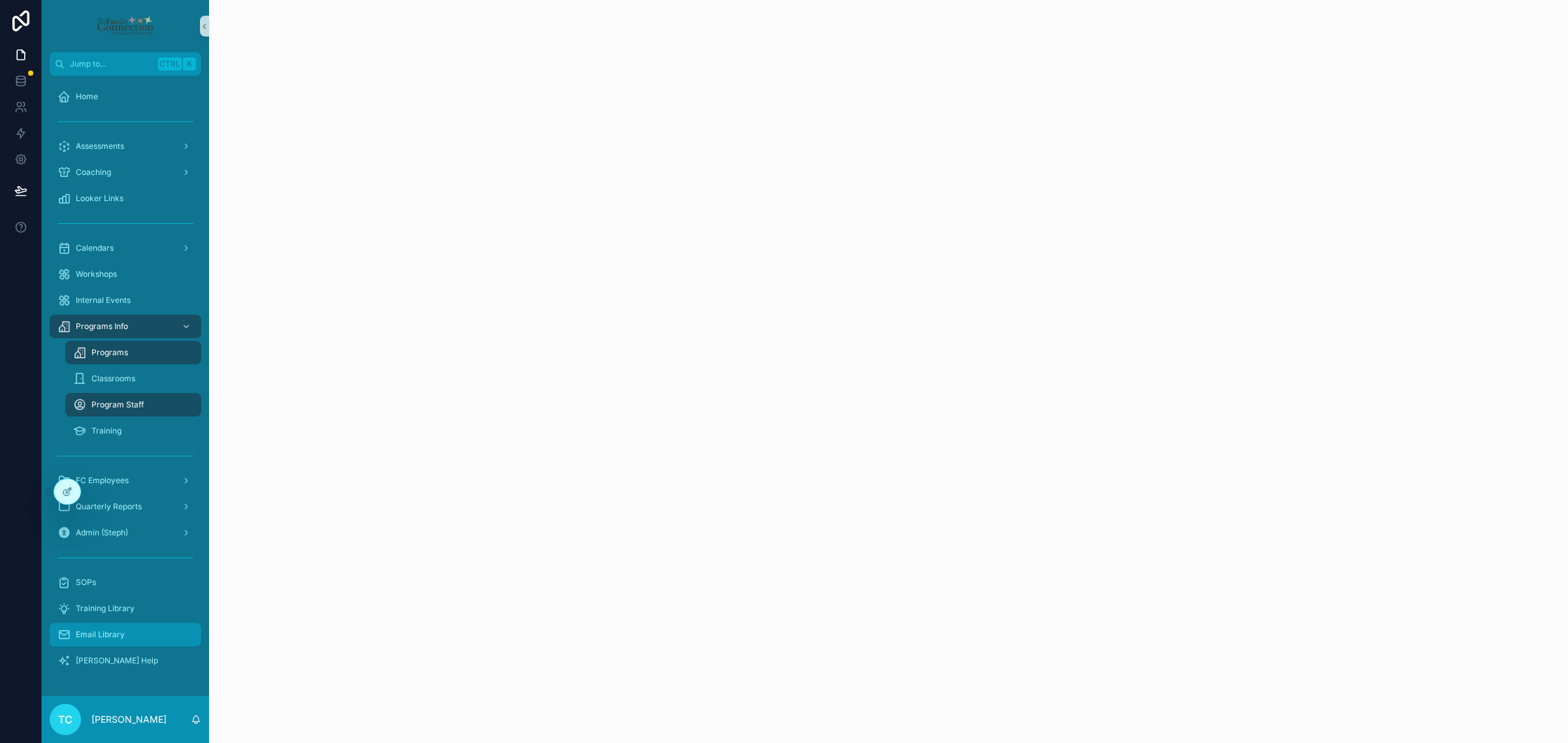
click at [136, 629] on div "Email Library" at bounding box center [125, 634] width 136 height 21
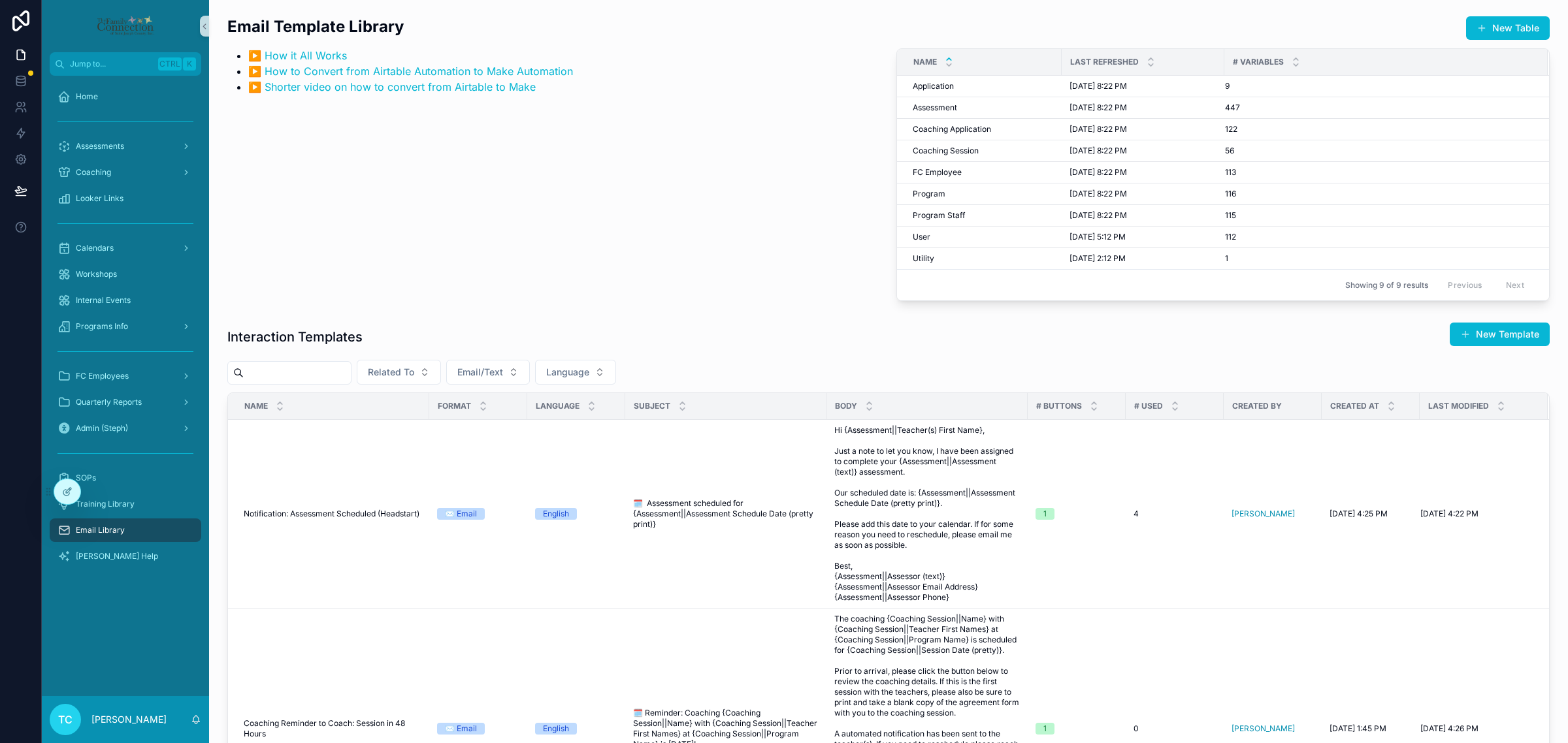
click at [331, 370] on input "scrollable content" at bounding box center [297, 373] width 107 height 18
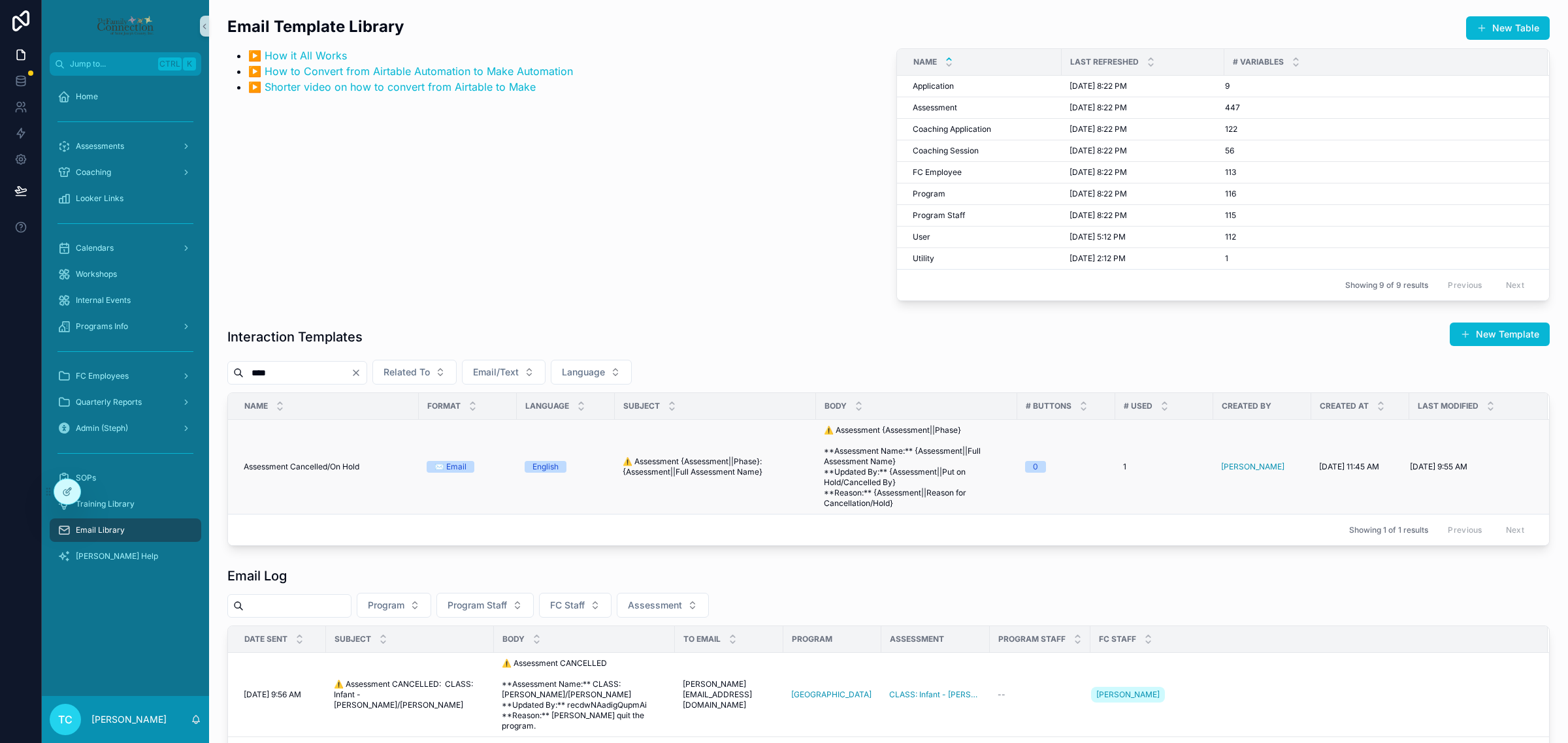
type input "****"
click at [334, 478] on td "Assessment Cancelled/On Hold Assessment Cancelled/On Hold" at bounding box center [323, 467] width 190 height 94
click at [909, 474] on span "⚠️ Assessment﻿﻿ {Assessment||Phase} **Assessment Name:** {Assessment||Full Asse…" at bounding box center [917, 467] width 186 height 84
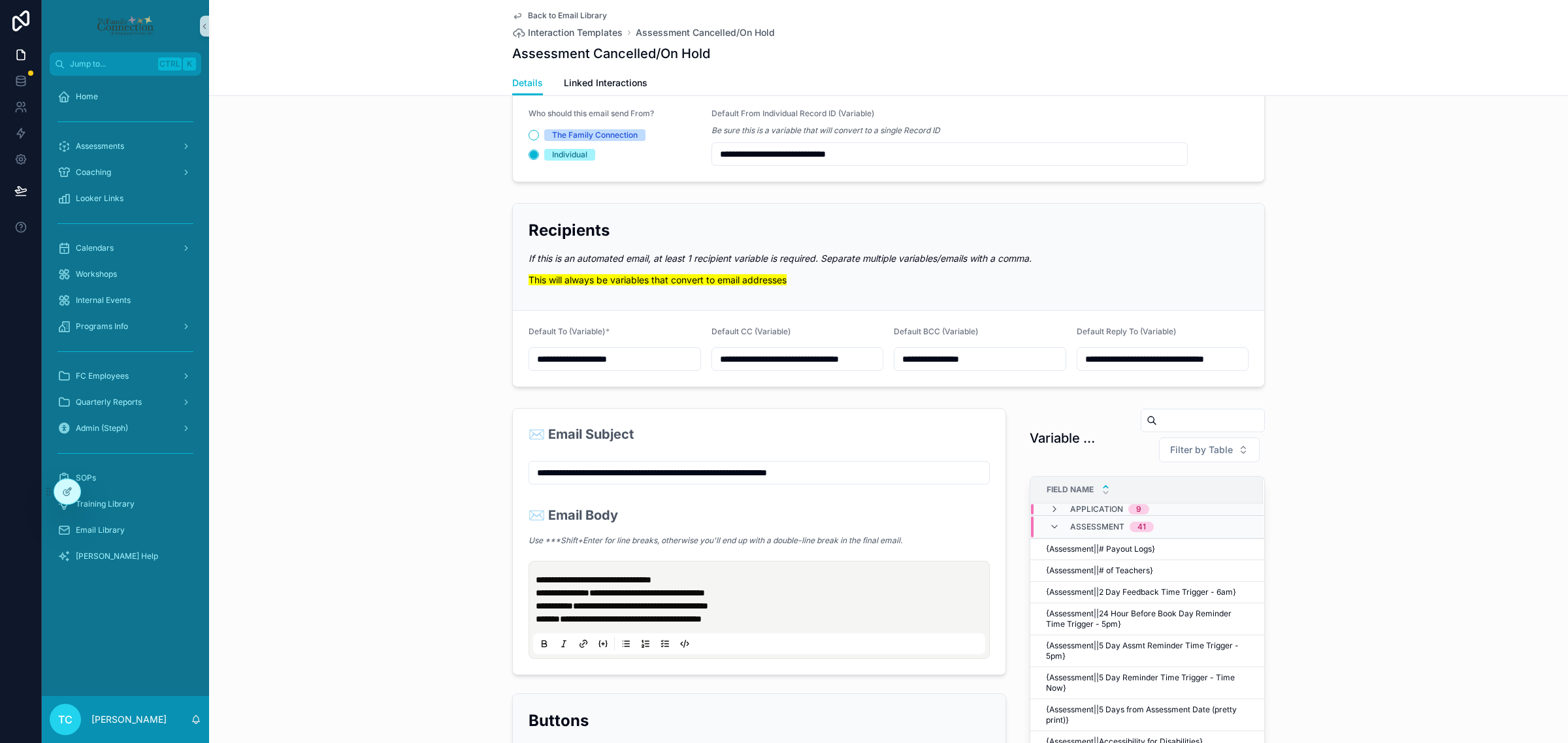
scroll to position [735, 0]
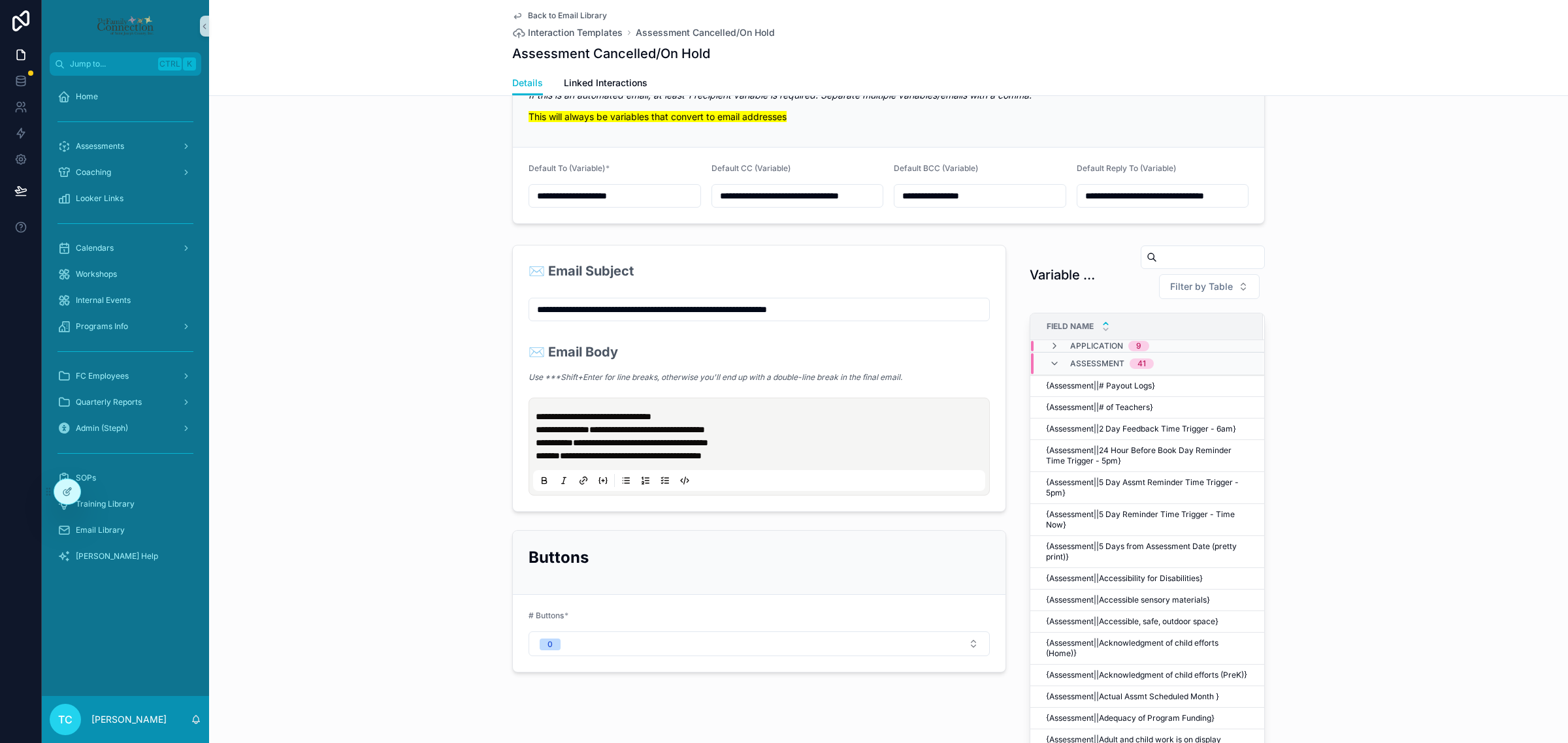
click at [790, 445] on p "**********" at bounding box center [762, 442] width 452 height 39
click at [1222, 292] on span "Filter by Table" at bounding box center [1201, 286] width 62 height 13
click at [1187, 363] on div "Assessment" at bounding box center [1204, 364] width 157 height 21
click at [1330, 400] on div "**********" at bounding box center [889, 711] width 1359 height 942
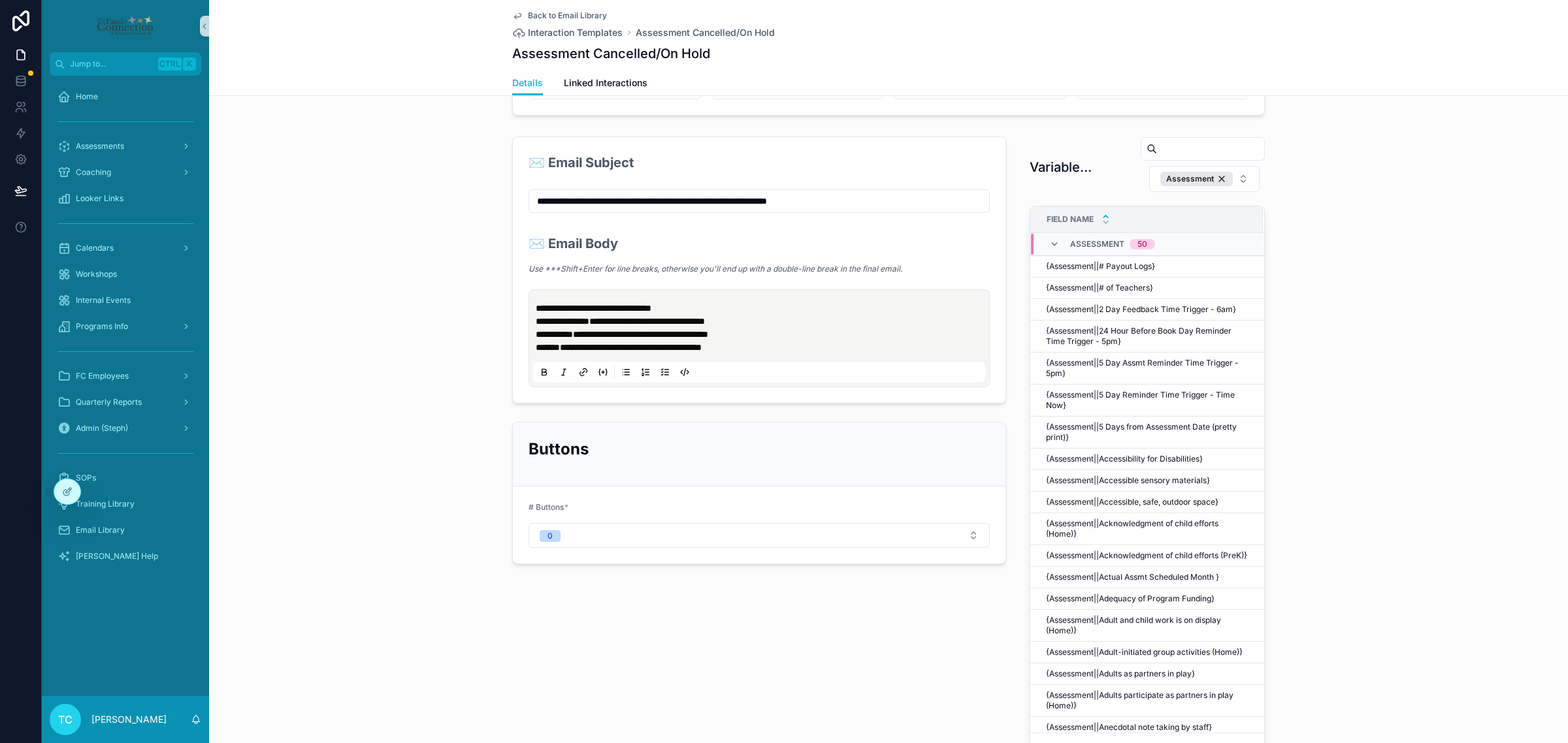
scroll to position [816, 0]
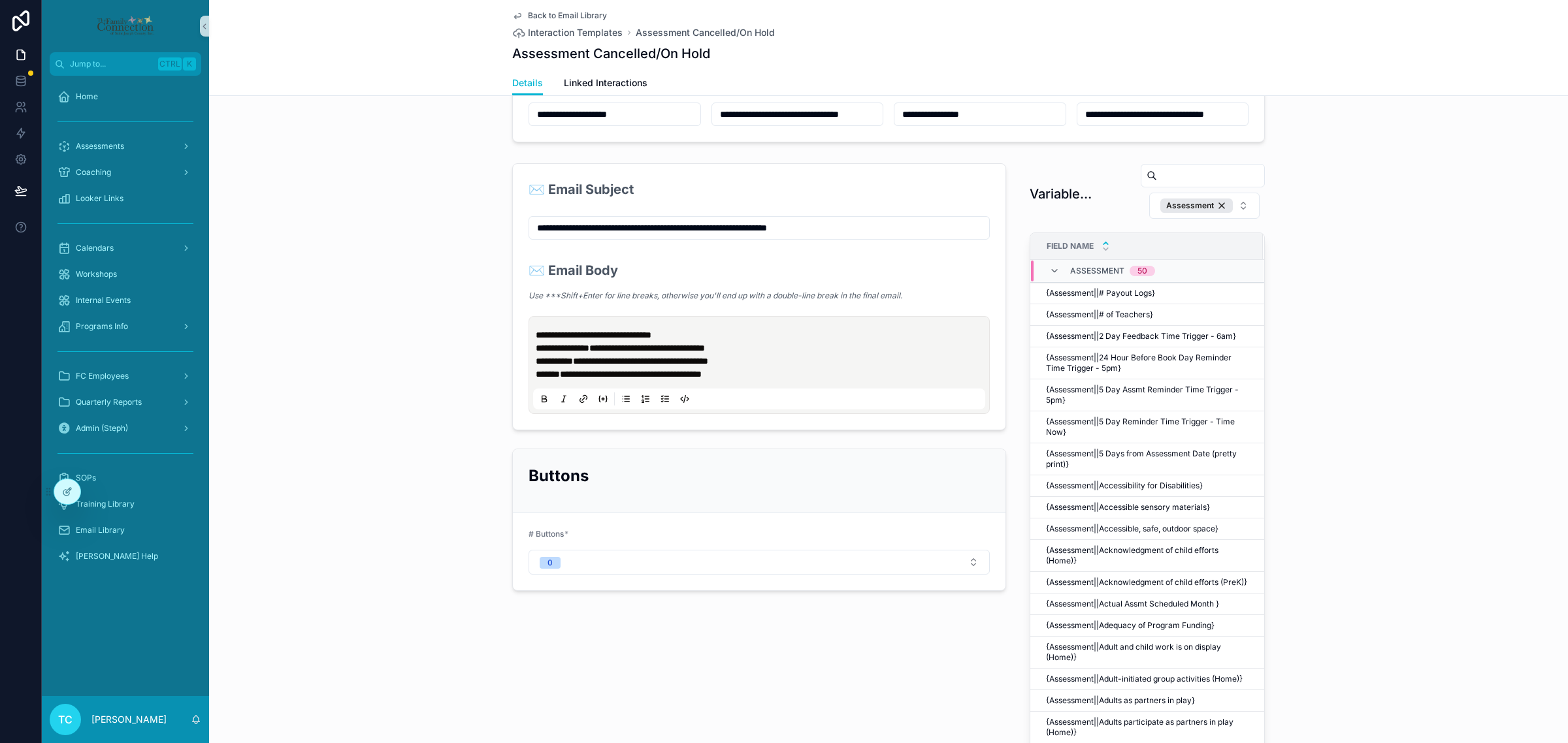
click at [1157, 183] on input "scrollable content" at bounding box center [1210, 176] width 107 height 18
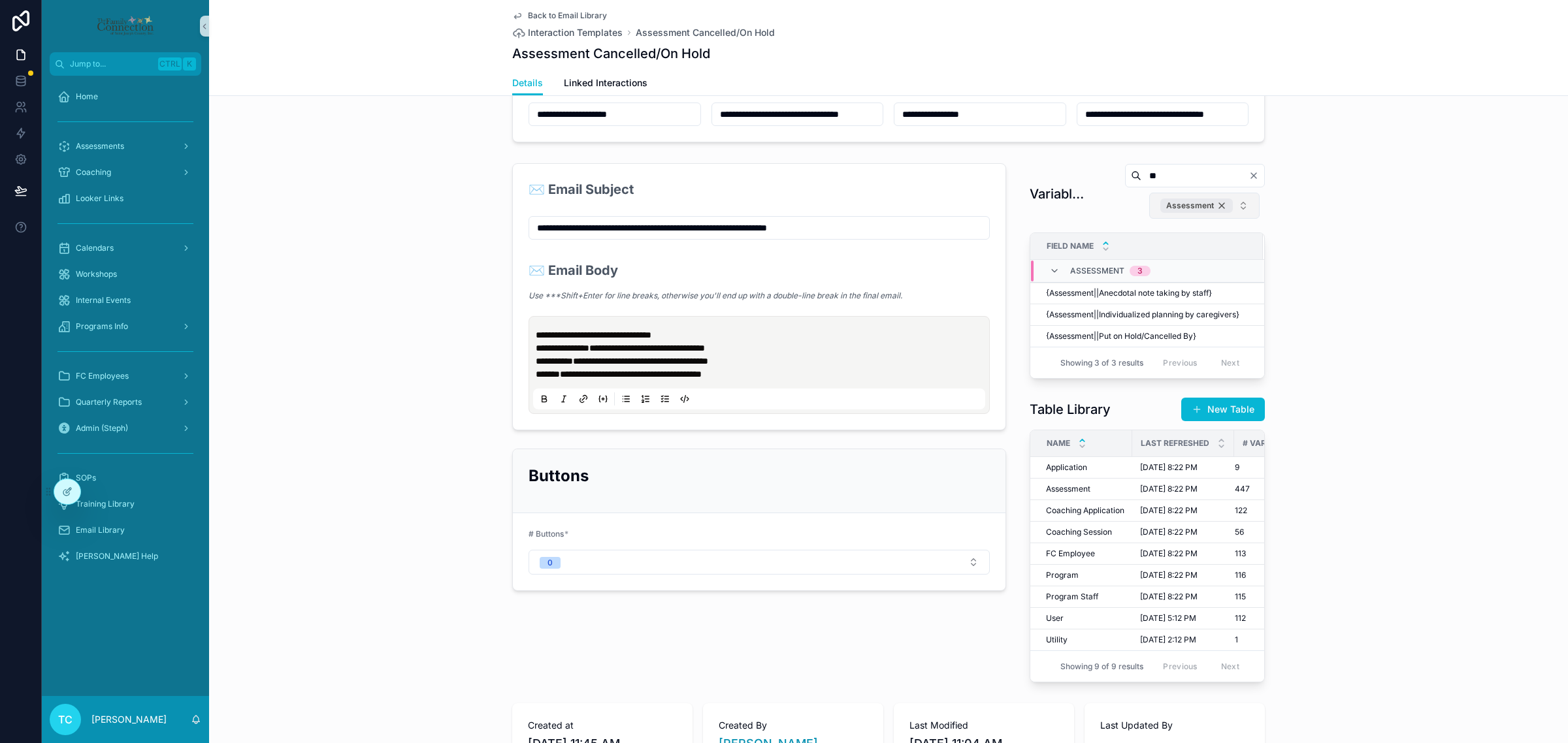
type input "**"
click at [1214, 205] on div "Assessment" at bounding box center [1196, 206] width 72 height 14
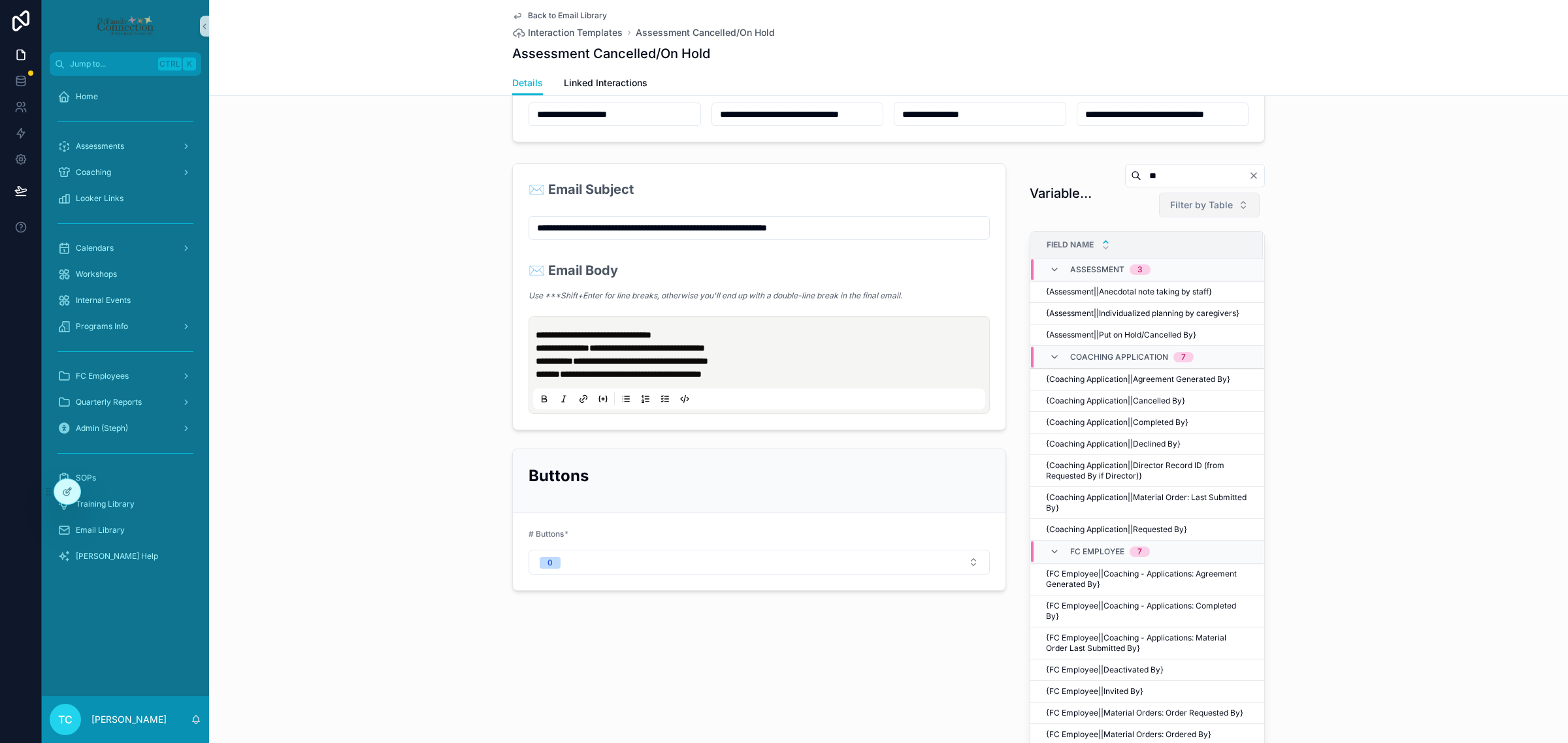
click at [1186, 209] on span "Filter by Table" at bounding box center [1201, 205] width 62 height 13
type input "****"
click at [1197, 260] on div "User" at bounding box center [1204, 261] width 157 height 21
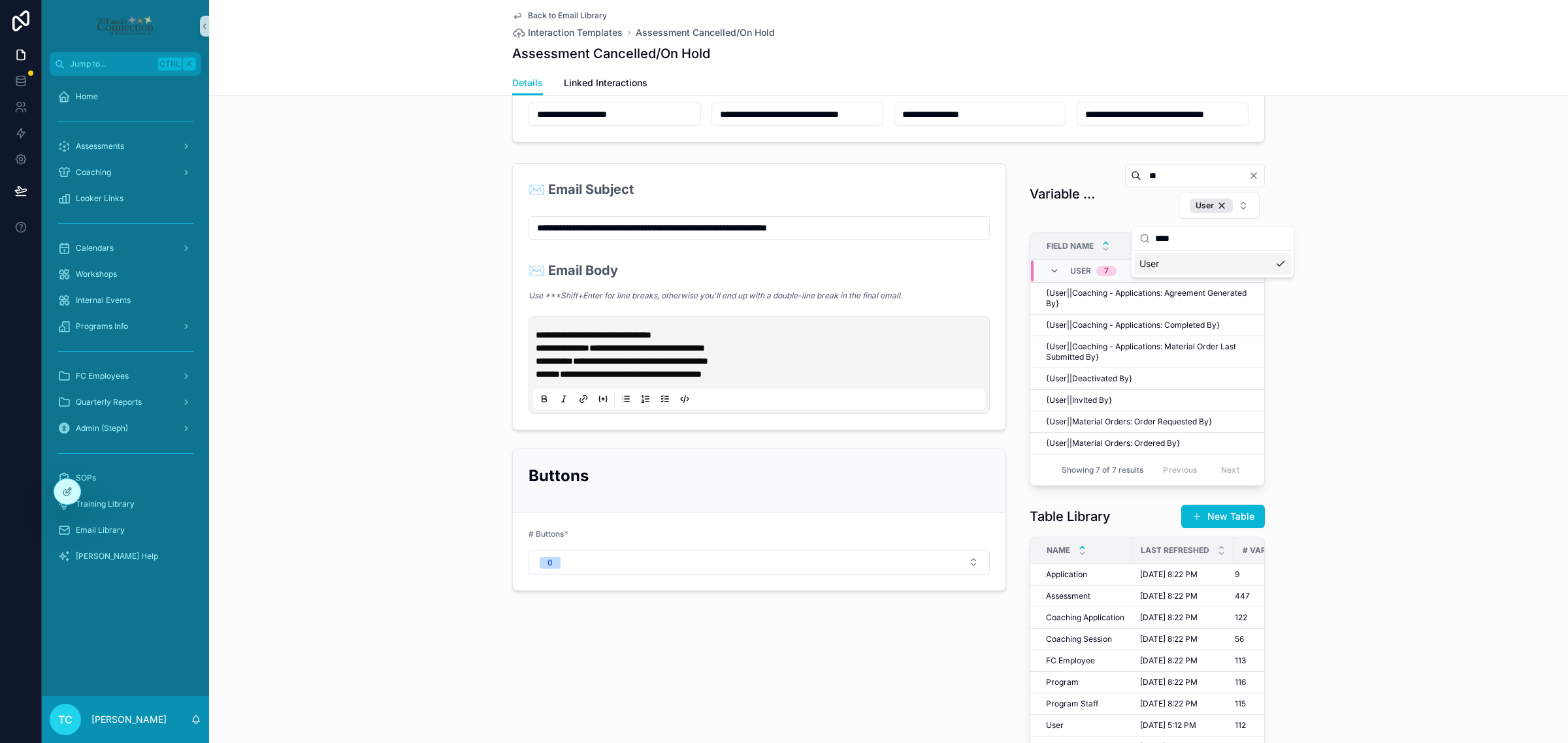
click at [1307, 365] on div "**********" at bounding box center [889, 477] width 1359 height 636
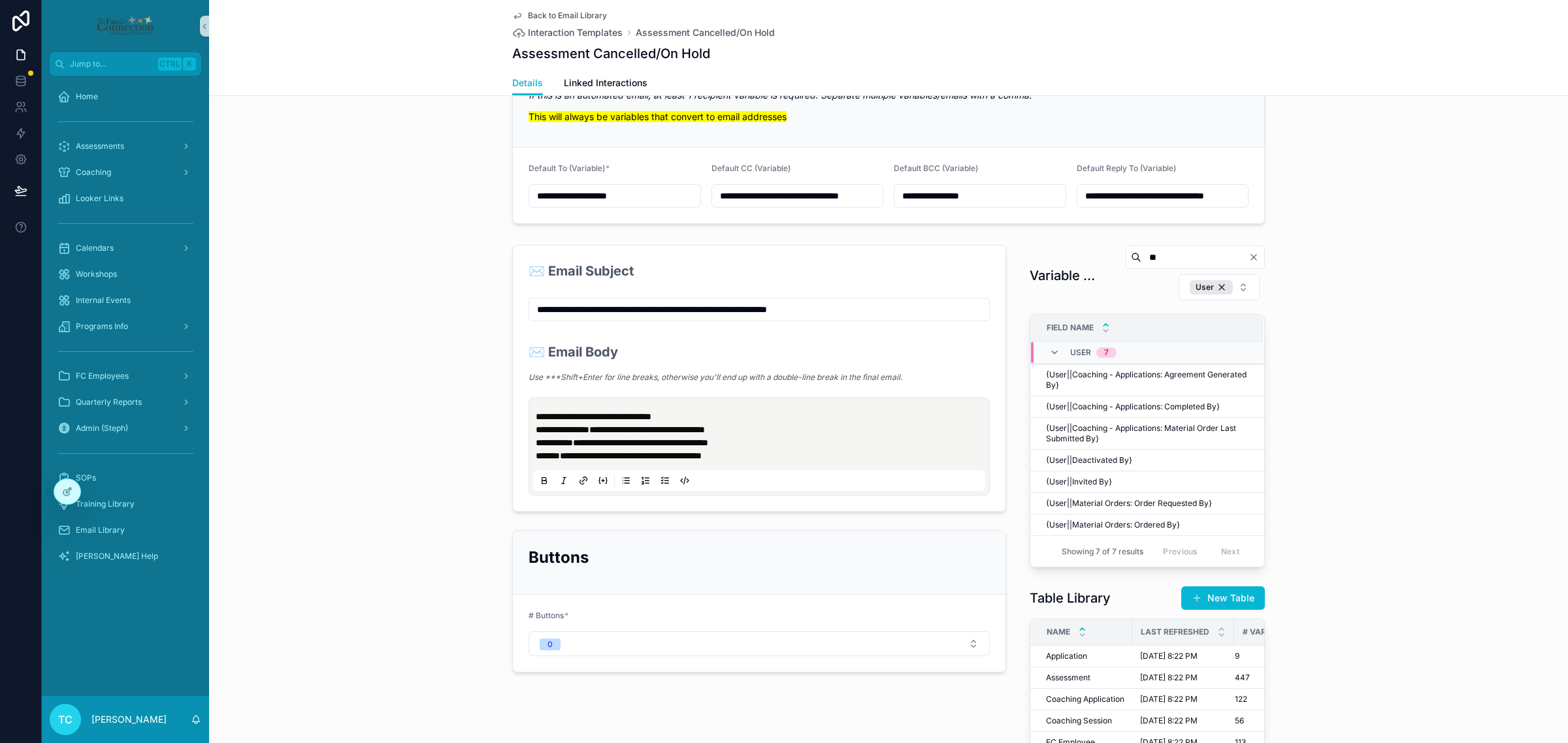
scroll to position [653, 0]
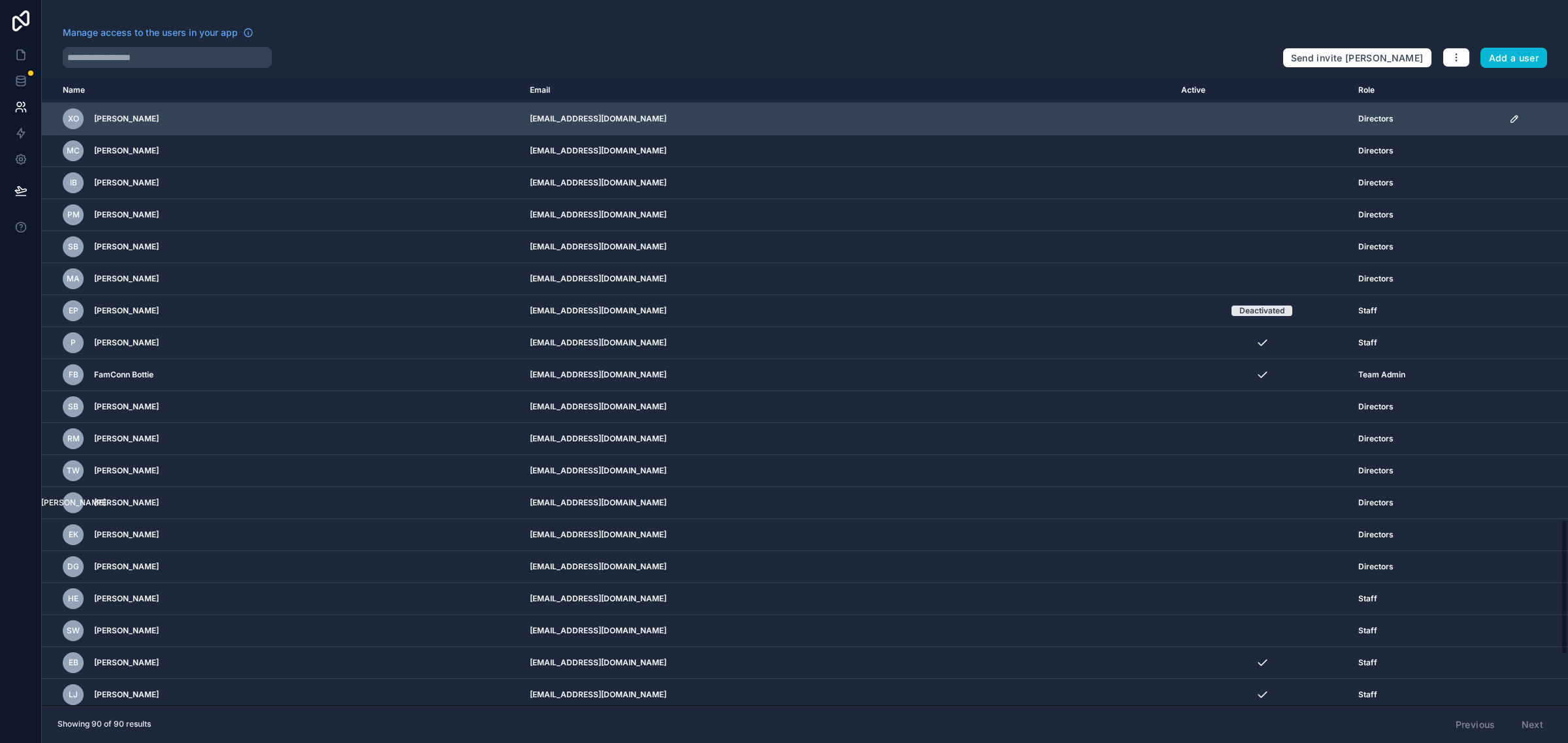
scroll to position [2041, 0]
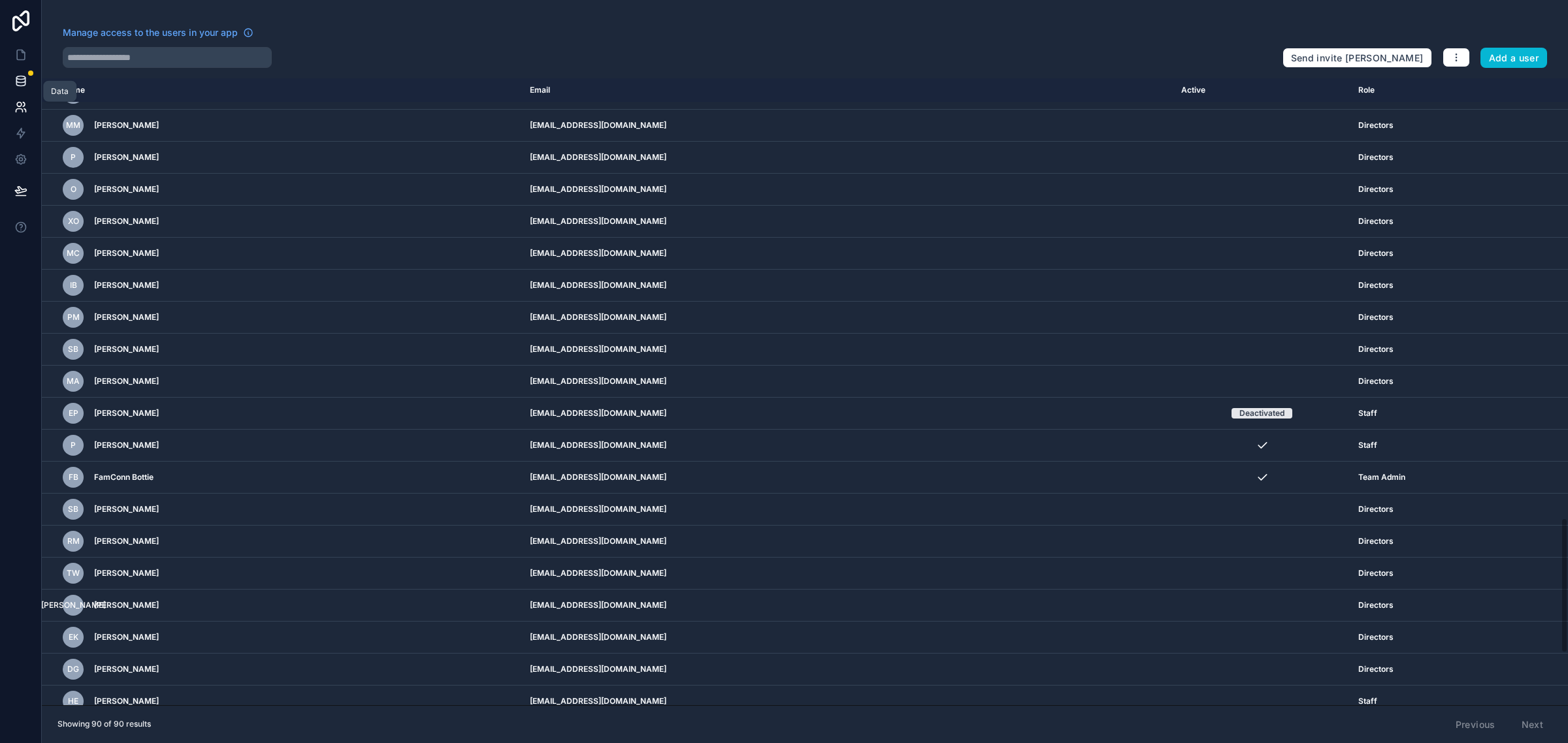
click at [14, 78] on icon at bounding box center [21, 81] width 13 height 13
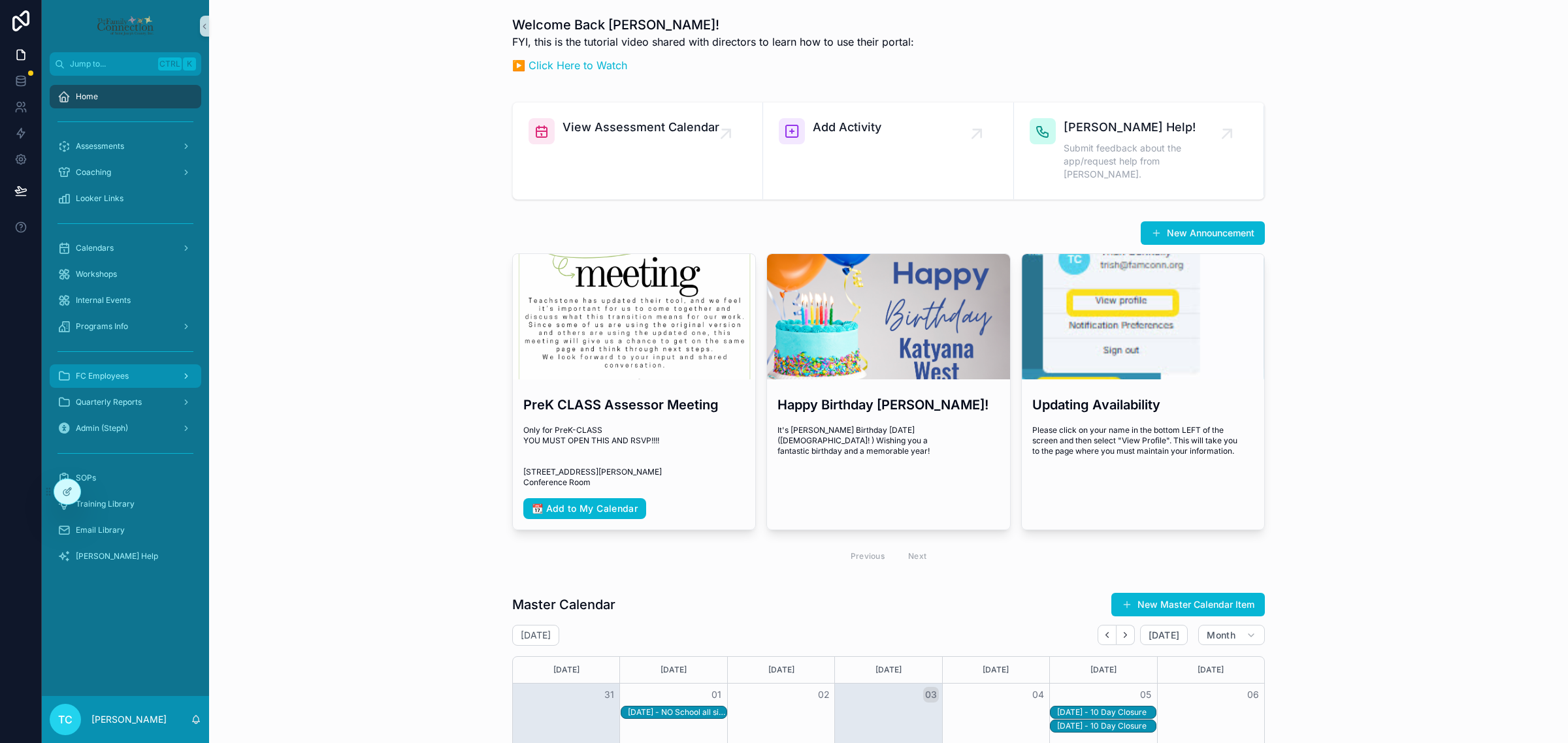
click at [141, 373] on div "FC Employees" at bounding box center [125, 375] width 136 height 21
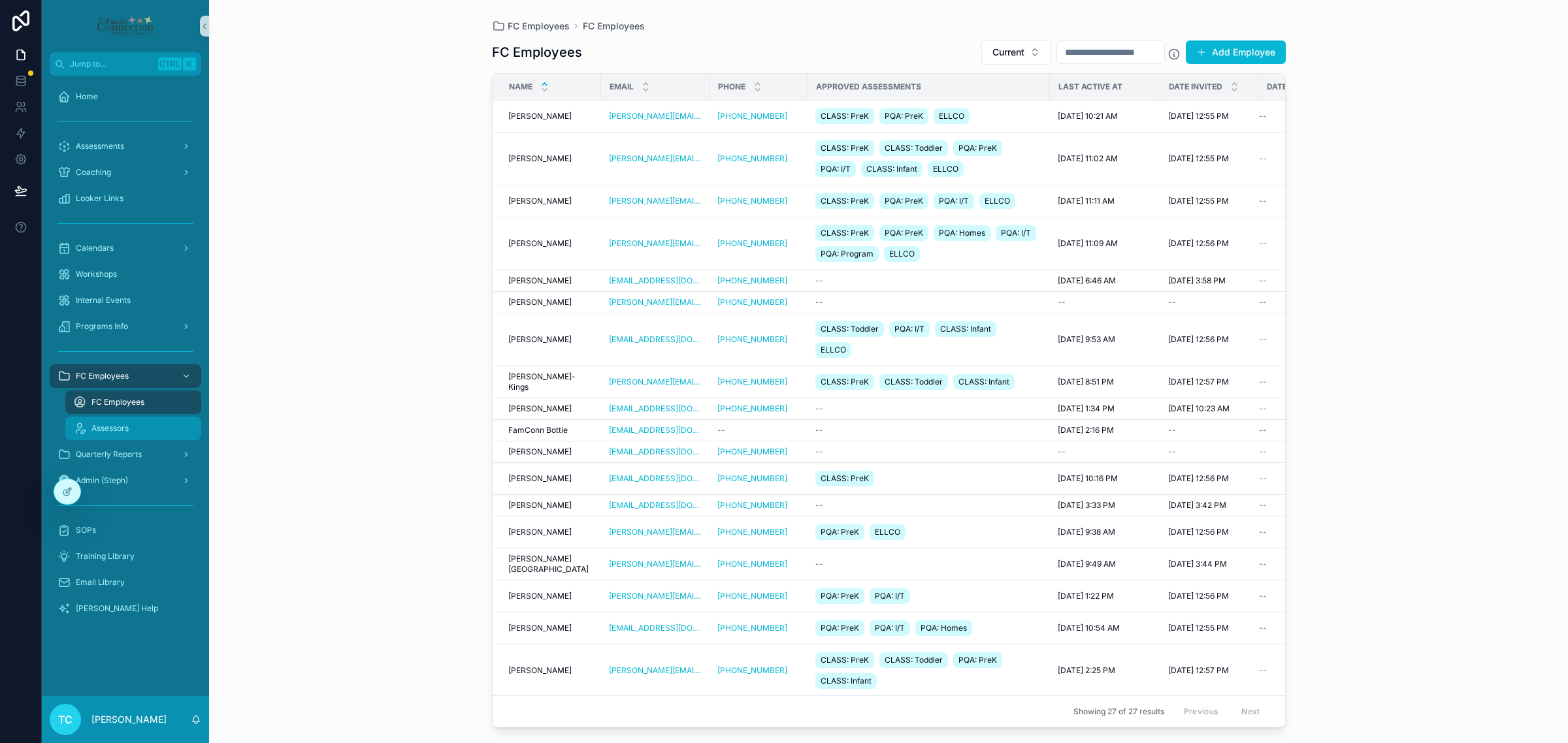
click at [145, 423] on div "Assessors" at bounding box center [133, 428] width 120 height 21
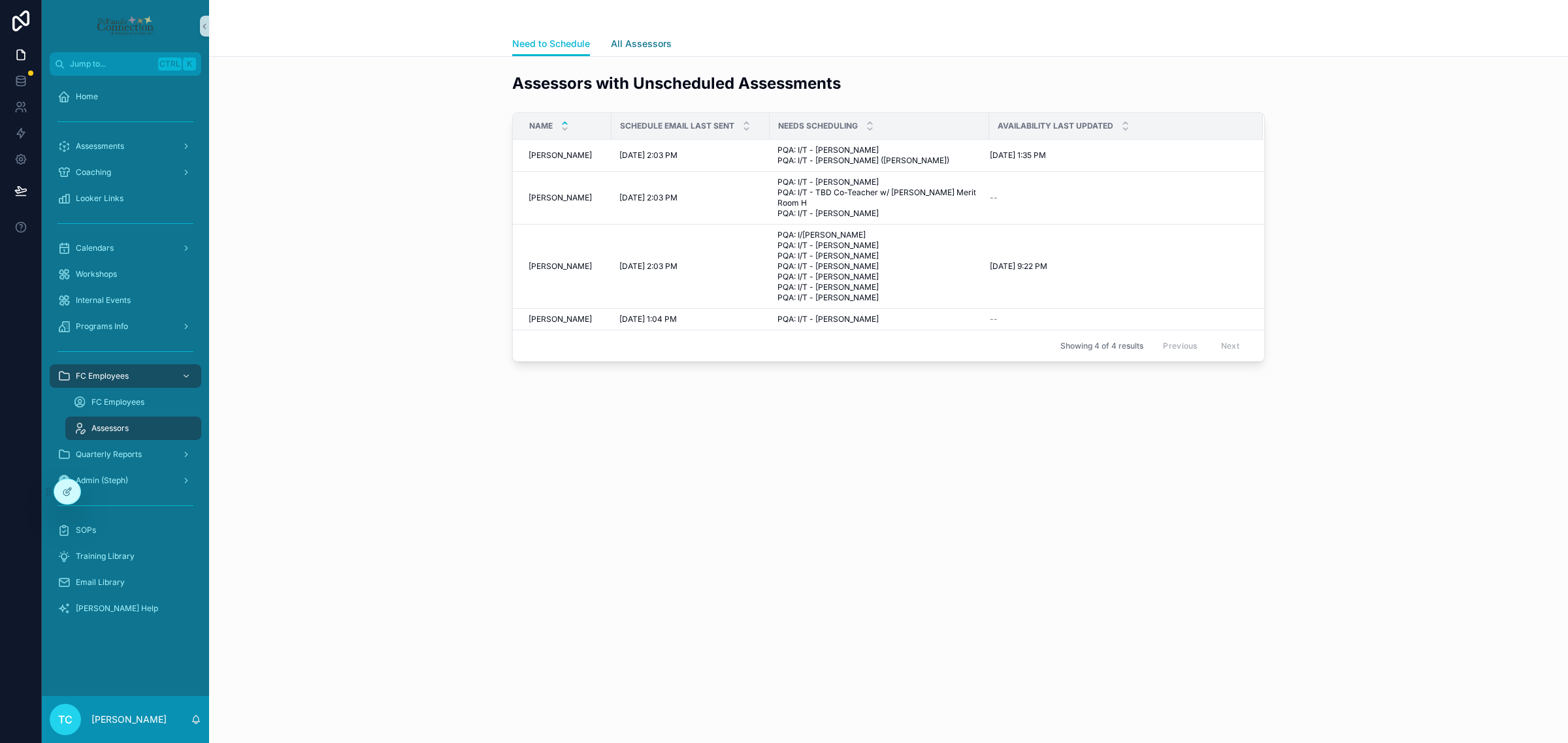
click at [663, 37] on span "All Assessors" at bounding box center [641, 43] width 61 height 13
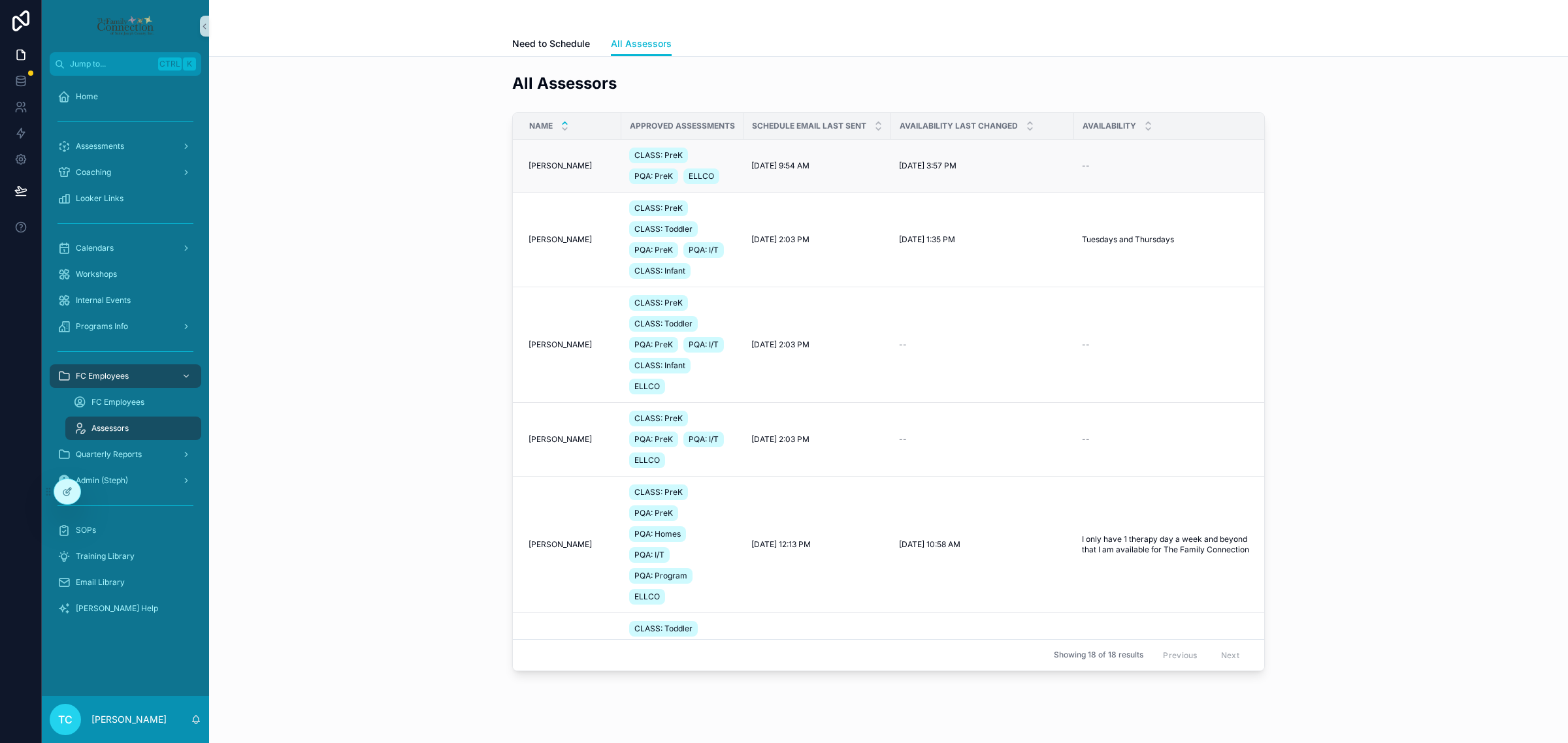
click at [554, 167] on span "[PERSON_NAME]" at bounding box center [560, 166] width 63 height 11
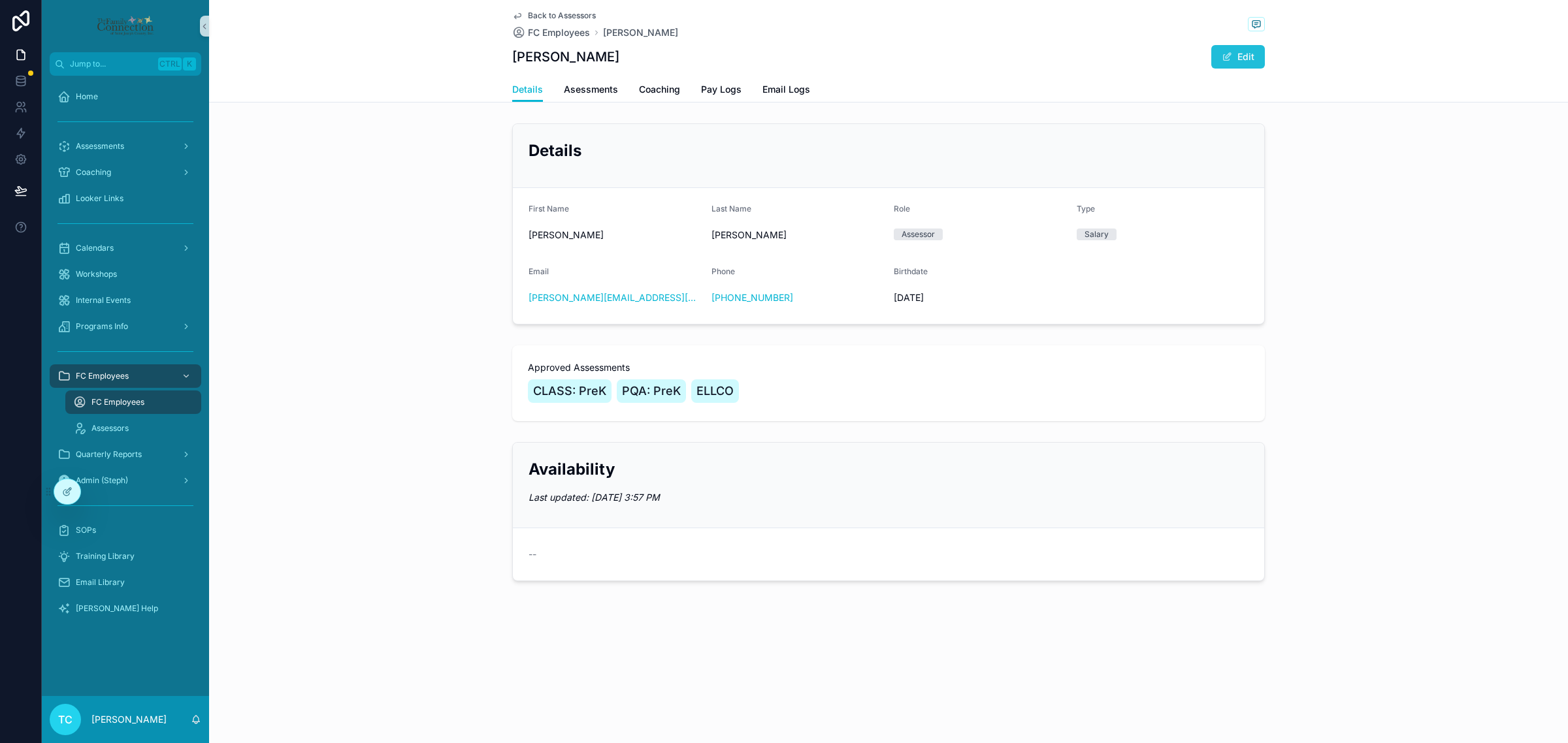
click at [1261, 62] on button "Edit" at bounding box center [1237, 56] width 53 height 24
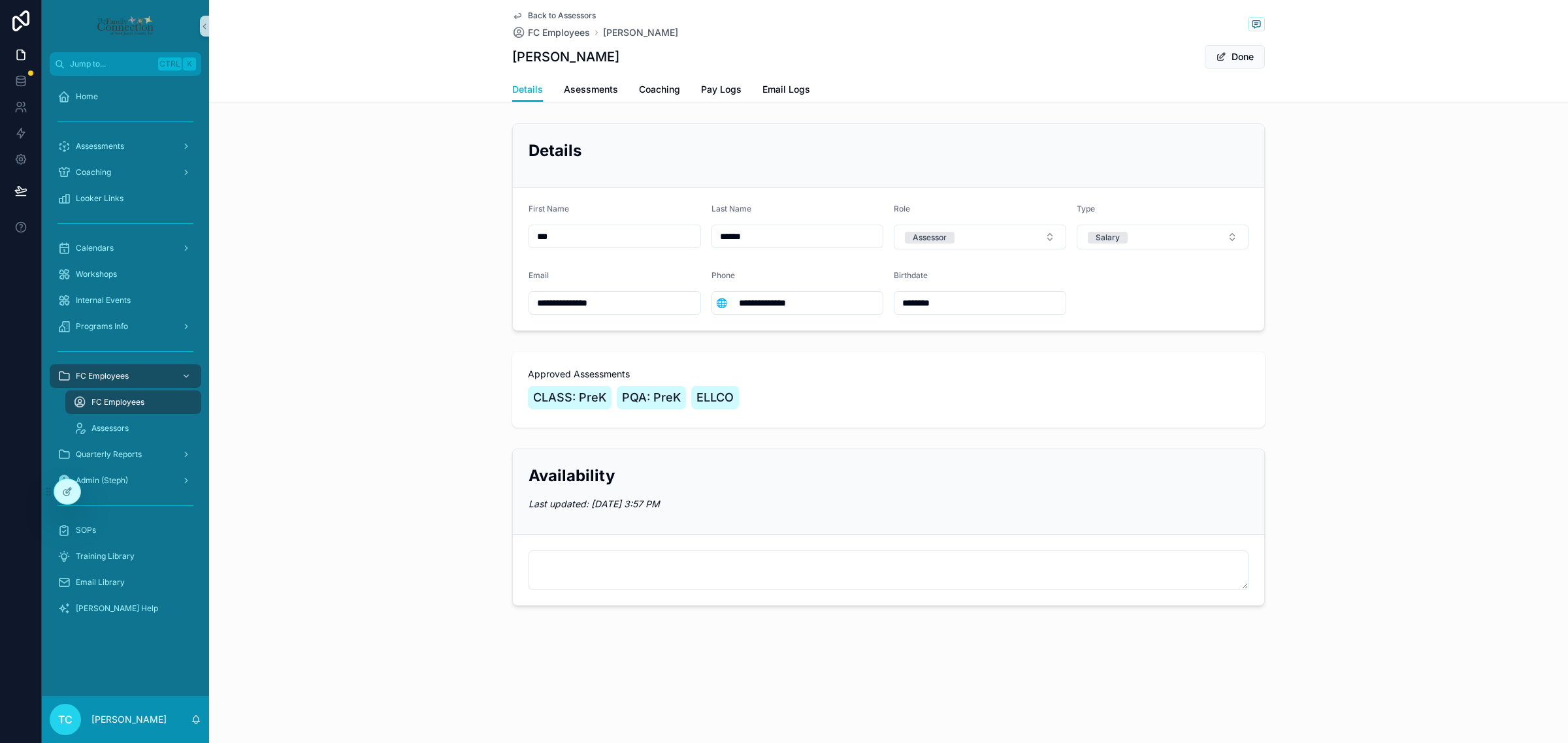
click at [806, 402] on div "CLASS: PreK PQA: PreK ELLCO" at bounding box center [888, 398] width 721 height 29
click at [1230, 53] on button "Done" at bounding box center [1234, 56] width 60 height 24
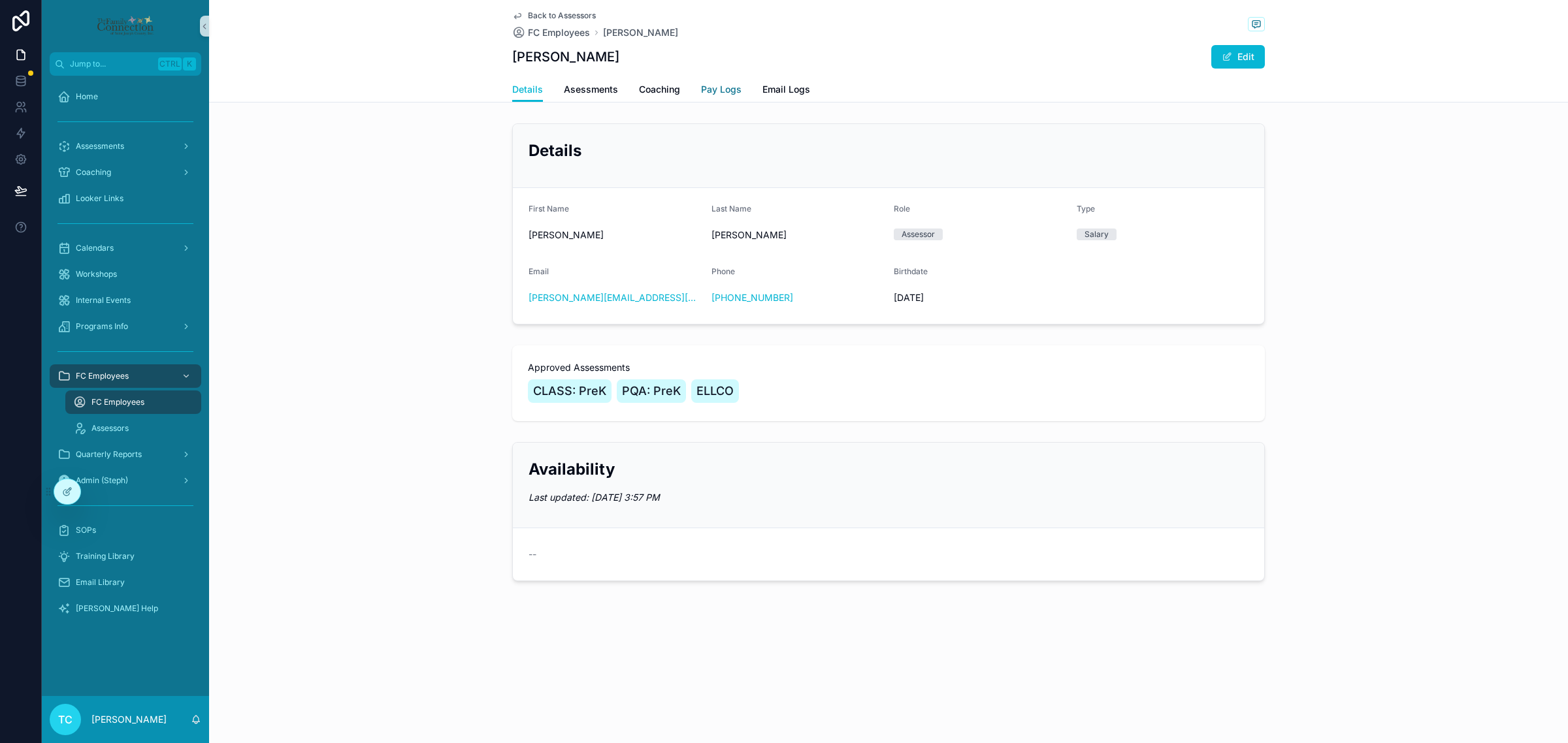
click at [709, 87] on span "Pay Logs" at bounding box center [720, 89] width 40 height 13
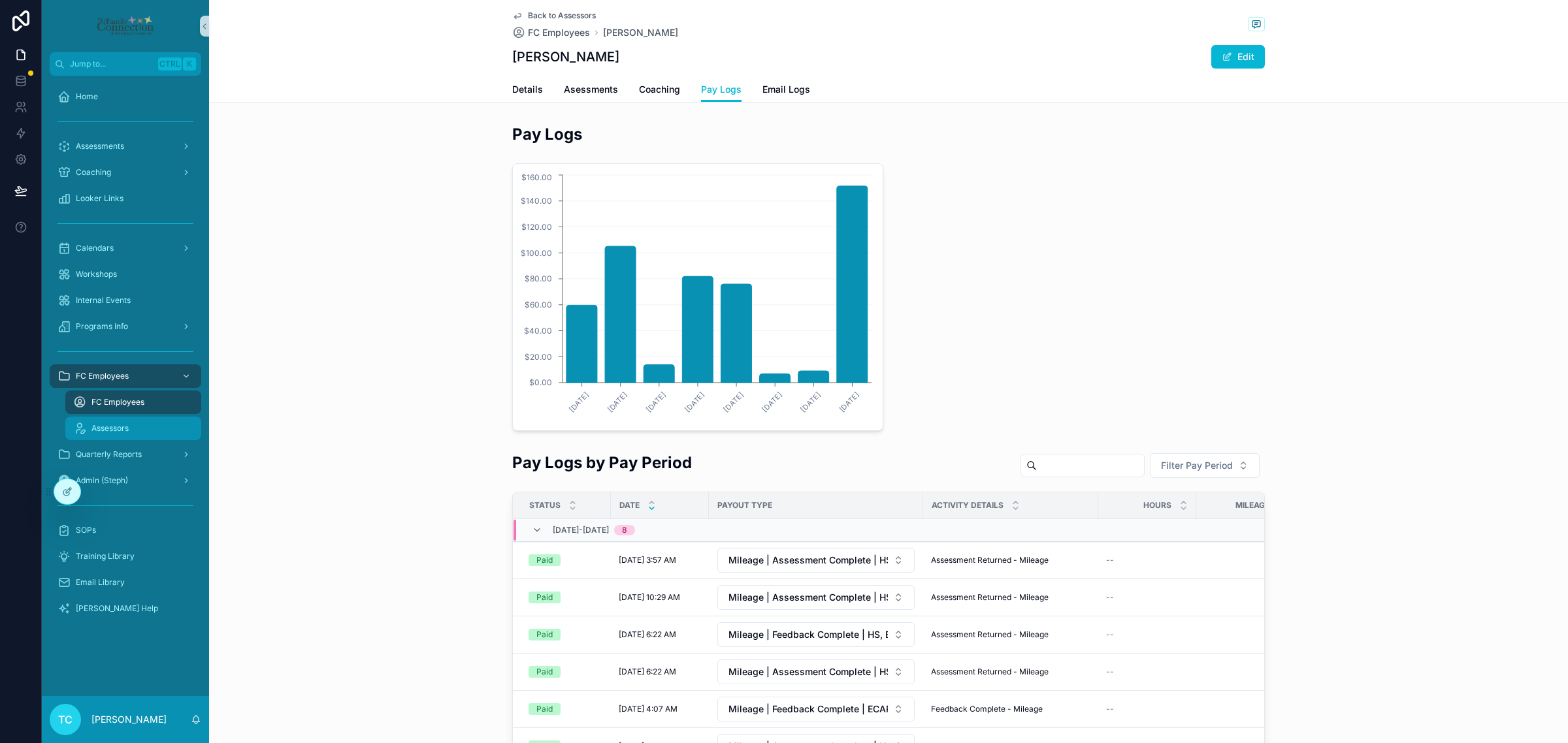
click at [149, 423] on div "Assessors" at bounding box center [133, 428] width 120 height 21
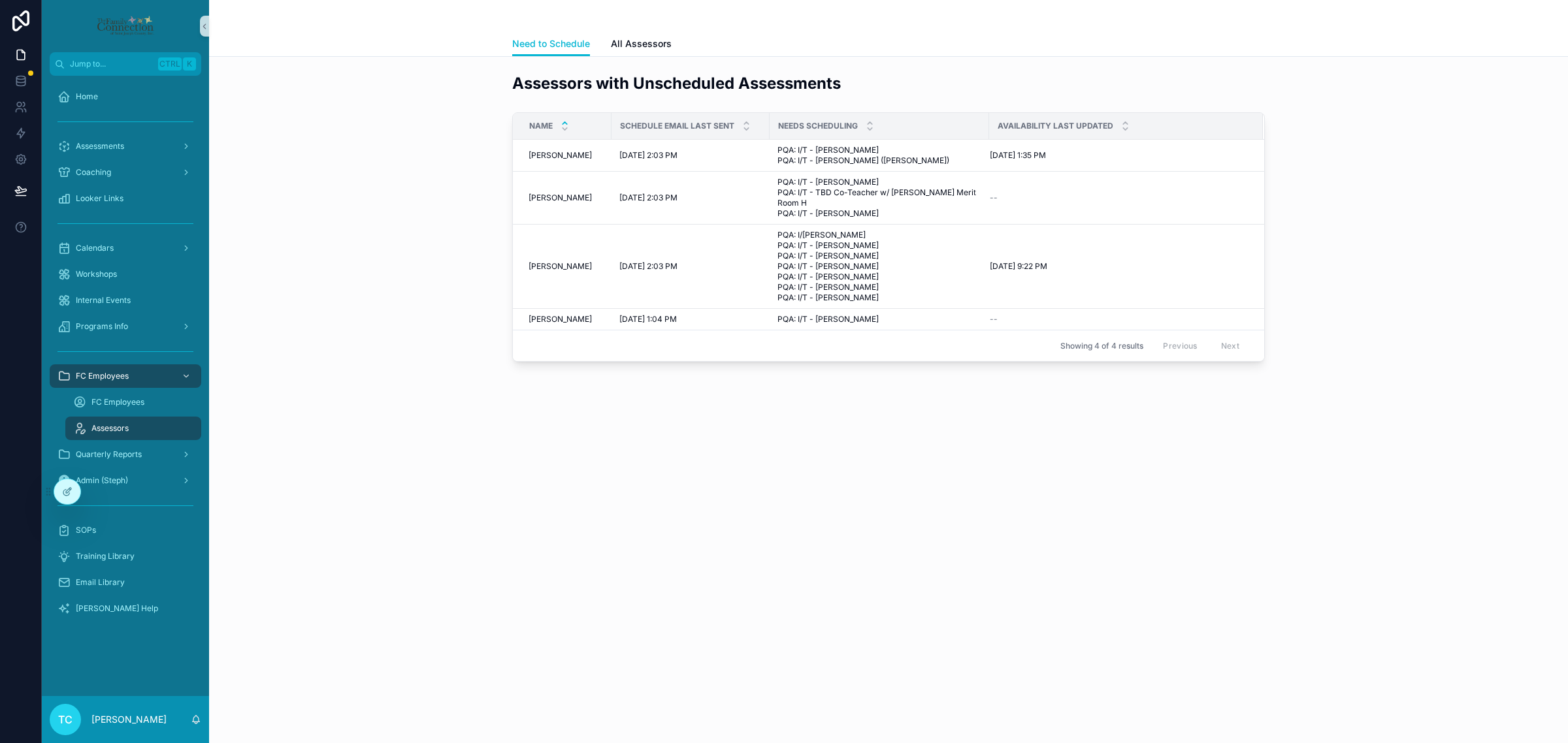
click at [136, 713] on div "TC [PERSON_NAME]" at bounding box center [126, 719] width 168 height 47
click at [129, 720] on p "[PERSON_NAME]" at bounding box center [129, 719] width 75 height 13
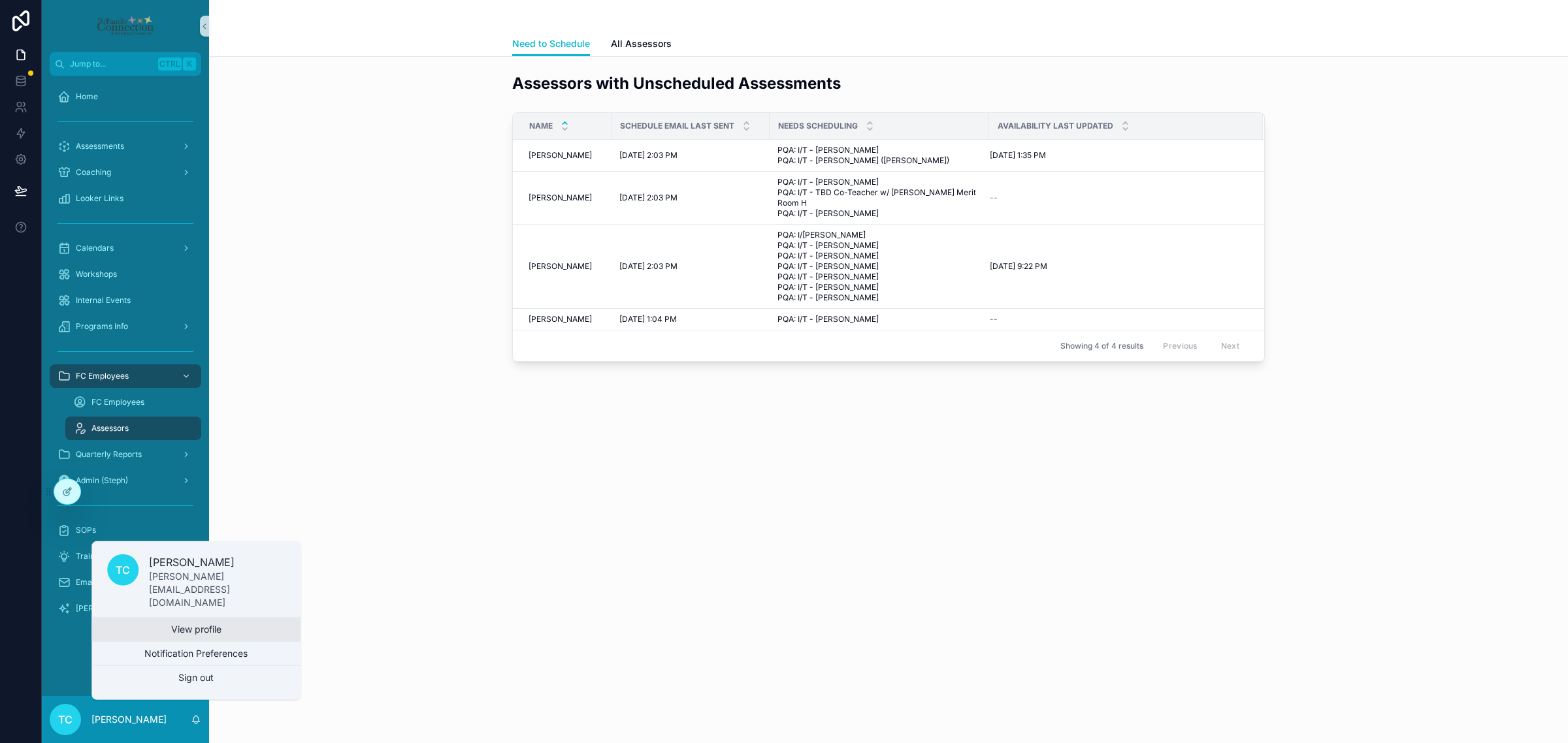
click at [221, 631] on link "View profile" at bounding box center [196, 630] width 209 height 24
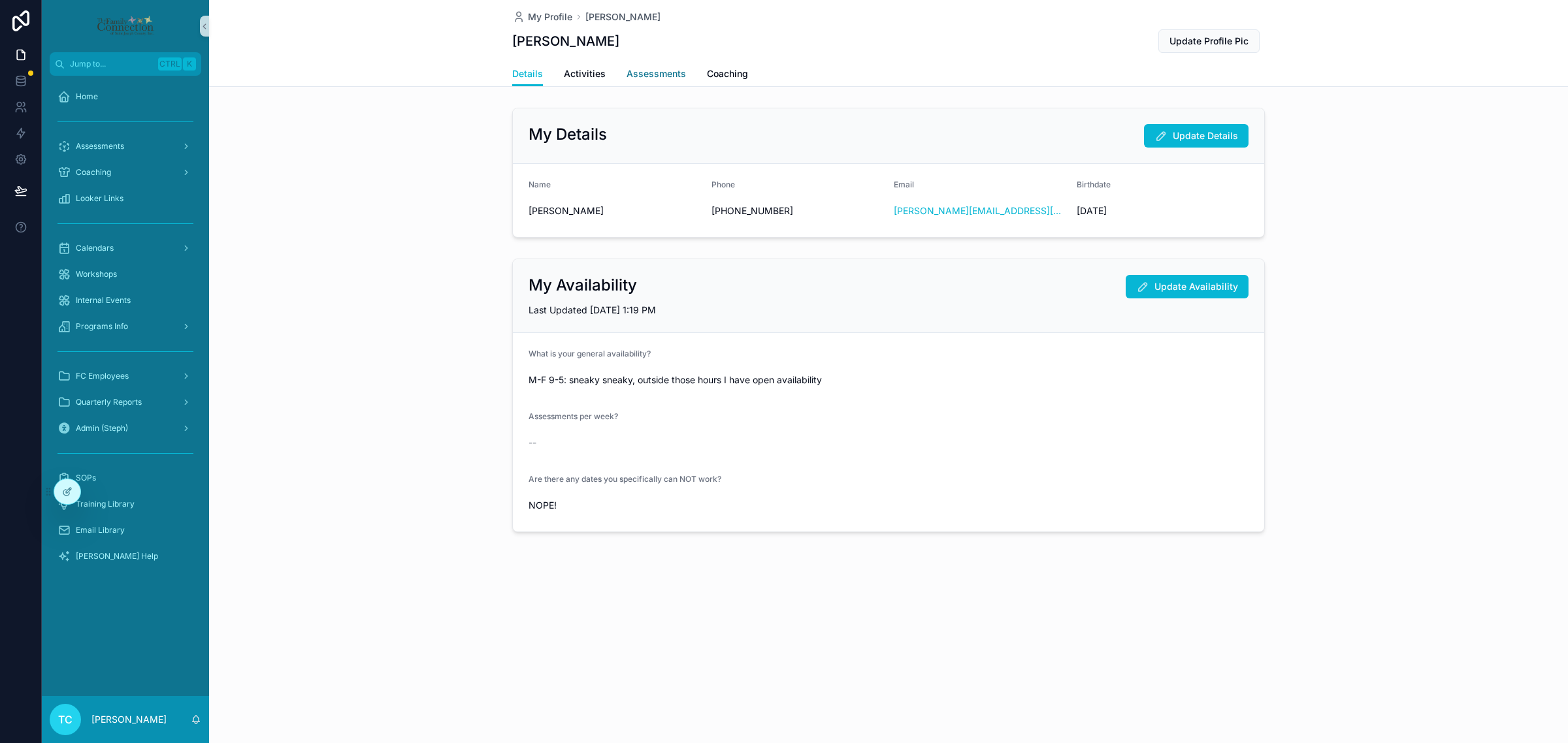
click at [637, 75] on span "Assessments" at bounding box center [656, 73] width 59 height 13
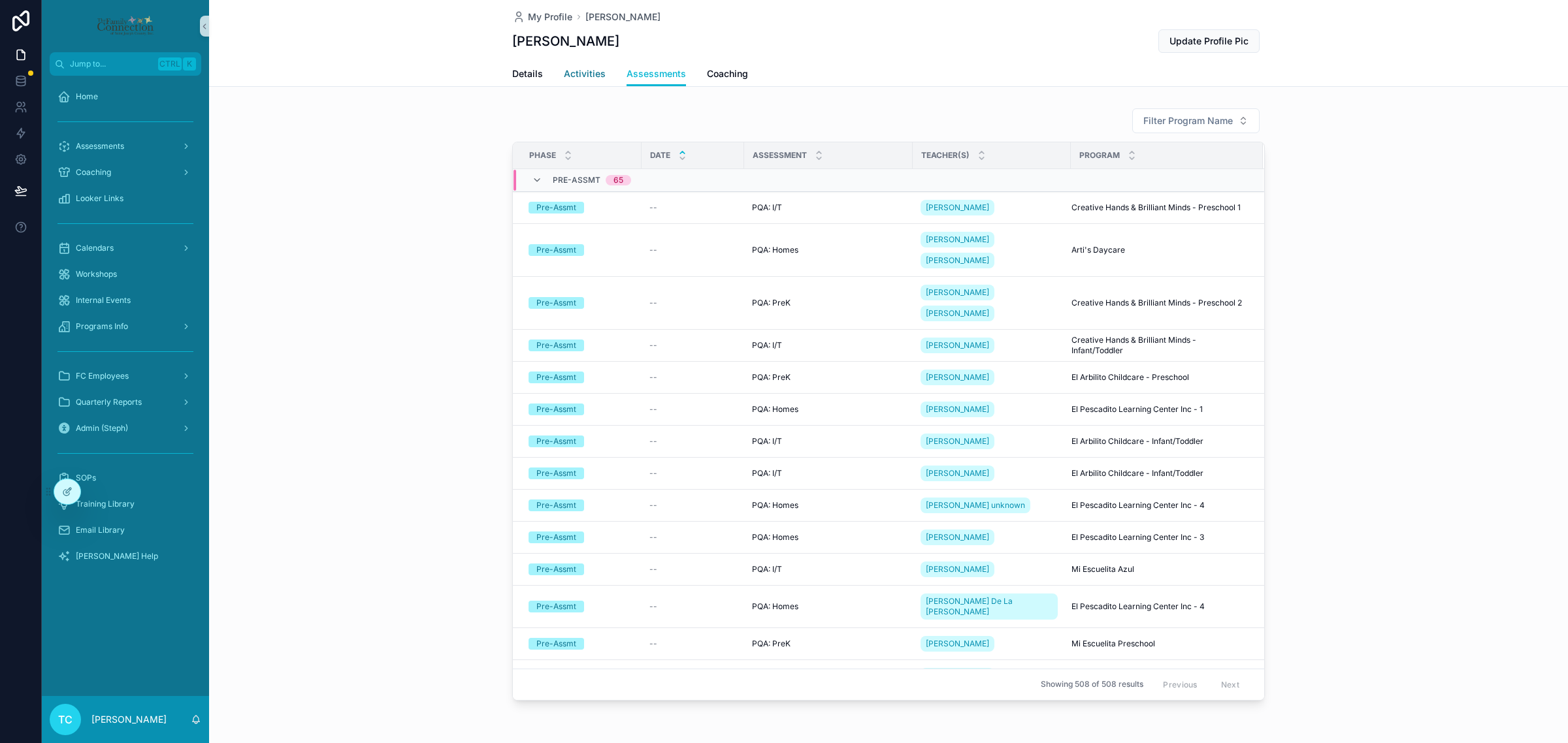
click at [589, 74] on span "Activities" at bounding box center [584, 73] width 42 height 13
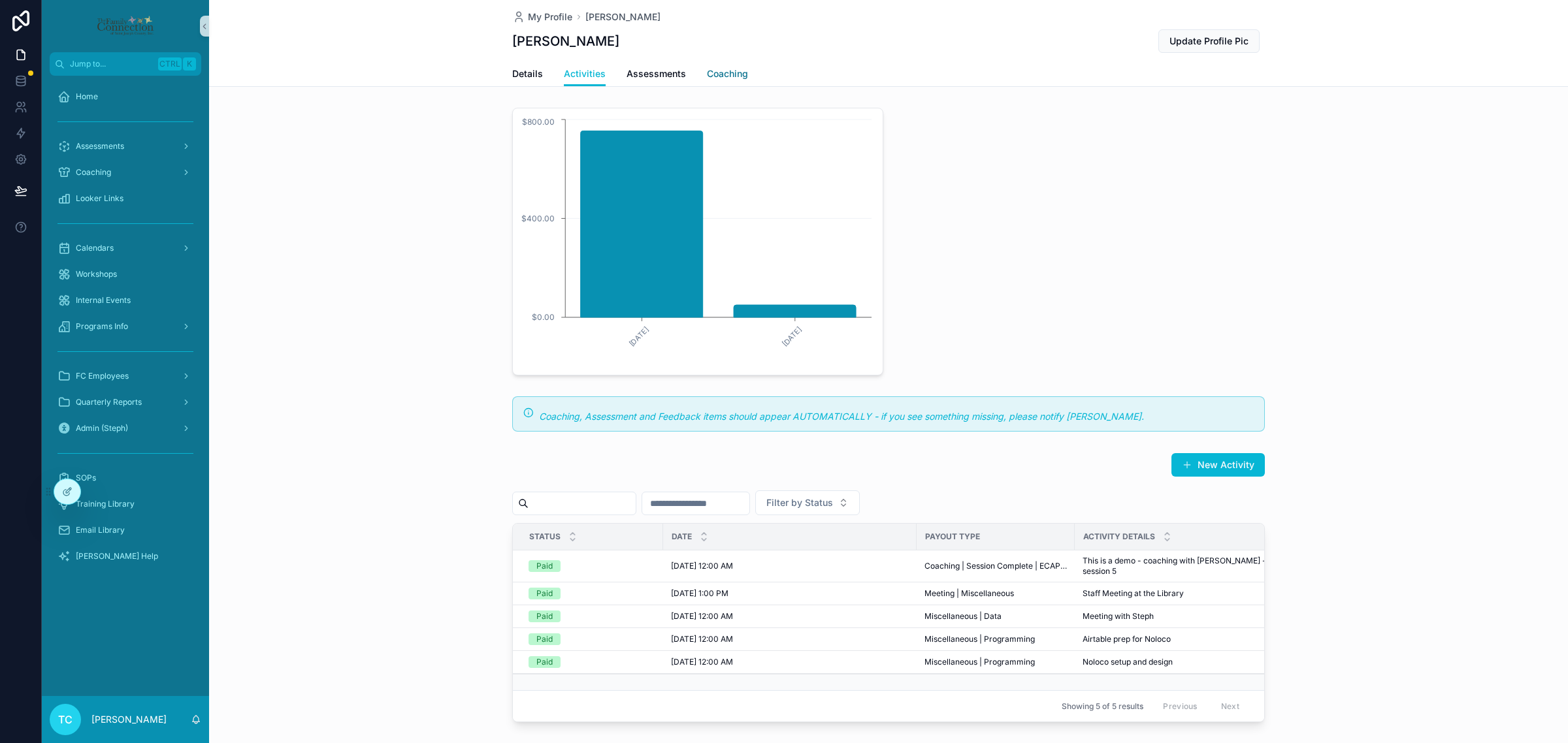
click at [707, 74] on span "Coaching" at bounding box center [727, 73] width 41 height 13
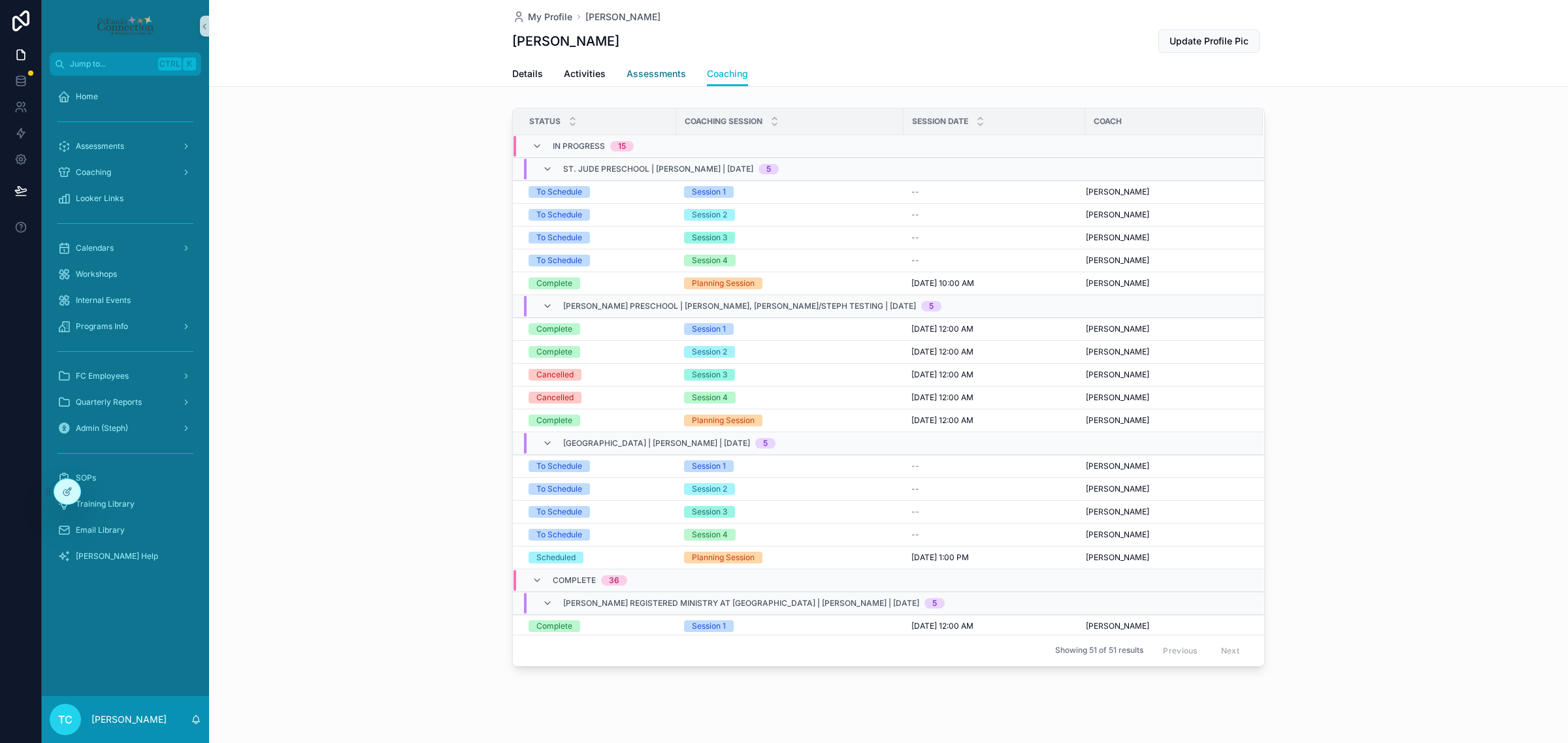
click at [663, 80] on span "Assessments" at bounding box center [656, 73] width 59 height 13
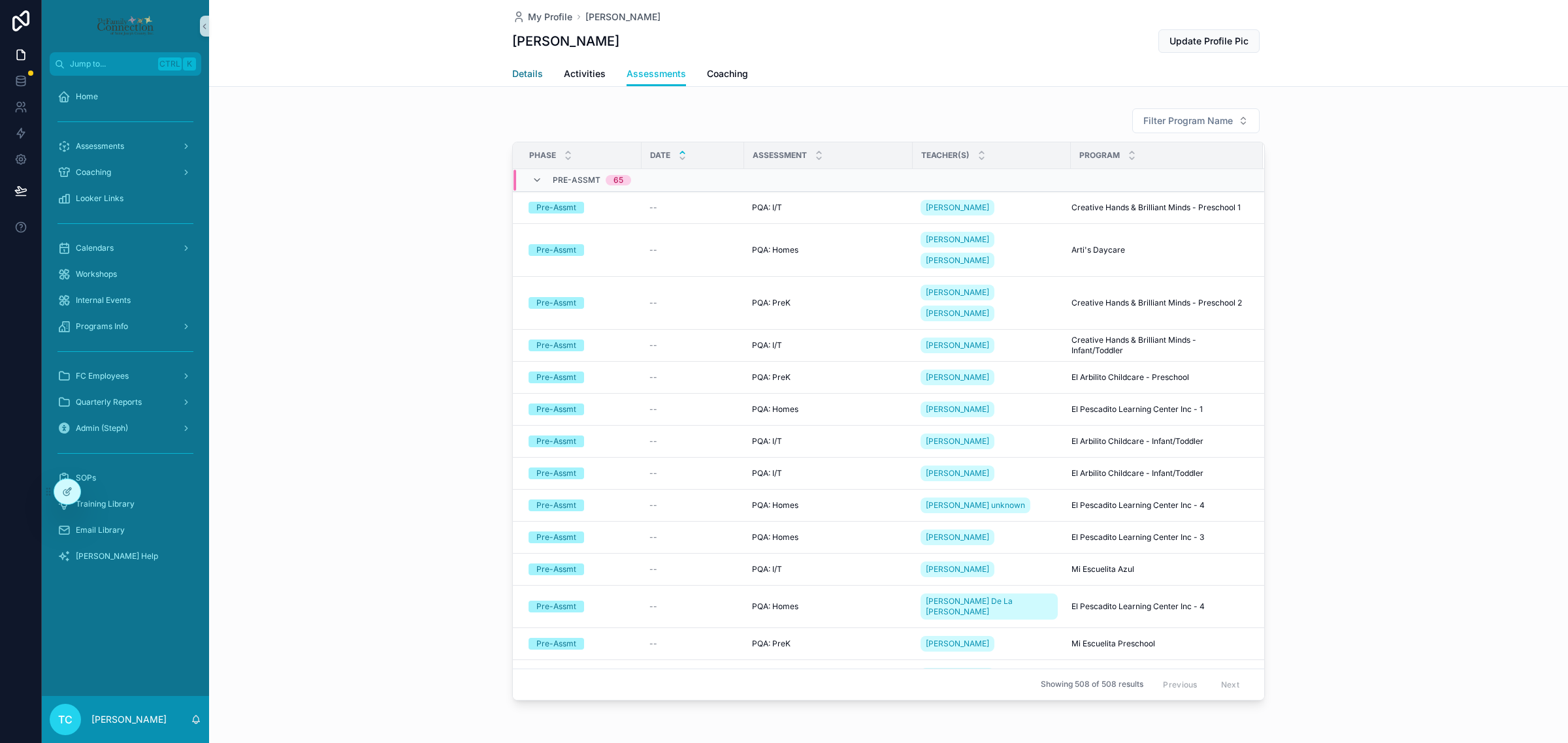
click at [526, 72] on span "Details" at bounding box center [528, 73] width 30 height 13
